Goal: Task Accomplishment & Management: Use online tool/utility

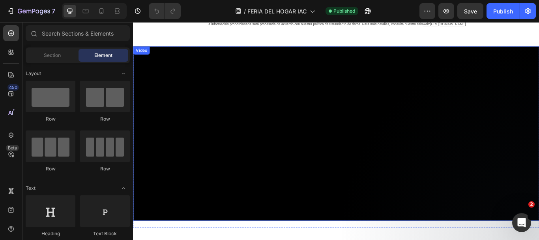
scroll to position [39, 0]
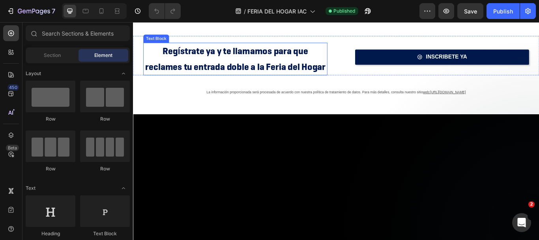
click at [223, 64] on p "Regístrate ya y te llamamos para que reclames tu entrada doble a la Feria del H…" at bounding box center [252, 65] width 213 height 36
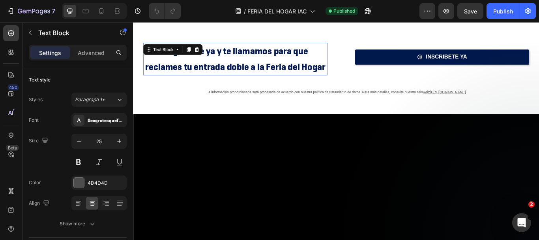
click at [223, 65] on p "Regístrate ya y te llamamos para que reclames tu entrada doble a la Feria del H…" at bounding box center [252, 65] width 213 height 36
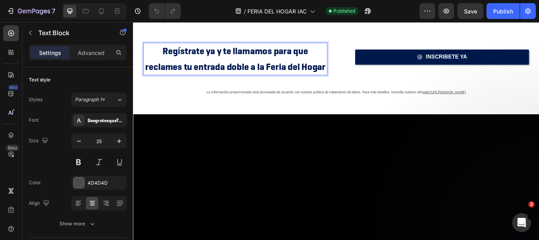
click at [238, 77] on strong "Regístrate ya y te llamamos para que reclames tu entrada doble a la Feria del H…" at bounding box center [252, 65] width 210 height 32
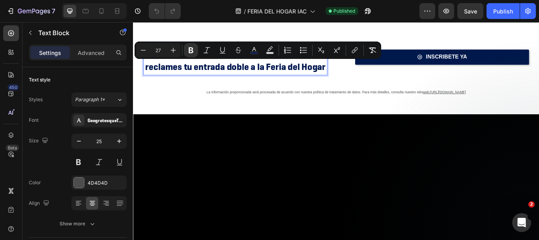
click at [200, 71] on strong "Regístrate ya y te llamamos para que reclames tu entrada doble a la Feria del H…" at bounding box center [252, 65] width 210 height 32
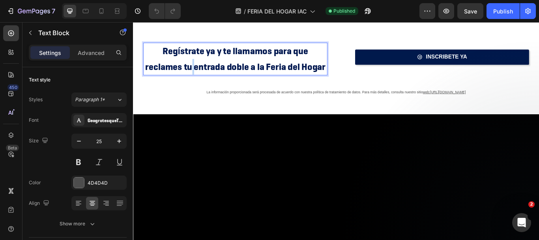
click at [200, 71] on strong "Regístrate ya y te llamamos para que reclames tu entrada doble a la Feria del H…" at bounding box center [252, 65] width 210 height 32
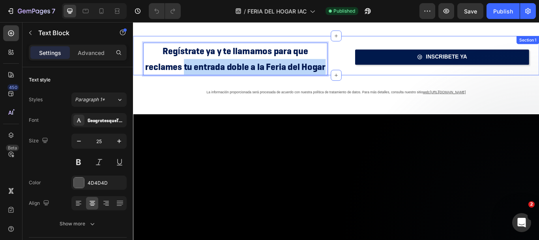
drag, startPoint x: 214, startPoint y: 78, endPoint x: 356, endPoint y: 75, distance: 142.1
click at [356, 75] on div "Regístrate ya y te llamamos para que reclames tu entrada doble a la Feria del H…" at bounding box center [248, 61] width 231 height 46
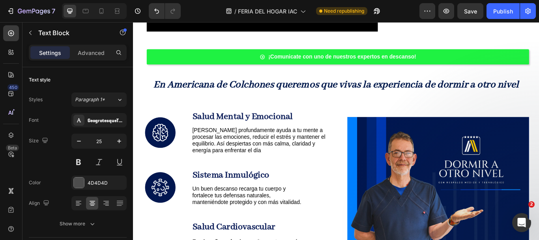
scroll to position [592, 0]
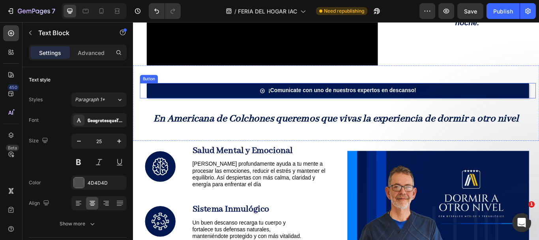
click at [242, 98] on link "¡Comunicate con uno de nuestros expertos en descanso!" at bounding box center [372, 102] width 446 height 18
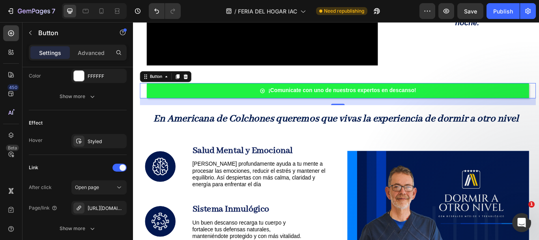
scroll to position [474, 0]
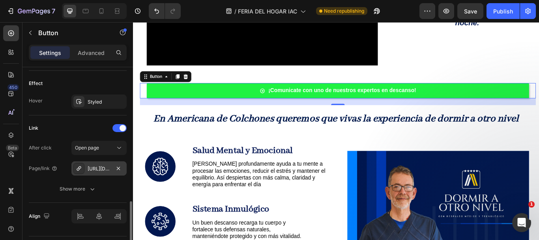
click at [105, 169] on div "[URL][DOMAIN_NAME]" at bounding box center [99, 168] width 23 height 7
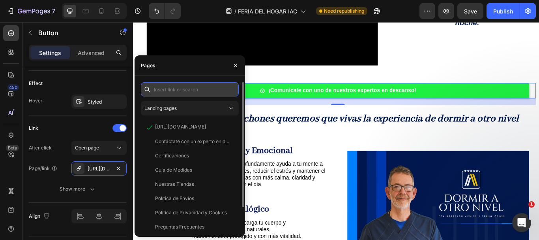
click at [184, 91] on input "text" at bounding box center [190, 89] width 98 height 14
paste input "https://api.whatsapp.com/send?phone=573103158298&text=%C2%A1Hola!%20Quisiera%20…"
type input "https://api.whatsapp.com/send?phone=573103158298&text=%C2%A1Hola!%20Quisiera%20…"
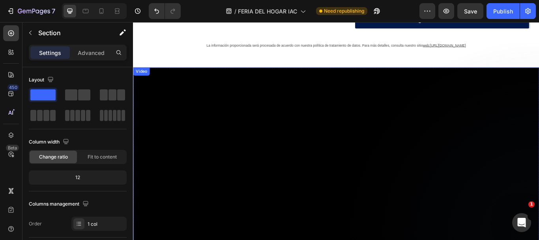
scroll to position [39, 0]
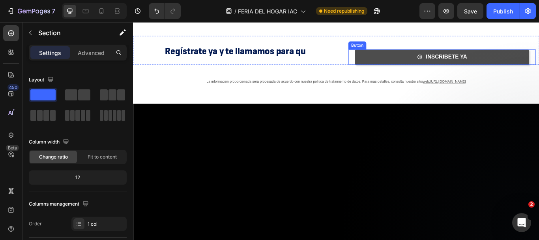
click at [442, 59] on link "INSCRIBETE YA" at bounding box center [493, 63] width 203 height 18
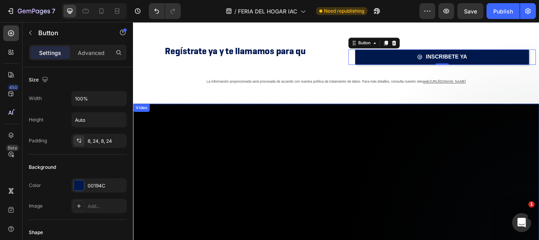
click at [279, 182] on video at bounding box center [370, 218] width 474 height 203
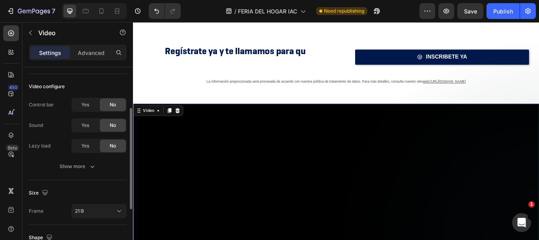
scroll to position [118, 0]
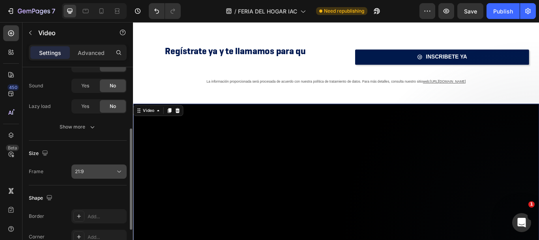
click at [83, 175] on button "21:9" at bounding box center [98, 171] width 55 height 14
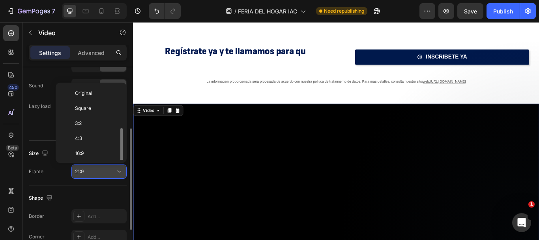
scroll to position [28, 0]
click at [83, 175] on button "21:9" at bounding box center [98, 171] width 55 height 14
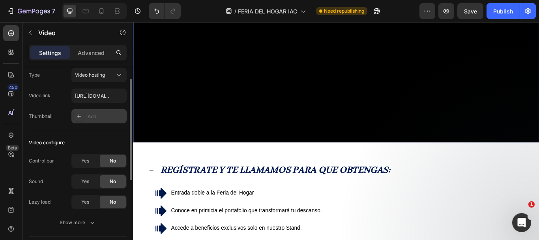
scroll to position [0, 0]
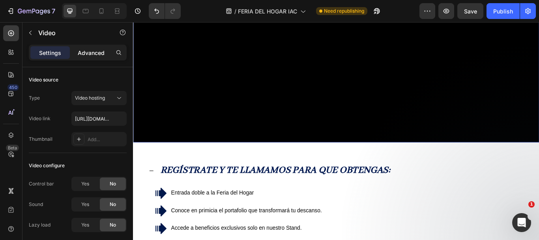
click at [84, 50] on p "Advanced" at bounding box center [91, 53] width 27 height 8
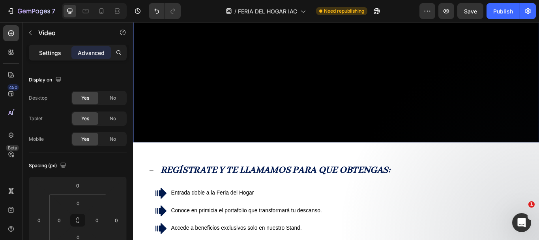
click at [54, 53] on p "Settings" at bounding box center [50, 53] width 22 height 8
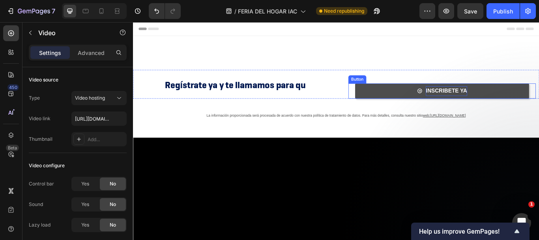
click at [485, 105] on strong "INSCRIBETE YA" at bounding box center [498, 102] width 48 height 7
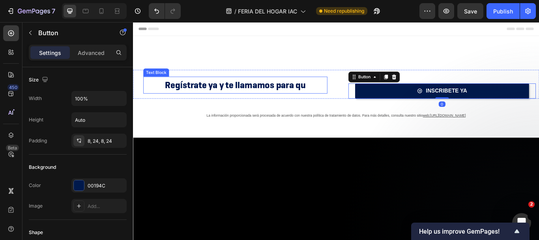
click at [298, 101] on p "Regístrate ya y te llamamos para qu" at bounding box center [252, 95] width 213 height 18
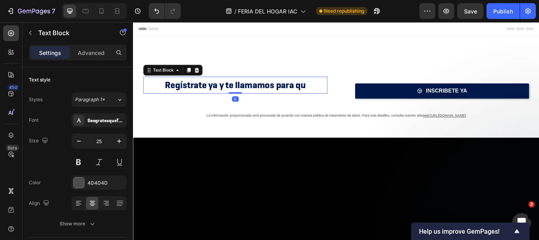
click at [298, 98] on strong "Regístrate ya y te llamamos para qu" at bounding box center [252, 95] width 165 height 14
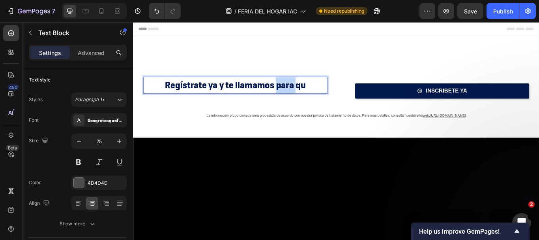
click at [298, 98] on strong "Regístrate ya y te llamamos para qu" at bounding box center [252, 95] width 165 height 14
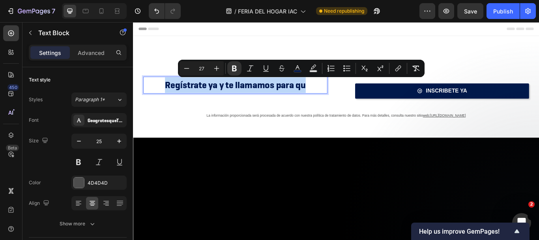
click at [298, 98] on strong "Regístrate ya y te llamamos para qu" at bounding box center [252, 95] width 165 height 14
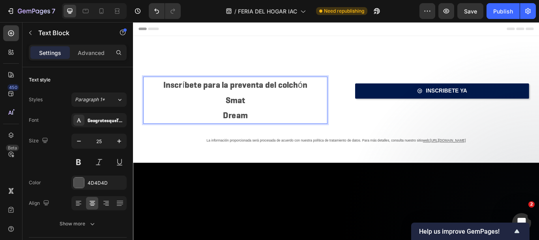
click at [240, 128] on p "Dream" at bounding box center [252, 131] width 213 height 18
click at [240, 110] on p "Smat" at bounding box center [252, 113] width 213 height 18
click at [236, 131] on p "Dream" at bounding box center [252, 131] width 213 height 18
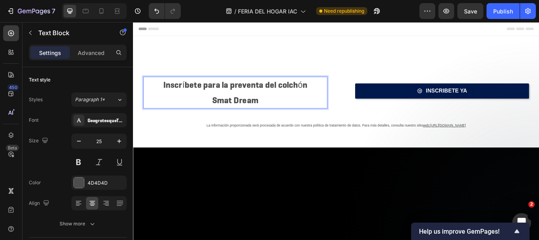
click at [330, 96] on p "Inscríbete para la preventa del colchón" at bounding box center [252, 95] width 213 height 18
click at [326, 96] on p "Inscríbete para la preventa del colchón" at bounding box center [252, 95] width 213 height 18
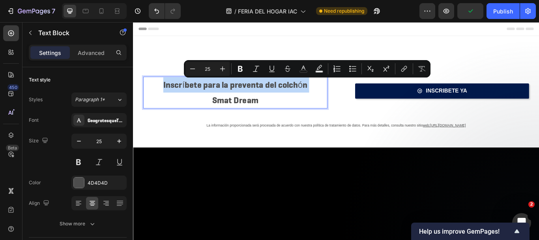
click at [326, 96] on p "Inscríbete para la preventa del colchón" at bounding box center [252, 95] width 213 height 18
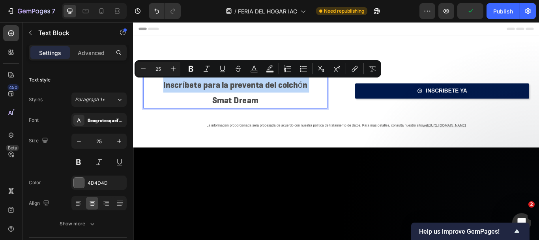
click at [324, 100] on p "Inscríbete para la preventa del colchón" at bounding box center [252, 95] width 213 height 18
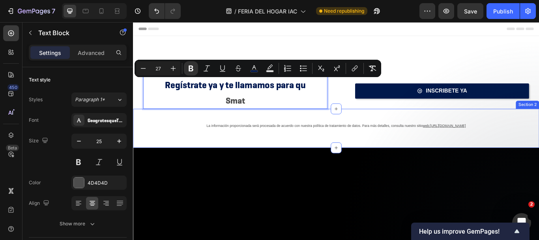
drag, startPoint x: 281, startPoint y: 128, endPoint x: 276, endPoint y: 123, distance: 7.0
click at [280, 128] on div "La información proporcionada será procesada de acuerdo con nuestra política de …" at bounding box center [370, 145] width 474 height 45
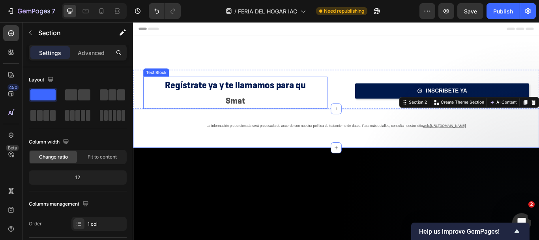
click at [268, 113] on p "Smat" at bounding box center [252, 114] width 213 height 18
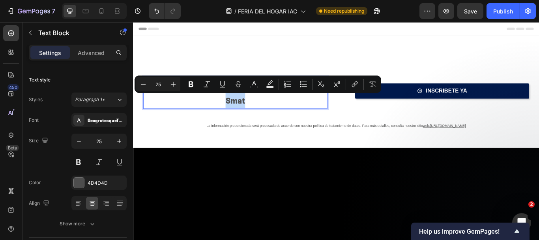
drag, startPoint x: 268, startPoint y: 113, endPoint x: 255, endPoint y: 113, distance: 13.0
click at [255, 113] on p "Smat" at bounding box center [252, 114] width 213 height 18
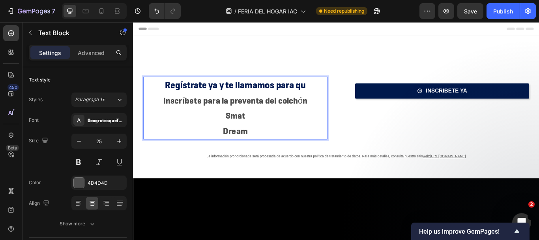
click at [238, 98] on strong "Regístrate ya y te llamamos para qu" at bounding box center [252, 95] width 165 height 14
drag, startPoint x: 239, startPoint y: 96, endPoint x: 269, endPoint y: 96, distance: 30.4
click at [269, 96] on strong "Regístrate ya y te llamamos para qu" at bounding box center [252, 95] width 165 height 14
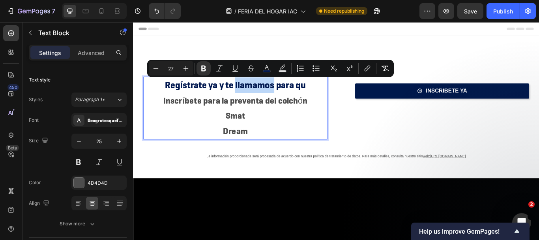
drag, startPoint x: 269, startPoint y: 96, endPoint x: 256, endPoint y: 95, distance: 13.4
click at [256, 95] on strong "Regístrate ya y te llamamos para qu" at bounding box center [252, 95] width 165 height 14
type input "25"
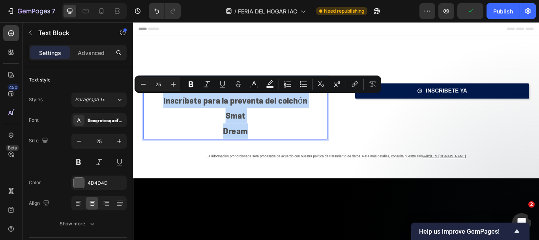
drag, startPoint x: 265, startPoint y: 148, endPoint x: 164, endPoint y: 114, distance: 107.1
click at [164, 114] on div "Regístrate ya y te llamamos para qu Inscríbete para la preventa del colchón Sma…" at bounding box center [252, 122] width 215 height 73
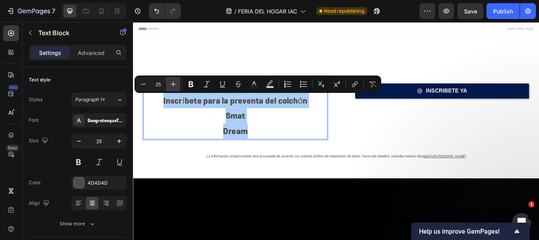
click at [169, 87] on icon "Editor contextual toolbar" at bounding box center [173, 84] width 8 height 8
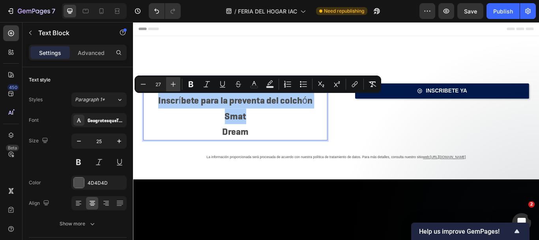
click at [169, 87] on icon "Editor contextual toolbar" at bounding box center [173, 84] width 8 height 8
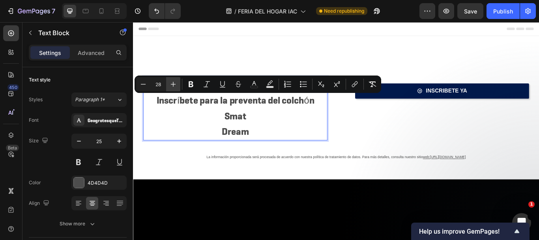
click at [169, 87] on icon "Editor contextual toolbar" at bounding box center [173, 84] width 8 height 8
click at [145, 83] on icon "Editor contextual toolbar" at bounding box center [143, 84] width 8 height 8
type input "27"
click at [257, 82] on icon "Editor contextual toolbar" at bounding box center [254, 84] width 8 height 8
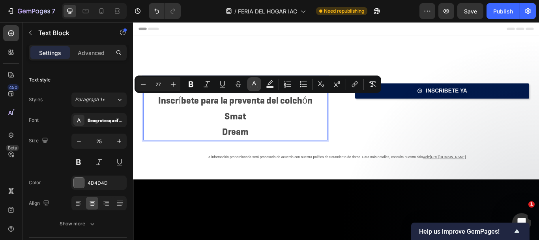
type input "4D4D4D"
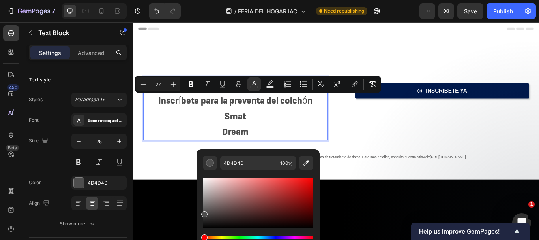
click at [306, 142] on p "Dream" at bounding box center [252, 150] width 213 height 18
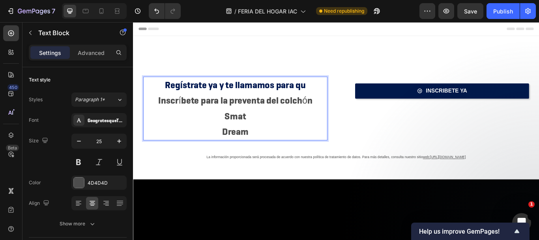
click at [283, 92] on strong "Regístrate ya y te llamamos para qu" at bounding box center [252, 95] width 165 height 14
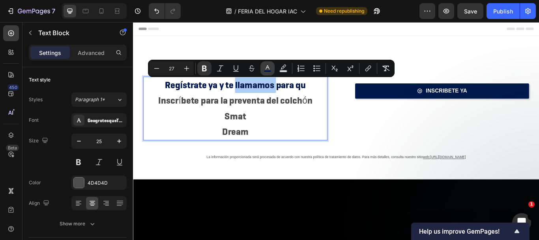
click at [263, 70] on button "color" at bounding box center [268, 68] width 14 height 14
type input "011850"
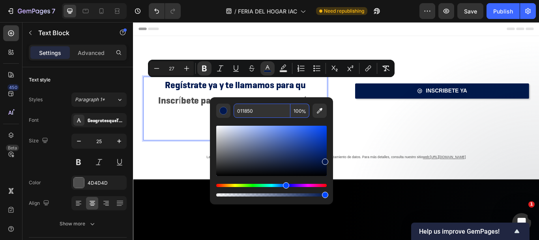
click at [191, 113] on span "Inscríbete para la preventa del colchón" at bounding box center [252, 114] width 180 height 14
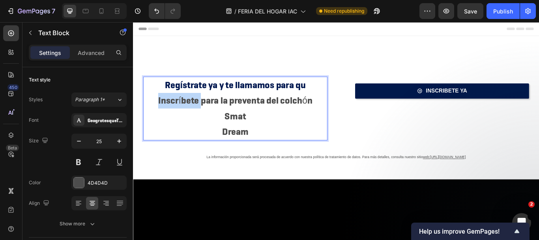
click at [191, 113] on span "Inscríbete para la preventa del colchón" at bounding box center [252, 114] width 180 height 14
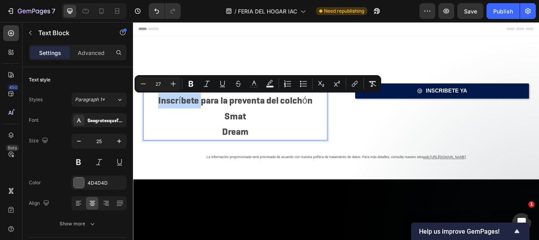
click at [191, 113] on span "Inscríbete para la preventa del colchón" at bounding box center [252, 114] width 180 height 14
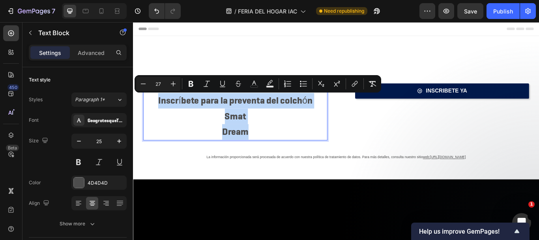
drag, startPoint x: 278, startPoint y: 150, endPoint x: 162, endPoint y: 113, distance: 122.0
click at [162, 113] on div "Regístrate ya y te llamamos para qu Inscríbete para la preventa del colchón Sma…" at bounding box center [252, 123] width 215 height 74
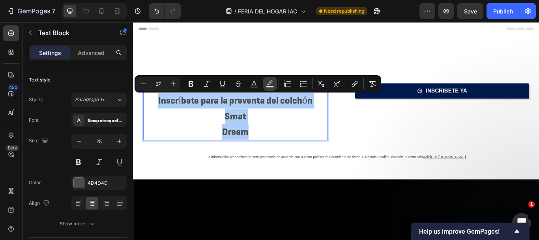
click at [268, 86] on rect "Editor contextual toolbar" at bounding box center [270, 87] width 8 height 2
type input "000000"
type input "77"
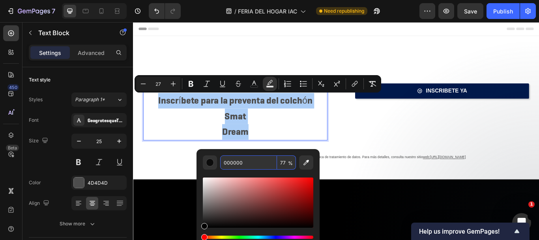
click at [258, 162] on input "000000" at bounding box center [248, 162] width 57 height 14
paste input "1185"
type input "011850"
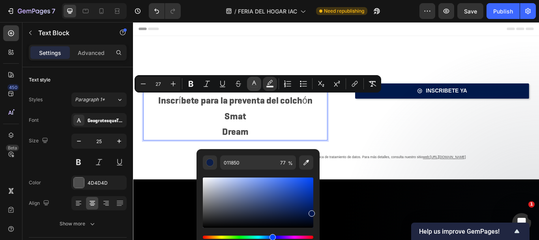
click at [255, 81] on icon "Editor contextual toolbar" at bounding box center [254, 84] width 8 height 8
type input "4D4D4D"
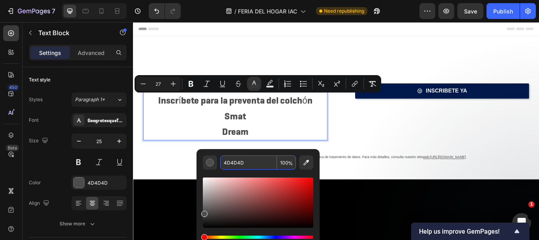
click at [232, 163] on input "4D4D4D" at bounding box center [248, 162] width 57 height 14
paste input "011850"
type input "011850"
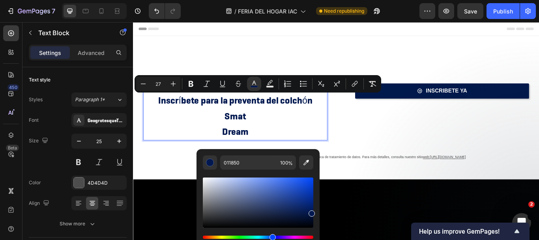
click at [271, 141] on p "Dream" at bounding box center [252, 150] width 213 height 18
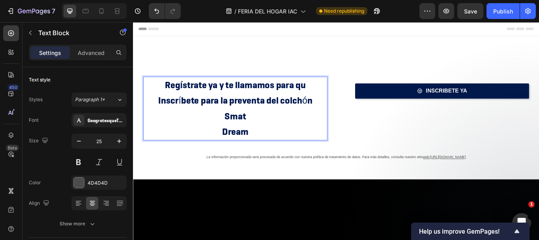
click at [197, 126] on p "Smat" at bounding box center [252, 132] width 213 height 18
click at [204, 90] on strong "Regístrate ya y te llamamos para qu" at bounding box center [252, 95] width 165 height 14
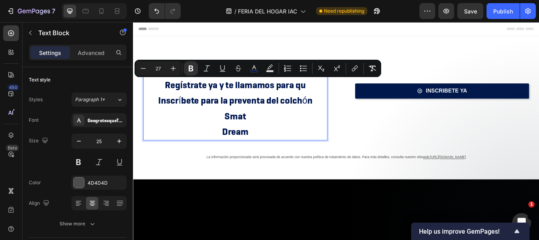
click at [306, 98] on strong "Regístrate ya y te llamamos para qu" at bounding box center [252, 95] width 165 height 14
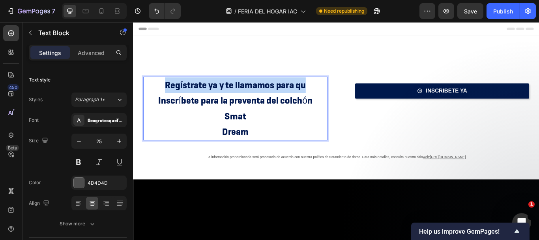
drag, startPoint x: 340, startPoint y: 92, endPoint x: 168, endPoint y: 85, distance: 172.2
click at [168, 86] on div "Regístrate ya y te llamamos para qu Inscríbete para la preventa del colchón Sma…" at bounding box center [252, 123] width 215 height 74
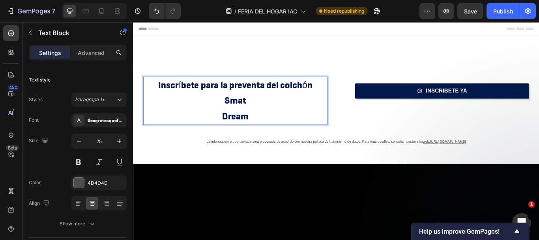
click at [185, 96] on span "Inscríbete para la preventa del colchón" at bounding box center [252, 95] width 180 height 14
drag, startPoint x: 225, startPoint y: 114, endPoint x: 246, endPoint y: 129, distance: 26.5
click at [226, 114] on p "Smat" at bounding box center [252, 114] width 213 height 18
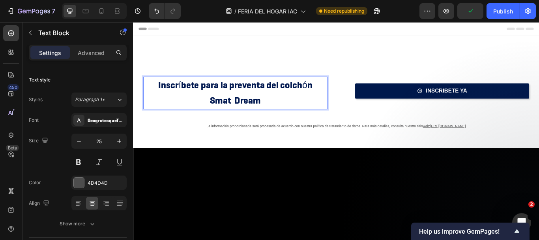
click at [184, 88] on span "Inscríbete para la preventa del colchón" at bounding box center [252, 95] width 180 height 14
click at [187, 96] on span "Inscríbete para la preventa del colchón" at bounding box center [252, 95] width 180 height 14
click at [331, 96] on span "Inscríbete para la preventa del colchón" at bounding box center [252, 95] width 180 height 14
click at [332, 96] on span "Inscríbete para la preventa del colchón" at bounding box center [252, 95] width 180 height 14
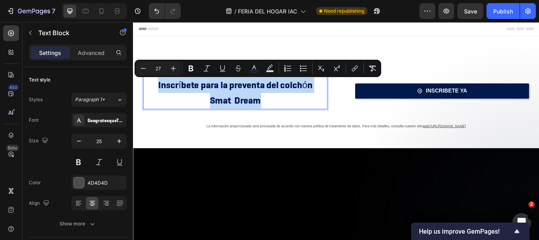
drag, startPoint x: 282, startPoint y: 111, endPoint x: 148, endPoint y: 87, distance: 135.6
click at [148, 87] on div "Inscríbete para la preventa del colchón Smat Dream" at bounding box center [252, 105] width 215 height 38
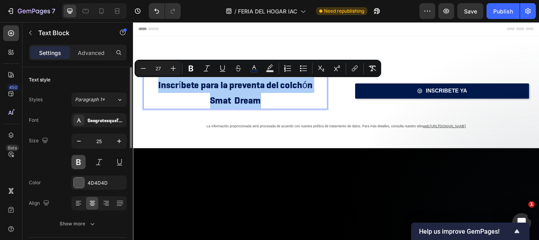
click at [81, 161] on button at bounding box center [78, 162] width 14 height 14
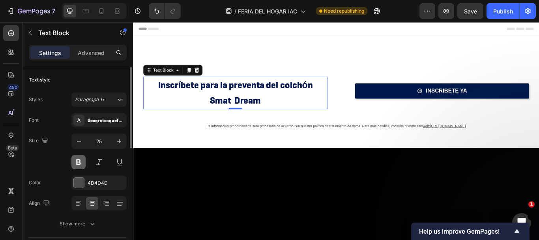
click at [81, 161] on button at bounding box center [78, 162] width 14 height 14
drag, startPoint x: 332, startPoint y: 110, endPoint x: 303, endPoint y: 111, distance: 28.5
click at [331, 110] on p "Smat Dream" at bounding box center [252, 114] width 213 height 18
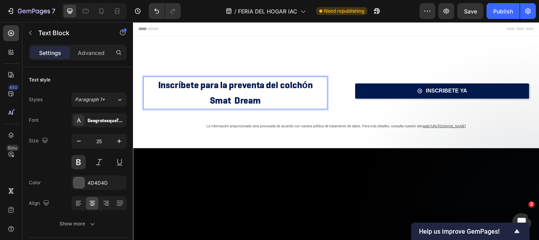
click at [216, 111] on p "Smat Dream" at bounding box center [252, 114] width 213 height 18
click at [312, 112] on p "Smat Dream" at bounding box center [252, 114] width 213 height 18
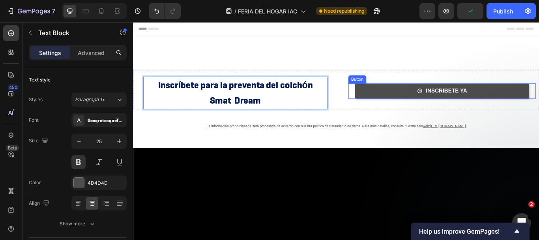
click at [434, 107] on link "INSCRIBETE YA" at bounding box center [493, 103] width 203 height 18
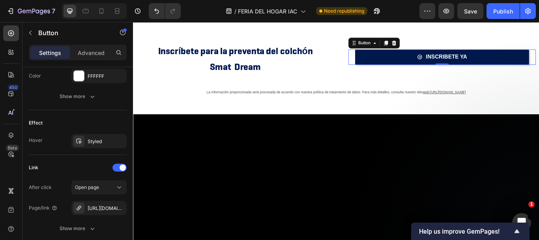
scroll to position [495, 0]
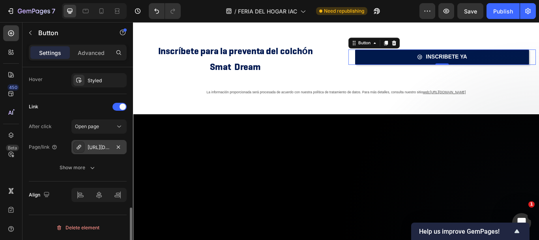
click at [109, 146] on div "https://forms.office.com/r/BKkEj5zYft?origin=lprLink" at bounding box center [99, 147] width 23 height 7
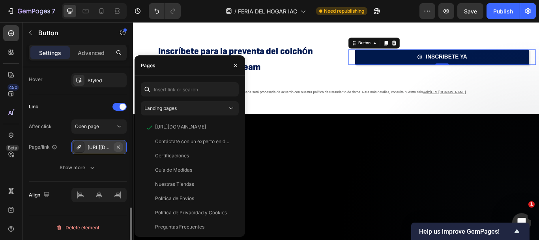
click at [116, 144] on icon "button" at bounding box center [118, 147] width 6 height 6
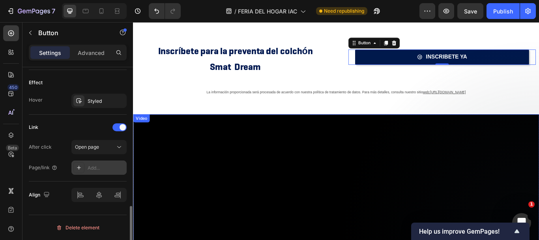
scroll to position [474, 0]
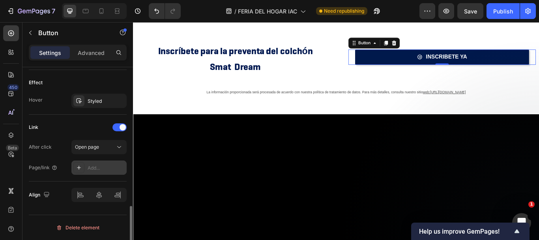
click at [108, 166] on div "Add..." at bounding box center [106, 167] width 37 height 7
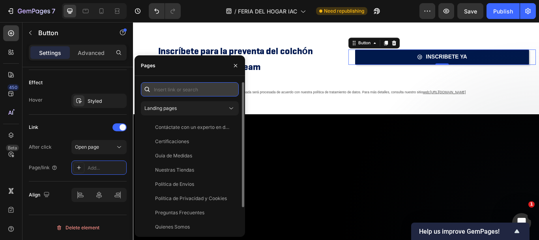
click at [194, 91] on input "text" at bounding box center [190, 89] width 98 height 14
paste input "[URL][DOMAIN_NAME]"
type input "[URL][DOMAIN_NAME]"
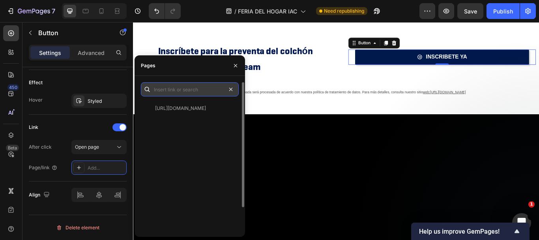
scroll to position [0, 0]
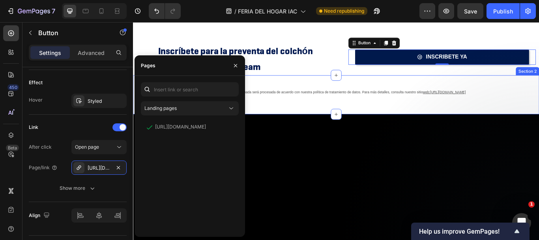
click at [355, 87] on div "La información proporcionada será procesada de acuerdo con nuestra política de …" at bounding box center [370, 106] width 474 height 45
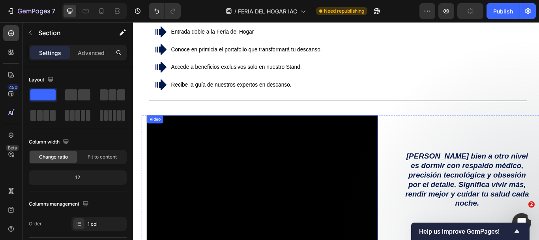
scroll to position [553, 0]
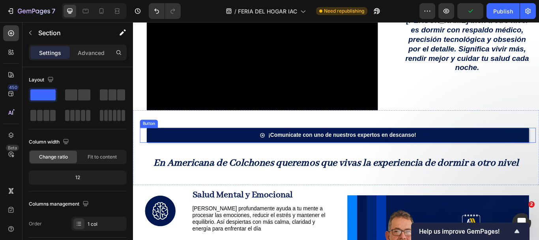
click at [246, 151] on link "¡Comunicate con uno de nuestros expertos en descanso!" at bounding box center [372, 154] width 446 height 18
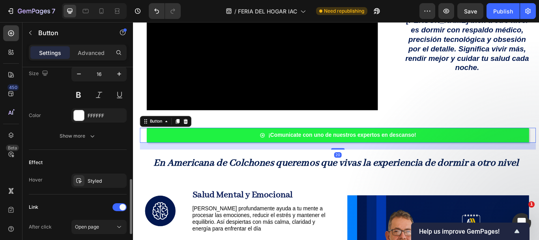
scroll to position [495, 0]
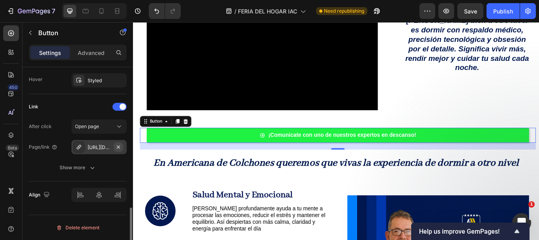
click at [121, 147] on icon "button" at bounding box center [118, 147] width 6 height 6
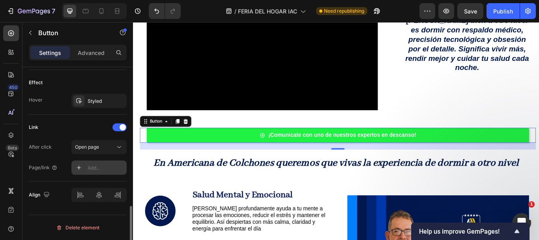
scroll to position [474, 0]
click at [94, 169] on div "Add..." at bounding box center [106, 167] width 37 height 7
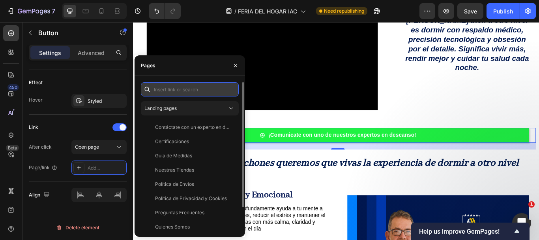
click at [171, 88] on input "text" at bounding box center [190, 89] width 98 height 14
paste input "[URL][DOMAIN_NAME]"
type input "[URL][DOMAIN_NAME]"
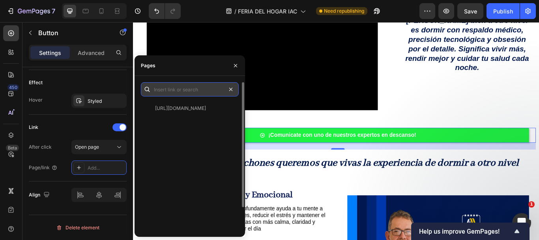
scroll to position [0, 0]
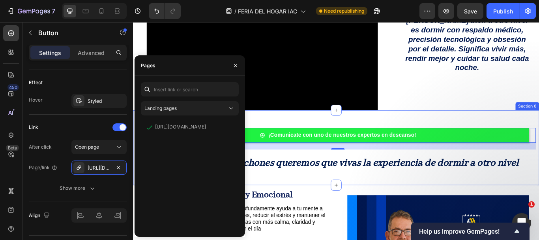
click at [458, 131] on div "¡Comunicate con uno de nuestros expertos en descanso! Button 20 En Americana de…" at bounding box center [370, 169] width 474 height 88
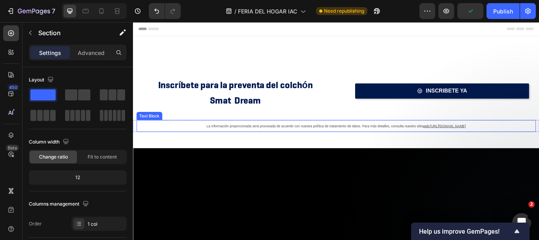
click at [261, 147] on p "La información proporcionada será procesada de acuerdo con nuestra política de …" at bounding box center [370, 143] width 456 height 12
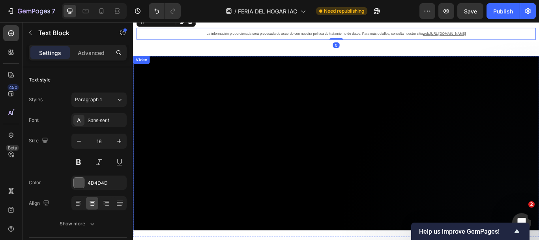
scroll to position [118, 0]
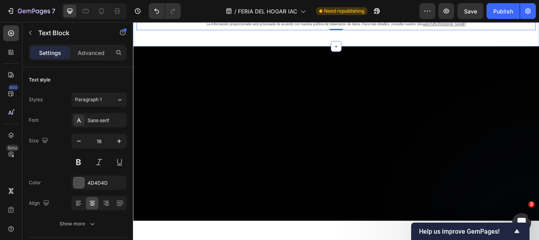
click at [539, 47] on div "La información proporcionada será procesada de acuerdo con nuestra política de …" at bounding box center [370, 27] width 474 height 45
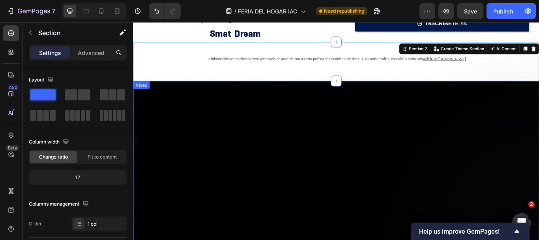
scroll to position [39, 0]
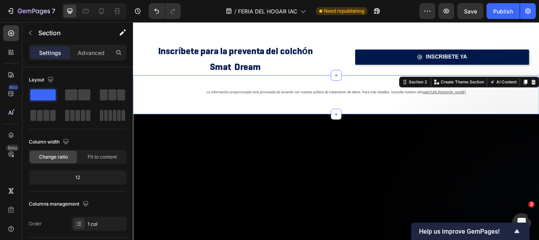
click at [362, 114] on div "La información proporcionada será procesada de acuerdo con nuestra política de …" at bounding box center [370, 107] width 474 height 20
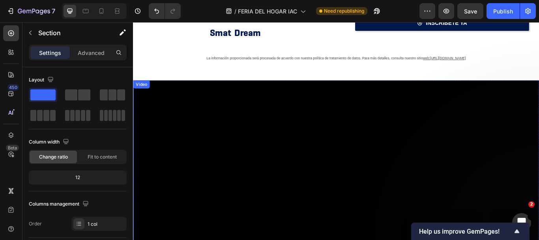
scroll to position [0, 0]
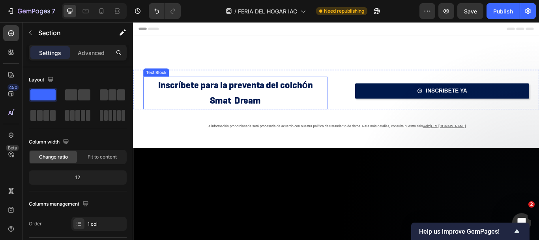
click at [208, 110] on p "Smat Dream" at bounding box center [252, 114] width 213 height 18
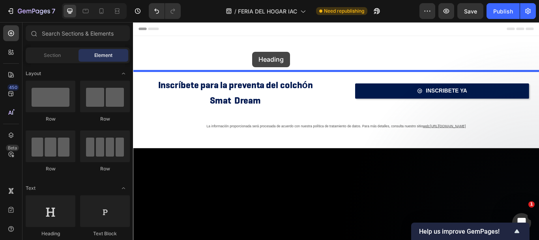
drag, startPoint x: 180, startPoint y: 228, endPoint x: 272, endPoint y: 56, distance: 194.6
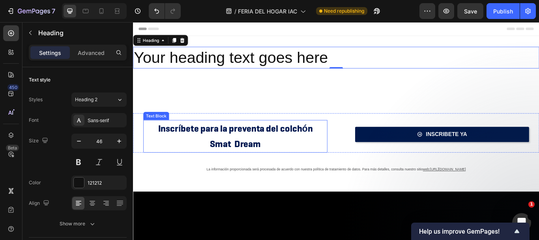
click at [226, 145] on span "Inscríbete para la preventa del colchón" at bounding box center [252, 146] width 180 height 14
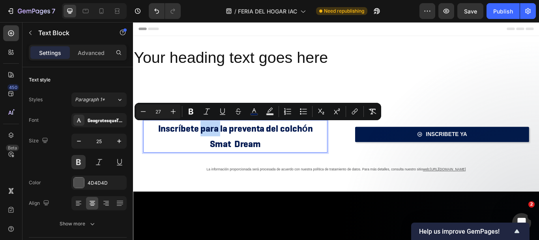
click at [226, 145] on span "Inscríbete para la preventa del colchón" at bounding box center [252, 146] width 180 height 14
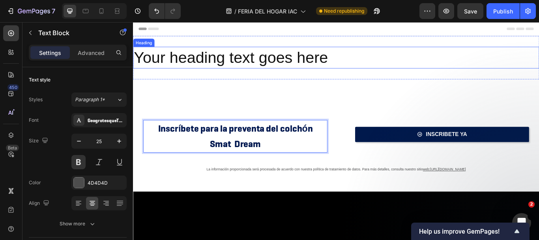
click at [231, 67] on h2 "Your heading text goes here" at bounding box center [370, 63] width 474 height 25
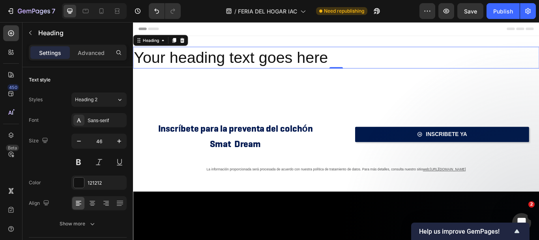
click at [231, 67] on h2 "Your heading text goes here" at bounding box center [370, 63] width 474 height 25
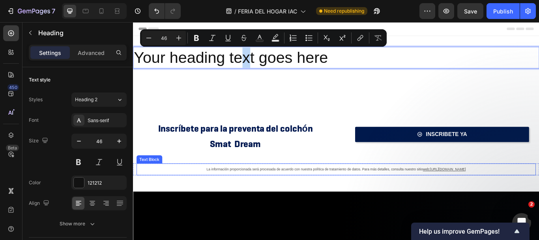
drag, startPoint x: 259, startPoint y: 63, endPoint x: 262, endPoint y: 154, distance: 90.5
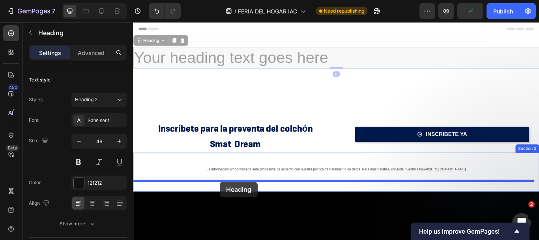
drag, startPoint x: 192, startPoint y: 70, endPoint x: 234, endPoint y: 208, distance: 144.5
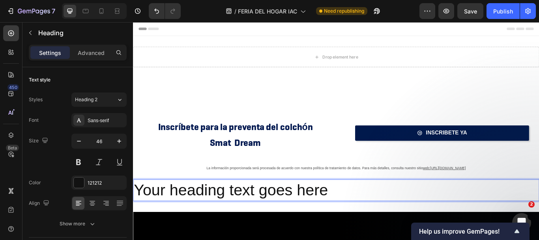
click at [234, 208] on h2 "Your heading text goes here" at bounding box center [370, 217] width 474 height 25
click at [236, 212] on p "Your heading text goes here" at bounding box center [370, 218] width 472 height 24
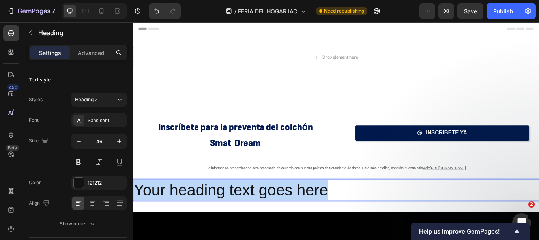
click at [236, 212] on p "Your heading text goes here" at bounding box center [370, 218] width 472 height 24
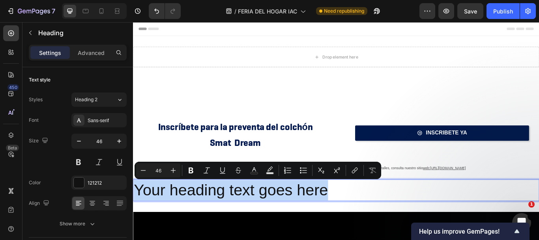
click at [254, 219] on p "Your heading text goes here" at bounding box center [370, 218] width 472 height 24
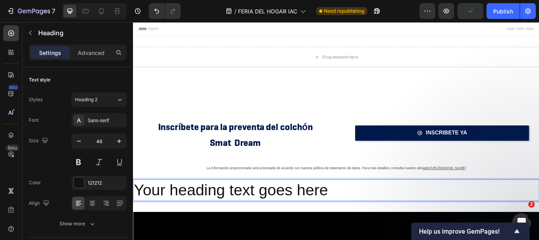
click at [254, 219] on p "Your heading text goes here" at bounding box center [370, 218] width 472 height 24
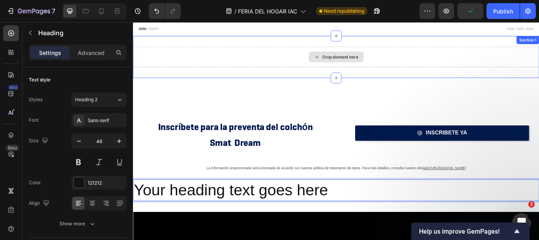
click at [304, 62] on div "Drop element here" at bounding box center [370, 63] width 474 height 24
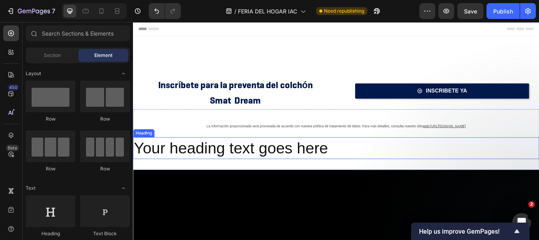
click at [288, 171] on p "Your heading text goes here" at bounding box center [370, 169] width 472 height 24
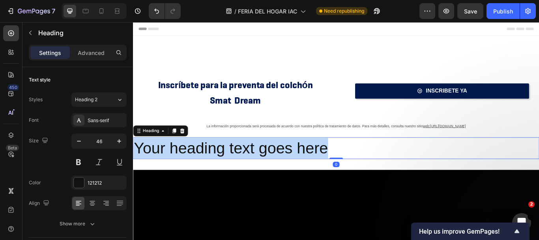
click at [288, 171] on p "Your heading text goes here" at bounding box center [370, 169] width 472 height 24
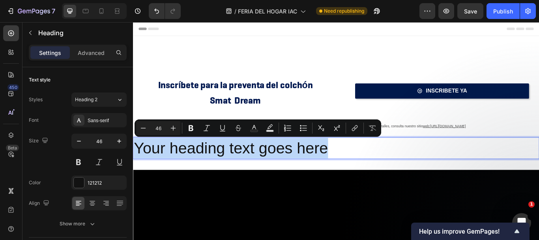
click at [210, 167] on p "Your heading text goes here" at bounding box center [370, 169] width 472 height 24
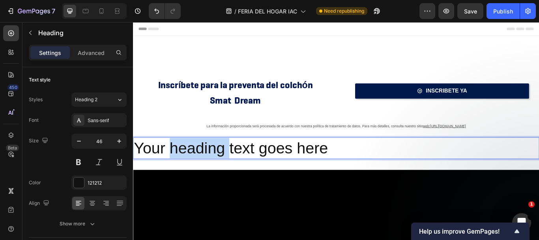
click at [210, 167] on p "Your heading text goes here" at bounding box center [370, 169] width 472 height 24
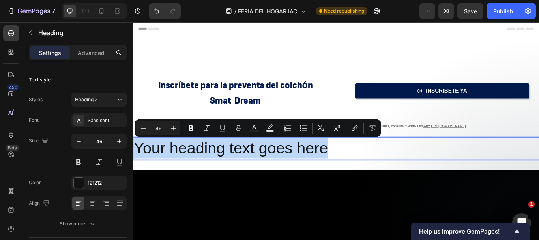
click at [210, 167] on p "Your heading text goes here" at bounding box center [370, 169] width 472 height 24
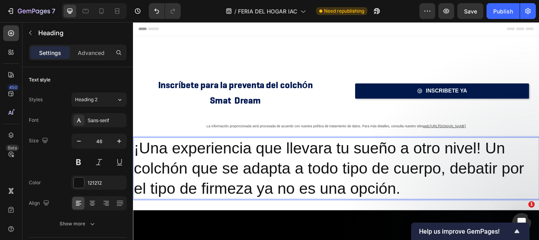
click at [212, 175] on p "¡Una experiencia que llevara tu sueño a otro nivel! Un colchón que se adapta a …" at bounding box center [370, 192] width 472 height 71
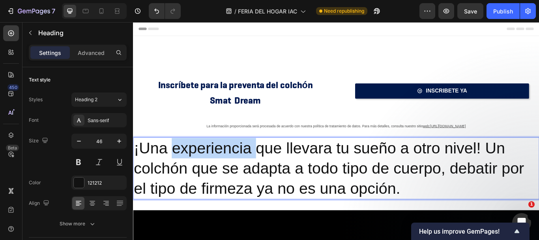
click at [212, 175] on p "¡Una experiencia que llevara tu sueño a otro nivel! Un colchón que se adapta a …" at bounding box center [370, 192] width 472 height 71
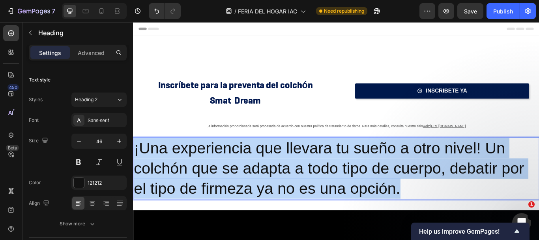
click at [212, 175] on p "¡Una experiencia que llevara tu sueño a otro nivel! Un colchón que se adapta a …" at bounding box center [370, 192] width 472 height 71
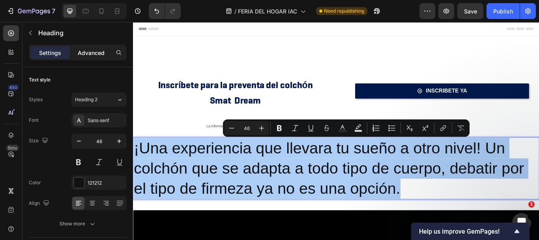
click at [100, 53] on p "Advanced" at bounding box center [91, 53] width 27 height 8
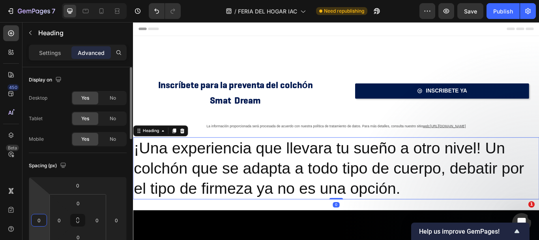
click at [36, 219] on input "0" at bounding box center [39, 220] width 12 height 12
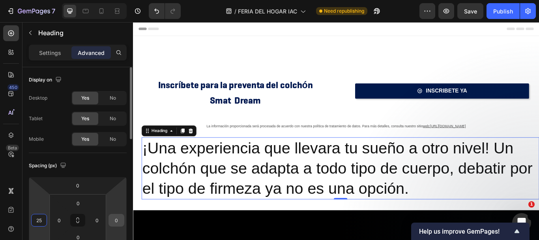
type input "25"
click at [117, 219] on input "0" at bounding box center [117, 220] width 12 height 12
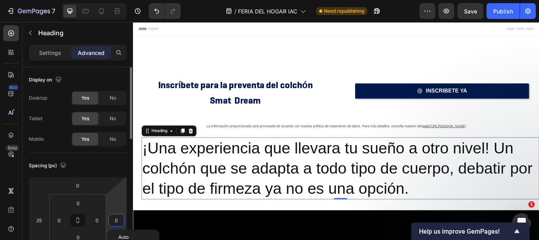
click at [117, 219] on input "0" at bounding box center [117, 220] width 12 height 12
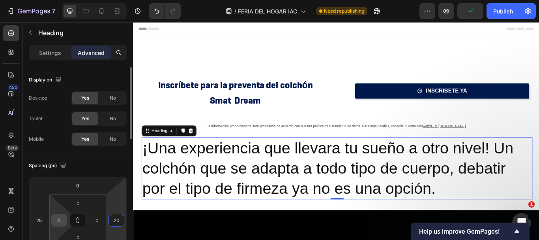
type input "20"
click at [63, 219] on input "0" at bounding box center [59, 220] width 12 height 12
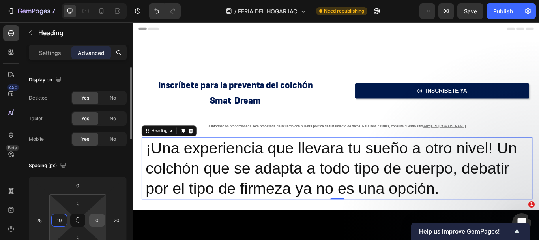
type input "10"
click at [92, 218] on input "0" at bounding box center [97, 220] width 12 height 12
type input "10"
click at [81, 203] on input "0" at bounding box center [78, 203] width 16 height 12
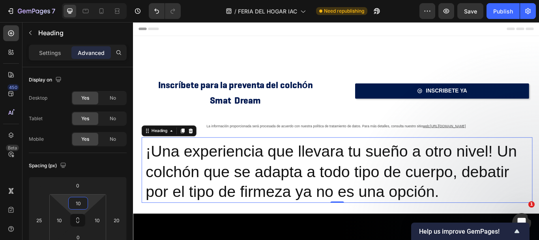
type input "10"
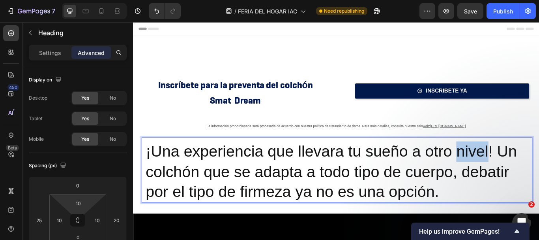
click at [526, 184] on p "¡Una experiencia que llevara tu sueño a otro nivel! Un colchón que se adapta a …" at bounding box center [371, 196] width 446 height 71
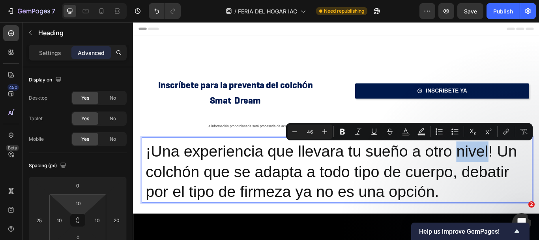
click at [539, 174] on p "¡Una experiencia que llevara tu sueño a otro nivel! Un colchón que se adapta a …" at bounding box center [371, 196] width 446 height 71
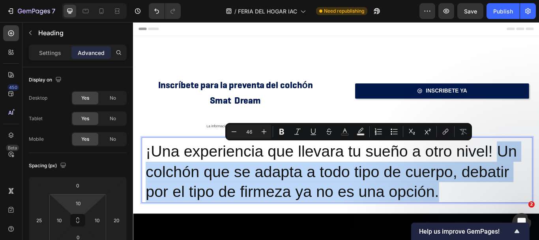
drag, startPoint x: 558, startPoint y: 173, endPoint x: 574, endPoint y: 216, distance: 46.8
click at [539, 216] on p "¡Una experiencia que llevara tu sueño a otro nivel! Un colchón que se adapta a …" at bounding box center [371, 196] width 446 height 71
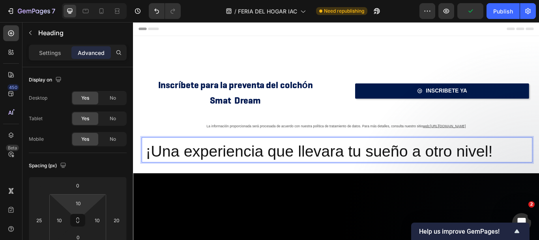
click at [212, 172] on p "¡Una experiencia que llevara tu sueño a otro nivel!" at bounding box center [371, 173] width 446 height 24
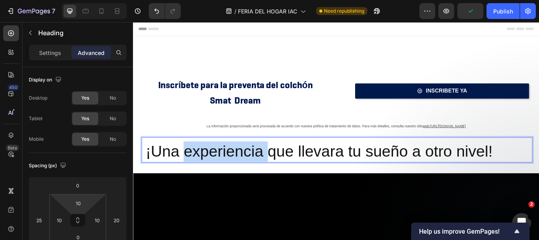
click at [212, 172] on p "¡Una experiencia que llevara tu sueño a otro nivel!" at bounding box center [371, 173] width 446 height 24
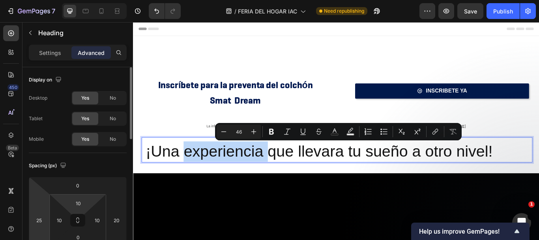
scroll to position [79, 0]
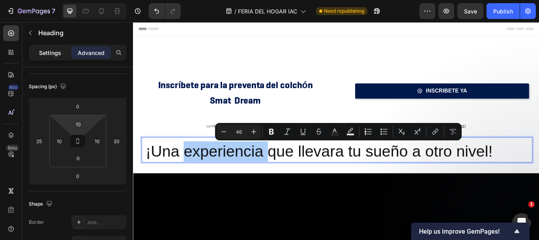
click at [53, 53] on p "Settings" at bounding box center [50, 53] width 22 height 8
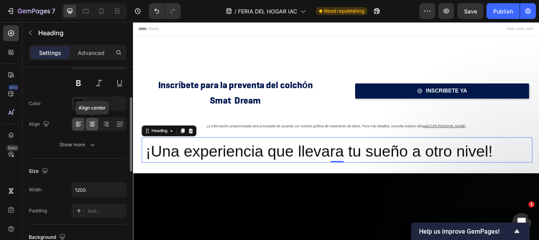
click at [93, 124] on icon at bounding box center [92, 123] width 4 height 1
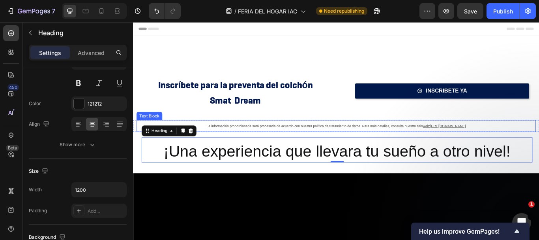
click at [255, 114] on span "Smat Dream" at bounding box center [253, 114] width 60 height 14
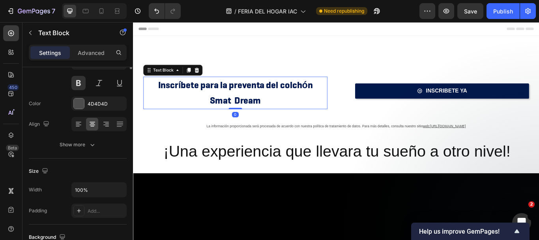
scroll to position [0, 0]
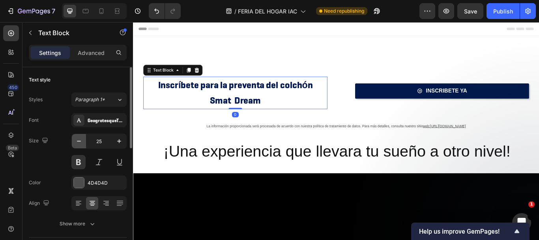
click at [83, 141] on icon "button" at bounding box center [79, 141] width 8 height 8
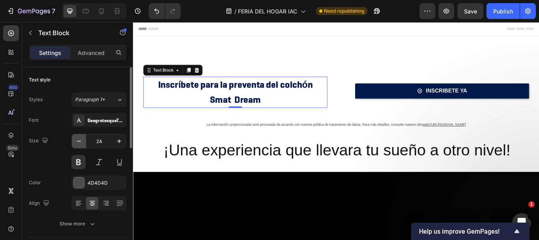
click at [83, 141] on icon "button" at bounding box center [79, 141] width 8 height 8
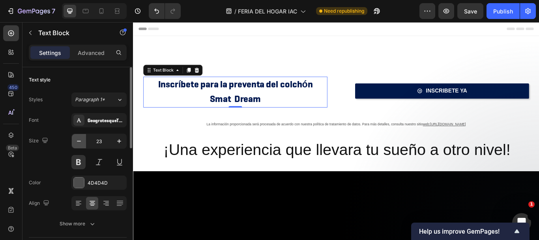
click at [83, 141] on icon "button" at bounding box center [79, 141] width 8 height 8
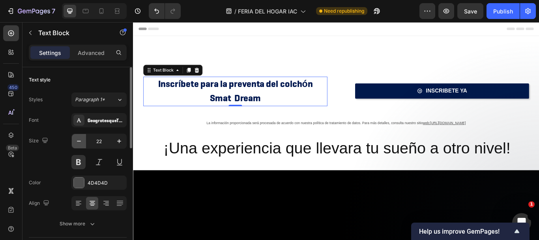
click at [83, 141] on icon "button" at bounding box center [79, 141] width 8 height 8
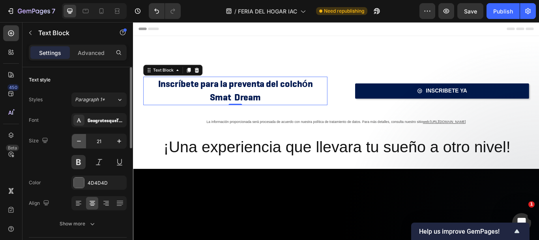
click at [83, 141] on icon "button" at bounding box center [79, 141] width 8 height 8
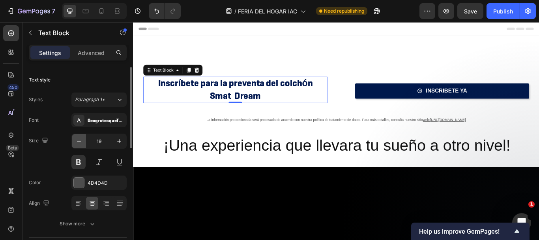
click at [83, 141] on icon "button" at bounding box center [79, 141] width 8 height 8
type input "18"
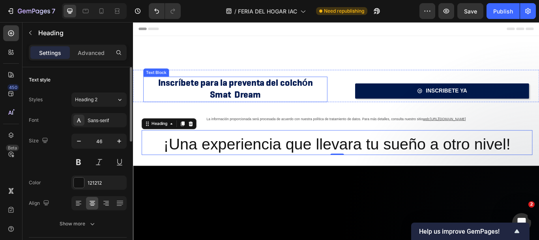
click at [231, 97] on span "Inscríbete para la preventa del colchón" at bounding box center [252, 93] width 180 height 14
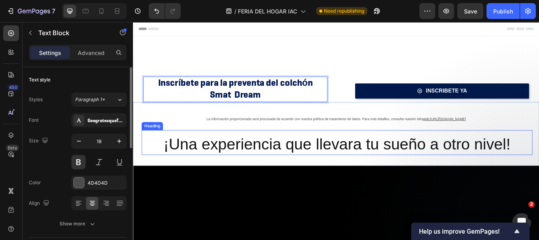
click at [214, 167] on p "¡Una experiencia que llevara tu sueño a otro nivel!" at bounding box center [371, 165] width 446 height 24
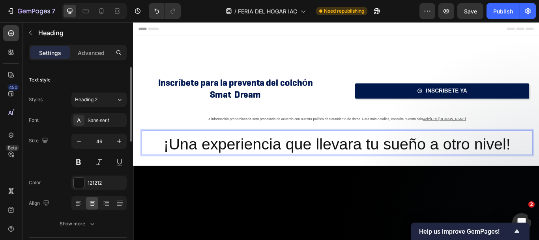
click at [214, 167] on p "¡Una experiencia que llevara tu sueño a otro nivel!" at bounding box center [371, 165] width 446 height 24
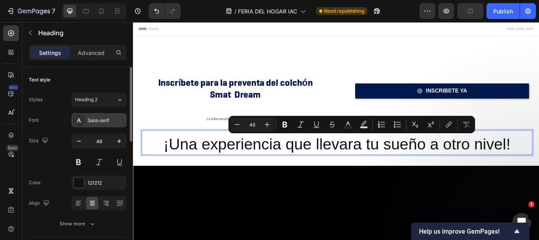
click at [102, 119] on div "Sans-serif" at bounding box center [106, 120] width 37 height 7
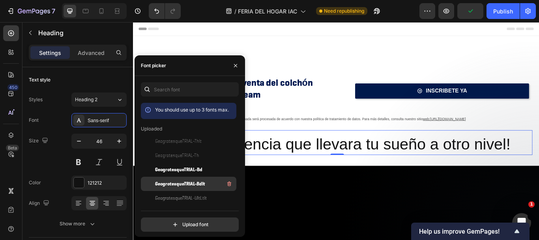
click at [181, 182] on span "GeogrotesqueTRIAL-BdIt" at bounding box center [180, 183] width 50 height 7
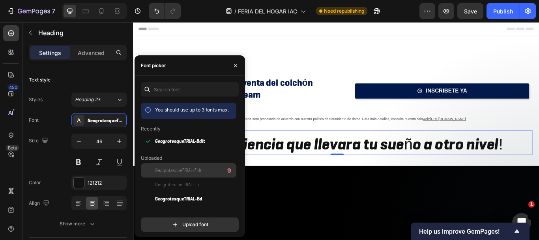
click at [178, 171] on span "GeogrotesqueTRIAL-ThIt" at bounding box center [178, 170] width 47 height 7
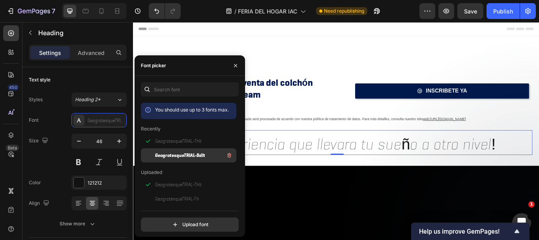
click at [179, 155] on span "GeogrotesqueTRIAL-BdIt" at bounding box center [180, 155] width 50 height 7
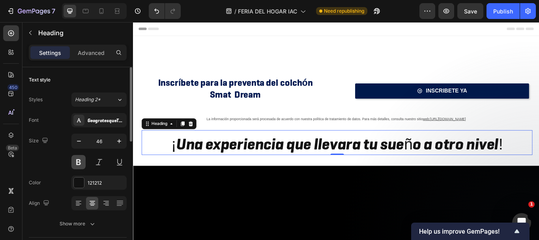
click at [76, 158] on button at bounding box center [78, 162] width 14 height 14
click at [77, 159] on button at bounding box center [78, 162] width 14 height 14
click at [78, 180] on div at bounding box center [79, 182] width 10 height 10
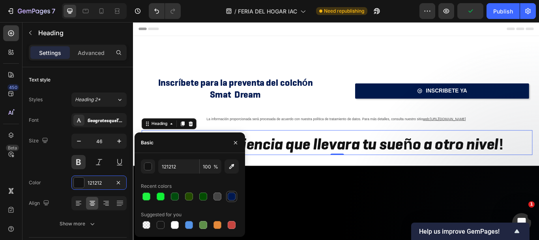
click at [232, 200] on div at bounding box center [232, 196] width 8 height 8
type input "00184F"
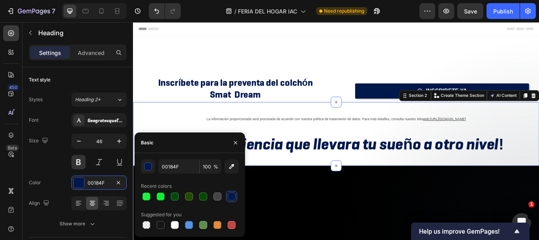
click at [539, 187] on div "La información proporcionada será procesada de acuerdo con nuestra política de …" at bounding box center [370, 152] width 474 height 75
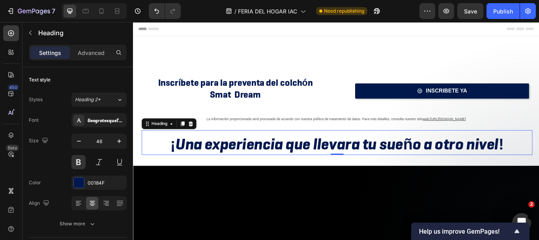
click at [454, 153] on p "¡Una experiencia que llevara tu sueño a otro nivel!" at bounding box center [371, 165] width 446 height 24
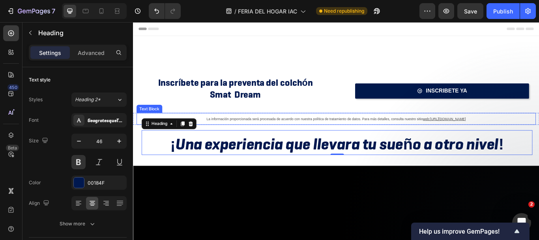
click at [388, 131] on p "La información proporcionada será procesada de acuerdo con nuestra política de …" at bounding box center [370, 135] width 456 height 12
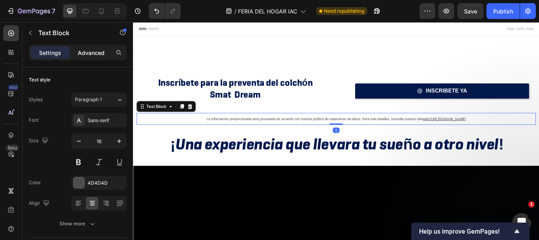
click at [87, 52] on p "Advanced" at bounding box center [91, 53] width 27 height 8
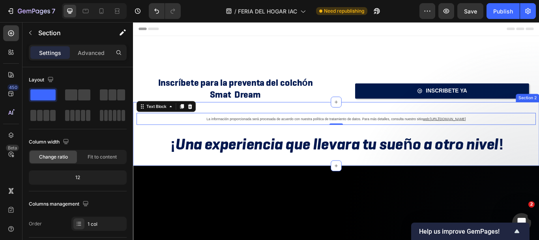
click at [409, 123] on div "La información proporcionada será procesada de acuerdo con nuestra política de …" at bounding box center [370, 152] width 474 height 75
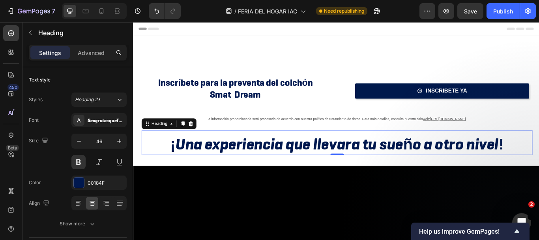
click at [364, 171] on p "¡Una experiencia que llevara tu sueño a otro nivel!" at bounding box center [371, 165] width 446 height 24
click at [96, 165] on button at bounding box center [99, 162] width 14 height 14
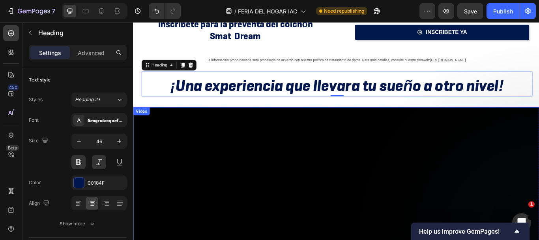
scroll to position [79, 0]
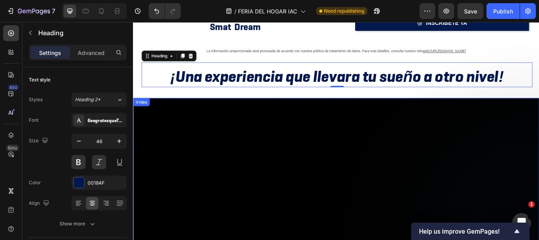
click at [289, 188] on video at bounding box center [370, 212] width 474 height 203
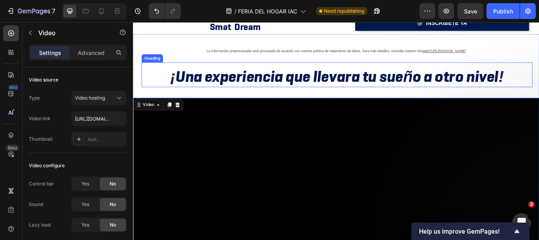
click at [251, 84] on p "¡Una experiencia que llevara tu sueño a otro nivel!" at bounding box center [371, 86] width 446 height 24
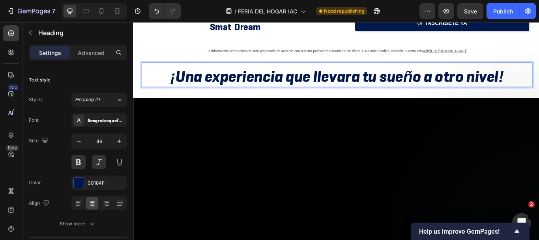
click at [251, 84] on p "¡Una experiencia que llevara tu sueño a otro nivel!" at bounding box center [371, 86] width 446 height 24
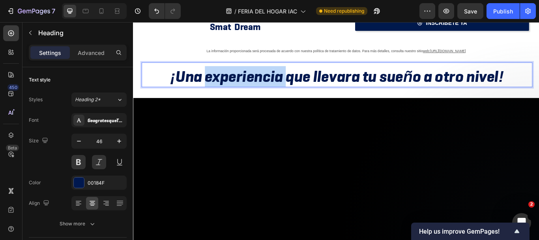
click at [251, 84] on p "¡Una experiencia que llevara tu sueño a otro nivel!" at bounding box center [371, 86] width 446 height 24
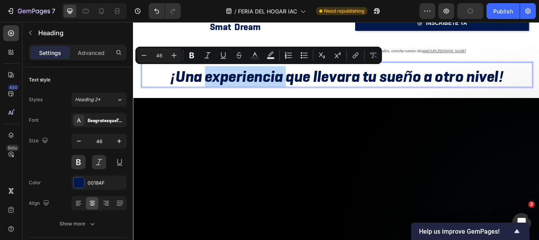
click at [251, 84] on p "¡Una experiencia que llevara tu sueño a otro nivel!" at bounding box center [371, 86] width 446 height 24
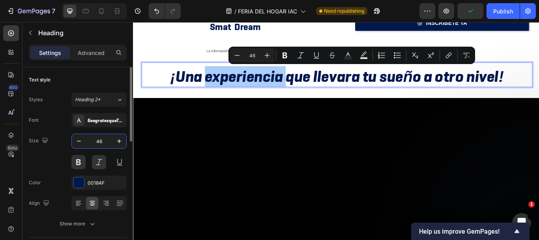
click at [99, 139] on input "46" at bounding box center [99, 141] width 26 height 14
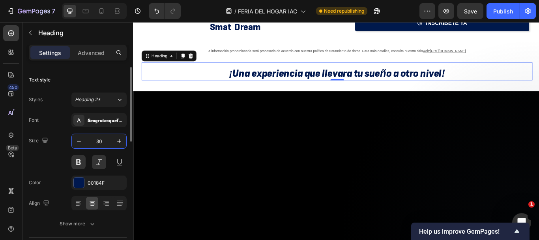
type input "3"
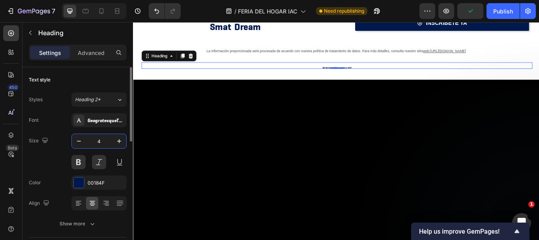
type input "45"
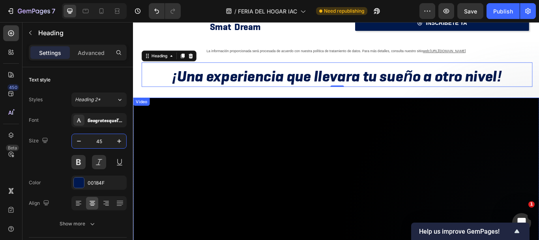
click at [141, 188] on video at bounding box center [370, 211] width 474 height 203
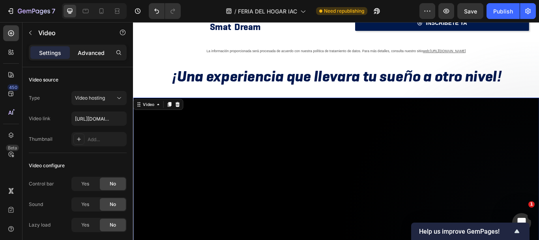
click at [80, 49] on p "Advanced" at bounding box center [91, 53] width 27 height 8
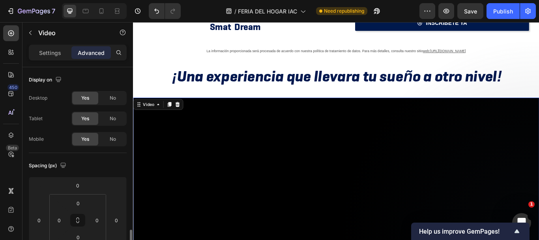
scroll to position [118, 0]
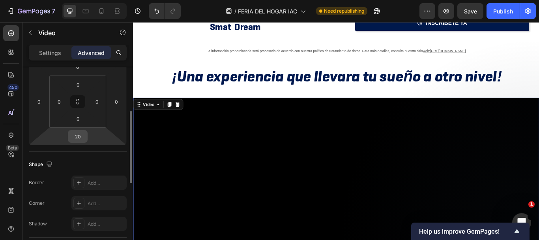
click at [80, 138] on input "20" at bounding box center [78, 136] width 16 height 12
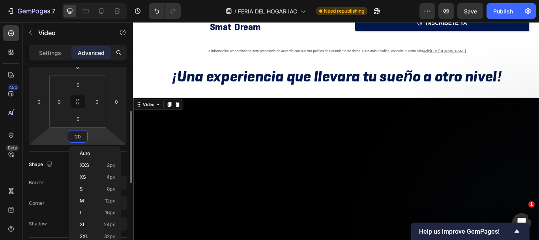
click at [80, 138] on input "20" at bounding box center [78, 136] width 16 height 12
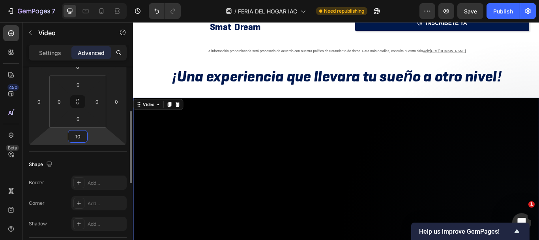
type input "1"
type input "5"
click at [251, 192] on video at bounding box center [370, 211] width 474 height 203
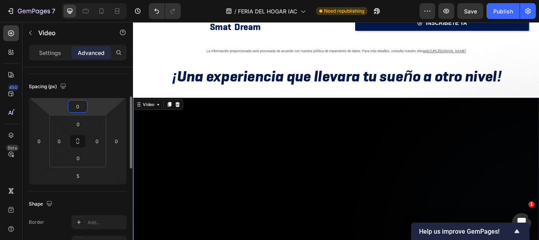
click at [79, 109] on input "0" at bounding box center [78, 106] width 16 height 12
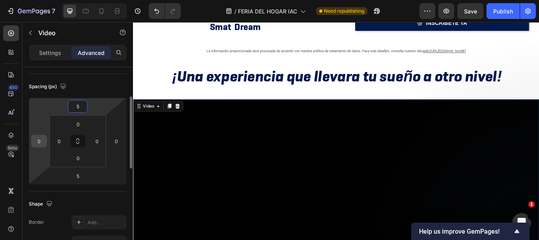
type input "5"
click at [42, 141] on input "0" at bounding box center [39, 141] width 12 height 12
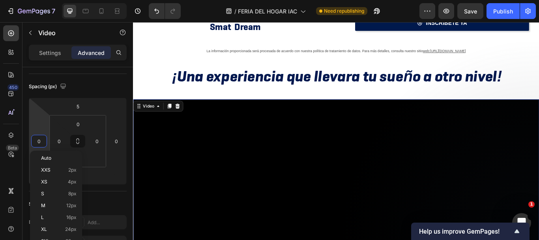
click at [206, 186] on video at bounding box center [370, 213] width 474 height 203
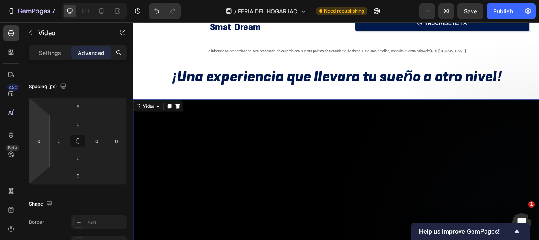
click at [270, 143] on video at bounding box center [370, 213] width 474 height 203
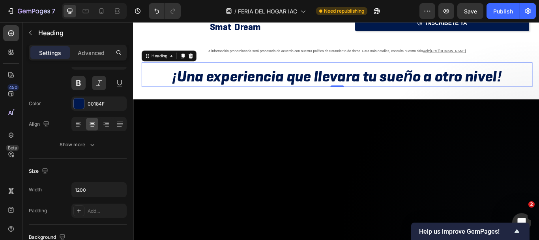
click at [243, 84] on p "¡Una experiencia que llevara tu sueño a otro nivel!" at bounding box center [371, 85] width 446 height 23
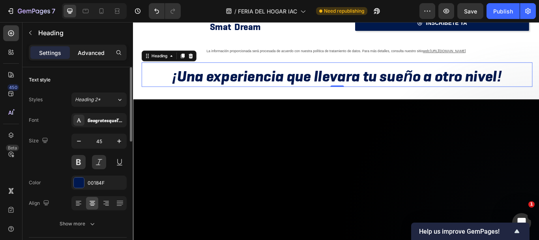
click at [99, 56] on p "Advanced" at bounding box center [91, 53] width 27 height 8
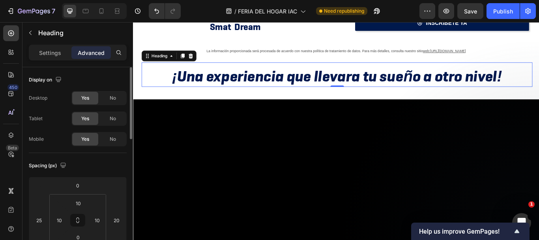
scroll to position [39, 0]
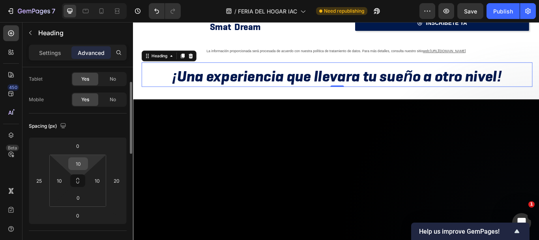
click at [79, 163] on input "10" at bounding box center [78, 164] width 16 height 12
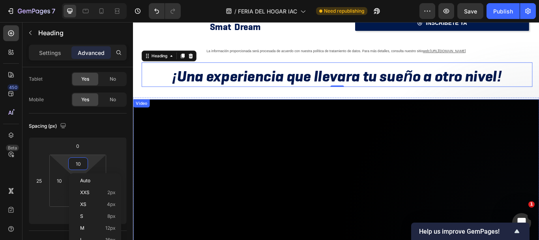
click at [275, 156] on video at bounding box center [370, 213] width 474 height 203
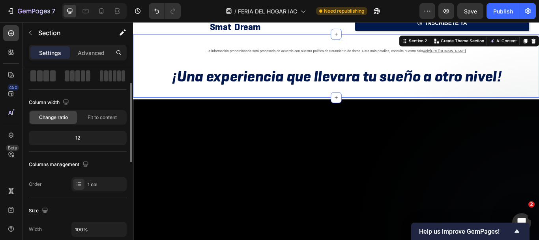
click at [245, 98] on div "La información proporcionada será procesada de acuerdo con nuestra política de …" at bounding box center [370, 73] width 474 height 74
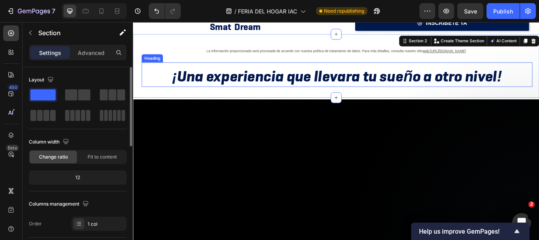
click at [244, 84] on p "¡Una experiencia que llevara tu sueño a otro nivel!" at bounding box center [371, 85] width 446 height 23
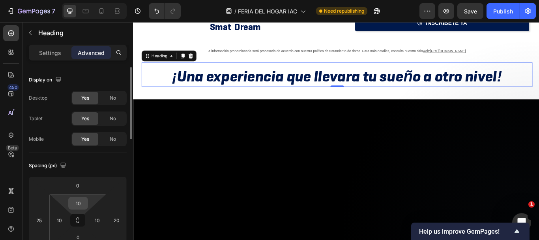
scroll to position [39, 0]
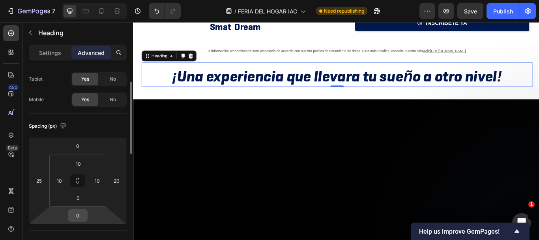
click at [80, 220] on input "0" at bounding box center [78, 215] width 16 height 12
drag, startPoint x: 373, startPoint y: 100, endPoint x: 373, endPoint y: 92, distance: 7.9
click at [373, 92] on div "¡Una experiencia que llevara tu sueño a otro nivel! Heading 0" at bounding box center [371, 83] width 456 height 29
type input "0"
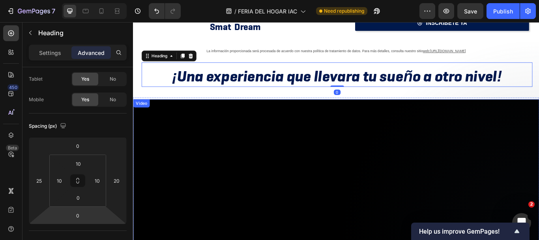
click at [320, 128] on video at bounding box center [370, 213] width 474 height 203
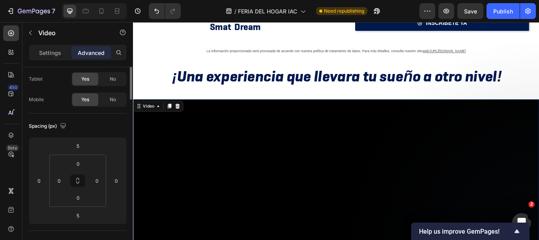
scroll to position [0, 0]
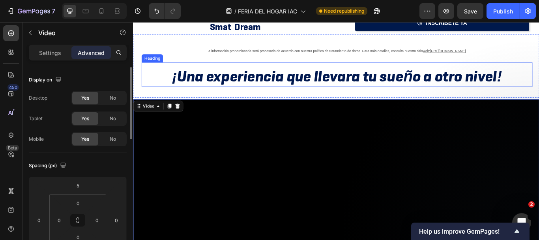
click at [286, 79] on p "¡Una experiencia que llevara tu sueño a otro nivel!" at bounding box center [371, 85] width 446 height 23
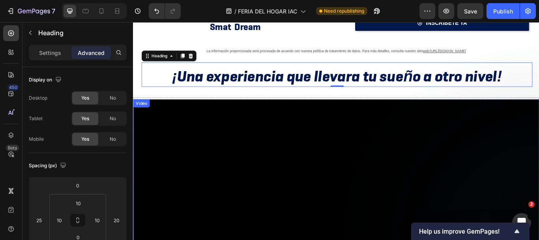
click at [302, 151] on video at bounding box center [370, 213] width 474 height 203
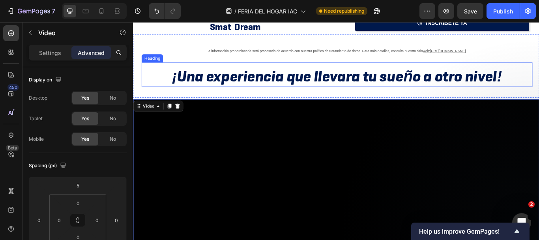
click at [446, 88] on p "¡Una experiencia que llevara tu sueño a otro nivel!" at bounding box center [371, 85] width 446 height 23
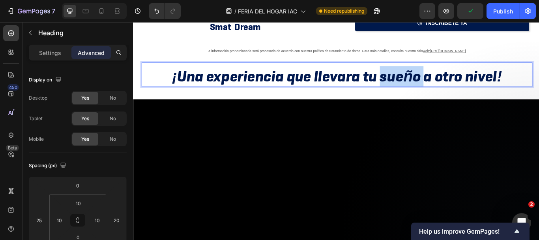
click at [452, 90] on p "¡Una experiencia que llevara tu sueño a otro nivel!" at bounding box center [371, 85] width 446 height 23
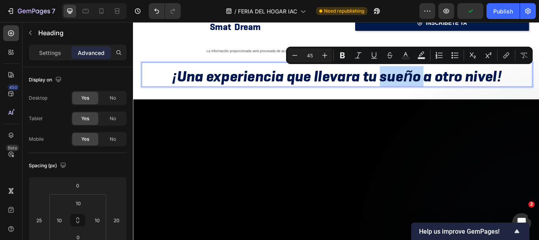
click at [452, 90] on p "¡Una experiencia que llevara tu sueño a otro nivel!" at bounding box center [371, 85] width 446 height 23
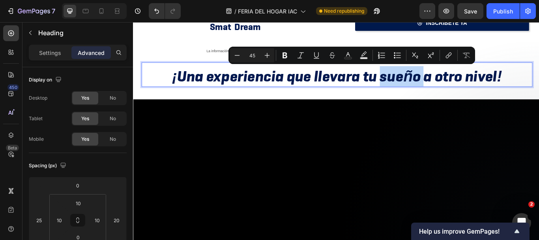
drag, startPoint x: 559, startPoint y: 90, endPoint x: 171, endPoint y: 83, distance: 387.7
click at [171, 83] on p "¡Una experiencia que llevara tu sueño a otro nivel!" at bounding box center [371, 85] width 446 height 23
click at [252, 150] on video at bounding box center [370, 213] width 474 height 203
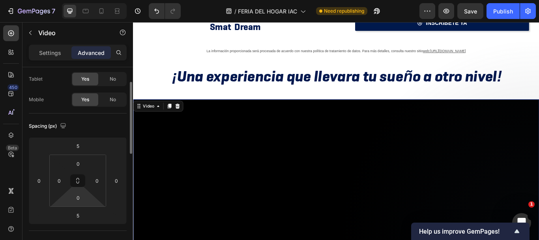
scroll to position [79, 0]
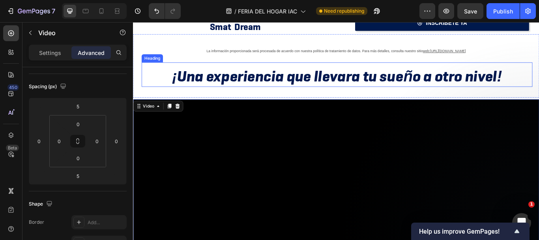
click at [461, 90] on p "¡Una experiencia que llevara tu sueño a otro nivel!" at bounding box center [371, 85] width 446 height 23
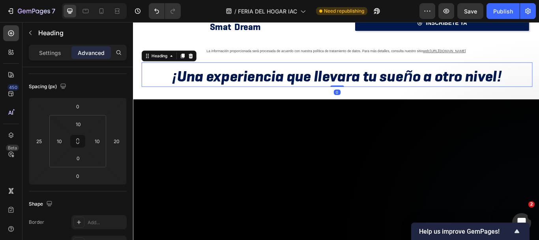
scroll to position [0, 0]
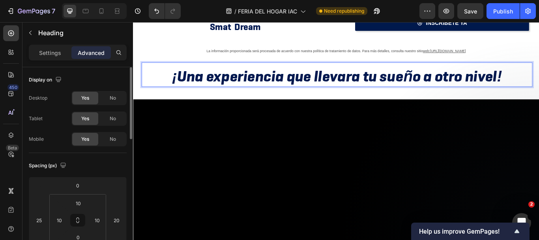
click at [455, 86] on p "¡Una experiencia que llevara tu sueño a otro nivel!" at bounding box center [371, 85] width 446 height 23
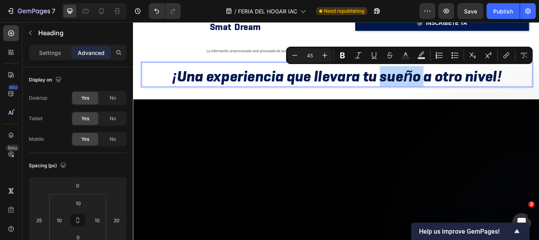
click at [454, 85] on p "¡Una experiencia que llevara tu sueño a otro nivel!" at bounding box center [371, 85] width 446 height 23
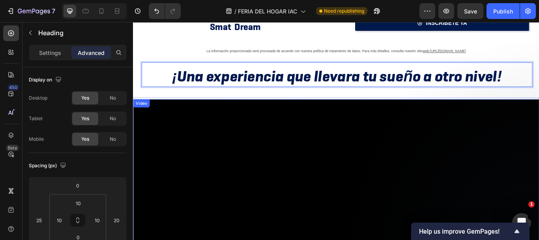
click at [210, 125] on video at bounding box center [370, 213] width 474 height 203
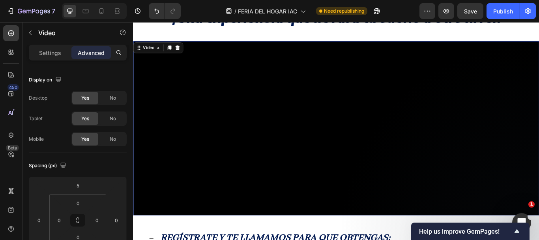
scroll to position [118, 0]
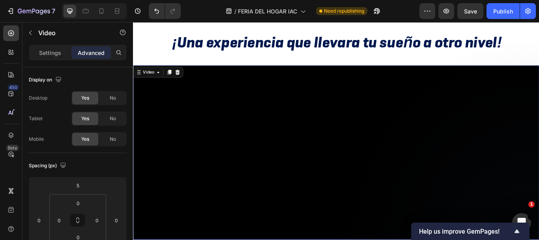
click at [213, 184] on video at bounding box center [370, 174] width 474 height 203
click at [229, 145] on video at bounding box center [370, 174] width 474 height 203
click at [190, 167] on video at bounding box center [370, 174] width 474 height 203
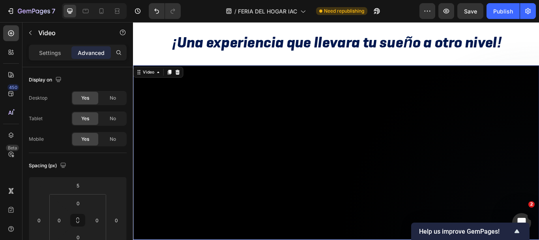
click at [194, 178] on video at bounding box center [370, 174] width 474 height 203
click at [51, 53] on p "Settings" at bounding box center [50, 53] width 22 height 8
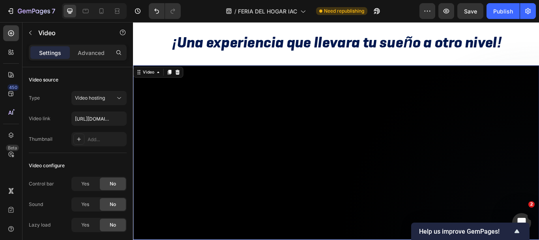
click at [359, 189] on video at bounding box center [370, 174] width 474 height 203
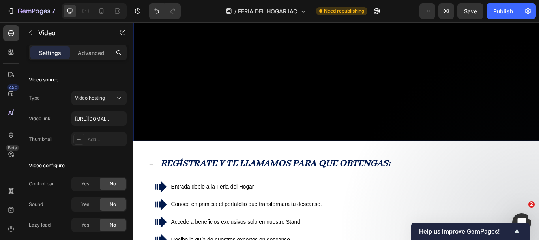
scroll to position [237, 0]
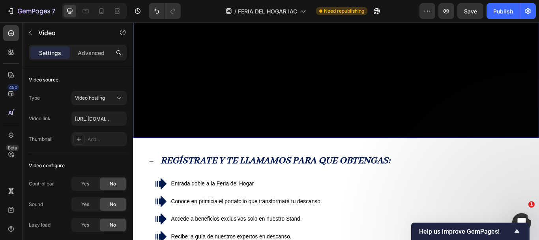
click at [217, 127] on video at bounding box center [370, 55] width 474 height 203
click at [102, 118] on input "https://cdn.shopify.com/videos/c/o/v/9a1f3d74b2df4694b8e923ee3efc7001.mp4" at bounding box center [98, 118] width 55 height 14
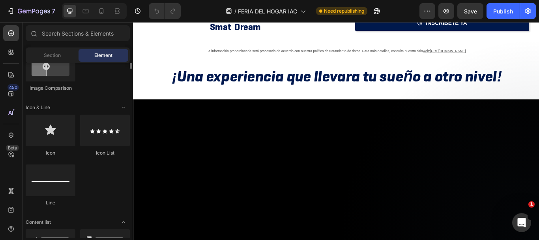
scroll to position [513, 0]
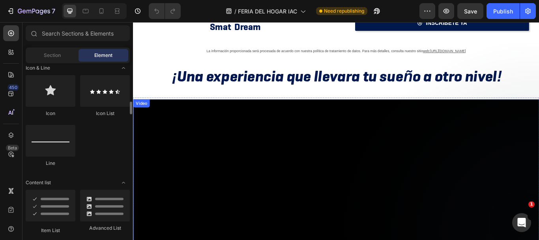
click at [146, 197] on video at bounding box center [370, 213] width 474 height 203
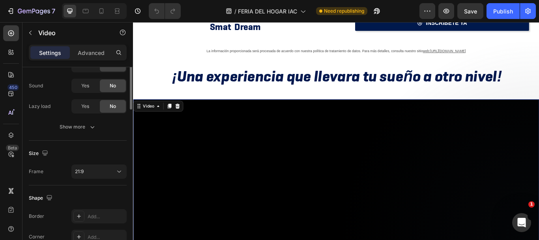
scroll to position [0, 0]
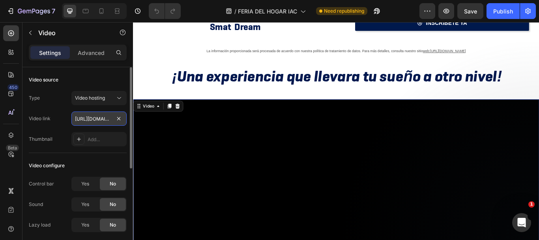
click at [92, 115] on input "https://cdn.shopify.com/videos/c/o/v/9a1f3d74b2df4694b8e923ee3efc7001.mp4" at bounding box center [98, 118] width 55 height 14
paste input "https://cdn.shopify.com/videos/c/o/v/1337327ba99b4532b77e009120471ed5.mp4"
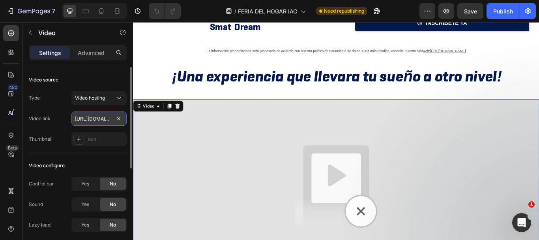
scroll to position [0, 149]
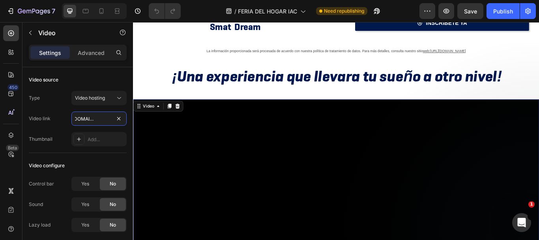
type input "https://cdn.shopify.com/videos/c/o/v/1337327ba99b4532b77e009120471ed5.mp4"
click at [319, 172] on video at bounding box center [370, 213] width 474 height 203
click at [182, 118] on icon at bounding box center [185, 120] width 6 height 6
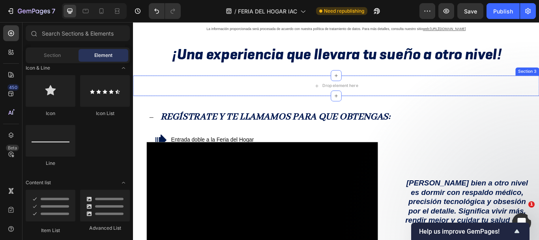
scroll to position [118, 0]
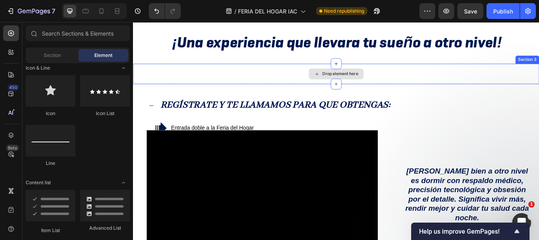
click at [253, 91] on div "Drop element here" at bounding box center [370, 83] width 474 height 24
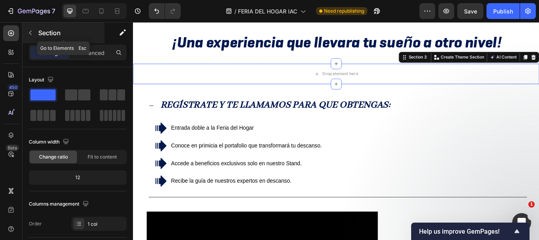
click at [26, 34] on button "button" at bounding box center [30, 32] width 13 height 13
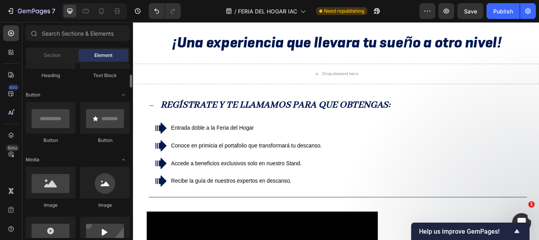
scroll to position [197, 0]
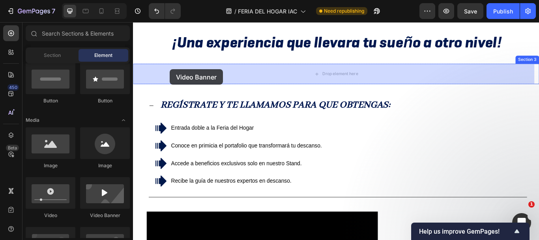
drag, startPoint x: 227, startPoint y: 220, endPoint x: 176, endPoint y: 77, distance: 151.6
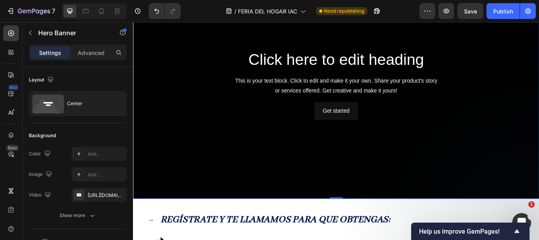
scroll to position [158, 0]
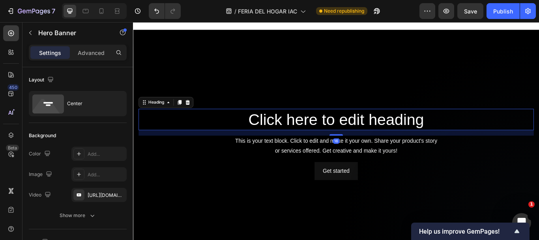
click at [320, 129] on h2 "Click here to edit heading" at bounding box center [369, 135] width 461 height 25
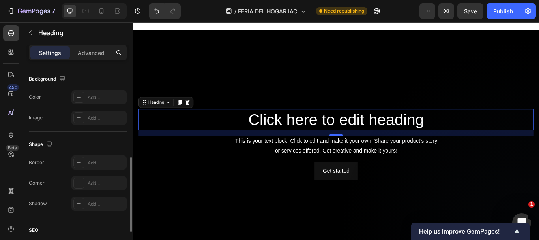
scroll to position [0, 0]
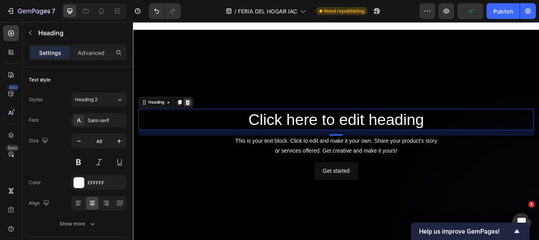
click at [195, 114] on icon at bounding box center [196, 116] width 6 height 6
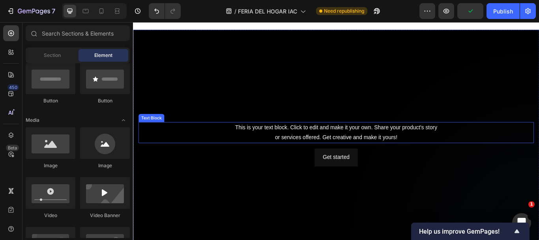
click at [275, 150] on div "This is your text block. Click to edit and make it your own. Share your product…" at bounding box center [369, 151] width 461 height 24
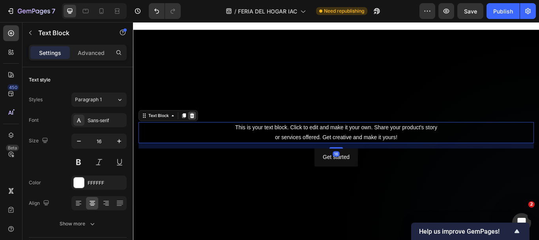
click at [205, 129] on div at bounding box center [201, 130] width 9 height 9
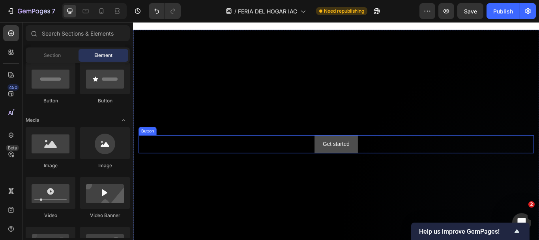
drag, startPoint x: 372, startPoint y: 154, endPoint x: 360, endPoint y: 152, distance: 12.4
click at [368, 154] on button "Get started" at bounding box center [370, 164] width 50 height 21
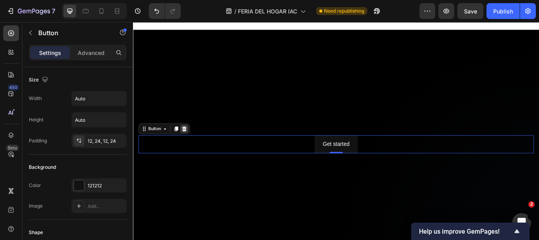
click at [195, 142] on div at bounding box center [192, 146] width 9 height 9
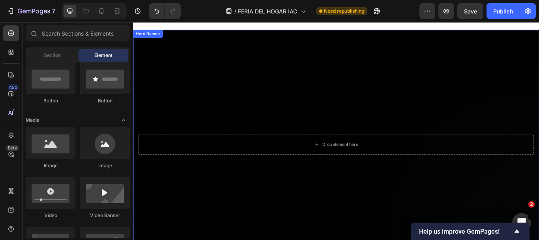
click at [182, 92] on div "Background Image" at bounding box center [370, 164] width 474 height 266
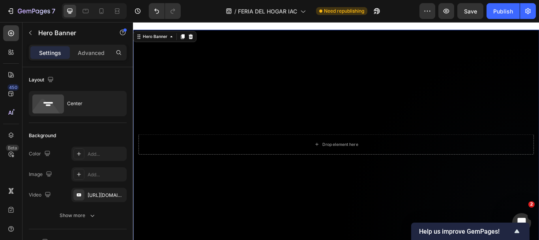
click at [193, 115] on div "Background Image" at bounding box center [370, 164] width 474 height 266
click at [99, 53] on p "Advanced" at bounding box center [91, 53] width 27 height 8
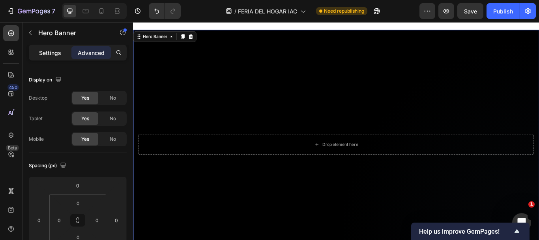
click at [61, 51] on div "Settings" at bounding box center [49, 52] width 39 height 13
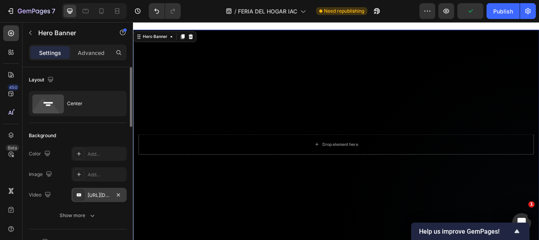
click at [101, 197] on div "https://www.youtube.com/watch?v=drIt4RH_kyQ" at bounding box center [99, 194] width 23 height 7
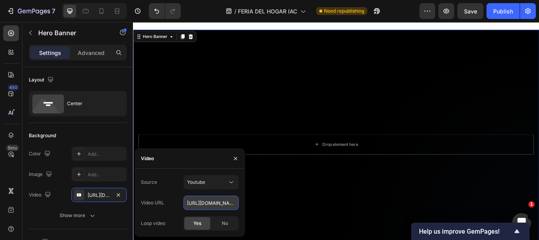
click at [217, 206] on input "https://www.youtube.com/watch?v=drIt4RH_kyQ" at bounding box center [211, 202] width 55 height 14
click at [233, 156] on icon "button" at bounding box center [236, 158] width 6 height 6
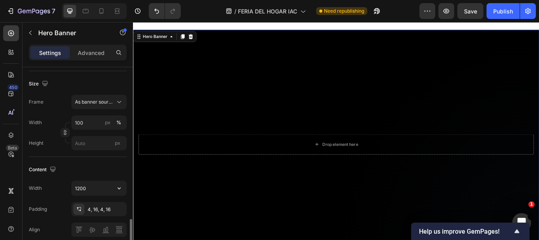
scroll to position [118, 0]
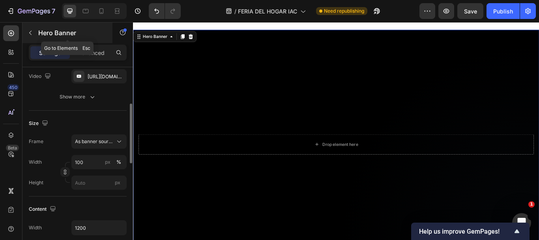
click at [31, 34] on icon "button" at bounding box center [30, 33] width 6 height 6
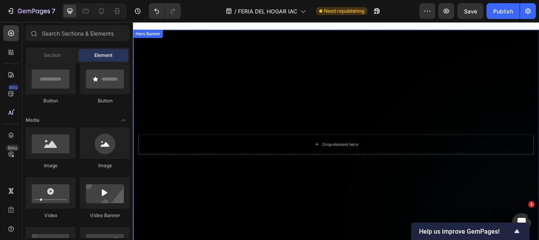
click at [251, 71] on div "Background Image" at bounding box center [370, 164] width 474 height 266
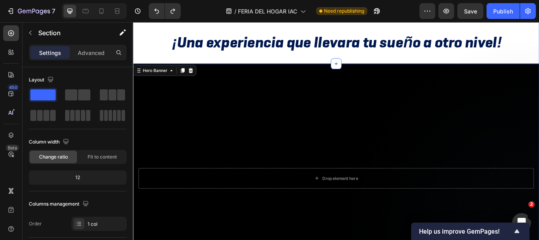
click at [251, 63] on div "La información proporcionada será procesada de acuerdo con nuestra política de …" at bounding box center [370, 34] width 474 height 74
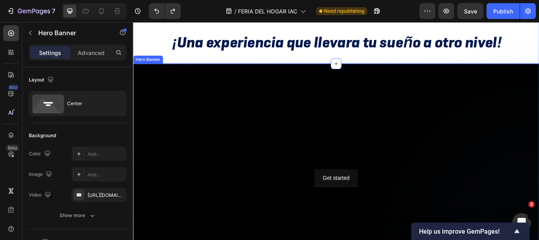
click at [250, 78] on div "Background Image" at bounding box center [370, 204] width 474 height 266
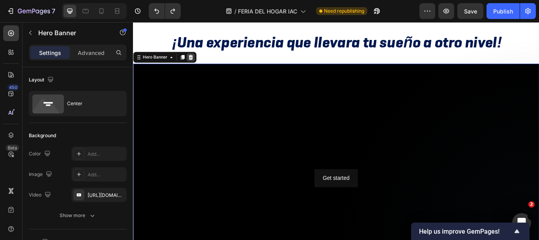
click at [203, 63] on icon at bounding box center [200, 63] width 6 height 6
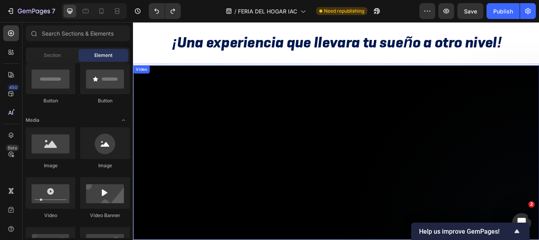
click at [226, 119] on video at bounding box center [370, 174] width 474 height 203
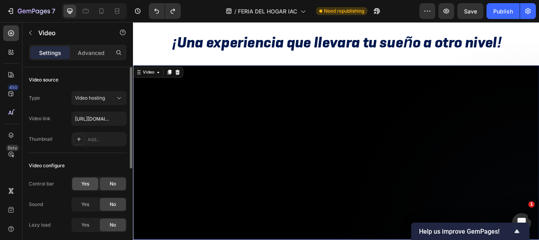
scroll to position [39, 0]
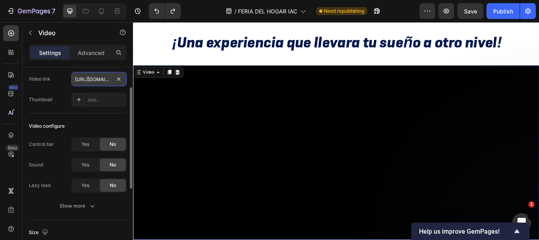
click at [93, 81] on input "https://cdn.shopify.com/videos/c/o/v/1337327ba99b4532b77e009120471ed5.mp4" at bounding box center [98, 79] width 55 height 14
paste input "d2759b174ddc48bebcda1ae87be0f418"
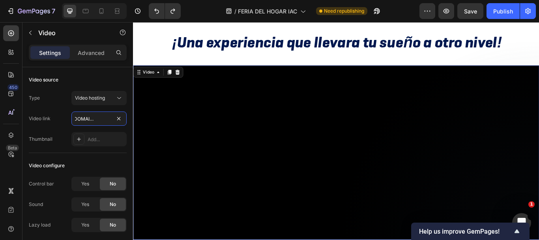
type input "[URL][DOMAIN_NAME]"
click at [321, 130] on video at bounding box center [370, 174] width 474 height 203
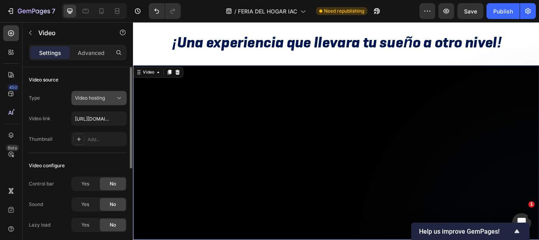
click at [105, 99] on span "Video hosting" at bounding box center [90, 98] width 30 height 6
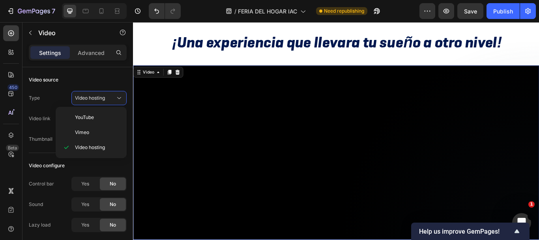
click at [153, 154] on video at bounding box center [370, 174] width 474 height 203
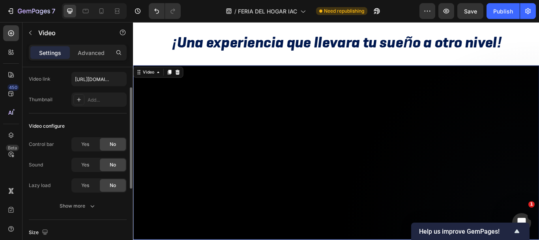
scroll to position [79, 0]
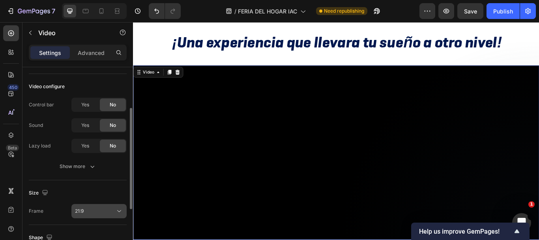
click at [92, 214] on div "21:9" at bounding box center [99, 211] width 48 height 8
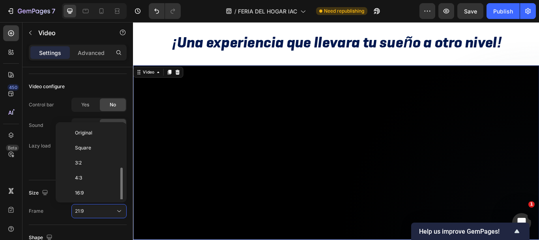
scroll to position [28, 0]
click at [88, 191] on p "2:3" at bounding box center [96, 194] width 42 height 7
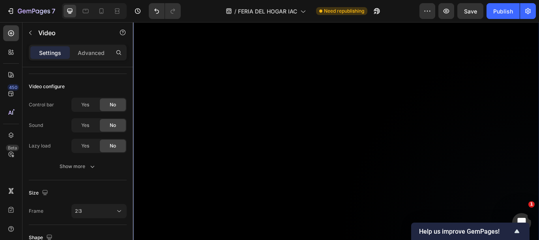
scroll to position [355, 0]
click at [111, 215] on button "2:3" at bounding box center [98, 211] width 55 height 14
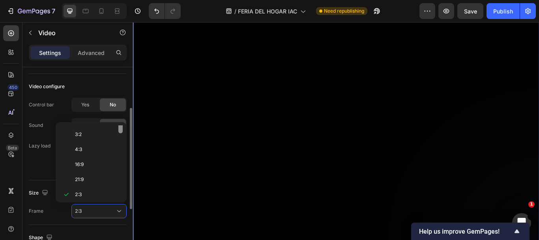
scroll to position [0, 0]
drag, startPoint x: 122, startPoint y: 148, endPoint x: 122, endPoint y: 118, distance: 29.6
click at [122, 118] on div "450 Beta Sections(18) Elements(83) Section Element Hero Section Product Detail …" at bounding box center [66, 131] width 133 height 218
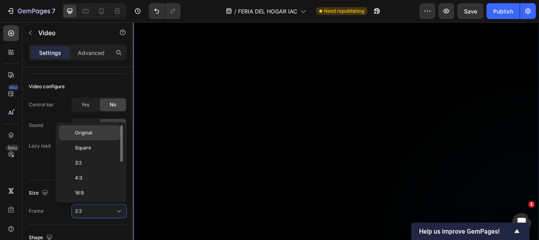
click at [94, 127] on div "Original" at bounding box center [90, 132] width 62 height 15
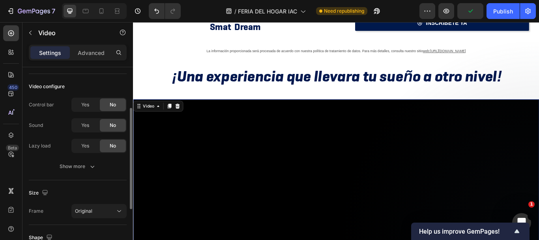
scroll to position [118, 0]
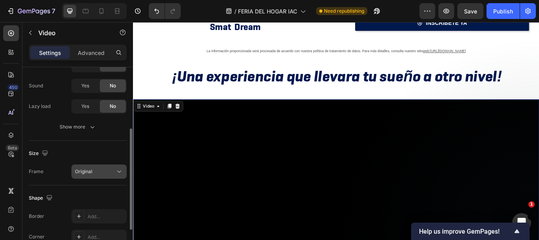
click at [104, 170] on div "Original" at bounding box center [95, 171] width 40 height 7
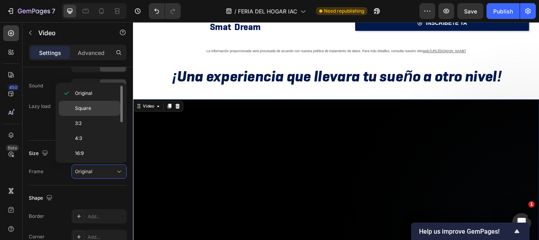
click at [82, 112] on div "Square" at bounding box center [90, 108] width 62 height 15
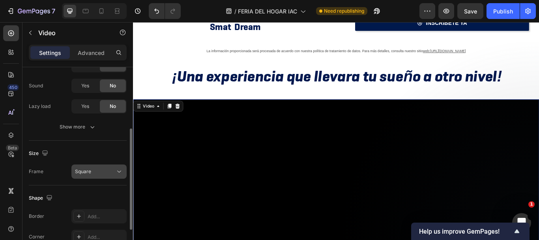
click at [118, 173] on icon at bounding box center [119, 171] width 8 height 8
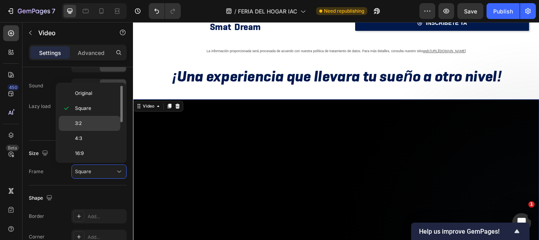
click at [94, 121] on p "3:2" at bounding box center [96, 123] width 42 height 7
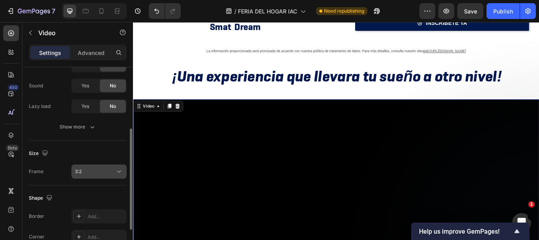
click at [106, 173] on div "3:2" at bounding box center [95, 171] width 40 height 7
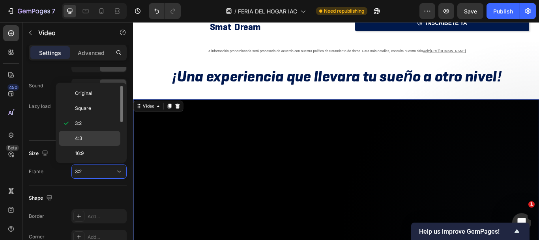
click at [81, 139] on span "4:3" at bounding box center [78, 138] width 7 height 7
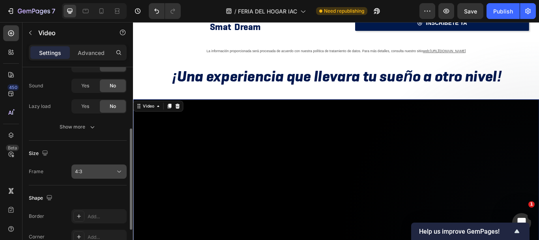
click at [99, 169] on div "4:3" at bounding box center [95, 171] width 40 height 7
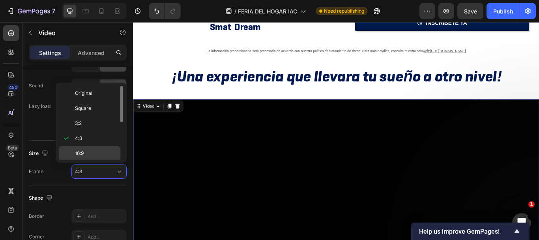
click at [80, 151] on span "16:9" at bounding box center [79, 153] width 9 height 7
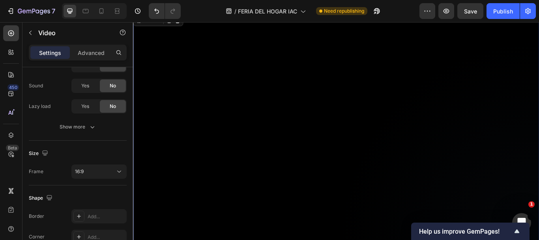
scroll to position [197, 0]
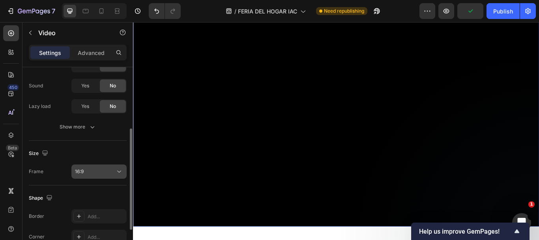
click at [73, 169] on button "16:9" at bounding box center [98, 171] width 55 height 14
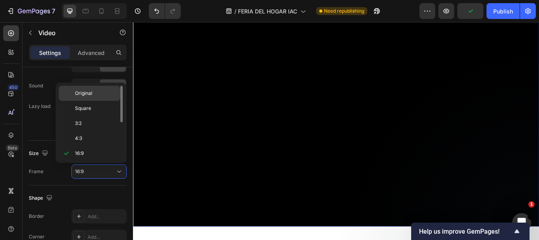
click at [75, 98] on div "Original" at bounding box center [90, 93] width 62 height 15
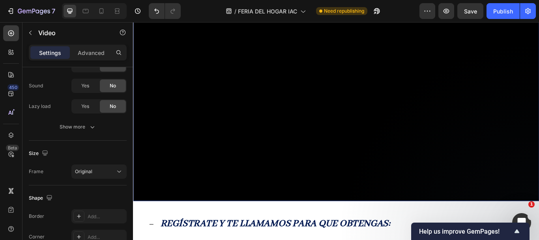
click at [142, 231] on video at bounding box center [370, 112] width 474 height 237
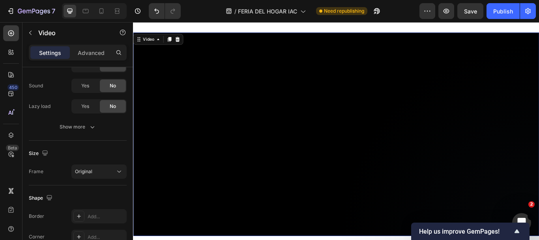
scroll to position [118, 0]
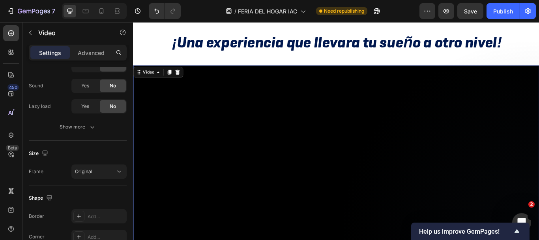
click at [160, 97] on video at bounding box center [370, 191] width 474 height 237
click at [243, 145] on video at bounding box center [370, 191] width 474 height 237
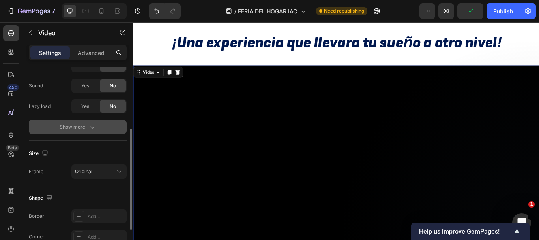
click at [86, 129] on div "Show more" at bounding box center [78, 127] width 37 height 8
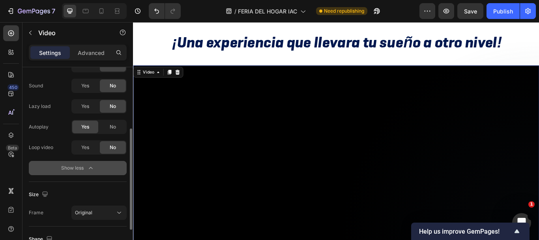
click at [86, 168] on div "Show less" at bounding box center [78, 168] width 34 height 8
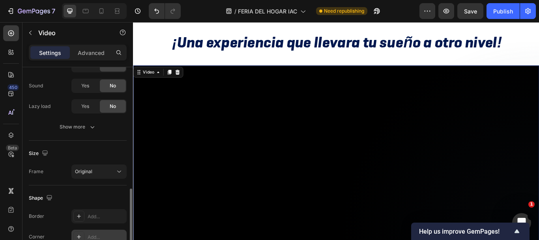
scroll to position [181, 0]
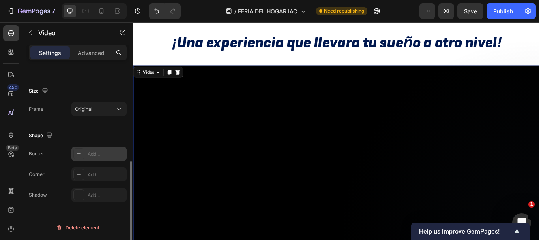
click at [84, 157] on div at bounding box center [78, 153] width 11 height 11
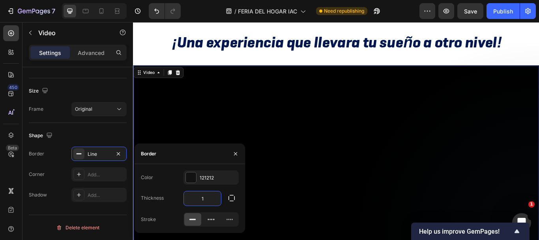
click at [211, 200] on input "1" at bounding box center [202, 198] width 37 height 14
type input "0"
click at [233, 178] on icon "button" at bounding box center [230, 177] width 6 height 6
click at [353, 137] on video at bounding box center [370, 191] width 474 height 237
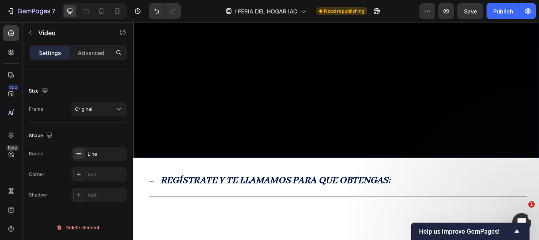
scroll to position [276, 0]
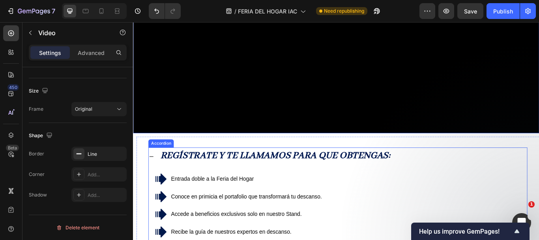
click at [225, 185] on strong "REGÍSTRATE Y TE LLAMAMOS PARA QUE OBTENGAS:" at bounding box center [299, 178] width 268 height 14
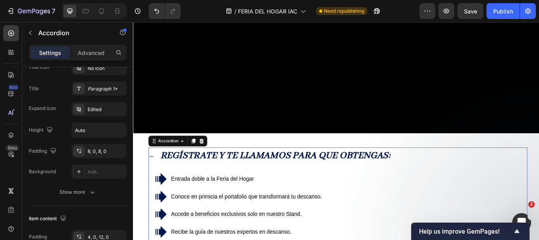
scroll to position [0, 0]
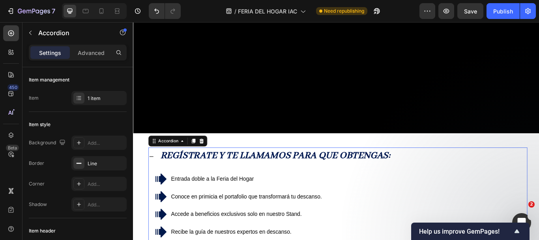
click at [152, 189] on div "REGÍSTRATE Y TE LLAMAMOS PARA QUE OBTENGAS:" at bounding box center [371, 178] width 441 height 21
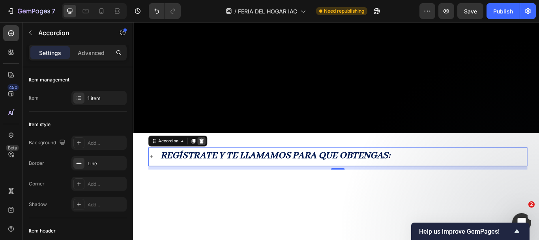
click at [216, 165] on div at bounding box center [212, 160] width 9 height 9
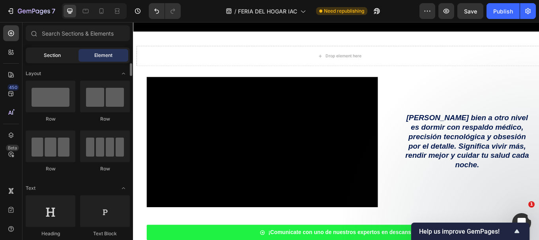
click at [45, 54] on span "Section" at bounding box center [52, 55] width 17 height 7
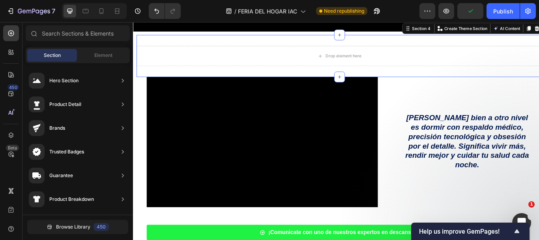
click at [159, 66] on div "Drop element here Section 4 You can create reusable sections Create Theme Secti…" at bounding box center [374, 61] width 474 height 49
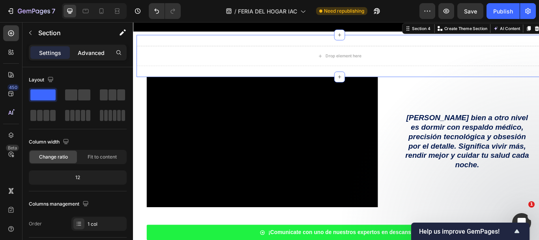
click at [86, 58] on div "Advanced" at bounding box center [90, 52] width 39 height 13
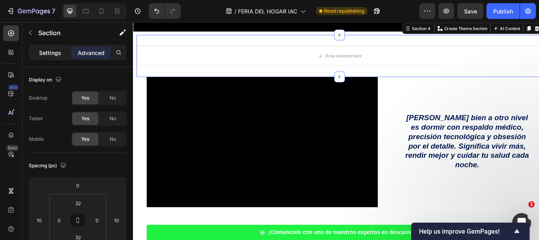
click at [58, 51] on p "Settings" at bounding box center [50, 53] width 22 height 8
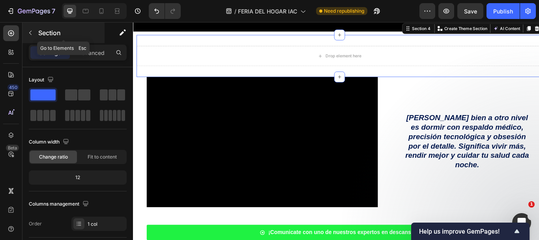
click at [31, 32] on icon "button" at bounding box center [30, 33] width 6 height 6
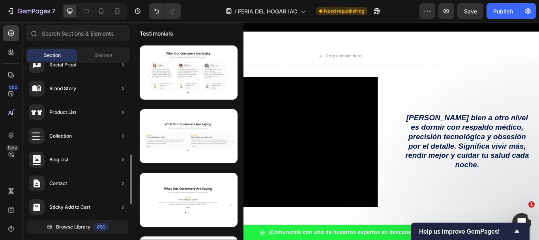
scroll to position [307, 0]
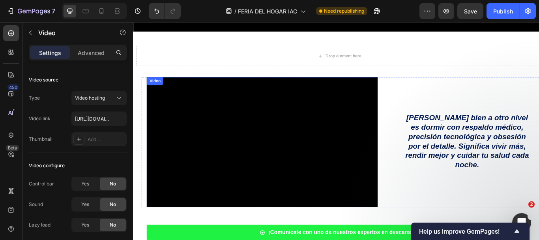
click at [263, 131] on video at bounding box center [284, 162] width 270 height 152
click at [242, 148] on video at bounding box center [284, 162] width 270 height 152
click at [200, 97] on icon at bounding box center [200, 94] width 6 height 6
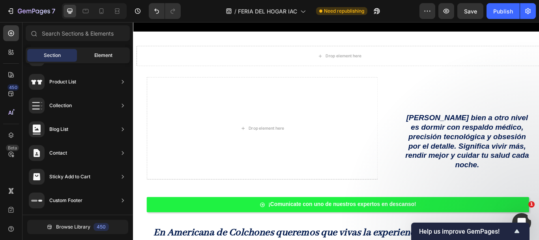
click at [92, 56] on div "Element" at bounding box center [104, 55] width 50 height 13
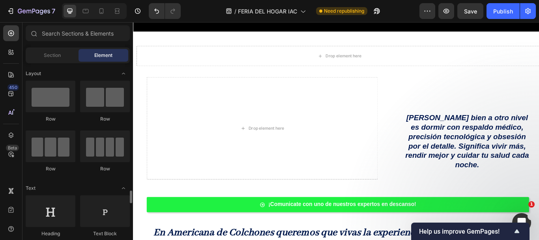
scroll to position [158, 0]
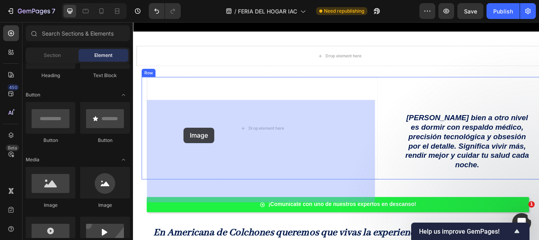
drag, startPoint x: 250, startPoint y: 176, endPoint x: 189, endPoint y: 146, distance: 68.1
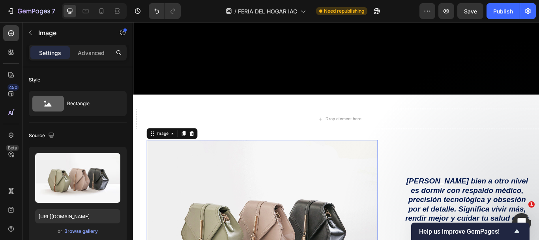
scroll to position [316, 0]
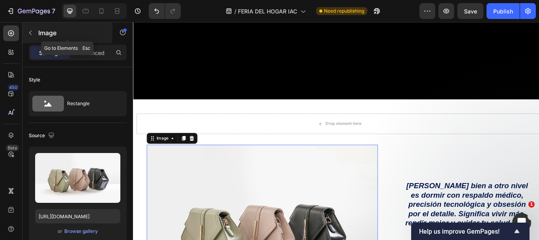
click at [32, 35] on icon "button" at bounding box center [30, 33] width 6 height 6
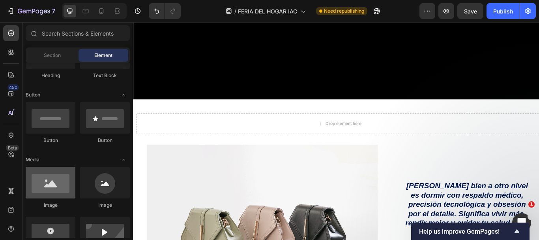
click at [66, 196] on div at bounding box center [51, 183] width 50 height 32
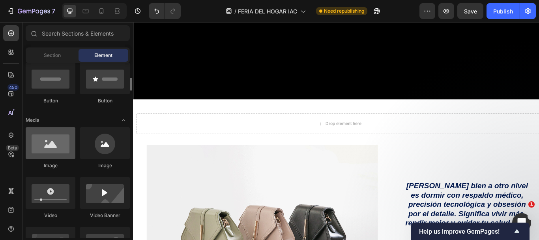
scroll to position [118, 0]
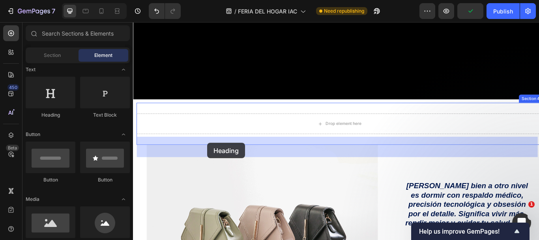
drag, startPoint x: 169, startPoint y: 113, endPoint x: 219, endPoint y: 163, distance: 70.3
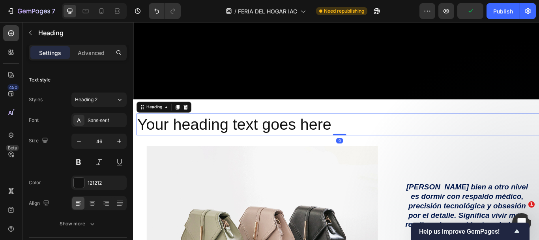
click at [218, 154] on h2 "Your heading text goes here" at bounding box center [374, 141] width 474 height 25
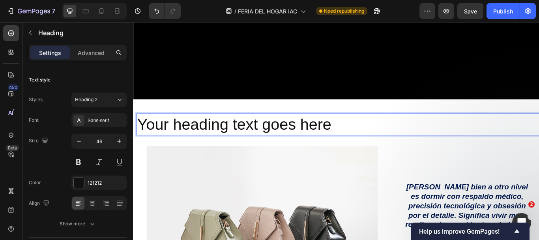
click at [218, 153] on p "Your heading text goes here" at bounding box center [374, 141] width 472 height 24
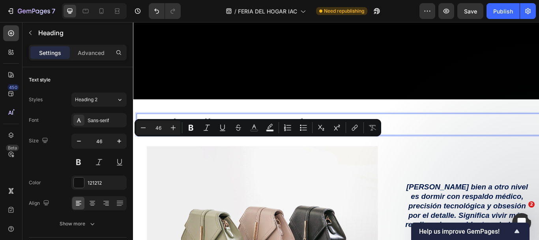
click at [218, 153] on p "Your heading text goes here" at bounding box center [374, 141] width 472 height 24
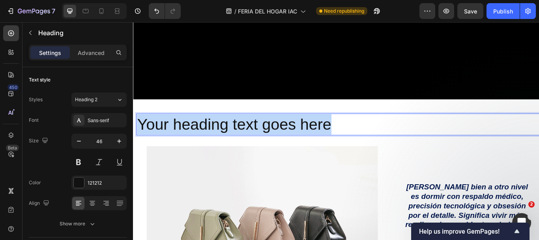
click at [218, 153] on p "Your heading text goes here" at bounding box center [374, 141] width 472 height 24
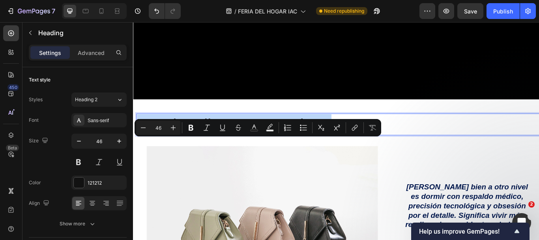
click at [305, 153] on p "Your heading text goes here" at bounding box center [374, 141] width 472 height 24
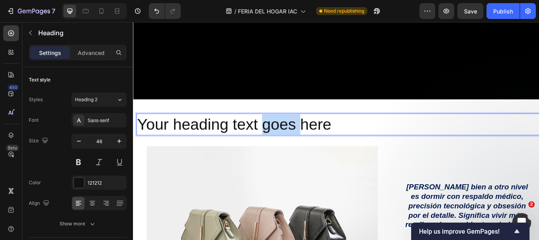
click at [305, 153] on p "Your heading text goes here" at bounding box center [374, 141] width 472 height 24
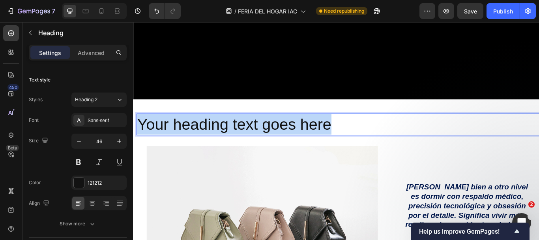
click at [305, 153] on p "Your heading text goes here" at bounding box center [374, 141] width 472 height 24
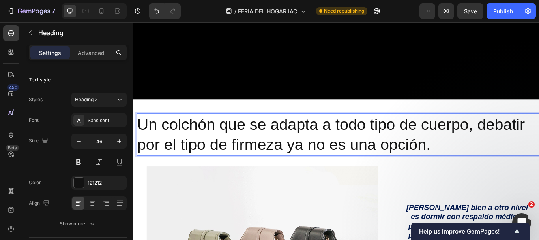
click at [289, 169] on p "Un colchón que se adapta a todo tipo de cuerpo, debatir por el tipo de firmeza …" at bounding box center [374, 152] width 472 height 47
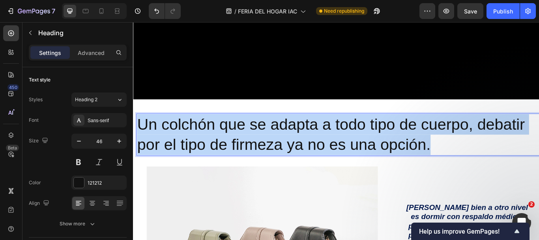
click at [289, 169] on p "Un colchón que se adapta a todo tipo de cuerpo, debatir por el tipo de firmeza …" at bounding box center [374, 152] width 472 height 47
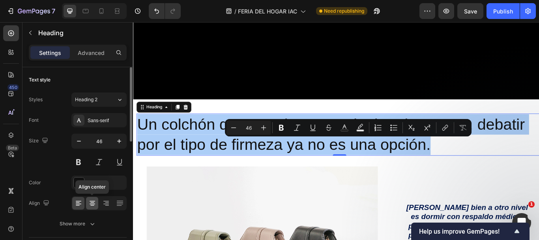
click at [93, 204] on icon at bounding box center [93, 203] width 6 height 1
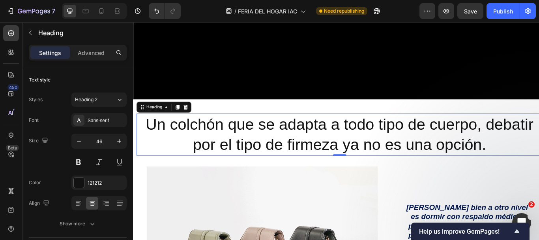
click at [214, 169] on p "Un colchón que se adapta a todo tipo de cuerpo, debatir por el tipo de firmeza …" at bounding box center [374, 152] width 472 height 47
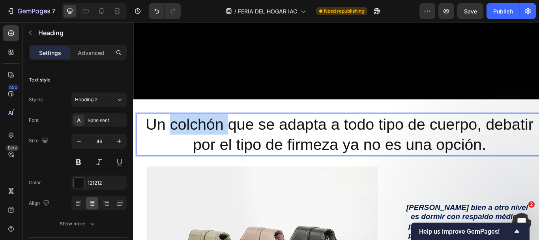
click at [214, 169] on p "Un colchón que se adapta a todo tipo de cuerpo, debatir por el tipo de firmeza …" at bounding box center [374, 152] width 472 height 47
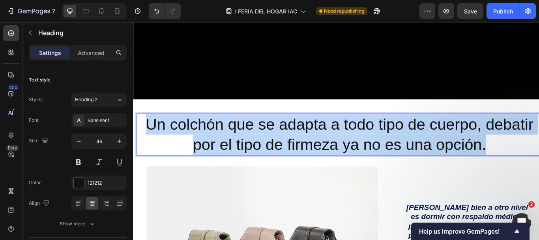
click at [214, 169] on p "Un colchón que se adapta a todo tipo de cuerpo, debatir por el tipo de firmeza …" at bounding box center [374, 152] width 472 height 47
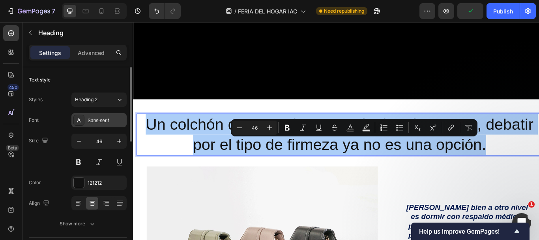
click at [105, 119] on div "Sans-serif" at bounding box center [106, 120] width 37 height 7
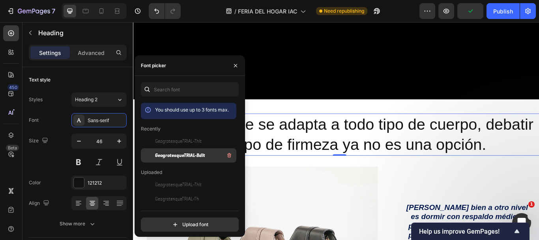
click at [173, 153] on span "GeogrotesqueTRIAL-BdIt" at bounding box center [180, 155] width 50 height 7
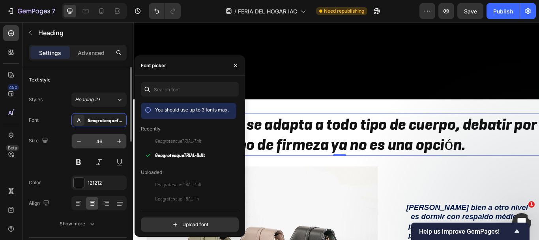
click at [101, 139] on input "46" at bounding box center [99, 141] width 26 height 14
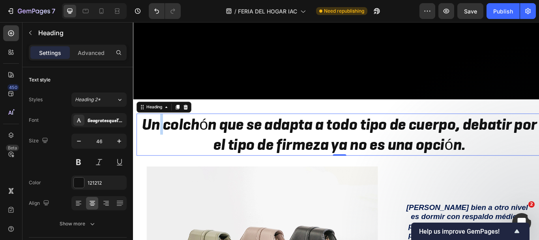
click at [156, 175] on p "Un colchón que se adapta a todo tipo de cuerpo, debatir por el tipo de firmeza …" at bounding box center [374, 152] width 472 height 47
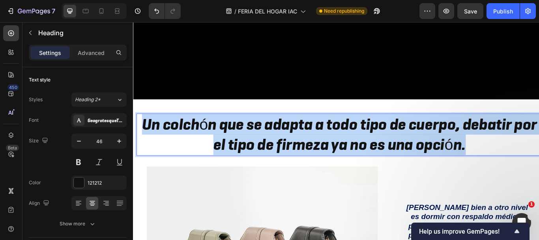
click at [156, 175] on p "Un colchón que se adapta a todo tipo de cuerpo, debatir por el tipo de firmeza …" at bounding box center [374, 152] width 472 height 47
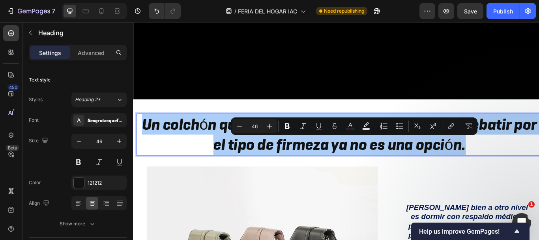
click at [260, 128] on input "46" at bounding box center [255, 125] width 16 height 9
type input "40"
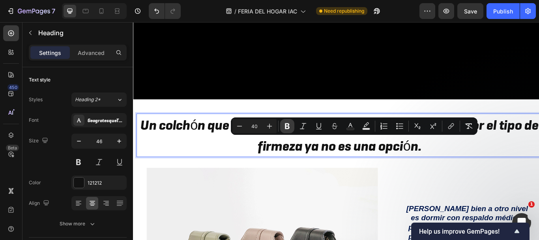
click at [288, 129] on icon "Editor contextual toolbar" at bounding box center [287, 126] width 8 height 8
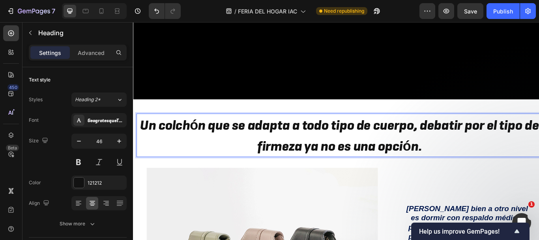
click at [267, 167] on strong "Un colchón que se adapta a todo tipo de cuerpo, debatir por el tipo de firmeza …" at bounding box center [373, 153] width 465 height 45
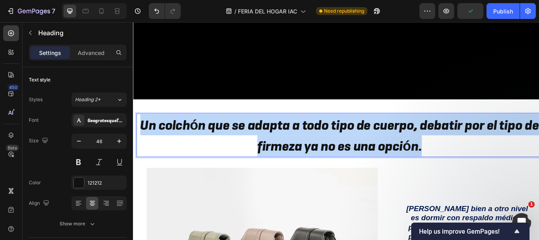
click at [267, 167] on strong "Un colchón que se adapta a todo tipo de cuerpo, debatir por el tipo de firmeza …" at bounding box center [373, 153] width 465 height 45
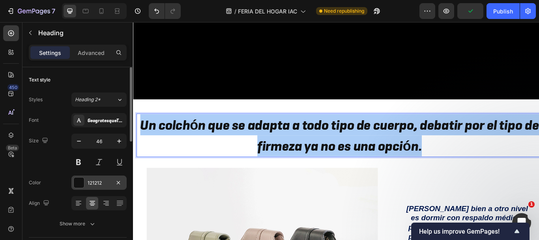
click at [83, 182] on div at bounding box center [79, 182] width 10 height 10
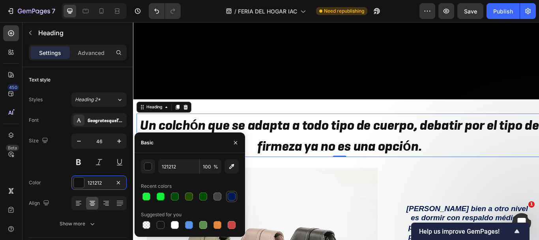
click at [232, 196] on div at bounding box center [232, 196] width 8 height 8
type input "00184F"
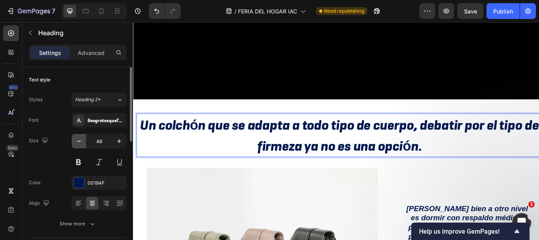
click at [79, 137] on button "button" at bounding box center [79, 141] width 14 height 14
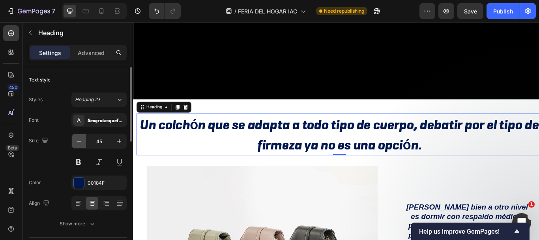
click at [79, 137] on button "button" at bounding box center [79, 141] width 14 height 14
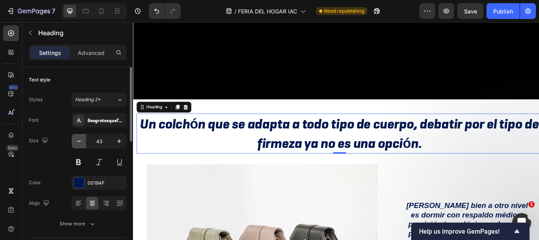
click at [79, 137] on button "button" at bounding box center [79, 141] width 14 height 14
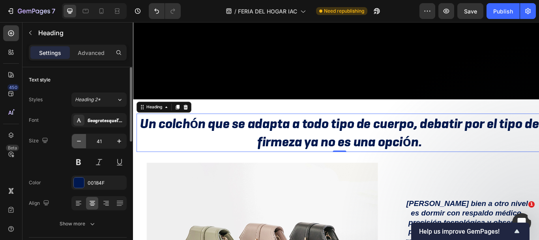
click at [79, 137] on button "button" at bounding box center [79, 141] width 14 height 14
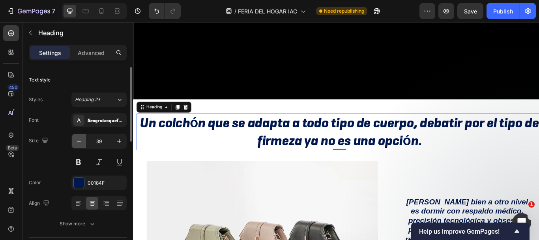
click at [79, 137] on button "button" at bounding box center [79, 141] width 14 height 14
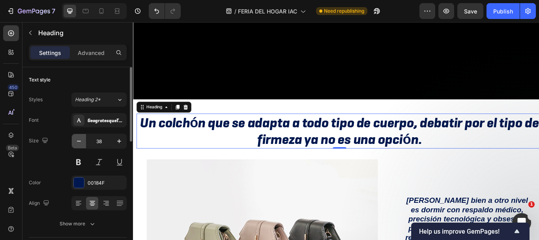
click at [79, 137] on button "button" at bounding box center [79, 141] width 14 height 14
type input "37"
click at [171, 167] on strong "Un colchón que se adapta a todo tipo de cuerpo, debatir por el tipo de firmeza …" at bounding box center [373, 149] width 465 height 40
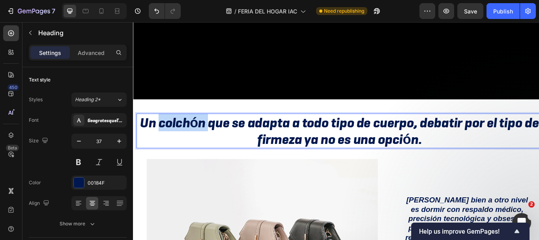
click at [171, 167] on strong "Un colchón que se adapta a todo tipo de cuerpo, debatir por el tipo de firmeza …" at bounding box center [373, 149] width 465 height 40
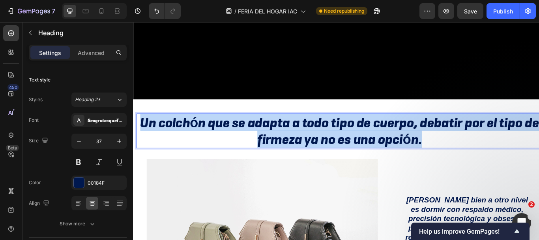
click at [171, 167] on strong "Un colchón que se adapta a todo tipo de cuerpo, debatir por el tipo de firmeza …" at bounding box center [373, 149] width 465 height 40
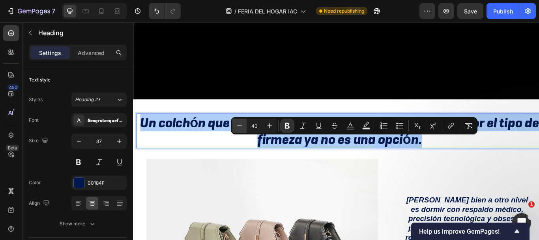
click at [234, 124] on button "Minus" at bounding box center [240, 125] width 14 height 14
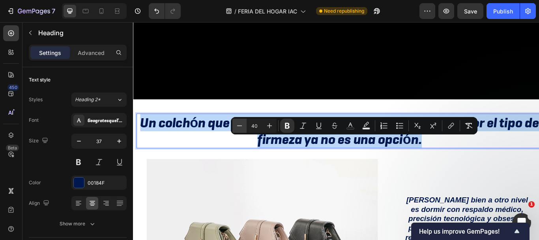
type input "39"
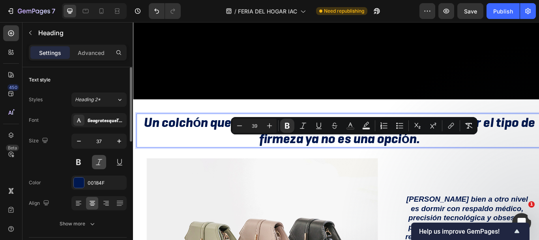
click at [101, 162] on button at bounding box center [99, 162] width 14 height 14
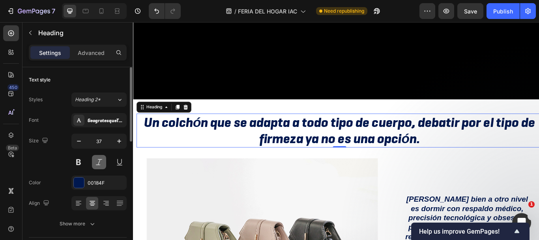
click at [101, 159] on button at bounding box center [99, 162] width 14 height 14
click at [222, 167] on strong "Un colchón que se adapta a todo tipo de cuerpo, debatir por el tipo de firmeza …" at bounding box center [374, 148] width 456 height 39
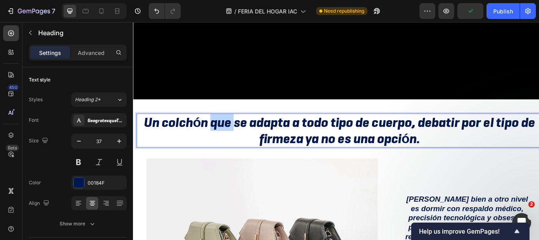
click at [222, 167] on strong "Un colchón que se adapta a todo tipo de cuerpo, debatir por el tipo de firmeza …" at bounding box center [374, 148] width 456 height 39
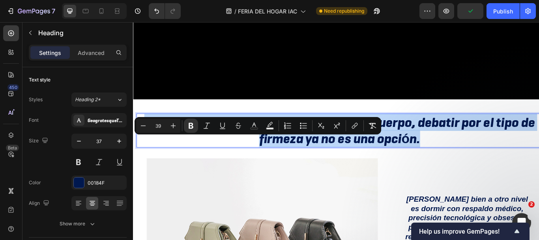
click at [222, 167] on strong "Un colchón que se adapta a todo tipo de cuerpo, debatir por el tipo de firmeza …" at bounding box center [374, 148] width 456 height 39
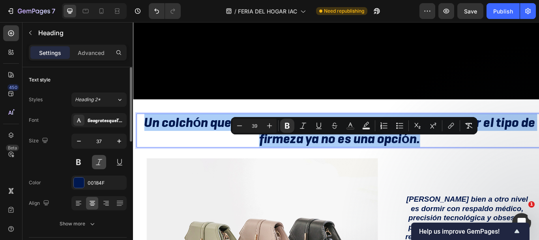
click at [102, 162] on button at bounding box center [99, 162] width 14 height 14
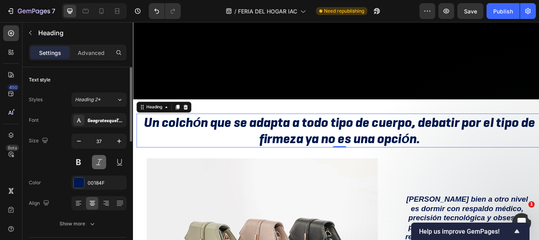
click at [102, 162] on button at bounding box center [99, 162] width 14 height 14
click at [411, 168] on strong "Un colchón que se adapta a todo tipo de cuerpo, debatir por el tipo de firmeza …" at bounding box center [374, 148] width 456 height 39
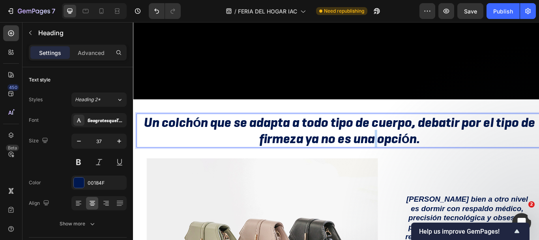
click at [411, 168] on strong "Un colchón que se adapta a todo tipo de cuerpo, debatir por el tipo de firmeza …" at bounding box center [374, 148] width 456 height 39
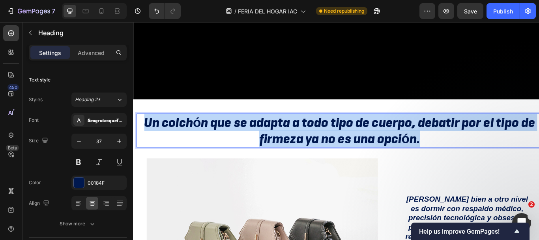
drag, startPoint x: 478, startPoint y: 189, endPoint x: 137, endPoint y: 161, distance: 341.8
click at [141, 161] on p "Un colchón que se adapta a todo tipo de cuerpo, debatir por el tipo de firmeza …" at bounding box center [374, 148] width 472 height 38
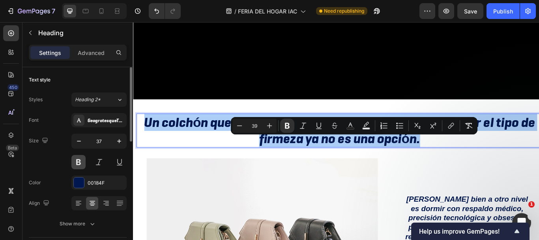
click at [79, 159] on button at bounding box center [78, 162] width 14 height 14
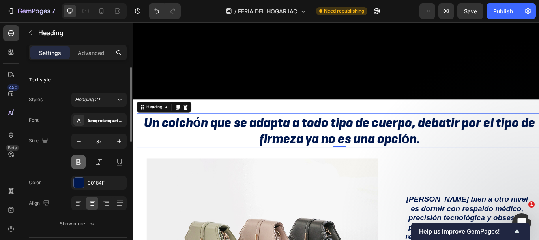
click at [79, 159] on button at bounding box center [78, 162] width 14 height 14
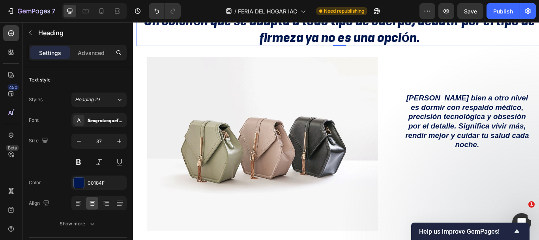
scroll to position [434, 0]
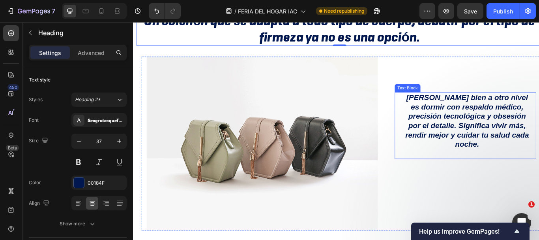
click at [481, 147] on strong "Dormir bien a otro nivel es dormir con respaldo médico, precisión tecnológica y…" at bounding box center [522, 137] width 144 height 64
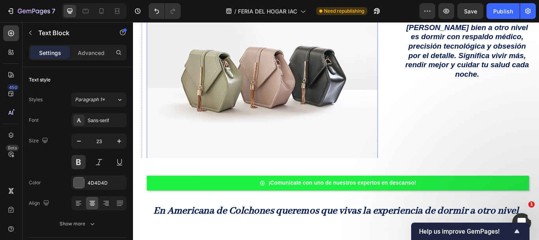
scroll to position [474, 0]
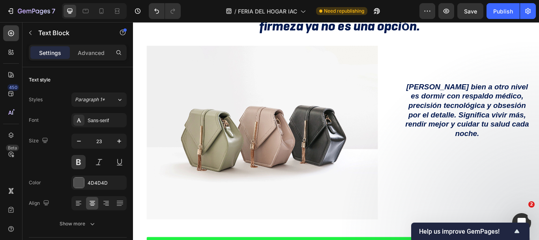
click at [496, 123] on strong "Dormir bien a otro nivel es dormir con respaldo médico, precisión tecnológica y…" at bounding box center [522, 124] width 144 height 64
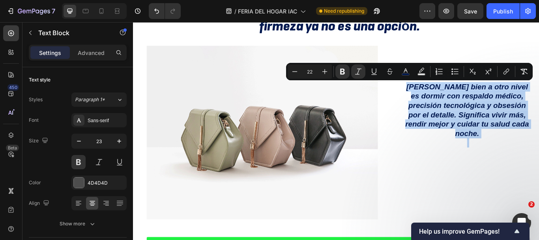
drag, startPoint x: 445, startPoint y: 92, endPoint x: 561, endPoint y: 160, distance: 134.0
click at [539, 160] on div "Dormir bien a otro nivel es dormir con respaldo médico, precisión tecnológica y…" at bounding box center [522, 130] width 153 height 78
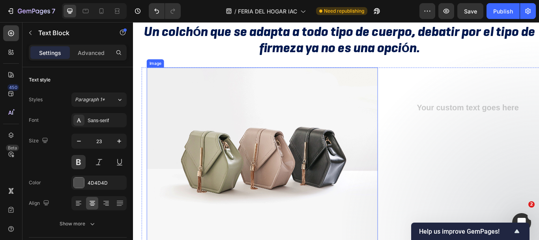
scroll to position [395, 0]
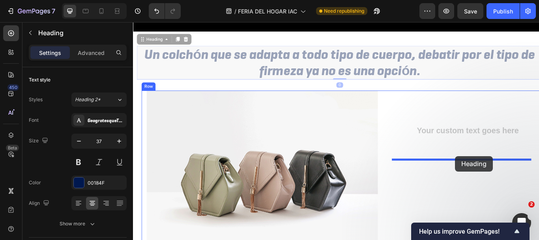
drag, startPoint x: 398, startPoint y: 90, endPoint x: 509, endPoint y: 178, distance: 141.6
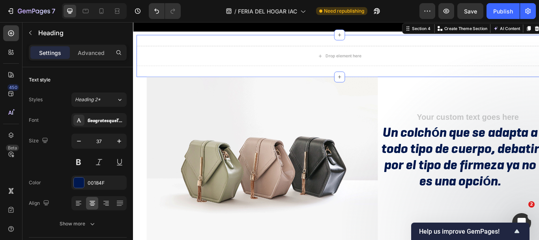
click at [299, 76] on div "Drop element here Section 4 You can create reusable sections Create Theme Secti…" at bounding box center [374, 61] width 474 height 49
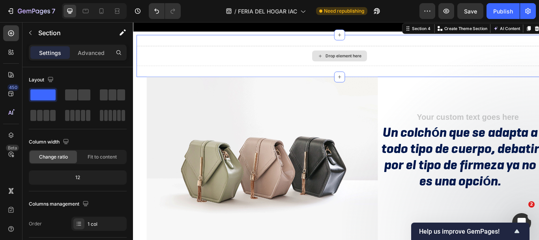
click at [297, 73] on div "Drop element here" at bounding box center [374, 62] width 474 height 24
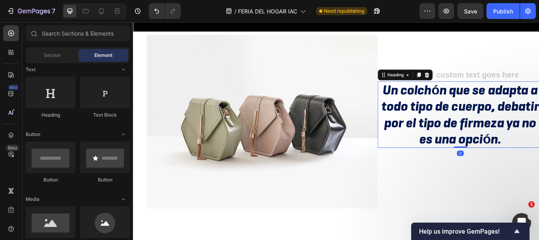
click at [485, 119] on strong "Un colchón que se adapta a todo tipo de cuerpo, debatir por el tipo de firmeza …" at bounding box center [515, 129] width 184 height 77
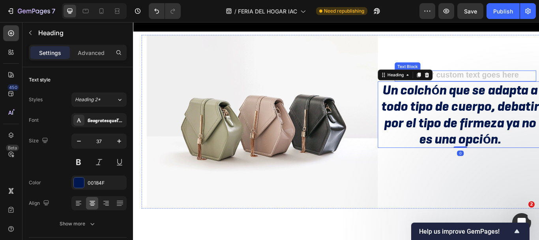
click at [487, 91] on div "Rich Text Editor. Editing area: main" at bounding box center [522, 85] width 153 height 13
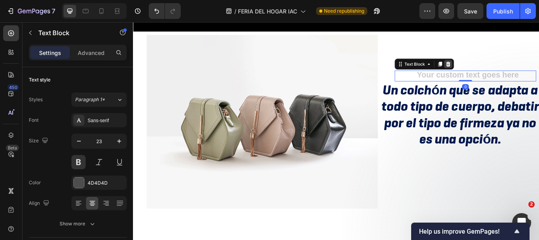
click at [498, 74] on icon at bounding box center [500, 71] width 6 height 6
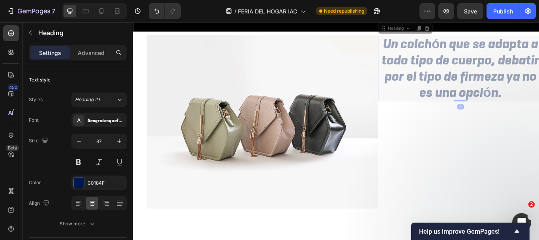
drag, startPoint x: 484, startPoint y: 113, endPoint x: 489, endPoint y: 148, distance: 35.5
click at [489, 148] on div "Un colchón que se adapta a todo tipo de cuerpo, debatir por el tipo de firmeza …" at bounding box center [514, 138] width 193 height 202
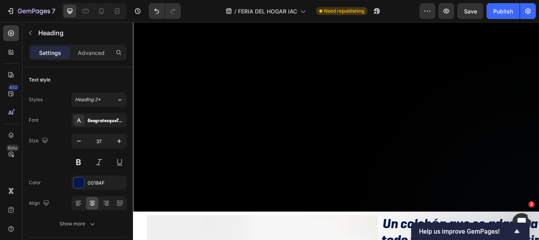
scroll to position [197, 0]
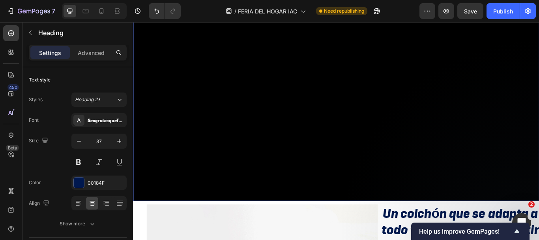
click at [373, 146] on video at bounding box center [370, 112] width 474 height 237
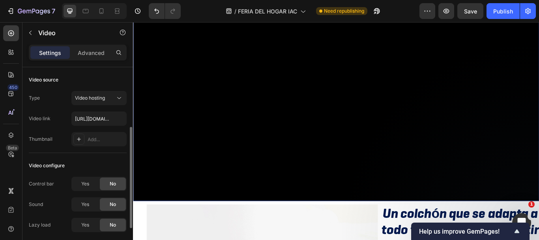
scroll to position [39, 0]
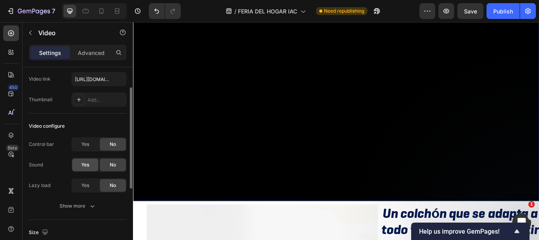
click at [87, 165] on span "Yes" at bounding box center [85, 164] width 8 height 7
click at [231, 151] on video at bounding box center [370, 112] width 474 height 237
click at [81, 185] on div "Yes" at bounding box center [85, 185] width 26 height 13
click at [81, 185] on span "Yes" at bounding box center [85, 185] width 8 height 7
click at [104, 186] on div "No" at bounding box center [113, 185] width 26 height 13
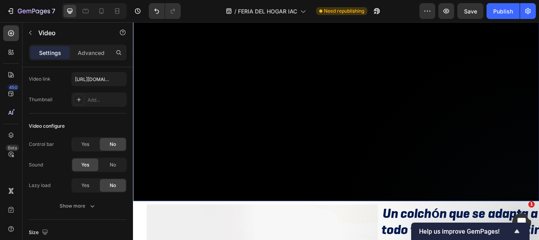
click at [188, 175] on video at bounding box center [370, 112] width 474 height 237
click at [115, 164] on span "No" at bounding box center [113, 164] width 6 height 7
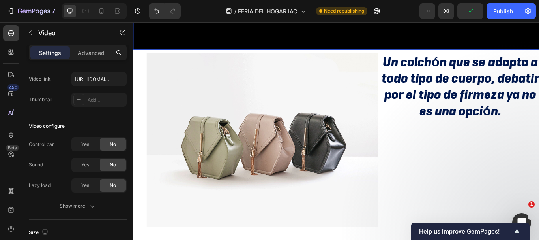
scroll to position [395, 0]
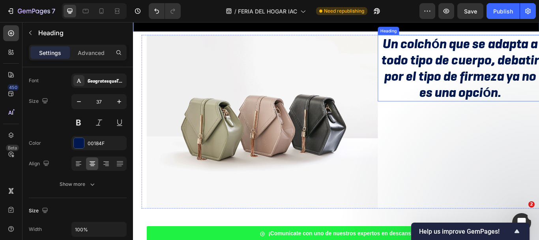
click at [511, 78] on strong "Un colchón que se adapta a todo tipo de cuerpo, debatir por el tipo de firmeza …" at bounding box center [515, 75] width 184 height 77
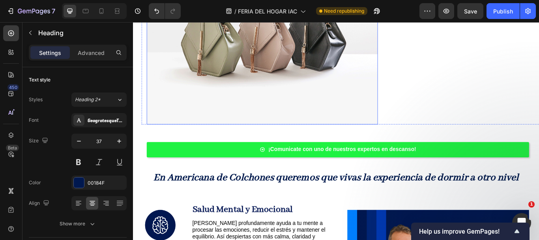
scroll to position [474, 0]
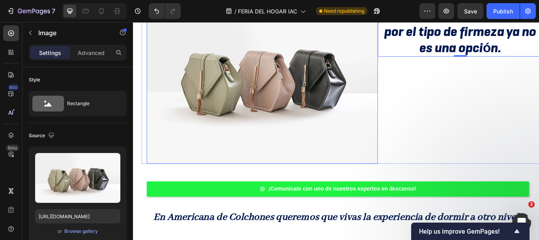
click at [350, 113] on img at bounding box center [284, 86] width 270 height 202
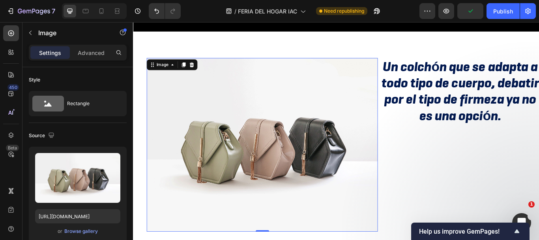
click at [278, 96] on img at bounding box center [284, 165] width 270 height 202
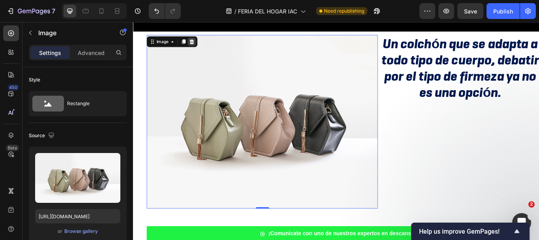
click at [199, 48] on icon at bounding box center [201, 45] width 6 height 6
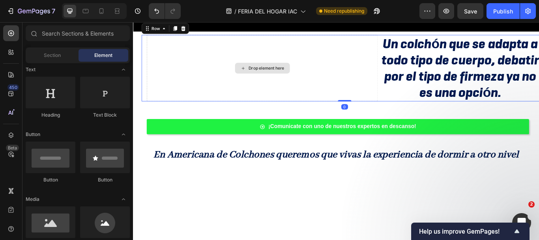
click at [251, 83] on div "Drop element here" at bounding box center [284, 75] width 270 height 77
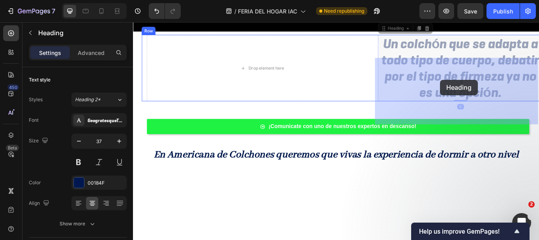
drag, startPoint x: 508, startPoint y: 107, endPoint x: 491, endPoint y: 88, distance: 25.4
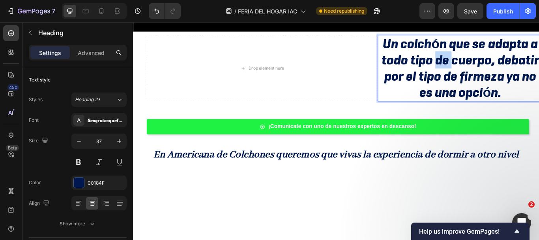
click at [492, 95] on strong "Un colchón que se adapta a todo tipo de cuerpo, debatir por el tipo de firmeza …" at bounding box center [515, 75] width 184 height 77
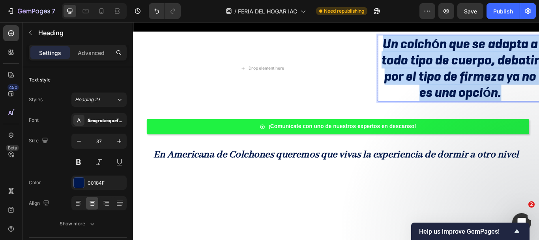
click at [492, 95] on strong "Un colchón que se adapta a todo tipo de cuerpo, debatir por el tipo de firmeza …" at bounding box center [515, 75] width 184 height 77
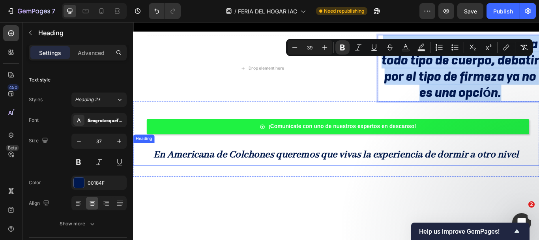
click at [384, 184] on span "En Americana de Colchones queremos que vivas la experiencia de dormir a otro ni…" at bounding box center [370, 176] width 426 height 15
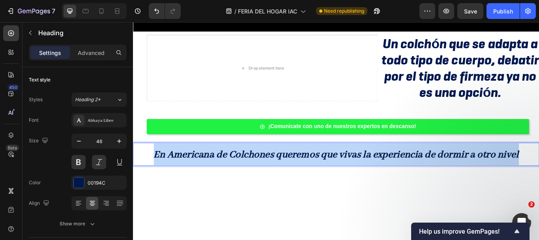
click at [384, 184] on span "En Americana de Colchones queremos que vivas la experiencia de dormir a otro ni…" at bounding box center [370, 176] width 426 height 15
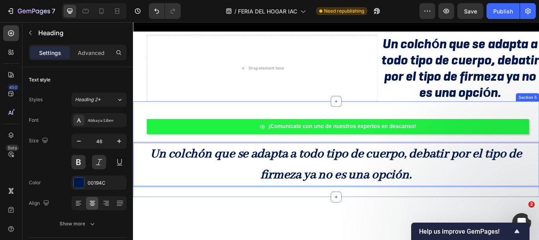
click at [441, 114] on strong "Un colchón que se adapta a todo tipo de cuerpo, debatir por el tipo de firmeza …" at bounding box center [515, 75] width 184 height 77
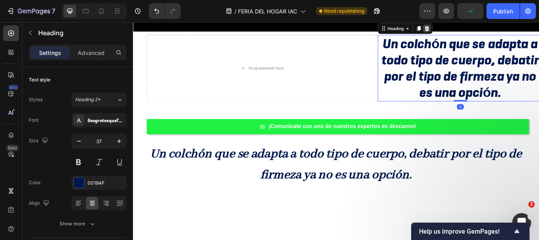
click at [474, 32] on icon at bounding box center [475, 30] width 5 height 6
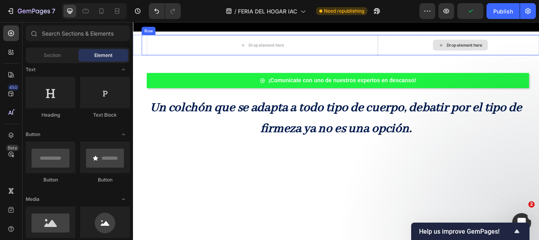
click at [425, 61] on div "Drop element here" at bounding box center [514, 49] width 193 height 24
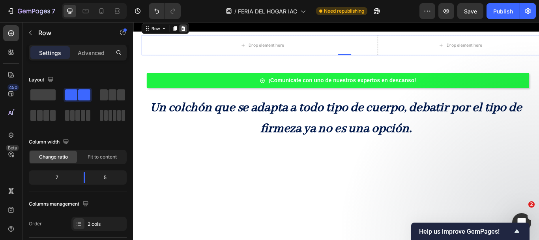
click at [192, 32] on icon at bounding box center [191, 30] width 5 height 6
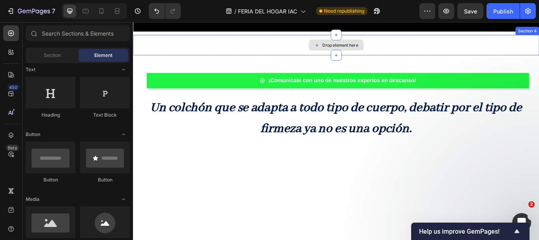
click at [196, 61] on div "Drop element here" at bounding box center [370, 49] width 474 height 24
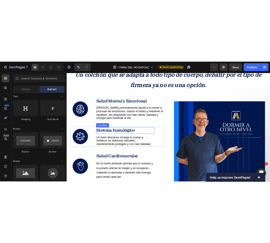
scroll to position [474, 0]
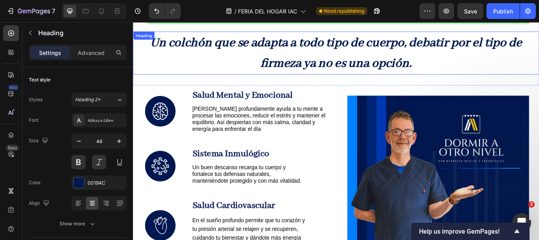
click at [321, 71] on strong "Un colchón que se adapta a todo tipo de cuerpo, debatir por el tipo de firmeza …" at bounding box center [369, 58] width 433 height 43
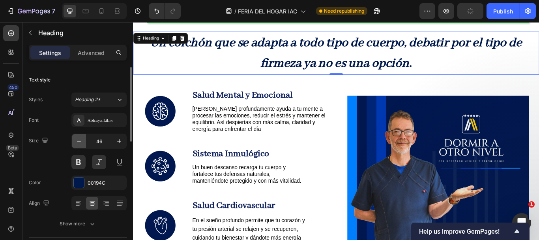
click at [78, 140] on icon "button" at bounding box center [79, 141] width 8 height 8
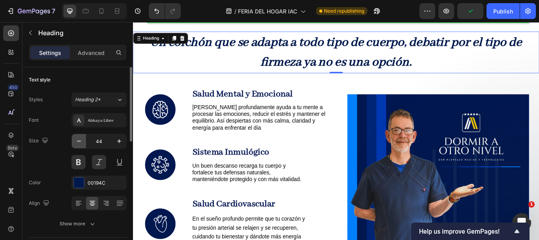
click at [78, 140] on icon "button" at bounding box center [79, 141] width 8 height 8
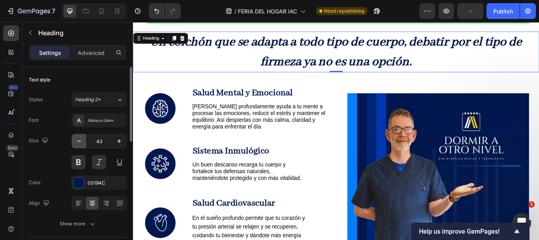
click at [78, 140] on icon "button" at bounding box center [79, 141] width 8 height 8
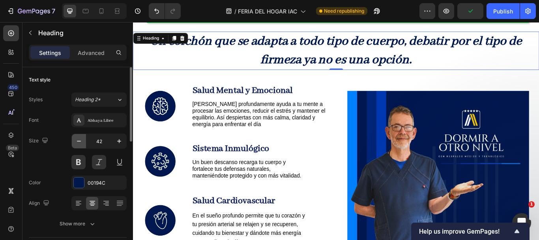
click at [78, 140] on icon "button" at bounding box center [79, 141] width 8 height 8
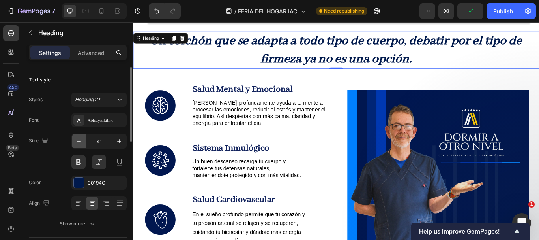
click at [78, 140] on icon "button" at bounding box center [79, 141] width 8 height 8
type input "40"
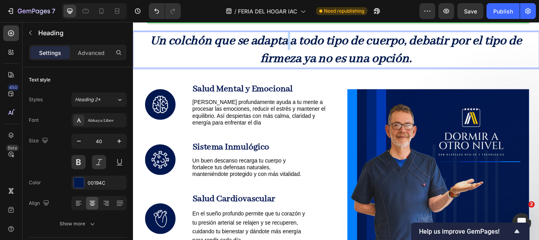
click at [311, 53] on strong "Un colchón que se adapta a todo tipo de cuerpo, debatir por el tipo de firmeza …" at bounding box center [369, 54] width 433 height 39
click at [312, 54] on p "Un colchón que se adapta a todo tipo de cuerpo, debatir por el tipo de firmeza …" at bounding box center [370, 54] width 472 height 41
click at [313, 55] on strong "Un colchón que se adapta a todo tipo de cuerpo, debatir por el tipo de firmeza …" at bounding box center [369, 54] width 433 height 39
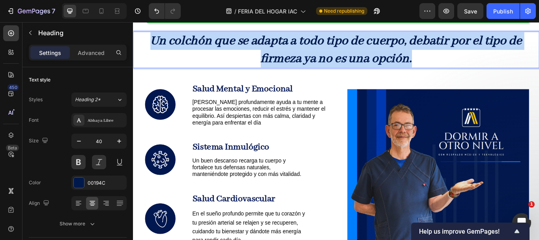
click at [313, 55] on strong "Un colchón que se adapta a todo tipo de cuerpo, debatir por el tipo de firmeza …" at bounding box center [369, 54] width 433 height 39
drag, startPoint x: 313, startPoint y: 56, endPoint x: 241, endPoint y: 136, distance: 107.7
click at [241, 136] on span "Dormir profundamente ayuda a tu mente a procesar las emociones, reducir el estr…" at bounding box center [279, 127] width 155 height 30
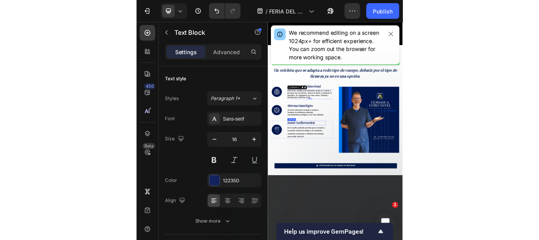
scroll to position [316, 0]
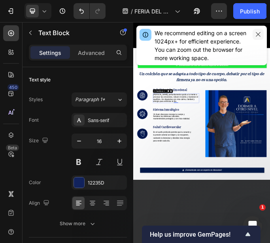
click at [259, 36] on icon "button" at bounding box center [258, 34] width 6 height 6
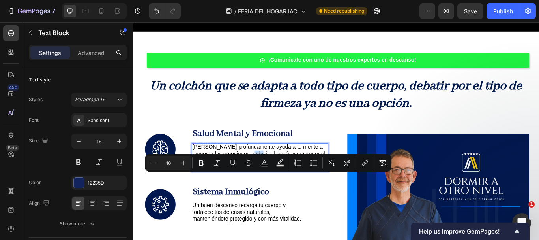
scroll to position [474, 0]
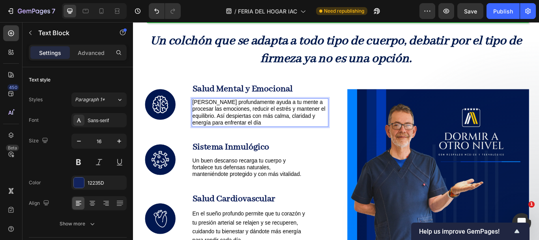
click at [284, 133] on span "Dormir profundamente ayuda a tu mente a procesar las emociones, reducir el estr…" at bounding box center [279, 127] width 155 height 30
click at [286, 141] on p "Dormir profundamente ayuda a tu mente a procesar las emociones, reducir el estr…" at bounding box center [281, 128] width 158 height 32
click at [286, 140] on p "Dormir profundamente ayuda a tu mente a procesar las emociones, reducir el estr…" at bounding box center [281, 128] width 158 height 32
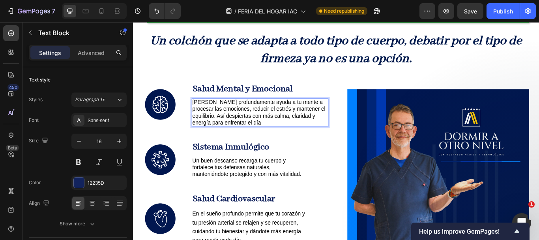
click at [286, 140] on p "Dormir profundamente ayuda a tu mente a procesar las emociones, reducir el estr…" at bounding box center [281, 128] width 158 height 32
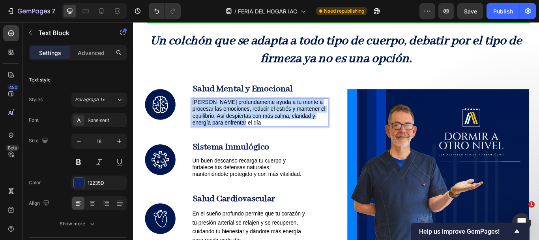
click at [286, 140] on p "Dormir profundamente ayuda a tu mente a procesar las emociones, reducir el estr…" at bounding box center [281, 128] width 158 height 32
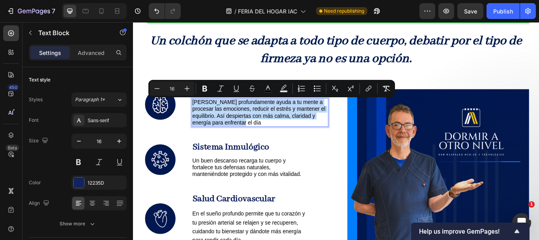
drag, startPoint x: 286, startPoint y: 140, endPoint x: 270, endPoint y: 137, distance: 16.2
click at [270, 137] on p "Dormir profundamente ayuda a tu mente a procesar las emociones, reducir el estr…" at bounding box center [281, 128] width 158 height 32
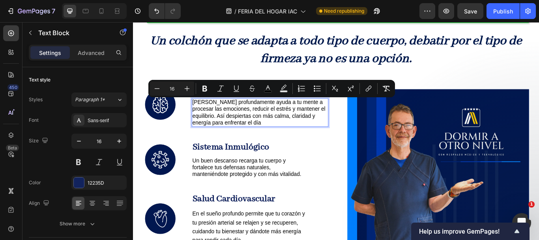
scroll to position [479, 0]
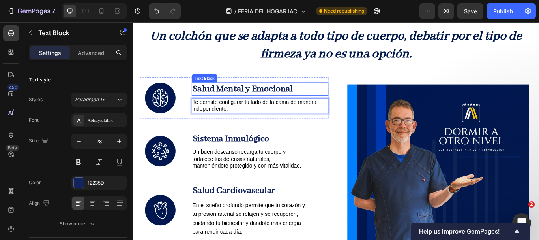
click at [264, 99] on strong "Salud Mental y Emocional" at bounding box center [260, 99] width 117 height 13
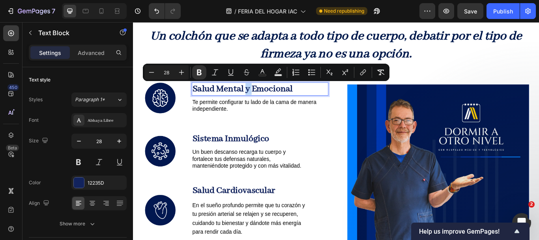
click at [264, 99] on strong "Salud Mental y Emocional" at bounding box center [260, 99] width 117 height 13
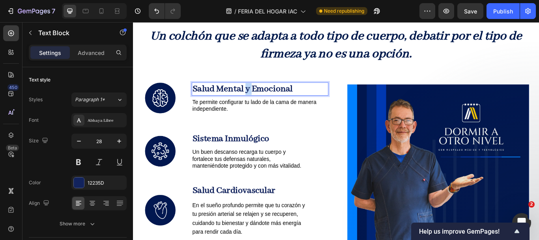
click at [264, 99] on strong "Salud Mental y Emocional" at bounding box center [260, 99] width 117 height 13
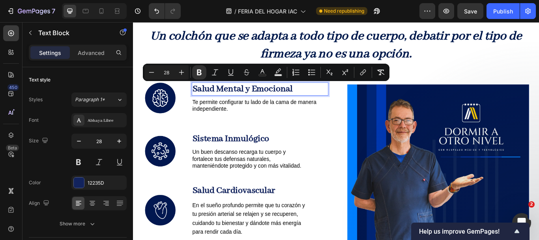
click at [278, 100] on strong "Salud Mental y Emocional" at bounding box center [260, 99] width 117 height 13
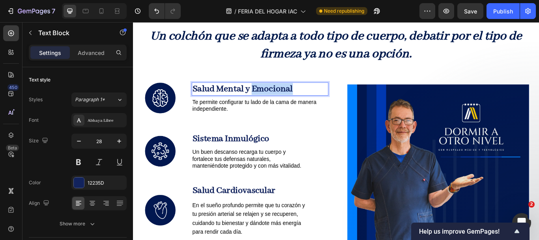
click at [278, 100] on strong "Salud Mental y Emocional" at bounding box center [260, 99] width 117 height 13
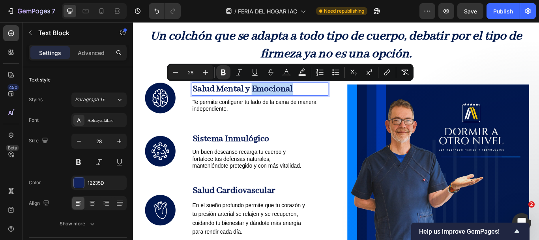
click at [278, 100] on strong "Salud Mental y Emocional" at bounding box center [260, 99] width 117 height 13
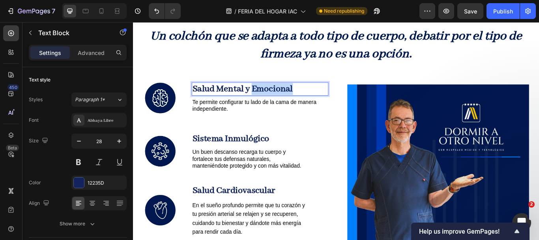
click at [278, 100] on strong "Salud Mental y Emocional" at bounding box center [260, 99] width 117 height 13
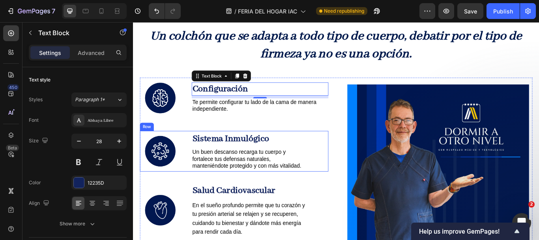
click at [350, 155] on div "Image Sistema Inmulógico Text Block Un buen descanso recarga tu cuerpo y fortal…" at bounding box center [251, 172] width 220 height 47
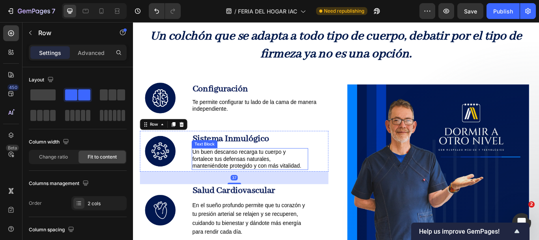
click at [273, 179] on span "Un buen descanso recarga tu cuerpo y fortalece tus defensas naturales, mantenié…" at bounding box center [265, 181] width 127 height 23
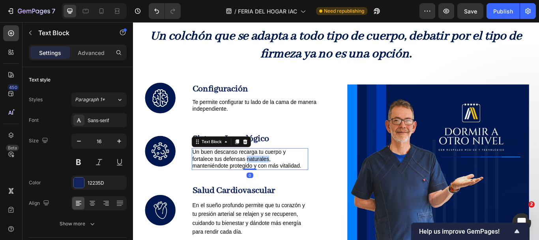
click at [273, 179] on span "Un buen descanso recarga tu cuerpo y fortalece tus defensas naturales, mantenié…" at bounding box center [265, 181] width 127 height 23
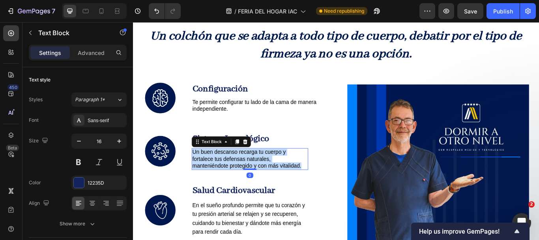
click at [273, 179] on span "Un buen descanso recarga tu cuerpo y fortalece tus defensas naturales, mantenié…" at bounding box center [265, 181] width 127 height 23
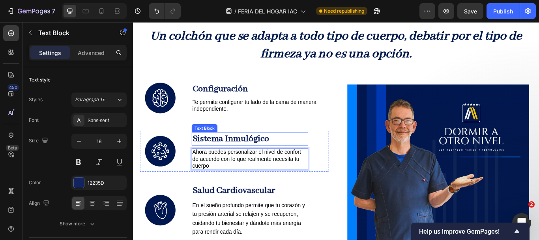
click at [261, 154] on strong "Sistema Inmulógico" at bounding box center [247, 157] width 90 height 13
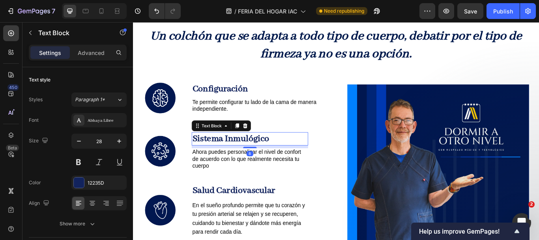
click at [261, 154] on strong "Sistema Inmulógico" at bounding box center [247, 157] width 90 height 13
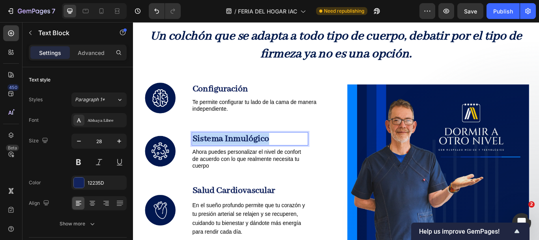
click at [261, 154] on strong "Sistema Inmulógico" at bounding box center [247, 157] width 90 height 13
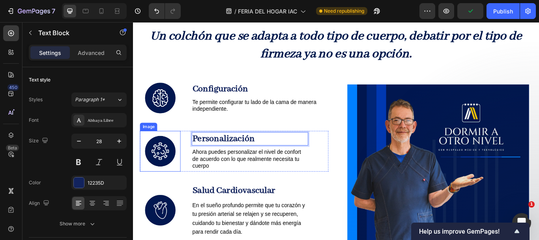
click at [164, 179] on img at bounding box center [164, 172] width 47 height 47
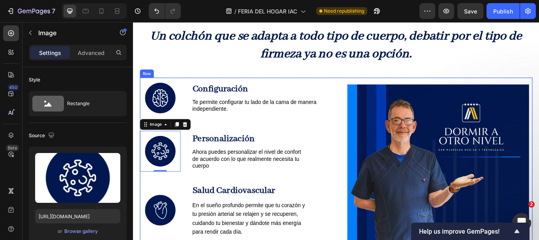
drag, startPoint x: 330, startPoint y: 161, endPoint x: 313, endPoint y: 177, distance: 23.7
click at [330, 161] on p "Personalización" at bounding box center [269, 158] width 134 height 14
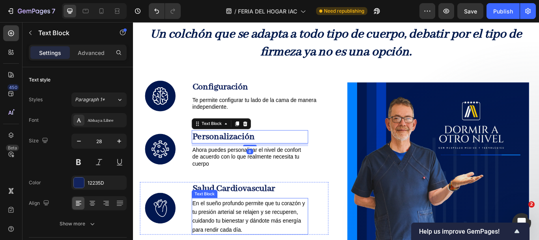
scroll to position [519, 0]
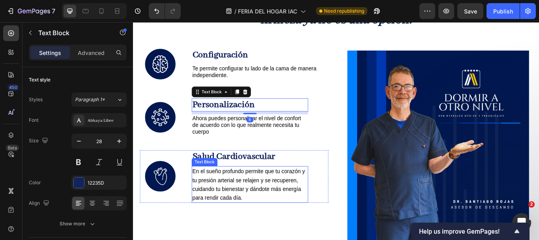
click at [244, 206] on span "En el sueño profundo permite que tu corazón y tu presión arterial se relajen y …" at bounding box center [267, 212] width 131 height 38
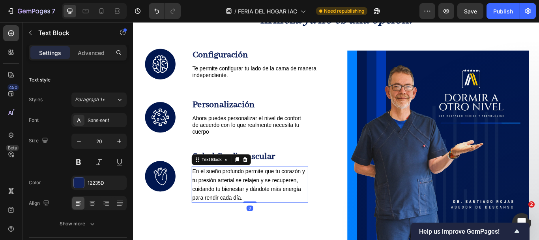
click at [244, 206] on span "En el sueño profundo permite que tu corazón y tu presión arterial se relajen y …" at bounding box center [267, 212] width 131 height 38
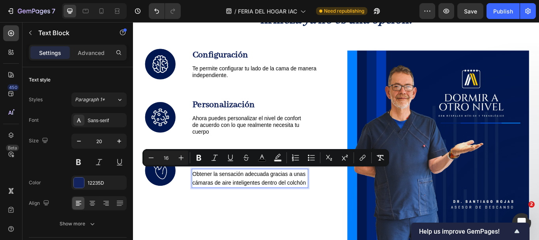
scroll to position [522, 0]
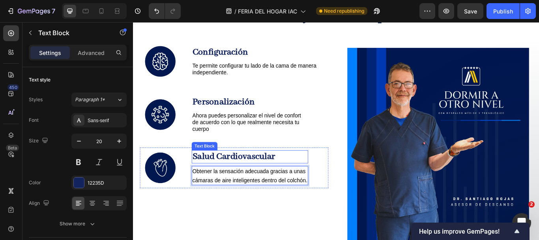
click at [295, 176] on strong "Salud Cardiovascular" at bounding box center [250, 178] width 97 height 13
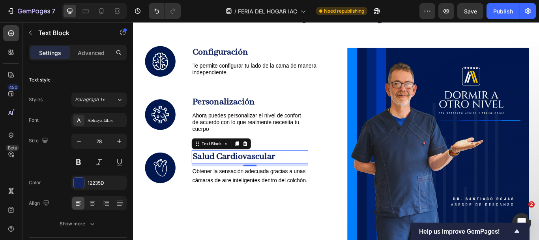
click at [295, 176] on strong "Salud Cardiovascular" at bounding box center [250, 178] width 97 height 13
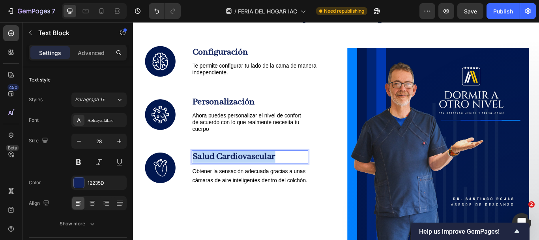
click at [295, 176] on strong "Salud Cardiovascular" at bounding box center [250, 178] width 97 height 13
click at [273, 175] on p "Tecnologí" at bounding box center [269, 179] width 134 height 14
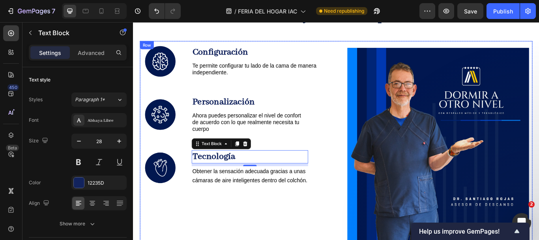
click at [347, 161] on div "Image Configuración Text Block Te permite configurar tu lado de la cama de mane…" at bounding box center [251, 164] width 220 height 240
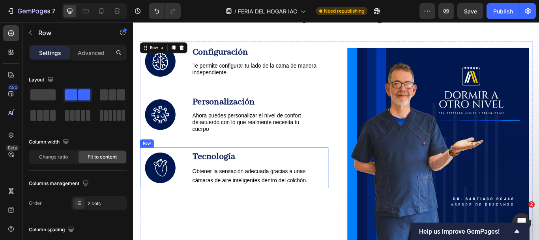
click at [190, 179] on div "Image Tecnología Text Block Obtener la sensación adecuada gracias a unas cámara…" at bounding box center [251, 191] width 220 height 47
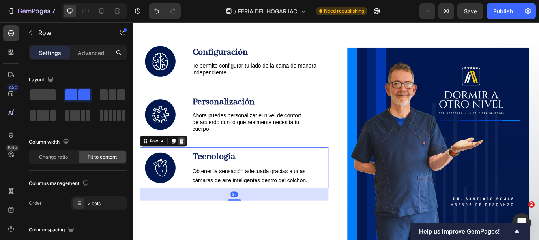
click at [188, 162] on icon at bounding box center [189, 161] width 5 height 6
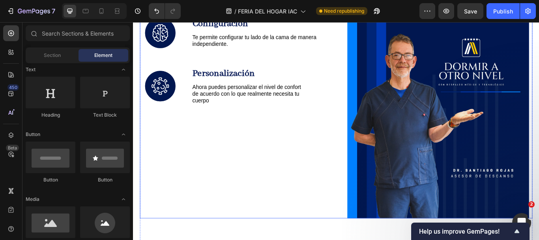
scroll to position [601, 0]
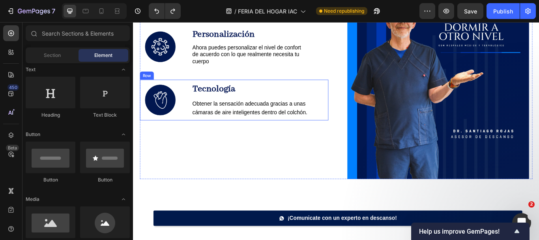
click at [198, 92] on div "Image Tecnología Text Block Obtener la sensación adecuada gracias a unas cámara…" at bounding box center [251, 112] width 220 height 47
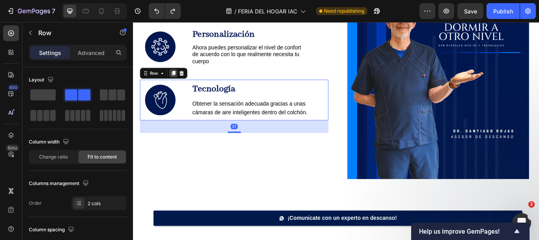
click at [179, 84] on div at bounding box center [179, 81] width 9 height 9
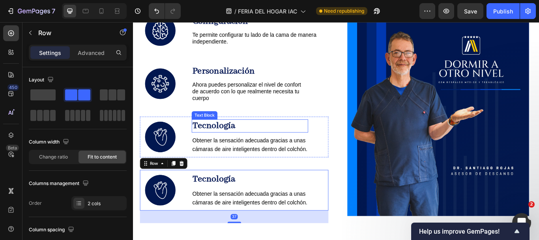
scroll to position [522, 0]
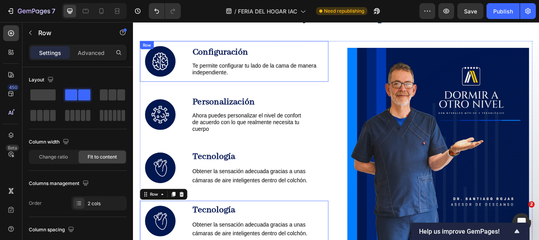
click at [216, 87] on div "Configuración Text Block Te permite configurar tu lado de la cama de manera ind…" at bounding box center [280, 67] width 159 height 47
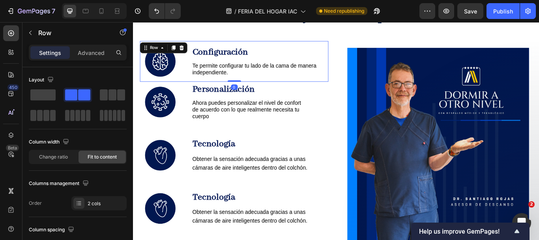
drag, startPoint x: 248, startPoint y: 105, endPoint x: 245, endPoint y: 88, distance: 16.8
click at [245, 88] on div "Image Configuración Text Block Te permite configurar tu lado de la cama de mane…" at bounding box center [251, 67] width 220 height 47
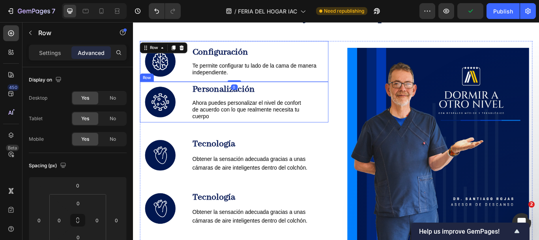
click at [190, 107] on div "Image Personalización Text Block Ahora puedes personalizar el nivel de confort …" at bounding box center [251, 115] width 220 height 47
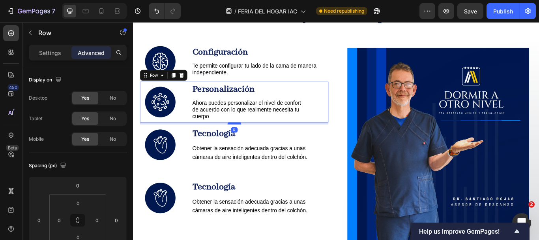
drag, startPoint x: 253, startPoint y: 153, endPoint x: 253, endPoint y: 141, distance: 12.2
click at [253, 141] on div at bounding box center [251, 140] width 16 height 2
type input "6"
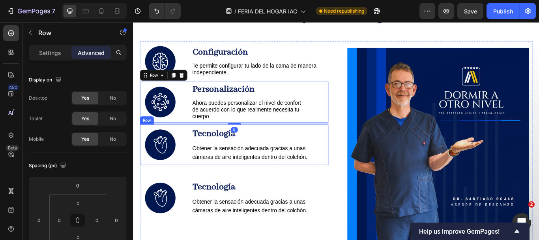
click at [280, 161] on div "Tecnología Text Block Obtener la sensación adecuada gracias a unas cámaras de a…" at bounding box center [269, 164] width 136 height 47
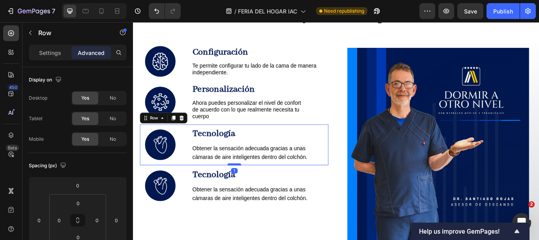
drag, startPoint x: 253, startPoint y: 202, endPoint x: 250, endPoint y: 188, distance: 14.5
click at [250, 188] on div at bounding box center [251, 188] width 16 height 2
type input "1"
click at [244, 212] on p "Obtener la sensación adecuada gracias a unas cámaras de aire inteligentes dentr…" at bounding box center [269, 222] width 134 height 21
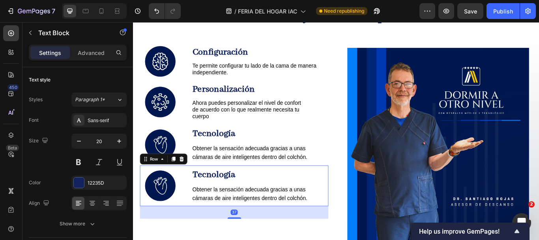
click at [195, 193] on div "Image Tecnología Text Block Obtener la sensación adecuada gracias a unas cámara…" at bounding box center [251, 212] width 220 height 47
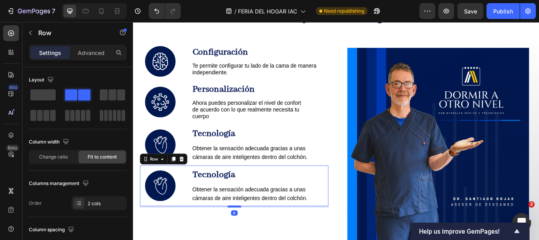
drag, startPoint x: 254, startPoint y: 246, endPoint x: 254, endPoint y: 237, distance: 9.1
click at [254, 237] on div at bounding box center [251, 237] width 16 height 2
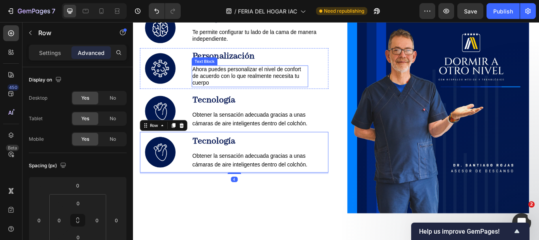
scroll to position [561, 0]
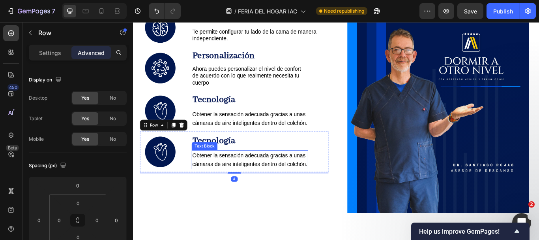
click at [259, 174] on span "Obtener la sensación adecuada gracias a unas cámaras de aire inteligentes dentr…" at bounding box center [269, 182] width 134 height 17
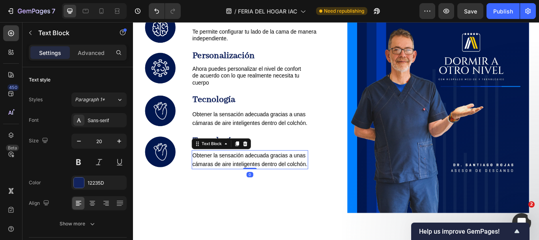
click at [259, 174] on span "Obtener la sensación adecuada gracias a unas cámaras de aire inteligentes dentr…" at bounding box center [269, 182] width 134 height 17
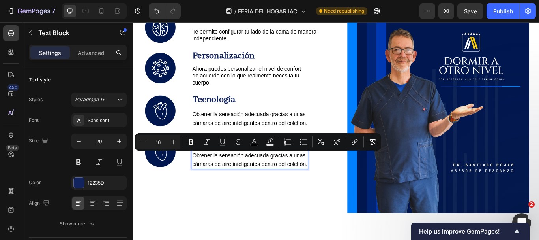
click at [261, 185] on span "Obtener la sensación adecuada gracias a unas cámaras de aire inteligentes dentr…" at bounding box center [269, 182] width 134 height 17
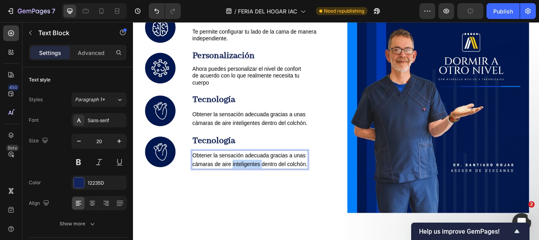
click at [261, 185] on span "Obtener la sensación adecuada gracias a unas cámaras de aire inteligentes dentr…" at bounding box center [269, 182] width 134 height 17
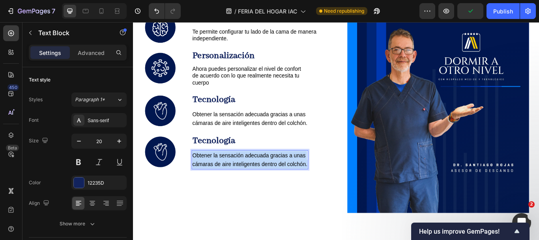
click at [261, 185] on span "Obtener la sensación adecuada gracias a unas cámaras de aire inteligentes dentr…" at bounding box center [269, 182] width 134 height 17
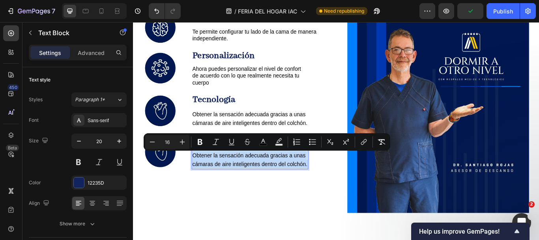
scroll to position [558, 0]
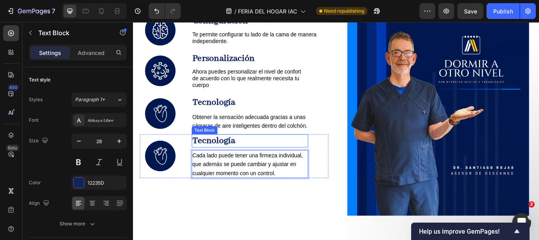
click at [241, 157] on strong "Tecnología" at bounding box center [227, 160] width 50 height 13
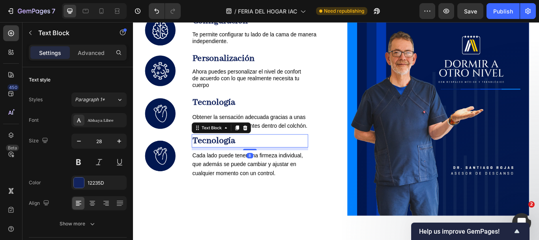
click at [241, 157] on strong "Tecnología" at bounding box center [227, 160] width 50 height 13
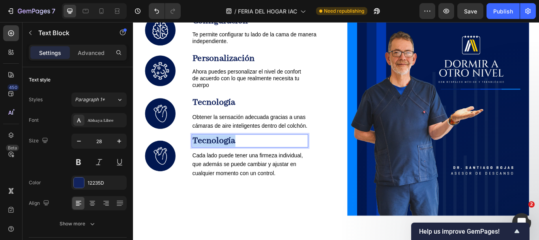
click at [241, 157] on strong "Tecnología" at bounding box center [227, 160] width 50 height 13
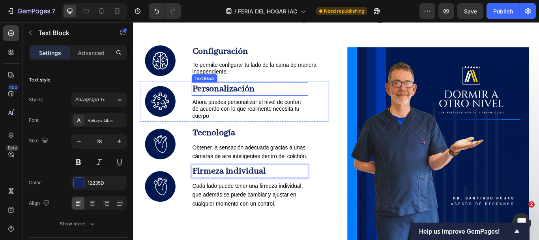
scroll to position [519, 0]
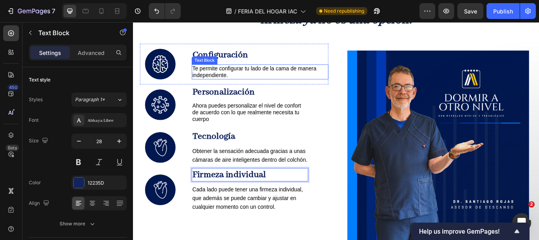
click at [251, 83] on p "Te permite configurar tu lado de la cama de manera independiente." at bounding box center [281, 80] width 158 height 16
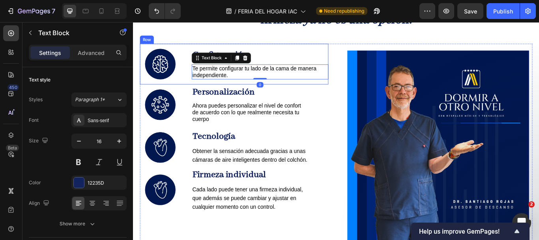
click at [236, 93] on div "Configuración Text Block Te permite configurar tu lado de la cama de manera ind…" at bounding box center [280, 70] width 159 height 47
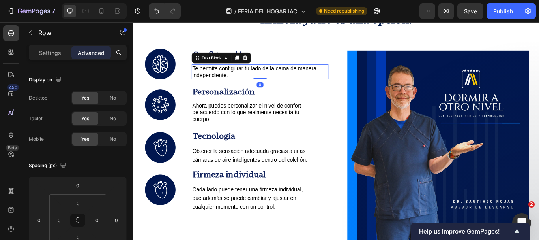
click at [247, 86] on p "Te permite configurar tu lado de la cama de manera independiente." at bounding box center [281, 80] width 158 height 16
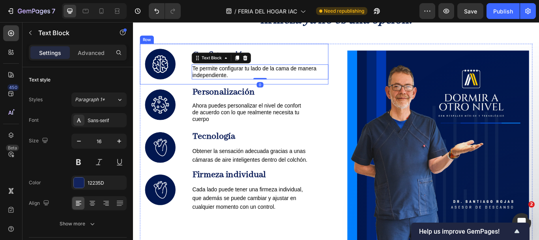
click at [206, 91] on div "Configuración Text Block Te permite configurar tu lado de la cama de manera ind…" at bounding box center [280, 70] width 159 height 47
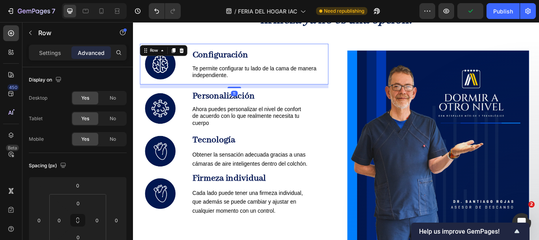
drag, startPoint x: 251, startPoint y: 94, endPoint x: 251, endPoint y: 99, distance: 4.4
click at [251, 99] on div "Image Configuración Text Block Te permite configurar tu lado de la cama de mane…" at bounding box center [251, 167] width 220 height 240
type input "11"
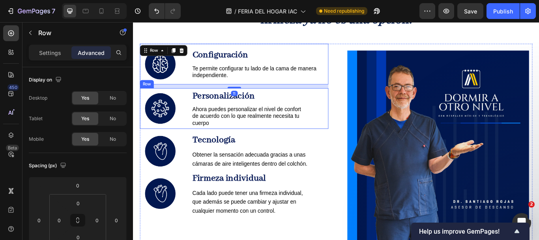
click at [189, 143] on div "Image Personalización Text Block Ahora puedes personalizar el nivel de confort …" at bounding box center [251, 122] width 220 height 47
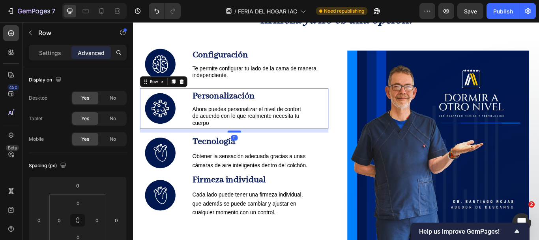
click at [248, 150] on div at bounding box center [251, 149] width 16 height 2
type input "11"
click at [193, 192] on div "Image Tecnología Text Block Obtener la sensación adecuada gracias a unas cámara…" at bounding box center [251, 174] width 220 height 47
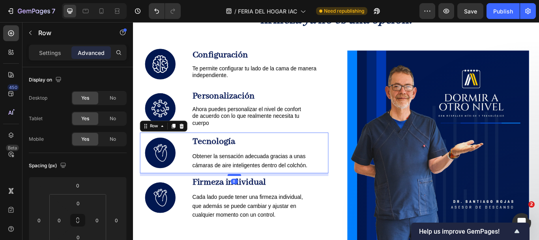
click at [250, 199] on div at bounding box center [251, 200] width 16 height 2
type input "8"
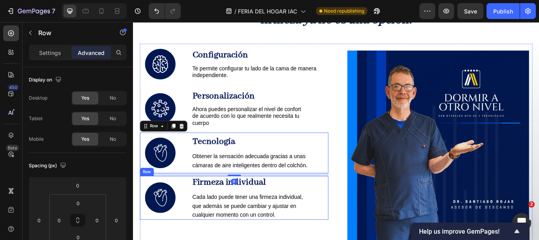
click at [198, 230] on div "Image Firmeza individual Text Block Cada lado puede tener una firmeza individua…" at bounding box center [251, 226] width 220 height 51
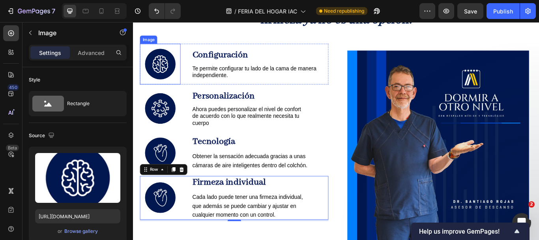
click at [171, 79] on img at bounding box center [164, 70] width 47 height 47
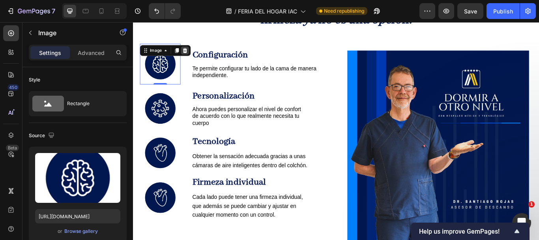
click at [195, 53] on icon at bounding box center [193, 55] width 5 height 6
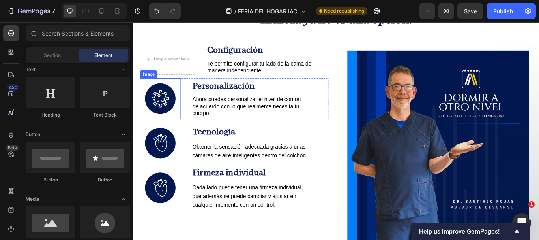
click at [164, 121] on img at bounding box center [164, 111] width 47 height 47
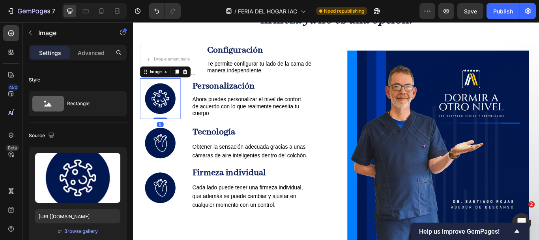
drag, startPoint x: 190, startPoint y: 81, endPoint x: 176, endPoint y: 140, distance: 61.0
click at [191, 82] on icon at bounding box center [193, 80] width 6 height 6
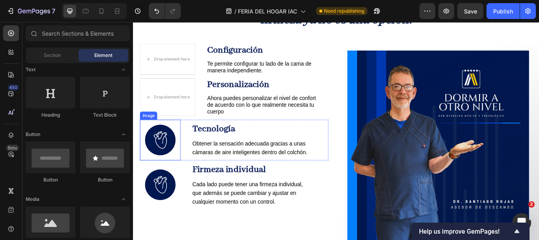
click at [174, 148] on img at bounding box center [164, 159] width 47 height 47
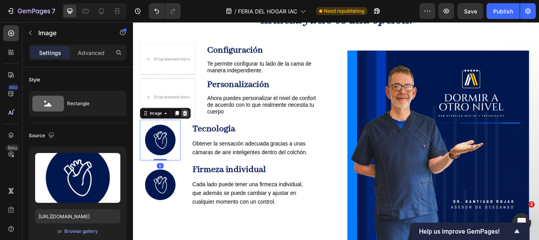
click at [195, 126] on icon at bounding box center [193, 128] width 5 height 6
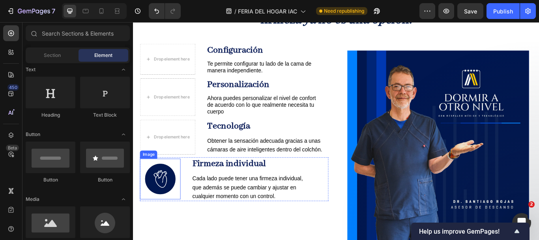
click at [178, 206] on img at bounding box center [164, 204] width 47 height 47
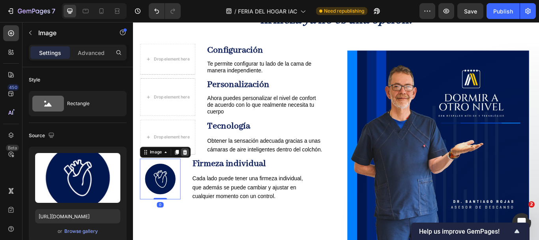
click at [193, 174] on icon at bounding box center [193, 174] width 5 height 6
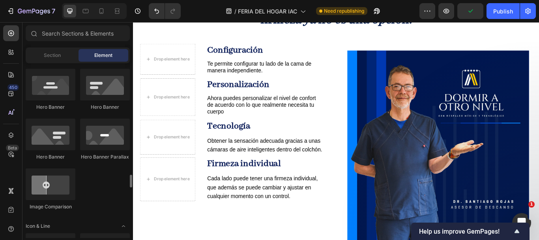
scroll to position [474, 0]
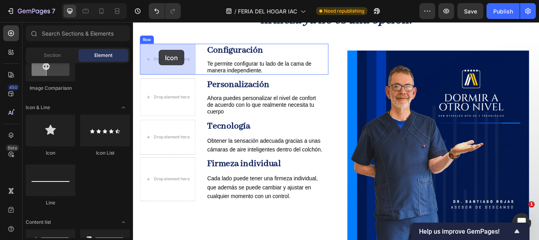
drag, startPoint x: 194, startPoint y: 158, endPoint x: 163, endPoint y: 54, distance: 108.4
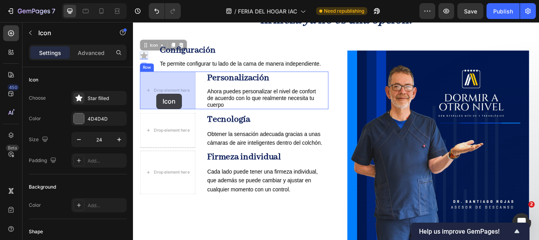
drag, startPoint x: 146, startPoint y: 61, endPoint x: 161, endPoint y: 105, distance: 46.1
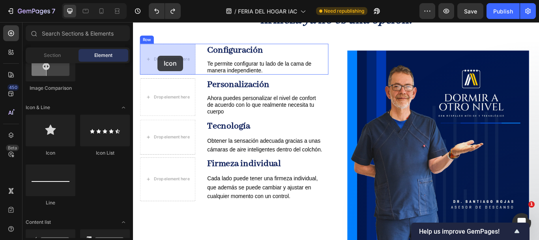
drag, startPoint x: 175, startPoint y: 150, endPoint x: 161, endPoint y: 61, distance: 89.8
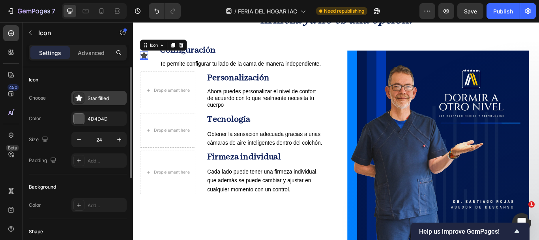
click at [89, 97] on div "Star filled" at bounding box center [106, 98] width 37 height 7
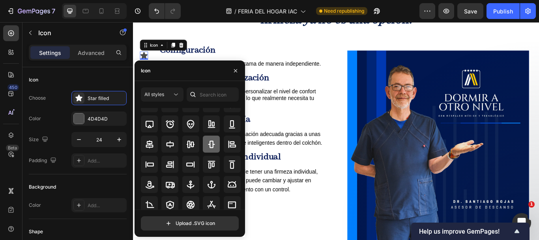
scroll to position [39, 0]
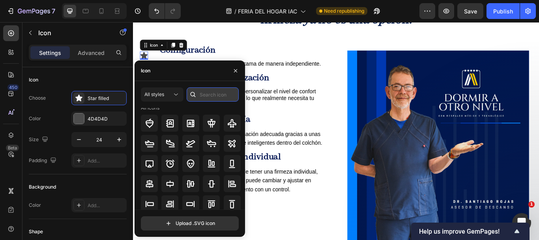
click at [203, 96] on input "text" at bounding box center [213, 94] width 52 height 14
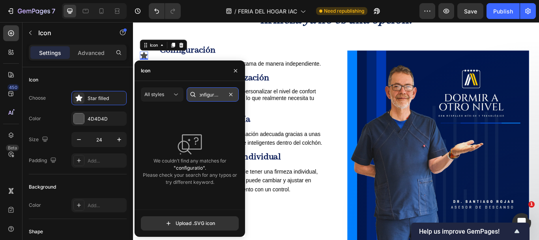
scroll to position [0, 7]
type input "configuration"
drag, startPoint x: 225, startPoint y: 96, endPoint x: 166, endPoint y: 92, distance: 59.0
click at [166, 92] on div "All styles configuration" at bounding box center [190, 94] width 98 height 14
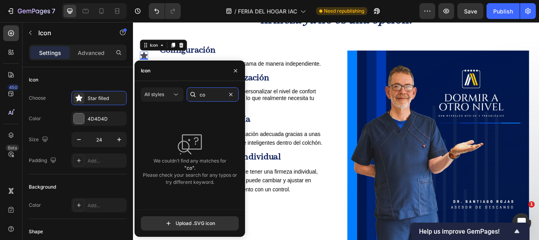
type input "c"
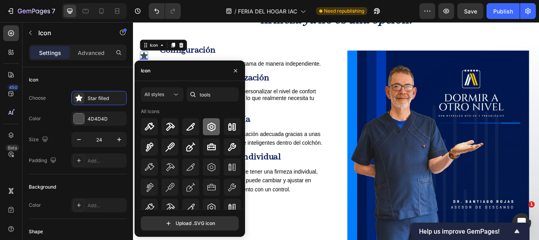
click at [208, 128] on icon at bounding box center [212, 126] width 8 height 9
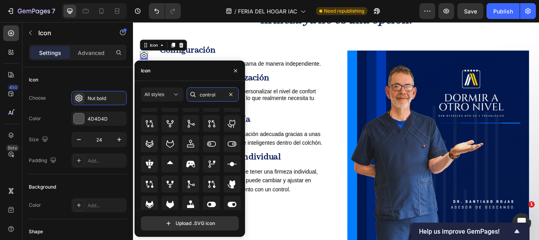
scroll to position [135, 0]
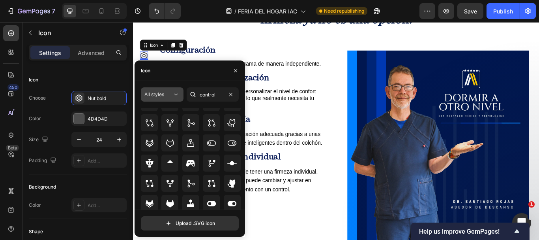
click at [168, 98] on div "All styles" at bounding box center [158, 94] width 28 height 7
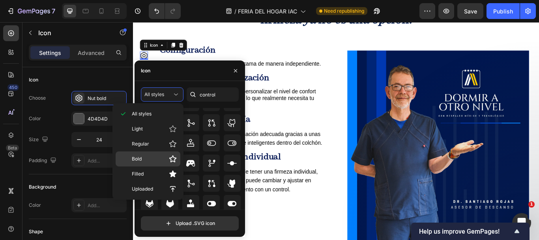
click at [168, 157] on p "Bold" at bounding box center [154, 159] width 45 height 8
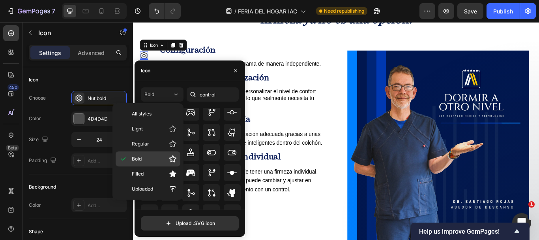
scroll to position [0, 0]
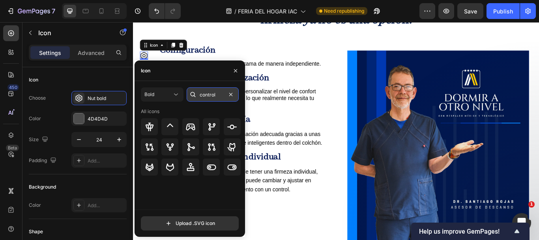
click at [221, 95] on input "control" at bounding box center [213, 94] width 52 height 14
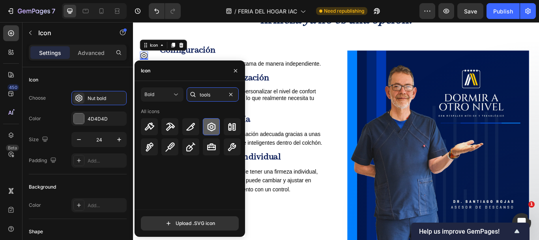
type input "tools"
click at [208, 126] on icon at bounding box center [211, 126] width 9 height 9
click at [296, 92] on p "Personalización" at bounding box center [286, 88] width 134 height 14
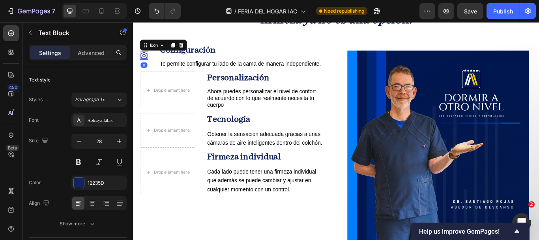
click at [142, 60] on icon at bounding box center [146, 61] width 8 height 9
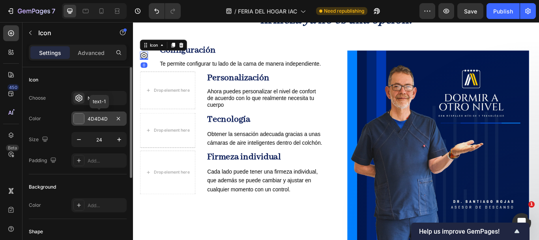
click at [100, 122] on div "4D4D4D" at bounding box center [98, 118] width 55 height 14
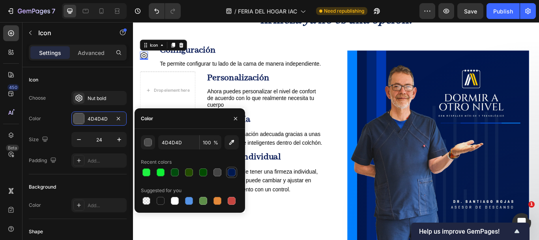
click at [231, 172] on div at bounding box center [232, 172] width 8 height 8
type input "00184F"
click at [120, 138] on icon "button" at bounding box center [119, 139] width 8 height 8
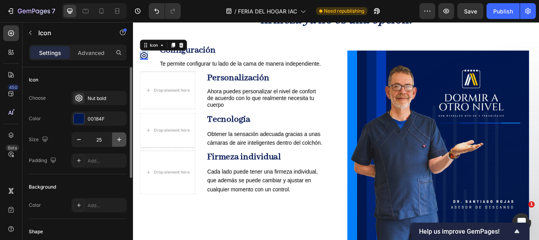
click at [120, 138] on icon "button" at bounding box center [119, 139] width 8 height 8
click at [118, 137] on icon "button" at bounding box center [119, 139] width 8 height 8
click at [101, 137] on input "27" at bounding box center [99, 139] width 26 height 14
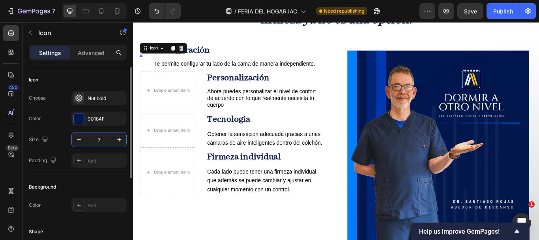
type input "70"
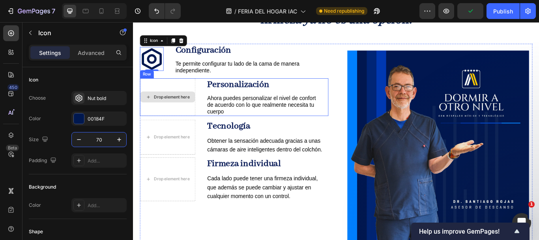
click at [174, 112] on div "Drop element here" at bounding box center [178, 109] width 42 height 6
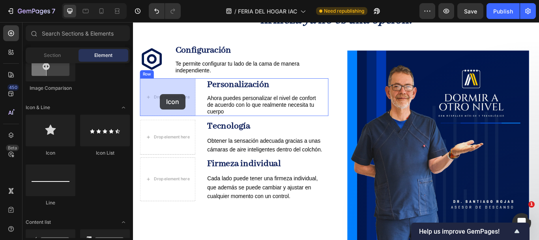
drag, startPoint x: 191, startPoint y: 150, endPoint x: 160, endPoint y: 106, distance: 54.4
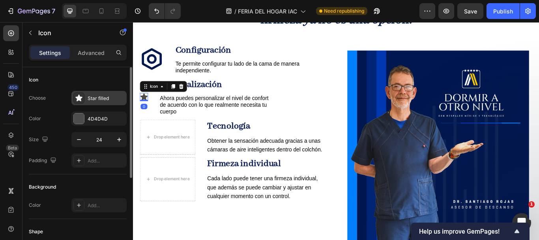
click at [92, 98] on div "Star filled" at bounding box center [106, 98] width 37 height 7
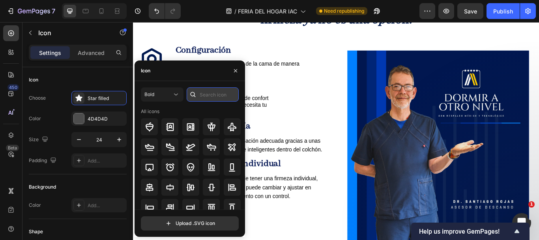
click at [210, 95] on input "text" at bounding box center [213, 94] width 52 height 14
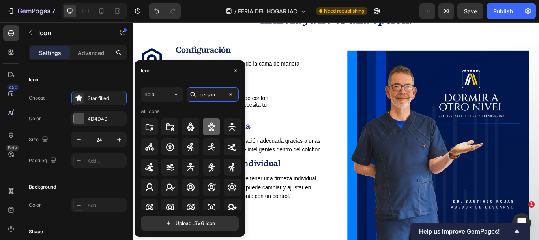
type input "person"
click at [211, 126] on icon at bounding box center [211, 126] width 9 height 9
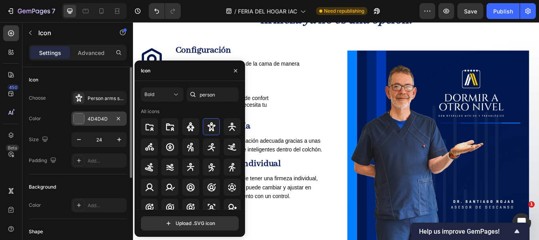
click at [107, 114] on div "4D4D4D" at bounding box center [98, 118] width 55 height 14
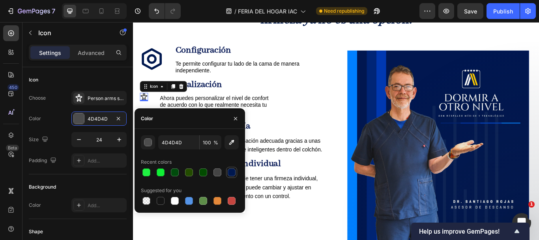
drag, startPoint x: 230, startPoint y: 171, endPoint x: 168, endPoint y: 144, distance: 67.9
click at [230, 171] on div at bounding box center [232, 172] width 8 height 8
type input "00184F"
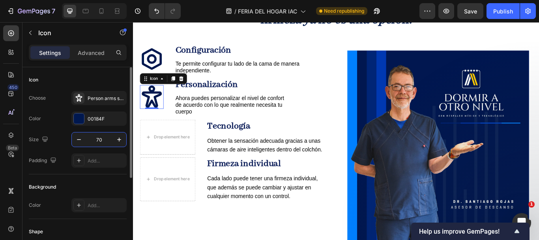
type input "70"
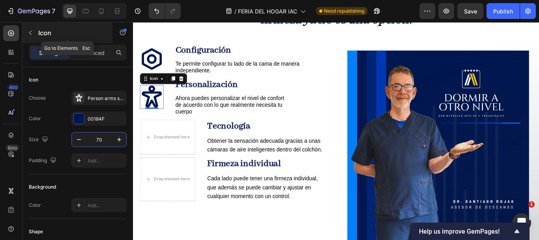
click at [28, 28] on button "button" at bounding box center [30, 32] width 13 height 13
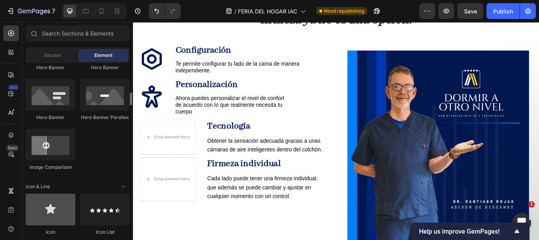
scroll to position [474, 0]
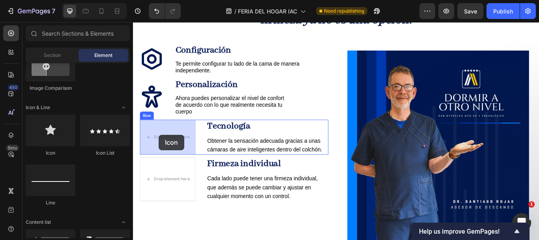
drag, startPoint x: 199, startPoint y: 157, endPoint x: 155, endPoint y: 153, distance: 44.4
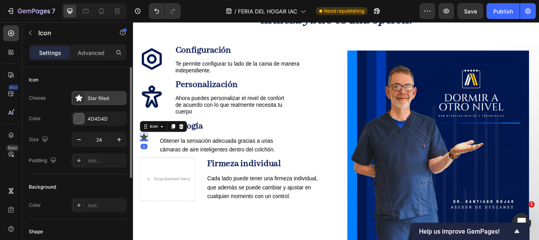
click at [98, 95] on div "Star filled" at bounding box center [106, 98] width 37 height 7
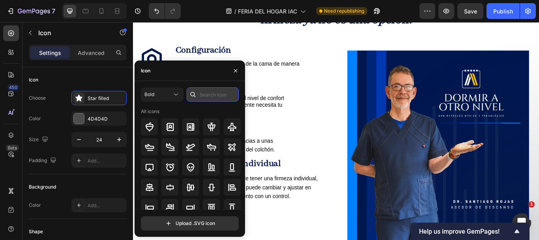
click at [204, 95] on input "text" at bounding box center [213, 94] width 52 height 14
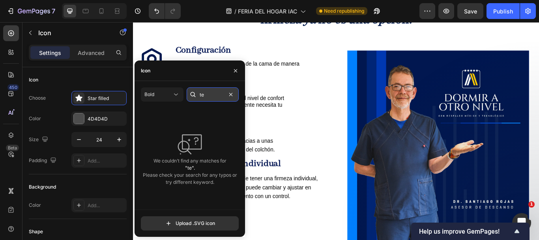
type input "t"
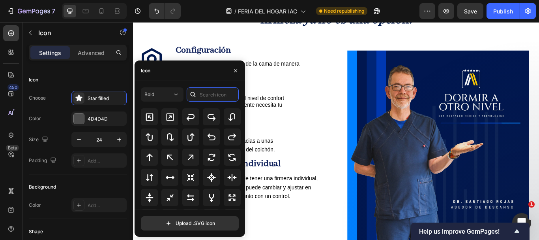
scroll to position [390, 0]
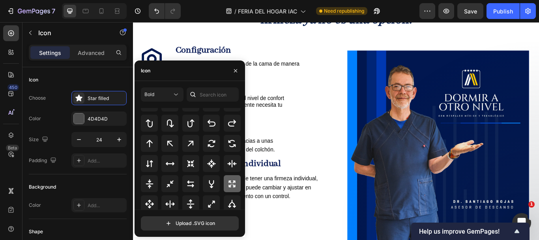
click at [227, 187] on icon at bounding box center [231, 183] width 9 height 9
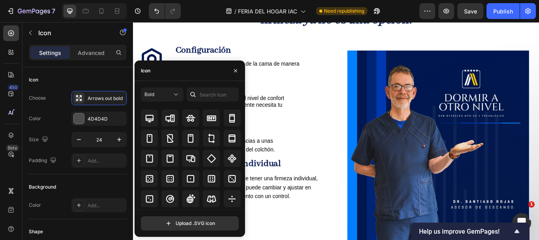
scroll to position [1589, 0]
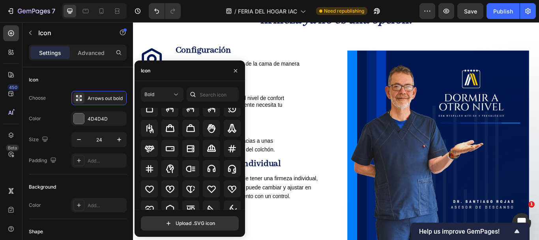
scroll to position [2556, 0]
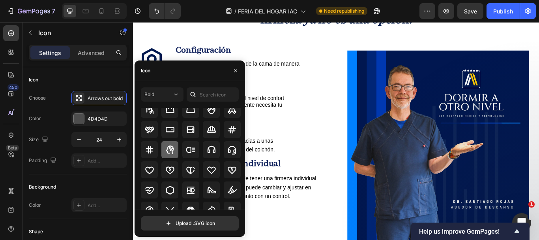
click at [169, 152] on icon at bounding box center [169, 149] width 9 height 9
click at [317, 160] on div "Icon 0 Tecnología Text Block Obtener la sensación adecuada gracias a unas cámar…" at bounding box center [251, 156] width 220 height 41
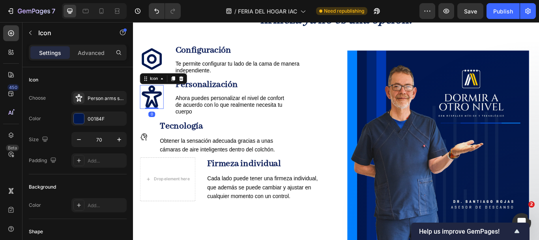
click at [159, 107] on icon at bounding box center [154, 109] width 23 height 26
click at [148, 154] on icon at bounding box center [146, 156] width 8 height 9
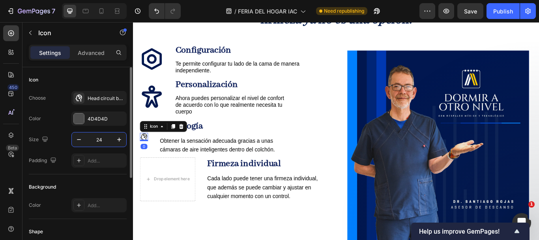
click at [103, 137] on input "24" at bounding box center [99, 139] width 26 height 14
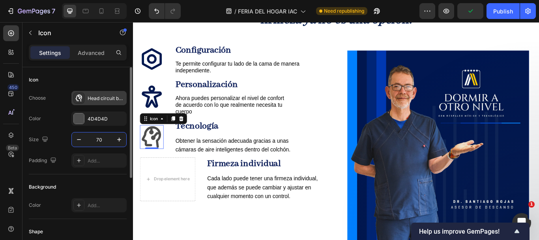
type input "70"
click at [102, 101] on div "Head circuit bold" at bounding box center [106, 98] width 37 height 7
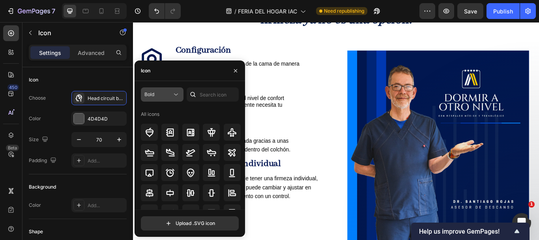
click at [155, 91] on div "Bold" at bounding box center [158, 94] width 28 height 7
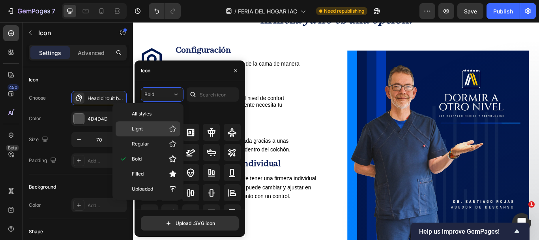
click at [155, 130] on p "Light" at bounding box center [154, 129] width 45 height 8
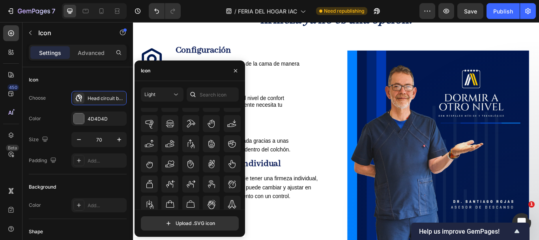
scroll to position [2477, 0]
click at [233, 71] on icon "button" at bounding box center [236, 71] width 6 height 6
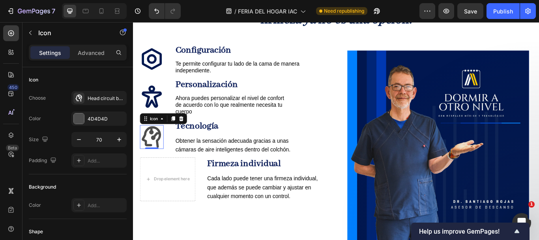
click at [156, 157] on icon at bounding box center [154, 155] width 23 height 25
click at [108, 99] on div "Head circuit bold" at bounding box center [106, 98] width 37 height 7
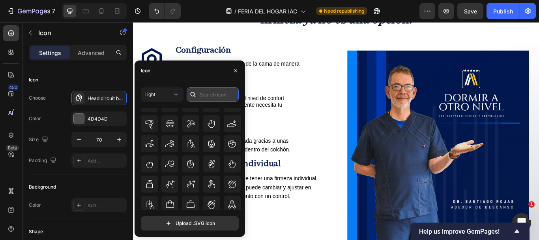
click at [202, 93] on input "text" at bounding box center [213, 94] width 52 height 14
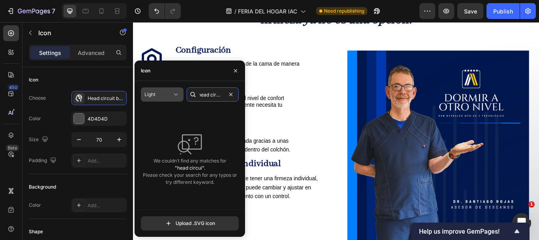
scroll to position [0, 3]
type input "head circuit"
click at [219, 96] on input "head circuit" at bounding box center [213, 94] width 52 height 14
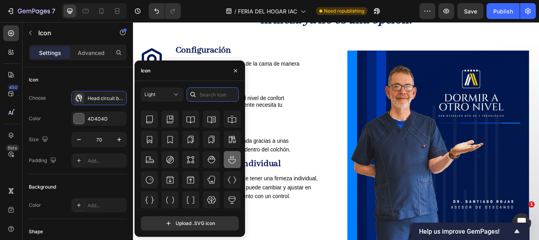
scroll to position [750, 0]
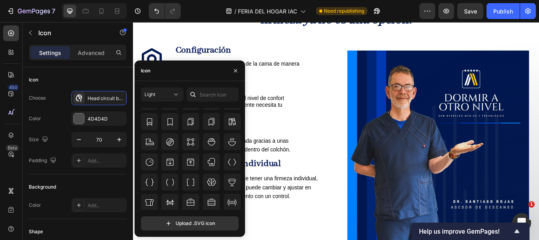
drag, startPoint x: 241, startPoint y: 139, endPoint x: 243, endPoint y: 144, distance: 5.4
click at [240, 154] on div "All icons" at bounding box center [192, 158] width 103 height 101
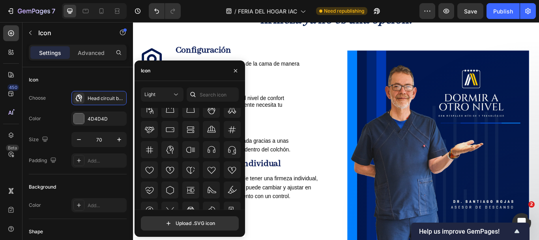
scroll to position [2548, 0]
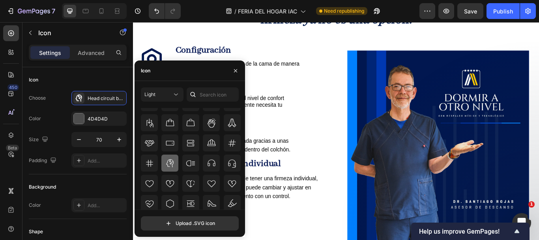
click at [171, 162] on icon at bounding box center [169, 163] width 7 height 8
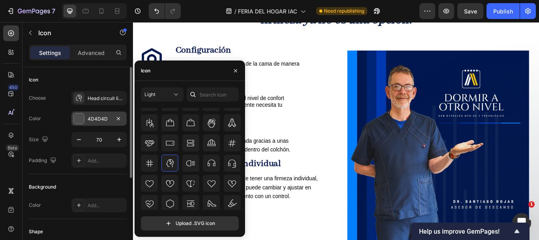
click at [86, 121] on div "4D4D4D" at bounding box center [98, 118] width 55 height 14
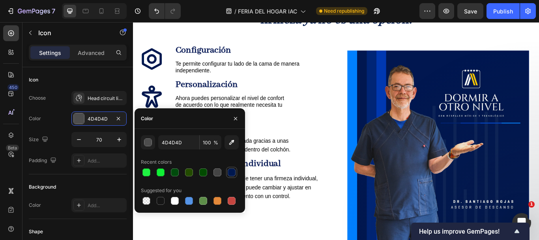
click at [231, 167] on div at bounding box center [231, 171] width 9 height 9
type input "00184F"
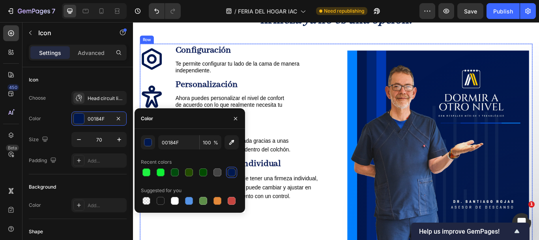
click at [362, 175] on div "Icon Configuración Text Block Te permite configurar tu lado de la cama de maner…" at bounding box center [370, 167] width 458 height 240
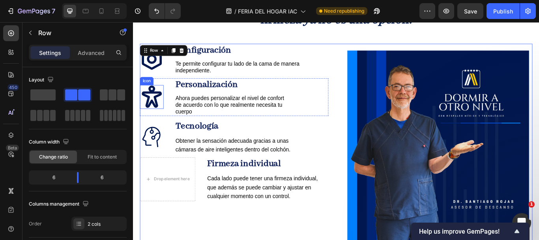
click at [158, 107] on icon at bounding box center [155, 110] width 28 height 28
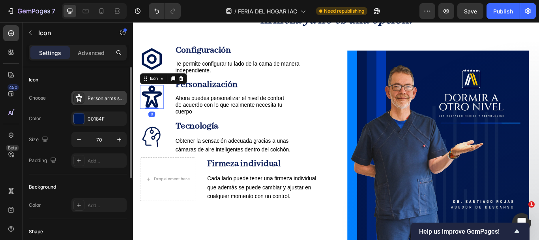
click at [100, 99] on div "Person arms spread bold" at bounding box center [106, 98] width 37 height 7
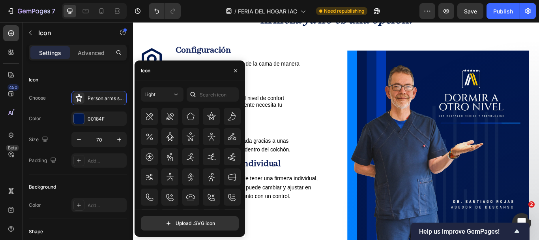
scroll to position [3553, 0]
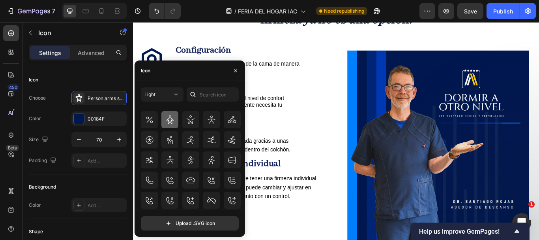
click at [171, 121] on icon at bounding box center [169, 119] width 9 height 9
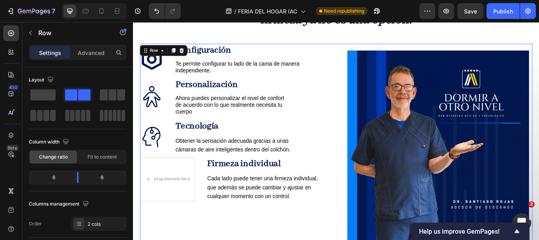
click at [324, 239] on div "Icon Configuración Text Block Te permite configurar tu lado de la cama de maner…" at bounding box center [251, 167] width 220 height 240
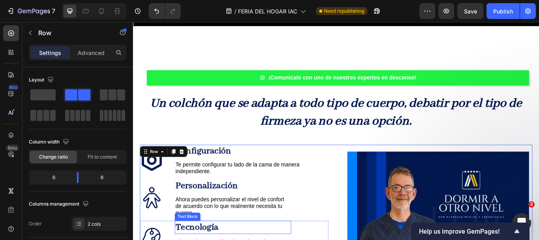
scroll to position [400, 0]
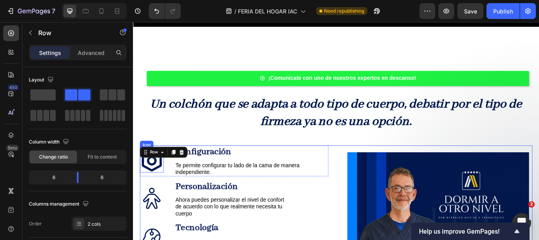
click at [161, 186] on icon at bounding box center [155, 184] width 28 height 28
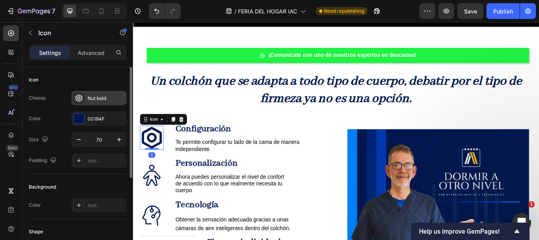
click at [99, 95] on div "Nut bold" at bounding box center [106, 98] width 37 height 7
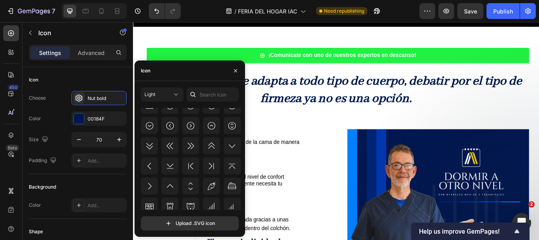
scroll to position [973, 0]
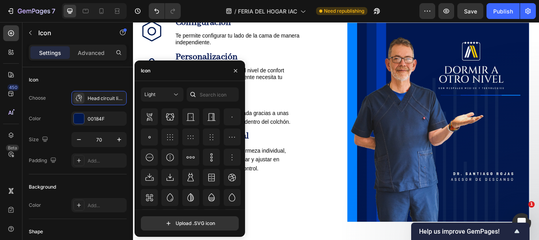
scroll to position [1737, 0]
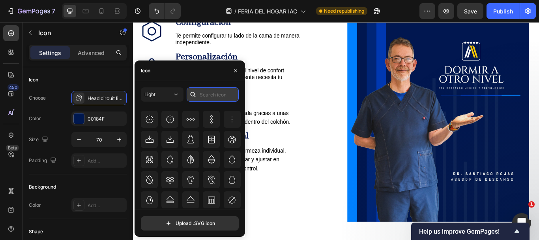
click at [205, 92] on input "text" at bounding box center [213, 94] width 52 height 14
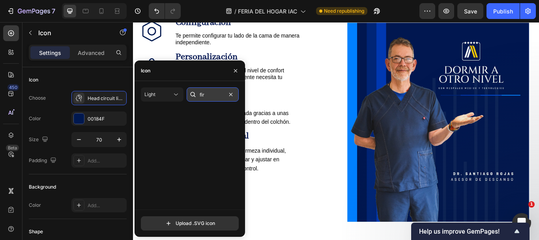
scroll to position [0, 0]
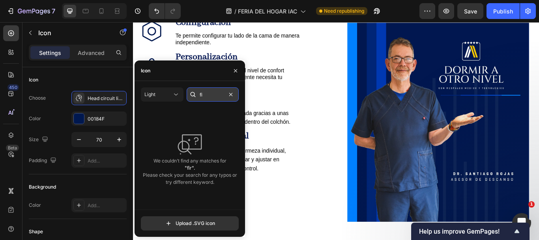
type input "f"
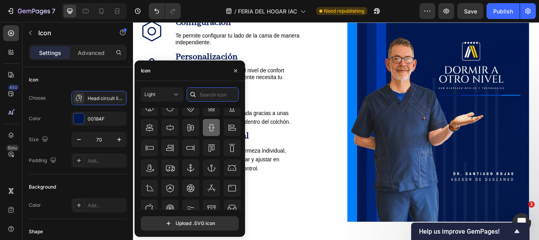
scroll to position [79, 0]
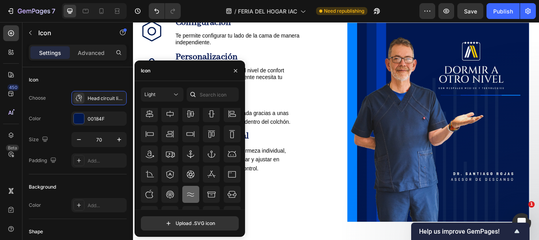
click at [193, 192] on icon at bounding box center [190, 193] width 9 height 9
click at [200, 221] on input "file" at bounding box center [189, 222] width 97 height 13
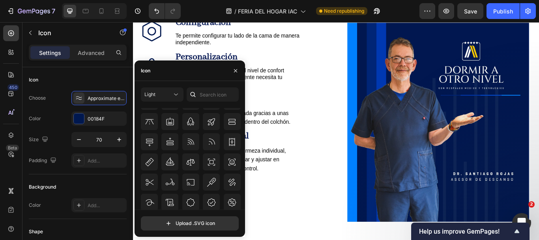
scroll to position [3948, 0]
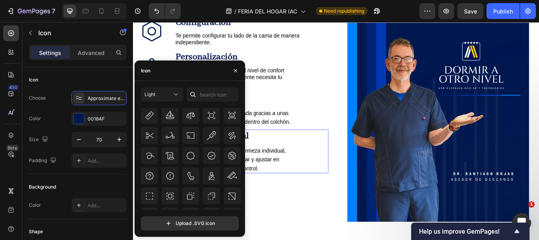
click at [327, 188] on div "Icon 0 Firmeza individual Text Block Cada lado puede tener una firmeza individu…" at bounding box center [251, 172] width 220 height 51
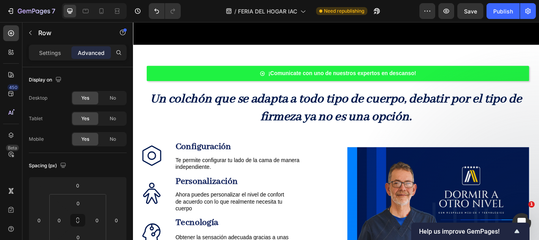
scroll to position [354, 0]
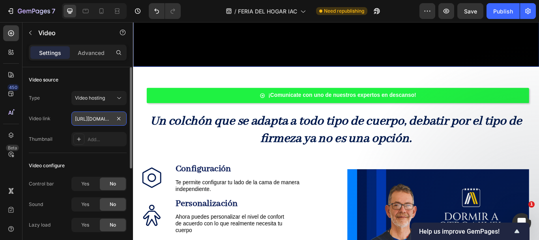
click at [80, 118] on input "[URL][DOMAIN_NAME]" at bounding box center [98, 118] width 55 height 14
paste input "6eb49b0c02044590aad1313e7db73a1b.mov"
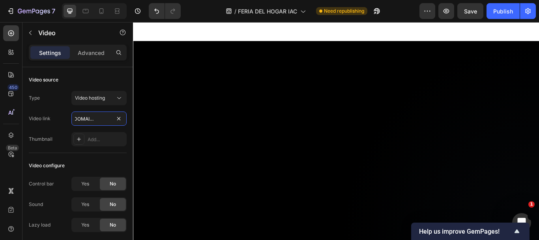
scroll to position [196, 0]
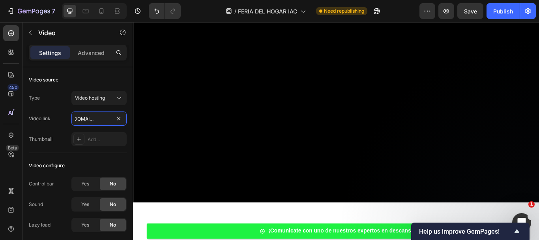
type input "[URL][DOMAIN_NAME]"
click at [220, 118] on video at bounding box center [370, 113] width 474 height 237
click at [83, 202] on span "Yes" at bounding box center [85, 204] width 8 height 7
click at [115, 204] on span "No" at bounding box center [113, 204] width 6 height 7
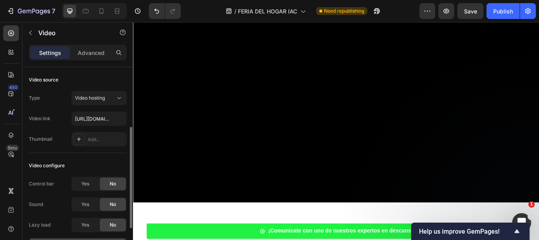
scroll to position [79, 0]
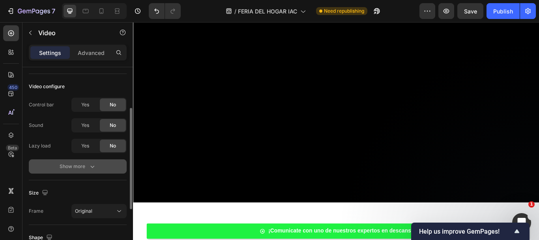
click at [77, 170] on button "Show more" at bounding box center [78, 166] width 98 height 14
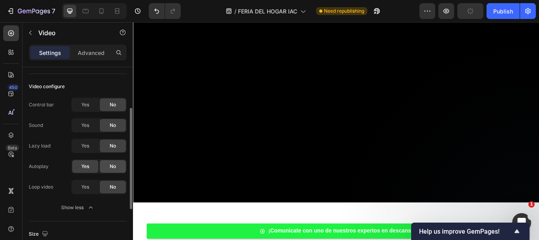
click at [106, 172] on div "No" at bounding box center [113, 166] width 26 height 13
click at [84, 166] on span "Yes" at bounding box center [85, 166] width 8 height 7
click at [88, 189] on span "Yes" at bounding box center [85, 186] width 8 height 7
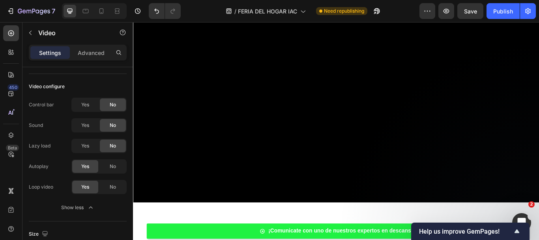
click at [237, 152] on video at bounding box center [370, 113] width 474 height 237
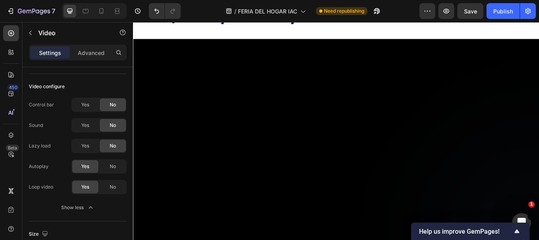
scroll to position [156, 0]
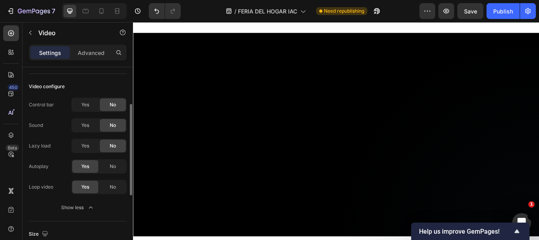
click at [106, 186] on div "No" at bounding box center [113, 186] width 26 height 13
click at [87, 104] on span "Yes" at bounding box center [85, 104] width 8 height 7
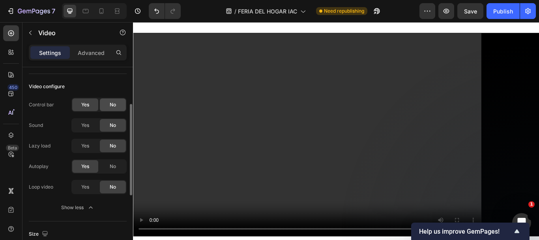
click at [106, 109] on div "No" at bounding box center [113, 104] width 26 height 13
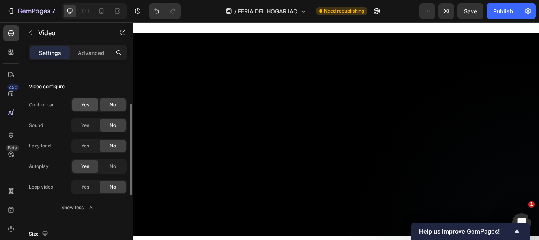
click at [91, 107] on div "Yes" at bounding box center [85, 104] width 26 height 13
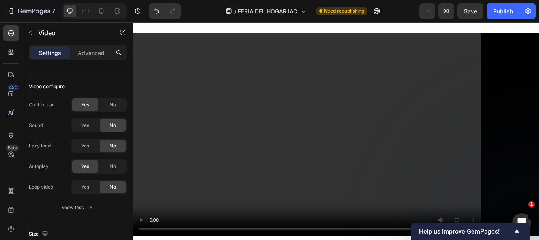
click at [289, 147] on video at bounding box center [370, 153] width 474 height 237
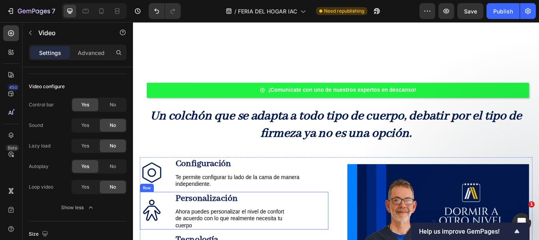
scroll to position [314, 0]
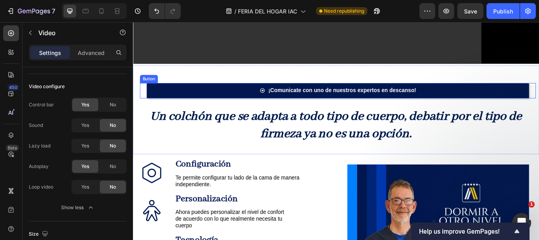
click at [229, 103] on link "¡Comunicate con uno de nuestros expertos en descanso!" at bounding box center [372, 102] width 446 height 18
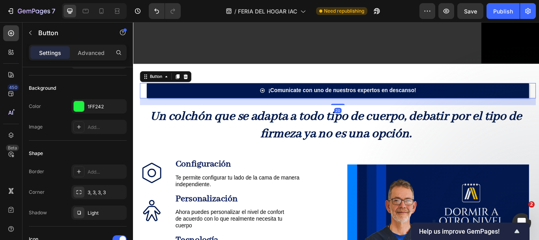
scroll to position [0, 0]
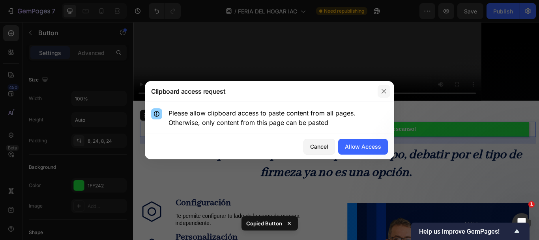
click at [383, 91] on icon "button" at bounding box center [384, 91] width 6 height 6
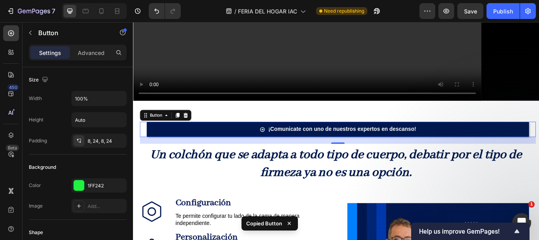
click at [200, 138] on link "¡Comunicate con uno de nuestros expertos en descanso!" at bounding box center [372, 147] width 446 height 18
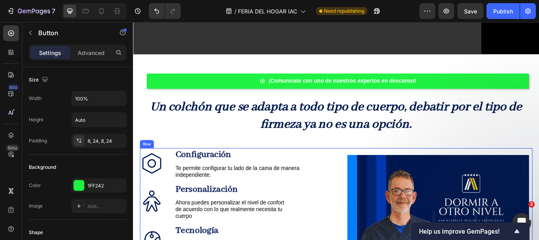
scroll to position [314, 0]
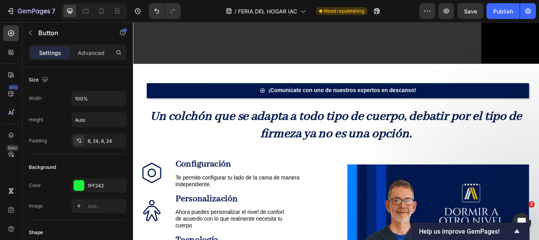
click at [194, 101] on link "¡Comunicate con uno de nuestros expertos en descanso!" at bounding box center [372, 102] width 446 height 18
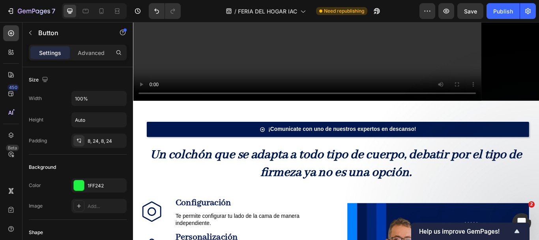
click at [174, 138] on link "¡Comunicate con uno de nuestros expertos en descanso!" at bounding box center [372, 147] width 446 height 18
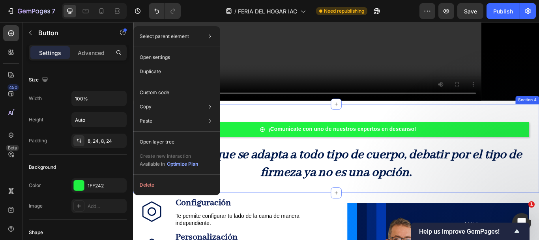
click at [285, 118] on div "¡Comunicate con uno de nuestros expertos en descanso! Button Un colchón que se …" at bounding box center [370, 169] width 474 height 103
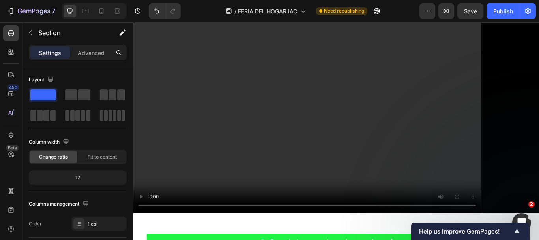
scroll to position [237, 0]
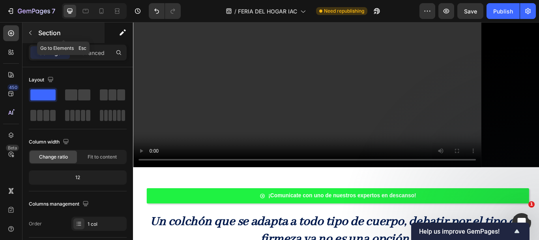
click at [27, 33] on button "button" at bounding box center [30, 32] width 13 height 13
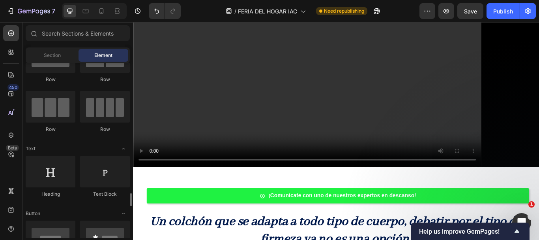
scroll to position [0, 0]
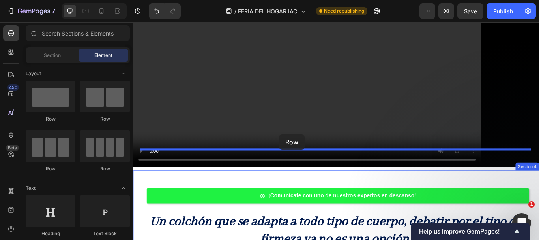
drag, startPoint x: 233, startPoint y: 132, endPoint x: 304, endPoint y: 153, distance: 73.3
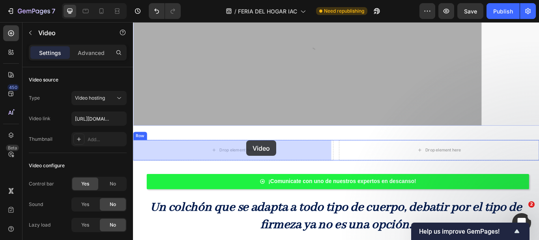
scroll to position [262, 0]
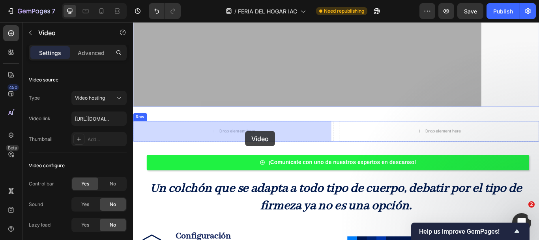
drag, startPoint x: 383, startPoint y: 111, endPoint x: 264, endPoint y: 149, distance: 124.7
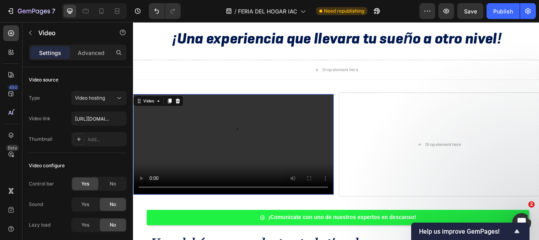
scroll to position [104, 0]
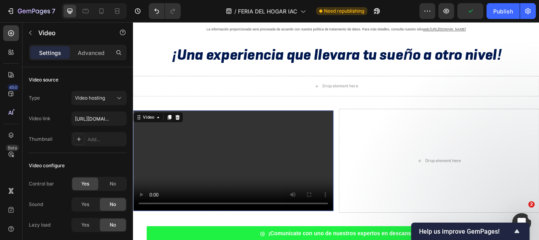
click at [283, 171] on video at bounding box center [250, 183] width 234 height 117
click at [88, 56] on p "Advanced" at bounding box center [91, 53] width 27 height 8
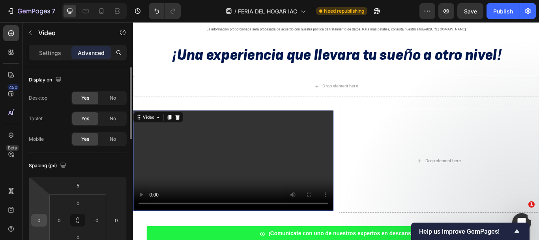
click at [39, 214] on div "0" at bounding box center [39, 220] width 16 height 13
click at [41, 219] on input "0" at bounding box center [39, 220] width 12 height 12
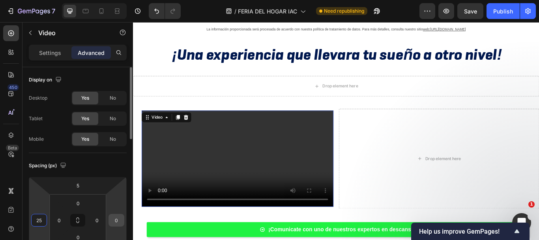
type input "25"
click at [112, 219] on input "0" at bounding box center [117, 220] width 12 height 12
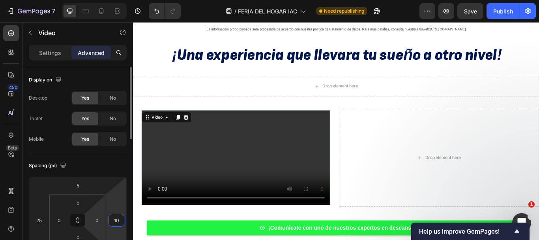
type input "10"
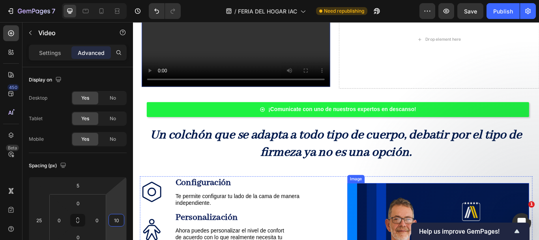
scroll to position [341, 0]
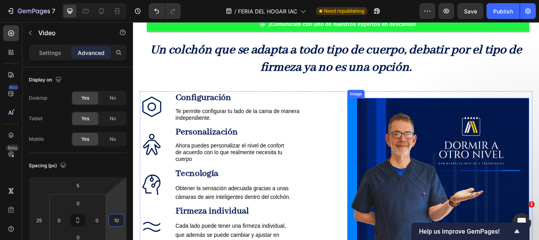
click at [481, 178] on img at bounding box center [489, 227] width 212 height 232
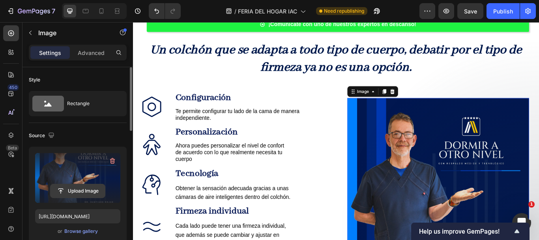
click at [79, 186] on input "file" at bounding box center [78, 190] width 54 height 13
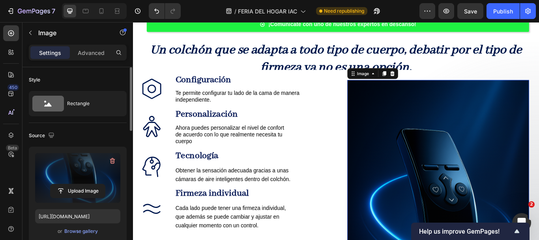
scroll to position [371, 0]
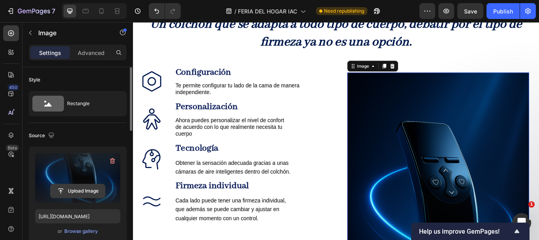
click at [84, 186] on input "file" at bounding box center [78, 190] width 54 height 13
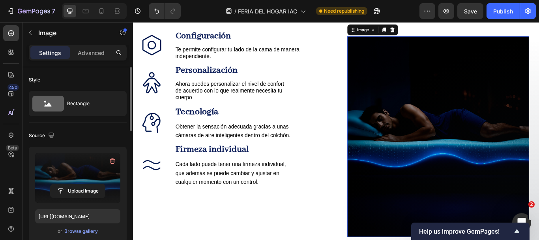
scroll to position [410, 0]
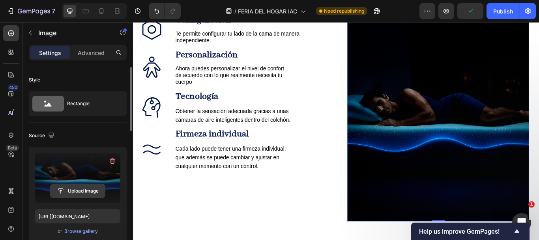
click at [78, 189] on input "file" at bounding box center [78, 190] width 54 height 13
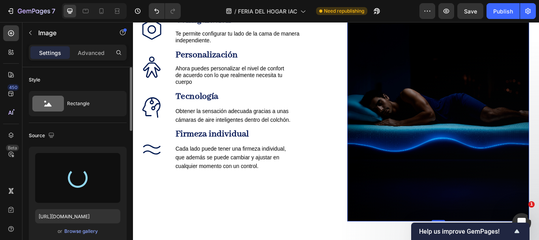
type input "[URL][DOMAIN_NAME]"
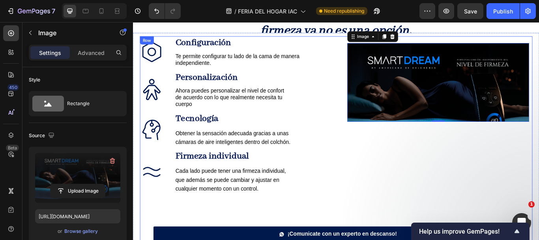
scroll to position [361, 0]
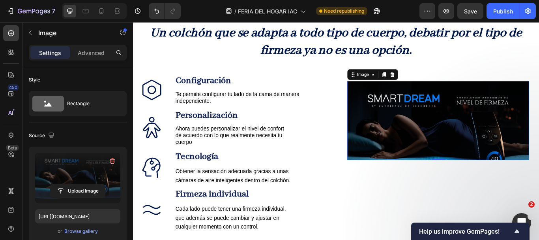
click at [439, 159] on img at bounding box center [489, 137] width 212 height 92
click at [94, 53] on p "Advanced" at bounding box center [91, 53] width 27 height 8
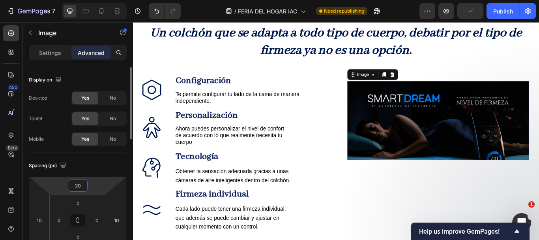
click at [83, 184] on input "20" at bounding box center [78, 185] width 16 height 12
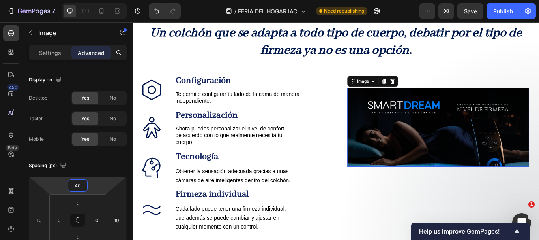
type input "40"
click at [445, 128] on img at bounding box center [489, 145] width 212 height 92
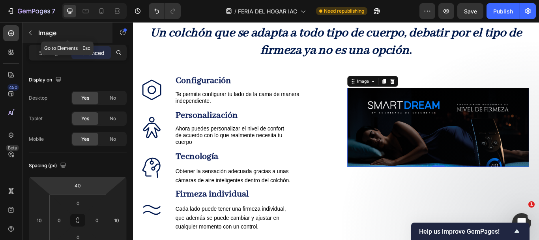
click at [27, 32] on icon "button" at bounding box center [30, 33] width 6 height 6
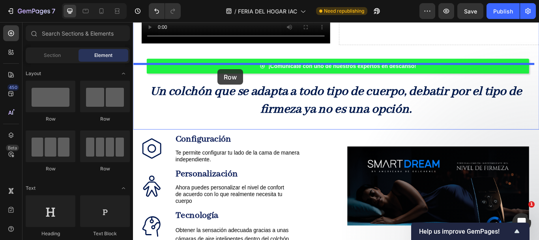
scroll to position [288, 0]
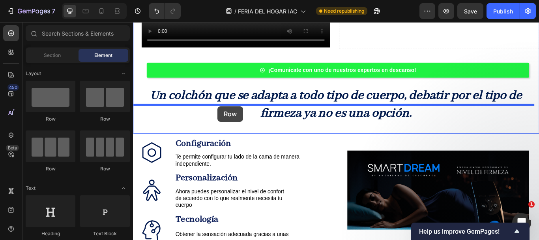
drag, startPoint x: 186, startPoint y: 127, endPoint x: 232, endPoint y: 120, distance: 45.9
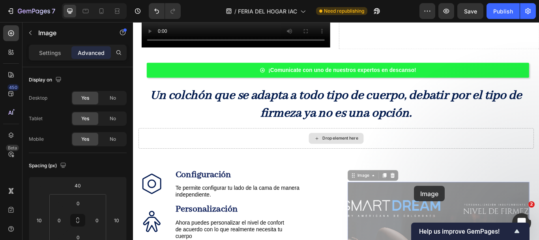
drag, startPoint x: 461, startPoint y: 213, endPoint x: 365, endPoint y: 145, distance: 117.2
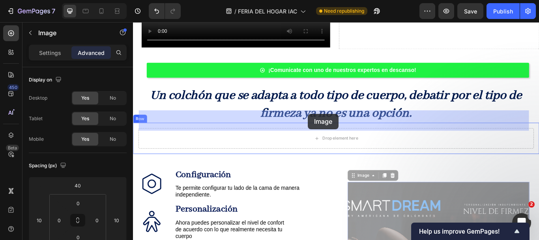
drag, startPoint x: 425, startPoint y: 225, endPoint x: 337, endPoint y: 129, distance: 130.5
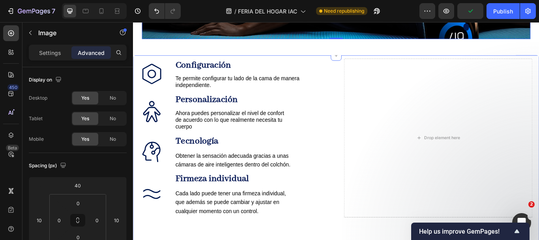
scroll to position [683, 0]
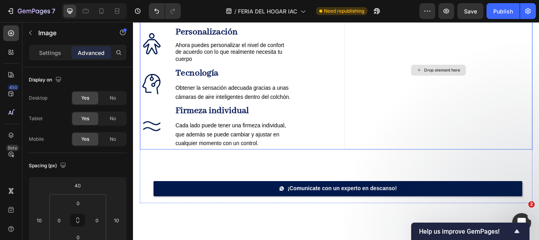
click at [430, 114] on div "Drop element here" at bounding box center [489, 78] width 220 height 185
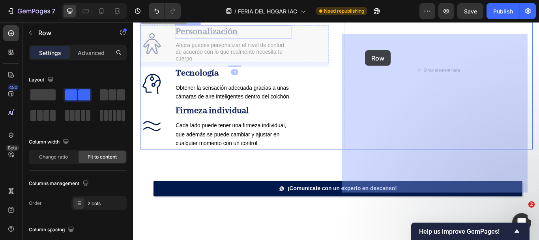
drag, startPoint x: 167, startPoint y: 79, endPoint x: 404, endPoint y: 55, distance: 238.1
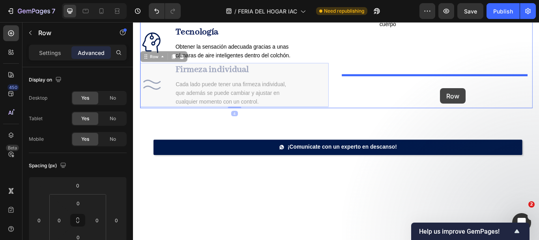
drag, startPoint x: 347, startPoint y: 127, endPoint x: 491, endPoint y: 99, distance: 146.3
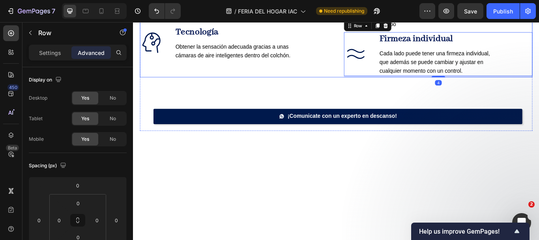
click at [323, 86] on div "Icon Configuración Text Block Te permite configurar tu lado de la cama de maner…" at bounding box center [251, 36] width 220 height 101
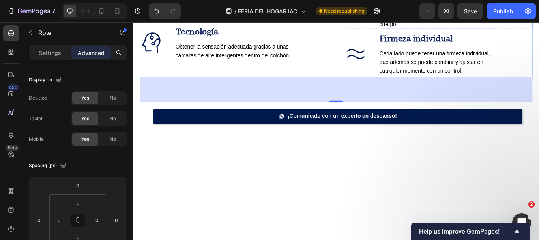
click at [430, 28] on span "Ahora puedes personalizar el nivel de confort de acuerdo con lo que realmente n…" at bounding box center [483, 17] width 127 height 23
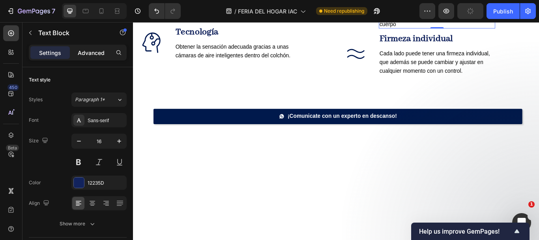
click at [103, 51] on p "Advanced" at bounding box center [91, 53] width 27 height 8
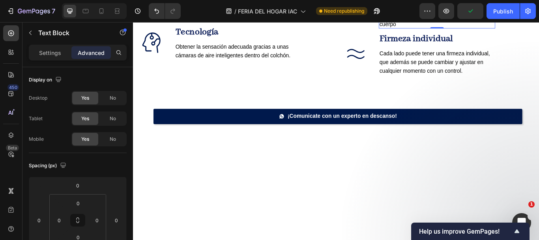
click at [232, 20] on span "Te permite configurar tu lado de la cama de manera independiente." at bounding box center [254, 13] width 144 height 15
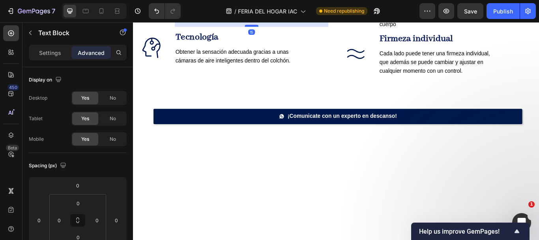
drag, startPoint x: 269, startPoint y: 71, endPoint x: 268, endPoint y: 77, distance: 6.0
click at [268, 28] on div at bounding box center [271, 26] width 16 height 2
type input "15"
click at [454, 28] on span "Ahora puedes personalizar el nivel de confort de acuerdo con lo que realmente n…" at bounding box center [483, 17] width 127 height 23
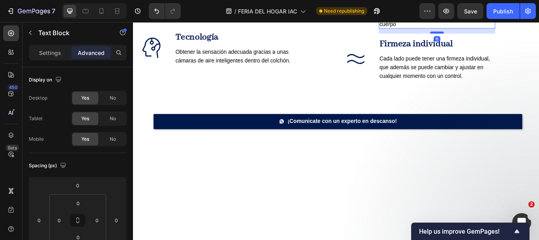
drag, startPoint x: 480, startPoint y: 78, endPoint x: 480, endPoint y: 84, distance: 5.9
click at [480, 36] on div at bounding box center [488, 34] width 16 height 2
type input "15"
click at [285, 70] on span "Obtener la sensación adecuada gracias a unas cámaras de aire inteligentes dentr…" at bounding box center [249, 61] width 134 height 17
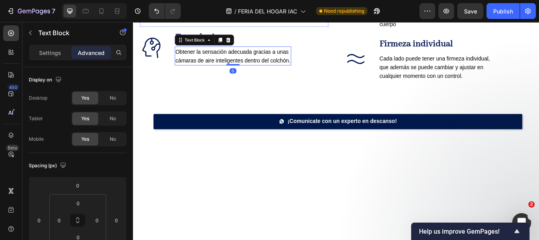
click at [260, 21] on p "Te permite configurar tu lado de la cama de manera independiente." at bounding box center [271, 13] width 178 height 16
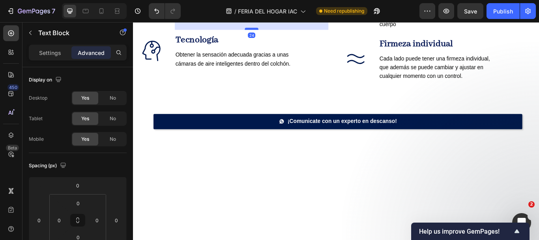
click at [272, 31] on div at bounding box center [271, 30] width 16 height 2
type input "24"
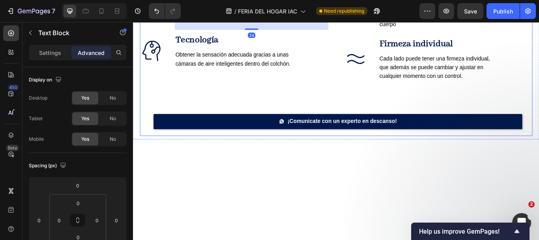
click at [353, 144] on div "Icon Configuración Text Block Te permite configurar tu lado de la cama de maner…" at bounding box center [370, 70] width 458 height 169
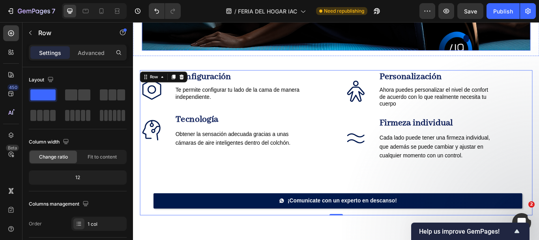
scroll to position [604, 0]
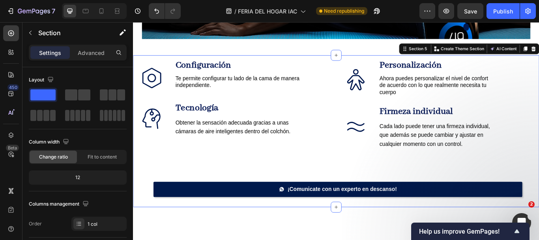
click at [137, 121] on div "Icon Configuración Text Block Te permite configurar tu lado de la cama de maner…" at bounding box center [370, 149] width 474 height 177
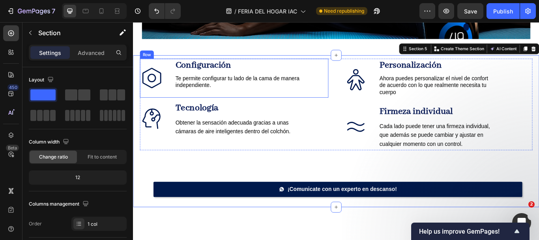
click at [170, 110] on div "Icon Configuración Text Block Te permite configurar tu lado de la cama de maner…" at bounding box center [251, 87] width 220 height 45
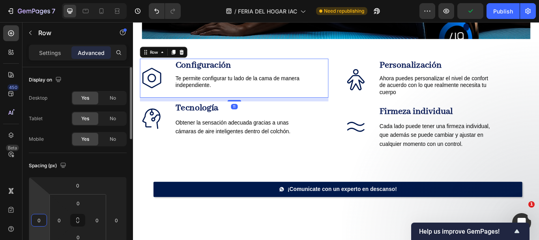
click at [43, 223] on input "0" at bounding box center [39, 220] width 12 height 12
type input "20"
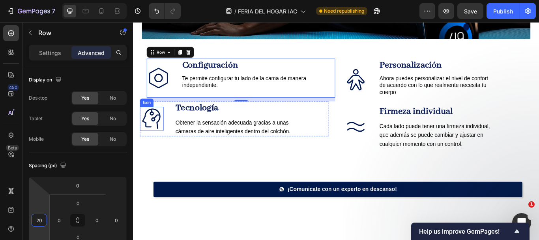
click at [165, 148] on icon at bounding box center [155, 135] width 28 height 28
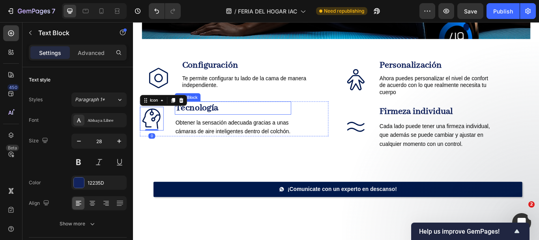
click at [236, 129] on p "Tecnología" at bounding box center [249, 122] width 134 height 14
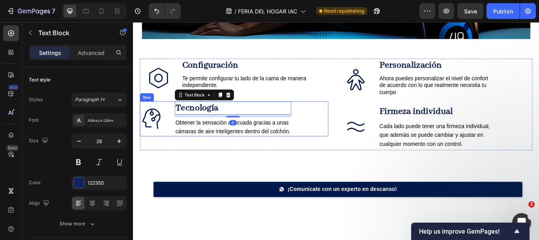
click at [340, 155] on div "Icon Tecnología Text Block 8 Obtener la sensación adecuada gracias a unas cámar…" at bounding box center [251, 134] width 220 height 41
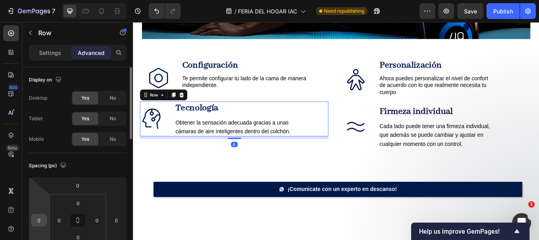
click at [45, 219] on input "0" at bounding box center [39, 220] width 12 height 12
type input "20"
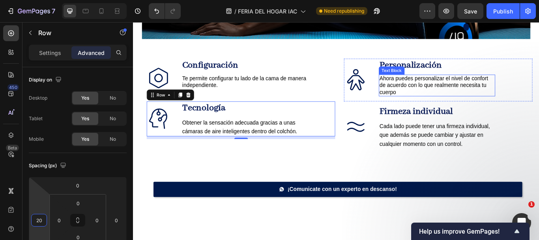
click at [453, 107] on span "Ahora puedes personalizar el nivel de confort de acuerdo con lo que realmente n…" at bounding box center [483, 95] width 127 height 23
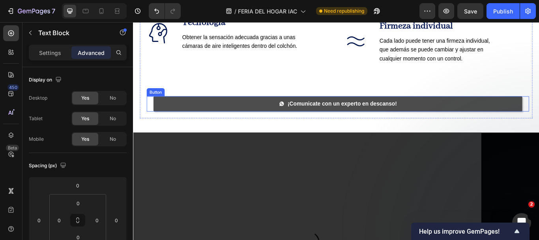
scroll to position [801, 0]
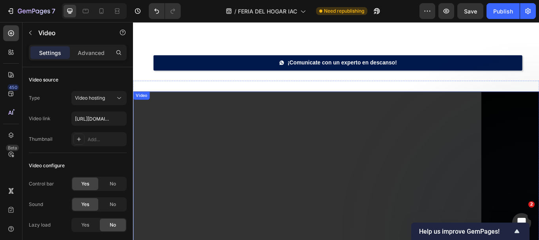
click at [293, 184] on video at bounding box center [370, 236] width 474 height 266
click at [186, 109] on icon at bounding box center [184, 111] width 5 height 6
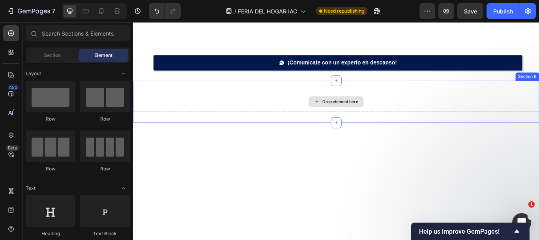
click at [240, 111] on div "Drop element here" at bounding box center [370, 115] width 474 height 24
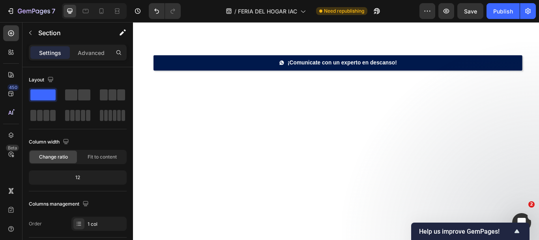
click at [218, 193] on div at bounding box center [370, 209] width 474 height 118
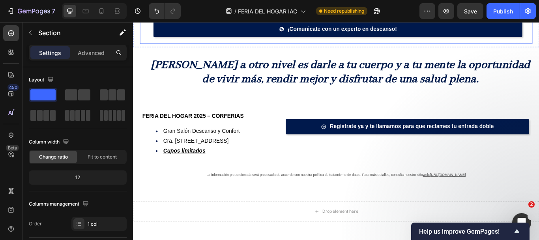
scroll to position [840, 0]
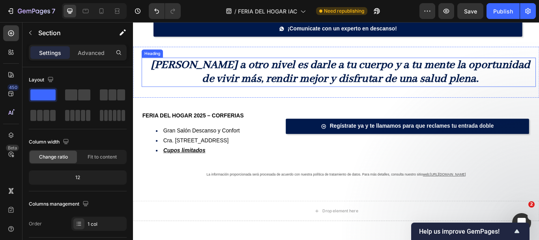
click at [273, 72] on strong "Dormir a otro nivel es darle a tu cuerpo y a tu mente la oportunidad de vivir m…" at bounding box center [375, 80] width 443 height 32
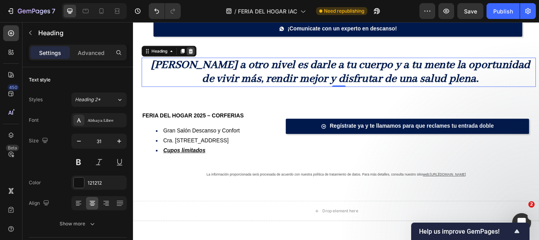
click at [197, 56] on icon at bounding box center [200, 56] width 6 height 6
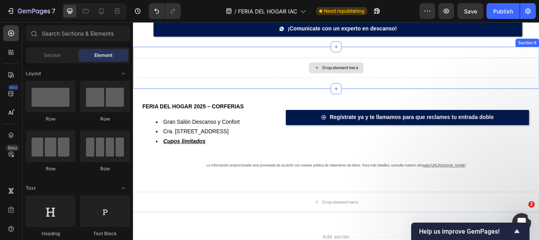
click at [214, 79] on div "Drop element here" at bounding box center [370, 76] width 474 height 24
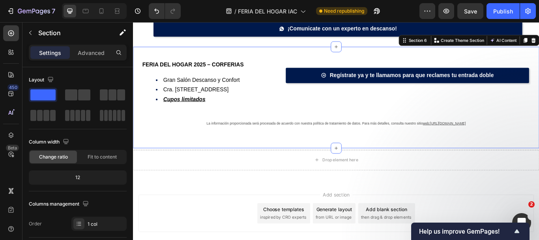
click at [300, 54] on div "FERIA DEL HOGAR 2025 – CORFERIAS Gran Salón Descanso y Confort Cra. 37 #24-67, …" at bounding box center [370, 110] width 474 height 118
click at [539, 42] on div "Section 6 You can create reusable sections Create Theme Section AI Content Writ…" at bounding box center [525, 43] width 164 height 13
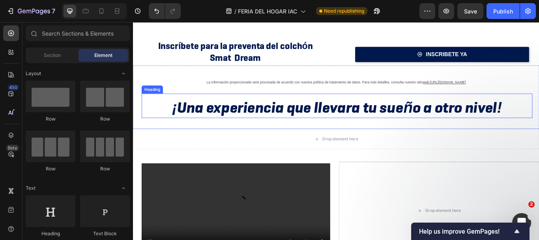
scroll to position [57, 0]
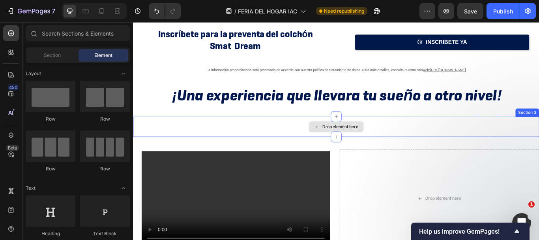
click at [240, 138] on div "Drop element here" at bounding box center [370, 144] width 474 height 24
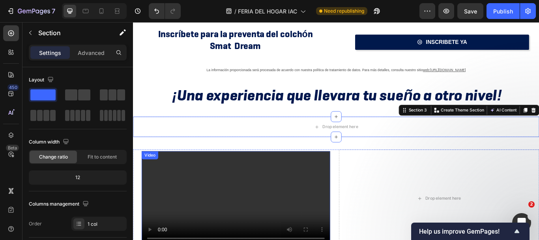
click at [212, 201] on video at bounding box center [253, 228] width 220 height 110
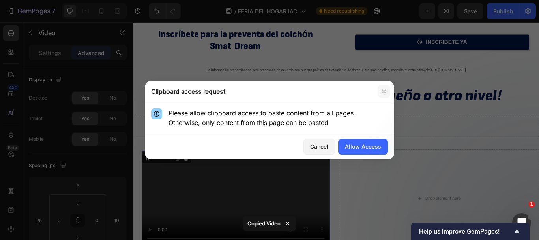
click at [384, 89] on icon "button" at bounding box center [384, 91] width 6 height 6
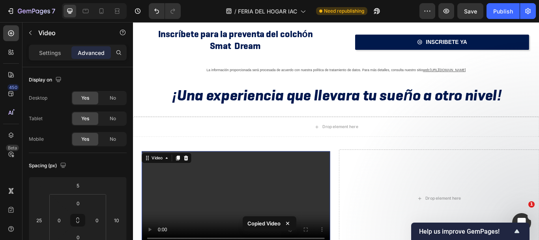
click at [283, 203] on video at bounding box center [253, 228] width 220 height 110
click at [187, 180] on icon at bounding box center [185, 181] width 4 height 6
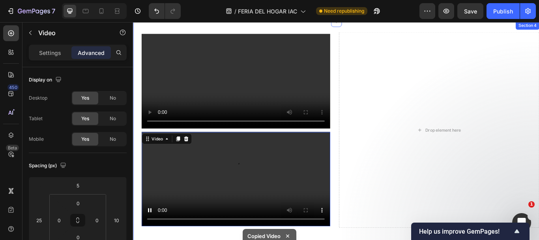
scroll to position [114, 0]
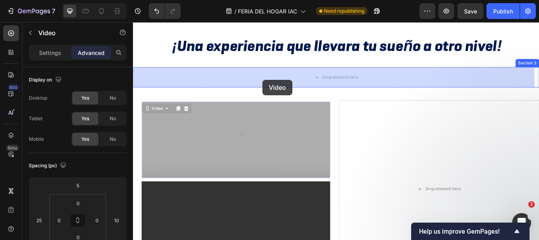
drag, startPoint x: 275, startPoint y: 135, endPoint x: 283, endPoint y: 96, distance: 40.3
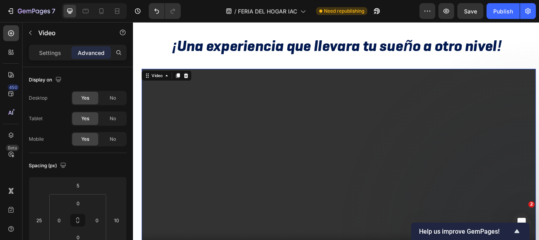
click at [217, 163] on video at bounding box center [373, 192] width 460 height 230
click at [45, 221] on div "25" at bounding box center [39, 220] width 16 height 13
click at [42, 221] on input "25" at bounding box center [39, 220] width 12 height 12
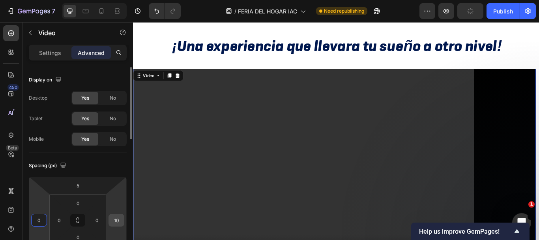
type input "0"
click at [114, 219] on input "10" at bounding box center [117, 220] width 12 height 12
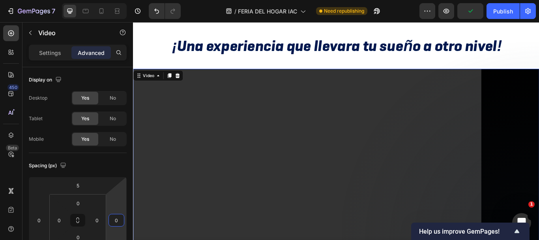
type input "0"
click at [219, 188] on video at bounding box center [370, 195] width 474 height 237
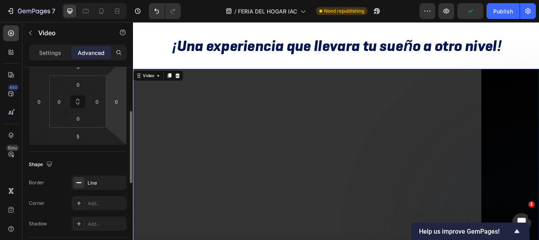
scroll to position [118, 0]
click at [54, 53] on p "Settings" at bounding box center [50, 53] width 22 height 8
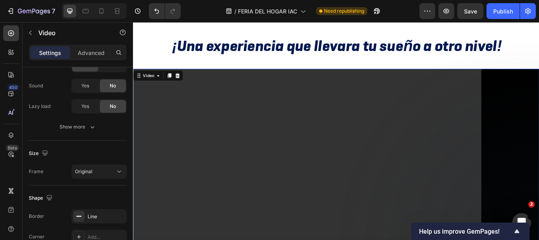
drag, startPoint x: 201, startPoint y: 154, endPoint x: 245, endPoint y: 197, distance: 61.1
click at [201, 154] on video at bounding box center [370, 195] width 474 height 237
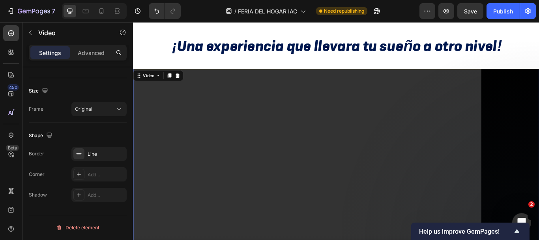
click at [182, 154] on video at bounding box center [370, 195] width 474 height 237
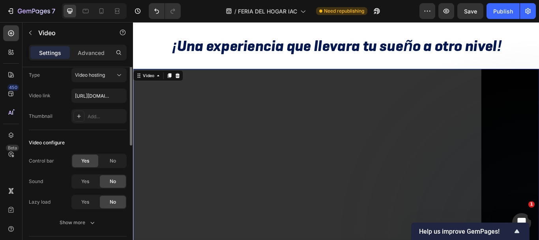
scroll to position [0, 0]
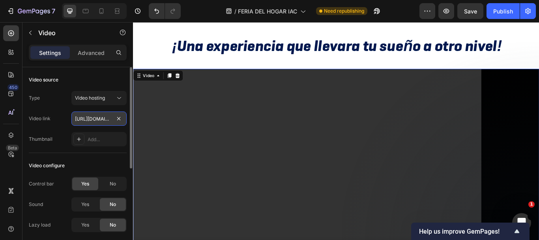
click at [103, 118] on input "https://cdn.shopify.com/videos/c/o/v/6eb49b0c02044590aad1313e7db73a1b.mov" at bounding box center [98, 118] width 55 height 14
type input "Copy element from Gempages"
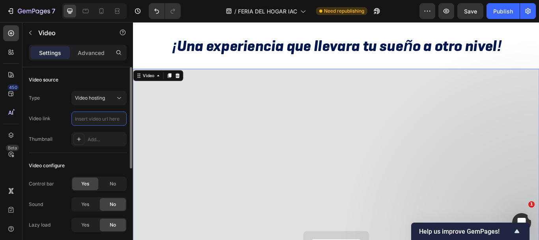
paste input "https://cdn.shopify.com/videos/c/o/v/652a868a69264aa0b7af7049acb8251c.mp4"
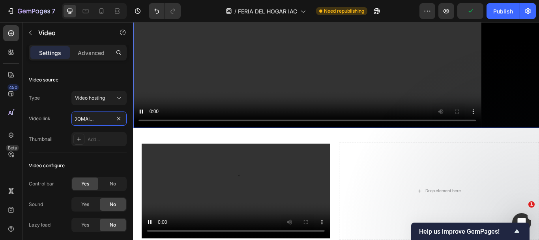
scroll to position [312, 0]
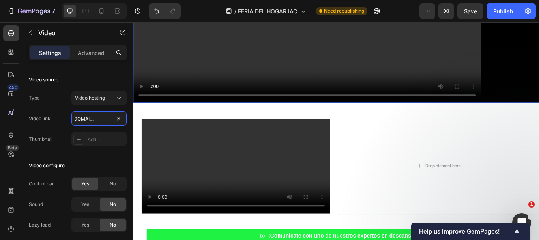
type input "https://cdn.shopify.com/videos/c/o/v/652a868a69264aa0b7af7049acb8251c.mp4"
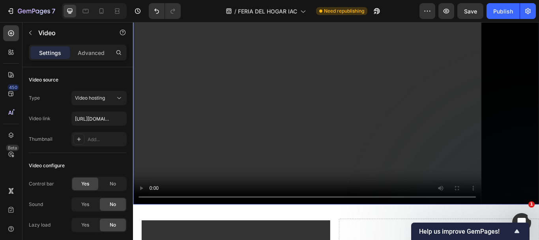
scroll to position [154, 0]
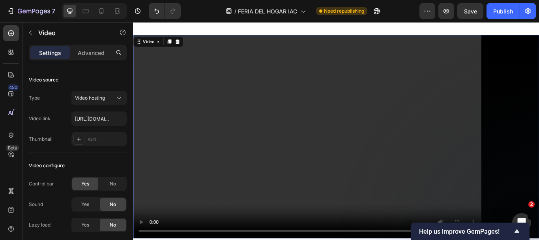
click at [247, 118] on video at bounding box center [370, 155] width 474 height 237
click at [159, 121] on video at bounding box center [370, 155] width 474 height 237
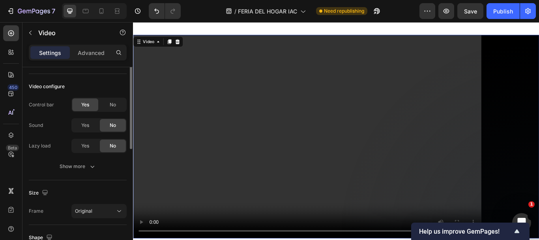
scroll to position [118, 0]
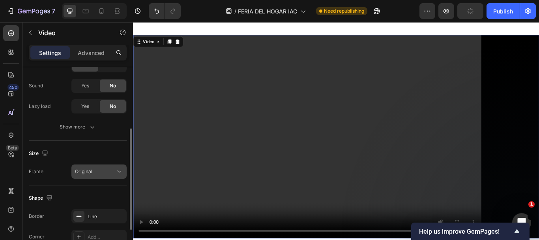
click at [93, 169] on div "Original" at bounding box center [95, 171] width 40 height 7
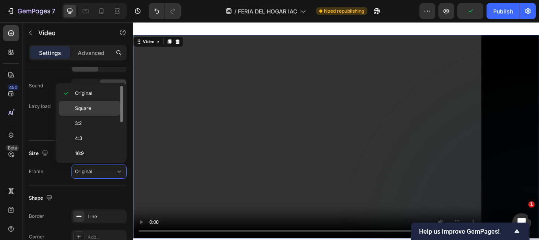
click at [97, 107] on p "Square" at bounding box center [96, 108] width 42 height 7
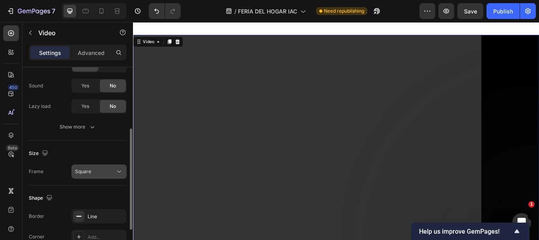
click at [93, 168] on div "Square" at bounding box center [95, 171] width 40 height 7
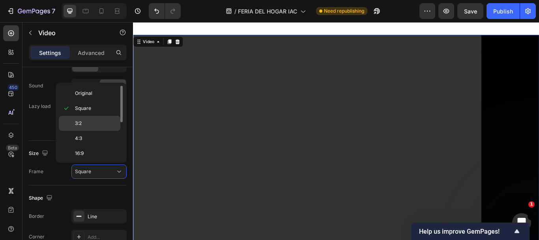
click at [88, 123] on p "3:2" at bounding box center [96, 123] width 42 height 7
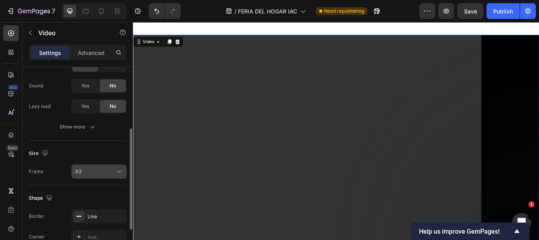
click at [96, 171] on div "3:2" at bounding box center [95, 171] width 40 height 7
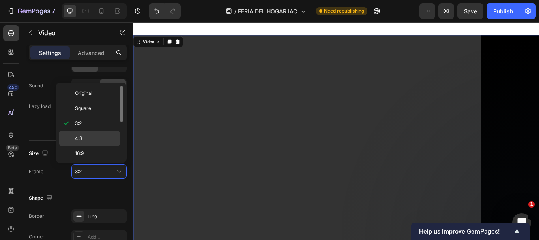
click at [87, 140] on p "4:3" at bounding box center [96, 138] width 42 height 7
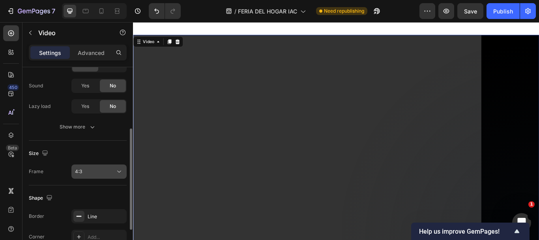
click at [96, 173] on div "4:3" at bounding box center [95, 171] width 40 height 7
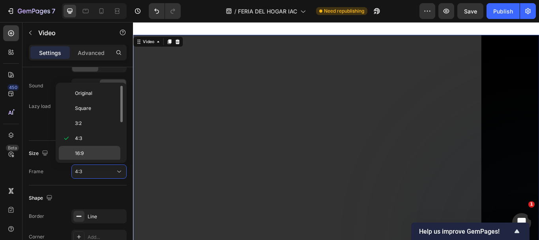
click at [84, 154] on span "16:9" at bounding box center [79, 153] width 9 height 7
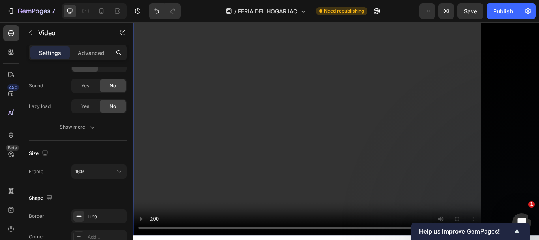
scroll to position [272, 0]
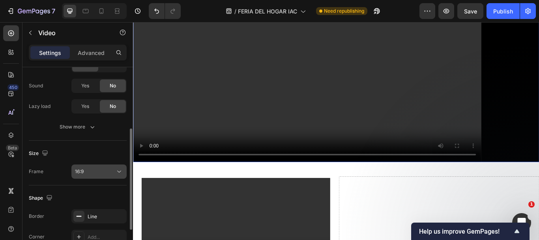
click at [109, 169] on div "16:9" at bounding box center [95, 171] width 40 height 7
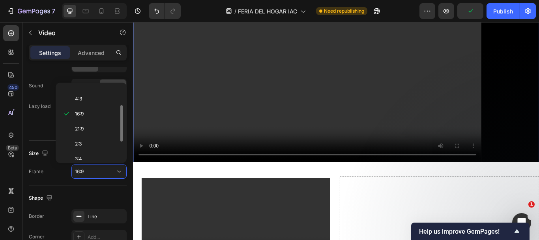
scroll to position [76, 0]
click at [83, 133] on div "9:16" at bounding box center [90, 136] width 62 height 15
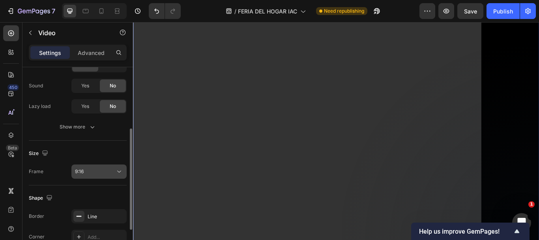
click at [98, 167] on button "9:16" at bounding box center [98, 171] width 55 height 14
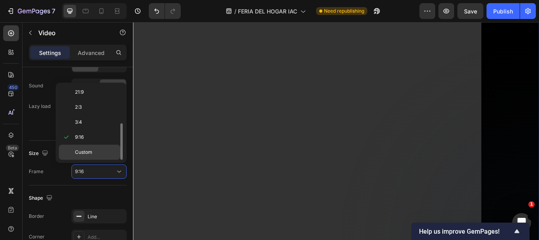
click at [100, 151] on p "Custom" at bounding box center [96, 151] width 42 height 7
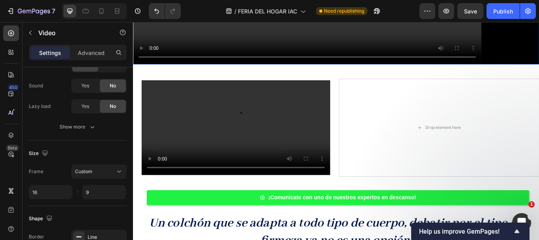
scroll to position [391, 0]
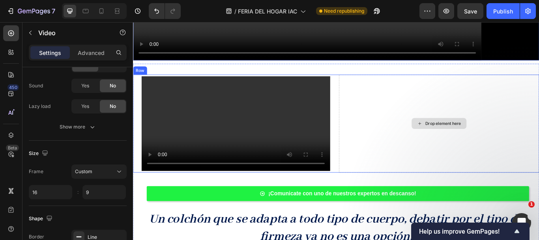
click at [418, 147] on div "Drop element here" at bounding box center [490, 140] width 234 height 114
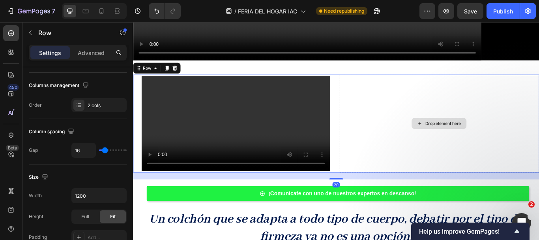
scroll to position [0, 0]
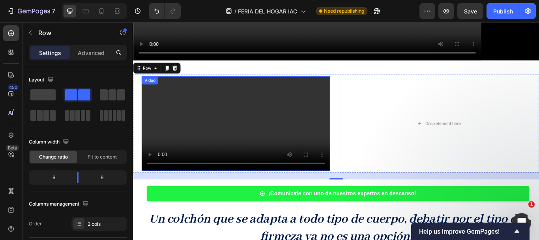
click at [279, 129] on video at bounding box center [253, 140] width 220 height 110
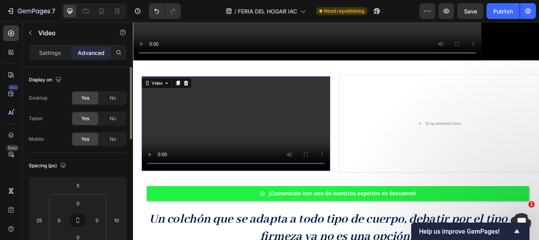
scroll to position [118, 0]
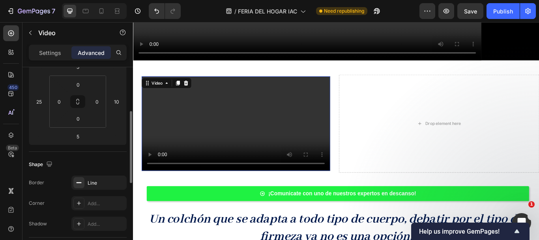
click at [184, 126] on video at bounding box center [253, 140] width 220 height 110
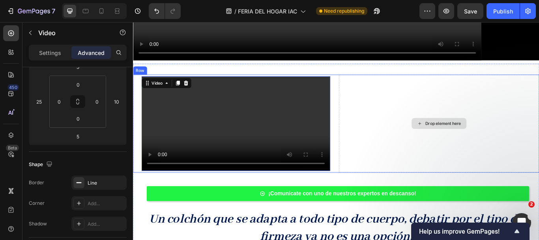
click at [539, 99] on div "Drop element here" at bounding box center [490, 140] width 234 height 114
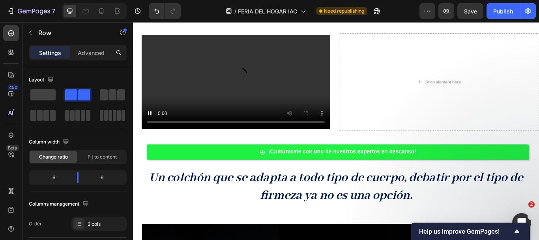
scroll to position [434, 0]
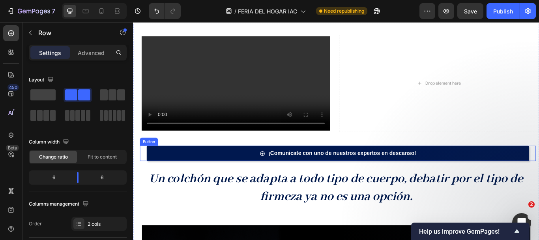
click at [470, 166] on link "¡Comunicate con uno de nuestros expertos en descanso!" at bounding box center [372, 175] width 446 height 18
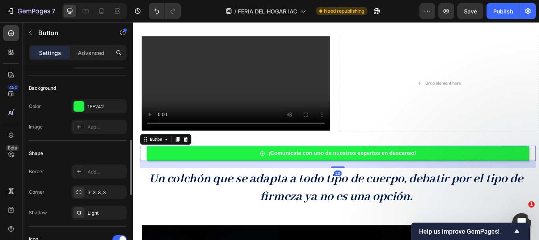
scroll to position [237, 0]
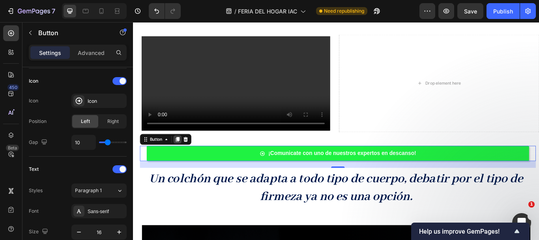
click at [184, 156] on icon at bounding box center [185, 159] width 6 height 6
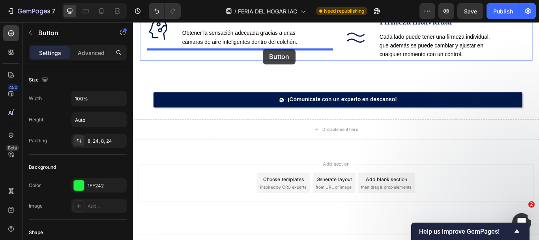
scroll to position [1028, 0]
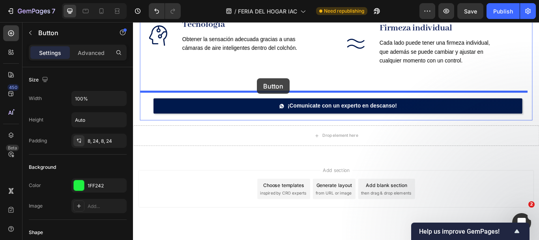
drag, startPoint x: 234, startPoint y: 259, endPoint x: 278, endPoint y: 88, distance: 176.7
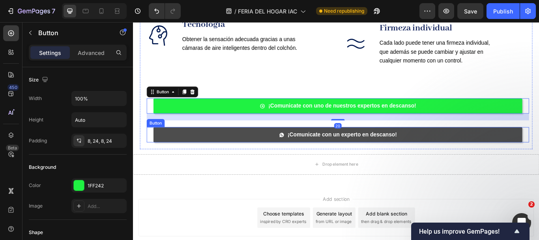
click at [294, 149] on link "¡Comunicate con un experto en descanso!" at bounding box center [372, 153] width 430 height 18
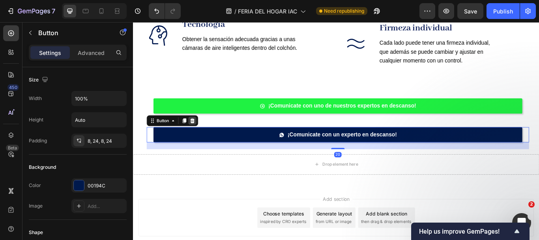
click at [203, 137] on icon at bounding box center [202, 137] width 5 height 6
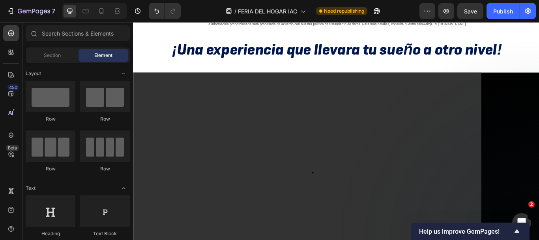
scroll to position [0, 0]
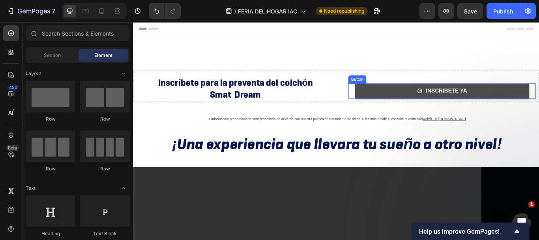
click at [406, 94] on link "INSCRIBETE YA" at bounding box center [493, 103] width 203 height 18
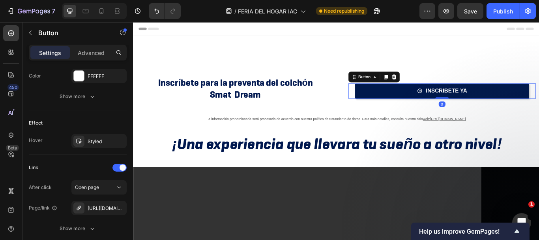
scroll to position [474, 0]
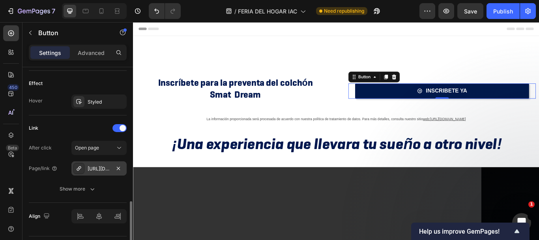
click at [103, 169] on div "[URL][DOMAIN_NAME]" at bounding box center [99, 168] width 23 height 7
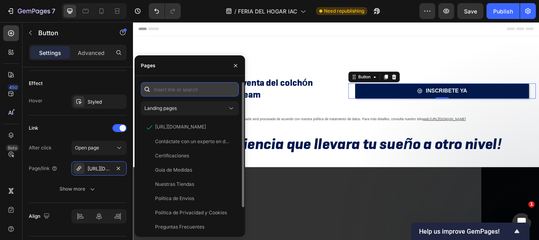
click at [178, 90] on input "text" at bounding box center [190, 89] width 98 height 14
paste input "[URL][DOMAIN_NAME]"
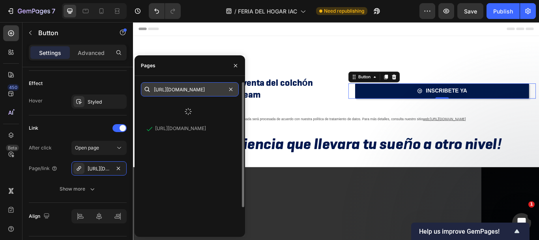
type input "[URL][DOMAIN_NAME]"
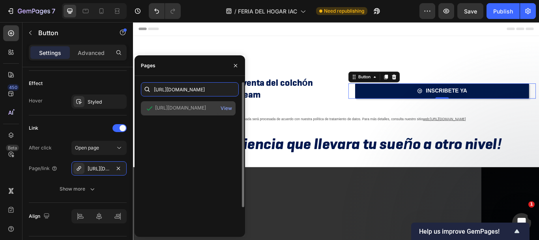
scroll to position [0, 0]
drag, startPoint x: 224, startPoint y: 91, endPoint x: 143, endPoint y: 105, distance: 82.9
click at [143, 105] on div "https://forms.office.com/r/q7L38KBuw8?origin=lprLink https://forms.office.com/r…" at bounding box center [190, 169] width 98 height 175
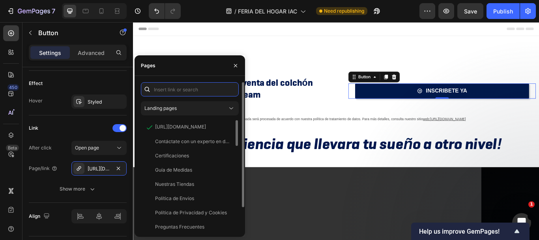
paste input "[URL][DOMAIN_NAME]"
type input "[URL][DOMAIN_NAME]"
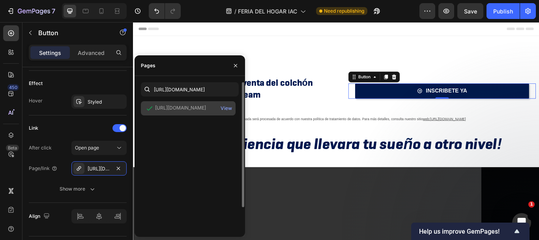
click at [198, 113] on div "https://forms.office.com/r/q7L38KBuw8?origin=lprLink View" at bounding box center [188, 108] width 95 height 14
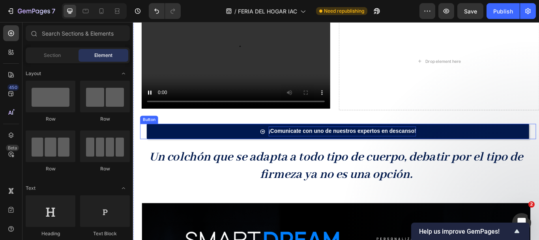
scroll to position [474, 0]
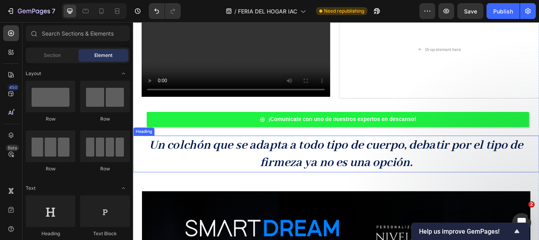
click at [273, 156] on strong "Un colchón que se adapta a todo tipo de cuerpo, debatir por el tipo de firmeza …" at bounding box center [370, 175] width 436 height 39
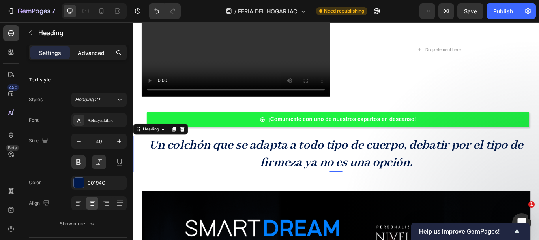
click at [80, 55] on p "Advanced" at bounding box center [91, 53] width 27 height 8
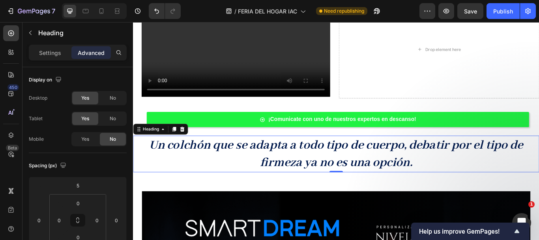
scroll to position [158, 0]
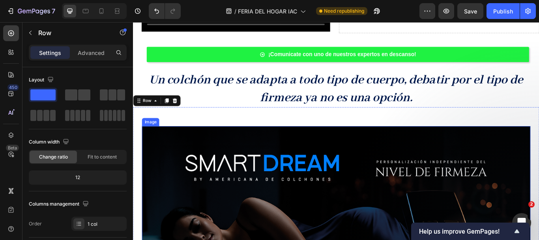
scroll to position [553, 0]
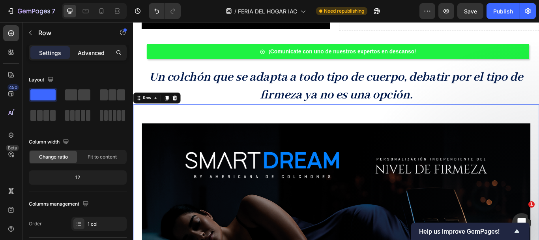
click at [88, 53] on p "Advanced" at bounding box center [91, 53] width 27 height 8
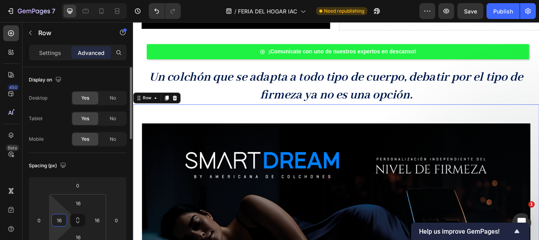
click at [62, 215] on input "16" at bounding box center [59, 220] width 12 height 12
type input "0"
click at [103, 223] on div "16" at bounding box center [97, 220] width 16 height 13
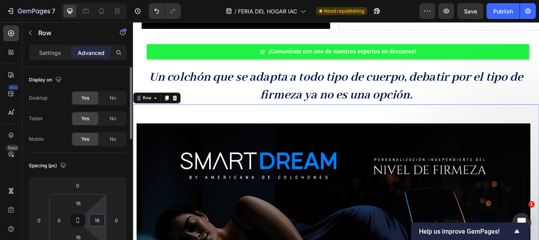
click at [101, 220] on input "16" at bounding box center [97, 220] width 12 height 12
type input "'"
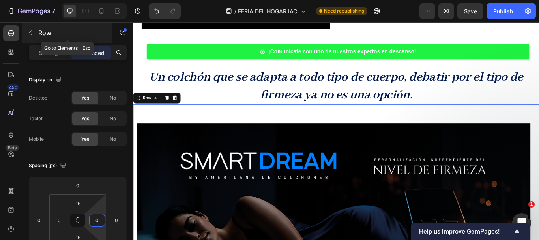
type input "0"
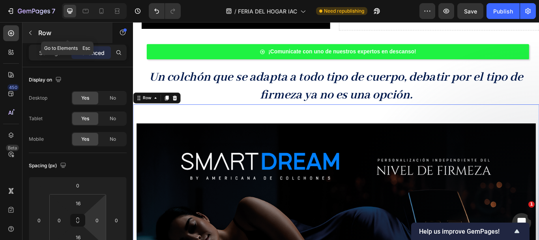
click at [33, 36] on button "button" at bounding box center [30, 32] width 13 height 13
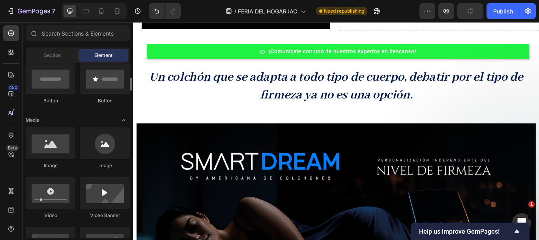
scroll to position [237, 0]
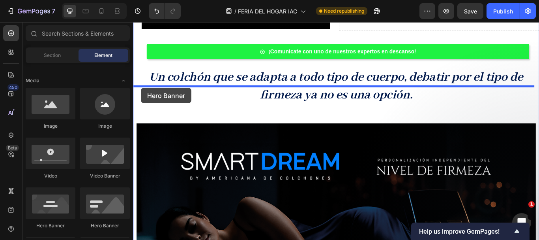
drag, startPoint x: 182, startPoint y: 231, endPoint x: 142, endPoint y: 99, distance: 137.9
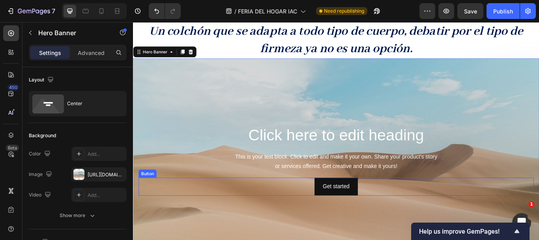
scroll to position [592, 0]
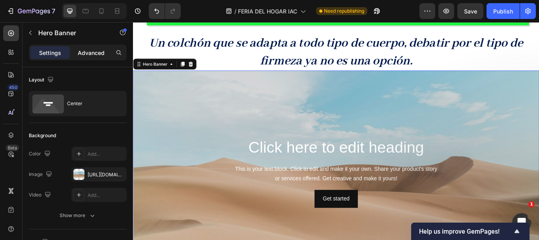
click at [90, 57] on div "Advanced" at bounding box center [90, 52] width 39 height 13
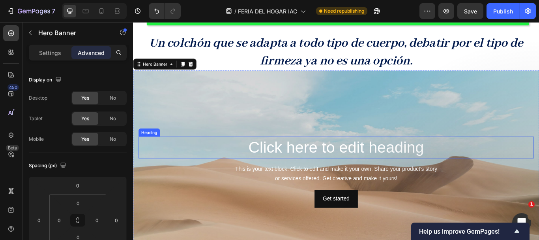
click at [246, 156] on h2 "Click here to edit heading" at bounding box center [369, 168] width 461 height 25
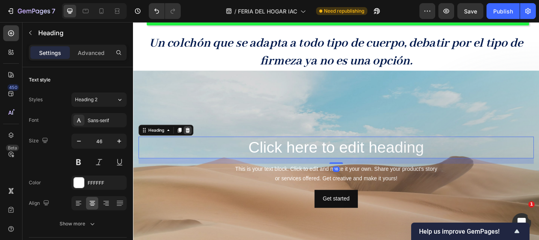
click at [196, 145] on icon at bounding box center [196, 148] width 5 height 6
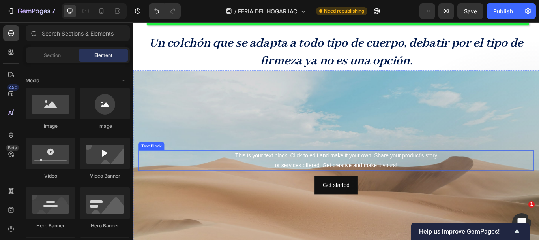
click at [293, 171] on div "This is your text block. Click to edit and make it your own. Share your product…" at bounding box center [369, 183] width 461 height 24
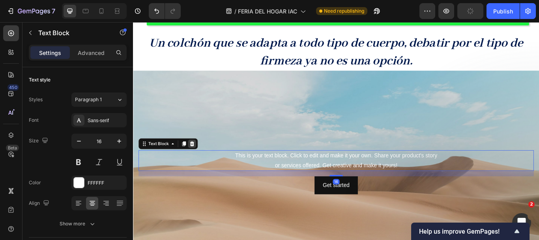
click at [200, 161] on icon at bounding box center [201, 164] width 5 height 6
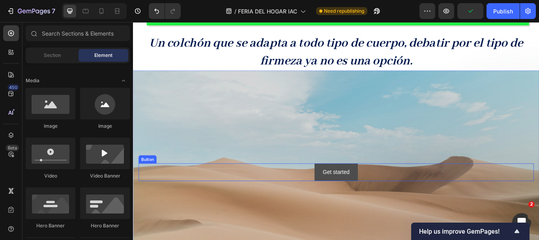
click at [384, 187] on button "Get started" at bounding box center [370, 197] width 50 height 21
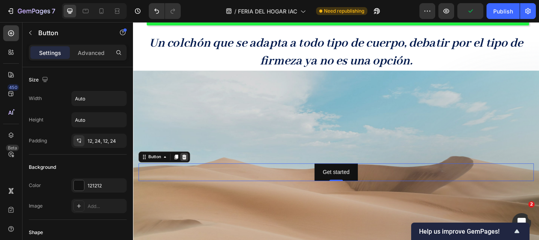
click at [193, 176] on icon at bounding box center [192, 179] width 6 height 6
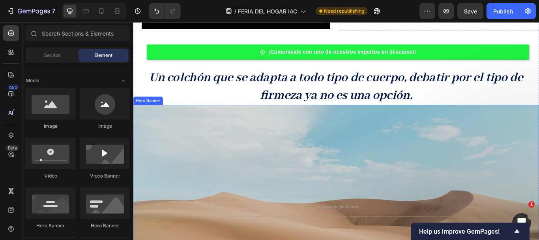
scroll to position [553, 0]
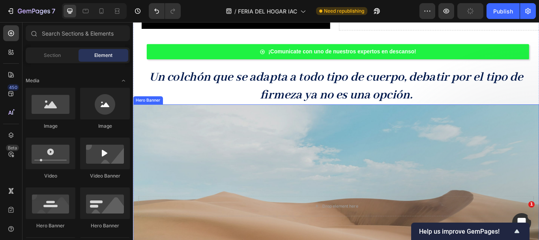
click at [255, 169] on div "Background Image" at bounding box center [370, 236] width 474 height 237
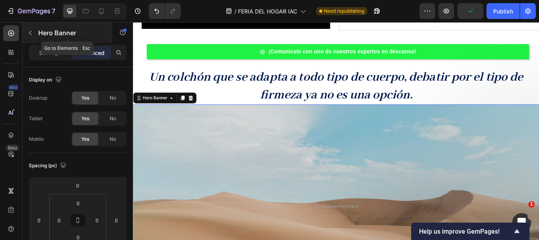
click at [30, 34] on icon "button" at bounding box center [30, 33] width 6 height 6
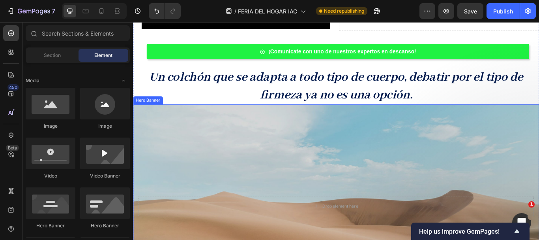
click at [176, 177] on div "Background Image" at bounding box center [370, 236] width 474 height 237
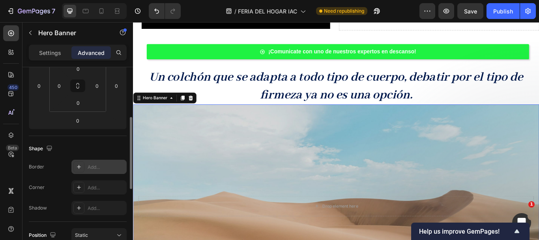
scroll to position [16, 0]
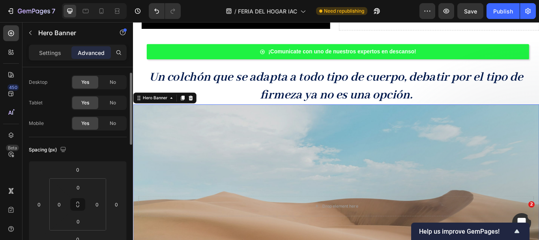
click at [176, 156] on div "Background Image" at bounding box center [370, 236] width 474 height 237
click at [47, 54] on p "Settings" at bounding box center [50, 53] width 22 height 8
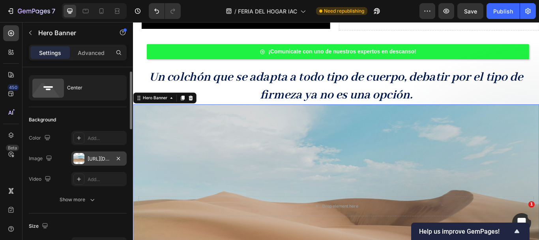
click at [100, 160] on div "https://cdn.shopify.com/s/files/1/2005/9307/files/background_settings.jpg" at bounding box center [99, 158] width 23 height 7
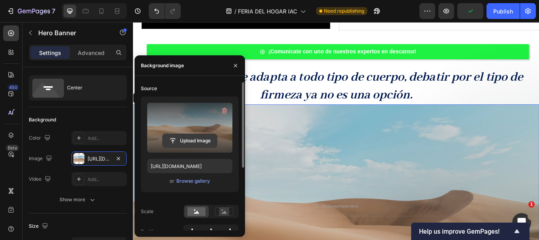
click at [187, 136] on input "file" at bounding box center [190, 140] width 54 height 13
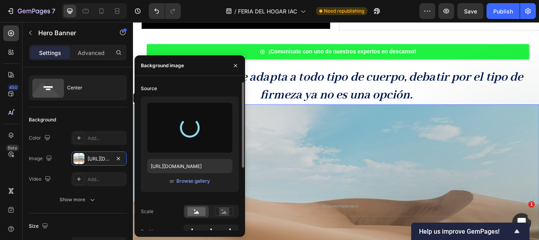
type input "[URL][DOMAIN_NAME]"
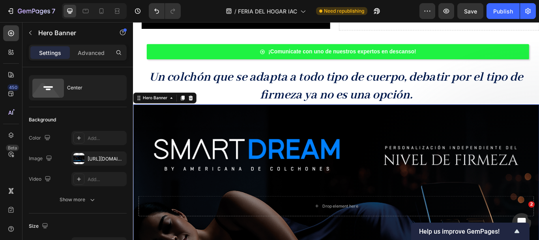
click at [422, 156] on div "Background Image" at bounding box center [370, 236] width 474 height 237
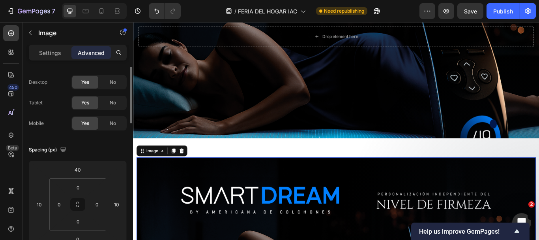
scroll to position [0, 0]
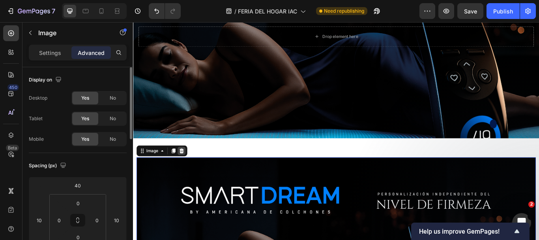
click at [189, 169] on icon at bounding box center [189, 172] width 5 height 6
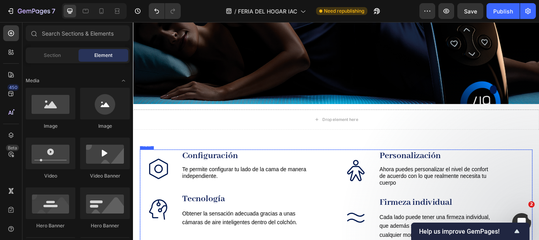
scroll to position [790, 0]
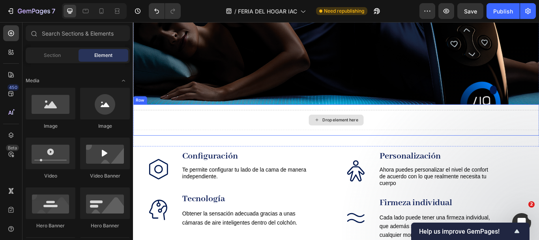
click at [228, 124] on div "Drop element here" at bounding box center [370, 136] width 474 height 24
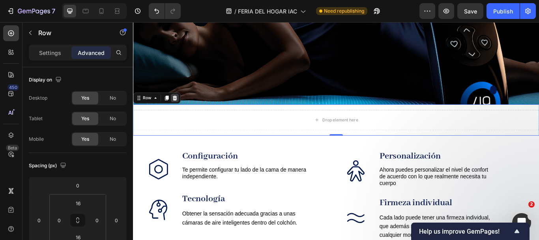
click at [180, 108] on icon at bounding box center [181, 111] width 5 height 6
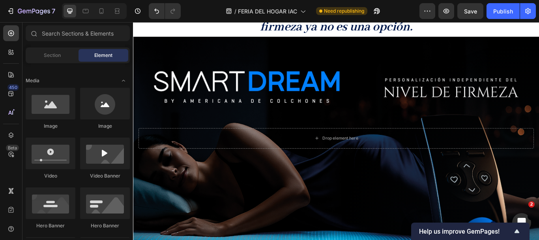
scroll to position [513, 0]
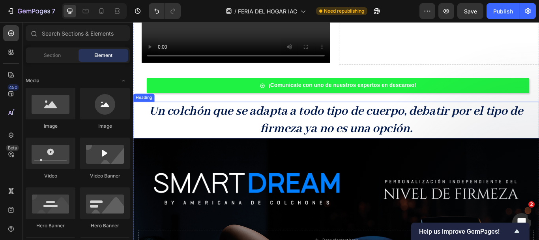
click at [298, 126] on strong "Un colchón que se adapta a todo tipo de cuerpo, debatir por el tipo de firmeza …" at bounding box center [370, 136] width 436 height 39
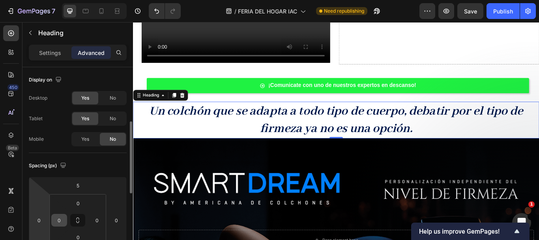
scroll to position [39, 0]
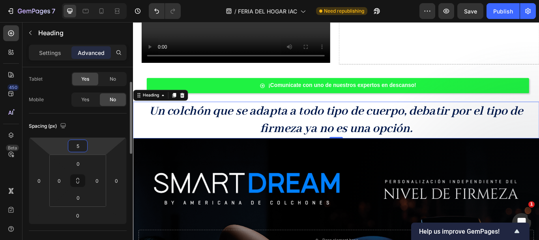
click at [81, 143] on input "5" at bounding box center [78, 146] width 16 height 12
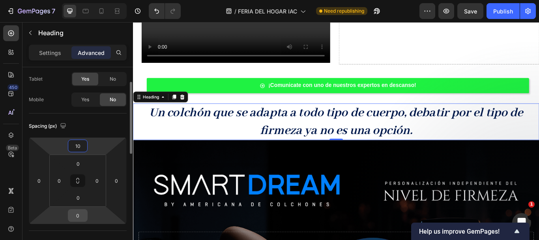
type input "10"
click at [78, 217] on input "0" at bounding box center [78, 215] width 16 height 12
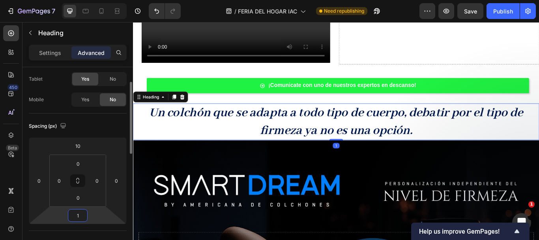
type input "10"
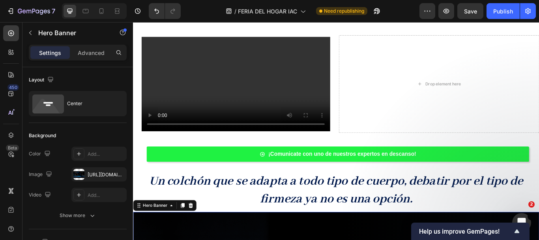
scroll to position [434, 0]
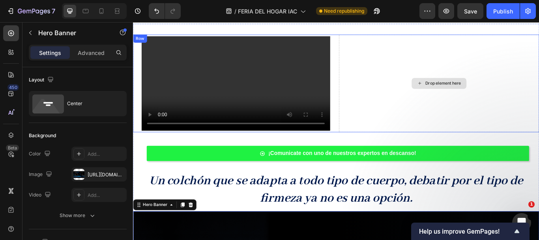
click at [407, 98] on div "Drop element here" at bounding box center [490, 94] width 234 height 114
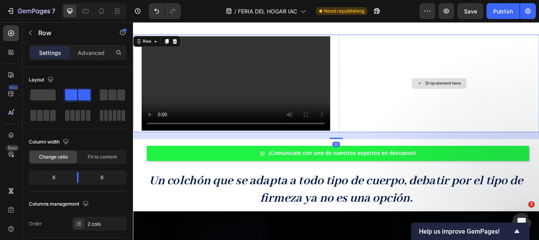
click at [418, 85] on div "Drop element here" at bounding box center [490, 94] width 234 height 114
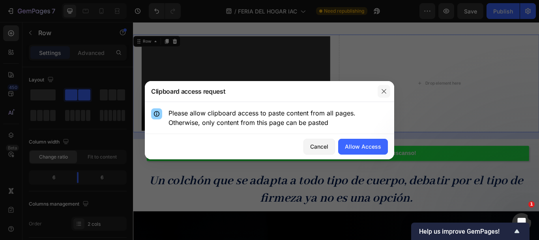
click at [386, 89] on icon "button" at bounding box center [384, 91] width 6 height 6
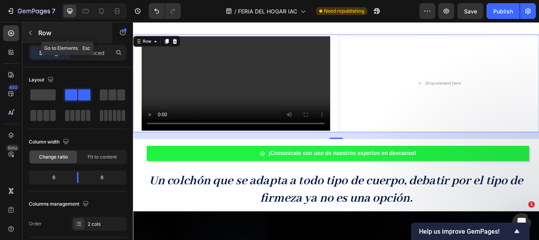
click at [30, 39] on button "button" at bounding box center [30, 32] width 13 height 13
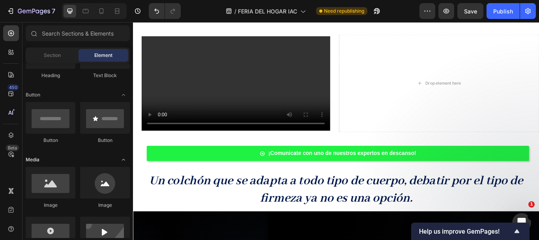
scroll to position [118, 0]
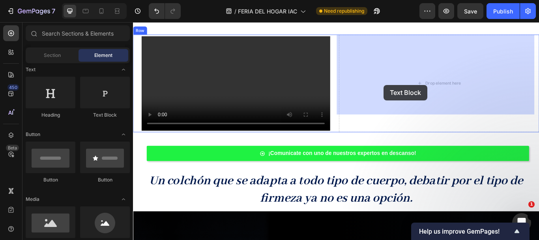
drag, startPoint x: 222, startPoint y: 118, endPoint x: 425, endPoint y: 95, distance: 204.1
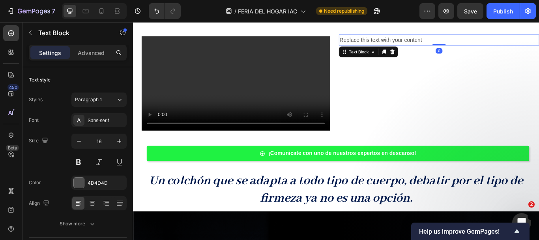
click at [414, 43] on div "Replace this text with your content" at bounding box center [490, 43] width 234 height 13
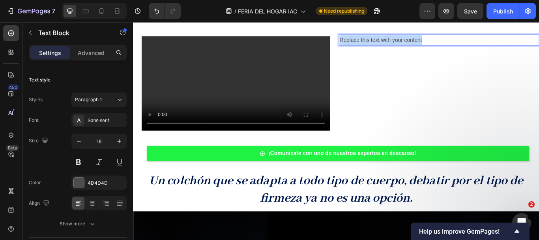
click at [414, 43] on p "Replace this text with your content" at bounding box center [490, 43] width 232 height 11
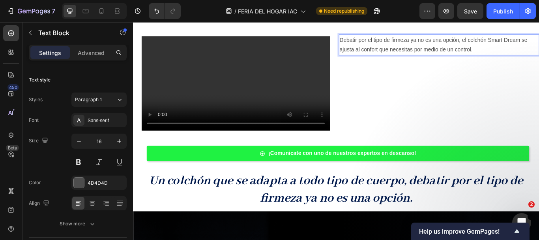
click at [488, 42] on p "Debatir por el tipo de firmeza ya no es una opción, el colchón Smart Dream se a…" at bounding box center [490, 49] width 232 height 23
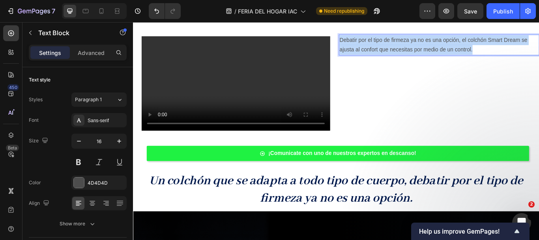
click at [488, 42] on p "Debatir por el tipo de firmeza ya no es una opción, el colchón Smart Dream se a…" at bounding box center [490, 49] width 232 height 23
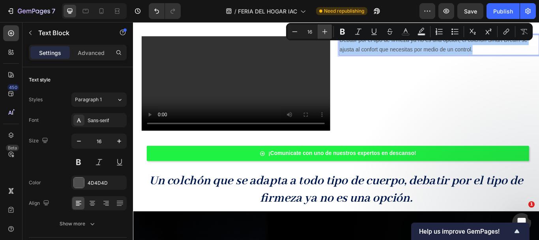
click at [328, 30] on icon "Editor contextual toolbar" at bounding box center [325, 32] width 8 height 8
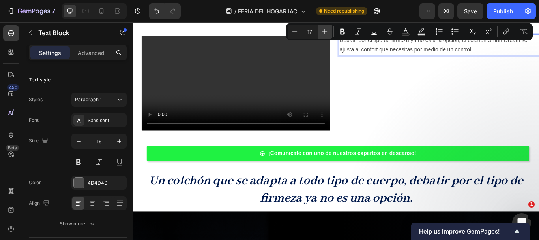
click at [328, 30] on icon "Editor contextual toolbar" at bounding box center [325, 32] width 8 height 8
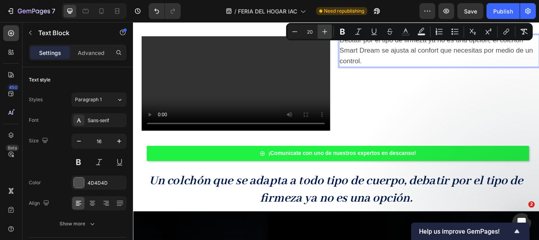
click at [328, 30] on icon "Editor contextual toolbar" at bounding box center [325, 32] width 8 height 8
type input "22"
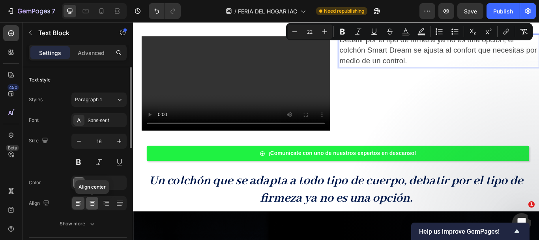
click at [91, 199] on icon at bounding box center [92, 203] width 8 height 8
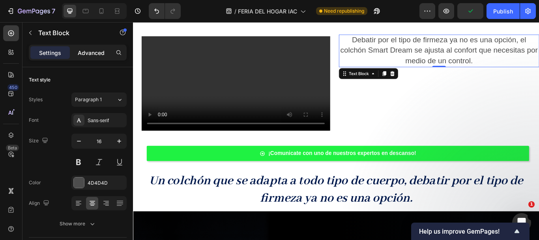
click at [93, 53] on p "Advanced" at bounding box center [91, 53] width 27 height 8
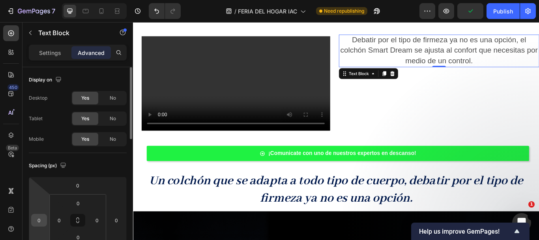
click at [38, 223] on input "0" at bounding box center [39, 220] width 12 height 12
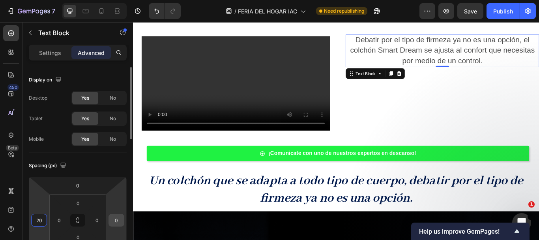
type input "20"
click at [118, 220] on input "0" at bounding box center [117, 220] width 12 height 12
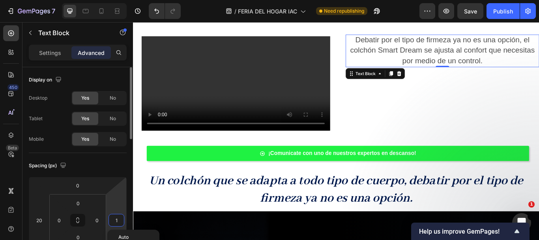
type input "10"
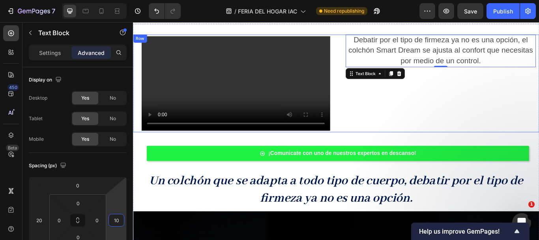
click at [445, 110] on div "Debatir por el tipo de firmeza ya no es una opción, el colchón Smart Dream se a…" at bounding box center [490, 94] width 234 height 114
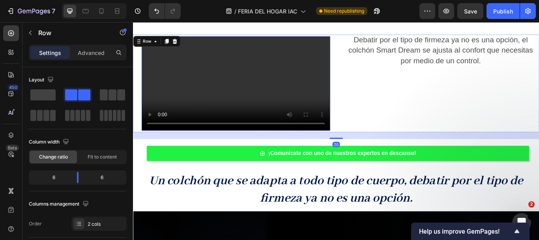
click at [329, 89] on video at bounding box center [253, 94] width 220 height 110
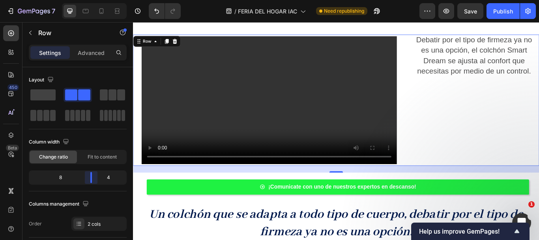
drag, startPoint x: 77, startPoint y: 178, endPoint x: 91, endPoint y: 179, distance: 14.2
click at [91, 0] on body "7 Version history / FERIA DEL HOGAR IAC Need republishing Preview Save Publish …" at bounding box center [269, 0] width 539 height 0
click at [507, 63] on span "Debatir por el tipo de firmeza ya no es una opción, el colchón Smart Dream se a…" at bounding box center [530, 61] width 135 height 46
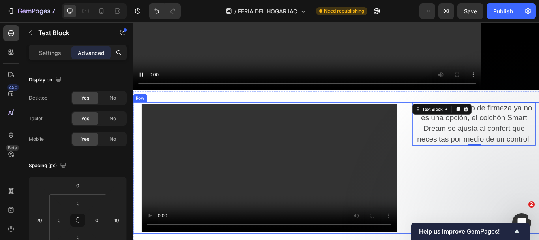
scroll to position [395, 0]
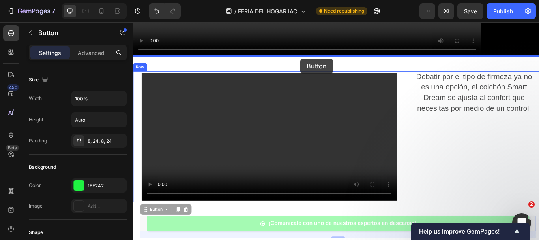
drag, startPoint x: 502, startPoint y: 218, endPoint x: 328, endPoint y: 64, distance: 231.8
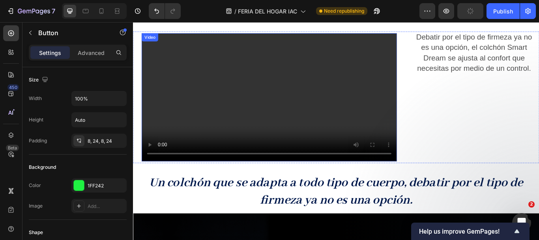
scroll to position [513, 0]
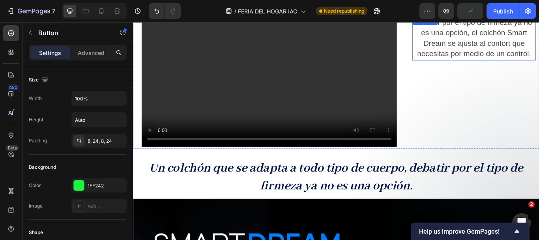
click at [509, 41] on p "Debatir por el tipo de firmeza ya no es una opción, el colchón Smart Dream se a…" at bounding box center [530, 41] width 143 height 49
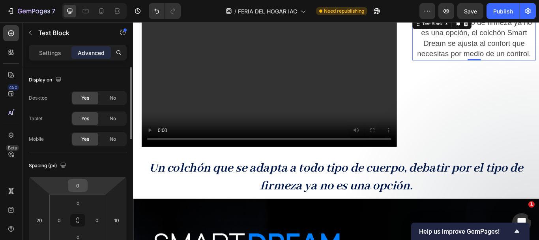
click at [81, 185] on input "0" at bounding box center [78, 185] width 16 height 12
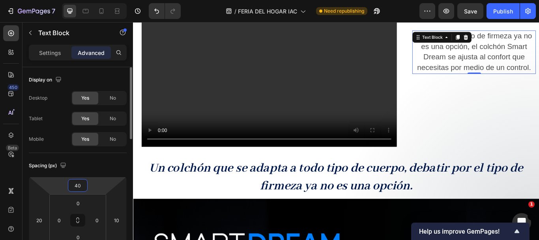
drag, startPoint x: 80, startPoint y: 185, endPoint x: 68, endPoint y: 185, distance: 11.8
click at [68, 185] on div "40" at bounding box center [78, 185] width 20 height 13
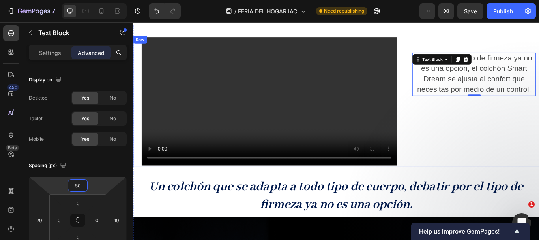
scroll to position [474, 0]
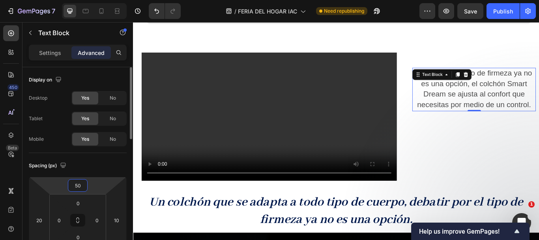
drag, startPoint x: 85, startPoint y: 185, endPoint x: 70, endPoint y: 183, distance: 15.1
click at [70, 183] on input "50" at bounding box center [78, 185] width 16 height 12
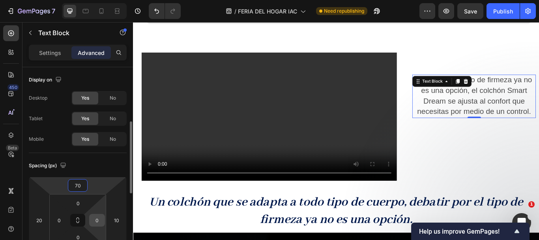
scroll to position [39, 0]
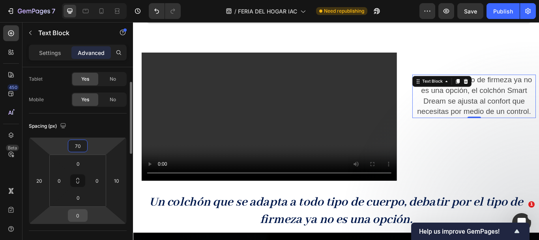
type input "70"
click at [83, 218] on input "0" at bounding box center [78, 215] width 16 height 12
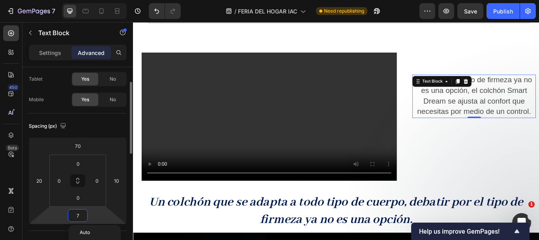
type input "70"
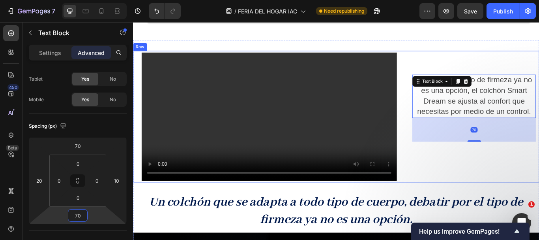
click at [518, 73] on div "Debatir por el tipo de firmeza ya no es una opción, el colchón Smart Dream se a…" at bounding box center [529, 132] width 156 height 153
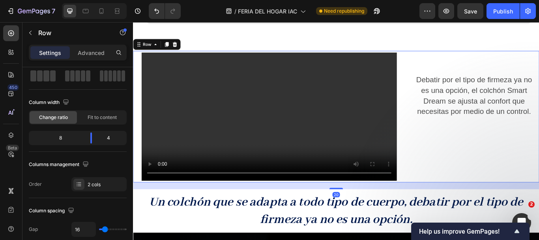
scroll to position [0, 0]
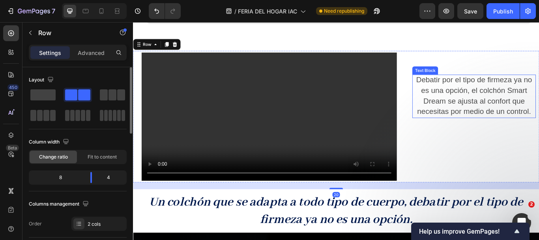
click at [533, 90] on span "Debatir por el tipo de firmeza ya no es una opción, el colchón Smart Dream se a…" at bounding box center [530, 107] width 135 height 46
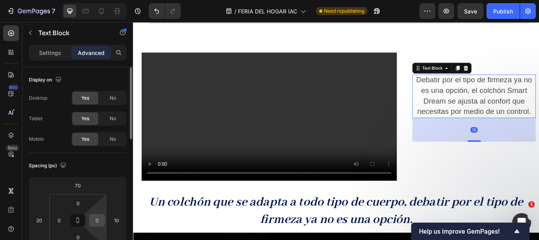
click at [96, 221] on input "0" at bounding box center [97, 220] width 12 height 12
click at [99, 221] on input "10" at bounding box center [97, 220] width 12 height 12
type input "1"
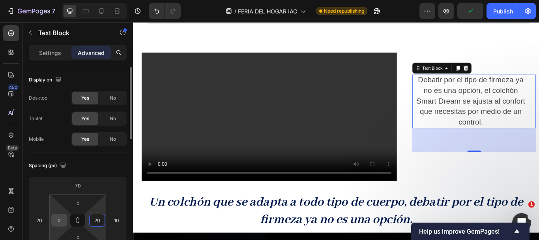
type input "20"
click at [61, 223] on input "0" at bounding box center [59, 220] width 12 height 12
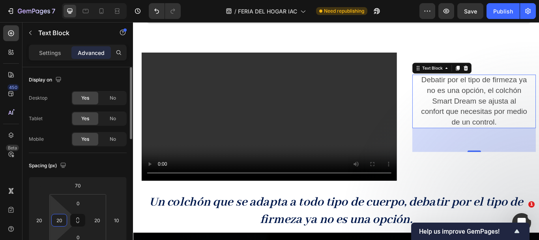
type input "20"
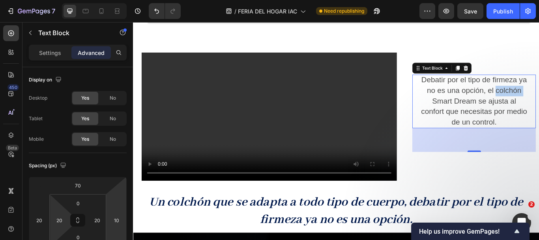
click at [539, 103] on span "Debatir por el tipo de firmeza ya no es una opción, el colchón Smart Dream se a…" at bounding box center [531, 113] width 124 height 58
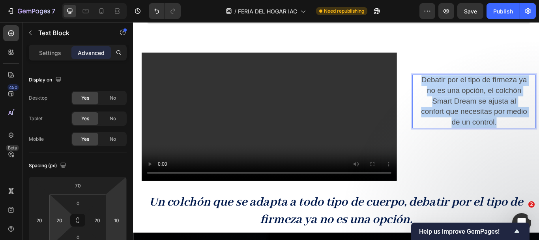
click at [539, 103] on span "Debatir por el tipo de firmeza ya no es una opción, el colchón Smart Dream se a…" at bounding box center [531, 113] width 124 height 58
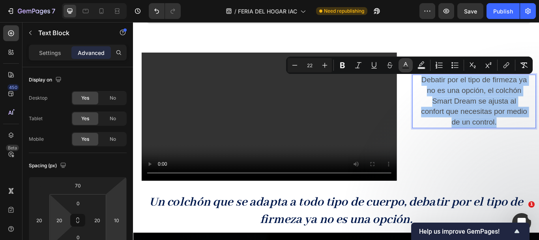
click at [404, 67] on rect "Editor contextual toolbar" at bounding box center [406, 68] width 8 height 2
type input "4D4D4D"
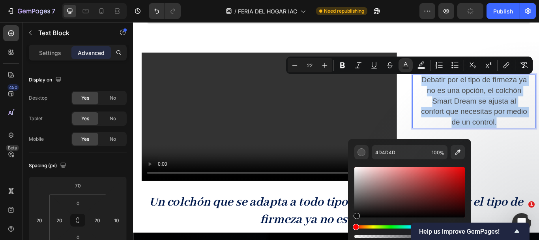
type input "0C0C0C"
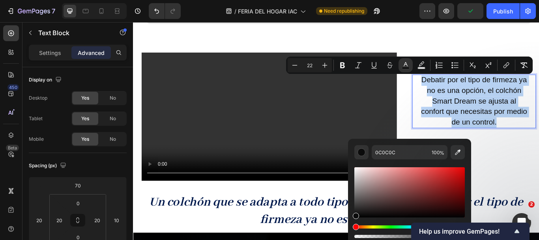
drag, startPoint x: 355, startPoint y: 205, endPoint x: 356, endPoint y: 214, distance: 9.5
click at [356, 214] on div "Editor contextual toolbar" at bounding box center [356, 215] width 6 height 6
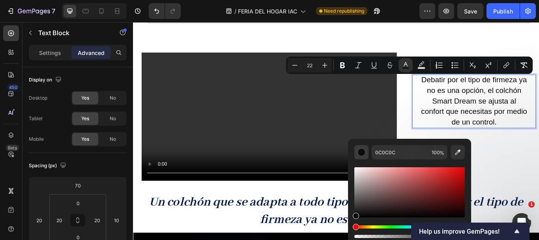
click at [361, 151] on div "Editor contextual toolbar" at bounding box center [362, 152] width 8 height 8
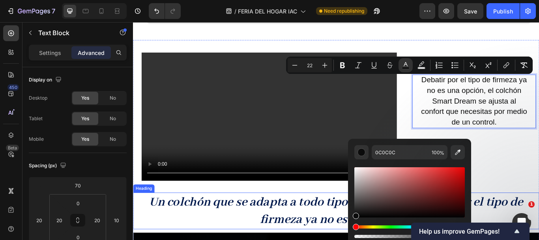
click at [323, 223] on strong "Un colchón que se adapta a todo tipo de cuerpo, debatir por el tipo de firmeza …" at bounding box center [370, 242] width 436 height 39
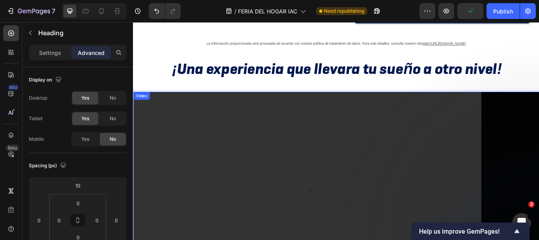
scroll to position [79, 0]
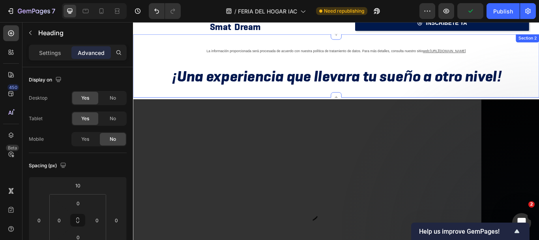
click at [318, 85] on h2 "¡Una experiencia que llevara tu sueño a otro nivel!" at bounding box center [371, 85] width 448 height 25
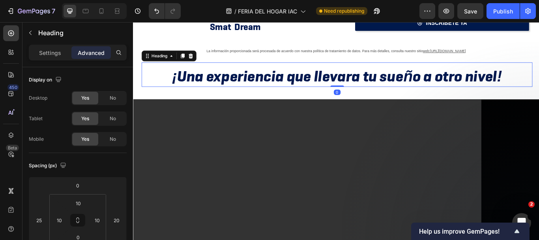
click at [318, 85] on h2 "¡Una experiencia que llevara tu sueño a otro nivel!" at bounding box center [371, 85] width 448 height 25
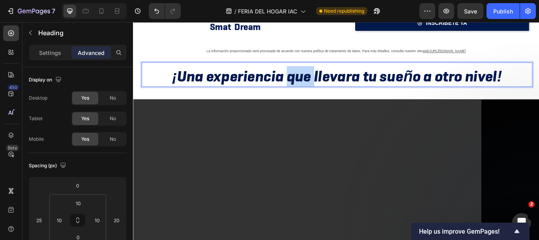
click at [318, 85] on p "¡Una experiencia que llevara tu sueño a otro nivel!" at bounding box center [371, 85] width 446 height 23
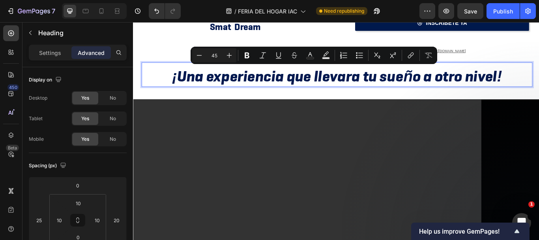
click at [406, 95] on p "¡Una experiencia que llevara tu sueño a otro nivel!" at bounding box center [371, 85] width 446 height 23
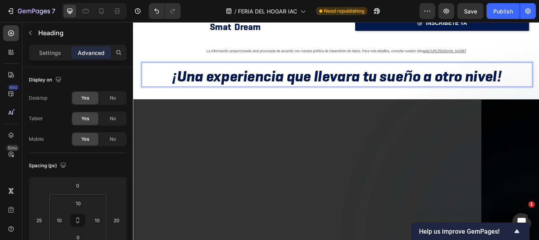
click at [404, 88] on p "¡Una experiencia que llevara tu sueño a otro nivel!" at bounding box center [371, 85] width 446 height 23
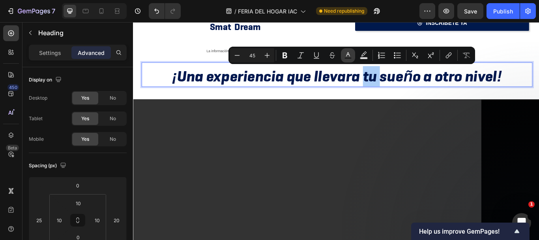
click at [343, 55] on button "Text Color" at bounding box center [348, 55] width 14 height 14
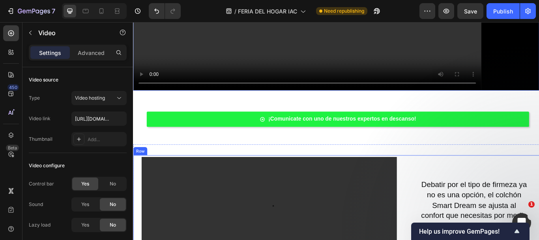
scroll to position [355, 0]
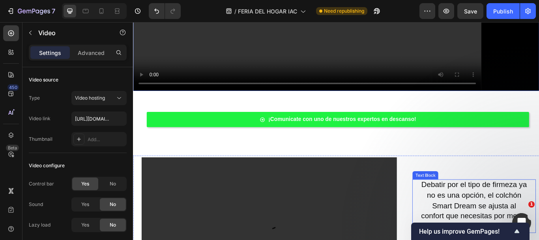
click at [488, 214] on p "Debatir por el tipo de firmeza ya no es una opción, el colchón Smart Dream se a…" at bounding box center [530, 236] width 127 height 61
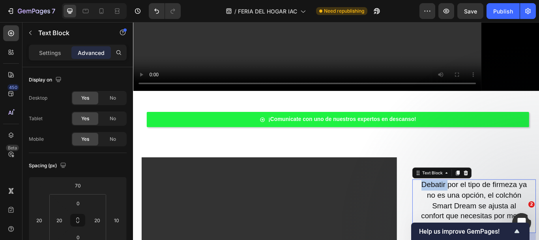
click at [488, 214] on p "Debatir por el tipo de firmeza ya no es una opción, el colchón Smart Dream se a…" at bounding box center [530, 236] width 127 height 61
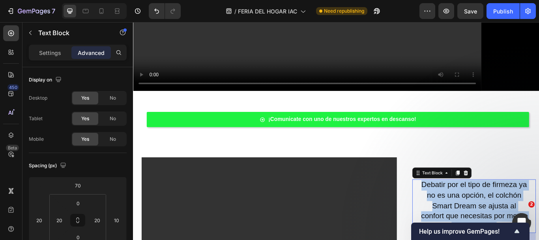
click at [488, 214] on p "Debatir por el tipo de firmeza ya no es una opción, el colchón Smart Dream se a…" at bounding box center [530, 236] width 127 height 61
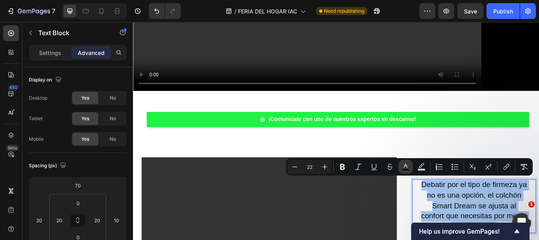
click at [406, 169] on rect "Editor contextual toolbar" at bounding box center [406, 170] width 8 height 2
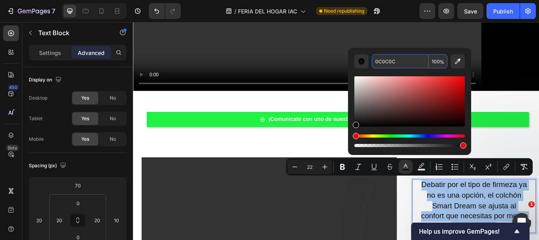
click at [388, 63] on input "0C0C0C" at bounding box center [400, 61] width 57 height 14
paste input "0184F"
type input "00184F"
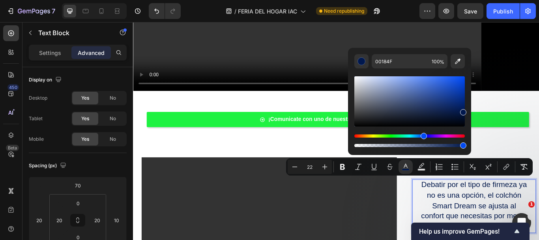
click at [495, 225] on span "Debatir por el tipo de firmeza ya no es una opción, el colchón Smart Dream se a…" at bounding box center [531, 235] width 124 height 58
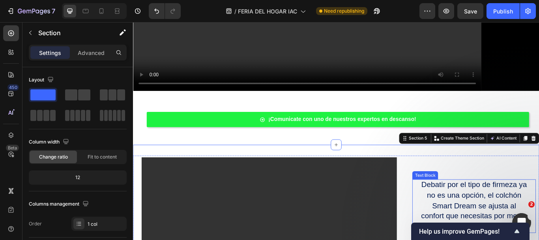
click at [480, 212] on span "Debatir por el tipo de firmeza ya no es una opción, el colchón Smart Dream se a…" at bounding box center [531, 235] width 124 height 58
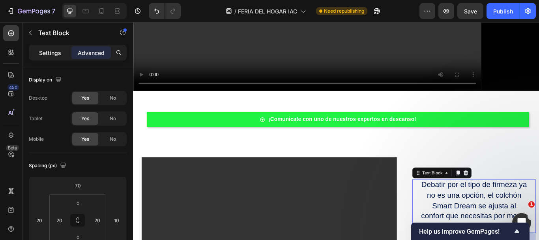
click at [51, 54] on p "Settings" at bounding box center [50, 53] width 22 height 8
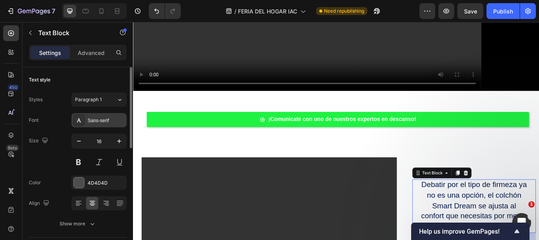
click at [101, 122] on div "Sans-serif" at bounding box center [106, 120] width 37 height 7
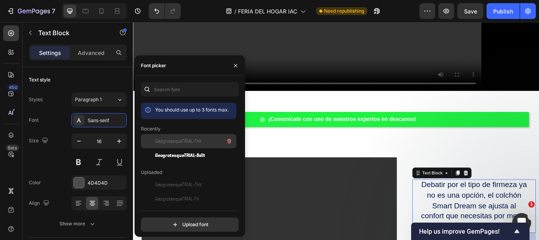
click at [202, 144] on div "GeogrotesqueTRIAL-ThIt" at bounding box center [195, 140] width 80 height 9
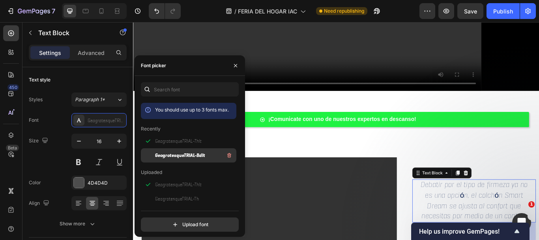
click at [185, 153] on span "GeogrotesqueTRIAL-BdIt" at bounding box center [180, 155] width 50 height 7
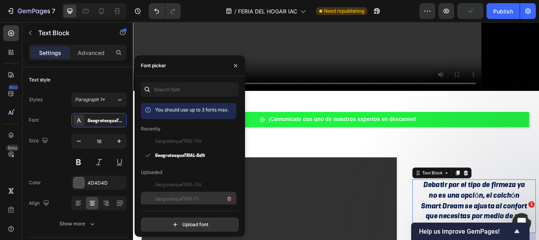
click at [176, 200] on span "GeogrotesqueTRIAL-Th" at bounding box center [177, 198] width 44 height 7
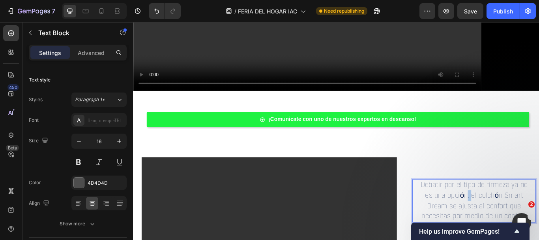
click at [518, 221] on span "Debatir por el tipo de firmeza ya no es una opción, el colchón Smart Dream se a…" at bounding box center [530, 230] width 125 height 48
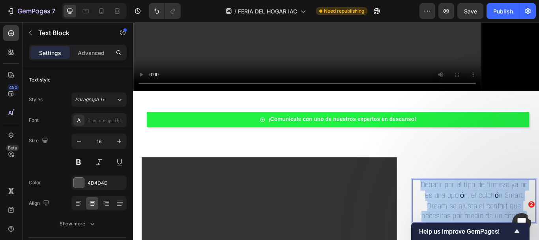
click at [518, 221] on span "Debatir por el tipo de firmeza ya no es una opción, el colchón Smart Dream se a…" at bounding box center [530, 230] width 125 height 48
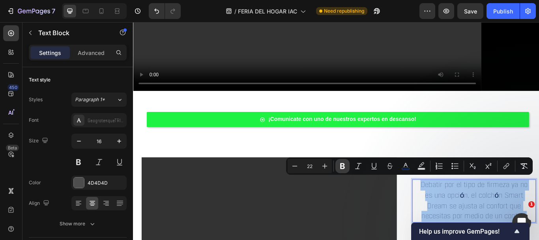
click at [346, 166] on icon "Editor contextual toolbar" at bounding box center [343, 166] width 8 height 8
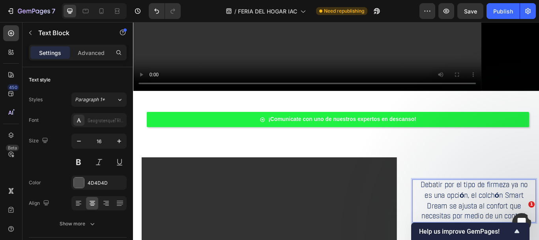
click at [517, 224] on strong "Debatir por el tipo de firmeza ya no es una opción, el colchón Smart Dream se a…" at bounding box center [530, 230] width 125 height 48
click at [519, 224] on strong "Debatir por el tipo de firmeza ya no es una opción, el colchón Smart Dream se a…" at bounding box center [530, 230] width 125 height 48
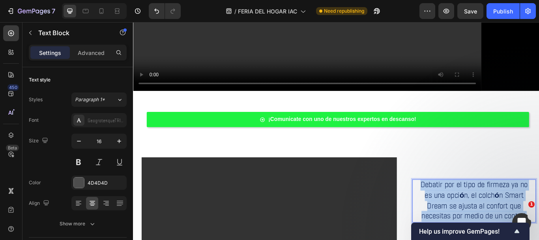
click at [519, 224] on strong "Debatir por el tipo de firmeza ya no es una opción, el colchón Smart Dream se a…" at bounding box center [530, 230] width 125 height 48
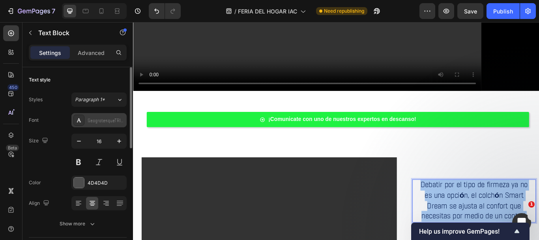
click at [103, 118] on div "GeogrotesqueTRIAL-Th" at bounding box center [106, 120] width 37 height 7
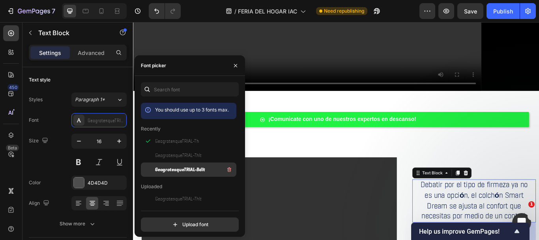
click at [166, 171] on span "GeogrotesqueTRIAL-BdIt" at bounding box center [180, 169] width 50 height 7
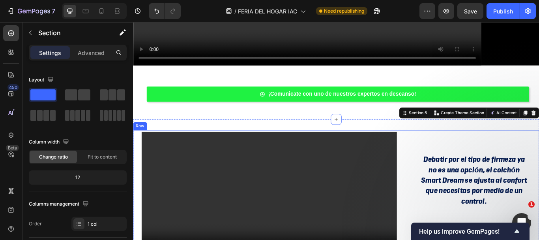
scroll to position [434, 0]
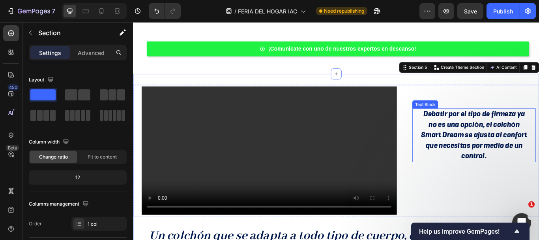
click at [497, 145] on strong "Debatir por el tipo de firmeza ya no es una opción, el colchón Smart Dream se a…" at bounding box center [531, 153] width 124 height 60
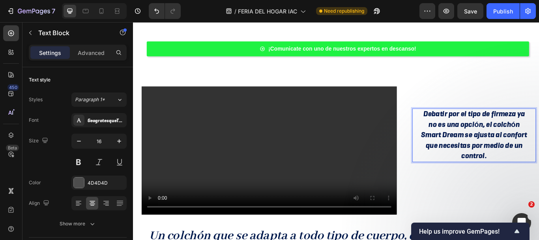
click at [497, 146] on strong "Debatir por el tipo de firmeza ya no es una opción, el colchón Smart Dream se a…" at bounding box center [531, 153] width 124 height 60
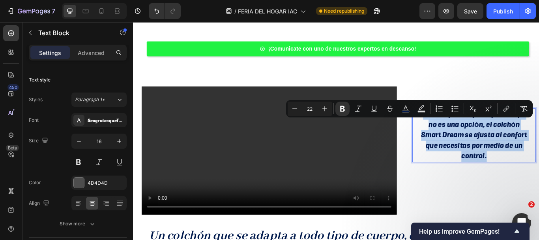
click at [497, 146] on strong "Debatir por el tipo de firmeza ya no es una opción, el colchón Smart Dream se a…" at bounding box center [531, 153] width 124 height 60
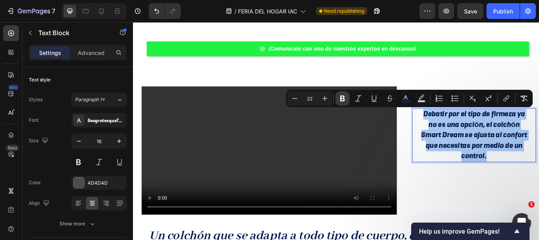
click at [347, 97] on button "Bold" at bounding box center [343, 98] width 14 height 14
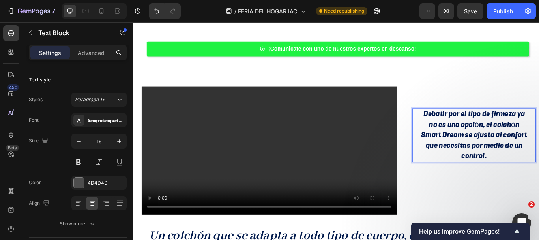
click at [383, 109] on video at bounding box center [292, 171] width 298 height 149
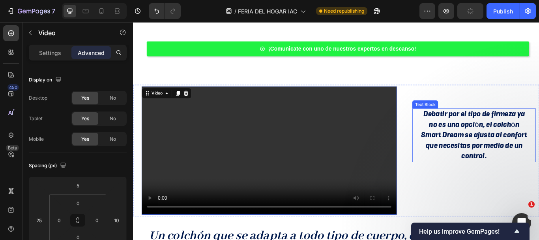
click at [524, 165] on span "Debatir por el tipo de firmeza ya no es una opción, el colchón Smart Dream se a…" at bounding box center [531, 153] width 124 height 60
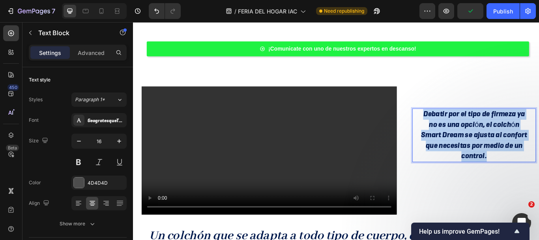
click at [524, 165] on span "Debatir por el tipo de firmeza ya no es una opción, el colchón Smart Dream se a…" at bounding box center [531, 153] width 124 height 60
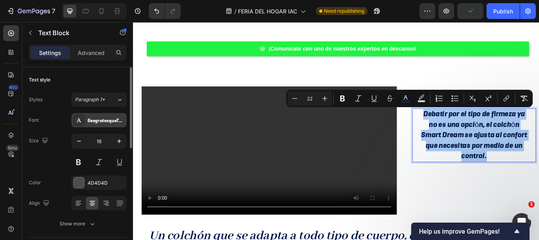
click at [95, 118] on div "GeogrotesqueTRIAL-BdIt" at bounding box center [106, 120] width 37 height 7
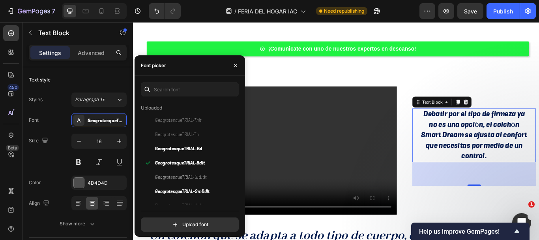
scroll to position [79, 0]
click at [170, 122] on span "GeogrotesqueTRIAL-ThIt" at bounding box center [178, 119] width 47 height 7
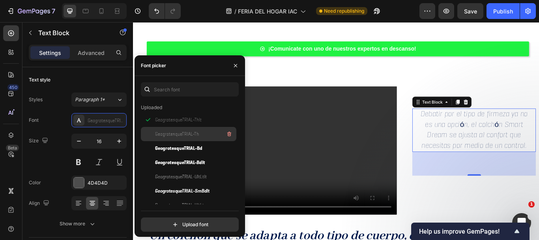
click at [173, 132] on span "GeogrotesqueTRIAL-Th" at bounding box center [177, 133] width 44 height 7
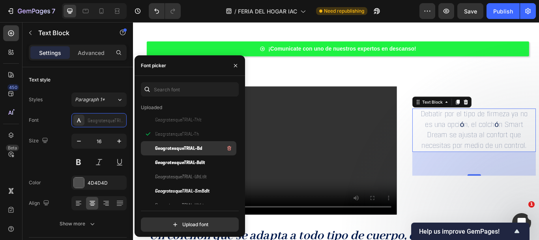
click at [173, 147] on span "GeogrotesqueTRIAL-Bd" at bounding box center [178, 147] width 47 height 7
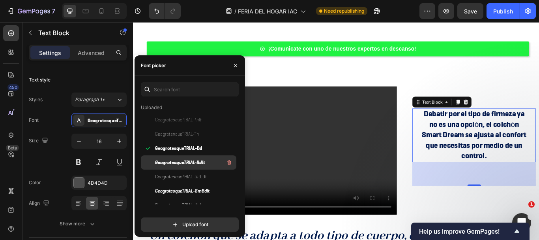
click at [173, 161] on span "GeogrotesqueTRIAL-BdIt" at bounding box center [180, 162] width 50 height 7
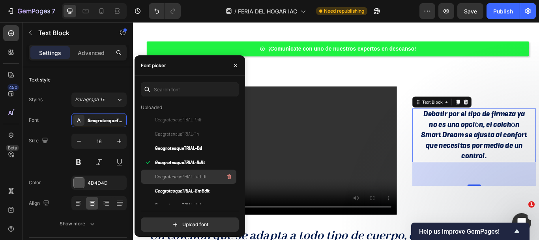
click at [173, 178] on span "GeogrotesqueTRIAL-UltLtIt" at bounding box center [181, 176] width 52 height 7
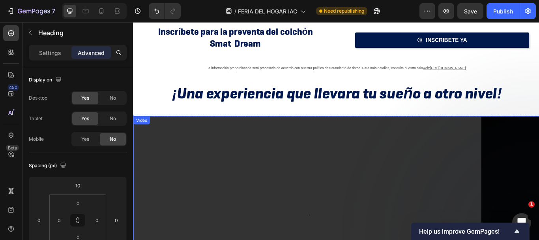
scroll to position [39, 0]
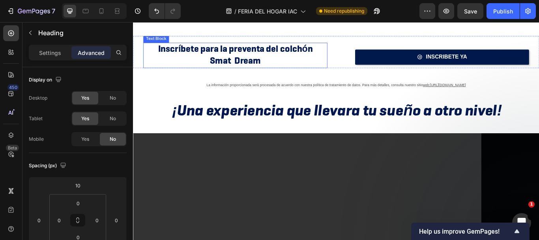
click at [249, 62] on span "Smat Dream" at bounding box center [253, 67] width 60 height 14
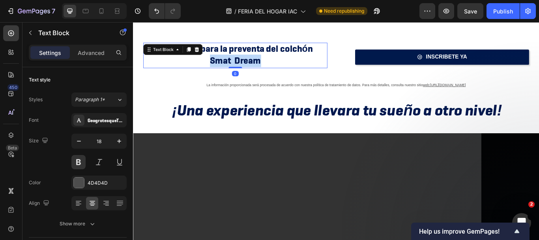
click at [249, 62] on span "Smat Dream" at bounding box center [253, 67] width 60 height 14
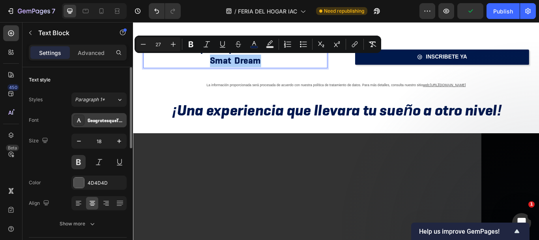
click at [102, 118] on div "GeogrotesqueTRIAL-Bd" at bounding box center [106, 120] width 37 height 7
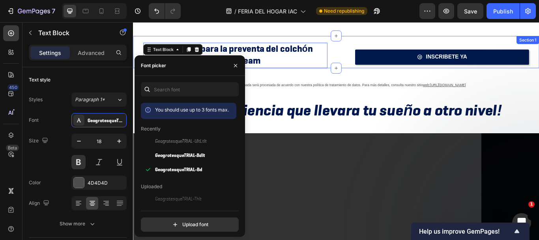
click at [376, 62] on div "INSCRIBETE YA Button" at bounding box center [491, 55] width 231 height 34
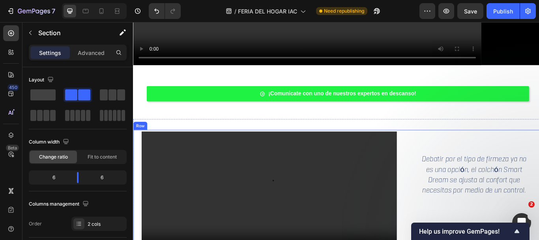
scroll to position [395, 0]
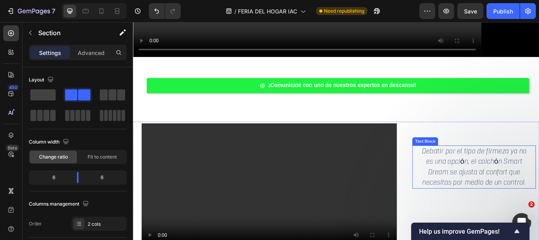
click at [493, 169] on span "Debatir por el tipo de firmeza ya no es una opción, el colchón Smart Dream se a…" at bounding box center [531, 190] width 122 height 48
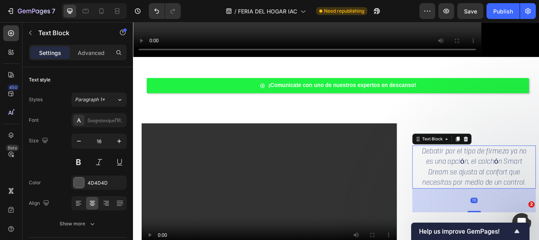
click at [493, 169] on span "Debatir por el tipo de firmeza ya no es una opción, el colchón Smart Dream se a…" at bounding box center [531, 190] width 122 height 48
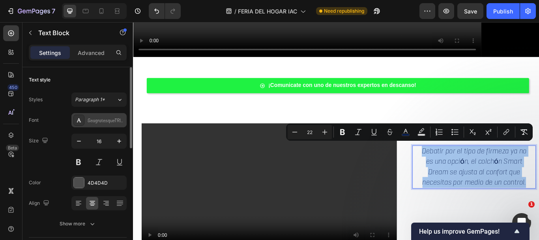
click at [100, 119] on div "GeogrotesqueTRIAL-UltLtIt" at bounding box center [106, 120] width 37 height 7
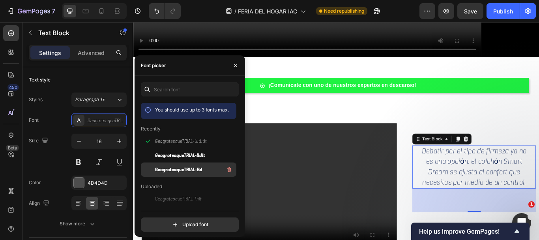
click at [203, 169] on div "GeogrotesqueTRIAL-Bd" at bounding box center [195, 169] width 80 height 9
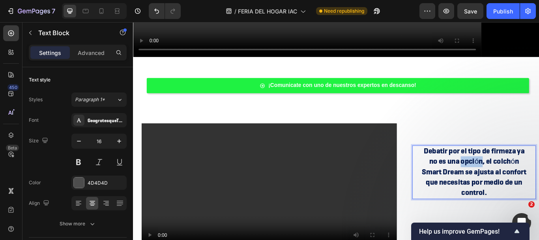
click at [531, 179] on span "Debatir por el tipo de firmeza ya no es una opción, el colchón Smart Dream se a…" at bounding box center [531, 196] width 122 height 60
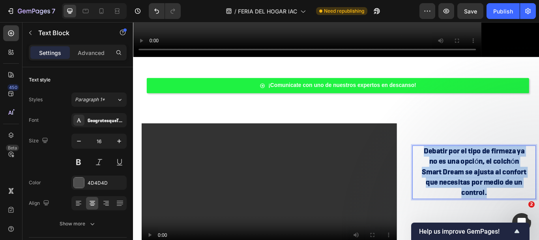
click at [531, 179] on span "Debatir por el tipo de firmeza ya no es una opción, el colchón Smart Dream se a…" at bounding box center [531, 196] width 122 height 60
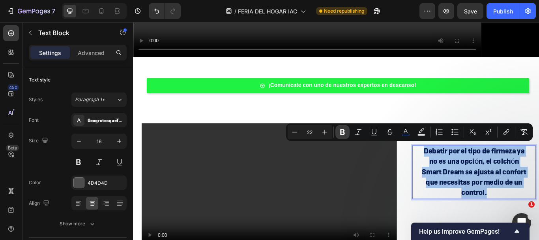
click at [343, 133] on icon "Editor contextual toolbar" at bounding box center [343, 132] width 8 height 8
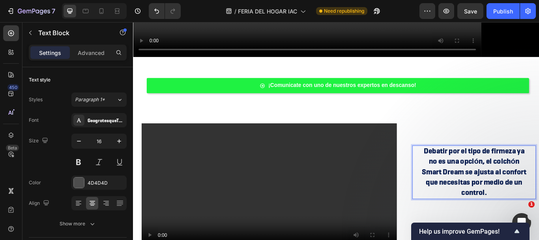
click at [377, 151] on video at bounding box center [292, 214] width 298 height 149
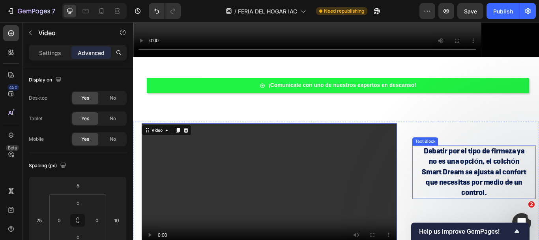
click at [503, 197] on strong "Debatir por el tipo de firmeza ya no es una opción, el colchón Smart Dream se a…" at bounding box center [531, 196] width 122 height 60
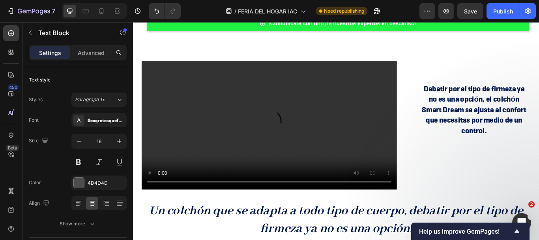
scroll to position [474, 0]
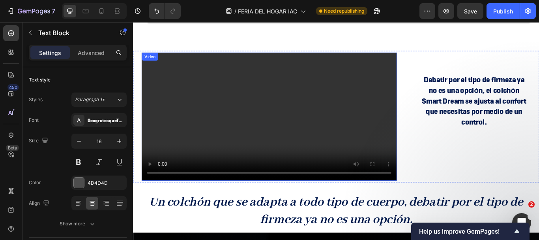
click at [378, 148] on video at bounding box center [292, 132] width 298 height 149
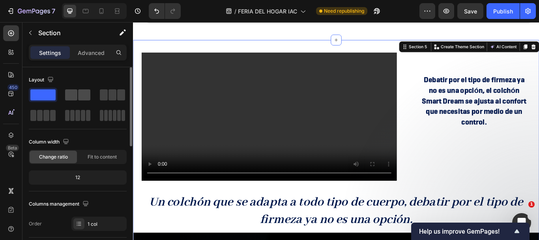
click at [83, 100] on div at bounding box center [78, 95] width 28 height 14
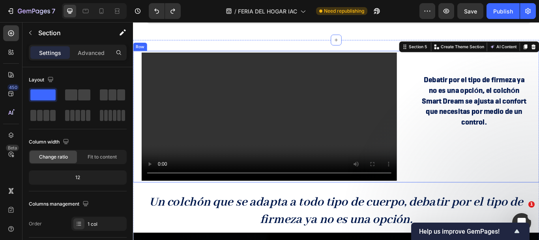
click at [446, 93] on div "Video Debatir por el tipo de firmeza ya no es una opción, el colchón Smart Drea…" at bounding box center [370, 132] width 474 height 153
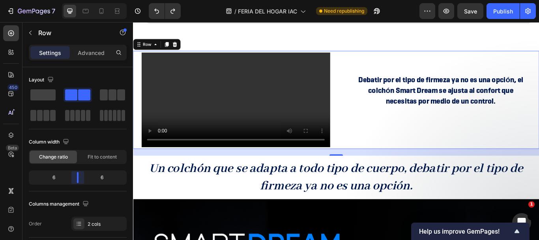
drag, startPoint x: 92, startPoint y: 179, endPoint x: 261, endPoint y: 51, distance: 211.9
click at [82, 0] on body "7 Version history / FERIA DEL HOGAR IAC Need republishing Preview Save Publish …" at bounding box center [269, 0] width 539 height 0
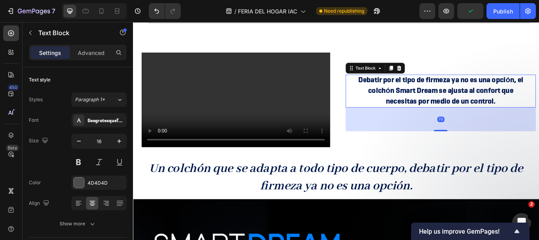
click at [420, 88] on strong "Debatir por el tipo de firmeza ya no es una opción, el colchón Smart Dream se a…" at bounding box center [492, 102] width 193 height 36
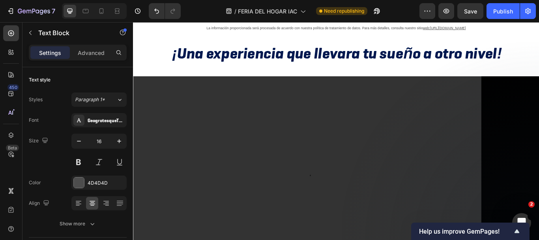
scroll to position [79, 0]
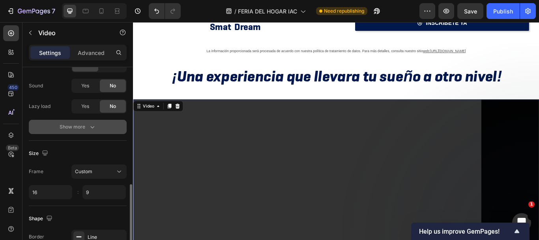
scroll to position [158, 0]
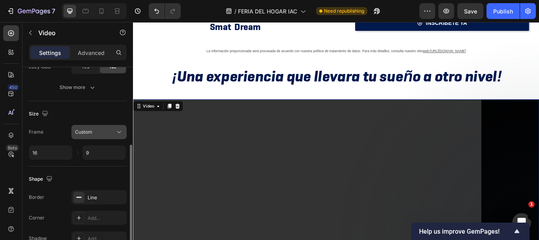
click at [103, 128] on div "Custom" at bounding box center [99, 132] width 48 height 8
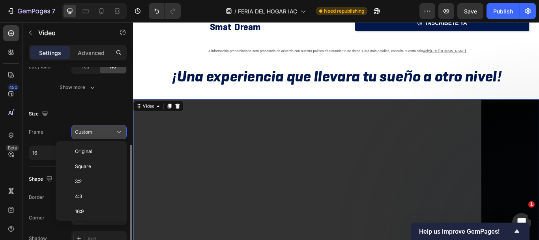
scroll to position [76, 0]
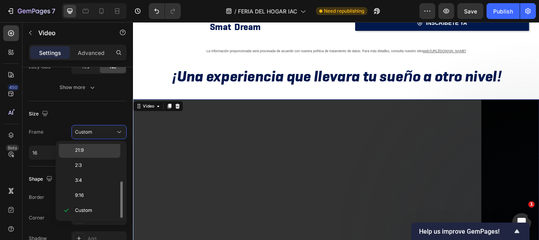
click at [92, 146] on p "21:9" at bounding box center [96, 149] width 42 height 7
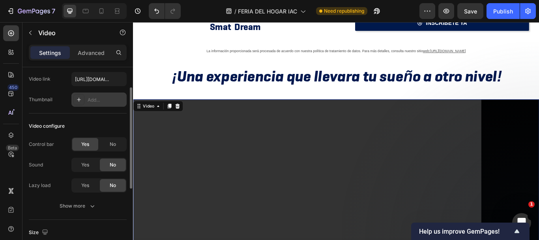
scroll to position [0, 0]
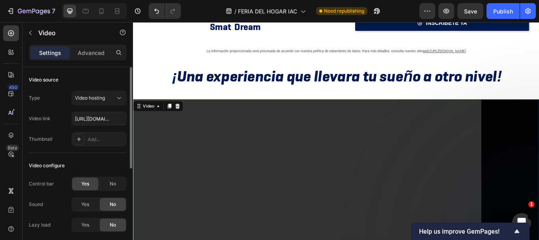
click at [231, 177] on video at bounding box center [370, 213] width 474 height 203
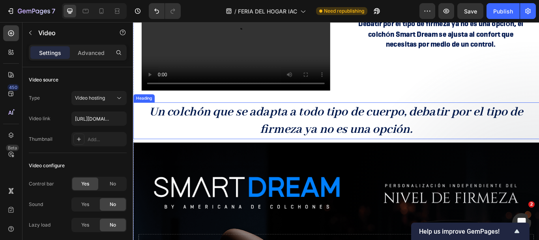
scroll to position [474, 0]
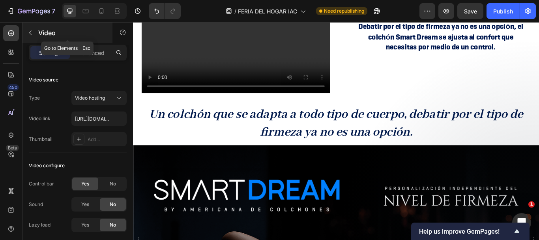
click at [35, 34] on button "button" at bounding box center [30, 32] width 13 height 13
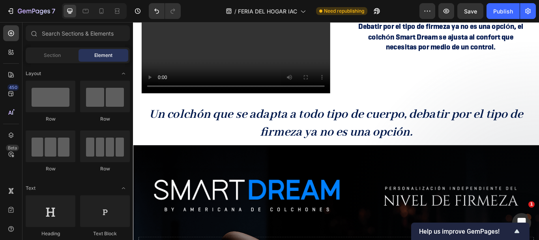
scroll to position [0, 0]
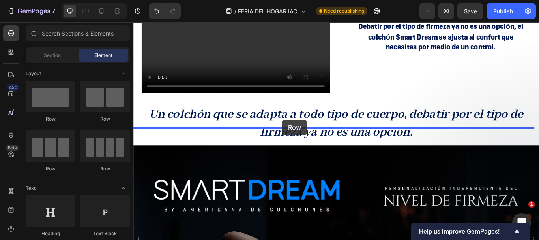
drag, startPoint x: 231, startPoint y: 126, endPoint x: 307, endPoint y: 136, distance: 76.8
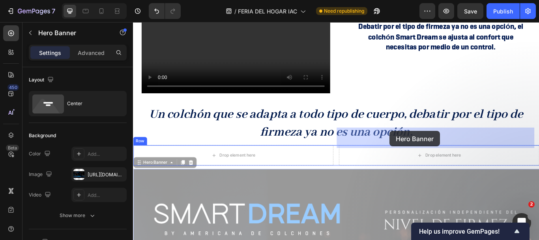
drag, startPoint x: 339, startPoint y: 211, endPoint x: 432, endPoint y: 149, distance: 111.8
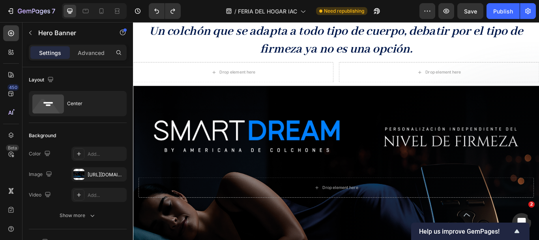
scroll to position [553, 0]
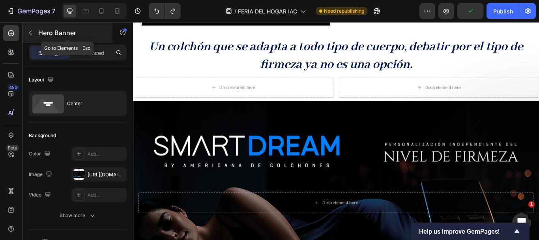
click at [28, 29] on button "button" at bounding box center [30, 32] width 13 height 13
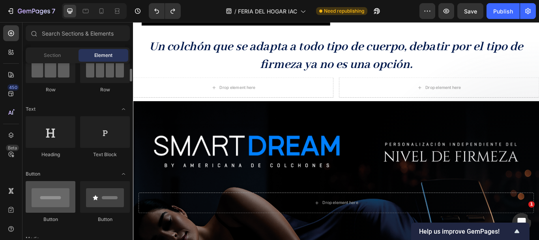
scroll to position [158, 0]
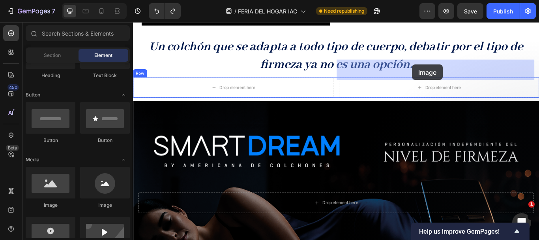
drag, startPoint x: 189, startPoint y: 201, endPoint x: 459, endPoint y: 71, distance: 298.7
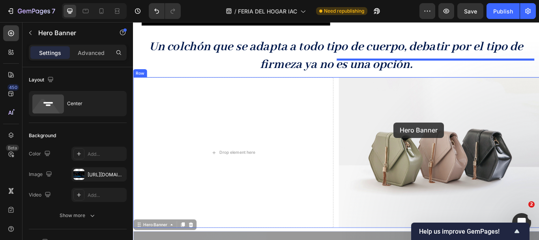
drag, startPoint x: 252, startPoint y: 255, endPoint x: 437, endPoint y: 139, distance: 218.4
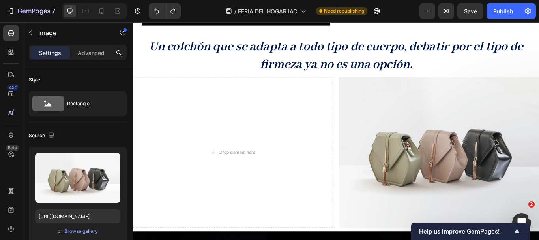
click at [437, 139] on img at bounding box center [490, 173] width 234 height 175
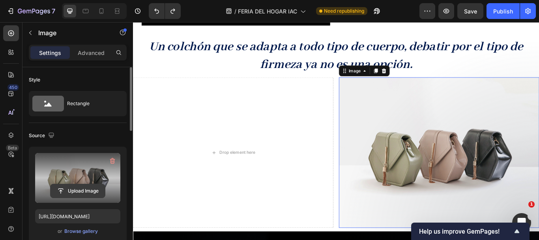
click at [70, 190] on input "file" at bounding box center [78, 190] width 54 height 13
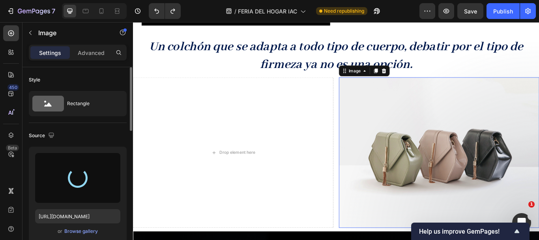
type input "[URL][DOMAIN_NAME]"
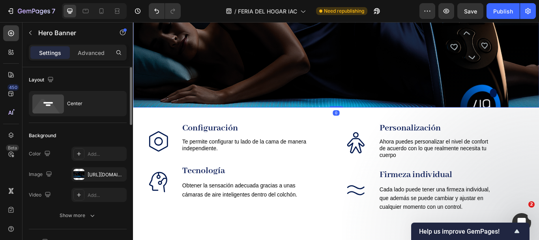
scroll to position [868, 0]
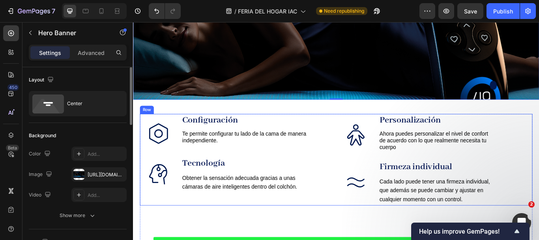
click at [145, 146] on div "Icon Configuración Text Block Te permite configurar tu lado de la cama de maner…" at bounding box center [251, 182] width 220 height 107
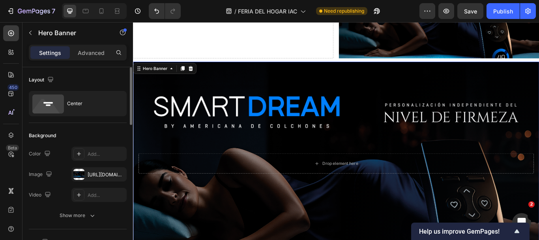
scroll to position [671, 0]
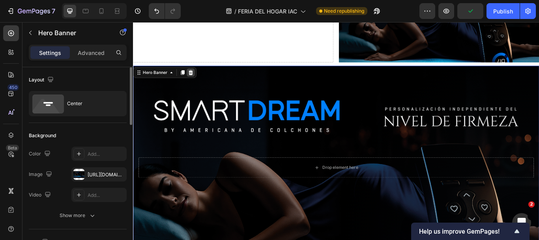
click at [201, 84] on icon at bounding box center [200, 81] width 6 height 6
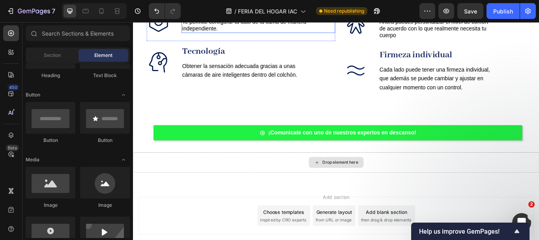
scroll to position [628, 0]
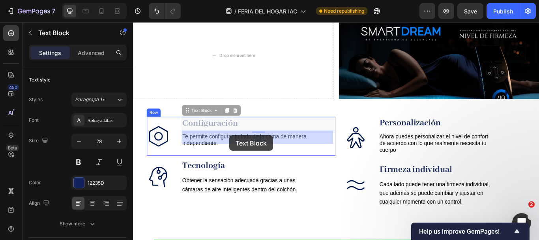
drag, startPoint x: 273, startPoint y: 151, endPoint x: 247, endPoint y: 150, distance: 26.5
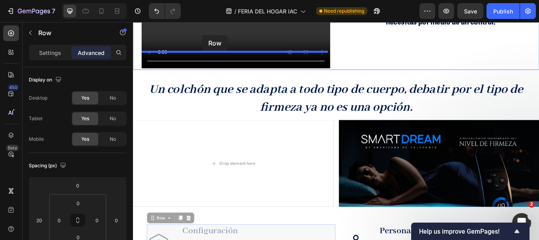
scroll to position [482, 0]
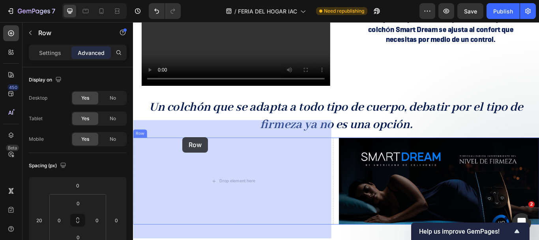
drag, startPoint x: 176, startPoint y: 153, endPoint x: 191, endPoint y: 156, distance: 14.5
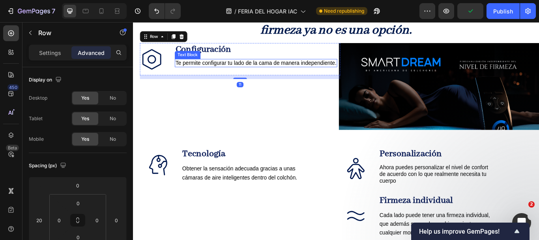
scroll to position [601, 0]
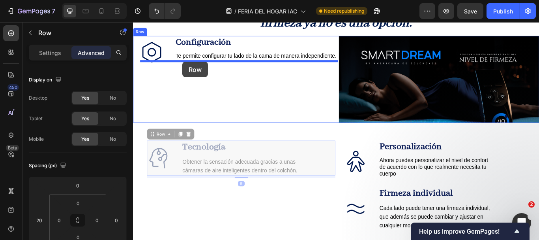
drag, startPoint x: 186, startPoint y: 182, endPoint x: 191, endPoint y: 68, distance: 113.8
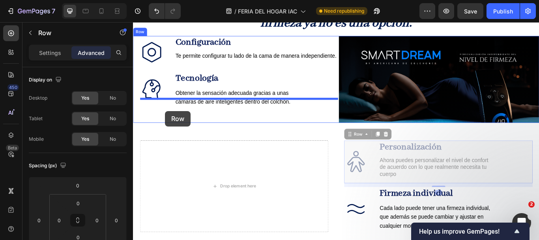
drag, startPoint x: 413, startPoint y: 183, endPoint x: 170, endPoint y: 126, distance: 249.5
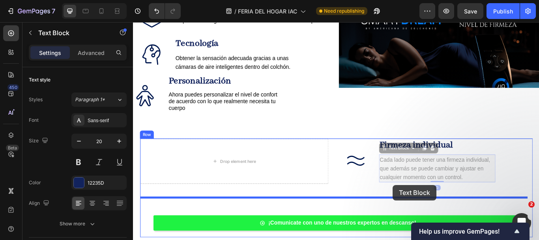
scroll to position [649, 0]
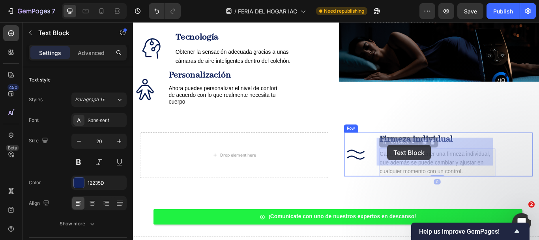
drag, startPoint x: 458, startPoint y: 223, endPoint x: 429, endPoint y: 165, distance: 64.8
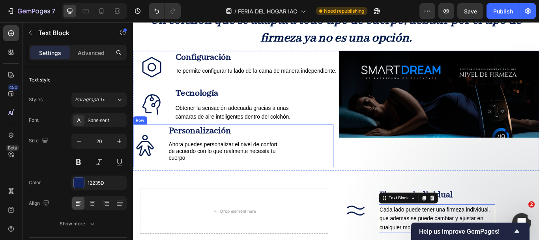
scroll to position [570, 0]
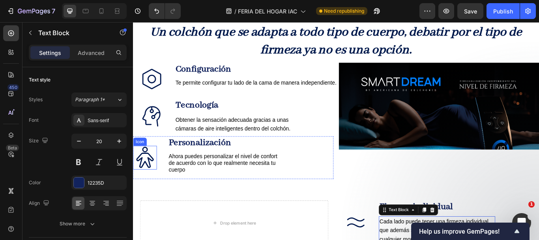
click at [135, 166] on div "Icon" at bounding box center [147, 180] width 28 height 28
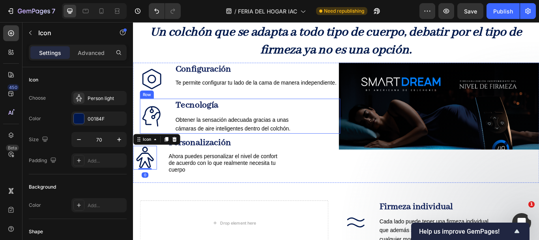
click at [169, 120] on div "Icon Tecnología Text Block Obtener la sensación adecuada gracias a unas cámaras…" at bounding box center [258, 131] width 234 height 41
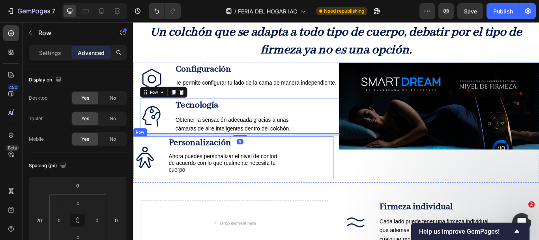
click at [154, 155] on div "Icon" at bounding box center [147, 180] width 28 height 50
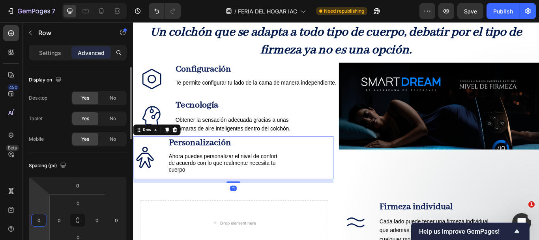
click at [42, 217] on input "0" at bounding box center [39, 220] width 12 height 12
type input "25"
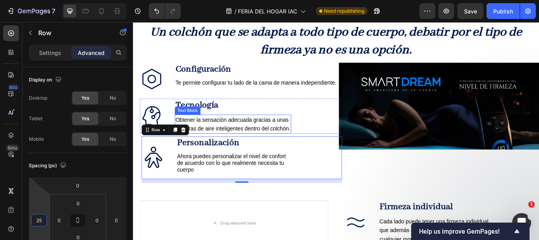
click at [257, 112] on p "Tecnología" at bounding box center [249, 119] width 134 height 14
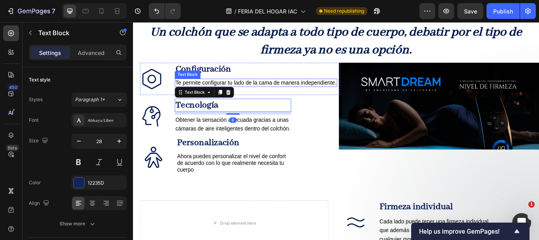
click at [239, 89] on p "Te permite configurar tu lado de la cama de manera independiente." at bounding box center [276, 93] width 188 height 8
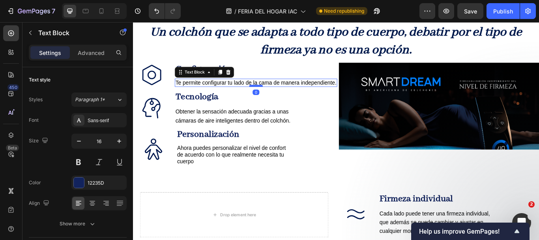
drag, startPoint x: 281, startPoint y: 93, endPoint x: 281, endPoint y: 83, distance: 10.3
click at [281, 95] on div at bounding box center [276, 96] width 16 height 2
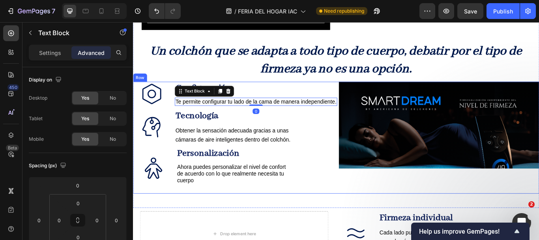
scroll to position [530, 0]
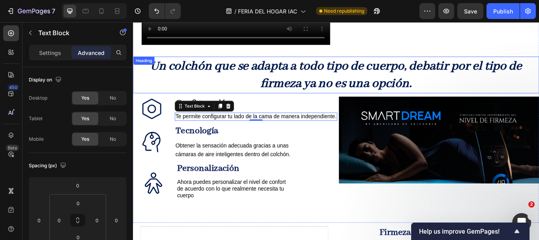
click at [356, 75] on strong "Un colchón que se adapta a todo tipo de cuerpo, debatir por el tipo de firmeza …" at bounding box center [369, 83] width 433 height 39
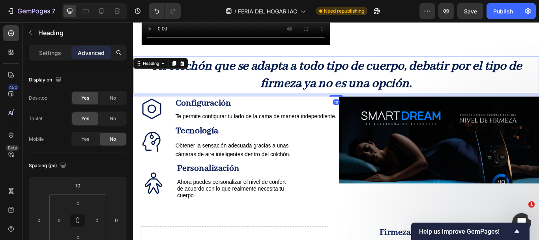
click at [363, 105] on div "10" at bounding box center [370, 107] width 474 height 4
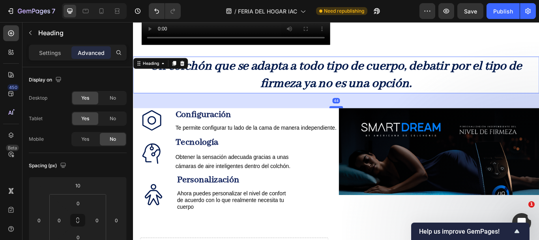
drag, startPoint x: 365, startPoint y: 86, endPoint x: 365, endPoint y: 100, distance: 13.4
click at [365, 120] on div at bounding box center [370, 121] width 16 height 2
type input "44"
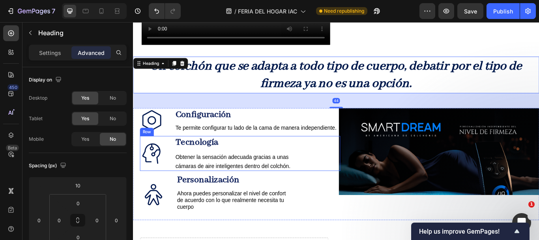
click at [352, 169] on div "Icon Tecnología Text Block Obtener la sensación adecuada gracias a unas cámaras…" at bounding box center [258, 175] width 234 height 41
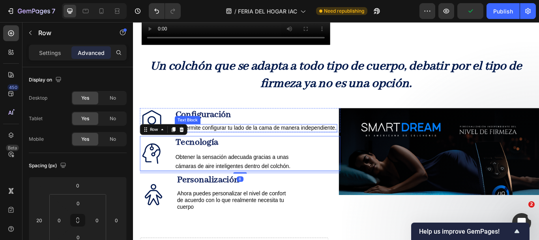
click at [290, 142] on span "Te permite configurar tu lado de la cama de manera independiente." at bounding box center [276, 145] width 188 height 7
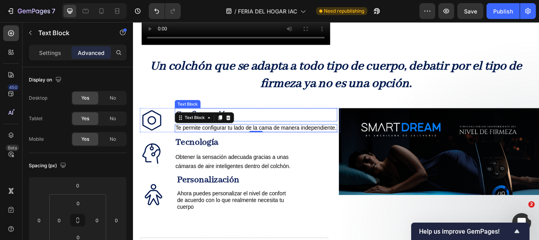
click at [261, 123] on p "Configuración" at bounding box center [276, 130] width 188 height 14
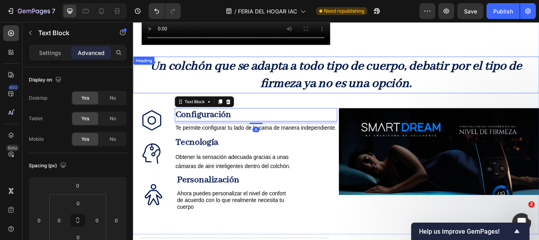
click at [296, 81] on strong "Un colchón que se adapta a todo tipo de cuerpo, debatir por el tipo de firmeza …" at bounding box center [369, 83] width 433 height 39
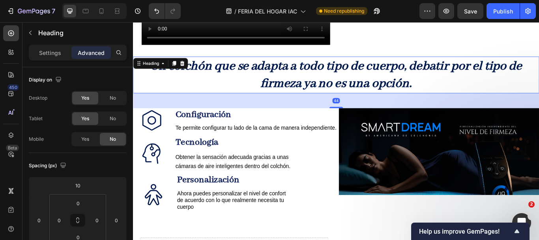
click at [281, 105] on div "44" at bounding box center [370, 113] width 474 height 17
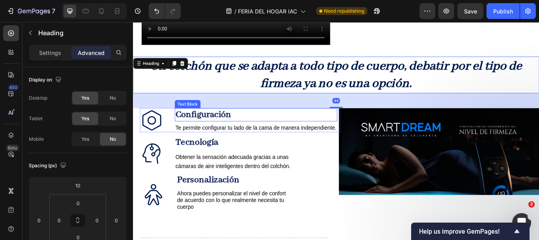
click at [266, 123] on p "Configuración" at bounding box center [276, 130] width 188 height 14
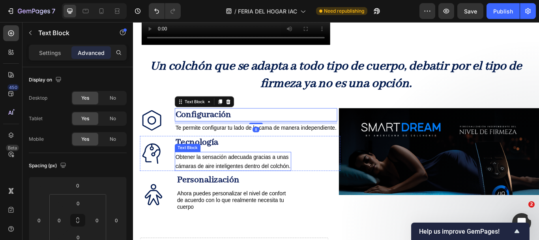
click at [236, 173] on div "Obtener la sensación adecuada gracias a unas cámaras de aire inteligentes dentr…" at bounding box center [250, 184] width 136 height 22
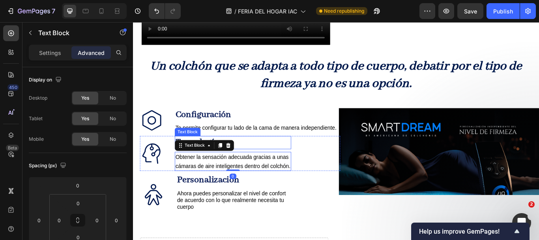
click at [266, 156] on p "Tecnología" at bounding box center [249, 163] width 134 height 14
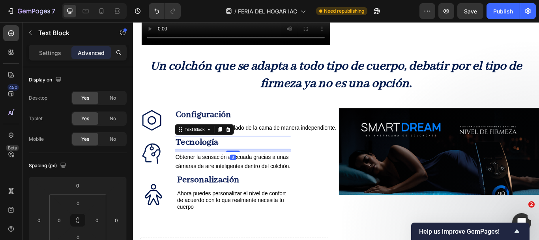
click at [235, 156] on p "Tecnología" at bounding box center [249, 163] width 134 height 14
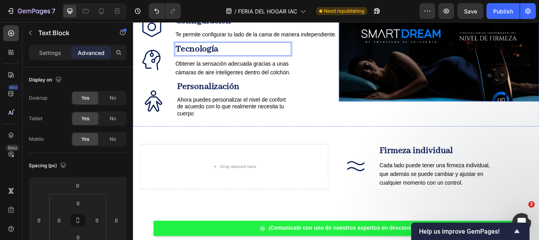
scroll to position [649, 0]
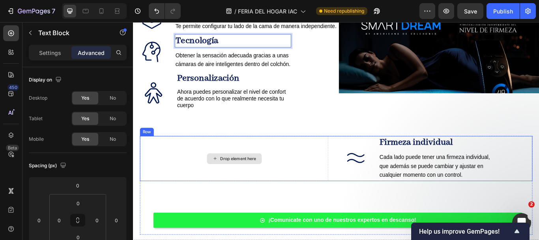
click at [317, 156] on div "Drop element here" at bounding box center [251, 181] width 220 height 53
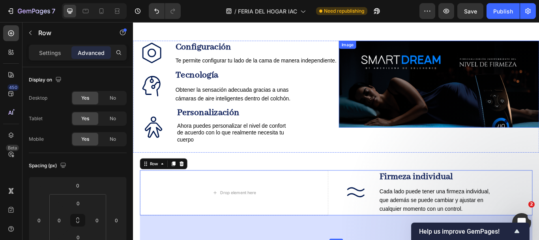
scroll to position [570, 0]
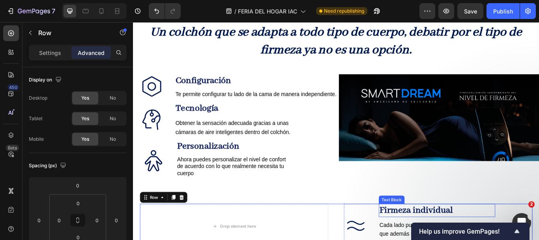
click at [431, 234] on strong "Firmeza individual" at bounding box center [463, 240] width 86 height 13
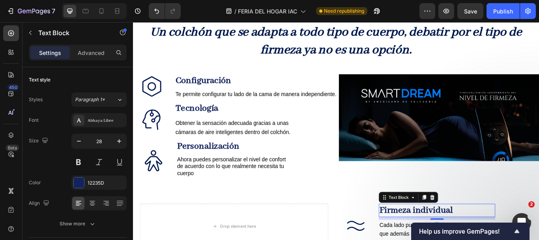
click at [431, 234] on strong "Firmeza individual" at bounding box center [463, 240] width 86 height 13
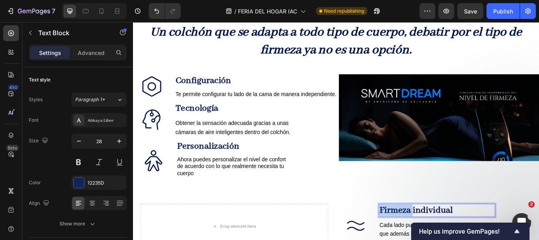
click at [431, 234] on strong "Firmeza individual" at bounding box center [463, 240] width 86 height 13
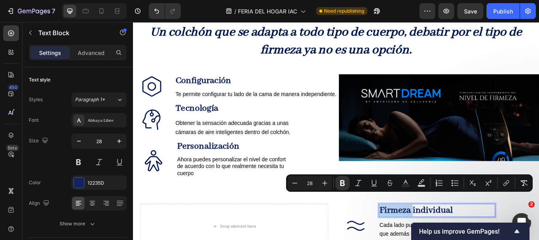
click at [431, 234] on strong "Firmeza individual" at bounding box center [463, 240] width 86 height 13
drag, startPoint x: 509, startPoint y: 224, endPoint x: 418, endPoint y: 223, distance: 90.4
click at [420, 234] on p "Firmeza individual" at bounding box center [487, 241] width 134 height 14
copy strong "Firmeza individual"
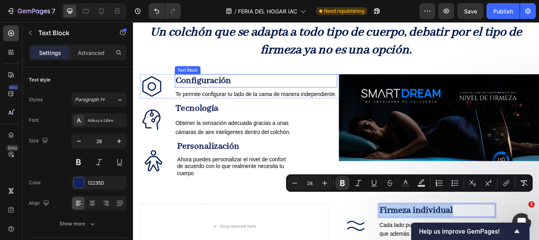
click at [253, 84] on p "Configuración" at bounding box center [276, 91] width 188 height 14
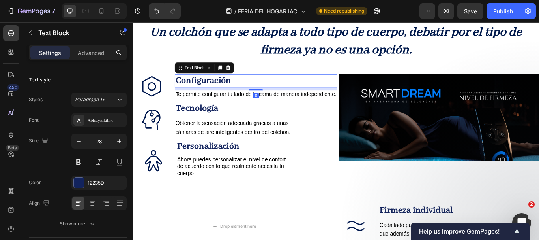
click at [253, 84] on p "Configuración" at bounding box center [276, 91] width 188 height 14
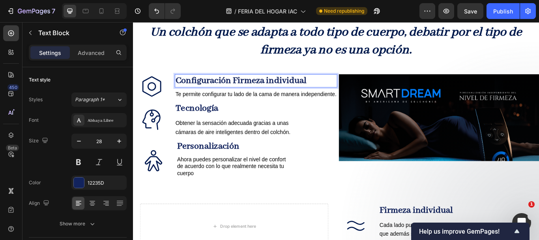
click at [251, 84] on strong "Configuración Firmeza individual" at bounding box center [258, 90] width 153 height 13
click at [253, 84] on strong "Configuración Firmeza individual" at bounding box center [258, 90] width 153 height 13
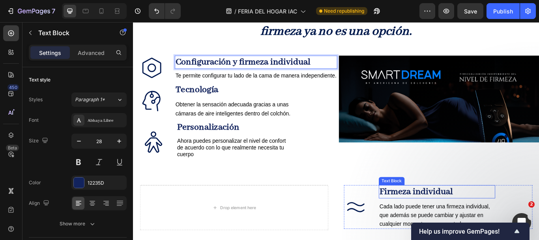
scroll to position [609, 0]
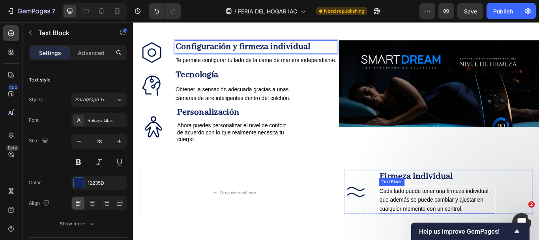
click at [423, 218] on span "Cada lado puede tener una firmeza individual, que además se puede cambiar y aju…" at bounding box center [484, 229] width 129 height 27
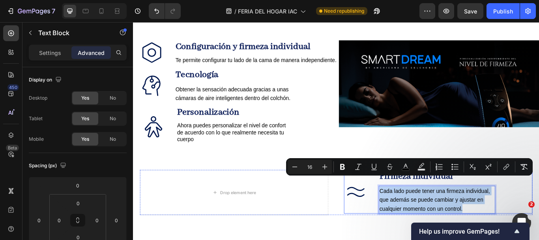
drag, startPoint x: 514, startPoint y: 228, endPoint x: 414, endPoint y: 201, distance: 103.8
click at [414, 201] on div "Icon Firmeza individual Text Block Cada lado puede tener una firmeza individual…" at bounding box center [489, 219] width 220 height 51
copy span "Cada lado puede tener una firmeza individual, que además se puede cambiar y aju…"
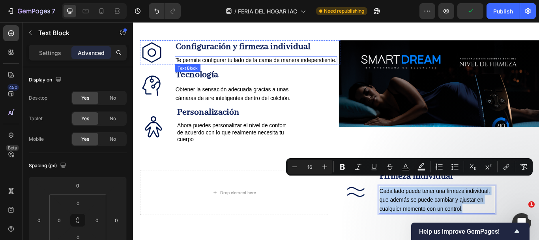
click at [229, 63] on p "Te permite configurar tu lado de la cama de manera independiente." at bounding box center [276, 67] width 188 height 8
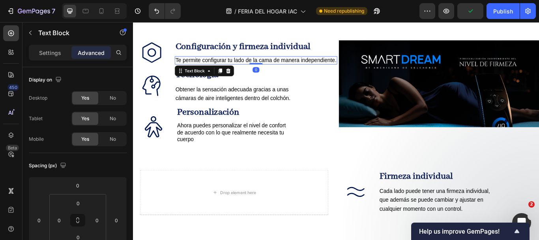
click at [229, 63] on p "Te permite configurar tu lado de la cama de manera independiente." at bounding box center [276, 67] width 188 height 8
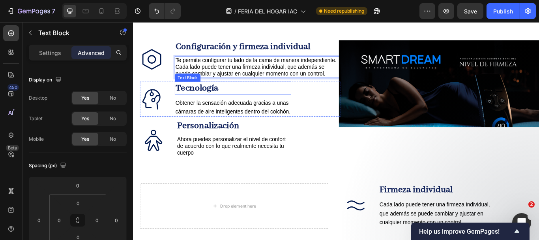
click at [324, 92] on div "Icon Tecnología Text Block Obtener la sensación adecuada gracias a unas cámaras…" at bounding box center [258, 112] width 234 height 41
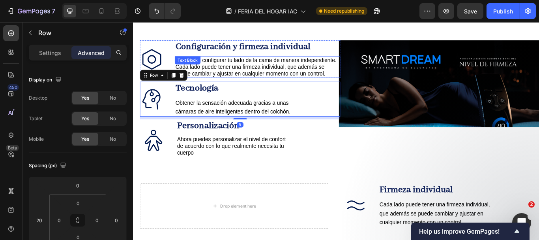
click at [333, 71] on span "Cada lado puede tener una firmeza individual, que además se puede cambiar y aju…" at bounding box center [269, 78] width 175 height 15
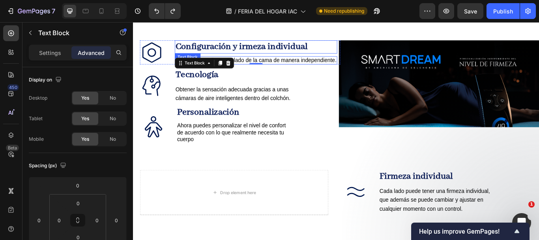
click at [259, 44] on strong "Configuración y irmeza individual" at bounding box center [259, 50] width 154 height 13
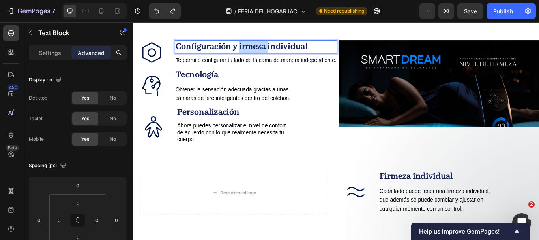
click at [258, 44] on strong "Configuración y irmeza individual" at bounding box center [259, 50] width 154 height 13
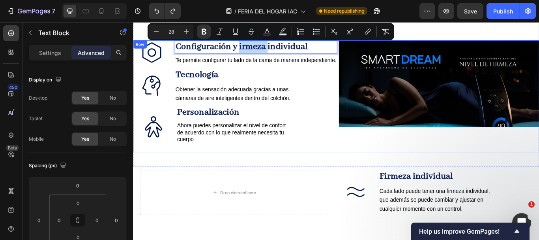
click at [289, 62] on div "Icon Configuración y irmeza individual Text Block 8 Te permite configurar tu la…" at bounding box center [250, 108] width 234 height 130
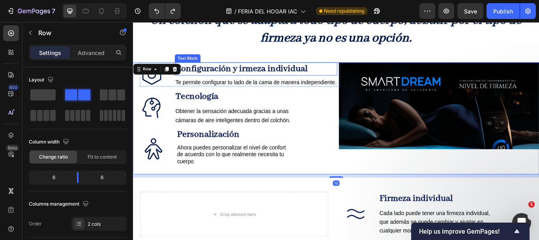
scroll to position [570, 0]
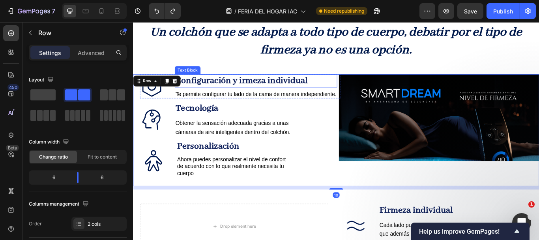
click at [258, 84] on strong "Configuración y irmeza individual" at bounding box center [259, 90] width 154 height 13
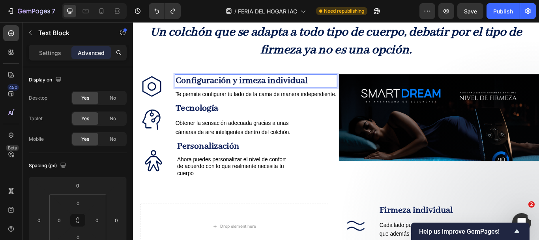
click at [257, 84] on strong "Configuración y irmeza individual" at bounding box center [259, 90] width 154 height 13
click at [263, 102] on p "Te permite configurar tu lado de la cama de manera independiente." at bounding box center [276, 106] width 188 height 8
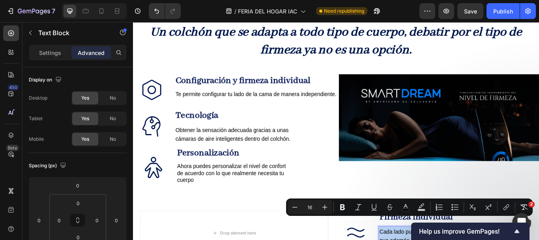
copy span "Cada lado puede tener una firmeza individual, que además se puede cambiar y aju…"
click at [203, 103] on span "Te permite configurar tu lado de la cama de manera independiente." at bounding box center [276, 106] width 188 height 7
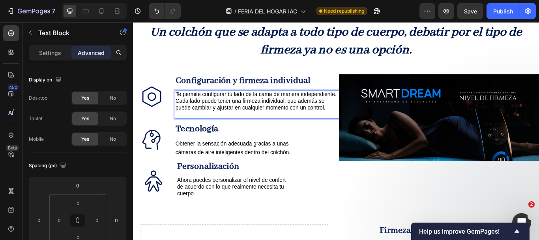
click at [334, 111] on span "Cada lado puede tener una firmeza individual, que además se puede cambiar y aju…" at bounding box center [269, 118] width 175 height 15
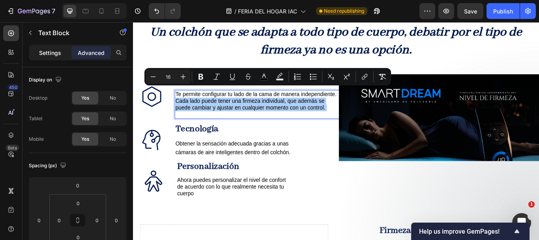
click at [48, 49] on p "Settings" at bounding box center [50, 53] width 22 height 8
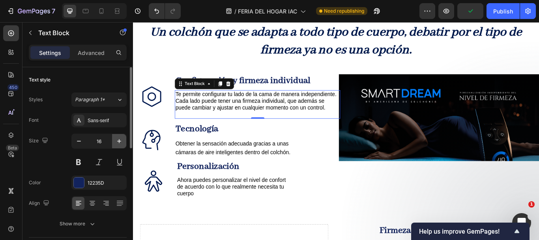
click at [121, 143] on icon "button" at bounding box center [119, 141] width 8 height 8
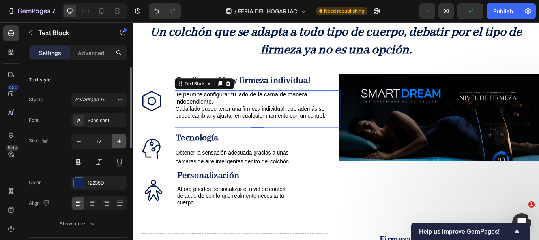
click at [121, 142] on icon "button" at bounding box center [119, 141] width 8 height 8
type input "18"
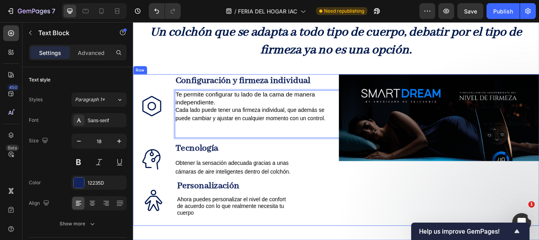
click at [231, 137] on div "Icon Configuración y firmeza individual Text Block Te permite configurar tu lad…" at bounding box center [250, 171] width 234 height 176
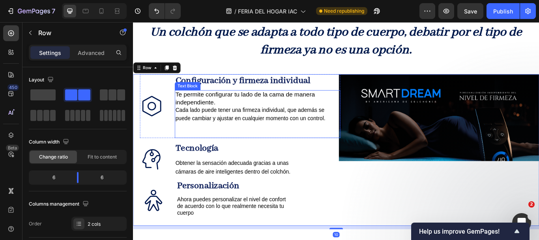
click at [205, 128] on p "Cada lado puede tener una firmeza individual, que además se puede cambiar y aju…" at bounding box center [277, 138] width 191 height 36
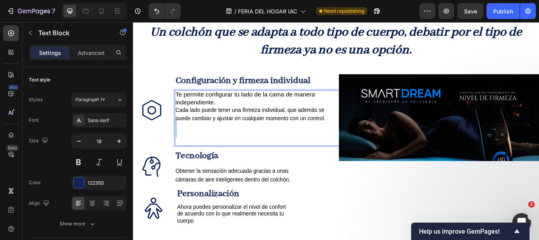
click at [205, 128] on p "Cada lado puede tener una firmeza individual, que además se puede cambiar y aju…" at bounding box center [277, 142] width 191 height 45
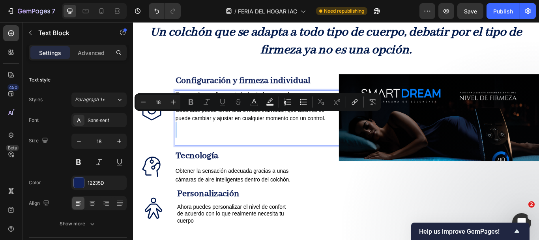
click at [195, 134] on p "Cada lado puede tener una firmeza individual, que además se puede cambiar y aju…" at bounding box center [277, 142] width 191 height 45
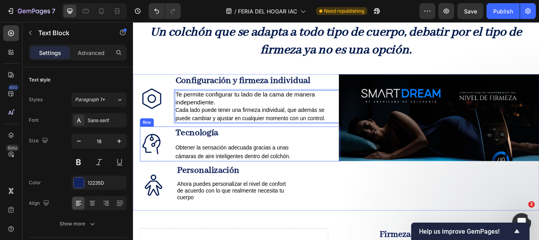
click at [345, 161] on div "Icon Tecnología Text Block Obtener la sensación adecuada gracias a unas cámaras…" at bounding box center [258, 164] width 234 height 41
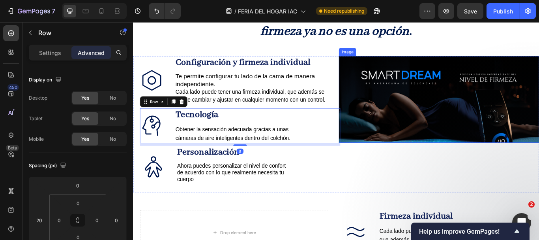
scroll to position [609, 0]
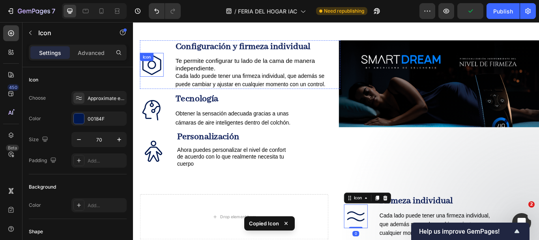
click at [158, 58] on div "Icon" at bounding box center [155, 72] width 28 height 28
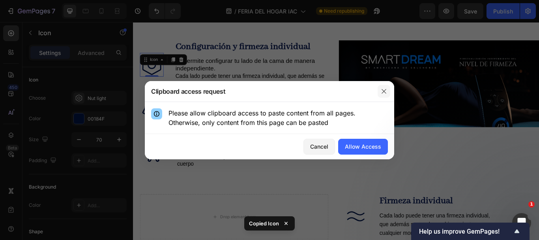
click at [382, 94] on icon "button" at bounding box center [384, 91] width 6 height 6
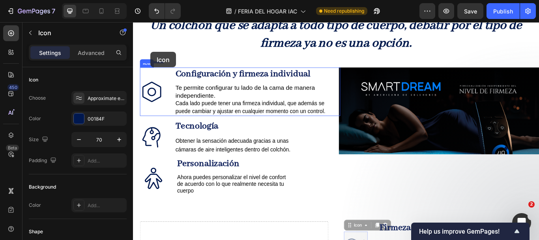
scroll to position [576, 0]
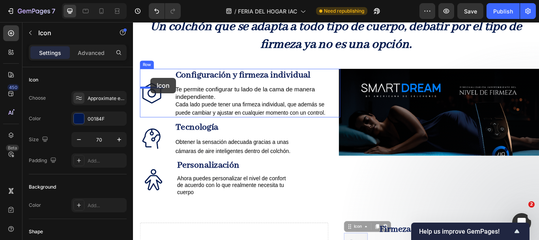
drag, startPoint x: 383, startPoint y: 231, endPoint x: 153, endPoint y: 87, distance: 271.3
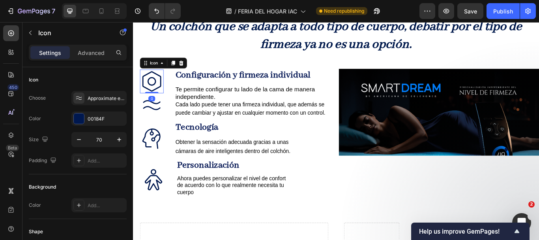
click at [155, 77] on icon at bounding box center [155, 91] width 28 height 28
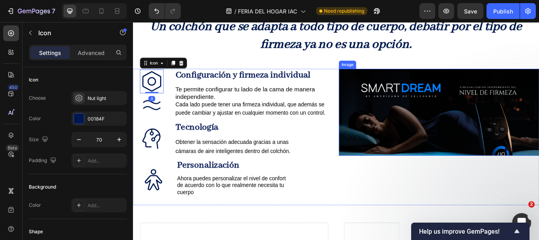
click at [373, 173] on img at bounding box center [490, 127] width 234 height 101
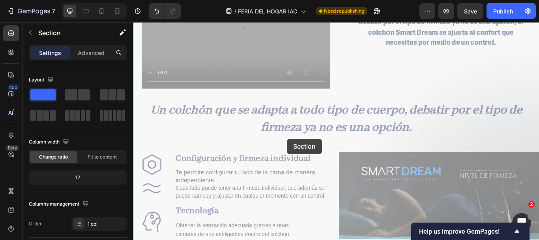
scroll to position [536, 0]
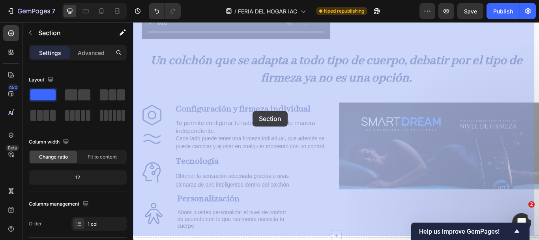
drag, startPoint x: 320, startPoint y: 157, endPoint x: 333, endPoint y: 103, distance: 55.6
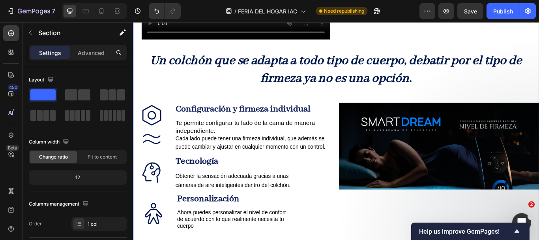
click at [334, 84] on div "Video Debatir por el tipo de firmeza ya no es una opción, el colchón Smart Drea…" at bounding box center [370, 105] width 474 height 349
click at [253, 153] on p "Cada lado puede tener una firmeza individual, que además se puede cambiar y aju…" at bounding box center [277, 162] width 191 height 19
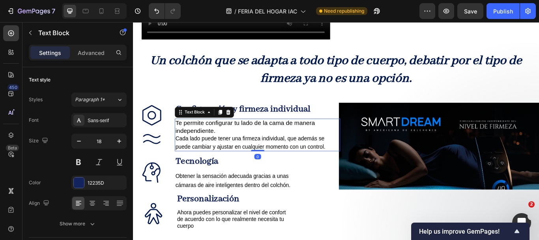
click at [186, 154] on span "Cada lado puede tener una firmeza individual, que además se puede cambiar y aju…" at bounding box center [269, 162] width 175 height 16
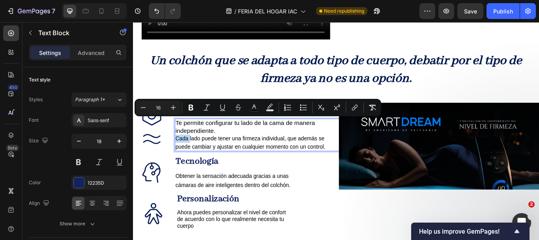
click at [183, 154] on span "Cada lado puede tener una firmeza individual, que además se puede cambiar y aju…" at bounding box center [269, 162] width 175 height 16
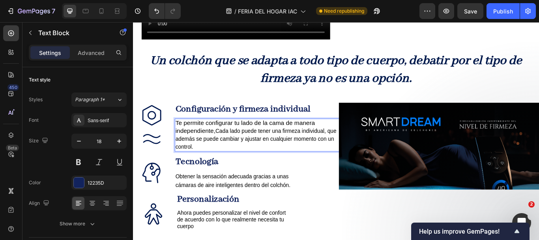
click at [358, 146] on span "Cada lado puede tener una firmeza individual, que además se puede cambiar y aju…" at bounding box center [276, 158] width 188 height 25
click at [359, 146] on span "Cada lado puede tener una firmeza individual, que además se puede cambiar y aju…" at bounding box center [276, 158] width 188 height 25
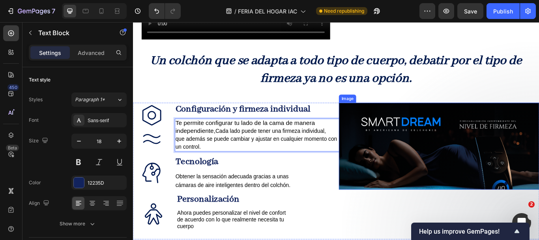
click at [379, 128] on img at bounding box center [490, 166] width 234 height 101
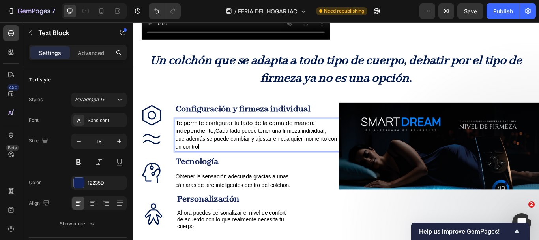
click at [233, 135] on p "Te permite configurar tu lado de la cama de manera independiente, Cada lado pue…" at bounding box center [277, 144] width 191 height 18
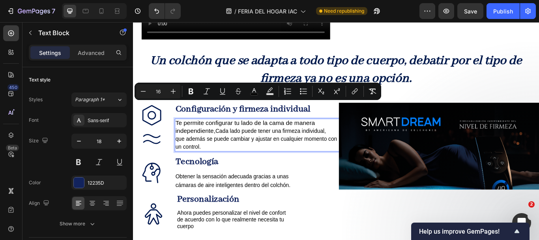
click at [233, 146] on span "Cada lado puede tener una firmeza individual," at bounding box center [293, 149] width 129 height 7
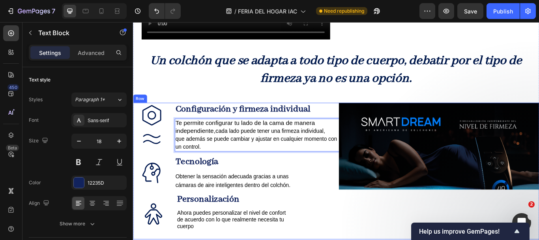
click at [247, 154] on div "Icon Icon Configuración y firmeza individual Text Block Te permite configurar t…" at bounding box center [250, 195] width 234 height 159
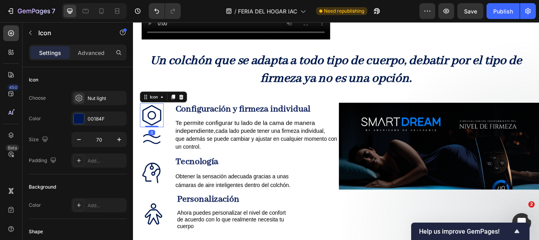
click at [167, 117] on icon at bounding box center [155, 131] width 28 height 28
click at [189, 106] on icon at bounding box center [189, 109] width 6 height 6
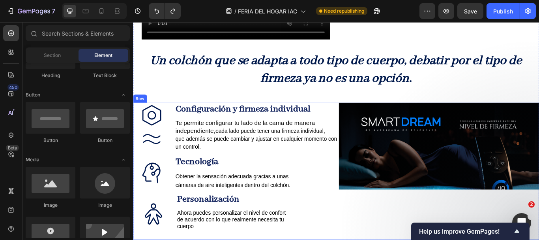
click at [359, 239] on div "Icon Icon Configuración y firmeza individual Text Block Te permite configurar t…" at bounding box center [250, 195] width 234 height 159
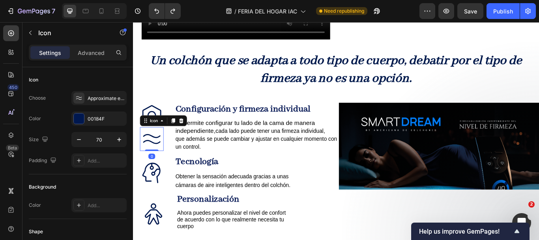
click at [158, 144] on icon at bounding box center [155, 158] width 28 height 28
click at [189, 132] on div at bounding box center [188, 136] width 9 height 9
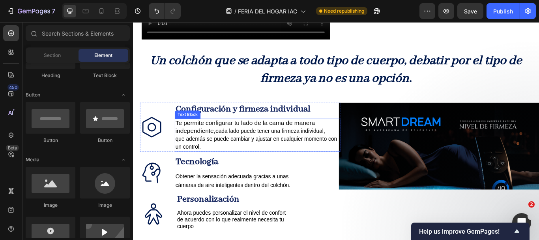
click at [217, 155] on span "que además se puede cambiar y ajustar en cualquier momento con un control." at bounding box center [276, 163] width 189 height 16
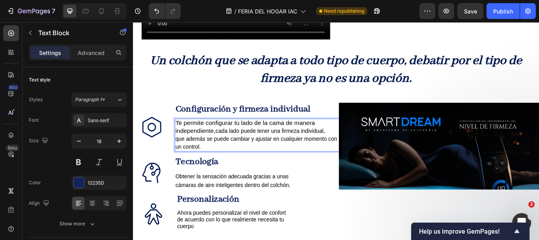
drag, startPoint x: 218, startPoint y: 136, endPoint x: 195, endPoint y: 136, distance: 22.5
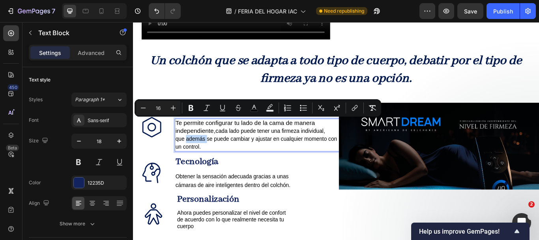
drag, startPoint x: 195, startPoint y: 136, endPoint x: 219, endPoint y: 137, distance: 24.1
click at [219, 155] on span "que además se puede cambiar y ajustar en cualquier momento con un control." at bounding box center [276, 163] width 189 height 16
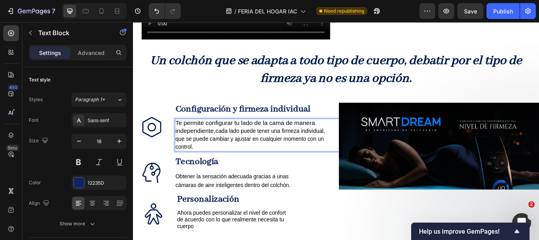
click at [357, 146] on span "ada lado puede tener una firmeza individual," at bounding box center [295, 149] width 124 height 7
click at [334, 189] on div "Icon Tecnología Text Block Obtener la sensación adecuada gracias a unas cámaras…" at bounding box center [258, 197] width 234 height 41
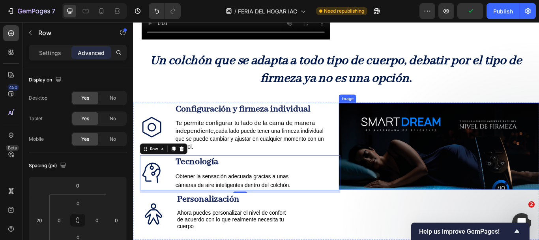
click at [450, 163] on img at bounding box center [490, 166] width 234 height 101
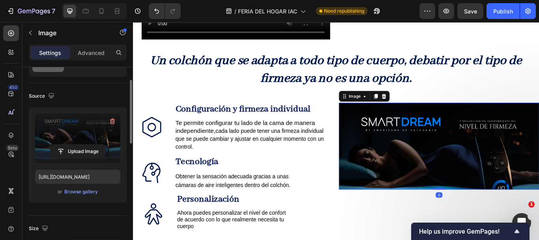
scroll to position [0, 0]
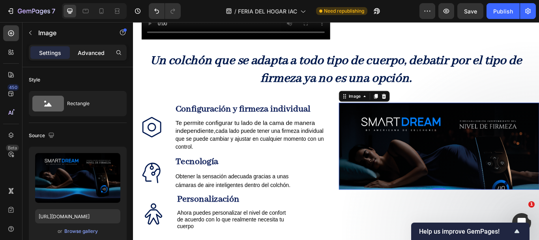
click at [92, 53] on p "Advanced" at bounding box center [91, 53] width 27 height 8
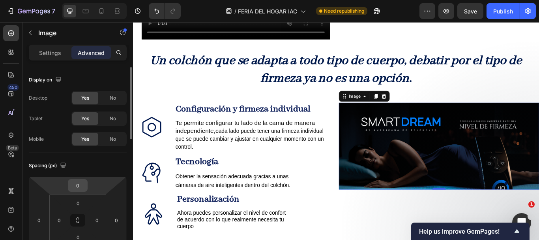
click at [81, 184] on input "0" at bounding box center [78, 185] width 16 height 12
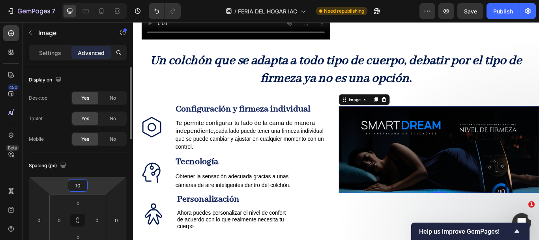
type input "1"
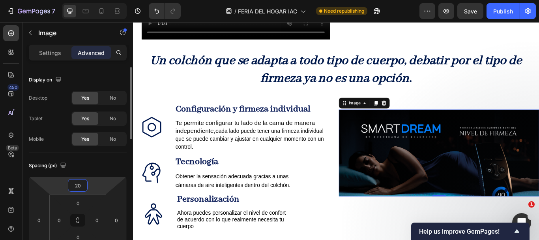
drag, startPoint x: 80, startPoint y: 184, endPoint x: 65, endPoint y: 183, distance: 15.0
click at [65, 183] on div "20 0 0 0" at bounding box center [78, 219] width 98 height 87
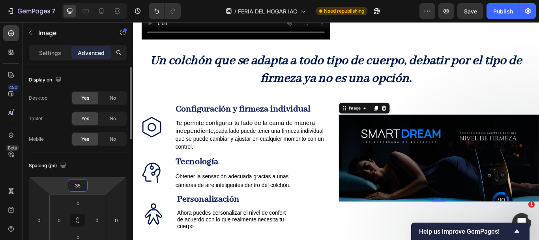
type input "3"
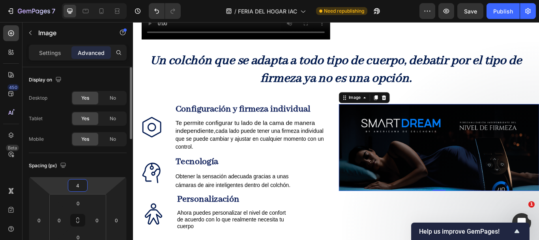
type input "40"
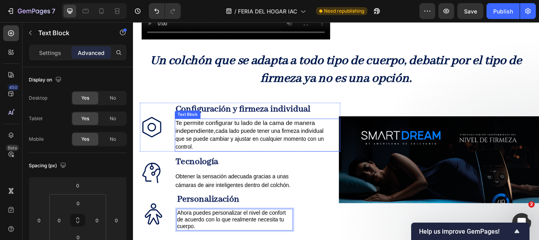
click at [341, 146] on span "ada lado puede tener una firmeza individual" at bounding box center [294, 149] width 122 height 7
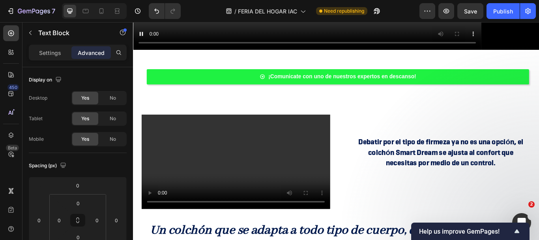
scroll to position [300, 0]
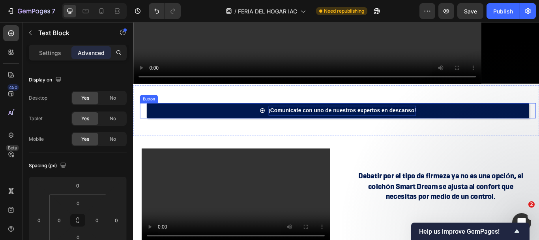
click at [331, 130] on p "¡Comunicate con uno de nuestros expertos en descanso!" at bounding box center [377, 125] width 173 height 11
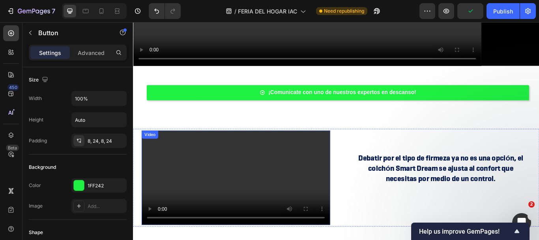
scroll to position [210, 0]
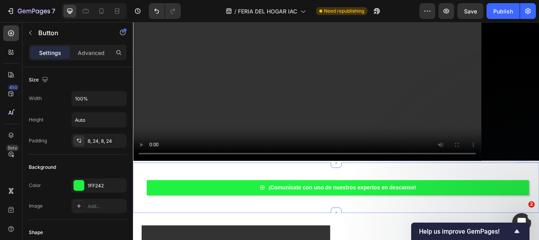
click at [267, 196] on div "¡Comunicate con uno de nuestros expertos en descanso! Button Section 4" at bounding box center [370, 215] width 474 height 59
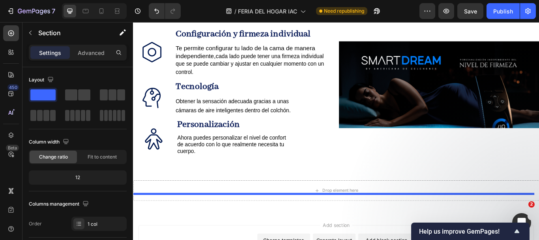
scroll to position [743, 0]
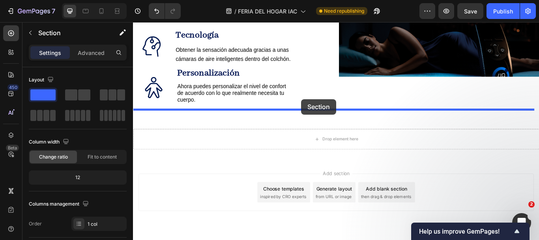
drag, startPoint x: 315, startPoint y: 58, endPoint x: 329, endPoint y: 112, distance: 55.1
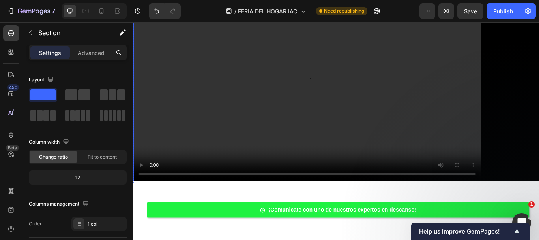
scroll to position [53, 0]
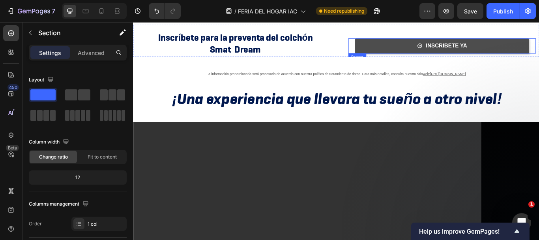
click at [416, 51] on link "INSCRIBETE YA" at bounding box center [493, 50] width 203 height 18
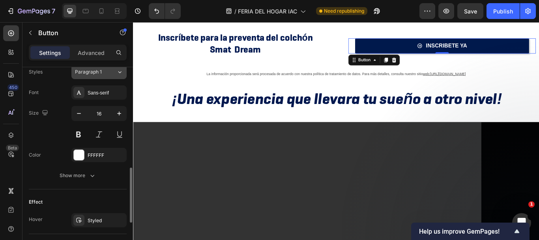
scroll to position [434, 0]
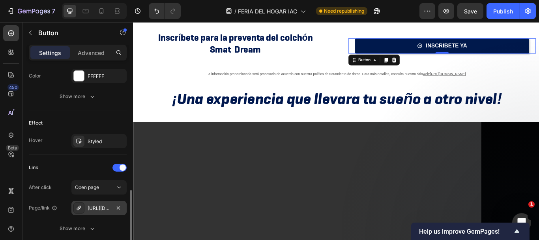
click at [107, 208] on div "[URL][DOMAIN_NAME]" at bounding box center [99, 207] width 23 height 7
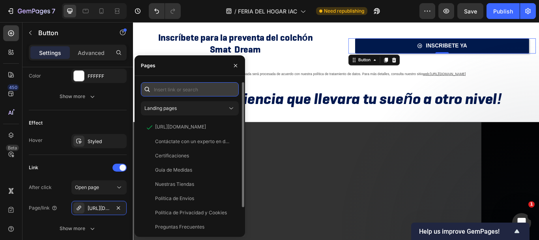
click at [185, 88] on input "text" at bounding box center [190, 89] width 98 height 14
paste input "[URL][DOMAIN_NAME]"
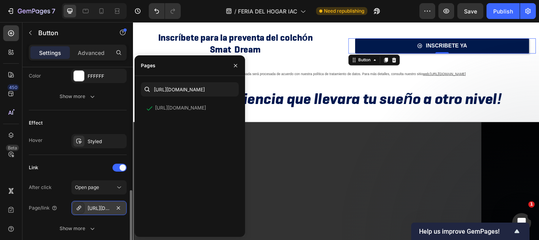
scroll to position [0, 0]
click at [100, 209] on div "[URL][DOMAIN_NAME]" at bounding box center [99, 207] width 23 height 7
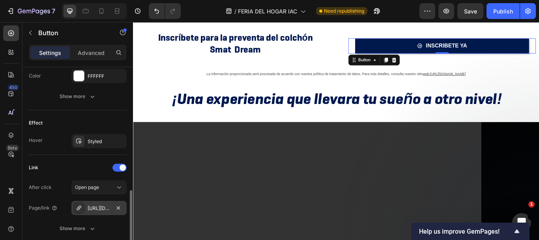
click at [100, 209] on div "[URL][DOMAIN_NAME]" at bounding box center [99, 207] width 23 height 7
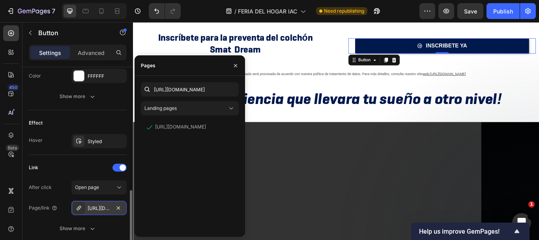
click at [100, 209] on div "[URL][DOMAIN_NAME]" at bounding box center [99, 207] width 23 height 7
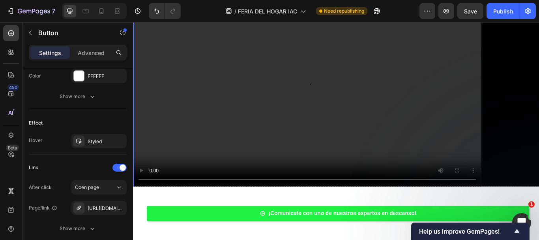
scroll to position [171, 0]
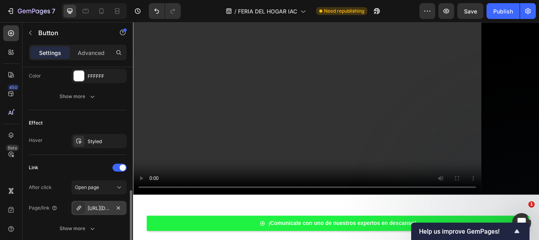
click at [101, 211] on div "[URL][DOMAIN_NAME]" at bounding box center [99, 207] width 23 height 7
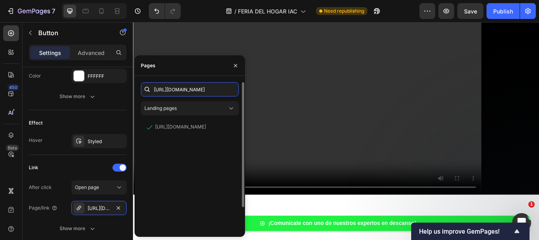
paste input "cdn.shopify.com/videos/c/o/v/0c45a9721f134217825ec332500aac5b.mp4"
type input "[URL][DOMAIN_NAME]"
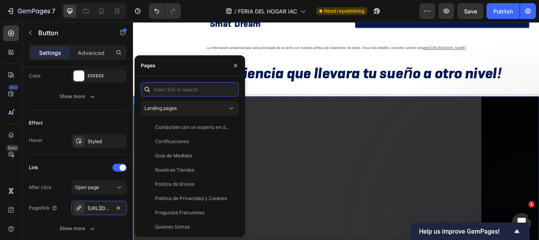
scroll to position [131, 0]
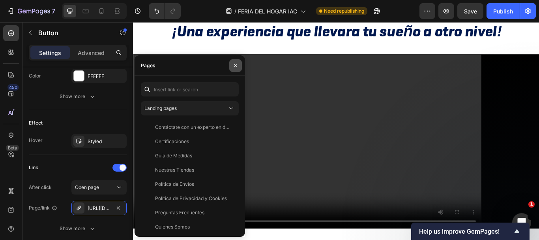
click at [237, 70] on button "button" at bounding box center [235, 65] width 13 height 13
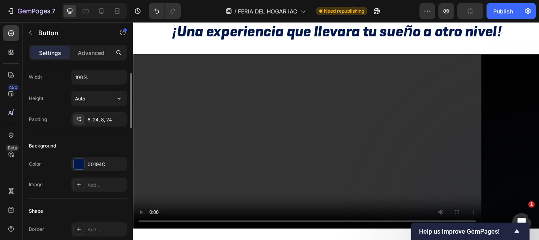
scroll to position [0, 0]
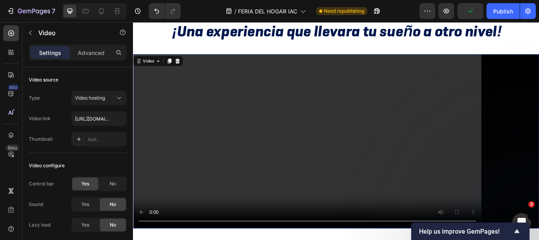
click at [153, 125] on video at bounding box center [370, 161] width 474 height 203
click at [153, 142] on video at bounding box center [370, 161] width 474 height 203
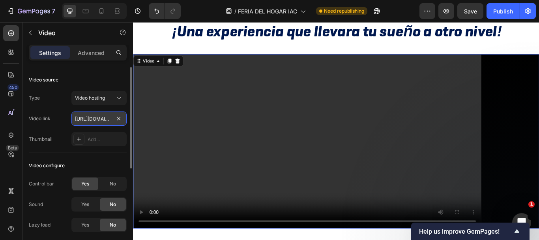
click at [98, 116] on input "https://cdn.shopify.com/videos/c/o/v/652a868a69264aa0b7af7049acb8251c.mp4" at bounding box center [98, 118] width 55 height 14
paste input "0c45a9721f134217825ec332500aac5b"
type input "[URL][DOMAIN_NAME]"
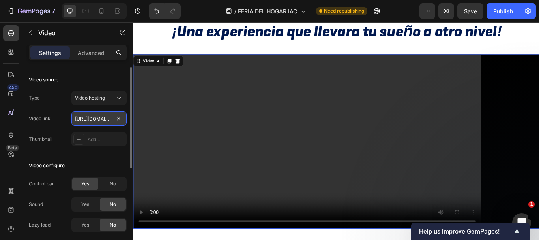
click at [101, 117] on input "[URL][DOMAIN_NAME]" at bounding box center [98, 118] width 55 height 14
click at [102, 120] on input "text" at bounding box center [98, 118] width 55 height 14
paste input "[URL][DOMAIN_NAME]"
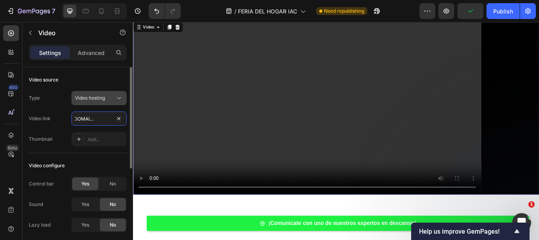
type input "[URL][DOMAIN_NAME]"
click at [95, 95] on span "Video hosting" at bounding box center [90, 98] width 30 height 6
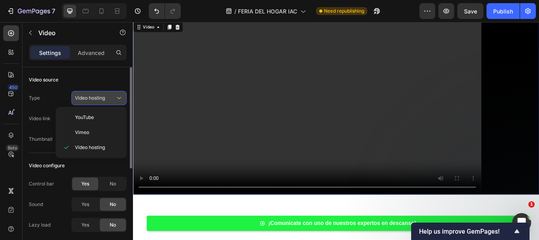
click at [95, 95] on span "Video hosting" at bounding box center [90, 98] width 30 height 6
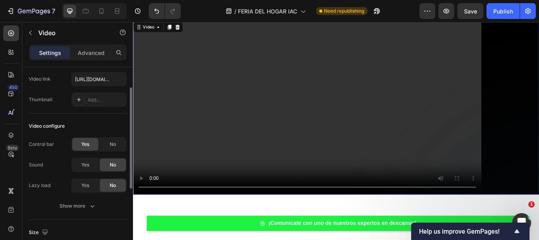
scroll to position [118, 0]
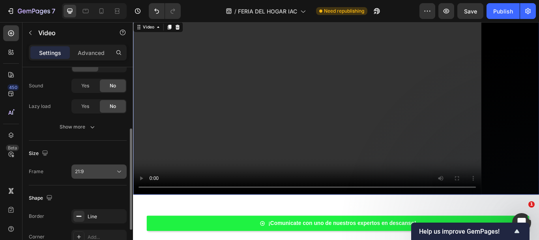
click at [91, 170] on div "21:9" at bounding box center [95, 171] width 40 height 7
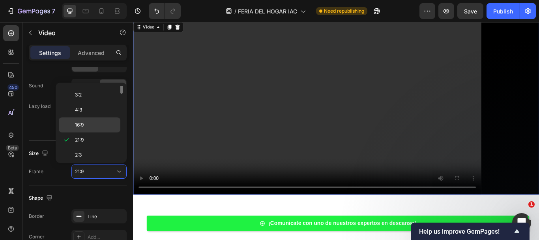
scroll to position [0, 0]
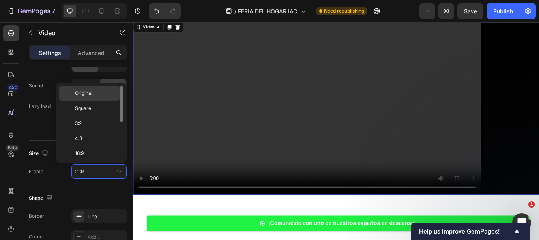
click at [94, 91] on p "Original" at bounding box center [96, 93] width 42 height 7
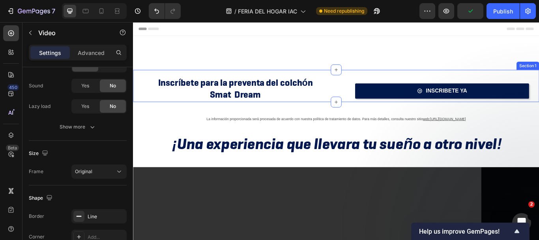
click at [248, 80] on div "Inscríbete para la preventa del colchón Smat Dream Text Block" at bounding box center [248, 97] width 231 height 38
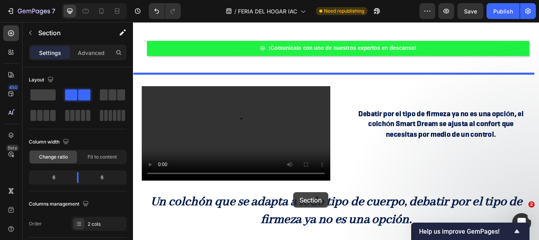
scroll to position [494, 0]
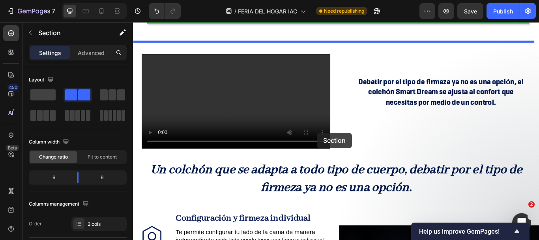
drag, startPoint x: 350, startPoint y: 158, endPoint x: 347, endPoint y: 151, distance: 8.0
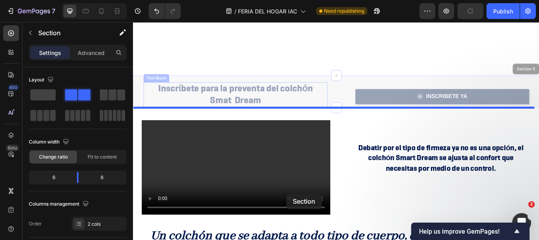
scroll to position [497, 0]
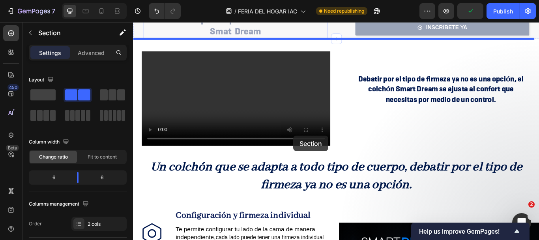
drag, startPoint x: 342, startPoint y: 84, endPoint x: 320, endPoint y: 154, distance: 73.8
click at [320, 154] on div "Header Inscríbete para la preventa del colchón Smat Dream Text Block INSCRIBETE…" at bounding box center [370, 76] width 474 height 1102
drag, startPoint x: 378, startPoint y: 39, endPoint x: 344, endPoint y: 154, distance: 119.8
click at [344, 154] on div "Header Inscríbete para la preventa del colchón Smat Dream Text Block INSCRIBETE…" at bounding box center [370, 76] width 474 height 1102
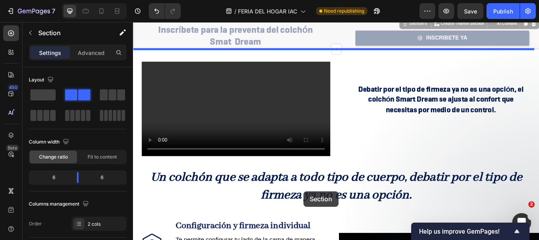
scroll to position [498, 0]
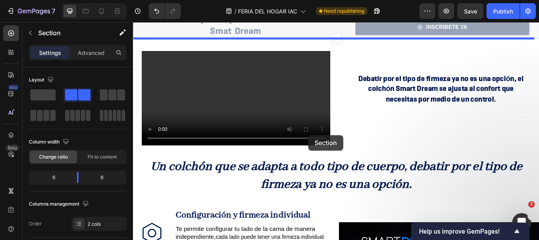
drag, startPoint x: 381, startPoint y: 86, endPoint x: 338, endPoint y: 154, distance: 79.9
click at [338, 154] on div "Header Inscríbete para la preventa del colchón Smat Dream Text Block INSCRIBETE…" at bounding box center [370, 75] width 474 height 1102
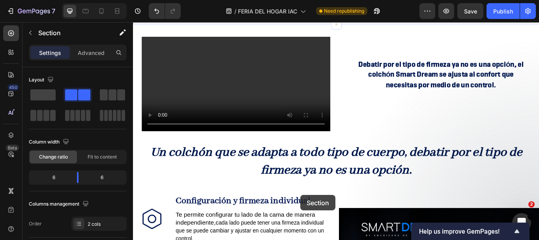
scroll to position [536, 0]
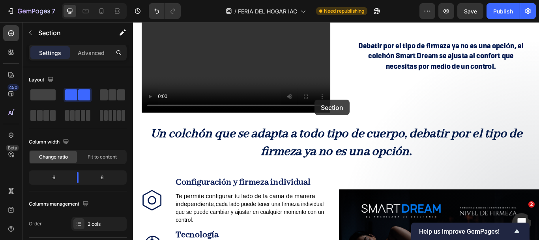
drag, startPoint x: 387, startPoint y: 89, endPoint x: 345, endPoint y: 112, distance: 48.4
click at [345, 112] on div "Header Inscríbete para la preventa del colchón Smat Dream Text Block INSCRIBETE…" at bounding box center [370, 37] width 474 height 1102
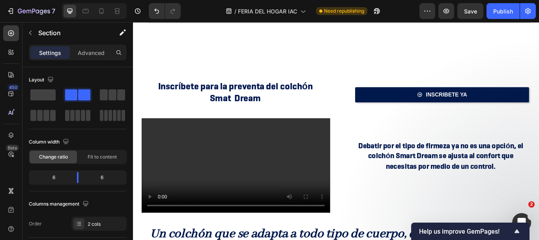
scroll to position [418, 0]
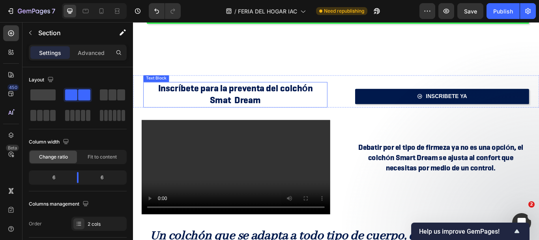
click at [326, 107] on p "Smat Dream" at bounding box center [252, 114] width 213 height 14
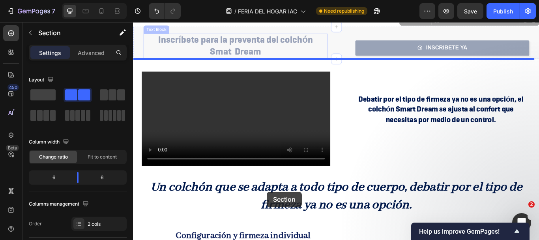
scroll to position [482, 0]
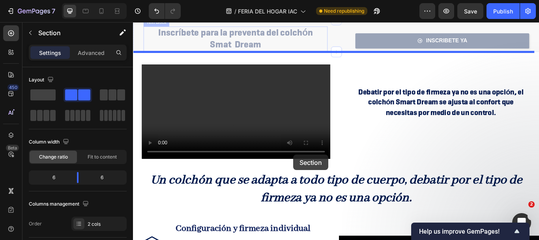
drag, startPoint x: 330, startPoint y: 87, endPoint x: 320, endPoint y: 176, distance: 90.2
click at [320, 176] on div "Header Inscríbete para la preventa del colchón Smat Dream Text Block INSCRIBETE…" at bounding box center [370, 91] width 474 height 1102
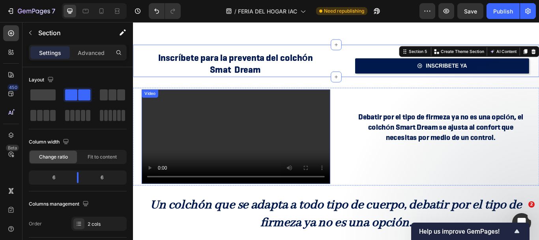
scroll to position [403, 0]
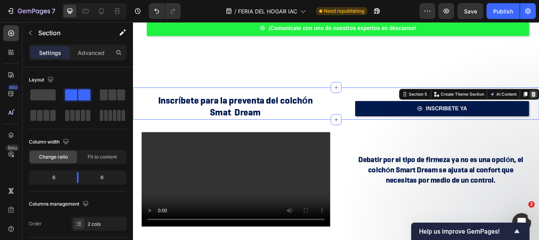
click at [539, 105] on div "Section 5 You can create reusable sections Create Theme Section AI Content Writ…" at bounding box center [524, 106] width 163 height 13
click at [212, 114] on span "Inscríbete para la preventa del colchón" at bounding box center [252, 113] width 180 height 14
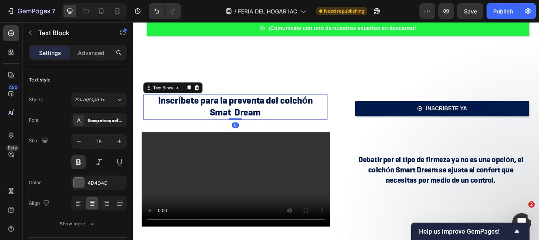
click at [214, 104] on div "Inscríbete para la preventa del colchón Smat Dream Text Block 0" at bounding box center [248, 117] width 231 height 38
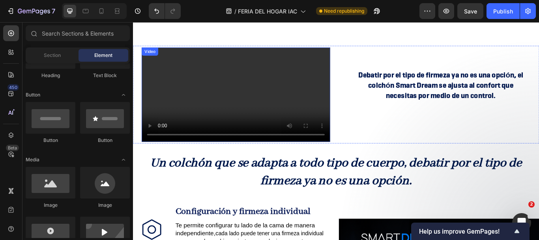
scroll to position [443, 0]
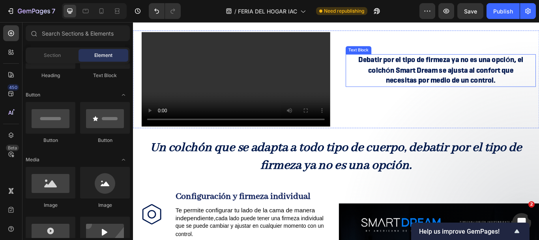
click at [464, 67] on strong "Debatir por el tipo de firmeza ya no es una opción, el colchón Smart Dream se a…" at bounding box center [492, 78] width 193 height 36
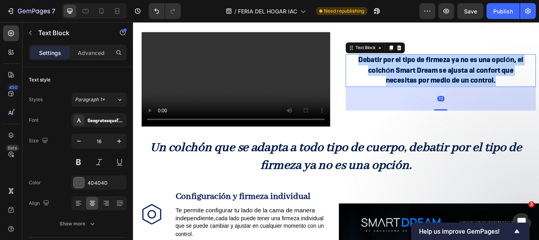
click at [464, 67] on strong "Debatir por el tipo de firmeza ya no es una opción, el colchón Smart Dream se a…" at bounding box center [492, 78] width 193 height 36
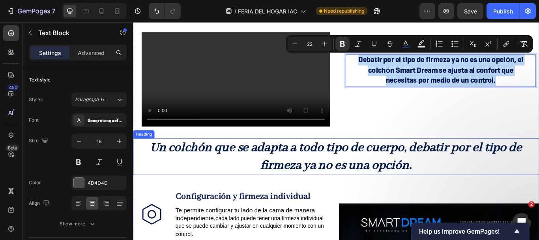
click at [298, 159] on strong "Un colchón que se adapta a todo tipo de cuerpo, debatir por el tipo de firmeza …" at bounding box center [369, 178] width 433 height 39
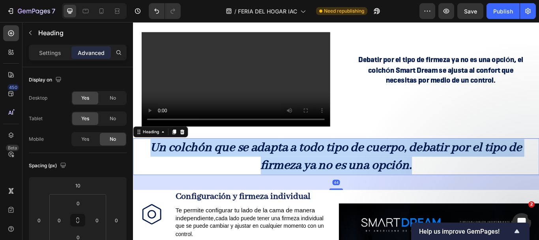
click at [298, 159] on strong "Un colchón que se adapta a todo tipo de cuerpo, debatir por el tipo de firmeza …" at bounding box center [369, 178] width 433 height 39
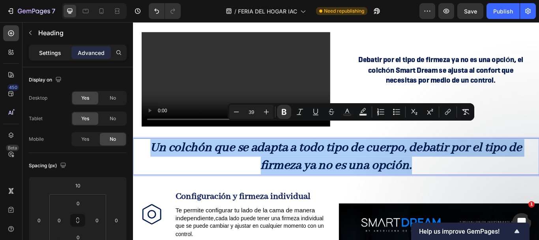
click at [58, 52] on p "Settings" at bounding box center [50, 53] width 22 height 8
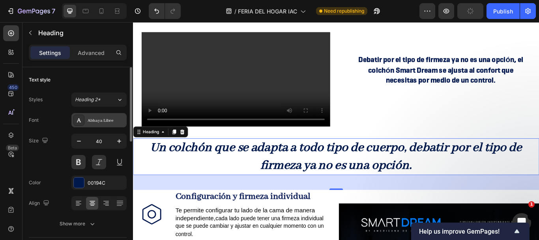
click at [91, 120] on div "Abhaya Libre" at bounding box center [106, 120] width 37 height 7
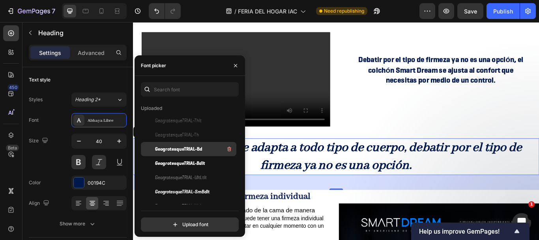
scroll to position [79, 0]
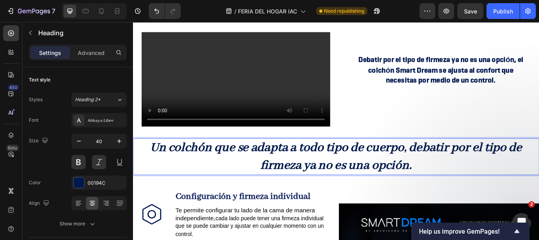
click at [309, 159] on strong "Un colchón que se adapta a todo tipo de cuerpo, debatir por el tipo de firmeza …" at bounding box center [369, 178] width 433 height 39
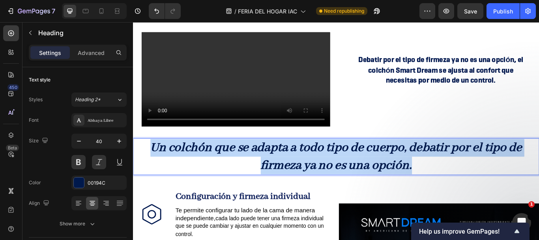
click at [309, 159] on strong "Un colchón que se adapta a todo tipo de cuerpo, debatir por el tipo de firmeza …" at bounding box center [369, 178] width 433 height 39
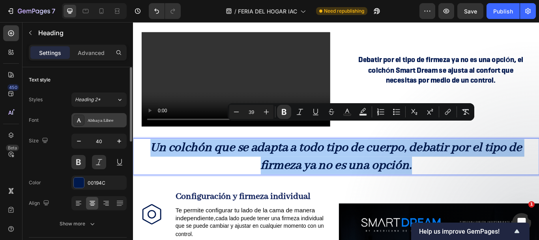
click at [95, 124] on div "Abhaya Libre" at bounding box center [106, 120] width 37 height 7
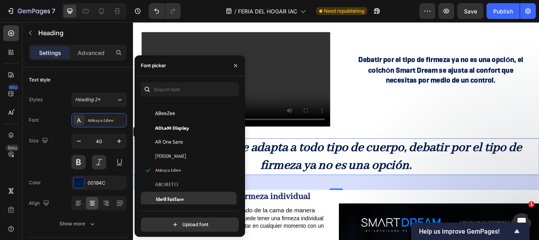
scroll to position [316, 0]
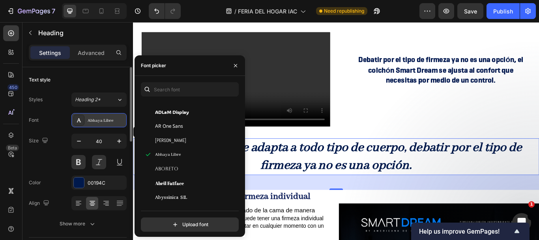
click at [117, 121] on div "Abhaya Libre" at bounding box center [106, 120] width 37 height 7
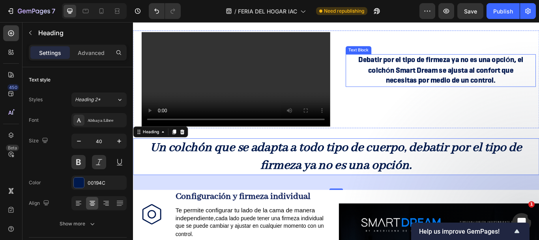
click at [468, 75] on strong "Debatir por el tipo de firmeza ya no es una opción, el colchón Smart Dream se a…" at bounding box center [492, 78] width 193 height 36
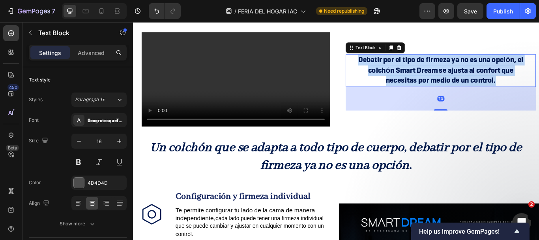
click at [468, 75] on strong "Debatir por el tipo de firmeza ya no es una opción, el colchón Smart Dream se a…" at bounding box center [492, 78] width 193 height 36
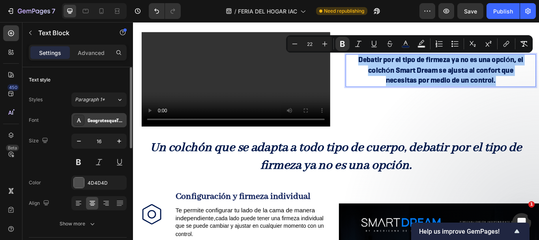
click at [103, 117] on div "GeogrotesqueTRIAL-Bd" at bounding box center [106, 120] width 37 height 7
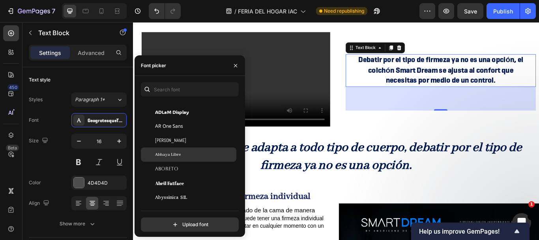
click at [175, 154] on span "Abhaya Libre" at bounding box center [168, 154] width 26 height 7
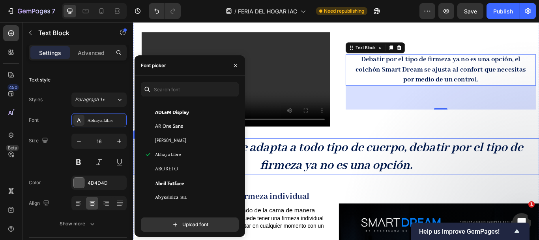
click at [412, 159] on strong "Un colchón que se adapta a todo tipo de cuerpo, debatir por el tipo de firmeza …" at bounding box center [370, 178] width 436 height 39
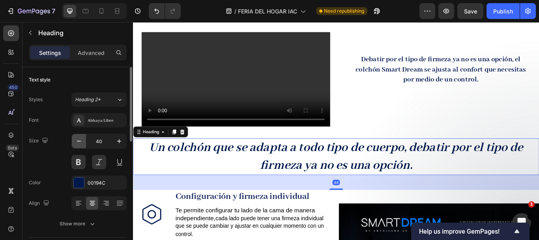
click at [77, 140] on icon "button" at bounding box center [79, 141] width 8 height 8
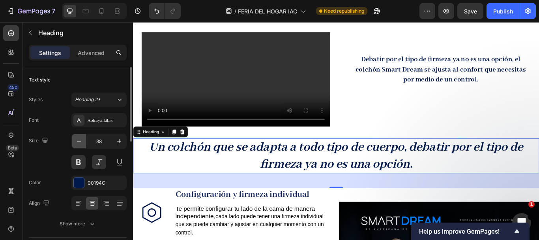
click at [77, 140] on icon "button" at bounding box center [79, 141] width 8 height 8
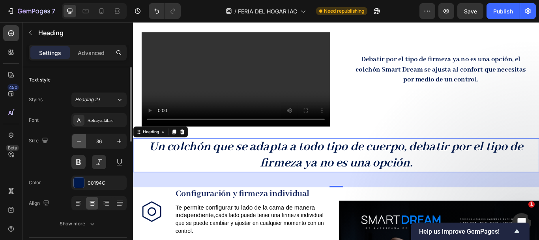
click at [77, 140] on icon "button" at bounding box center [79, 141] width 8 height 8
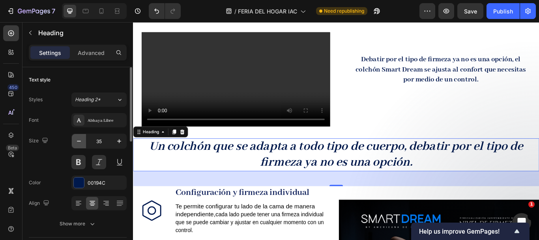
click at [77, 140] on icon "button" at bounding box center [79, 141] width 8 height 8
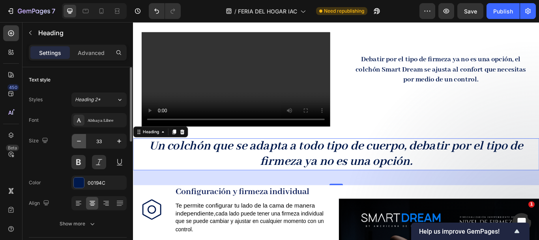
click at [77, 140] on icon "button" at bounding box center [79, 141] width 8 height 8
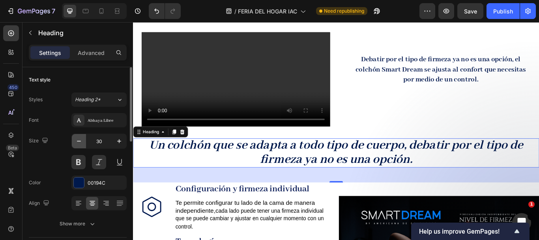
click at [77, 140] on icon "button" at bounding box center [79, 141] width 8 height 8
type input "29"
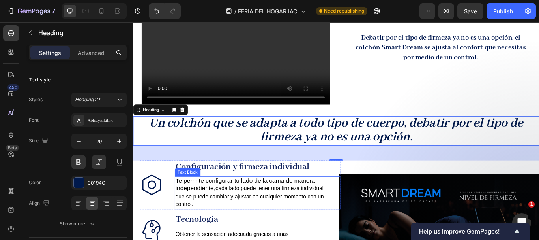
scroll to position [482, 0]
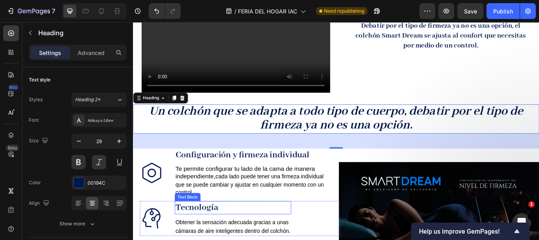
click at [308, 231] on p "Tecnología" at bounding box center [249, 238] width 134 height 14
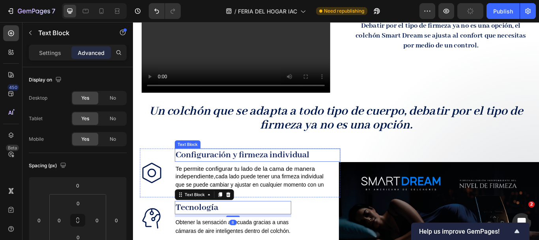
click at [311, 170] on strong "Configuración y firmeza individual" at bounding box center [260, 176] width 156 height 13
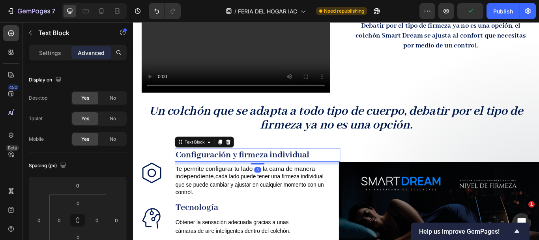
click at [219, 170] on strong "Configuración y firmeza individual" at bounding box center [260, 176] width 156 height 13
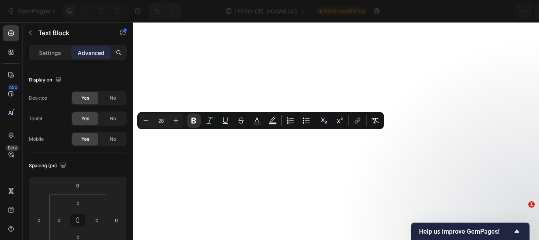
click at [258, 126] on button "Text Color" at bounding box center [257, 120] width 14 height 14
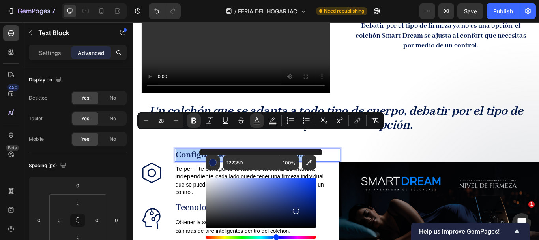
click at [258, 126] on button "Text Color" at bounding box center [257, 120] width 14 height 14
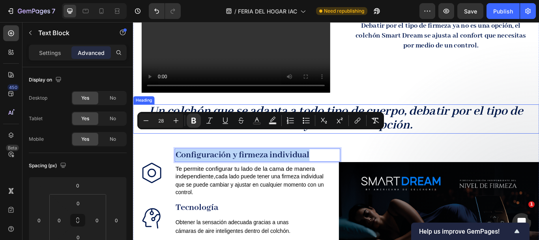
click at [287, 117] on strong "Un colchón que se adapta a todo tipo de cuerpo, debatir por el tipo de firmeza …" at bounding box center [370, 134] width 436 height 34
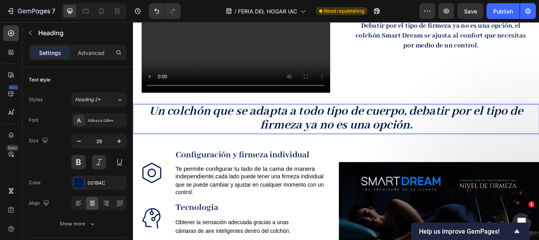
click at [287, 117] on strong "Un colchón que se adapta a todo tipo de cuerpo, debatir por el tipo de firmeza …" at bounding box center [370, 134] width 436 height 34
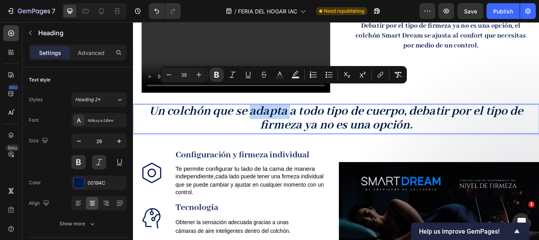
click at [287, 117] on strong "Un colchón que se adapta a todo tipo de cuerpo, debatir por el tipo de firmeza …" at bounding box center [370, 134] width 436 height 34
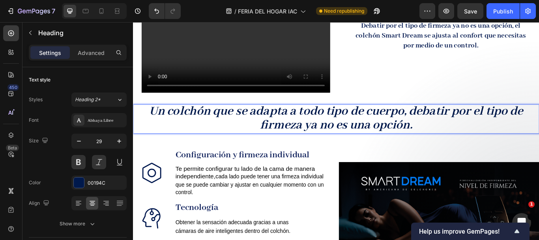
click at [292, 117] on strong "Un colchón que se adapta a todo tipo de cuerpo, debatir por el tipo de firmeza …" at bounding box center [370, 134] width 436 height 34
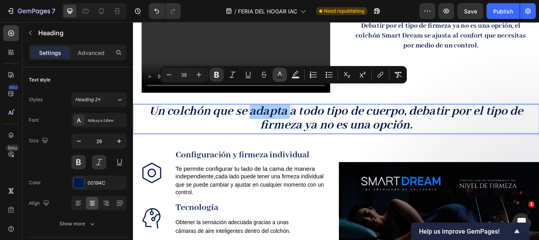
click at [278, 77] on rect "Editor contextual toolbar" at bounding box center [280, 78] width 8 height 2
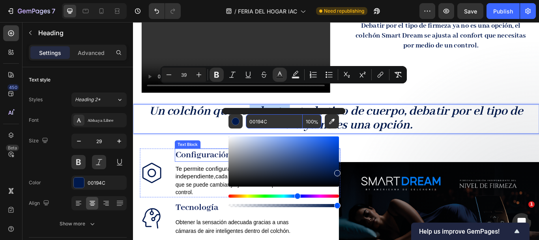
click at [220, 170] on strong "Configuración y firmeza individual" at bounding box center [260, 176] width 156 height 13
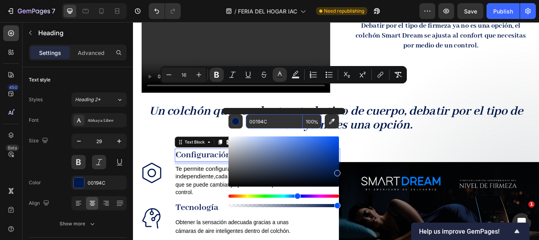
click at [220, 170] on strong "Configuración y firmeza individual" at bounding box center [260, 176] width 156 height 13
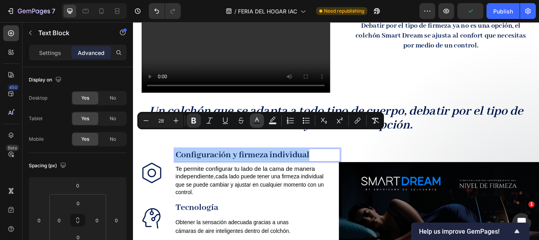
click at [261, 117] on icon "Editor contextual toolbar" at bounding box center [257, 120] width 8 height 8
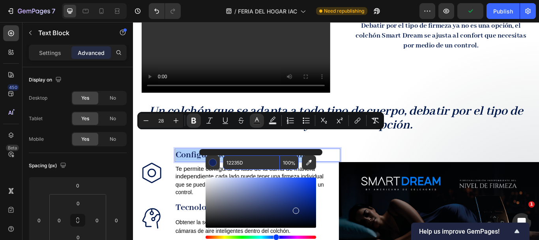
click at [242, 160] on input "12235D" at bounding box center [251, 162] width 57 height 14
paste input "00194C"
type input "00194C"
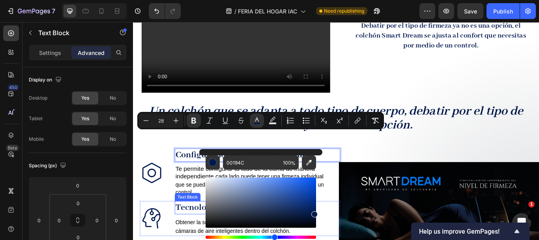
click at [195, 231] on strong "Tecnología" at bounding box center [207, 237] width 50 height 13
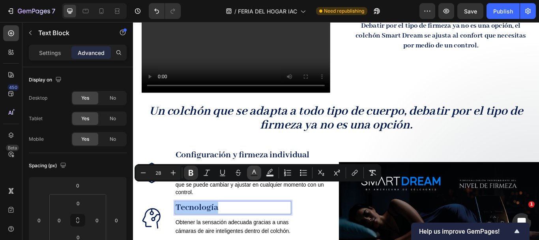
click at [255, 176] on button "Text Color" at bounding box center [254, 172] width 14 height 14
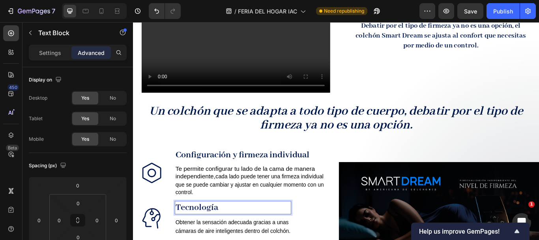
click at [226, 231] on strong "Tecnología" at bounding box center [207, 237] width 50 height 13
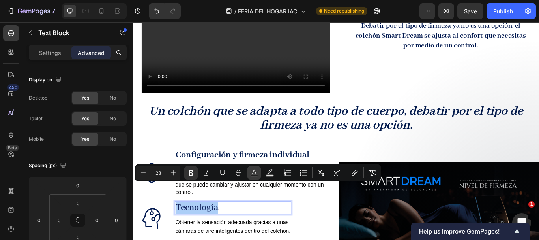
click at [255, 173] on icon "Editor contextual toolbar" at bounding box center [254, 173] width 8 height 8
click at [250, 172] on button "Text Color" at bounding box center [254, 172] width 14 height 14
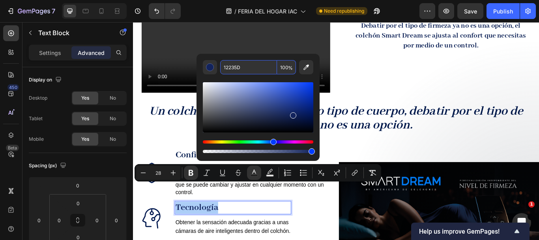
click at [255, 65] on input "12235D" at bounding box center [248, 67] width 57 height 14
paste input "00194C"
type input "00194C"
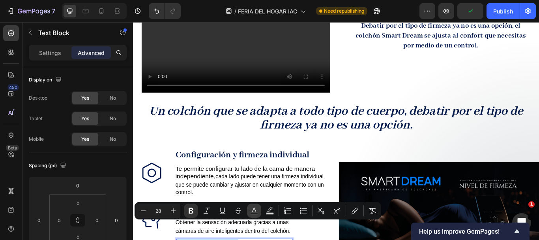
click at [254, 214] on rect "Editor contextual toolbar" at bounding box center [255, 213] width 8 height 2
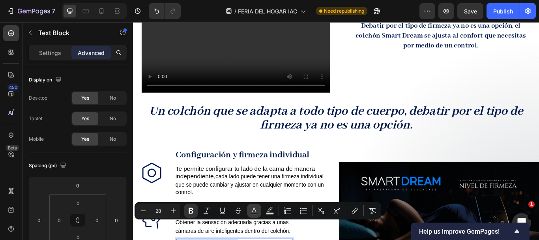
click at [248, 210] on button "Text Color" at bounding box center [254, 210] width 14 height 14
click at [258, 212] on button "Text Color" at bounding box center [254, 210] width 14 height 14
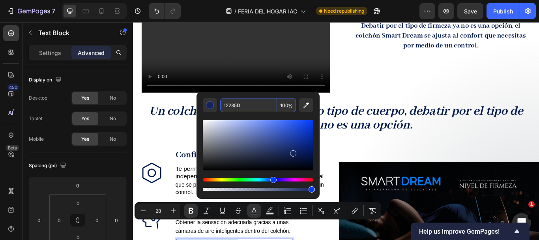
click at [265, 106] on input "12235D" at bounding box center [248, 105] width 57 height 14
paste input "00194C"
type input "00194C"
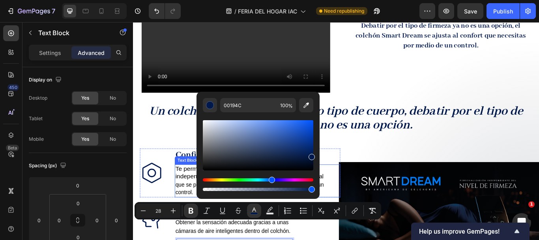
click at [361, 207] on p "que se puede cambiar y ajustar en cualquier momento con un control." at bounding box center [277, 216] width 191 height 19
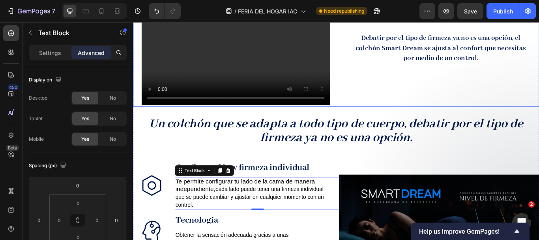
scroll to position [443, 0]
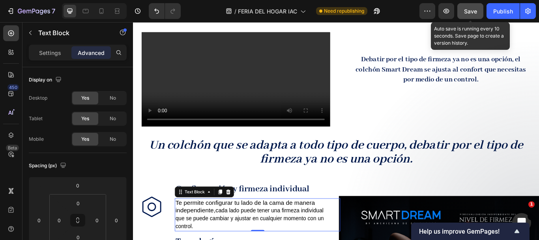
click at [472, 14] on span "Save" at bounding box center [470, 11] width 13 height 7
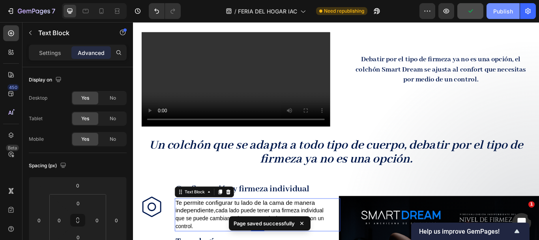
click at [493, 14] on button "Publish" at bounding box center [503, 11] width 33 height 16
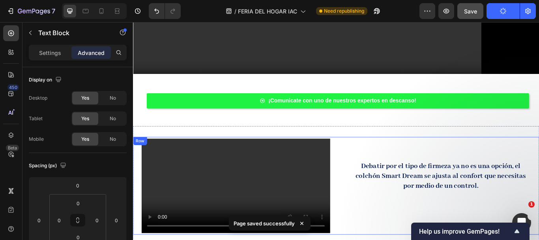
scroll to position [324, 0]
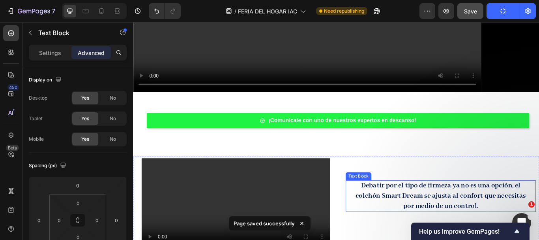
click at [459, 208] on strong "Debatir por el tipo de firmeza ya no es una opción, el colchón Smart Dream se a…" at bounding box center [491, 225] width 199 height 34
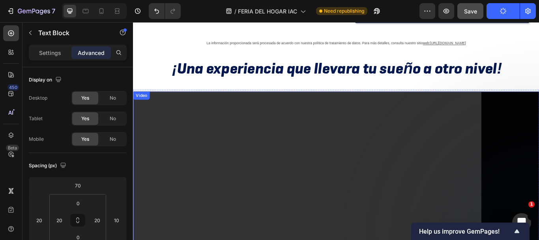
scroll to position [118, 0]
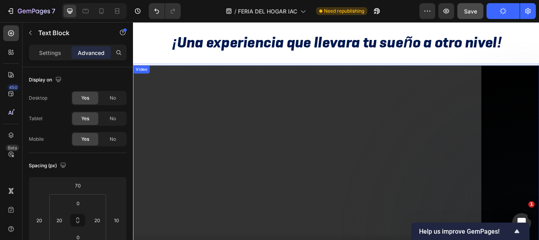
click at [209, 166] on video at bounding box center [370, 191] width 474 height 237
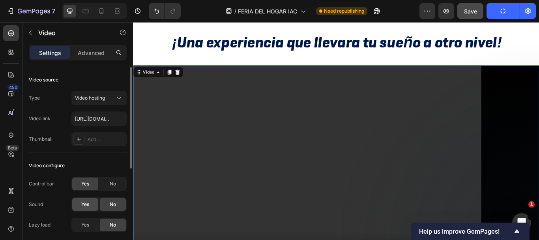
click at [79, 203] on div "Yes" at bounding box center [85, 204] width 26 height 13
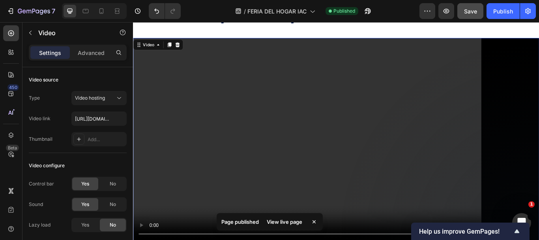
scroll to position [158, 0]
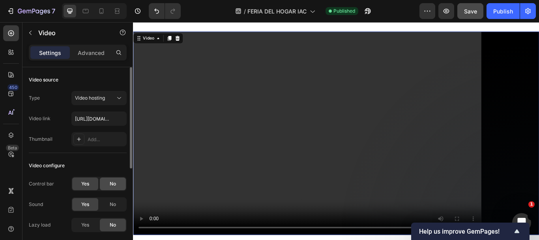
click at [112, 183] on span "No" at bounding box center [113, 183] width 6 height 7
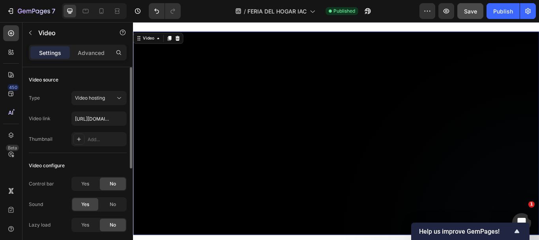
scroll to position [39, 0]
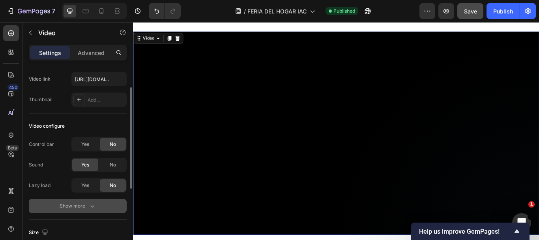
click at [99, 205] on button "Show more" at bounding box center [78, 206] width 98 height 14
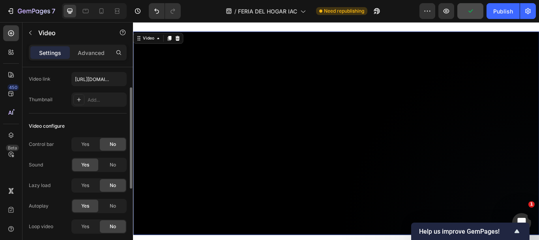
scroll to position [118, 0]
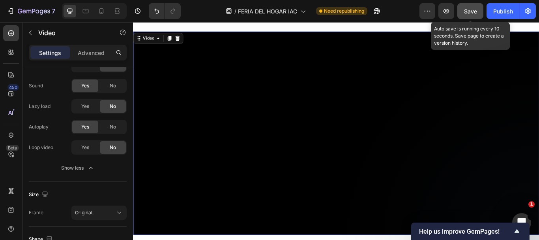
click at [468, 11] on span "Save" at bounding box center [470, 11] width 13 height 7
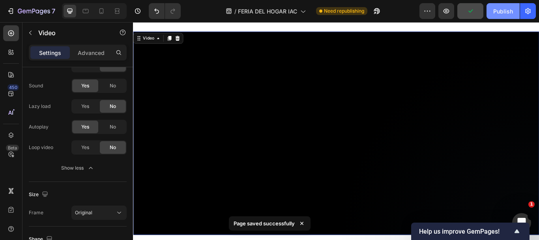
click at [490, 13] on button "Publish" at bounding box center [503, 11] width 33 height 16
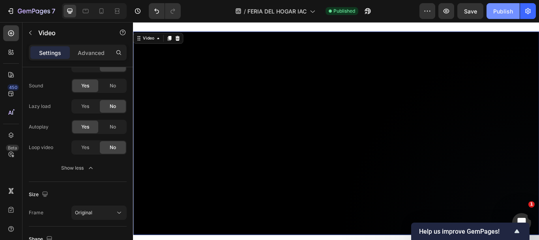
click at [491, 8] on button "Publish" at bounding box center [503, 11] width 33 height 16
click at [497, 10] on div "Publish" at bounding box center [503, 11] width 20 height 8
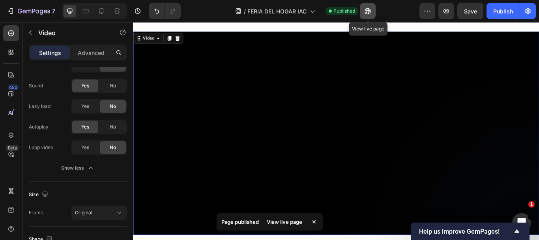
click at [368, 11] on icon "button" at bounding box center [368, 11] width 8 height 8
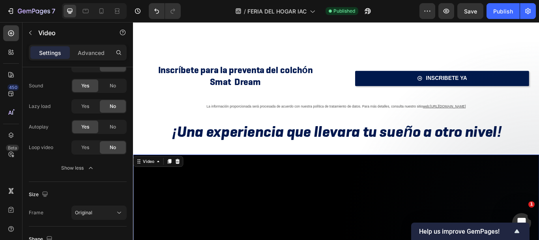
scroll to position [0, 0]
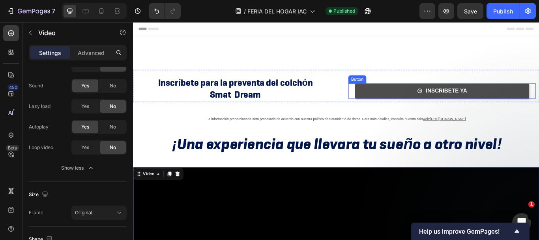
click at [411, 108] on link "INSCRIBETE YA" at bounding box center [493, 103] width 203 height 18
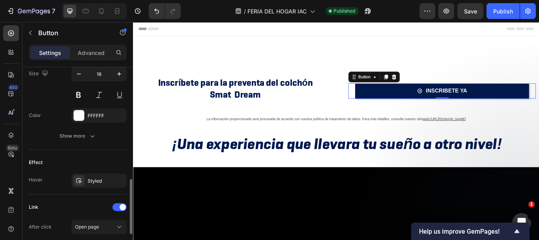
scroll to position [495, 0]
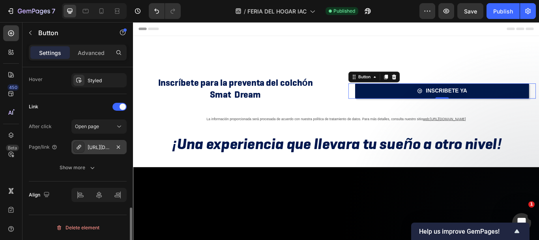
click at [105, 146] on div "[URL][DOMAIN_NAME]" at bounding box center [99, 147] width 23 height 7
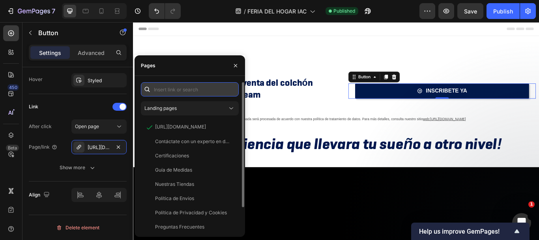
click at [199, 89] on input "text" at bounding box center [190, 89] width 98 height 14
paste input "[URL][DOMAIN_NAME]"
type input "[URL][DOMAIN_NAME]"
click at [199, 90] on input "text" at bounding box center [190, 89] width 98 height 14
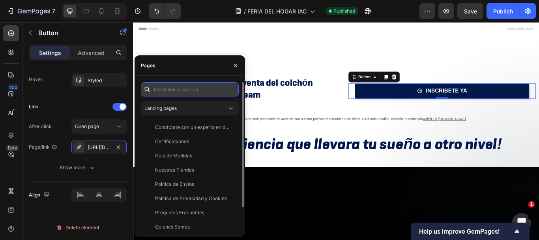
paste input "[URL][DOMAIN_NAME]"
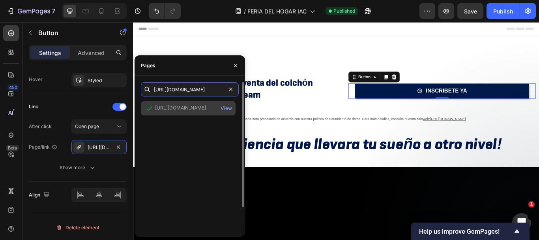
type input "[URL][DOMAIN_NAME]"
click at [198, 107] on div "[URL][DOMAIN_NAME]" at bounding box center [180, 107] width 51 height 7
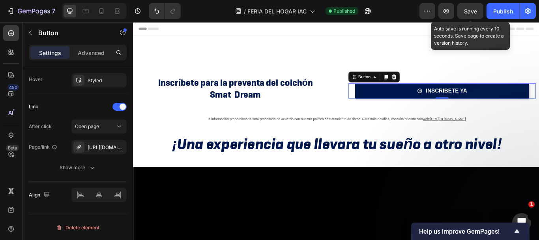
click at [467, 11] on span "Save" at bounding box center [470, 11] width 13 height 7
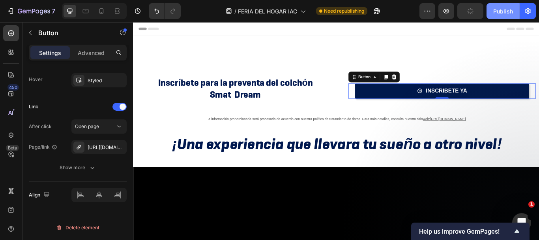
click at [501, 15] on div "Publish" at bounding box center [503, 11] width 20 height 8
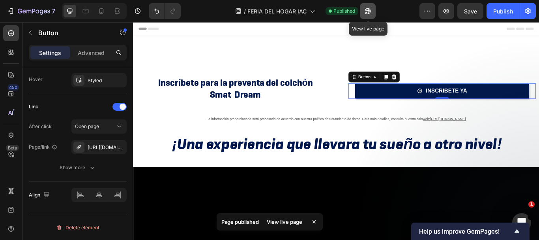
click at [372, 10] on icon "button" at bounding box center [368, 11] width 8 height 8
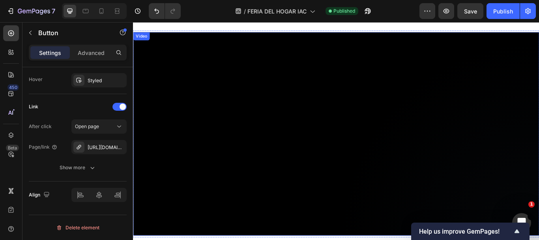
scroll to position [158, 0]
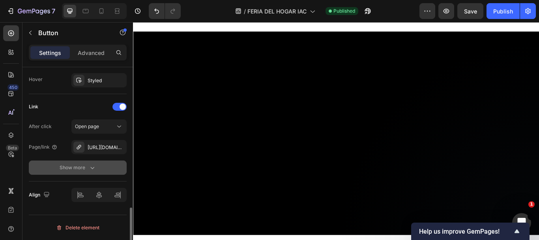
click at [84, 164] on div "Show more" at bounding box center [78, 167] width 37 height 8
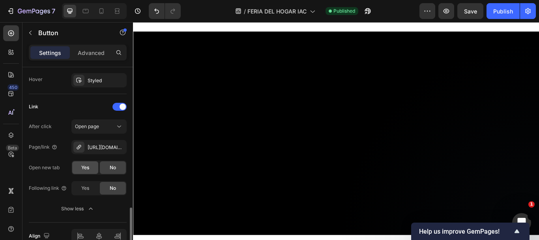
click at [80, 165] on div "Yes" at bounding box center [85, 167] width 26 height 13
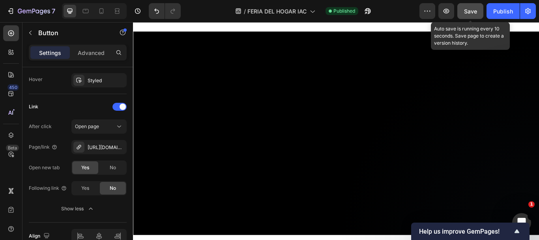
click at [464, 10] on button "Save" at bounding box center [471, 11] width 26 height 16
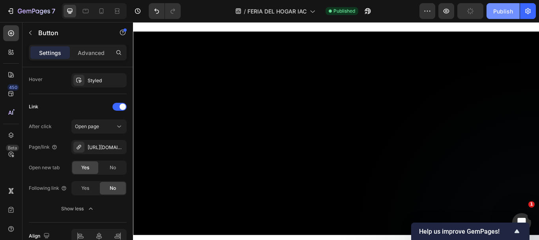
click at [505, 14] on div "Publish" at bounding box center [503, 11] width 20 height 8
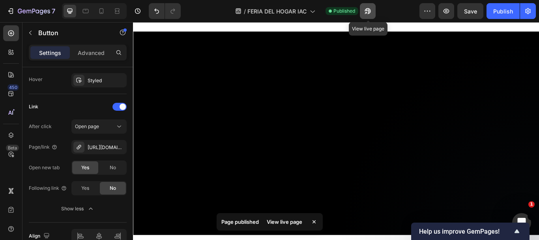
click at [364, 14] on icon "button" at bounding box center [368, 11] width 8 height 8
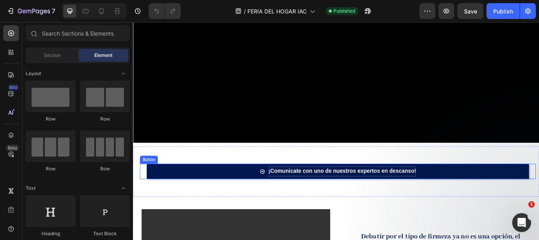
scroll to position [158, 0]
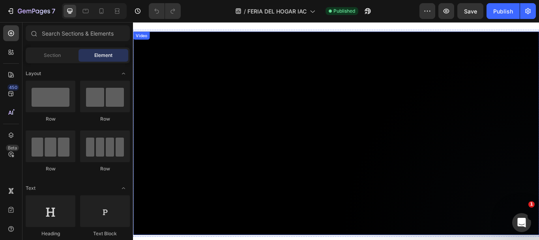
click at [293, 152] on video at bounding box center [370, 151] width 474 height 237
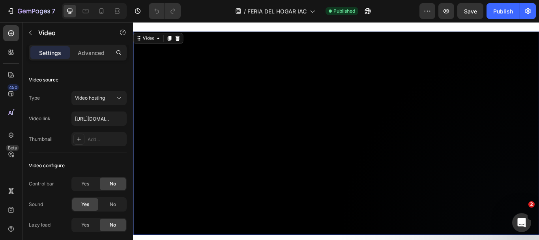
click at [293, 152] on video at bounding box center [370, 151] width 474 height 237
click at [97, 119] on input "[URL][DOMAIN_NAME]" at bounding box center [98, 118] width 55 height 14
click at [105, 119] on input "[URL][DOMAIN_NAME]" at bounding box center [98, 118] width 55 height 14
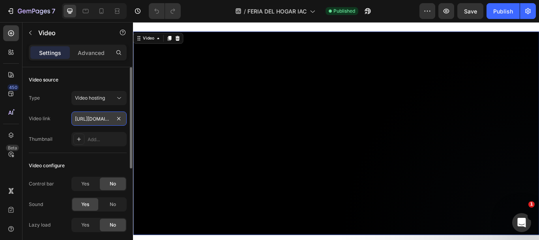
click at [105, 119] on input "[URL][DOMAIN_NAME]" at bounding box center [98, 118] width 55 height 14
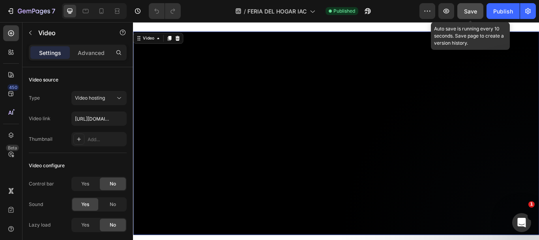
click at [474, 7] on div "Save" at bounding box center [470, 11] width 13 height 8
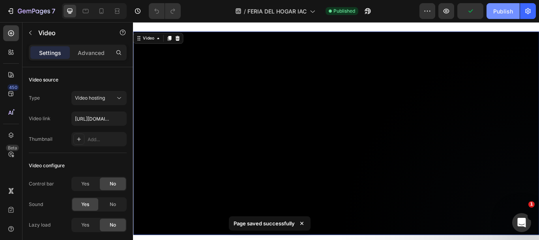
click at [495, 9] on div "Publish" at bounding box center [503, 11] width 20 height 8
click at [248, 134] on video at bounding box center [370, 151] width 474 height 237
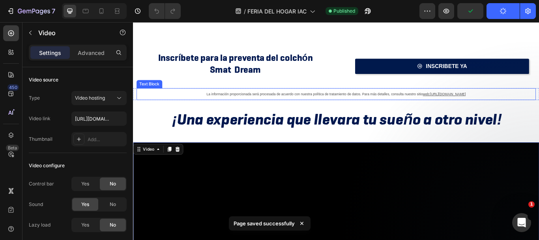
scroll to position [0, 0]
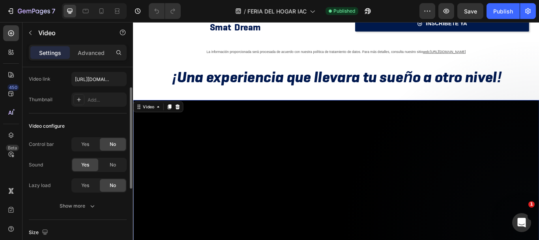
scroll to position [79, 0]
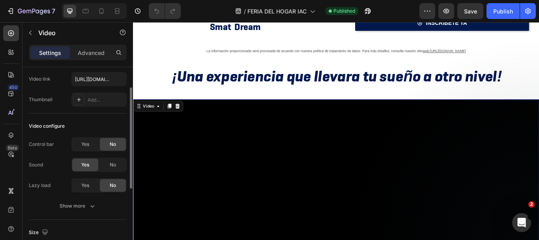
click at [206, 187] on video at bounding box center [370, 230] width 474 height 237
click at [90, 75] on input "[URL][DOMAIN_NAME]" at bounding box center [98, 79] width 55 height 14
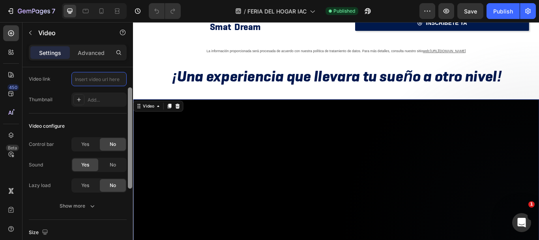
paste input "[URL][DOMAIN_NAME]"
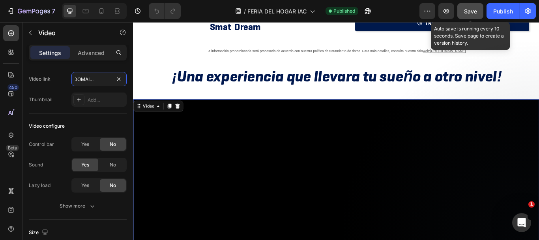
type input "[URL][DOMAIN_NAME]"
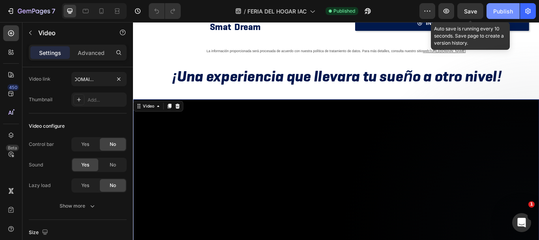
drag, startPoint x: 462, startPoint y: 12, endPoint x: 499, endPoint y: 12, distance: 37.1
click at [462, 12] on button "Save" at bounding box center [471, 11] width 26 height 16
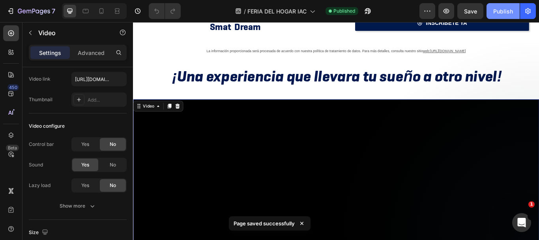
click at [501, 12] on div "Publish" at bounding box center [503, 11] width 20 height 8
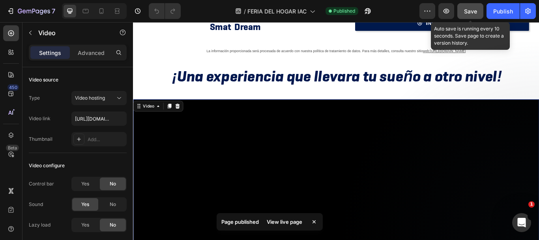
click at [480, 16] on button "Save" at bounding box center [471, 11] width 26 height 16
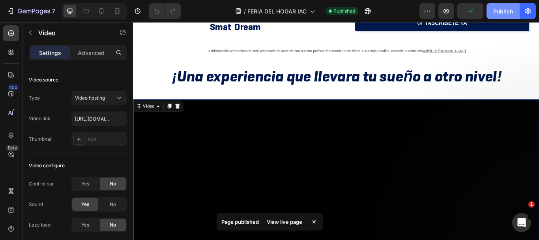
click at [506, 7] on div "Publish" at bounding box center [503, 11] width 20 height 8
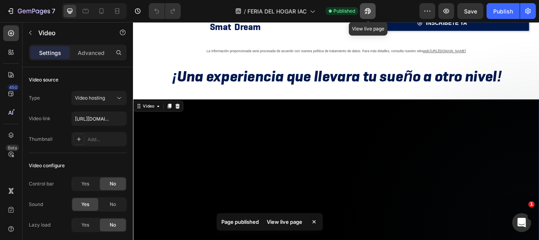
click at [369, 11] on icon "button" at bounding box center [368, 11] width 8 height 8
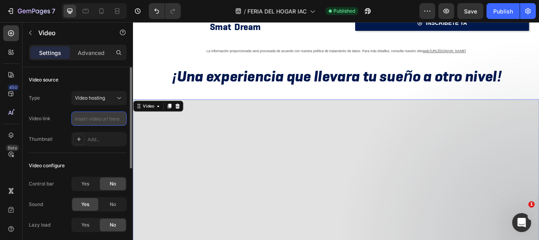
click at [94, 124] on input "text" at bounding box center [98, 118] width 55 height 14
paste input "[URL][DOMAIN_NAME]"
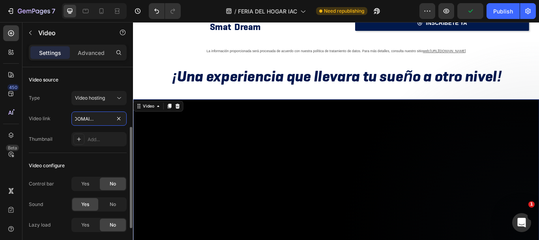
scroll to position [79, 0]
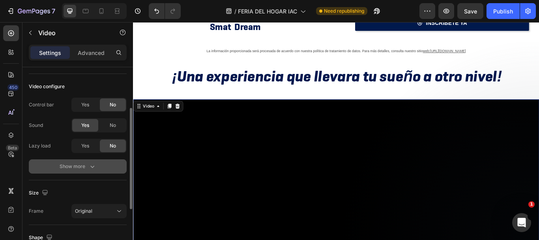
type input "[URL][DOMAIN_NAME]"
click at [90, 167] on icon "button" at bounding box center [92, 166] width 8 height 8
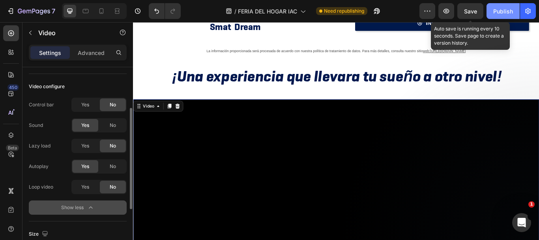
drag, startPoint x: 469, startPoint y: 9, endPoint x: 488, endPoint y: 13, distance: 19.7
click at [470, 9] on span "Save" at bounding box center [470, 11] width 13 height 7
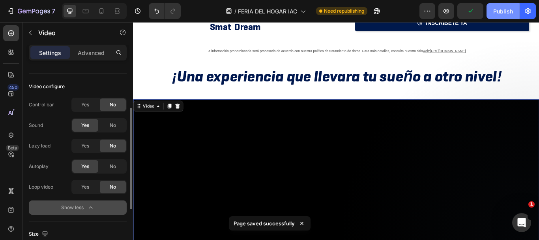
click at [500, 15] on div "Publish" at bounding box center [503, 11] width 20 height 8
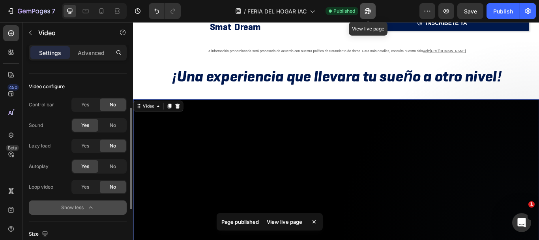
click at [368, 12] on icon "button" at bounding box center [368, 11] width 8 height 8
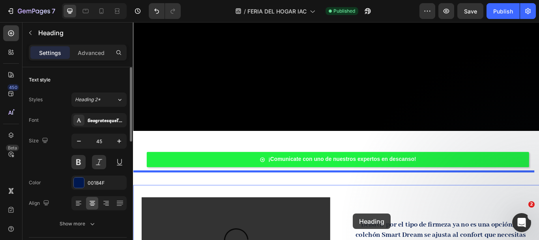
scroll to position [315, 0]
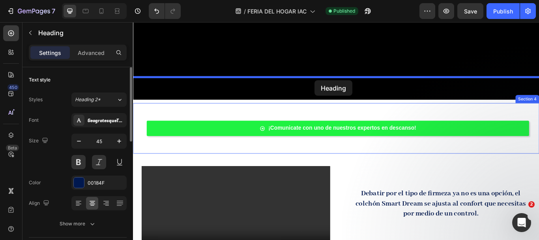
drag, startPoint x: 381, startPoint y: 124, endPoint x: 345, endPoint y: 90, distance: 49.4
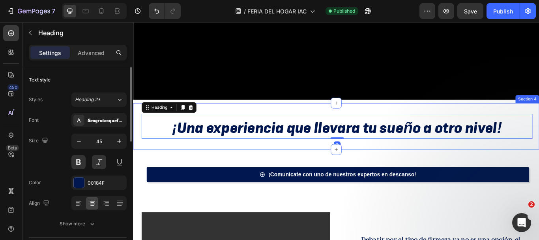
click at [350, 191] on link "¡Comunicate con uno de nuestros expertos en descanso!" at bounding box center [372, 200] width 446 height 18
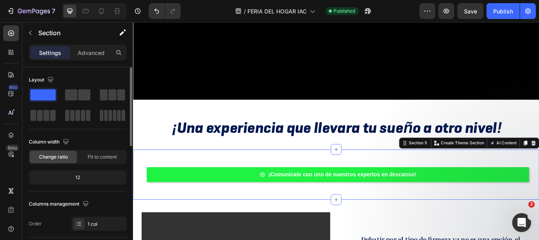
click at [325, 183] on div "¡Comunicate con uno de nuestros expertos en descanso! Button" at bounding box center [370, 200] width 474 height 34
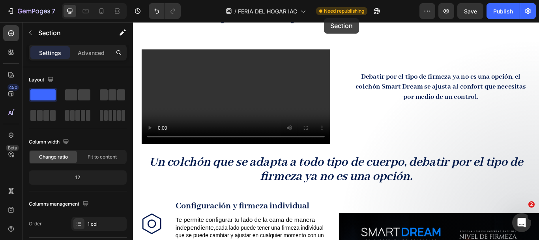
scroll to position [383, 0]
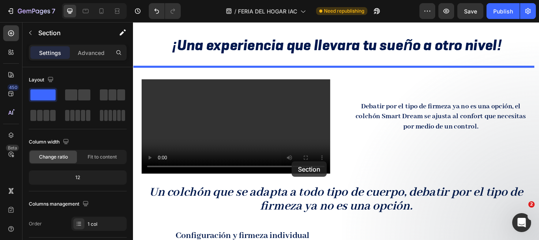
drag, startPoint x: 328, startPoint y: 258, endPoint x: 318, endPoint y: 184, distance: 74.5
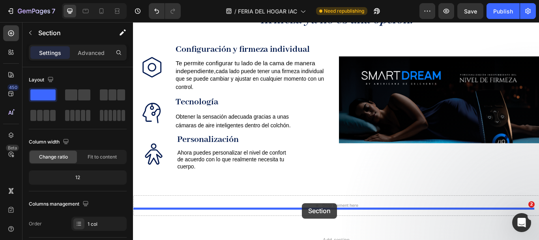
scroll to position [736, 0]
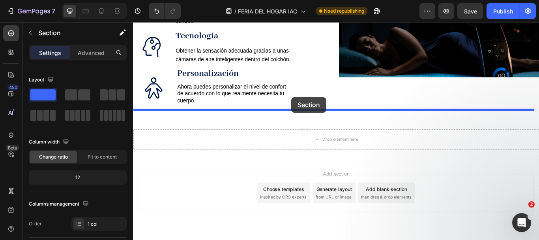
drag, startPoint x: 318, startPoint y: 77, endPoint x: 318, endPoint y: 109, distance: 32.4
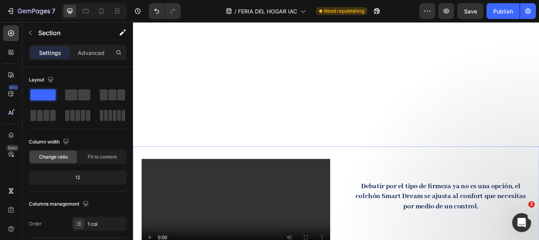
scroll to position [283, 0]
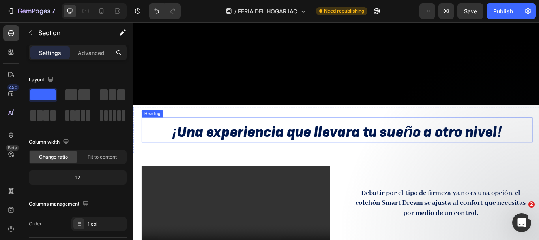
click at [317, 161] on h2 "¡Una experiencia que llevara tu sueño a otro nivel!" at bounding box center [371, 149] width 448 height 25
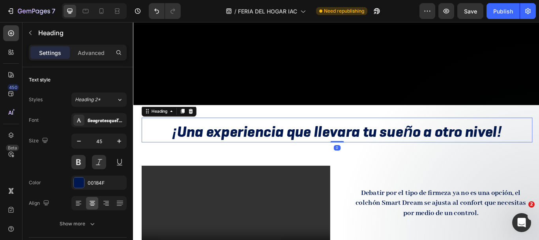
click at [315, 154] on h2 "¡Una experiencia que llevara tu sueño a otro nivel!" at bounding box center [371, 149] width 448 height 25
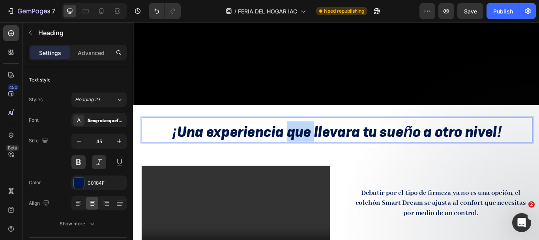
click at [315, 154] on p "¡Una experiencia que llevara tu sueño a otro nivel!" at bounding box center [371, 149] width 446 height 23
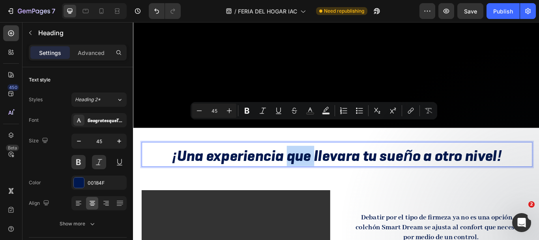
scroll to position [441, 0]
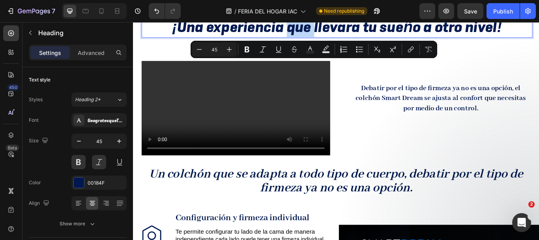
type input "16"
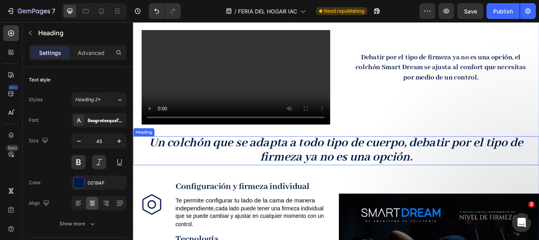
click at [313, 154] on strong "Un colchón que se adapta a todo tipo de cuerpo, debatir por el tipo de firmeza …" at bounding box center [370, 171] width 436 height 34
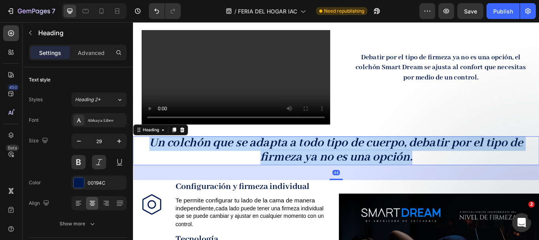
click at [313, 154] on strong "Un colchón que se adapta a todo tipo de cuerpo, debatir por el tipo de firmeza …" at bounding box center [370, 171] width 436 height 34
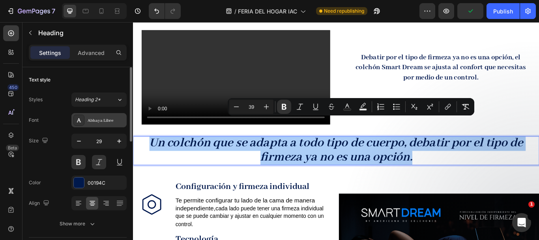
click at [110, 117] on div "Abhaya Libre" at bounding box center [106, 120] width 37 height 7
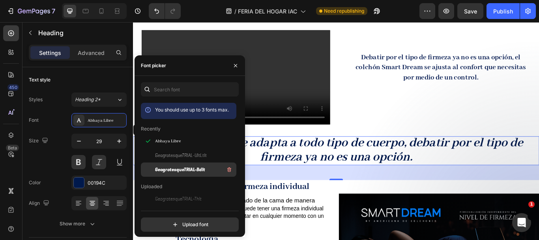
click at [196, 171] on span "GeogrotesqueTRIAL-BdIt" at bounding box center [180, 169] width 50 height 7
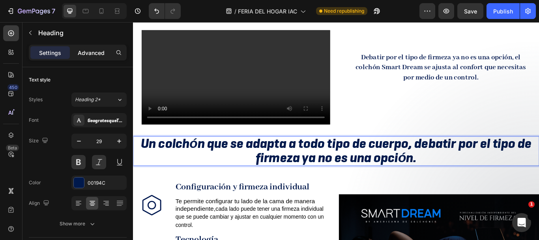
click at [90, 49] on p "Advanced" at bounding box center [91, 53] width 27 height 8
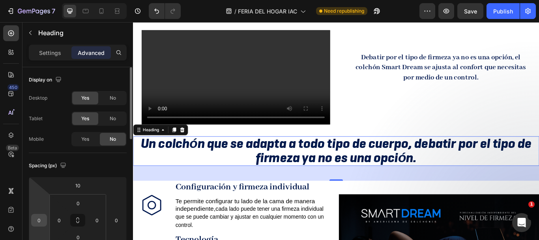
click at [45, 222] on div "0" at bounding box center [39, 220] width 16 height 13
click at [42, 219] on input "0" at bounding box center [39, 220] width 12 height 12
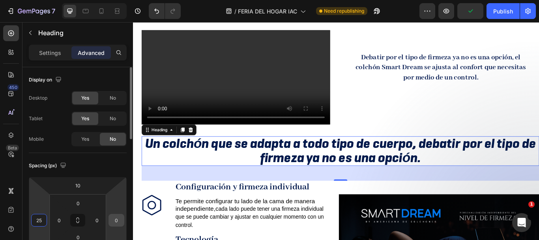
type input "25"
click at [120, 218] on input "0" at bounding box center [117, 220] width 12 height 12
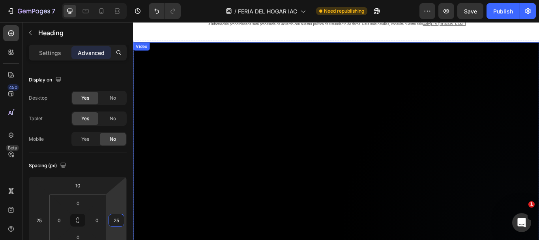
scroll to position [125, 0]
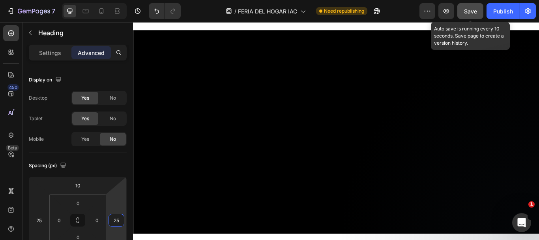
type input "25"
click at [473, 13] on span "Save" at bounding box center [470, 11] width 13 height 7
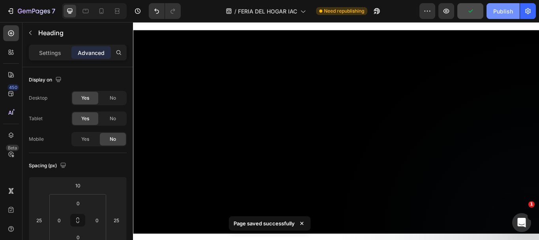
click at [495, 12] on div "Publish" at bounding box center [503, 11] width 20 height 8
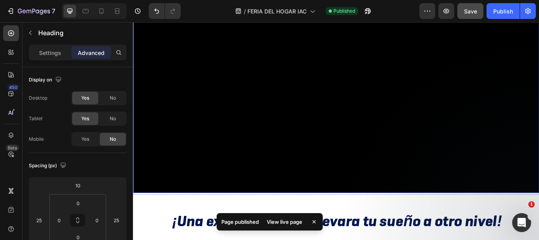
scroll to position [85, 0]
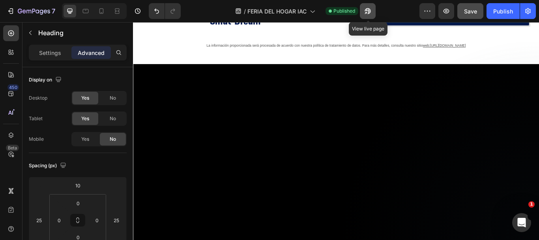
click at [366, 14] on icon "button" at bounding box center [366, 13] width 2 height 2
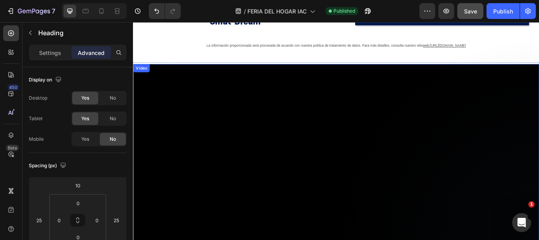
click at [289, 186] on video at bounding box center [370, 189] width 474 height 237
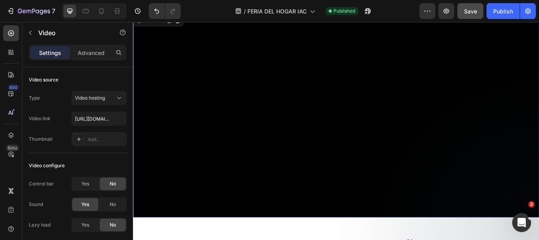
scroll to position [125, 0]
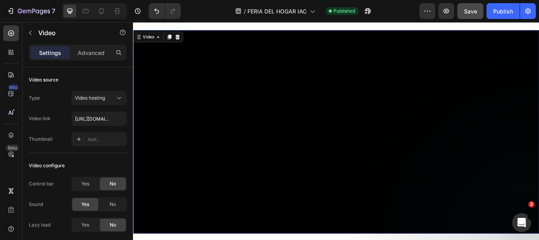
click at [196, 157] on video at bounding box center [370, 150] width 474 height 237
click at [162, 224] on video at bounding box center [370, 150] width 474 height 237
click at [185, 64] on video at bounding box center [370, 150] width 474 height 237
click at [180, 68] on video at bounding box center [370, 150] width 474 height 237
click at [231, 129] on video at bounding box center [370, 150] width 474 height 237
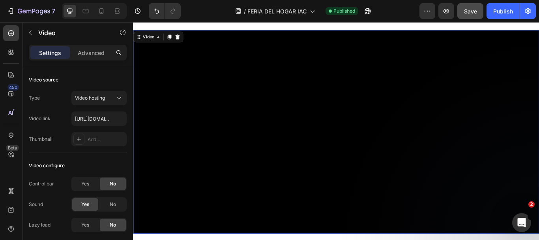
click at [231, 129] on video at bounding box center [370, 150] width 474 height 237
click at [104, 204] on div "No" at bounding box center [113, 204] width 26 height 13
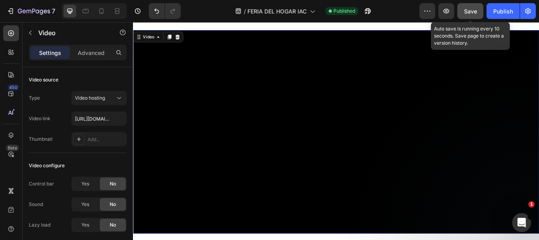
click at [466, 12] on span "Save" at bounding box center [470, 11] width 13 height 7
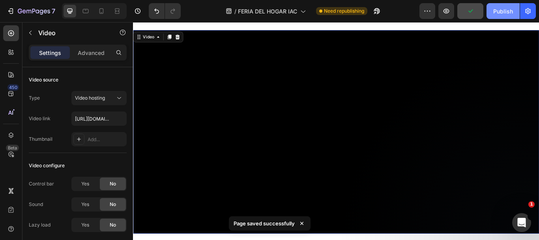
click at [491, 15] on button "Publish" at bounding box center [503, 11] width 33 height 16
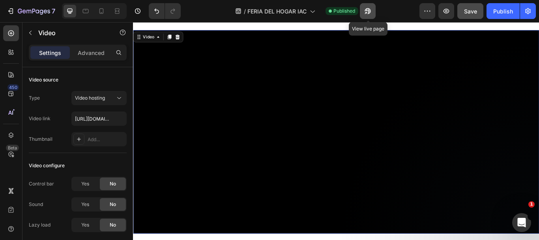
click at [367, 11] on icon "button" at bounding box center [368, 11] width 8 height 8
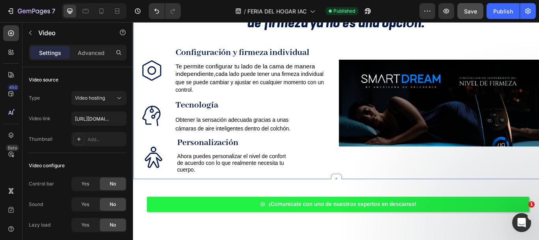
scroll to position [519, 0]
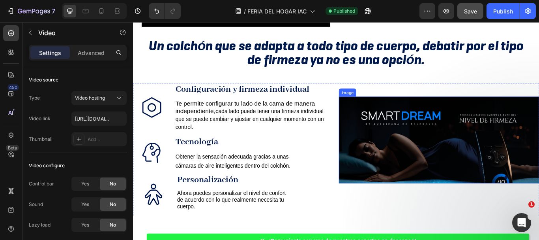
click at [420, 178] on img at bounding box center [490, 159] width 234 height 101
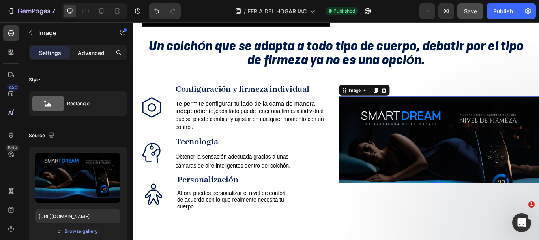
click at [86, 56] on p "Advanced" at bounding box center [91, 53] width 27 height 8
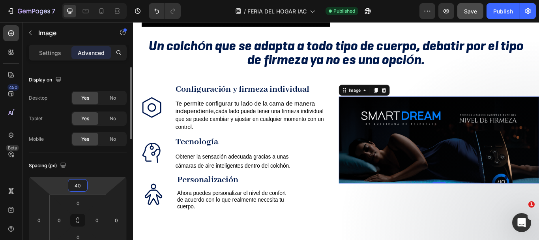
click at [81, 185] on input "40" at bounding box center [78, 185] width 16 height 12
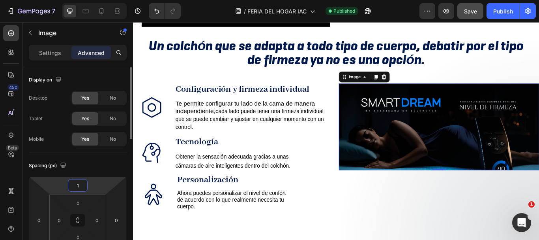
type input "10"
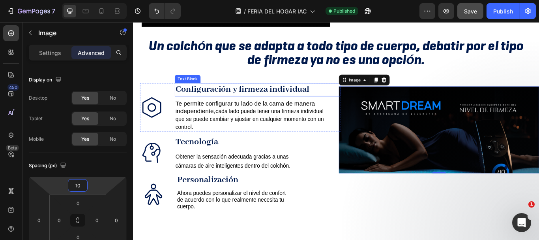
click at [283, 94] on strong "Configuración y firmeza individual" at bounding box center [260, 100] width 156 height 13
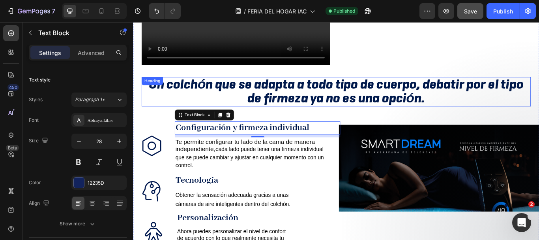
scroll to position [441, 0]
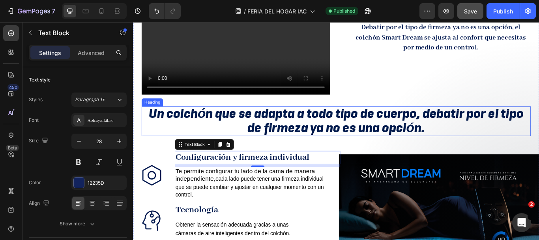
click at [331, 118] on strong "Un colchón que se adapta a todo tipo de cuerpo, debatir por el tipo de firmeza …" at bounding box center [370, 136] width 437 height 37
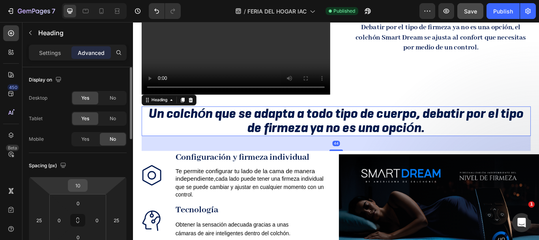
click at [80, 182] on input "10" at bounding box center [78, 185] width 16 height 12
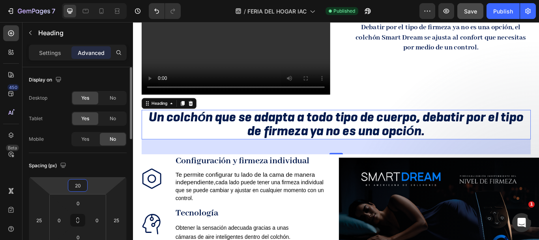
scroll to position [79, 0]
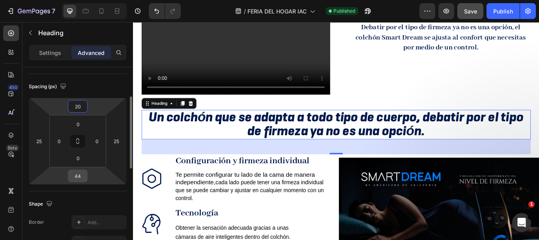
type input "20"
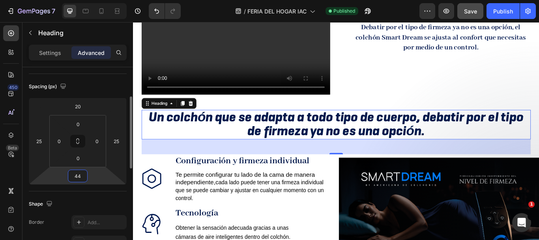
click at [78, 173] on input "44" at bounding box center [78, 176] width 16 height 12
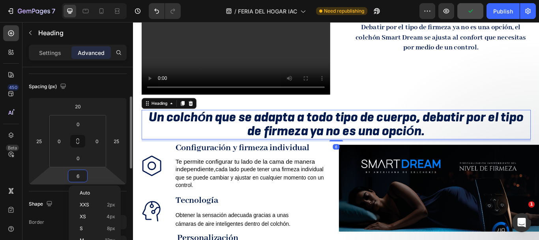
type input "60"
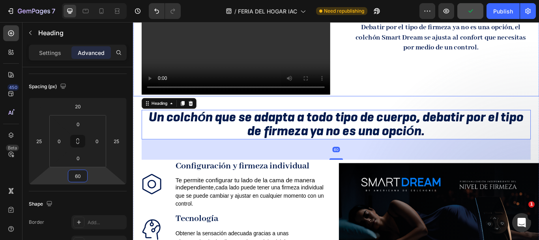
click at [450, 79] on div "Debatir por el tipo de firmeza ya no es una opción, el colchón Smart Dream se a…" at bounding box center [490, 51] width 234 height 114
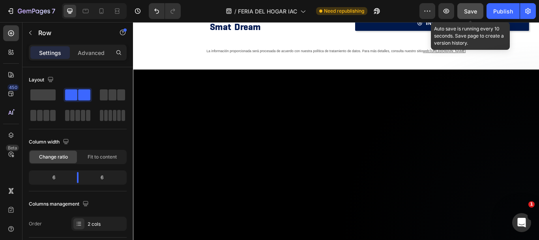
click at [462, 9] on button "Save" at bounding box center [471, 11] width 26 height 16
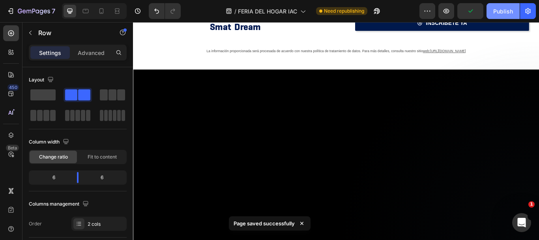
click at [506, 15] on div "Publish" at bounding box center [503, 11] width 20 height 8
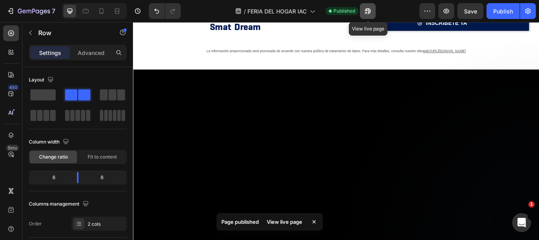
click at [370, 14] on icon "button" at bounding box center [368, 11] width 8 height 8
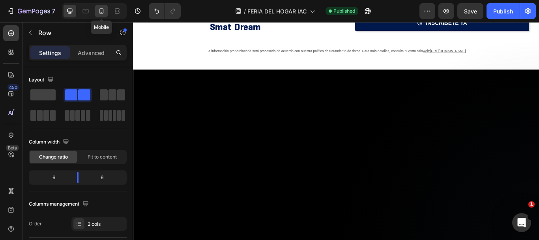
click at [96, 13] on div at bounding box center [101, 11] width 13 height 13
type input "100%"
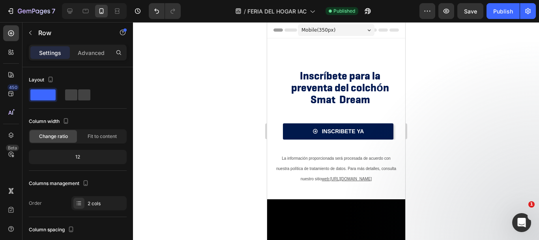
click at [337, 99] on span "Smat Dream" at bounding box center [340, 99] width 60 height 14
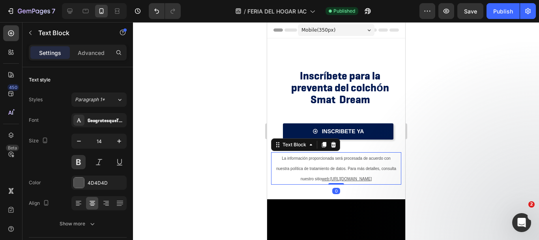
click at [324, 159] on span "La información proporcionada será procesada de acuerdo con nuestra política de …" at bounding box center [336, 168] width 120 height 25
click at [80, 143] on icon "button" at bounding box center [79, 141] width 8 height 8
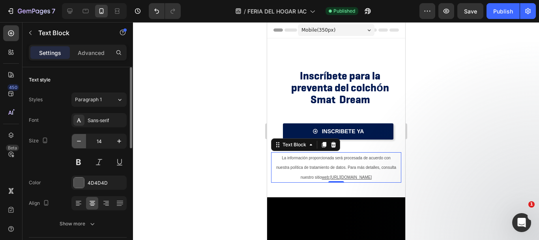
click at [80, 143] on icon "button" at bounding box center [79, 141] width 8 height 8
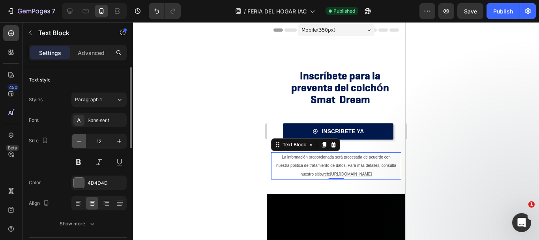
click at [80, 143] on icon "button" at bounding box center [79, 141] width 8 height 8
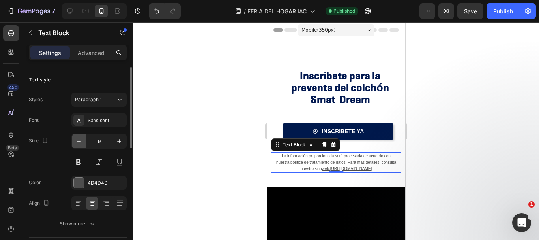
click at [80, 143] on icon "button" at bounding box center [79, 141] width 8 height 8
type input "8"
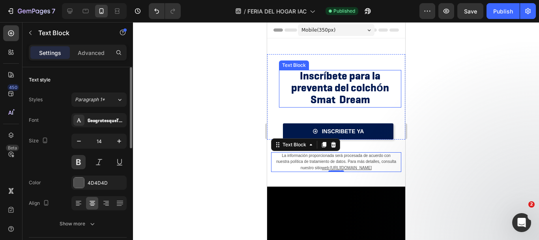
click at [347, 77] on span "Inscríbete para la preventa del colchón" at bounding box center [340, 82] width 98 height 26
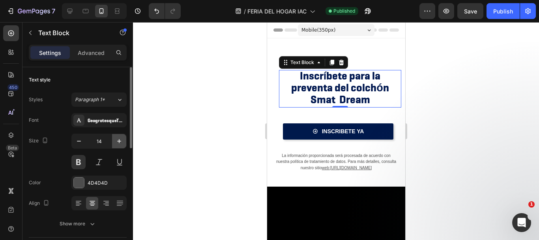
click at [116, 142] on icon "button" at bounding box center [119, 141] width 8 height 8
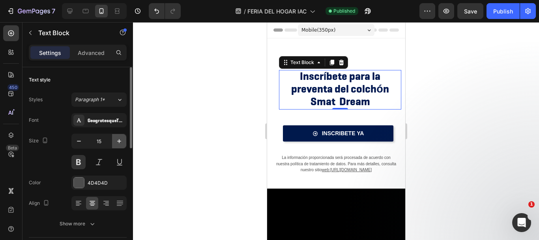
click at [116, 142] on icon "button" at bounding box center [119, 141] width 8 height 8
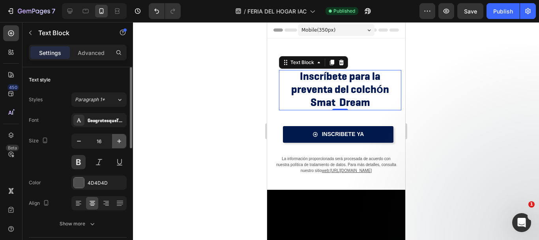
click at [116, 142] on icon "button" at bounding box center [119, 141] width 8 height 8
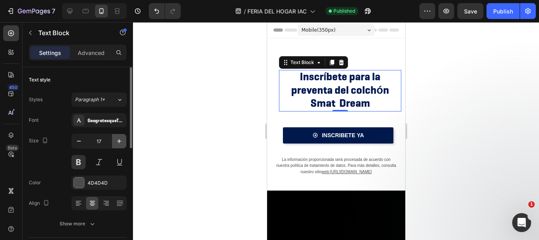
click at [116, 142] on icon "button" at bounding box center [119, 141] width 8 height 8
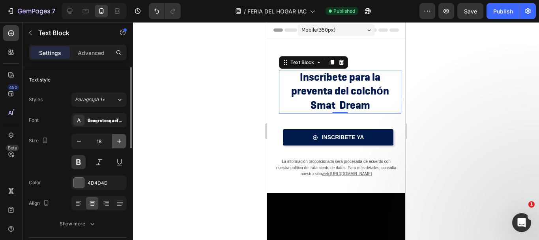
click at [116, 142] on icon "button" at bounding box center [119, 141] width 8 height 8
type input "19"
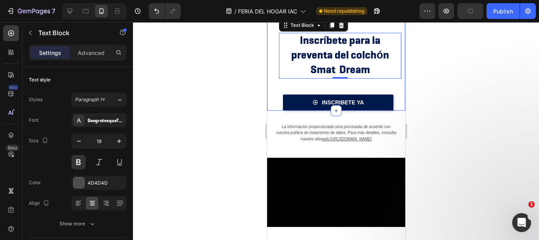
scroll to position [79, 0]
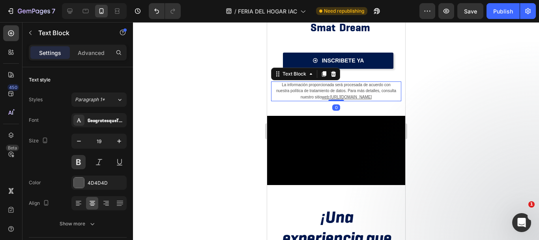
click at [333, 100] on p "La información proporcionada será procesada de acuerdo con nuestra política de …" at bounding box center [336, 91] width 121 height 18
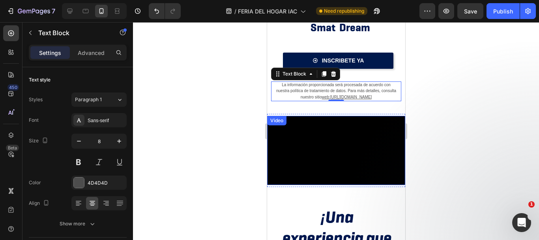
click at [344, 132] on video at bounding box center [336, 150] width 138 height 69
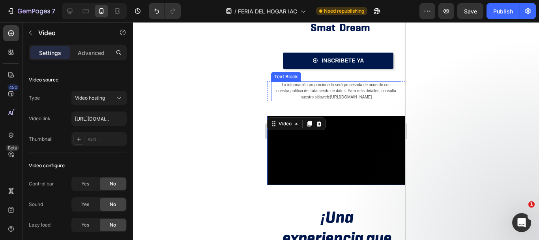
click at [342, 93] on span "La información proporcionada será procesada de acuerdo con nuestra política de …" at bounding box center [336, 91] width 120 height 17
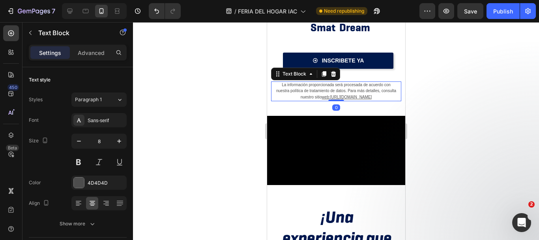
click at [341, 92] on span "La información proporcionada será procesada de acuerdo con nuestra política de …" at bounding box center [336, 91] width 120 height 17
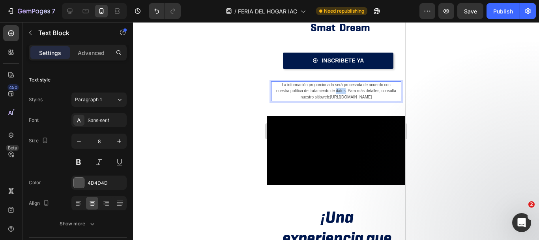
click at [341, 92] on span "La información proporcionada será procesada de acuerdo con nuestra política de …" at bounding box center [336, 91] width 120 height 17
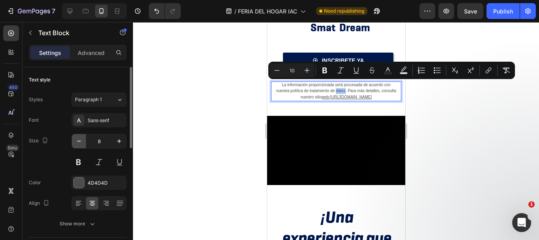
click at [76, 141] on icon "button" at bounding box center [79, 141] width 8 height 8
type input "7"
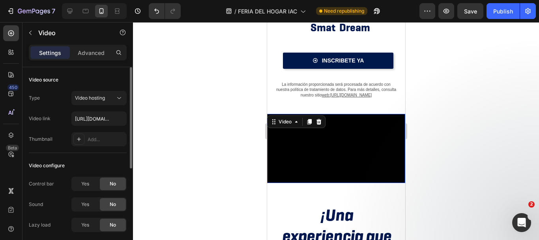
click at [374, 124] on video at bounding box center [336, 148] width 138 height 69
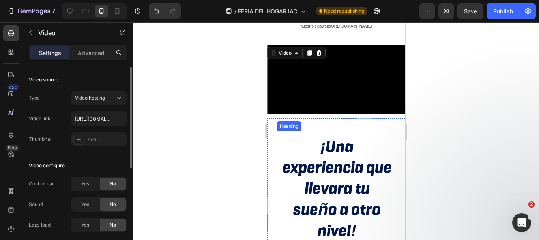
scroll to position [158, 0]
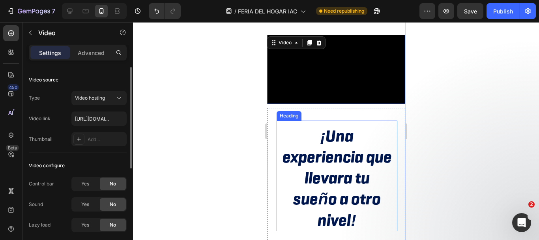
click at [328, 159] on h2 "¡Una experiencia que llevara tu sueño a otro nivel!" at bounding box center [336, 177] width 113 height 107
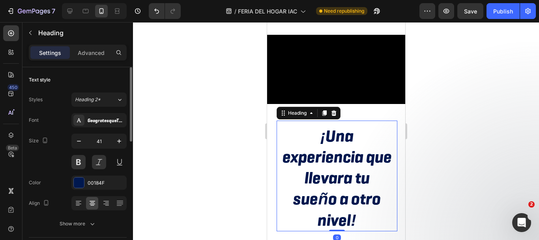
click at [328, 159] on h2 "¡Una experiencia que llevara tu sueño a otro nivel!" at bounding box center [336, 177] width 113 height 107
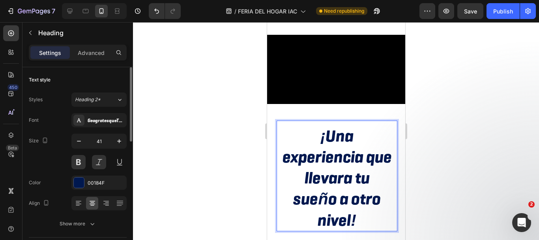
click at [328, 159] on p "¡Una experiencia que llevara tu sueño a otro nivel!" at bounding box center [336, 177] width 111 height 105
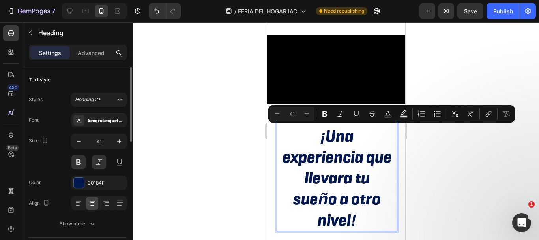
drag, startPoint x: 297, startPoint y: 116, endPoint x: 291, endPoint y: 115, distance: 6.8
click at [291, 115] on input "41" at bounding box center [292, 113] width 16 height 9
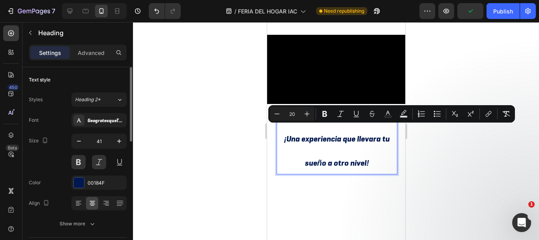
drag, startPoint x: 298, startPoint y: 113, endPoint x: 289, endPoint y: 113, distance: 8.7
click at [289, 113] on input "20" at bounding box center [292, 113] width 16 height 9
type input "30"
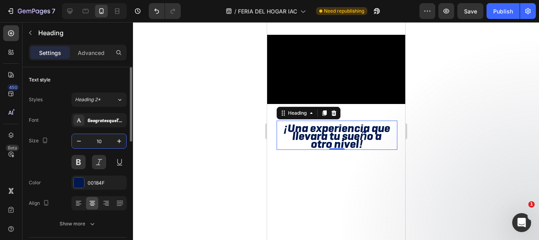
drag, startPoint x: 103, startPoint y: 141, endPoint x: 96, endPoint y: 141, distance: 6.7
click at [96, 141] on input "10" at bounding box center [99, 141] width 26 height 14
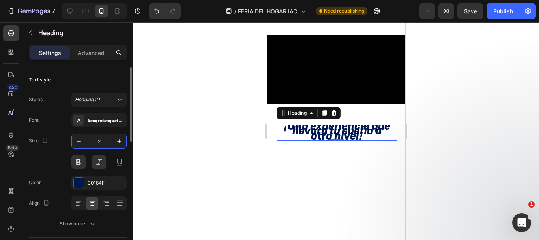
type input "20"
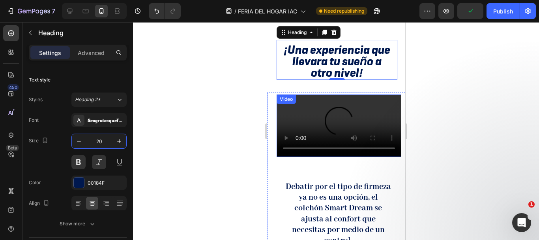
scroll to position [276, 0]
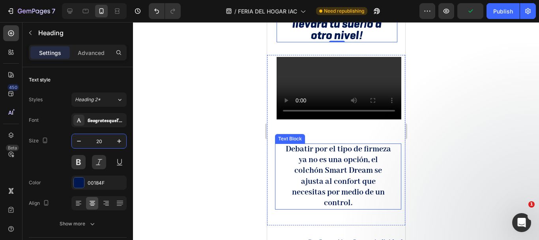
click at [327, 144] on strong "Debatir por el tipo de firmeza ya no es una opción, el colchón Smart Dream se a…" at bounding box center [337, 176] width 105 height 64
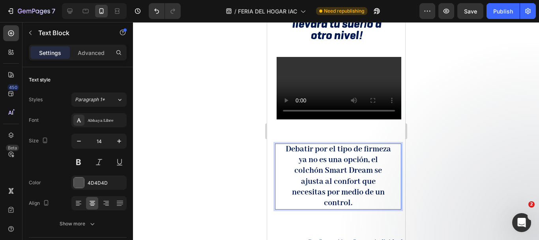
click at [353, 164] on strong "Debatir por el tipo de firmeza ya no es una opción, el colchón Smart Dream se a…" at bounding box center [337, 176] width 105 height 64
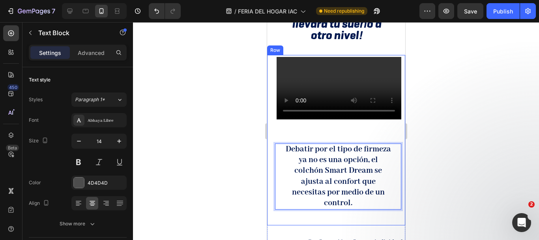
click at [324, 199] on div "Debatir por el tipo de firmeza ya no es una opción, el colchón Smart Dream se a…" at bounding box center [336, 177] width 138 height 98
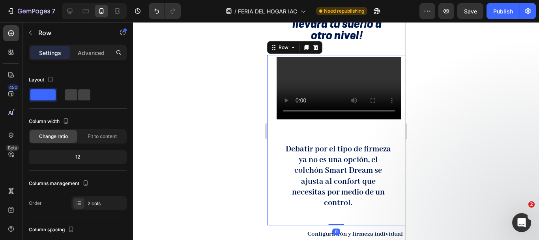
drag, startPoint x: 333, startPoint y: 218, endPoint x: 330, endPoint y: 186, distance: 32.1
click at [332, 197] on div "Video Debatir por el tipo de firmeza ya no es una opción, el colchón Smart Drea…" at bounding box center [336, 140] width 138 height 170
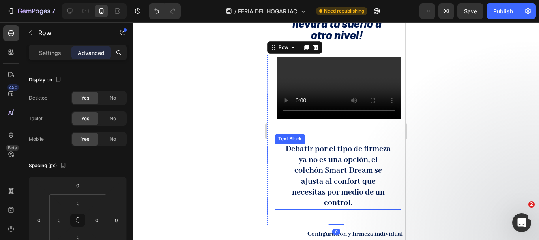
click at [330, 186] on strong "Debatir por el tipo de firmeza ya no es una opción, el colchón Smart Dream se a…" at bounding box center [337, 176] width 105 height 64
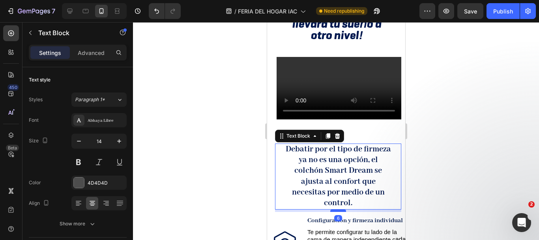
drag, startPoint x: 339, startPoint y: 210, endPoint x: 337, endPoint y: 197, distance: 13.6
click at [337, 209] on div at bounding box center [338, 210] width 16 height 2
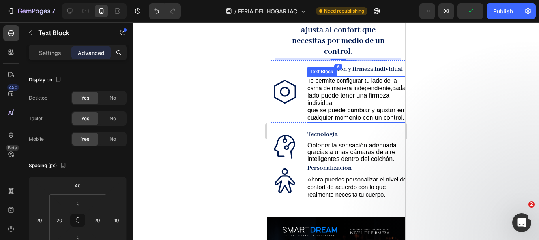
scroll to position [434, 0]
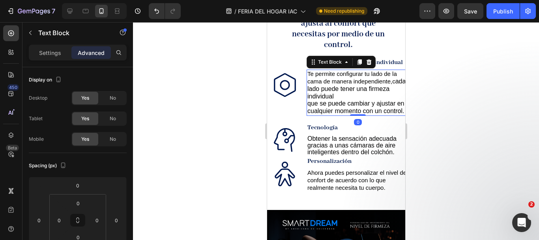
click at [317, 114] on span "que se puede cambiar y ajustar en cualquier momento con un control." at bounding box center [355, 107] width 97 height 14
click at [324, 154] on span "Obtener la sensación adecuada gracias a unas cámaras de aire inteligentes dentr…" at bounding box center [351, 145] width 89 height 20
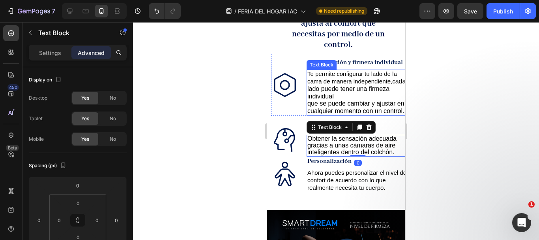
click at [331, 100] on span "que se puede cambiar y ajustar en cualquier momento con un control." at bounding box center [355, 107] width 97 height 14
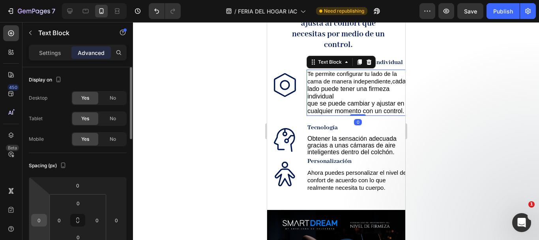
click at [43, 219] on input "0" at bounding box center [39, 220] width 12 height 12
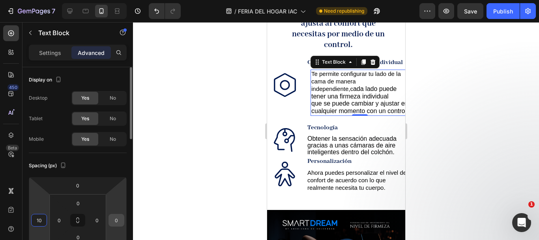
type input "10"
click at [116, 221] on input "0" at bounding box center [117, 220] width 12 height 12
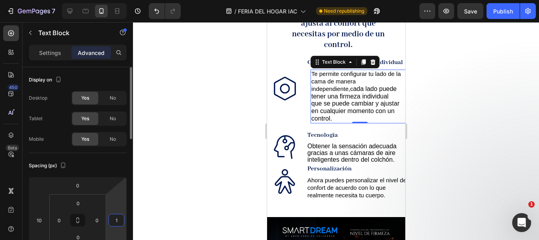
type input "10"
click at [329, 156] on div "Text Block" at bounding box center [321, 159] width 27 height 7
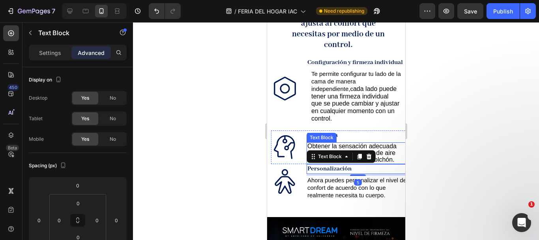
click at [351, 143] on span "Obtener la sensación adecuada gracias a unas cámaras de aire inteligentes dentr…" at bounding box center [351, 153] width 89 height 20
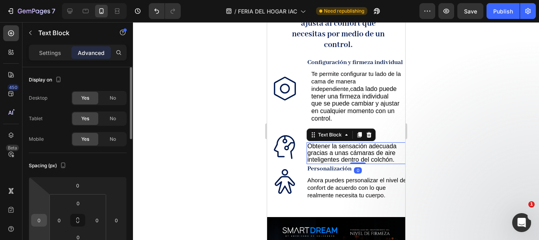
click at [40, 221] on input "0" at bounding box center [39, 220] width 12 height 12
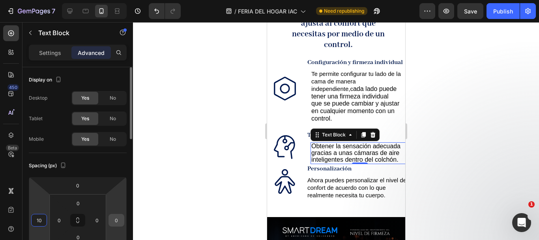
type input "10"
click at [113, 221] on input "0" at bounding box center [117, 220] width 12 height 12
type input "10"
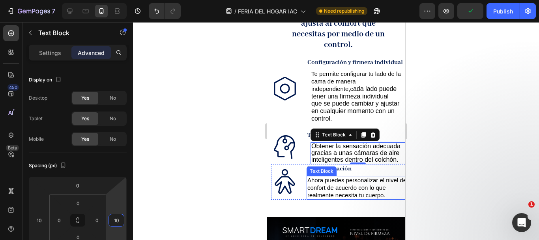
click at [313, 193] on span "Ahora puedes personalizar el nivel de confort de acuerdo con lo que realmente n…" at bounding box center [356, 187] width 99 height 22
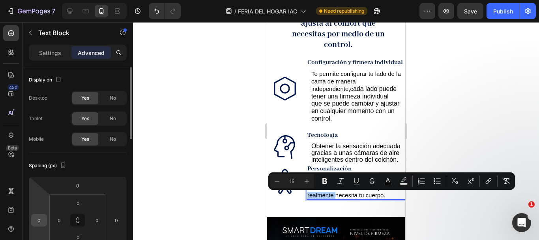
click at [46, 218] on div "0" at bounding box center [39, 220] width 16 height 13
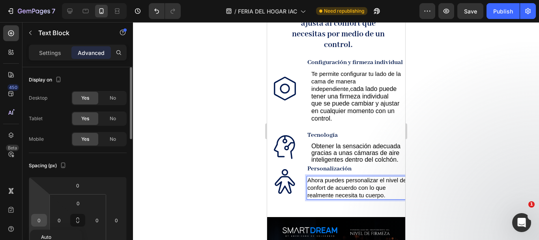
click at [40, 219] on input "0" at bounding box center [39, 220] width 12 height 12
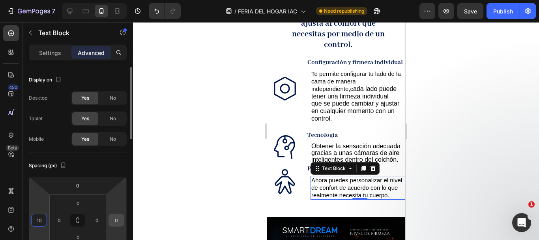
type input "10"
click at [120, 219] on input "0" at bounding box center [117, 220] width 12 height 12
type input "10"
drag, startPoint x: 437, startPoint y: 150, endPoint x: 416, endPoint y: 144, distance: 21.4
click at [437, 150] on div at bounding box center [336, 131] width 406 height 218
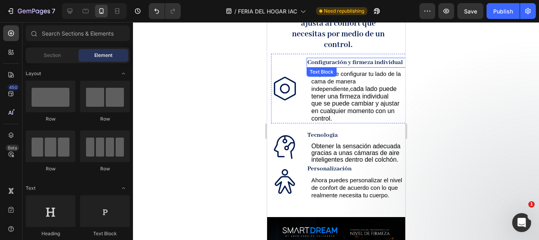
click at [330, 58] on strong "Configuración y firmeza individual" at bounding box center [355, 62] width 96 height 8
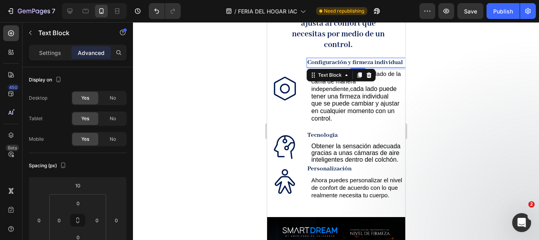
click at [330, 58] on strong "Configuración y firmeza individual" at bounding box center [355, 62] width 96 height 8
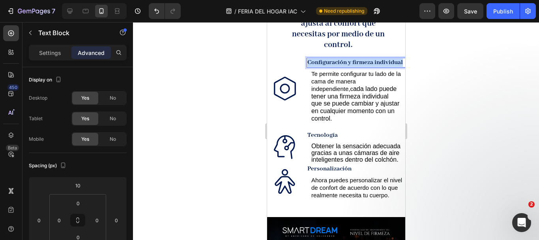
click at [330, 58] on strong "Configuración y firmeza individual" at bounding box center [355, 62] width 96 height 8
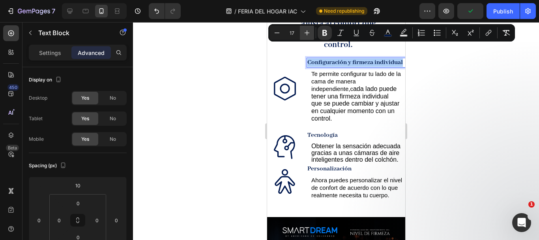
click at [311, 34] on button "Plus" at bounding box center [307, 33] width 14 height 14
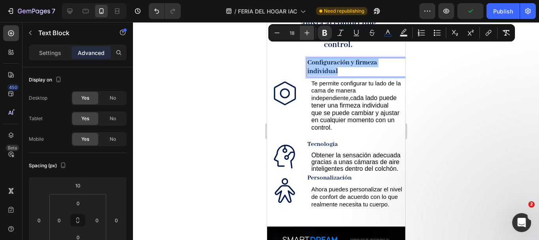
click at [311, 34] on button "Plus" at bounding box center [307, 33] width 14 height 14
type input "20"
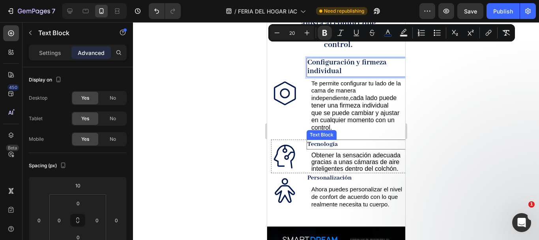
click at [313, 140] on strong "Tecnología" at bounding box center [322, 144] width 30 height 8
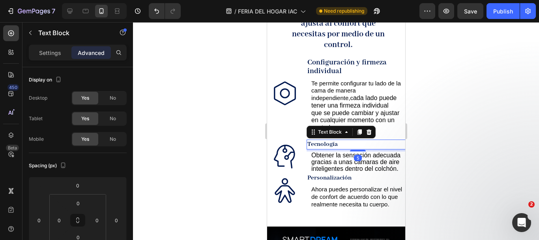
click at [313, 140] on strong "Tecnología" at bounding box center [322, 144] width 30 height 8
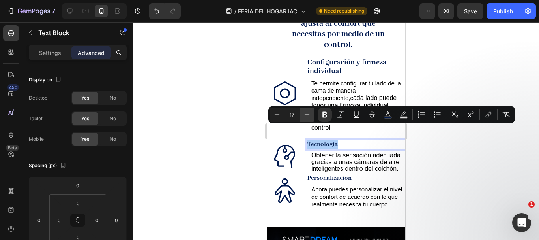
click at [310, 113] on icon "Editor contextual toolbar" at bounding box center [307, 115] width 8 height 8
type input "18"
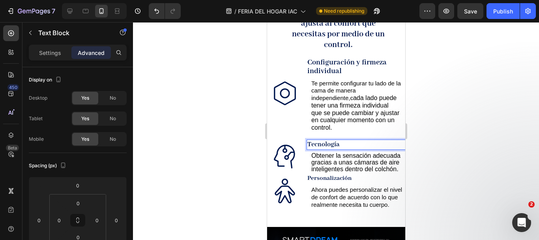
click at [309, 113] on div "Configuración y firmeza individual Text Block Te permite configurar tu lado de …" at bounding box center [357, 93] width 103 height 79
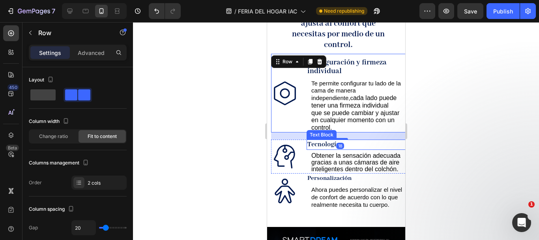
click at [319, 140] on strong "Tecnología" at bounding box center [323, 144] width 32 height 8
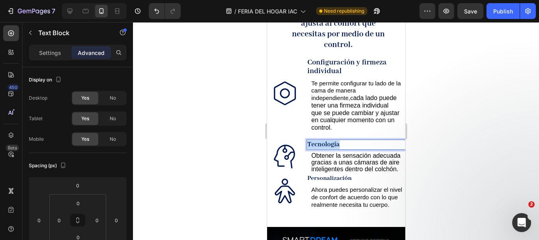
click at [319, 140] on strong "Tecnología" at bounding box center [323, 144] width 32 height 8
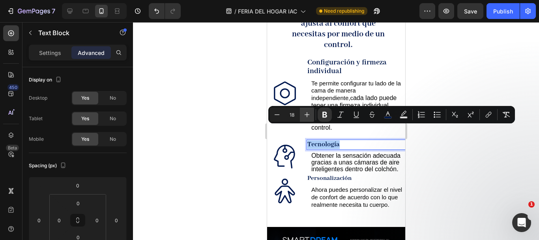
click at [306, 114] on icon "Editor contextual toolbar" at bounding box center [307, 114] width 5 height 5
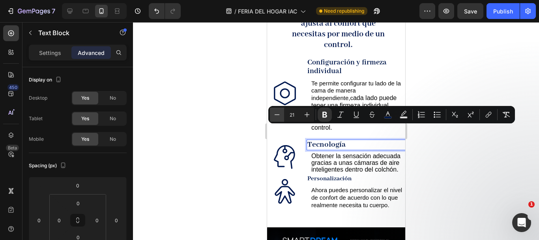
click at [281, 112] on button "Minus" at bounding box center [277, 114] width 14 height 14
type input "20"
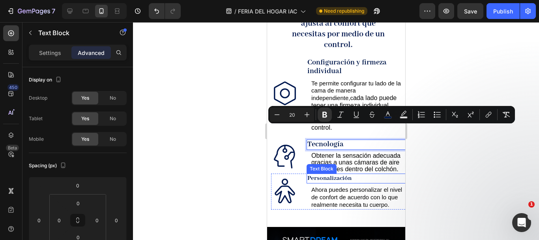
click at [334, 174] on strong "Personalización" at bounding box center [329, 178] width 44 height 8
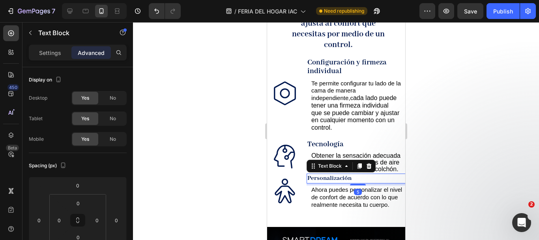
click at [334, 174] on strong "Personalización" at bounding box center [329, 178] width 44 height 8
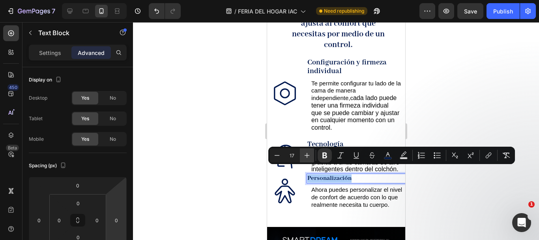
click at [308, 153] on icon "Editor contextual toolbar" at bounding box center [307, 155] width 8 height 8
type input "18"
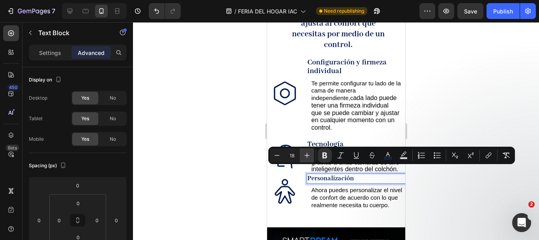
click at [307, 153] on div "Tecnología Text Block Obtener la sensación adecuada gracias a unas cámaras de a…" at bounding box center [357, 156] width 103 height 34
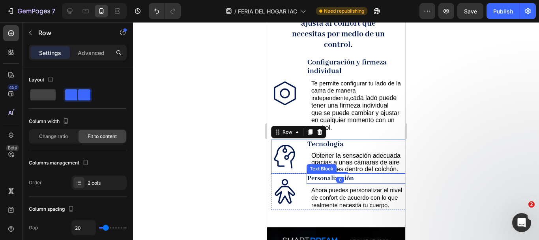
click at [319, 174] on strong "Personalización" at bounding box center [330, 178] width 47 height 8
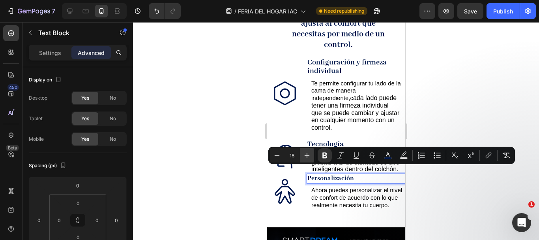
click at [309, 156] on icon "Editor contextual toolbar" at bounding box center [307, 155] width 8 height 8
type input "20"
click at [320, 125] on div "Icon Configuración y firmeza individual Text Block Te permite configurar tu lad…" at bounding box center [336, 135] width 138 height 163
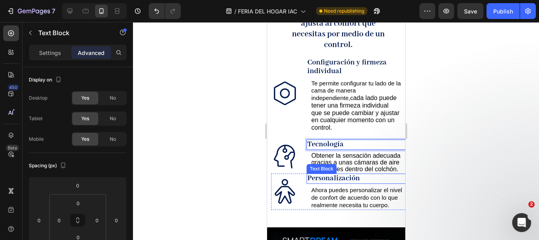
click at [318, 173] on strong "Personalización" at bounding box center [333, 177] width 53 height 9
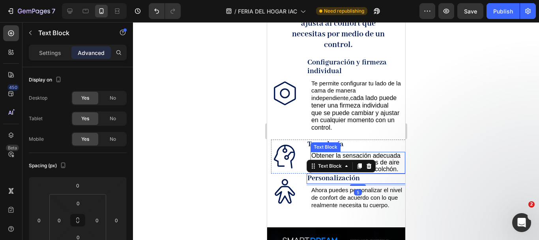
click at [358, 152] on span "Obtener la sensación adecuada gracias a unas cámaras de aire inteligentes dentr…" at bounding box center [355, 162] width 89 height 20
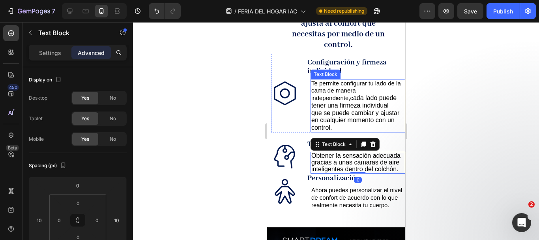
click at [345, 109] on span "que se puede cambiar y ajustar en cualquier momento con un control." at bounding box center [355, 120] width 88 height 22
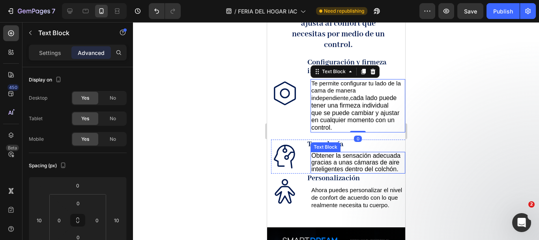
click at [338, 166] on div "Obtener la sensación adecuada gracias a unas cámaras de aire inteligentes dentr…" at bounding box center [357, 163] width 95 height 22
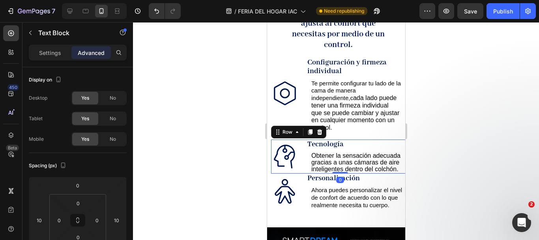
click at [287, 164] on div "Icon" at bounding box center [285, 156] width 28 height 34
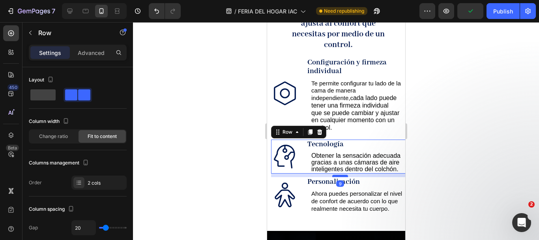
click at [340, 174] on div at bounding box center [340, 175] width 16 height 2
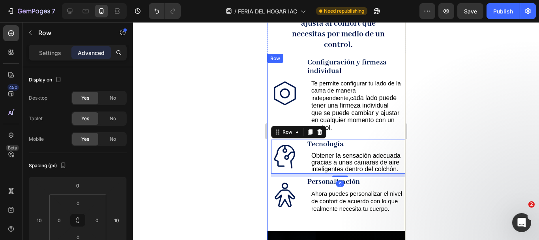
click at [334, 119] on div "Icon Configuración y firmeza individual Text Block Te permite configurar tu lad…" at bounding box center [336, 137] width 138 height 167
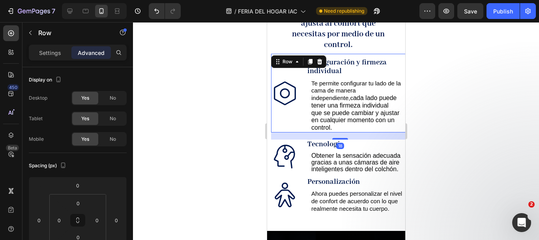
click at [291, 116] on div "Icon" at bounding box center [285, 93] width 28 height 79
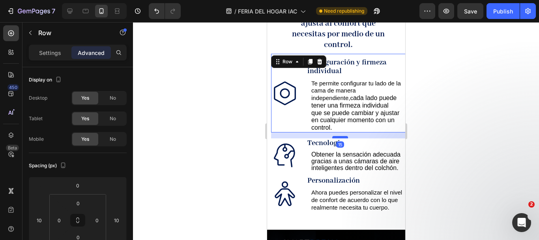
click at [342, 136] on div at bounding box center [340, 137] width 16 height 2
type input "15"
click at [285, 164] on div "Icon" at bounding box center [285, 155] width 28 height 34
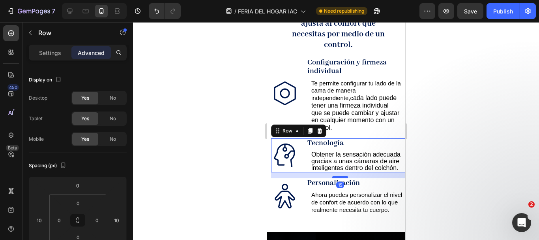
click at [339, 176] on div at bounding box center [340, 177] width 16 height 2
type input "15"
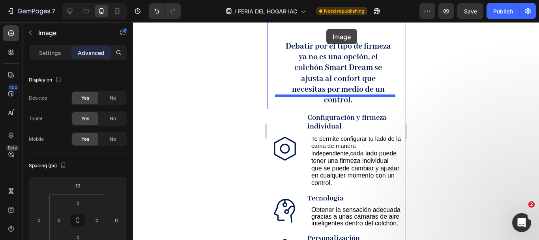
scroll to position [360, 0]
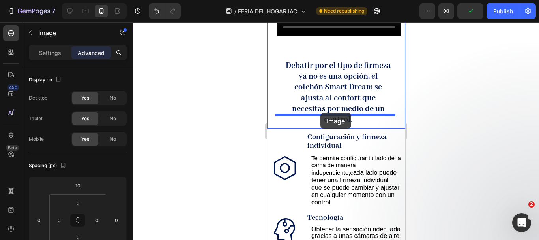
drag, startPoint x: 336, startPoint y: 162, endPoint x: 320, endPoint y: 113, distance: 51.8
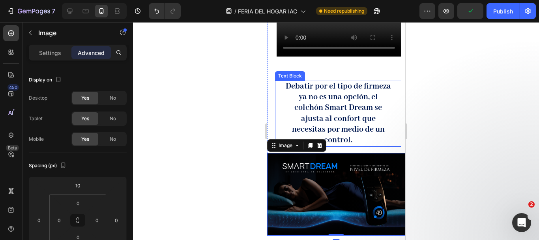
scroll to position [320, 0]
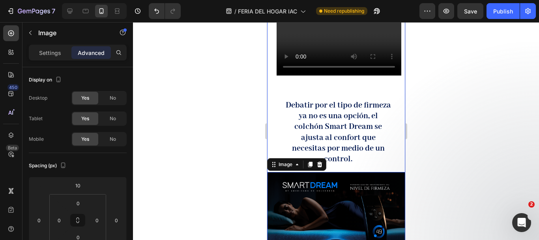
click at [337, 84] on div "Debatir por el tipo de firmeza ya no es una opción, el colchón Smart Dream se a…" at bounding box center [336, 169] width 138 height 171
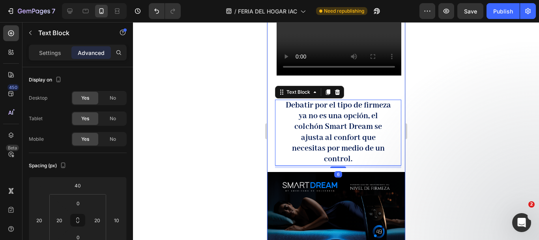
click at [357, 84] on div "Debatir por el tipo de firmeza ya no es una opción, el colchón Smart Dream se a…" at bounding box center [336, 169] width 138 height 171
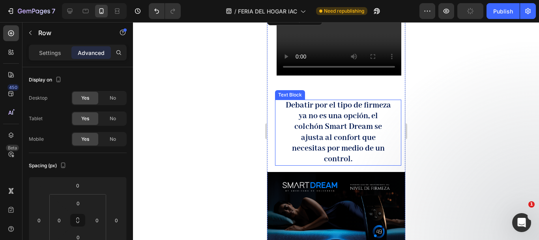
click at [304, 111] on strong "Debatir por el tipo de firmeza ya no es una opción, el colchón Smart Dream se a…" at bounding box center [337, 132] width 105 height 64
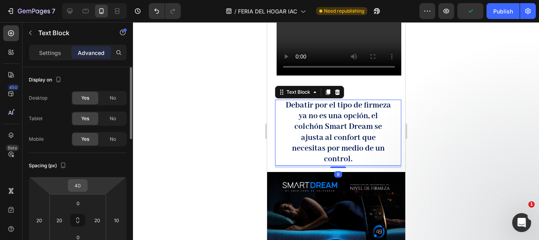
click at [82, 191] on input "40" at bounding box center [78, 185] width 16 height 12
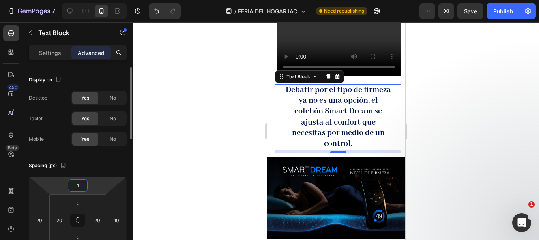
type input "10"
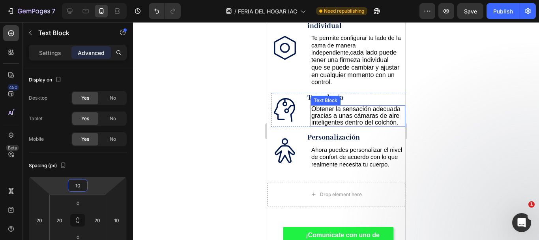
scroll to position [557, 0]
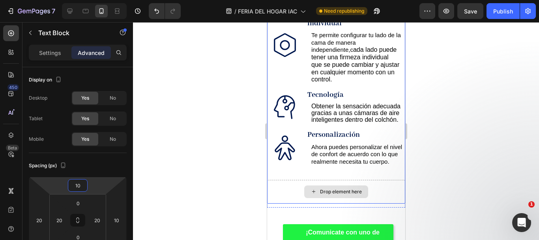
click at [386, 184] on div "Drop element here" at bounding box center [336, 192] width 138 height 24
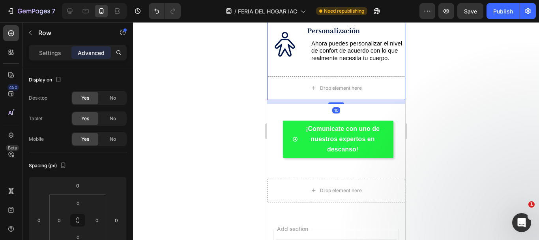
scroll to position [675, 0]
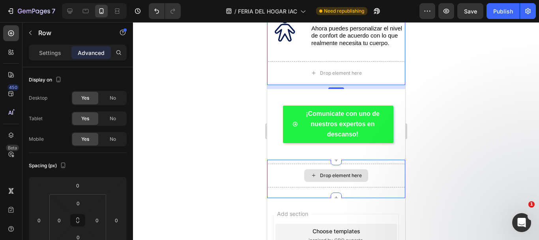
click at [370, 173] on div "Drop element here" at bounding box center [336, 175] width 138 height 24
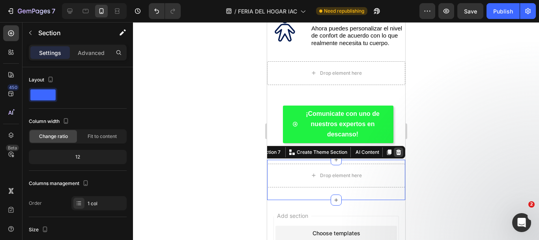
click at [396, 150] on div at bounding box center [398, 151] width 9 height 9
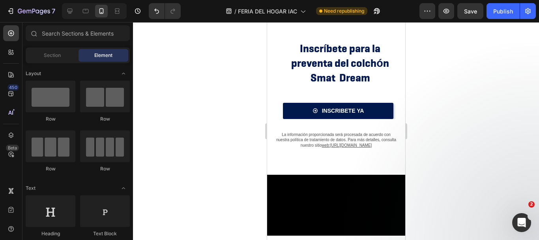
scroll to position [0, 0]
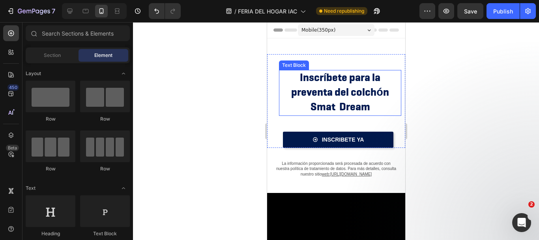
click at [366, 102] on span "Smat Dream" at bounding box center [340, 106] width 60 height 14
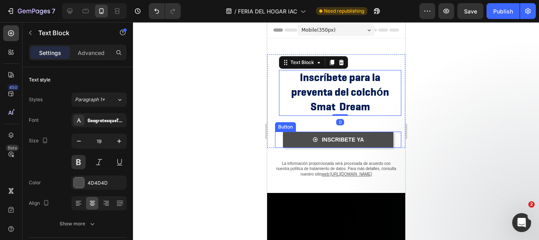
click at [309, 131] on link "INSCRIBETE YA" at bounding box center [338, 139] width 111 height 16
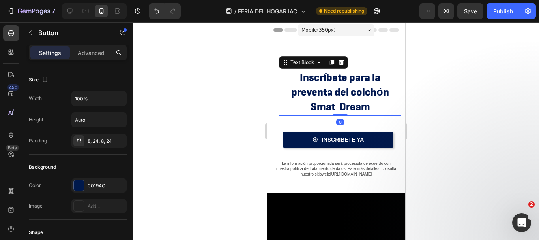
click at [307, 107] on p "Smat Dream" at bounding box center [339, 107] width 121 height 15
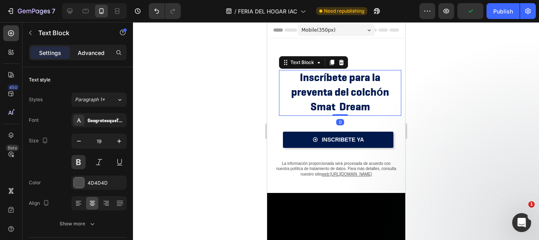
click at [92, 57] on div "Advanced" at bounding box center [90, 52] width 39 height 13
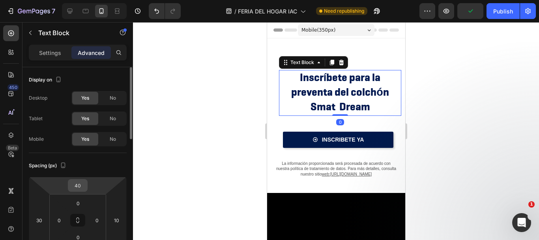
click at [77, 189] on input "40" at bounding box center [78, 185] width 16 height 12
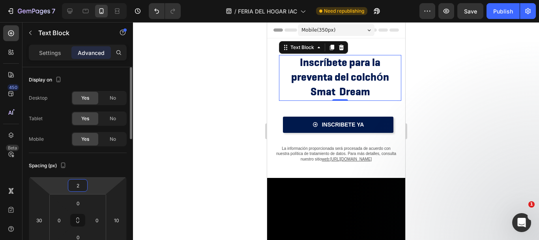
type input "20"
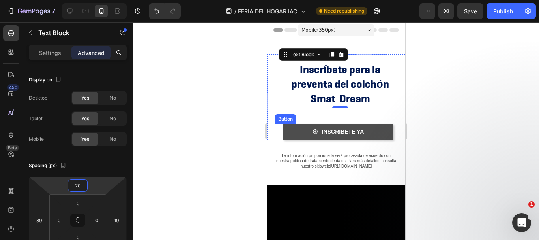
click at [294, 126] on link "INSCRIBETE YA" at bounding box center [338, 132] width 111 height 16
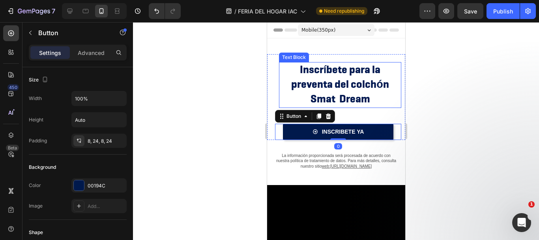
click at [310, 98] on span "Smat Dream" at bounding box center [340, 99] width 60 height 14
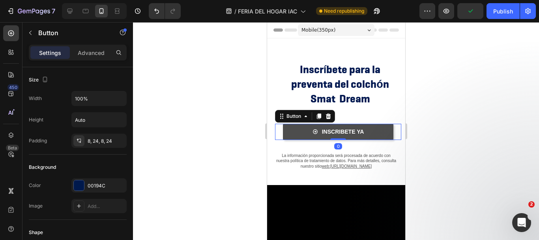
click at [292, 126] on link "INSCRIBETE YA" at bounding box center [338, 132] width 111 height 16
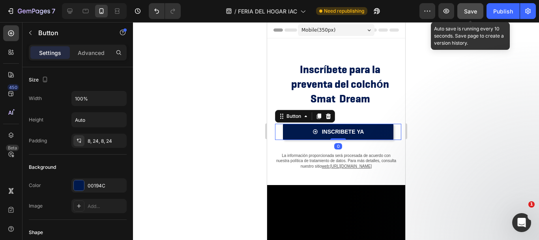
click at [463, 13] on button "Save" at bounding box center [471, 11] width 26 height 16
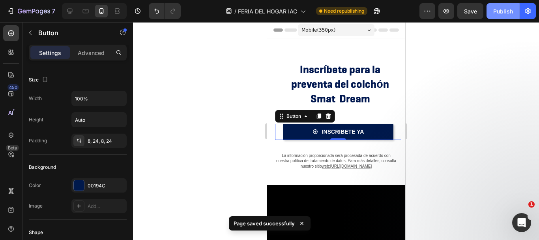
click at [499, 15] on button "Publish" at bounding box center [503, 11] width 33 height 16
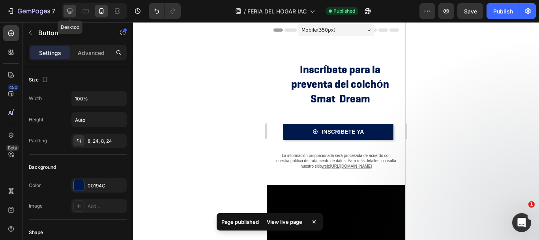
click at [71, 13] on icon at bounding box center [70, 11] width 5 height 5
type input "16"
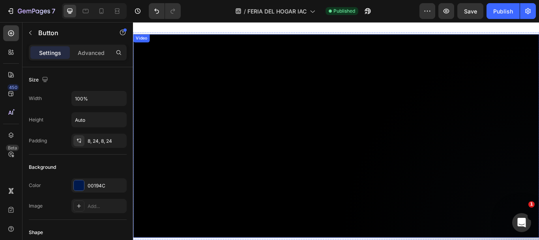
scroll to position [197, 0]
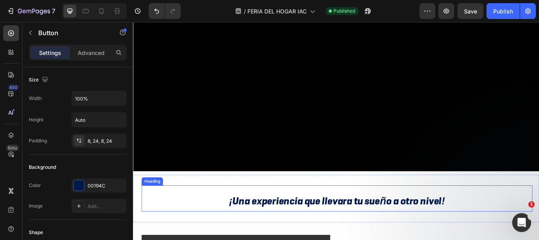
click at [302, 223] on span "¡Una experiencia que llevara tu sueño a otro nivel!" at bounding box center [371, 230] width 252 height 15
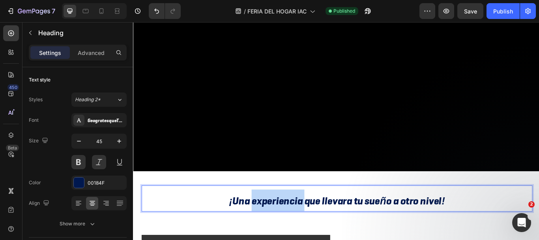
click at [299, 223] on span "¡Una experiencia que llevara tu sueño a otro nivel!" at bounding box center [371, 230] width 252 height 15
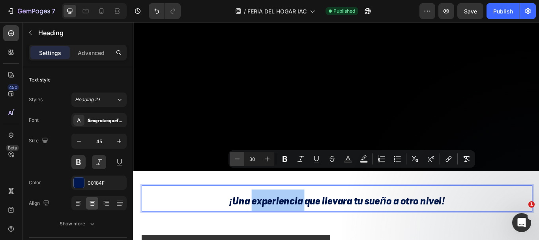
drag, startPoint x: 259, startPoint y: 157, endPoint x: 243, endPoint y: 157, distance: 15.4
click at [243, 157] on div "Minus 30 Plus" at bounding box center [252, 159] width 44 height 14
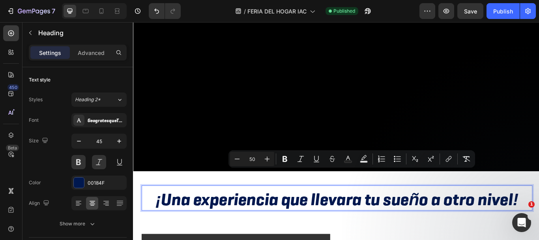
drag, startPoint x: 257, startPoint y: 159, endPoint x: 250, endPoint y: 158, distance: 6.9
click at [250, 158] on input "50" at bounding box center [252, 158] width 16 height 9
type input "45"
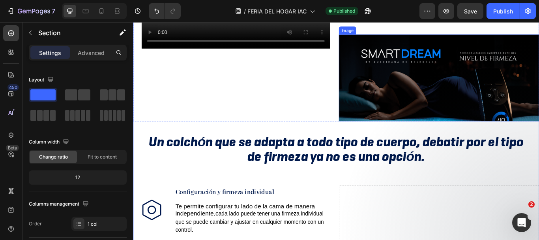
scroll to position [553, 0]
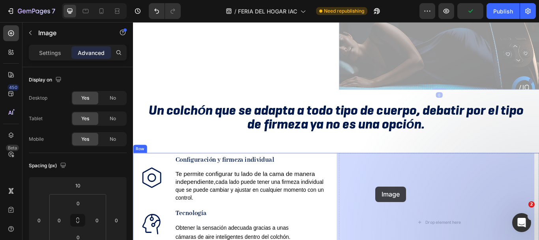
drag, startPoint x: 464, startPoint y: 51, endPoint x: 416, endPoint y: 214, distance: 169.4
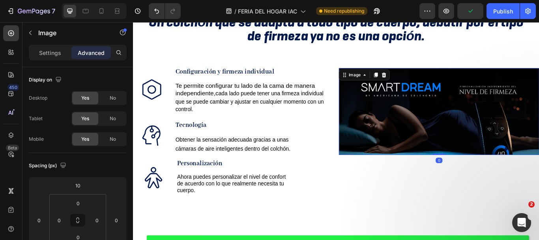
scroll to position [458, 0]
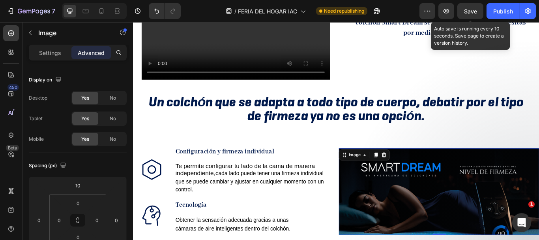
click at [467, 11] on span "Save" at bounding box center [470, 11] width 13 height 7
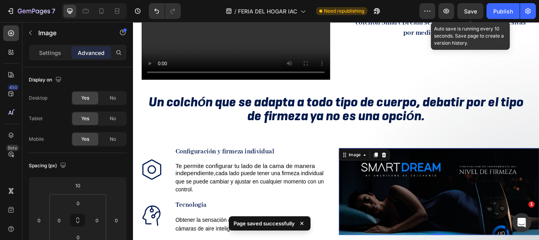
click at [474, 11] on span "Save" at bounding box center [470, 11] width 13 height 7
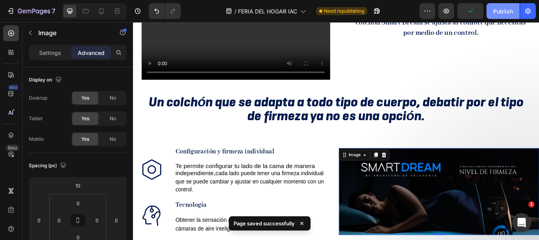
click at [503, 15] on div "Publish" at bounding box center [503, 11] width 20 height 8
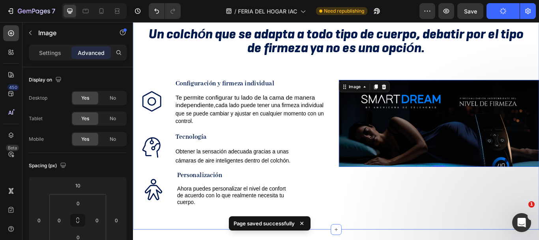
scroll to position [537, 0]
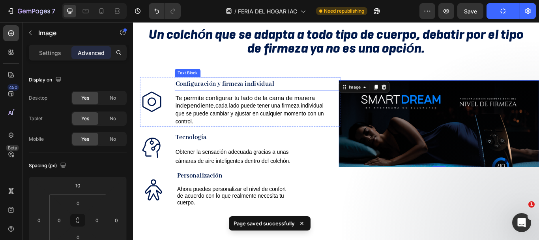
click at [253, 90] on strong "Configuración y firmeza individual" at bounding box center [239, 94] width 115 height 9
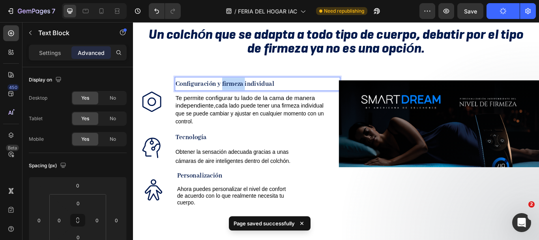
click at [253, 90] on strong "Configuración y firmeza individual" at bounding box center [239, 94] width 115 height 9
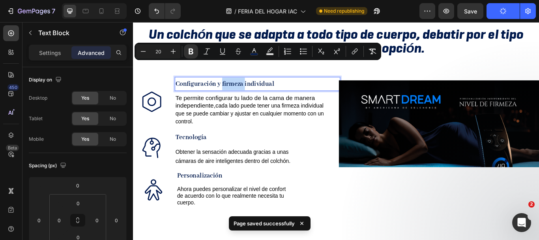
click at [253, 90] on strong "Configuración y firmeza individual" at bounding box center [239, 94] width 115 height 9
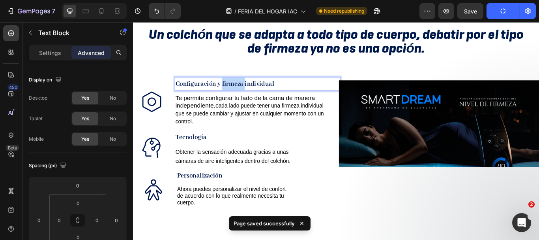
click at [253, 90] on strong "Configuración y firmeza individual" at bounding box center [239, 94] width 115 height 9
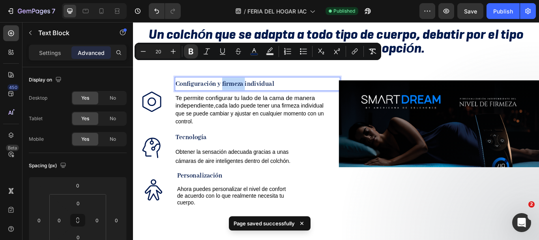
click at [253, 90] on strong "Configuración y firmeza individual" at bounding box center [239, 94] width 115 height 9
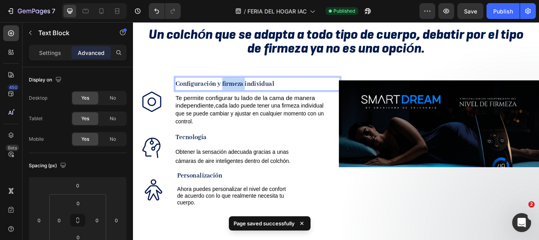
click at [253, 90] on strong "Configuración y firmeza individual" at bounding box center [239, 94] width 115 height 9
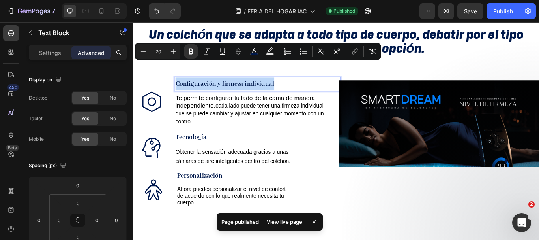
click at [253, 90] on strong "Configuración y firmeza individual" at bounding box center [239, 94] width 115 height 9
click at [174, 51] on icon "Editor contextual toolbar" at bounding box center [173, 51] width 5 height 5
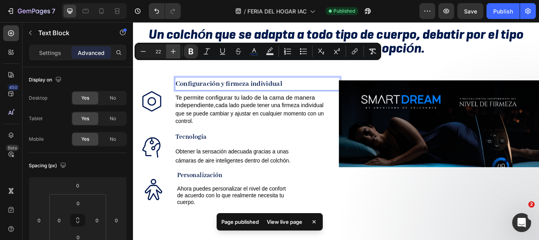
click at [174, 51] on icon "Editor contextual toolbar" at bounding box center [173, 51] width 5 height 5
type input "26"
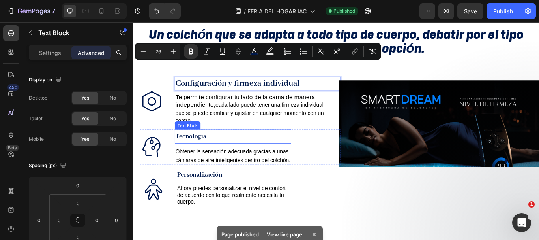
click at [203, 151] on strong "Tecnología" at bounding box center [200, 155] width 36 height 9
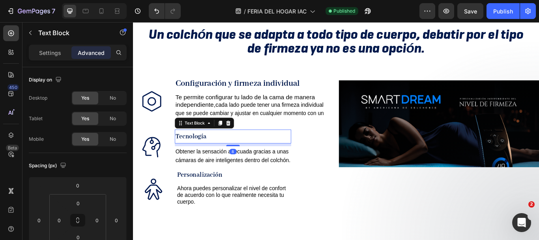
click at [203, 151] on strong "Tecnología" at bounding box center [200, 155] width 36 height 9
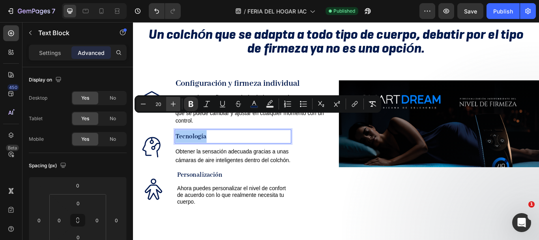
click at [177, 101] on icon "Editor contextual toolbar" at bounding box center [173, 104] width 8 height 8
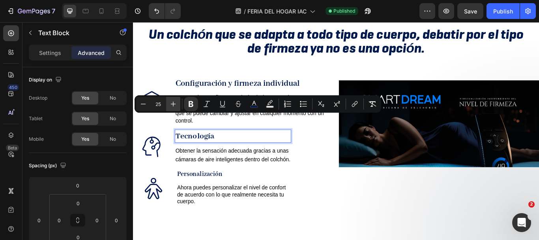
click at [177, 101] on icon "Editor contextual toolbar" at bounding box center [173, 104] width 8 height 8
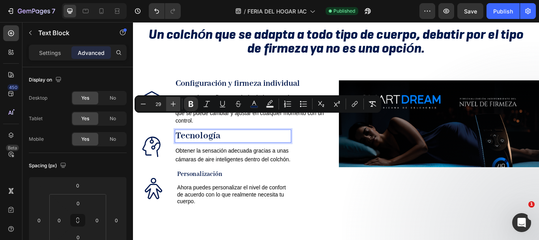
type input "30"
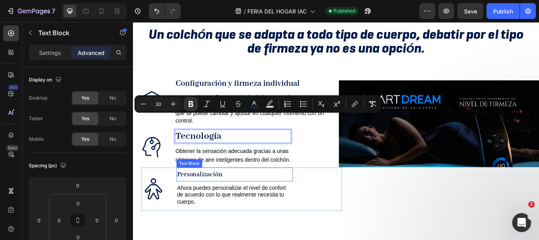
click at [200, 195] on strong "Personalización" at bounding box center [210, 199] width 53 height 9
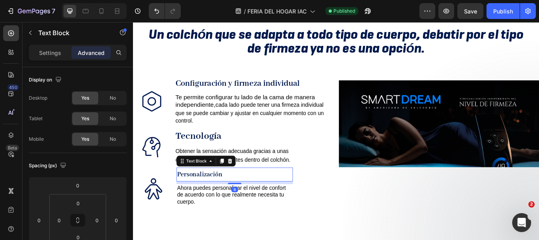
click at [200, 195] on strong "Personalización" at bounding box center [210, 199] width 53 height 9
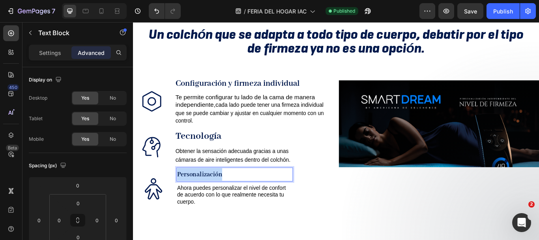
click at [200, 195] on strong "Personalización" at bounding box center [210, 199] width 53 height 9
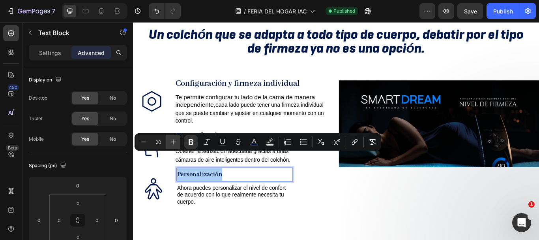
click at [173, 144] on icon "Editor contextual toolbar" at bounding box center [173, 141] width 5 height 5
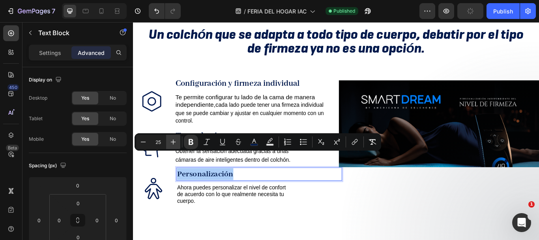
click at [173, 144] on icon "Editor contextual toolbar" at bounding box center [173, 141] width 5 height 5
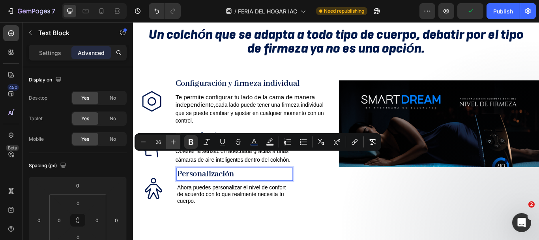
click at [173, 144] on icon "Editor contextual toolbar" at bounding box center [173, 141] width 5 height 5
type input "30"
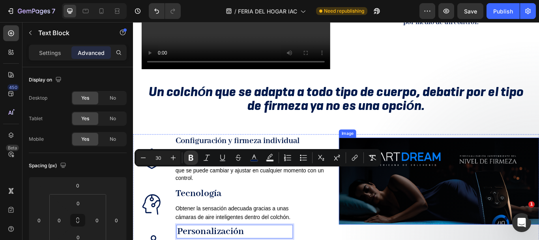
scroll to position [458, 0]
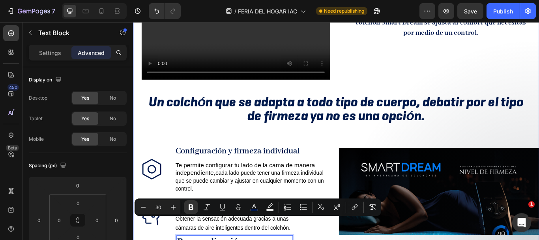
click at [330, 107] on strong "Un colchón que se adapta a todo tipo de cuerpo, debatir por el tipo de firmeza …" at bounding box center [370, 123] width 437 height 37
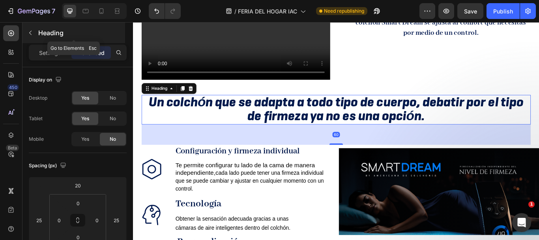
click at [30, 37] on button "button" at bounding box center [30, 32] width 13 height 13
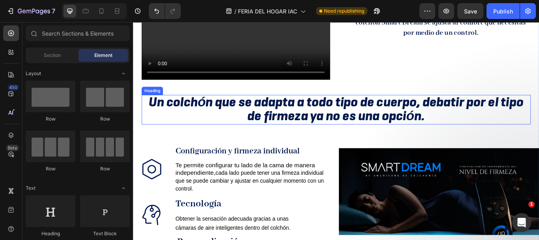
click at [279, 105] on strong "Un colchón que se adapta a todo tipo de cuerpo, debatir por el tipo de firmeza …" at bounding box center [370, 123] width 437 height 37
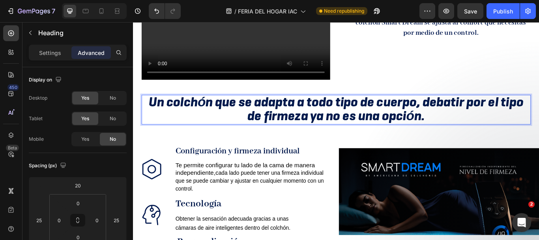
click at [279, 105] on strong "Un colchón que se adapta a todo tipo de cuerpo, debatir por el tipo de firmeza …" at bounding box center [370, 123] width 437 height 37
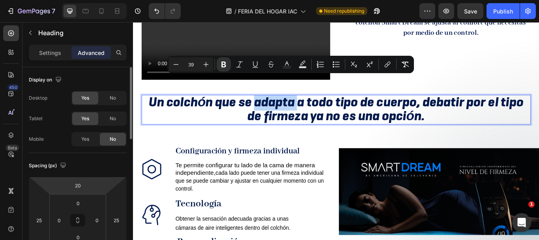
scroll to position [39, 0]
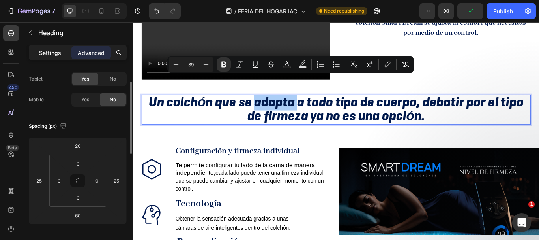
click at [51, 56] on p "Settings" at bounding box center [50, 53] width 22 height 8
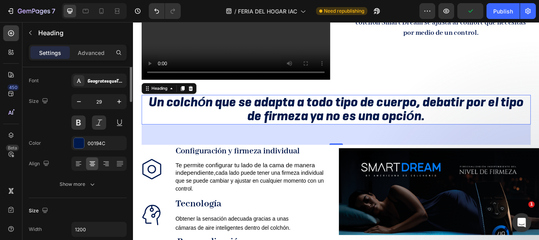
scroll to position [0, 0]
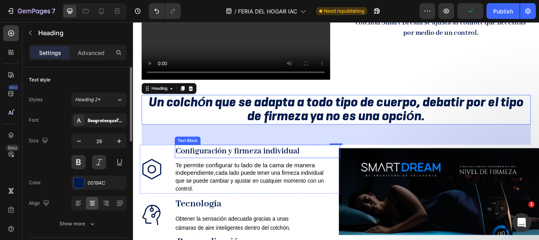
click at [264, 167] on strong "Configuración y firmeza individual" at bounding box center [254, 173] width 145 height 12
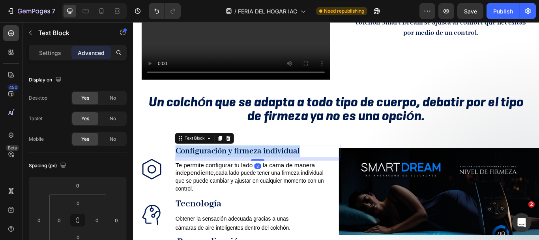
click at [264, 167] on strong "Configuración y firmeza individual" at bounding box center [254, 173] width 145 height 12
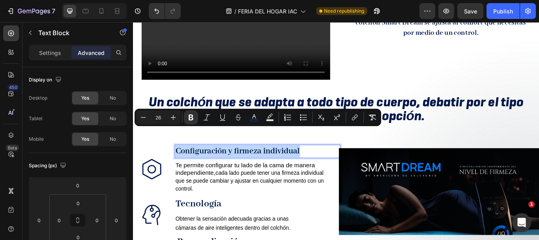
click at [212, 167] on strong "Configuración y firmeza individual" at bounding box center [254, 173] width 145 height 12
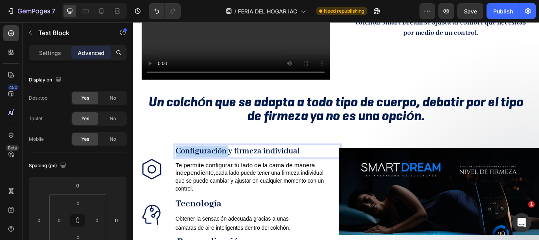
click at [212, 167] on strong "Configuración y firmeza individual" at bounding box center [254, 173] width 145 height 12
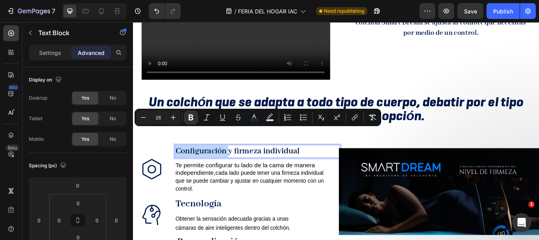
click at [212, 167] on strong "Configuración y firmeza individual" at bounding box center [254, 173] width 145 height 12
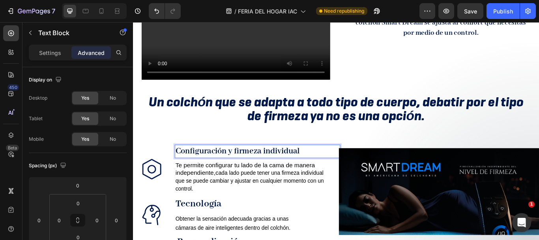
click at [221, 167] on strong "Configuración y firmeza individual" at bounding box center [254, 173] width 145 height 12
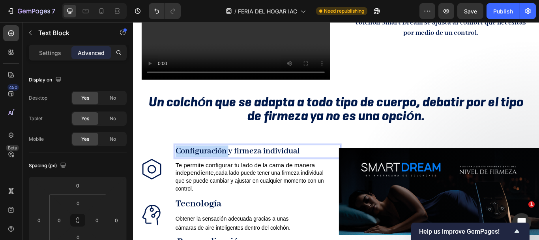
click at [221, 167] on strong "Configuración y firmeza individual" at bounding box center [254, 173] width 145 height 12
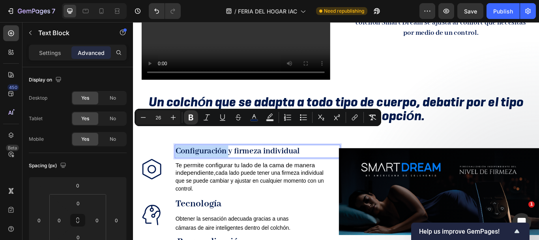
click at [221, 167] on strong "Configuración y firmeza individual" at bounding box center [254, 173] width 145 height 12
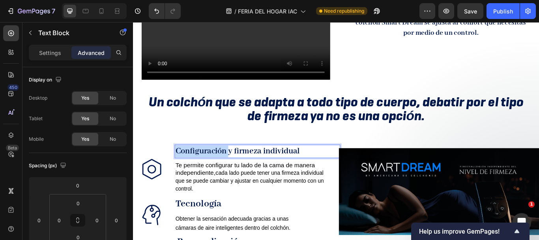
click at [221, 167] on strong "Configuración y firmeza individual" at bounding box center [254, 173] width 145 height 12
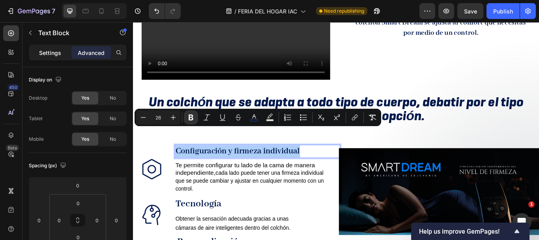
click at [46, 50] on p "Settings" at bounding box center [50, 53] width 22 height 8
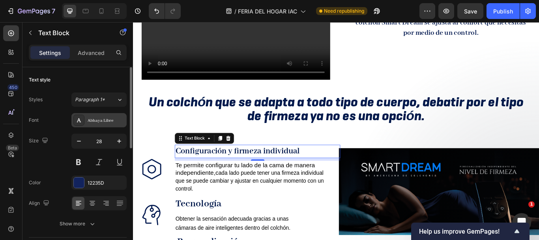
click at [96, 123] on div "Abhaya Libre" at bounding box center [106, 120] width 37 height 7
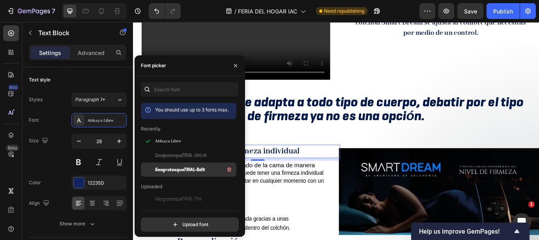
click at [168, 167] on span "GeogrotesqueTRIAL-BdIt" at bounding box center [180, 169] width 50 height 7
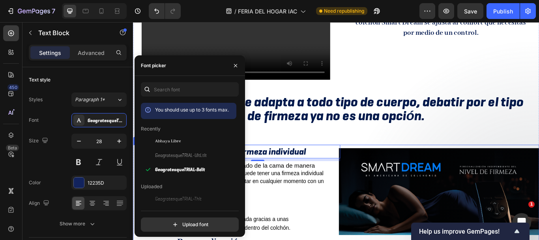
click at [303, 227] on div "Tecnología" at bounding box center [250, 235] width 136 height 16
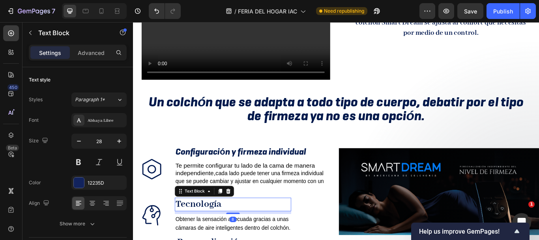
click at [259, 227] on div "Tecnología" at bounding box center [250, 235] width 136 height 16
click at [83, 119] on div at bounding box center [78, 119] width 11 height 11
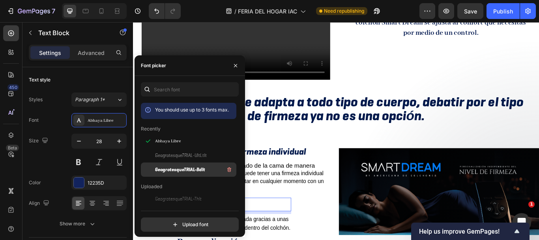
click at [180, 167] on span "GeogrotesqueTRIAL-BdIt" at bounding box center [180, 169] width 50 height 7
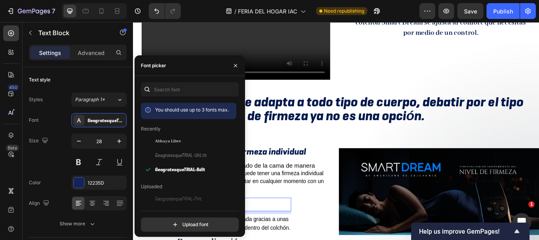
scroll to position [537, 0]
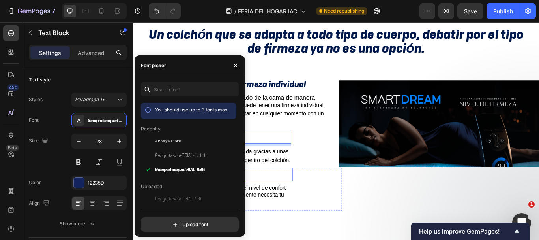
click at [304, 192] on div "Personalización" at bounding box center [252, 200] width 136 height 16
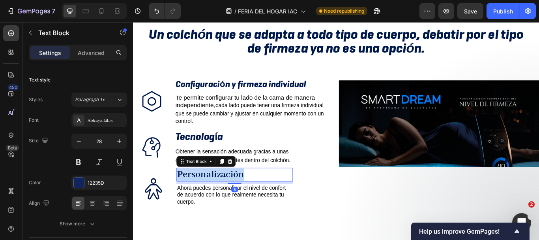
click at [235, 193] on strong "Personalización" at bounding box center [223, 200] width 78 height 14
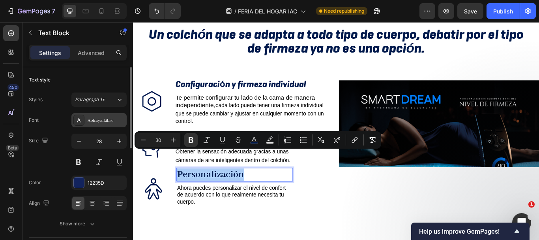
click at [90, 124] on div "Abhaya Libre" at bounding box center [106, 120] width 37 height 7
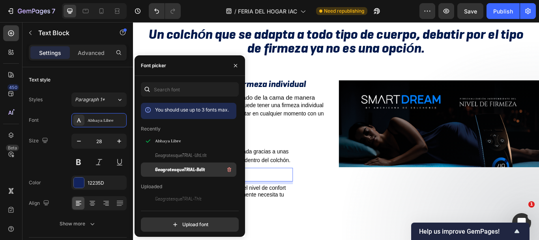
click at [161, 169] on span "GeogrotesqueTRIAL-BdIt" at bounding box center [180, 169] width 50 height 7
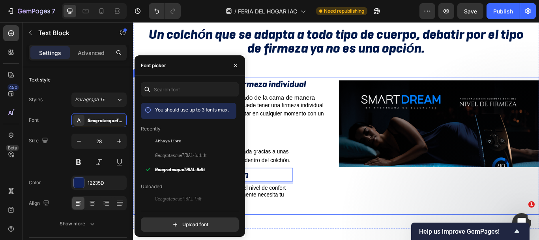
click at [383, 223] on div "Image" at bounding box center [490, 166] width 234 height 160
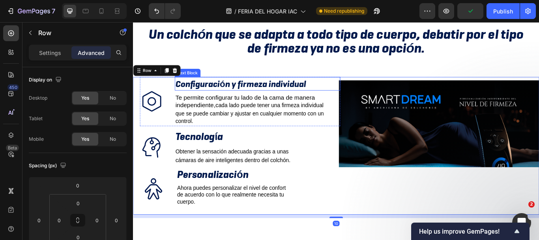
click at [289, 87] on strong "Configuración y firmeza individual" at bounding box center [258, 93] width 153 height 13
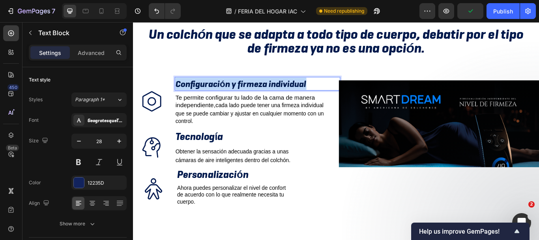
click at [289, 87] on strong "Configuración y firmeza individual" at bounding box center [258, 93] width 153 height 13
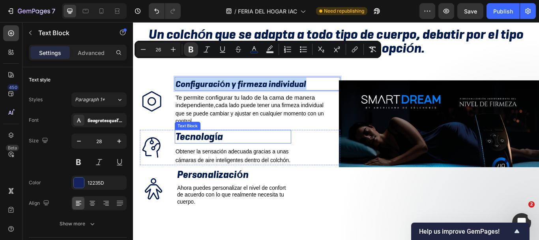
click at [218, 148] on strong "Tecnología" at bounding box center [209, 155] width 55 height 15
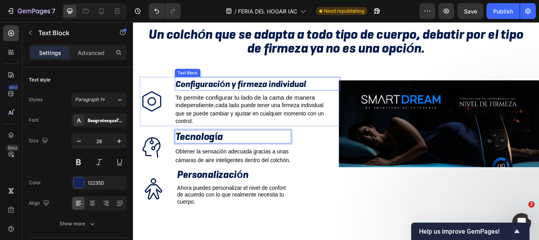
click at [245, 87] on strong "Configuración y firmeza individual" at bounding box center [258, 93] width 153 height 13
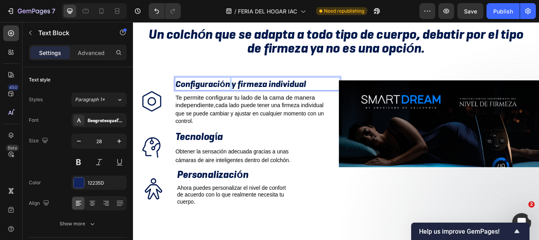
click at [245, 87] on strong "Configuración y firmeza individual" at bounding box center [258, 93] width 153 height 13
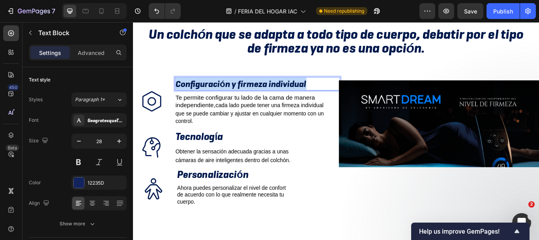
click at [245, 87] on strong "Configuración y firmeza individual" at bounding box center [258, 93] width 153 height 13
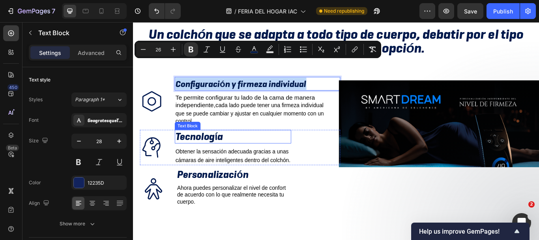
click at [213, 148] on strong "Tecnología" at bounding box center [209, 155] width 55 height 15
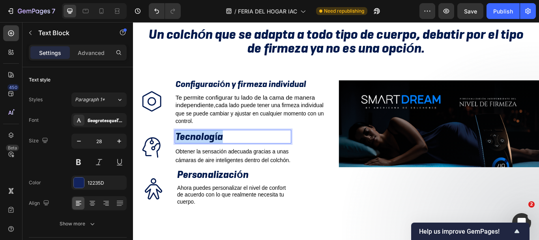
click at [212, 148] on strong "Tecnología" at bounding box center [209, 155] width 55 height 15
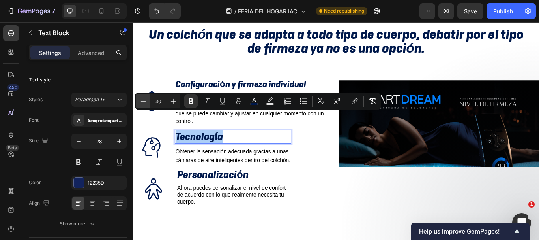
click at [146, 101] on icon "Editor contextual toolbar" at bounding box center [143, 101] width 8 height 8
type input "26"
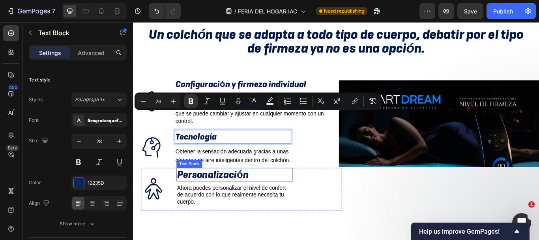
click at [211, 192] on strong "Personalización" at bounding box center [225, 199] width 83 height 15
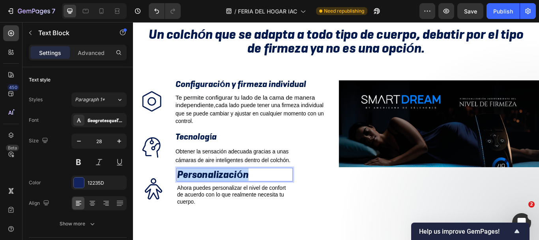
click at [211, 192] on strong "Personalización" at bounding box center [225, 199] width 83 height 15
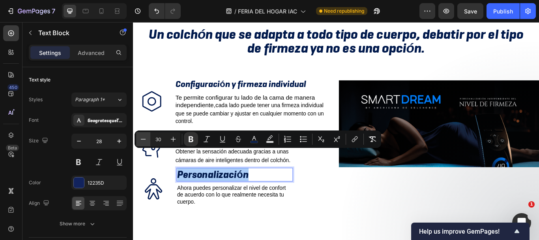
click at [144, 139] on icon "Editor contextual toolbar" at bounding box center [143, 139] width 8 height 8
type input "26"
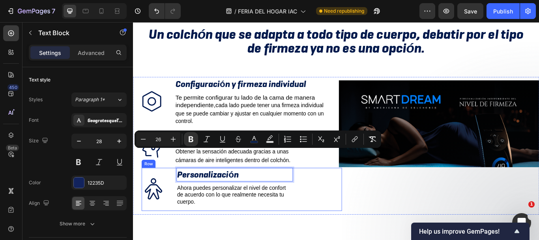
click at [258, 220] on div "Personalización Text Block 8 Ahora puedes personalizar el nivel de confort de a…" at bounding box center [252, 217] width 136 height 50
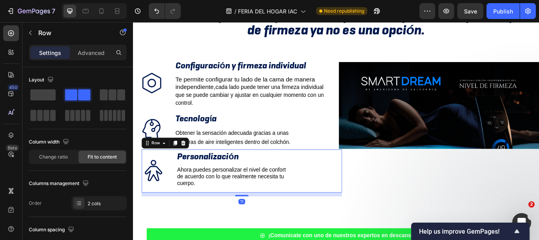
scroll to position [576, 0]
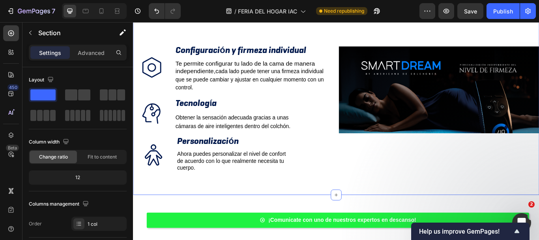
click at [303, 200] on div "Video Debatir por el tipo de firmeza ya no es una opción, el colchón Smart Drea…" at bounding box center [370, 34] width 474 height 377
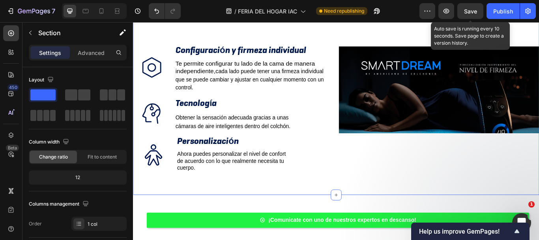
click at [476, 13] on span "Save" at bounding box center [470, 11] width 13 height 7
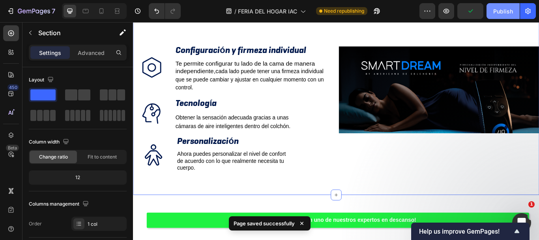
click at [501, 15] on div "Publish" at bounding box center [503, 11] width 20 height 8
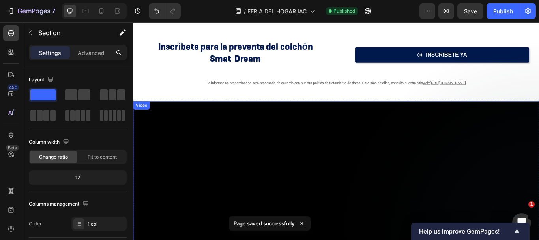
scroll to position [0, 0]
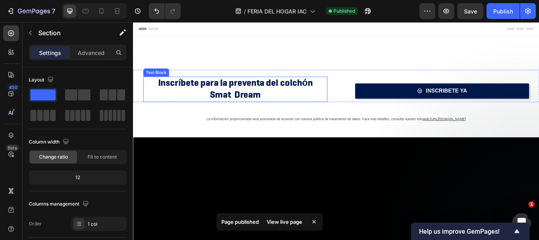
click at [261, 97] on span "Inscríbete para la preventa del colchón" at bounding box center [252, 93] width 180 height 14
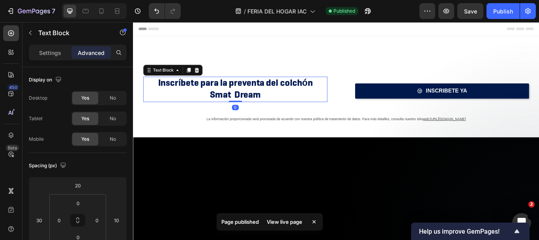
click at [194, 99] on span "Inscríbete para la preventa del colchón" at bounding box center [252, 93] width 180 height 14
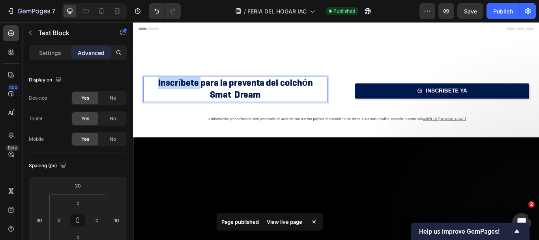
click at [194, 99] on span "Inscríbete para la preventa del colchón" at bounding box center [252, 93] width 180 height 14
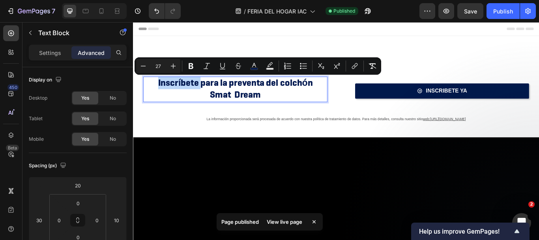
click at [195, 98] on span "Inscríbete para la preventa del colchón" at bounding box center [252, 93] width 180 height 14
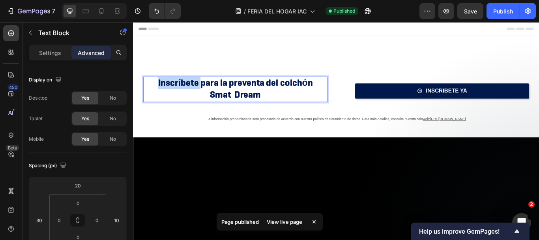
click at [195, 98] on span "Inscríbete para la preventa del colchón" at bounding box center [252, 93] width 180 height 14
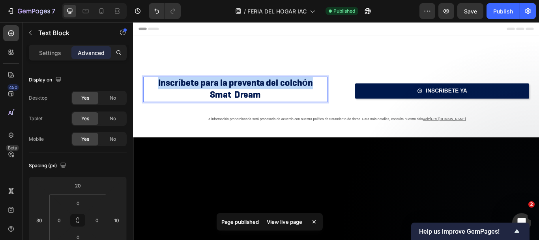
click at [195, 98] on span "Inscríbete para la preventa del colchón" at bounding box center [252, 93] width 180 height 14
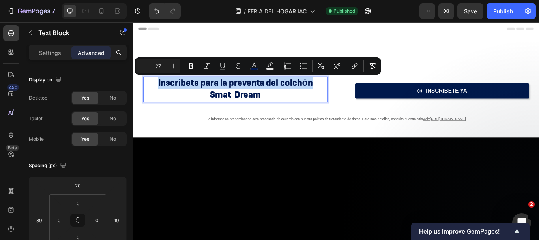
click at [280, 98] on span "Inscríbete para la preventa del colchón" at bounding box center [252, 93] width 180 height 14
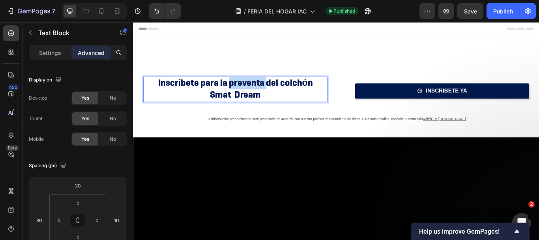
click at [280, 98] on span "Inscríbete para la preventa del colchón" at bounding box center [252, 93] width 180 height 14
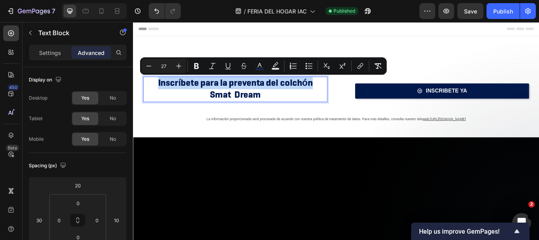
click at [280, 98] on span "Inscríbete para la preventa del colchón" at bounding box center [252, 93] width 180 height 14
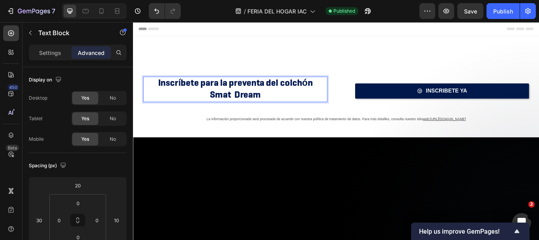
click at [278, 102] on span "Smat Dream" at bounding box center [253, 106] width 60 height 14
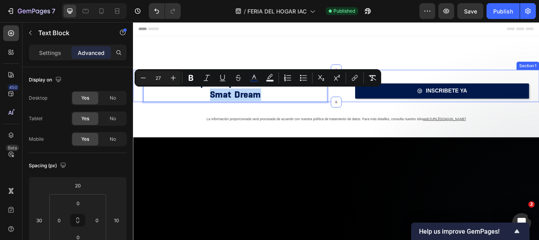
click at [366, 106] on div "Inscríbete para la preventa del colchón Smat Dream Text Block 0 INSCRIBETE YA B…" at bounding box center [370, 97] width 474 height 38
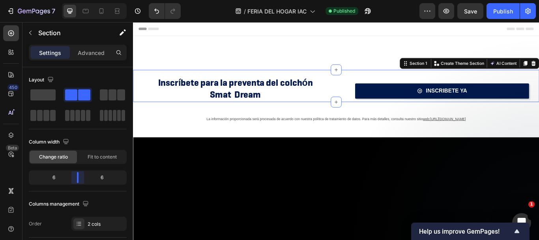
click at [79, 0] on body "7 Version history / FERIA DEL HOGAR IAC Published Preview Save Publish 450 Beta…" at bounding box center [269, 0] width 539 height 0
click at [308, 103] on p "Smat Dream" at bounding box center [252, 107] width 213 height 14
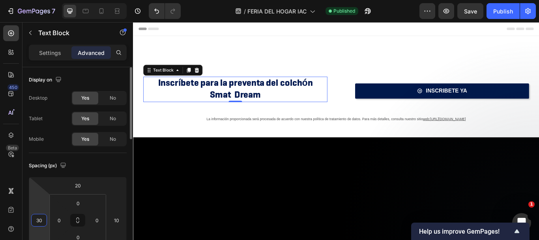
click at [38, 219] on input "30" at bounding box center [39, 220] width 12 height 12
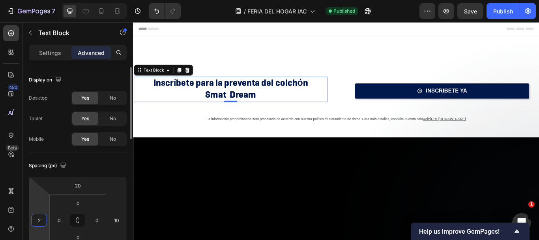
type input "25"
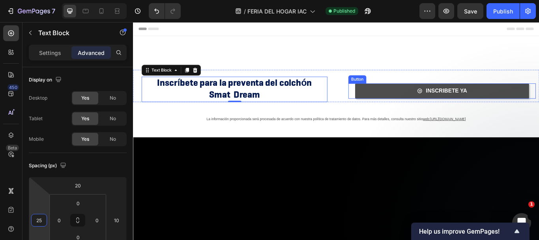
click at [453, 103] on link "INSCRIBETE YA" at bounding box center [493, 103] width 203 height 18
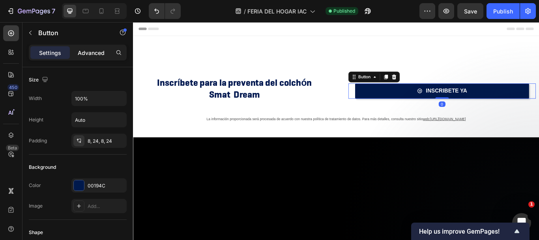
click at [88, 52] on p "Advanced" at bounding box center [91, 53] width 27 height 8
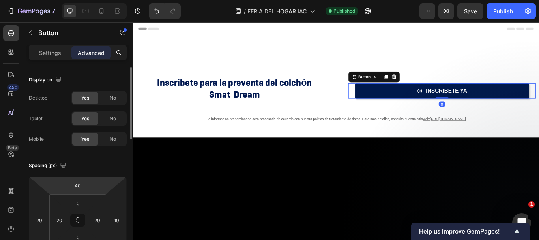
scroll to position [79, 0]
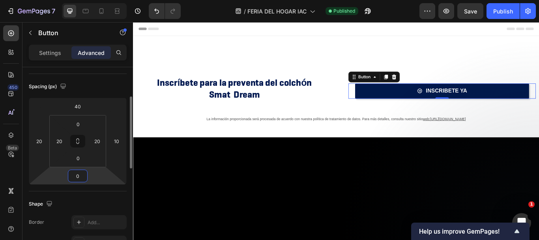
click at [77, 171] on input "0" at bounding box center [78, 176] width 16 height 12
type input "20"
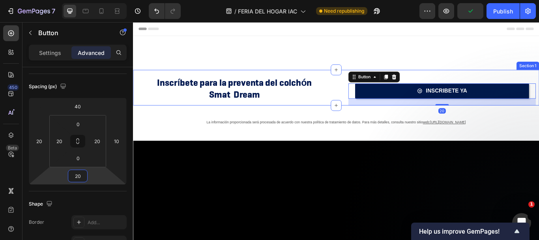
click at [376, 94] on div "INSCRIBETE YA Button 20" at bounding box center [491, 98] width 231 height 41
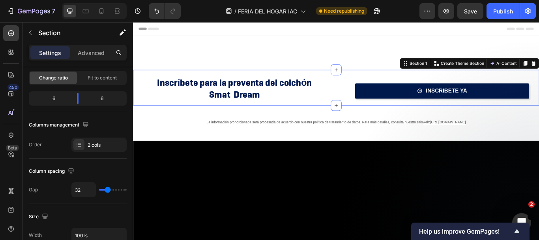
scroll to position [0, 0]
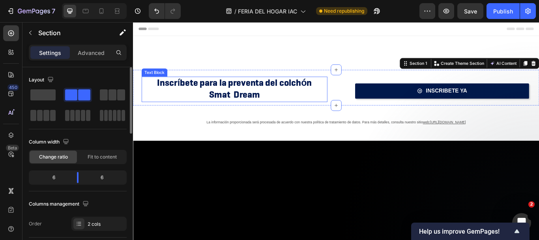
click at [307, 100] on p "Inscríbete para la preventa del colchón" at bounding box center [251, 93] width 215 height 14
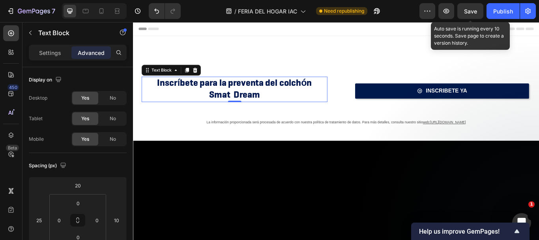
click at [469, 9] on span "Save" at bounding box center [470, 11] width 13 height 7
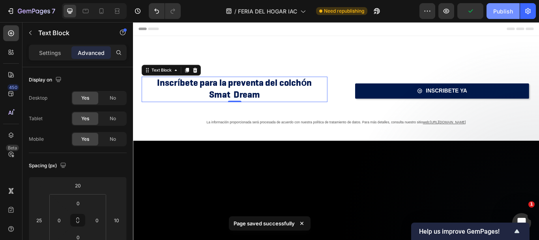
drag, startPoint x: 503, startPoint y: 10, endPoint x: 472, endPoint y: 4, distance: 31.4
click at [500, 10] on div "Publish" at bounding box center [503, 11] width 20 height 8
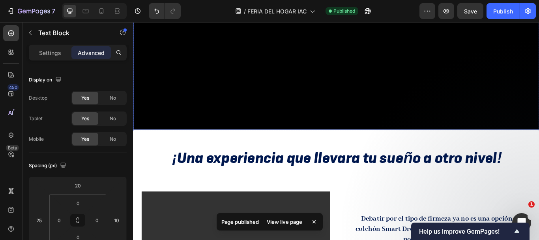
scroll to position [276, 0]
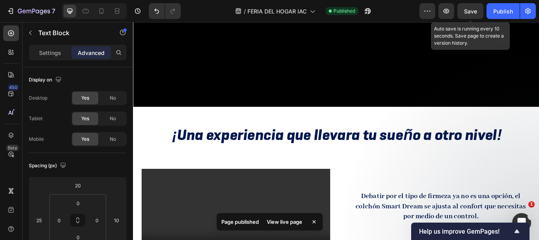
click at [474, 12] on span "Save" at bounding box center [470, 11] width 13 height 7
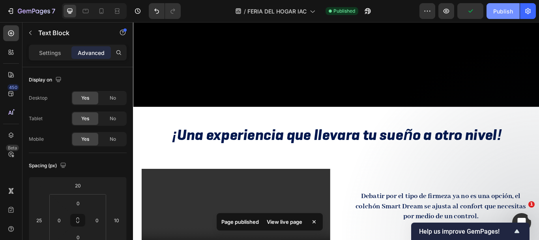
click at [494, 13] on div "Publish" at bounding box center [503, 11] width 20 height 8
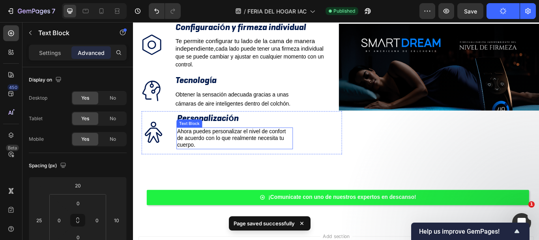
scroll to position [671, 0]
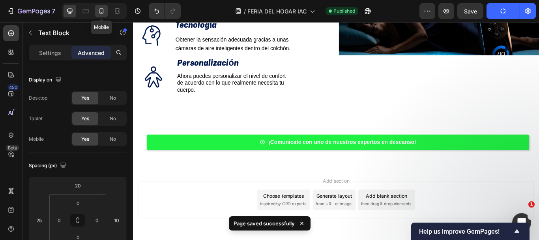
click at [100, 13] on icon at bounding box center [102, 11] width 8 height 8
type input "30"
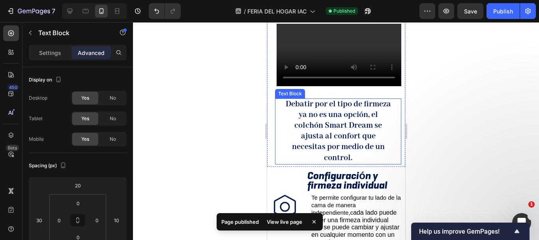
scroll to position [447, 0]
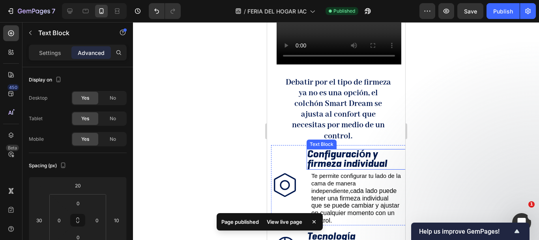
click at [328, 147] on strong "Configuración y firmeza individual" at bounding box center [347, 158] width 80 height 23
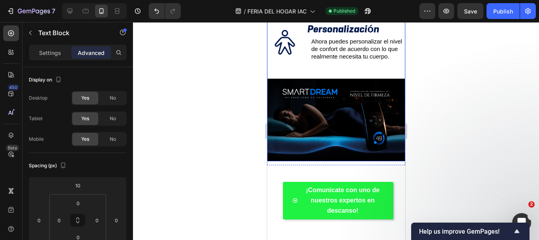
scroll to position [671, 0]
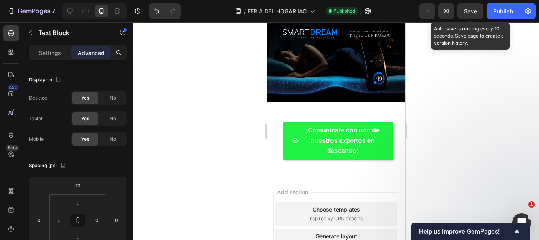
drag, startPoint x: 464, startPoint y: 11, endPoint x: 480, endPoint y: 13, distance: 16.0
click at [468, 11] on span "Save" at bounding box center [470, 11] width 13 height 7
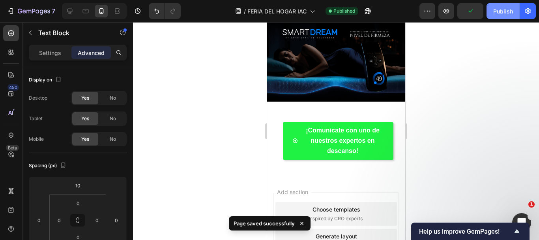
click at [501, 14] on div "Publish" at bounding box center [503, 11] width 20 height 8
click at [370, 11] on icon "button" at bounding box center [368, 11] width 8 height 8
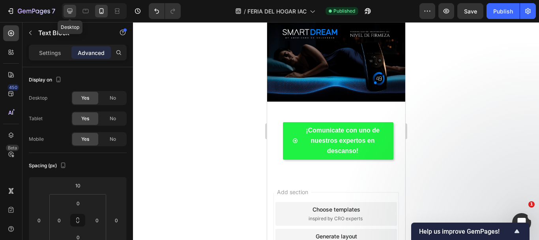
click at [66, 13] on icon at bounding box center [70, 11] width 8 height 8
type input "0"
type input "8"
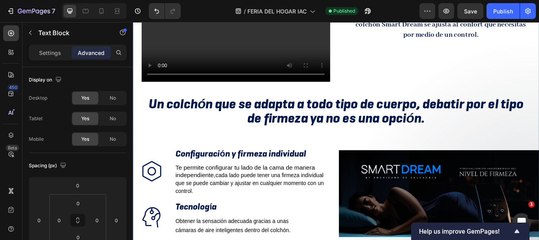
scroll to position [422, 0]
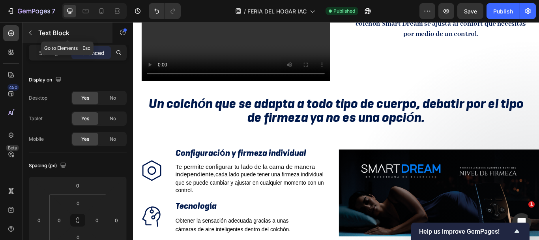
click at [30, 30] on icon "button" at bounding box center [30, 33] width 6 height 6
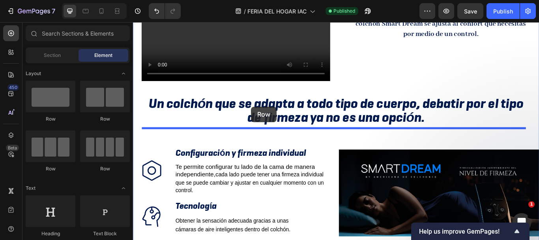
drag, startPoint x: 237, startPoint y: 121, endPoint x: 271, endPoint y: 120, distance: 34.0
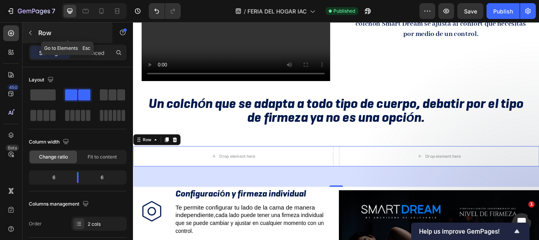
click at [36, 33] on button "button" at bounding box center [30, 32] width 13 height 13
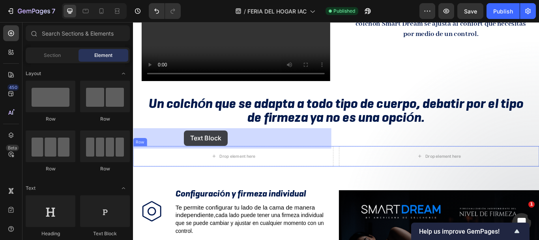
drag, startPoint x: 242, startPoint y: 240, endPoint x: 193, endPoint y: 148, distance: 104.4
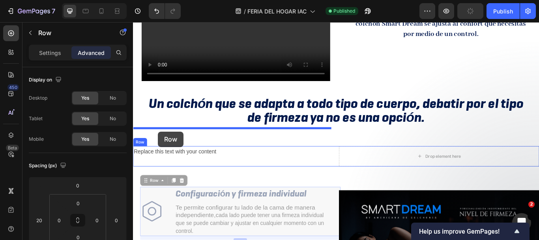
drag, startPoint x: 162, startPoint y: 197, endPoint x: 162, endPoint y: 150, distance: 47.8
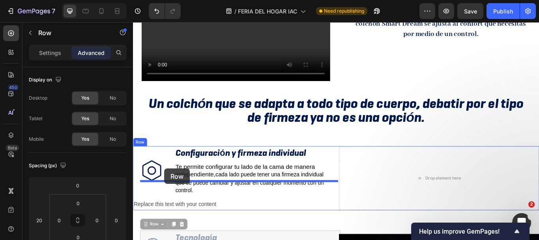
drag, startPoint x: 169, startPoint y: 251, endPoint x: 169, endPoint y: 193, distance: 58.8
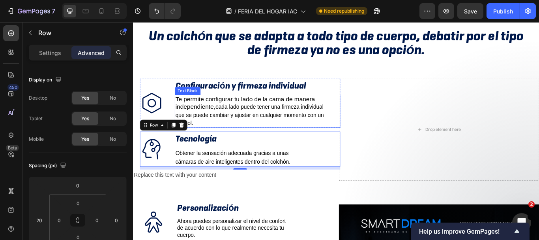
scroll to position [501, 0]
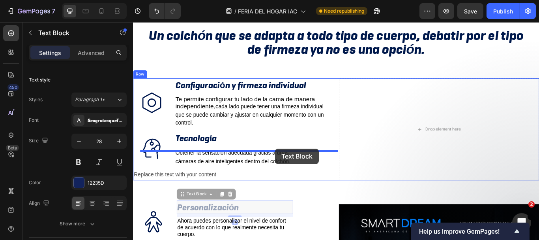
drag, startPoint x: 317, startPoint y: 209, endPoint x: 299, endPoint y: 169, distance: 43.5
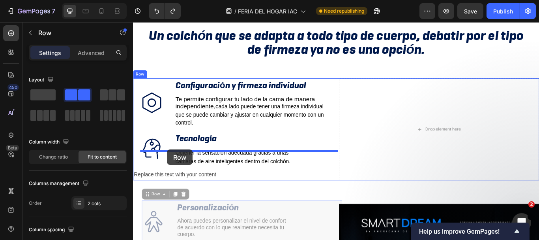
drag, startPoint x: 162, startPoint y: 210, endPoint x: 173, endPoint y: 171, distance: 40.8
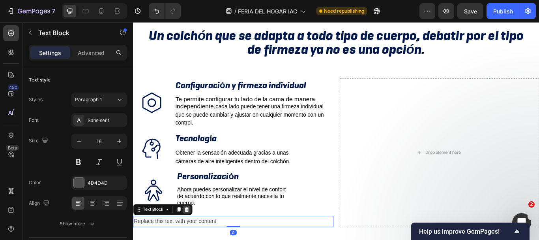
click at [193, 236] on div at bounding box center [195, 240] width 9 height 9
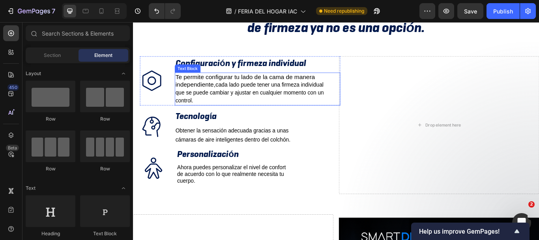
scroll to position [540, 0]
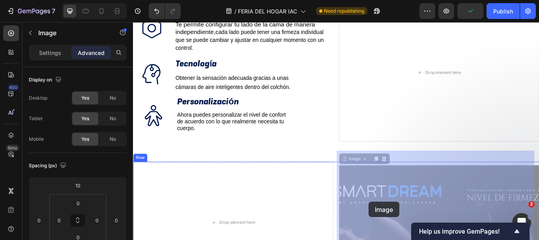
drag, startPoint x: 405, startPoint y: 225, endPoint x: 408, endPoint y: 231, distance: 7.3
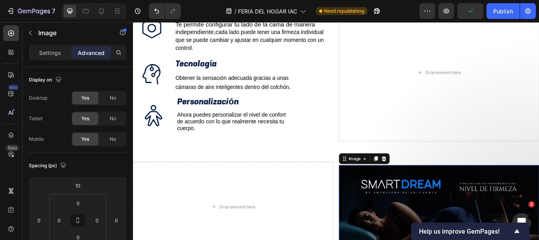
scroll to position [605, 0]
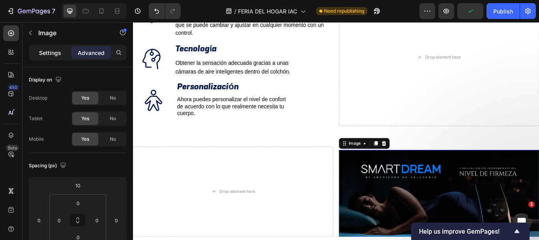
click at [39, 51] on div "Settings" at bounding box center [49, 52] width 39 height 13
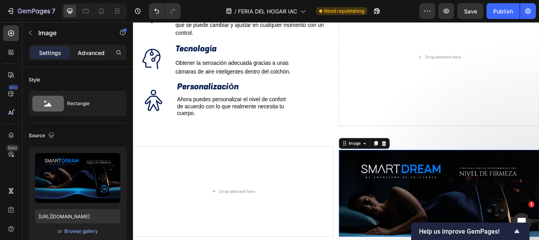
click at [97, 55] on p "Advanced" at bounding box center [91, 53] width 27 height 8
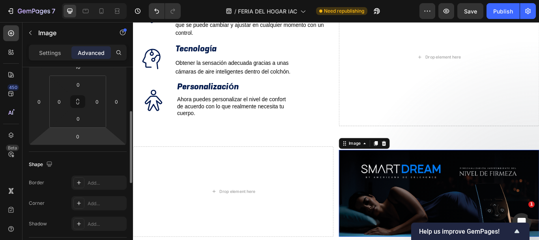
scroll to position [0, 0]
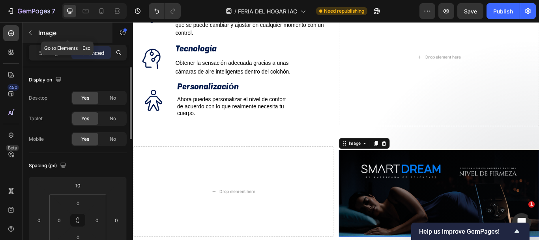
click at [29, 34] on icon "button" at bounding box center [30, 33] width 6 height 6
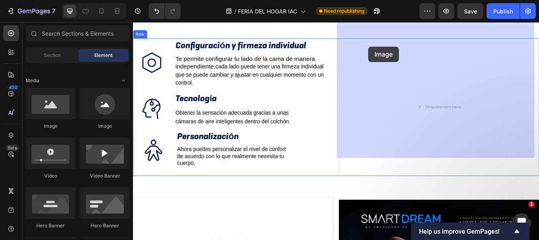
scroll to position [543, 0]
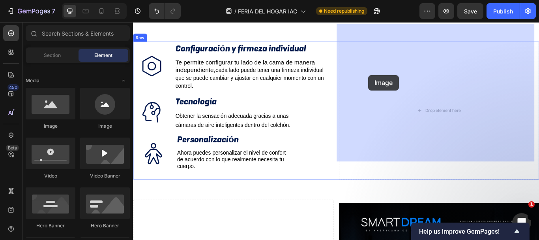
drag, startPoint x: 240, startPoint y: 137, endPoint x: 407, endPoint y: 84, distance: 175.4
drag, startPoint x: 182, startPoint y: 129, endPoint x: 415, endPoint y: 49, distance: 246.2
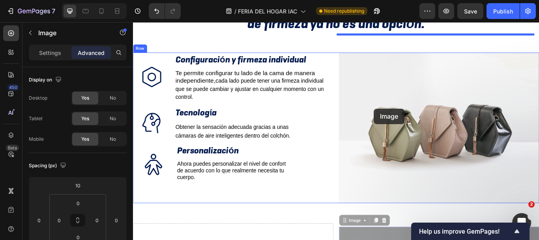
drag, startPoint x: 413, startPoint y: 218, endPoint x: 414, endPoint y: 123, distance: 94.7
type input "16"
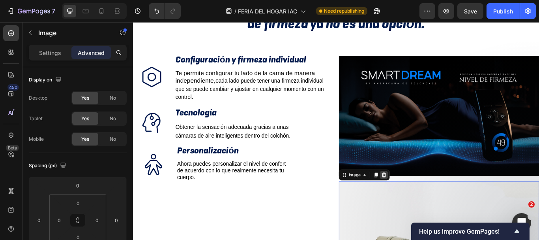
click at [423, 197] on icon at bounding box center [425, 200] width 5 height 6
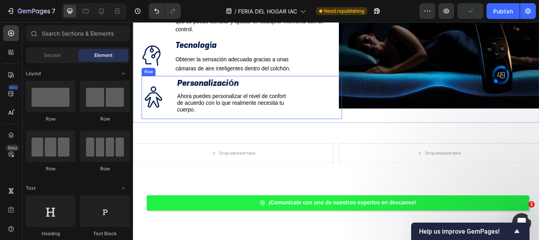
scroll to position [610, 0]
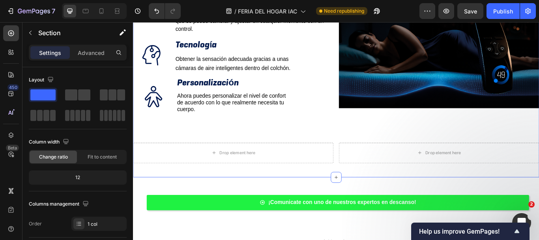
click at [319, 163] on div "Drop element here" at bounding box center [250, 175] width 234 height 24
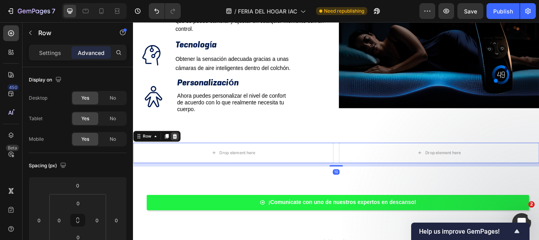
click at [178, 152] on icon at bounding box center [181, 155] width 6 height 6
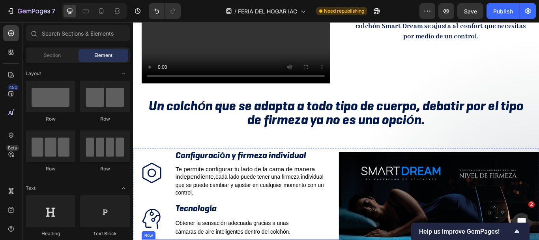
scroll to position [412, 0]
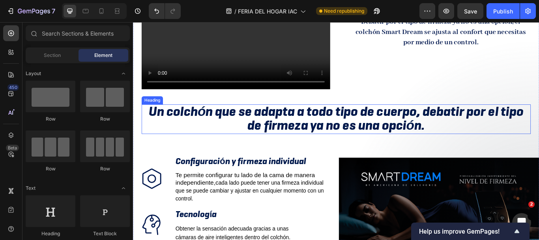
click at [343, 116] on strong "Un colchón que se adapta a todo tipo de cuerpo, debatir por el tipo de firmeza …" at bounding box center [370, 134] width 437 height 37
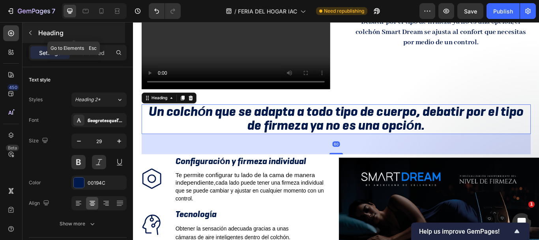
click at [31, 33] on icon "button" at bounding box center [30, 33] width 6 height 6
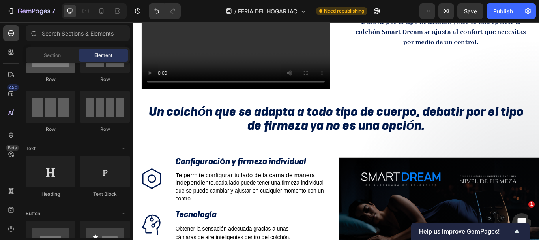
scroll to position [0, 0]
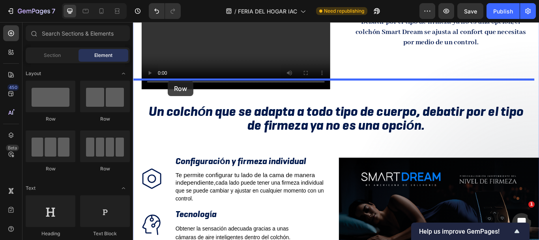
drag, startPoint x: 197, startPoint y: 121, endPoint x: 174, endPoint y: 90, distance: 38.4
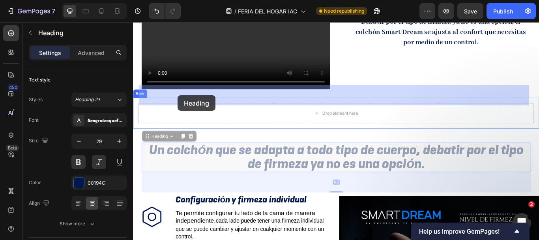
drag, startPoint x: 180, startPoint y: 148, endPoint x: 185, endPoint y: 107, distance: 40.9
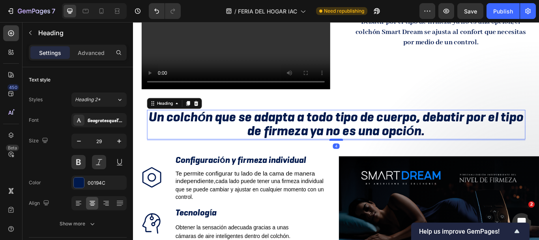
drag, startPoint x: 366, startPoint y: 159, endPoint x: 361, endPoint y: 137, distance: 22.6
click at [362, 158] on div at bounding box center [370, 159] width 16 height 2
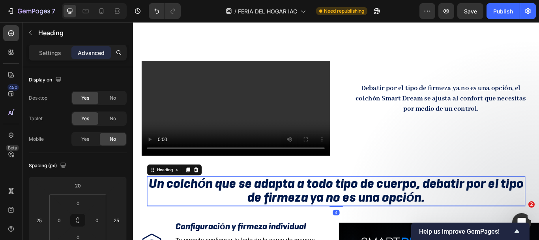
scroll to position [333, 0]
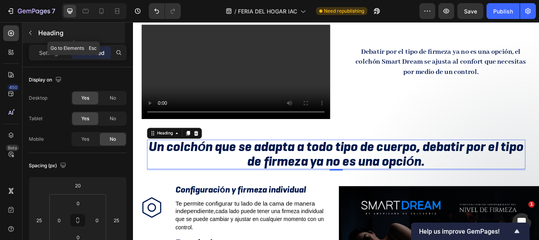
click at [27, 35] on button "button" at bounding box center [30, 32] width 13 height 13
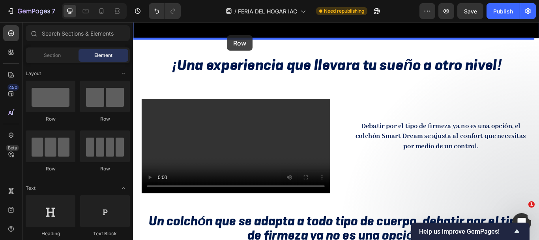
scroll to position [234, 0]
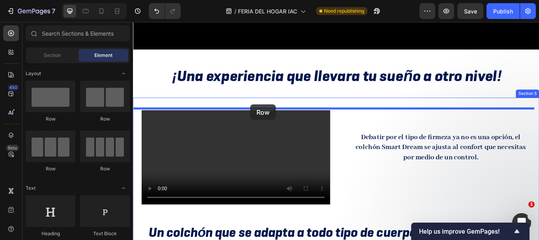
drag, startPoint x: 223, startPoint y: 121, endPoint x: 270, endPoint y: 118, distance: 46.7
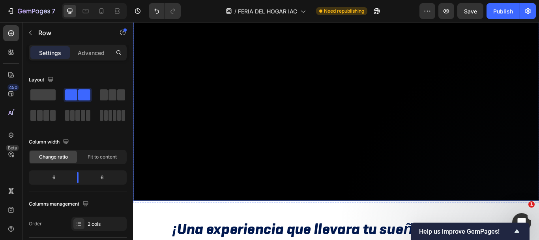
scroll to position [352, 0]
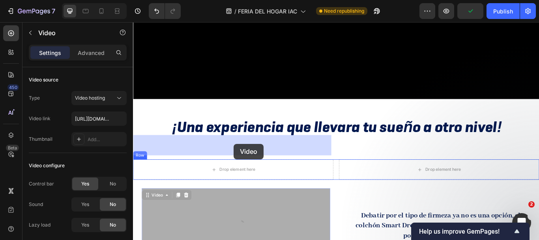
drag, startPoint x: 253, startPoint y: 200, endPoint x: 251, endPoint y: 168, distance: 32.1
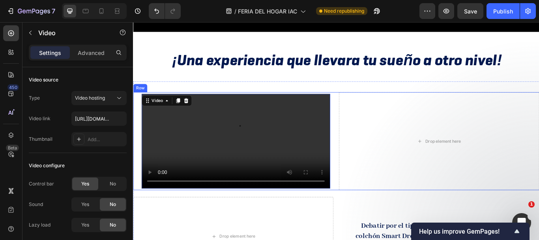
scroll to position [431, 0]
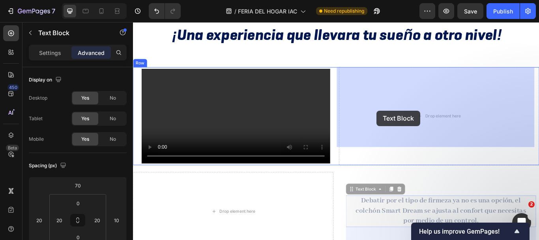
drag, startPoint x: 416, startPoint y: 208, endPoint x: 417, endPoint y: 125, distance: 83.3
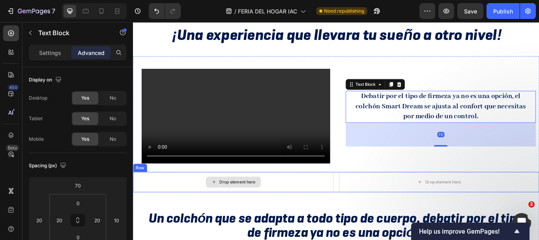
click at [358, 197] on div "Drop element here" at bounding box center [250, 209] width 234 height 24
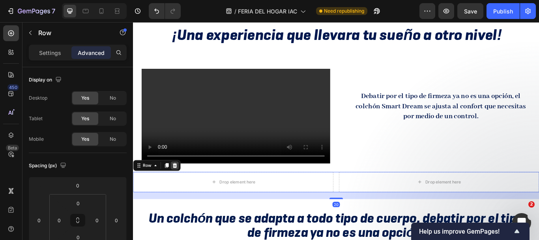
click at [184, 184] on div at bounding box center [181, 188] width 9 height 9
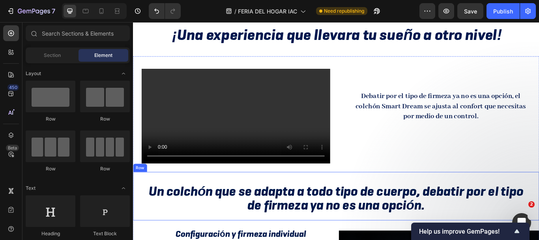
click at [218, 203] on div "Un colchón que se adapta a todo tipo de cuerpo, debatir por el tipo de firmeza …" at bounding box center [369, 225] width 461 height 44
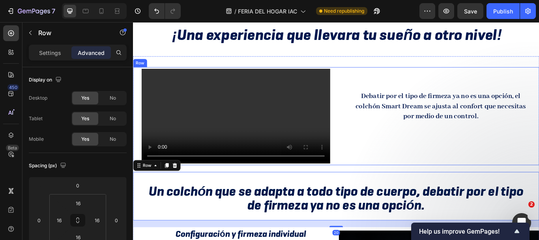
click at [137, 81] on div "Video" at bounding box center [250, 132] width 234 height 114
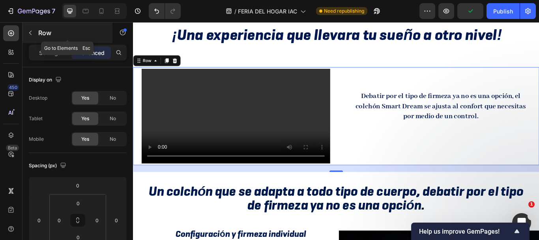
click at [32, 30] on icon "button" at bounding box center [30, 33] width 6 height 6
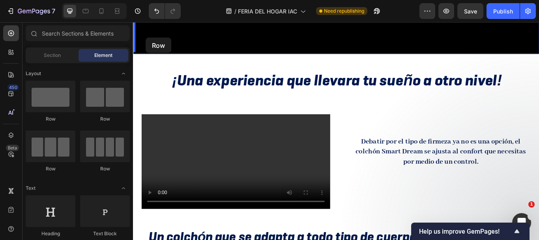
scroll to position [328, 0]
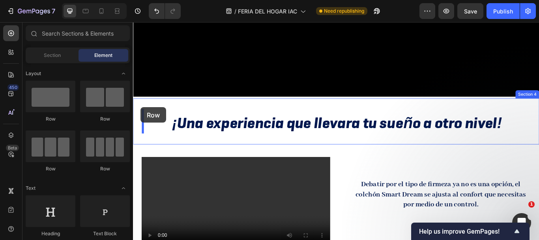
drag, startPoint x: 179, startPoint y: 120, endPoint x: 142, endPoint y: 121, distance: 37.5
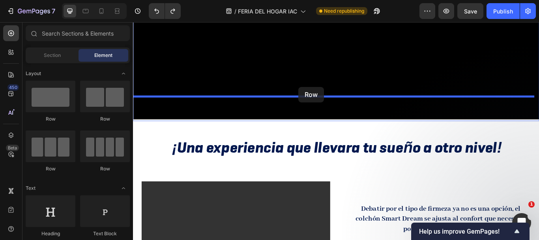
drag, startPoint x: 187, startPoint y: 130, endPoint x: 326, endPoint y: 98, distance: 142.7
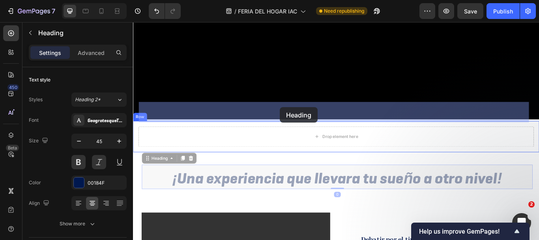
drag, startPoint x: 288, startPoint y: 173, endPoint x: 304, endPoint y: 132, distance: 43.8
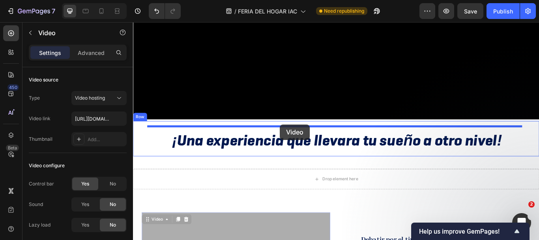
drag, startPoint x: 313, startPoint y: 243, endPoint x: 304, endPoint y: 141, distance: 101.8
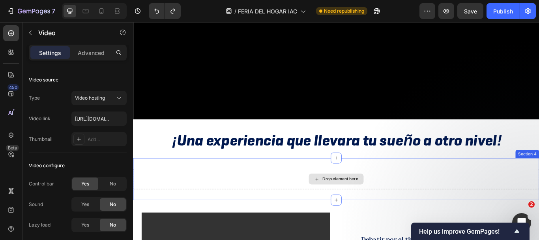
click at [345, 199] on div "Drop element here" at bounding box center [370, 205] width 64 height 13
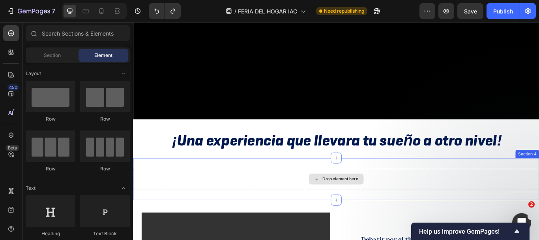
click at [491, 193] on div "Drop element here" at bounding box center [370, 205] width 474 height 24
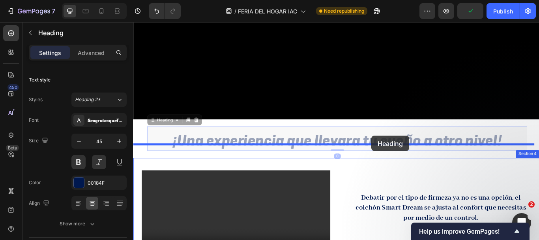
drag, startPoint x: 412, startPoint y: 128, endPoint x: 411, endPoint y: 154, distance: 26.9
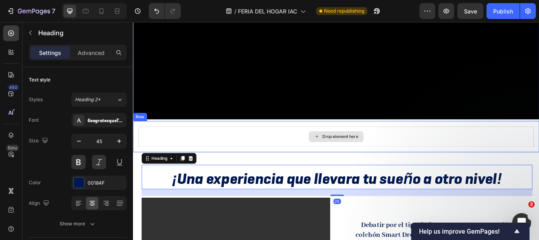
click at [296, 144] on div "Drop element here" at bounding box center [369, 156] width 461 height 24
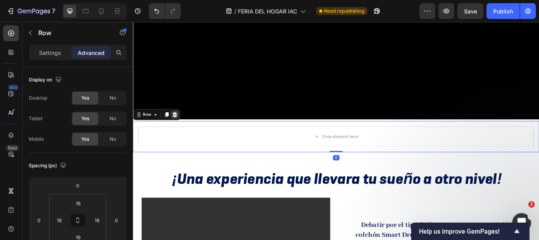
click at [182, 127] on icon at bounding box center [181, 130] width 6 height 6
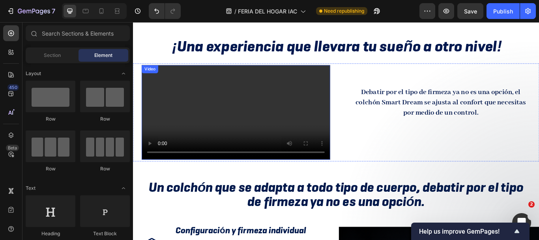
scroll to position [447, 0]
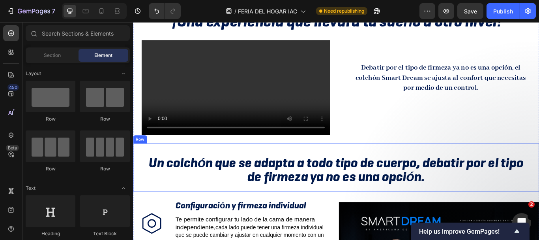
click at [343, 170] on div "Un colchón que se adapta a todo tipo de cuerpo, debatir por el tipo de firmeza …" at bounding box center [369, 192] width 461 height 44
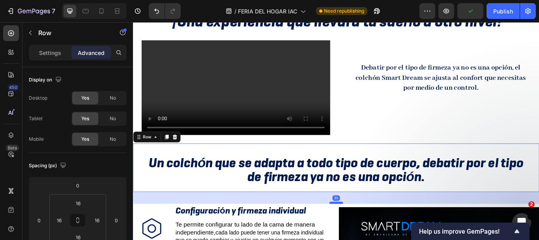
drag, startPoint x: 366, startPoint y: 205, endPoint x: 366, endPoint y: 211, distance: 5.9
click at [366, 231] on div at bounding box center [370, 232] width 16 height 2
type input "35"
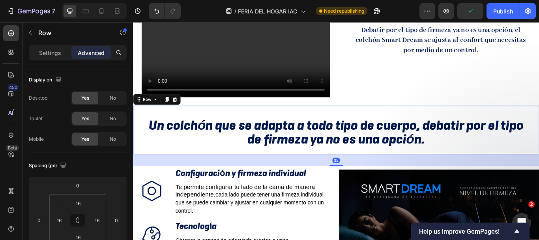
scroll to position [605, 0]
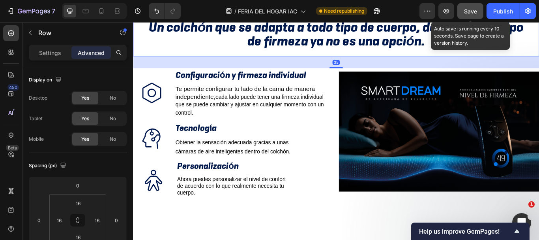
click at [473, 8] on span "Save" at bounding box center [470, 11] width 13 height 7
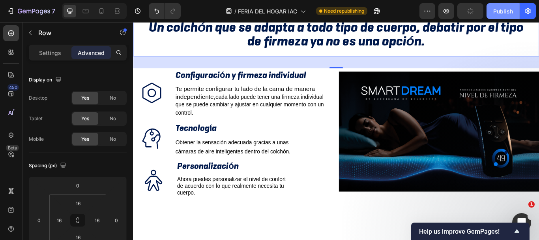
click at [493, 11] on button "Publish" at bounding box center [503, 11] width 33 height 16
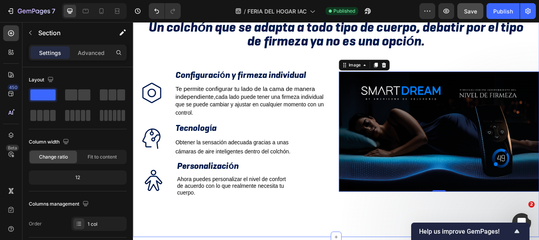
click at [350, 43] on div "¡Una experiencia que llevara tu sueño a otro nivel! Heading Video Debatir por e…" at bounding box center [370, 53] width 474 height 413
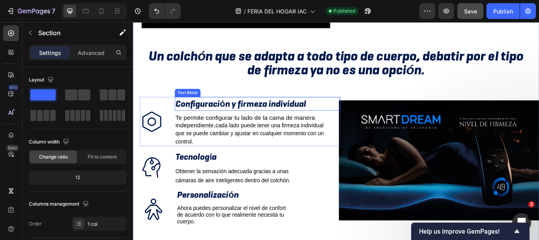
scroll to position [526, 0]
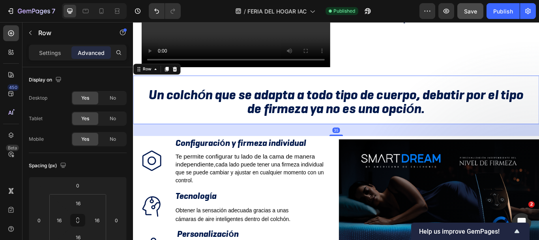
click at [195, 141] on div "35" at bounding box center [370, 148] width 474 height 14
click at [378, 141] on div "35" at bounding box center [370, 148] width 474 height 14
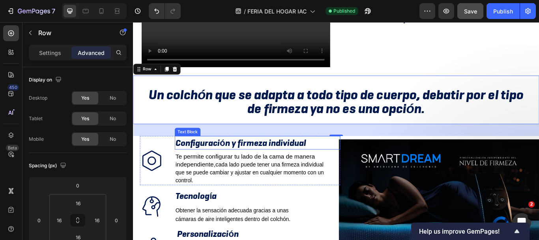
click at [367, 156] on p "Configuración y firmeza individual" at bounding box center [277, 163] width 191 height 14
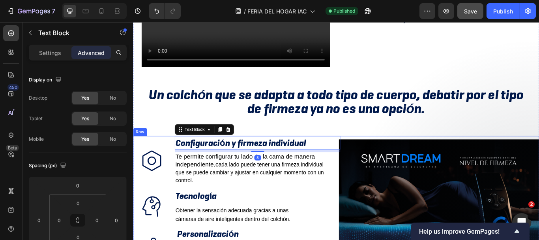
click at [377, 155] on div "Image" at bounding box center [490, 235] width 234 height 160
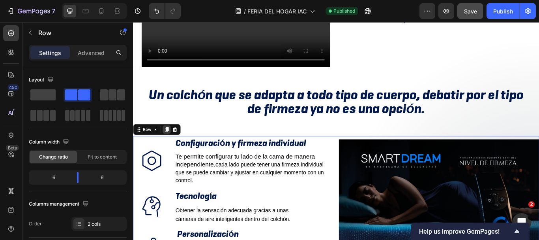
click at [173, 144] on icon at bounding box center [172, 147] width 4 height 6
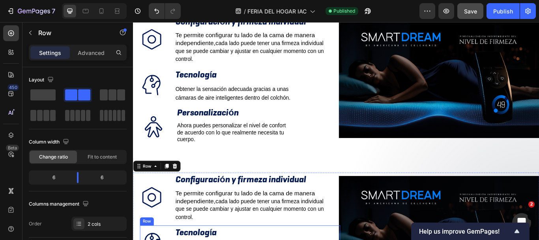
scroll to position [636, 0]
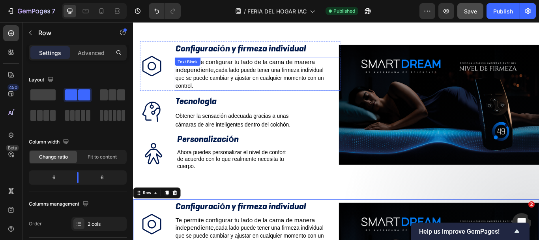
click at [261, 83] on p "que se puede cambiar y ajustar en cualquier momento con un control." at bounding box center [277, 92] width 191 height 19
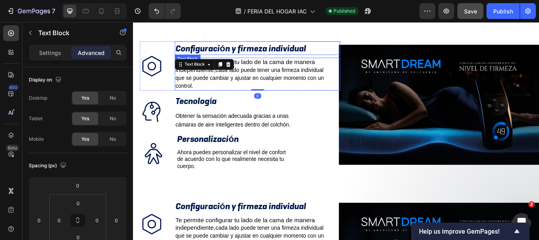
click at [258, 46] on strong "Configuración y firmeza individual" at bounding box center [258, 52] width 153 height 13
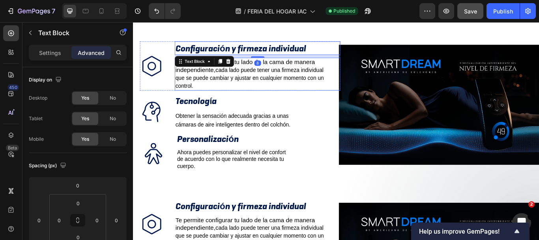
click at [254, 75] on span "ada lado puede tener una firmeza individual" at bounding box center [294, 78] width 122 height 7
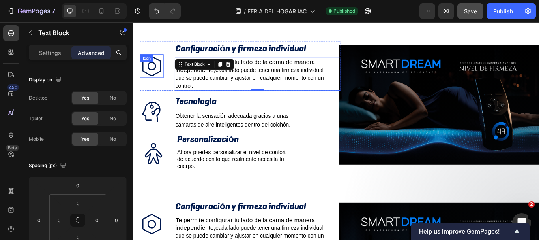
click at [161, 60] on icon at bounding box center [155, 74] width 28 height 28
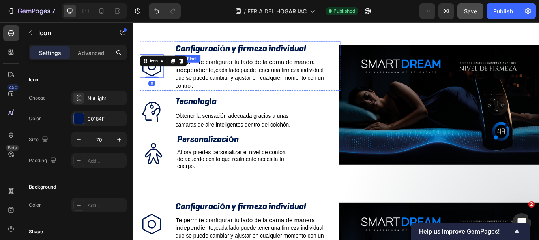
click at [207, 46] on strong "Configuración y firmeza individual" at bounding box center [258, 52] width 153 height 13
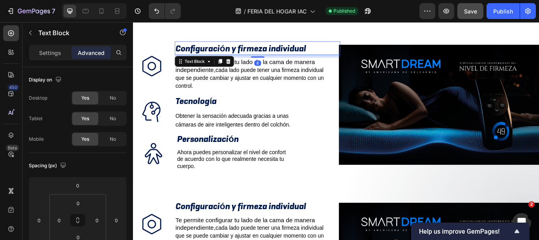
click at [210, 46] on strong "Configuración y firmeza individual" at bounding box center [258, 52] width 153 height 13
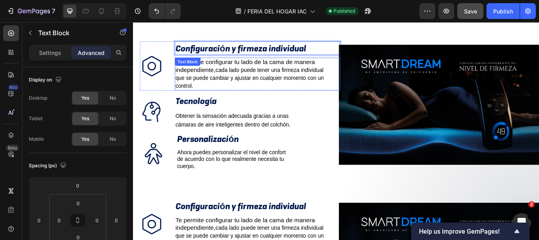
click at [235, 75] on span "ada lado puede tener una firmeza individual" at bounding box center [294, 78] width 122 height 7
click at [235, 46] on strong "Configuración y firmeza individual" at bounding box center [258, 52] width 153 height 13
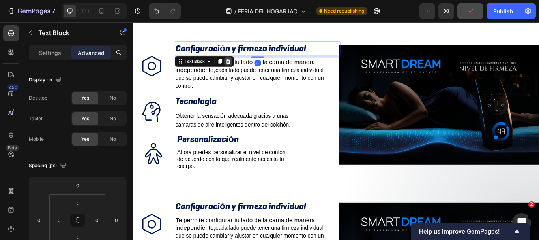
click at [242, 65] on icon at bounding box center [244, 68] width 5 height 6
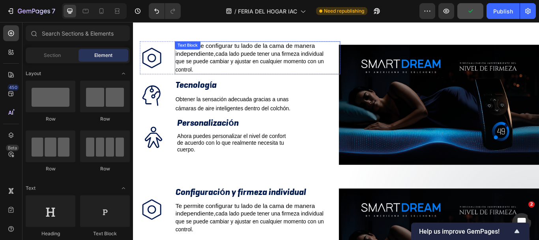
click at [239, 56] on span "ada lado puede tener una firmeza individual" at bounding box center [294, 59] width 122 height 7
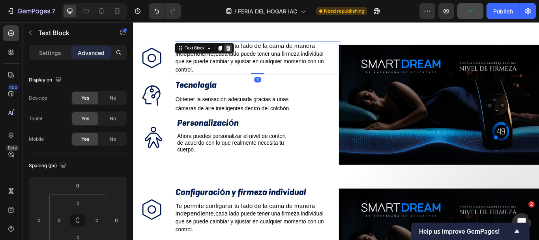
click at [247, 48] on div at bounding box center [243, 52] width 9 height 9
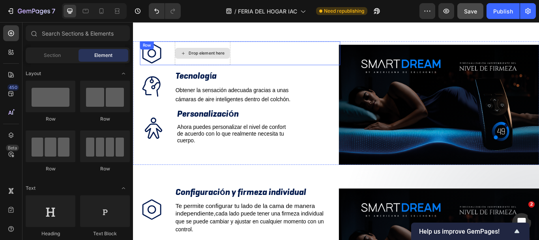
click at [223, 52] on div "Drop element here" at bounding box center [214, 58] width 64 height 13
click at [168, 45] on div "Icon" at bounding box center [155, 59] width 28 height 28
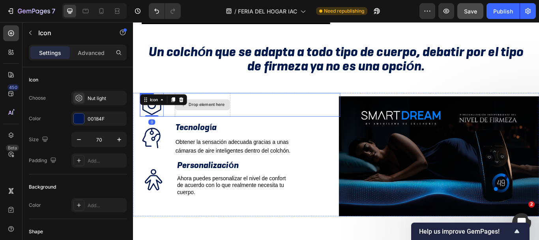
scroll to position [557, 0]
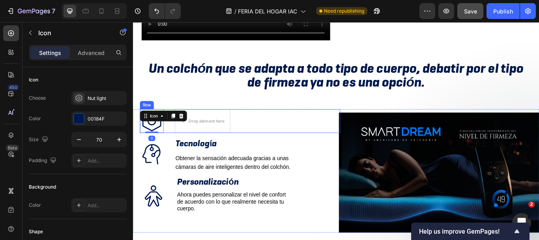
click at [269, 124] on div "Icon 0 Drop element here Row" at bounding box center [258, 138] width 234 height 28
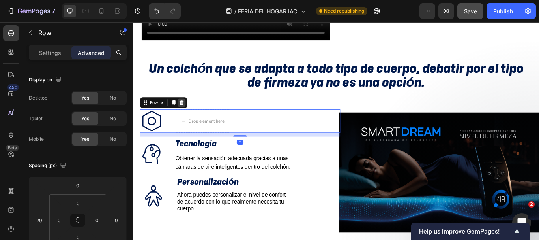
click at [190, 113] on icon at bounding box center [189, 116] width 6 height 6
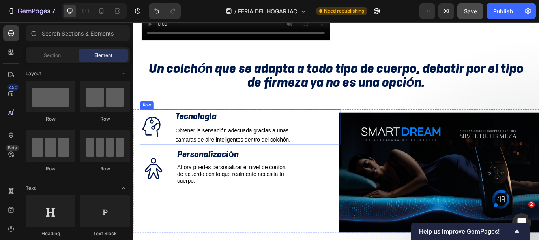
click at [169, 124] on div "Icon Tecnología Text Block Obtener la sensación adecuada gracias a unas cámaras…" at bounding box center [258, 144] width 234 height 41
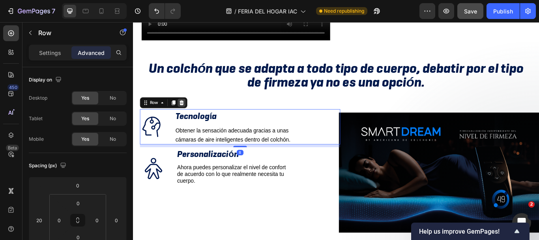
click at [188, 113] on icon at bounding box center [189, 116] width 5 height 6
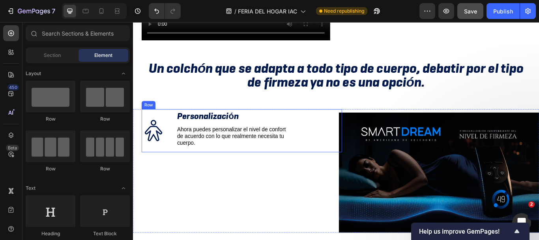
click at [172, 124] on div "Icon Personalización Text Block Ahora puedes personalizar el nivel de confort d…" at bounding box center [260, 149] width 234 height 50
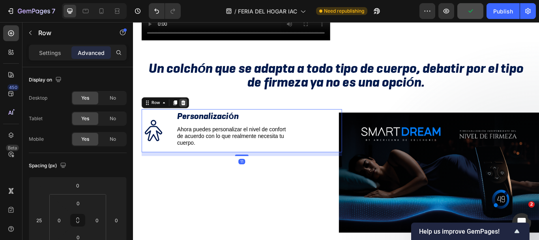
click at [193, 111] on div at bounding box center [191, 115] width 9 height 9
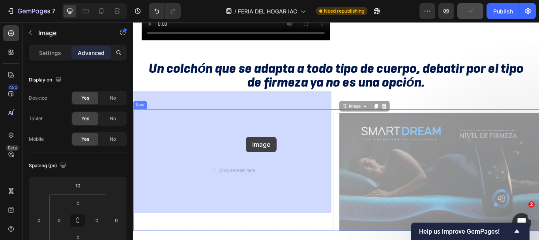
drag, startPoint x: 434, startPoint y: 131, endPoint x: 265, endPoint y: 156, distance: 171.1
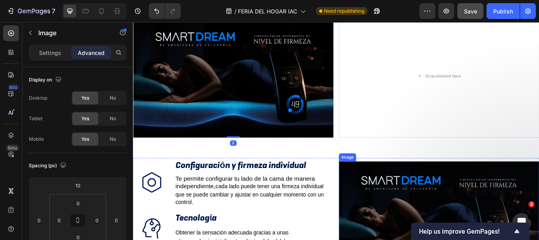
scroll to position [675, 0]
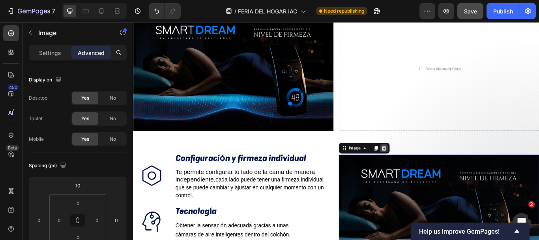
click at [423, 166] on icon at bounding box center [425, 169] width 5 height 6
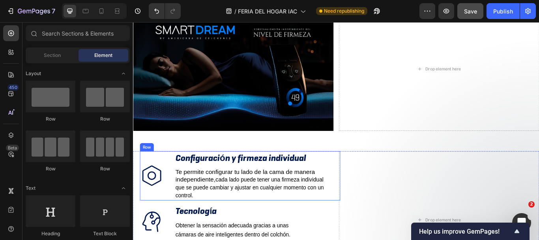
click at [158, 173] on div "Icon" at bounding box center [155, 201] width 28 height 57
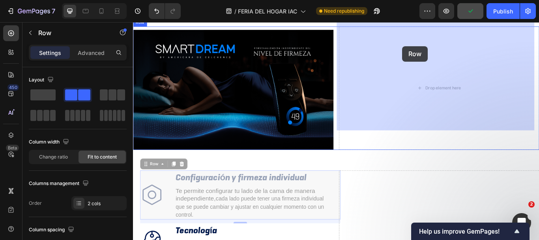
scroll to position [635, 0]
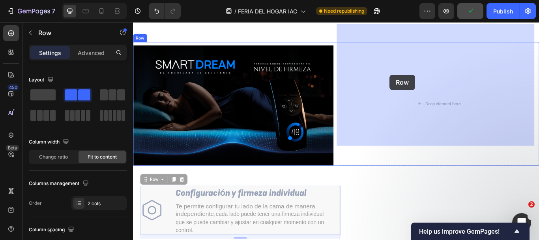
drag, startPoint x: 175, startPoint y: 159, endPoint x: 432, endPoint y: 83, distance: 267.9
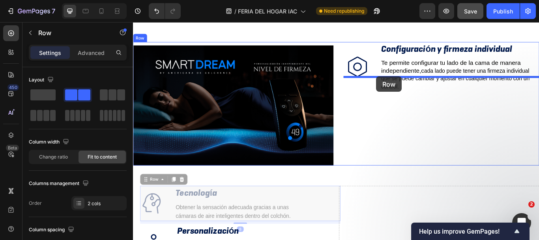
drag, startPoint x: 176, startPoint y: 190, endPoint x: 416, endPoint y: 85, distance: 262.0
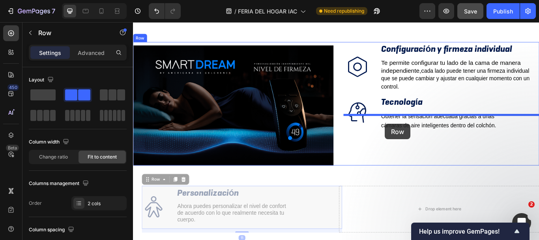
drag, startPoint x: 167, startPoint y: 193, endPoint x: 427, endPoint y: 141, distance: 264.9
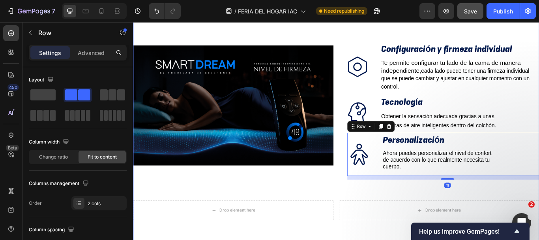
click at [384, 201] on div "¡Una experiencia que llevara tu sueño a otro nivel! Heading Video Debatir por e…" at bounding box center [370, 47] width 474 height 460
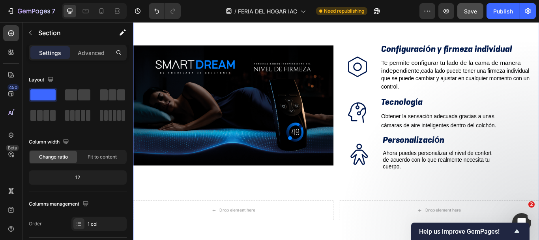
click at [265, 204] on div "¡Una experiencia que llevara tu sueño a otro nivel! Heading Video Debatir por e…" at bounding box center [370, 47] width 474 height 460
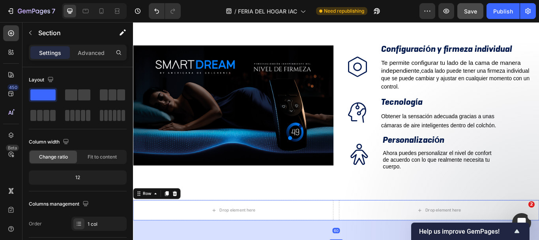
click at [368, 229] on div "Drop element here Drop element here Row 60" at bounding box center [370, 241] width 474 height 24
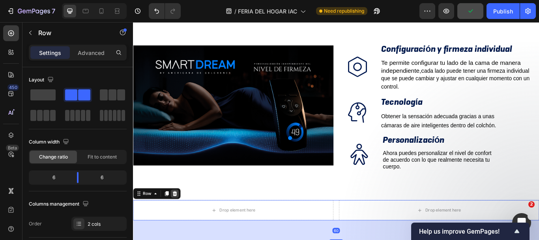
click at [184, 217] on div at bounding box center [181, 221] width 9 height 9
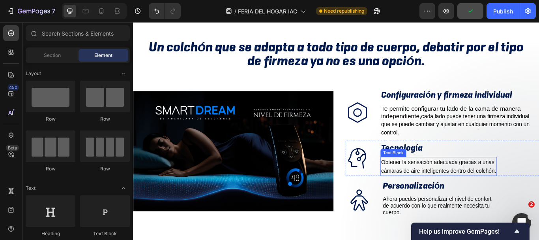
scroll to position [596, 0]
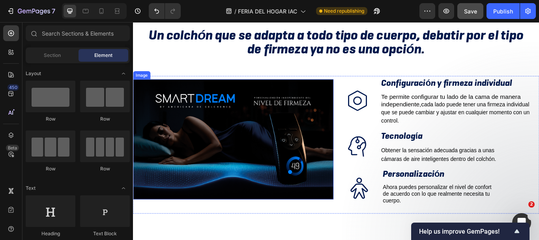
click at [346, 161] on img at bounding box center [250, 159] width 234 height 140
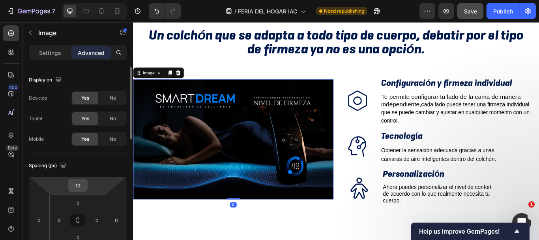
click at [84, 185] on input "10" at bounding box center [78, 185] width 16 height 12
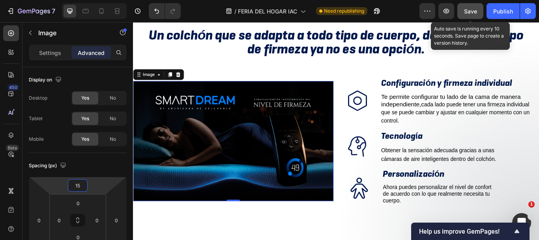
type input "15"
click at [474, 6] on button "Save" at bounding box center [471, 11] width 26 height 16
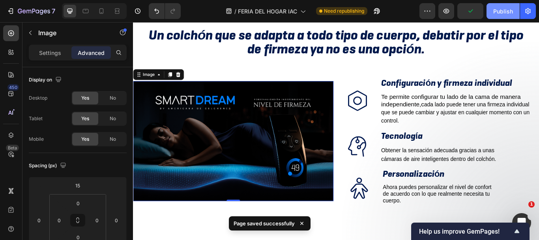
click at [505, 11] on div "Publish" at bounding box center [503, 11] width 20 height 8
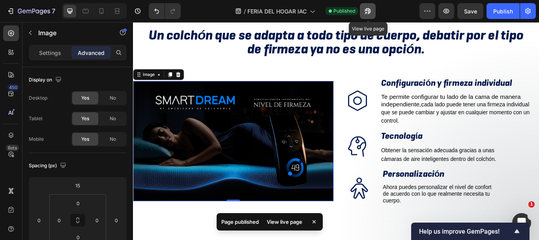
click at [367, 12] on icon "button" at bounding box center [368, 11] width 8 height 8
click at [104, 11] on icon at bounding box center [102, 11] width 8 height 8
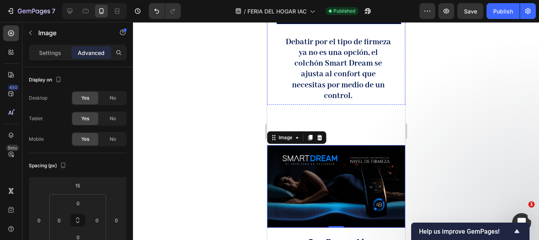
scroll to position [531, 0]
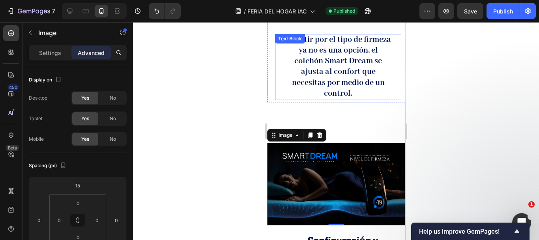
click at [332, 63] on p "Debatir por el tipo de firmeza ya no es una opción, el colchón Smart Dream se a…" at bounding box center [337, 67] width 109 height 64
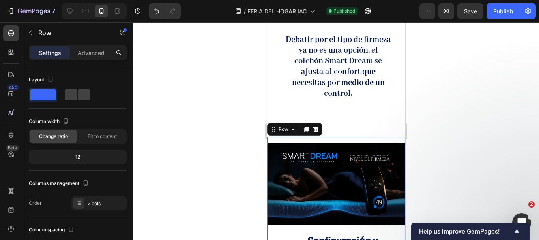
click at [324, 137] on div "Image" at bounding box center [336, 181] width 138 height 88
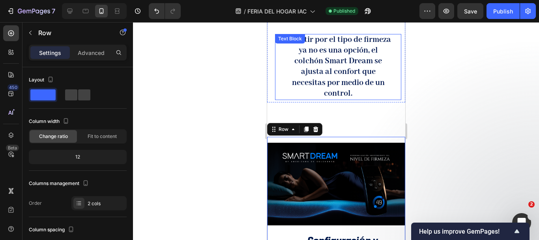
click at [326, 80] on strong "Debatir por el tipo de firmeza ya no es una opción, el colchón Smart Dream se a…" at bounding box center [337, 67] width 105 height 64
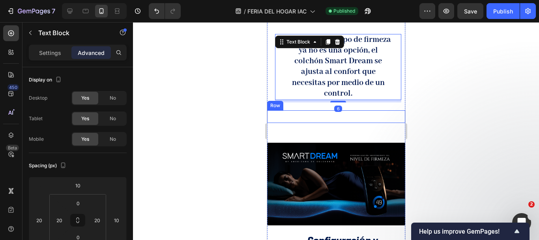
click at [316, 110] on div "Un colchón que se adapta a todo tipo de cuerpo, debatir por el tipo de firmeza …" at bounding box center [336, 116] width 138 height 13
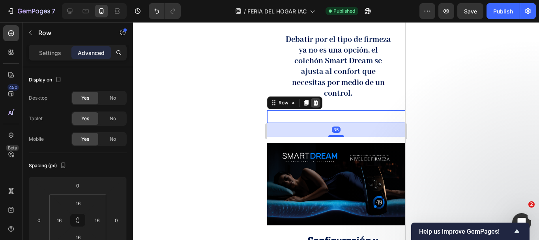
click at [313, 100] on icon at bounding box center [315, 103] width 5 height 6
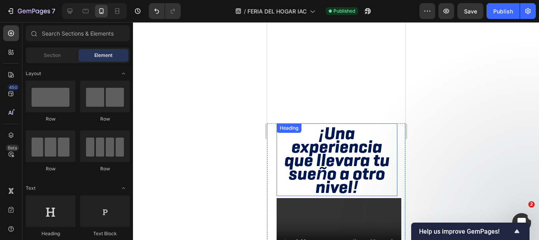
scroll to position [255, 0]
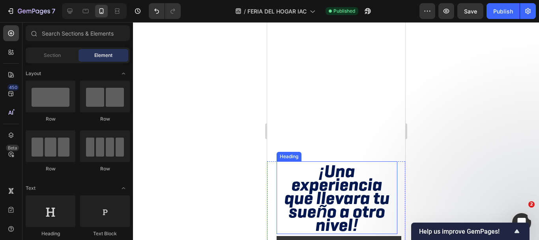
click at [325, 174] on span "¡Una experiencia que llevara tu sueño a otro nivel!" at bounding box center [336, 197] width 105 height 77
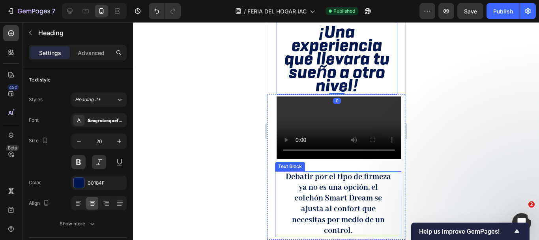
click at [326, 187] on strong "Debatir por el tipo de firmeza ya no es una opción, el colchón Smart Dream se a…" at bounding box center [337, 204] width 105 height 64
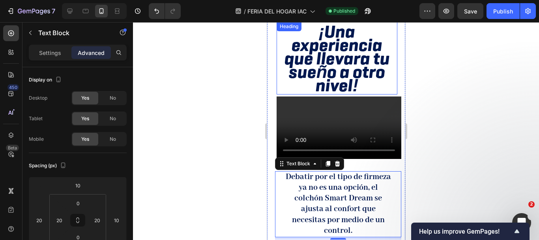
click at [338, 64] on span "¡Una experiencia que llevara tu sueño a otro nivel!" at bounding box center [336, 58] width 105 height 77
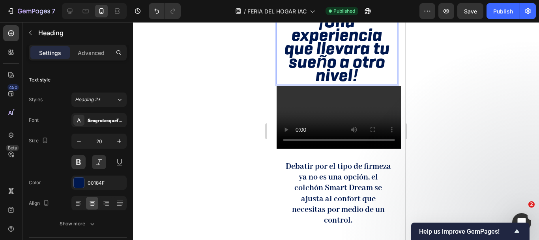
click at [338, 64] on span "¡Una experiencia que llevara tu sueño a otro nivel!" at bounding box center [336, 47] width 105 height 77
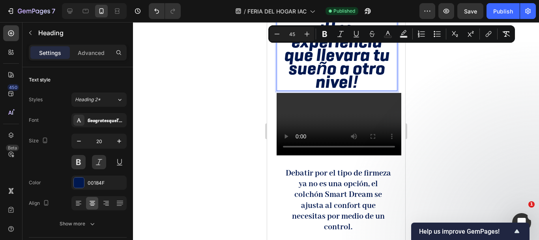
click at [291, 34] on input "45" at bounding box center [292, 33] width 16 height 9
type input "30"
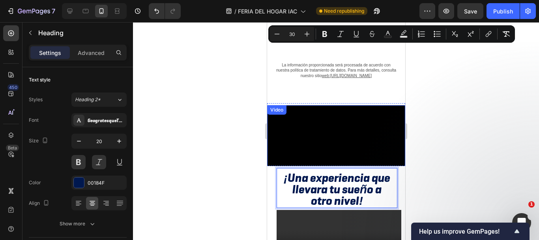
scroll to position [90, 0]
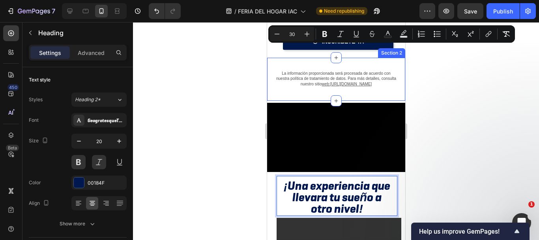
click at [336, 101] on div "La información proporcionada será procesada de acuerdo con nuestra política de …" at bounding box center [336, 79] width 138 height 43
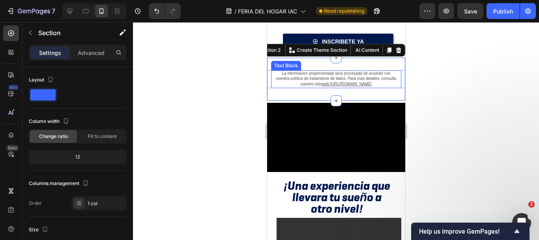
click at [326, 86] on u "web:[URL][DOMAIN_NAME]" at bounding box center [347, 84] width 50 height 4
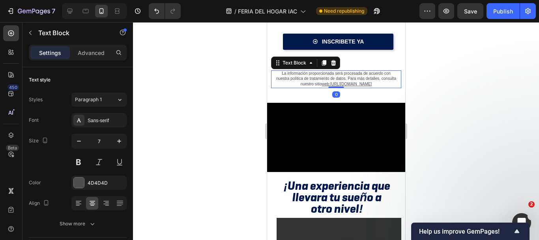
click at [326, 86] on u "web:[URL][DOMAIN_NAME]" at bounding box center [347, 84] width 50 height 4
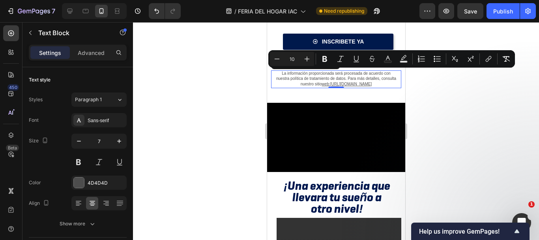
click at [294, 57] on input "10" at bounding box center [292, 58] width 16 height 9
type input "9"
click at [321, 101] on div "La información proporcionada será procesada de acuerdo con nuestra política de …" at bounding box center [336, 79] width 138 height 43
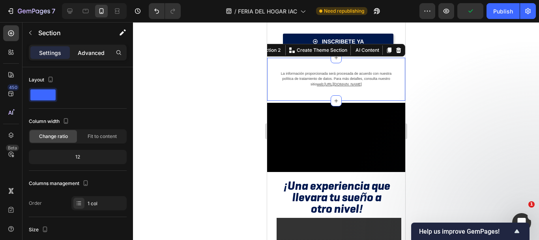
click at [101, 56] on p "Advanced" at bounding box center [91, 53] width 27 height 8
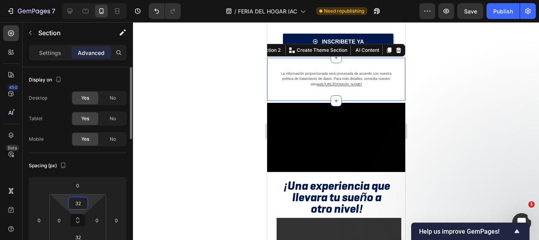
click at [79, 202] on input "32" at bounding box center [78, 203] width 16 height 12
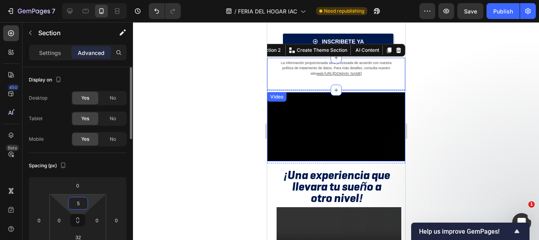
scroll to position [39, 0]
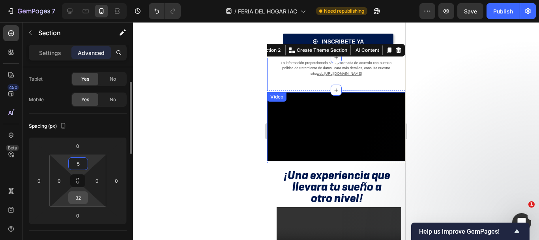
type input "5"
click at [77, 195] on input "32" at bounding box center [78, 197] width 16 height 12
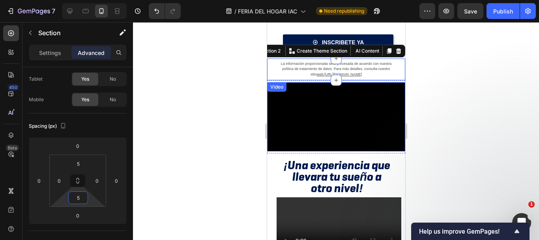
scroll to position [51, 0]
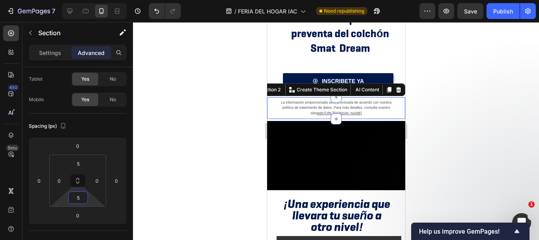
type input "5"
click at [447, 83] on div at bounding box center [336, 131] width 406 height 218
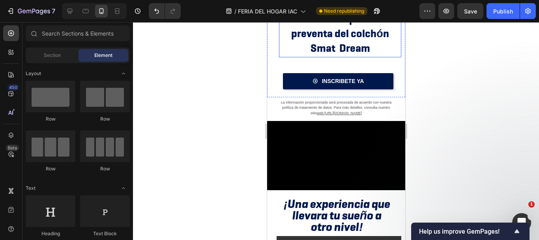
click at [351, 43] on span "Smat Dream" at bounding box center [340, 48] width 60 height 14
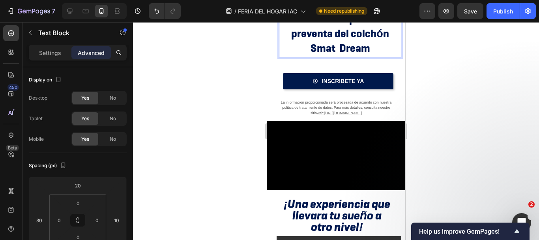
click at [345, 46] on span "Smat Dream" at bounding box center [340, 48] width 60 height 14
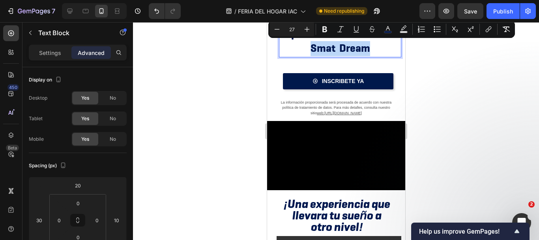
click at [345, 46] on span "Smat Dream" at bounding box center [340, 48] width 60 height 14
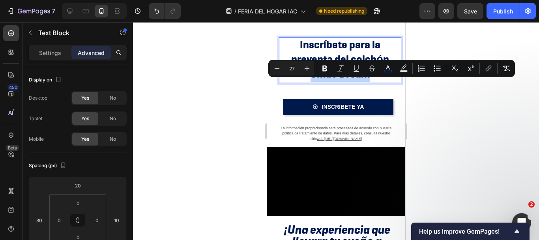
scroll to position [11, 0]
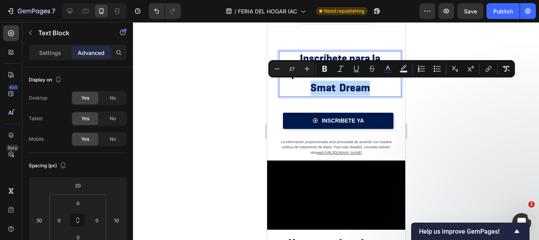
click at [367, 90] on p "Smat Dream" at bounding box center [339, 88] width 121 height 15
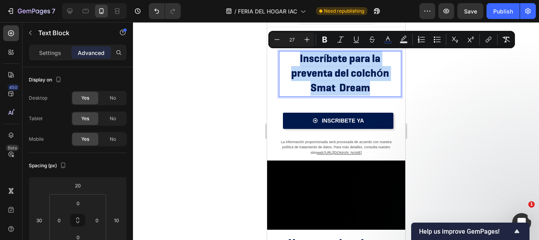
drag, startPoint x: 367, startPoint y: 90, endPoint x: 296, endPoint y: 62, distance: 75.9
click at [296, 62] on div "Inscríbete para la preventa del colchón Smat Dream" at bounding box center [340, 74] width 122 height 46
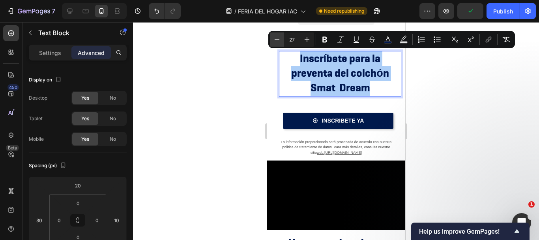
click at [275, 39] on icon "Editor contextual toolbar" at bounding box center [277, 39] width 5 height 0
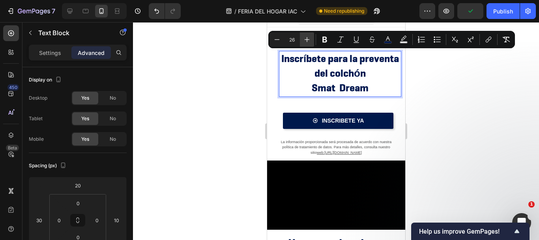
click at [307, 40] on icon "Editor contextual toolbar" at bounding box center [307, 39] width 5 height 5
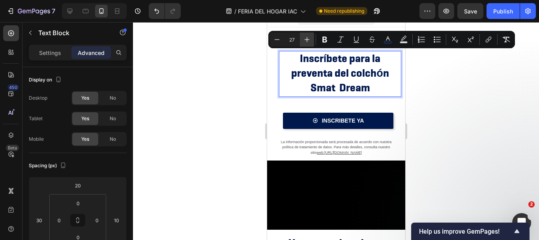
click at [307, 40] on icon "Editor contextual toolbar" at bounding box center [307, 39] width 5 height 5
type input "28"
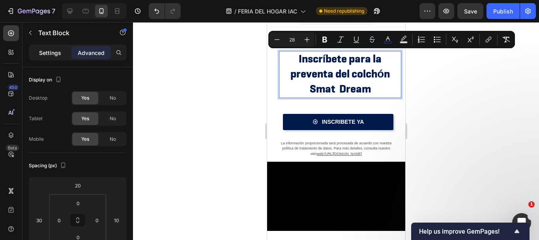
click at [51, 51] on p "Settings" at bounding box center [50, 53] width 22 height 8
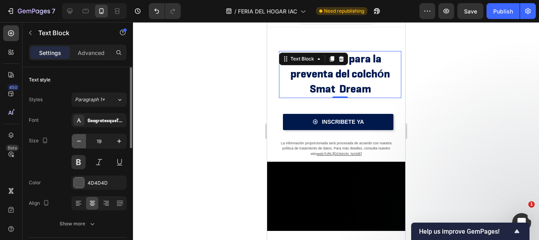
click at [80, 138] on icon "button" at bounding box center [79, 141] width 8 height 8
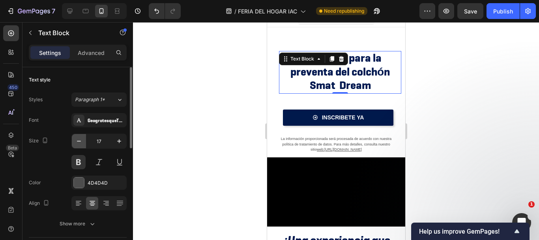
click at [80, 138] on icon "button" at bounding box center [79, 141] width 8 height 8
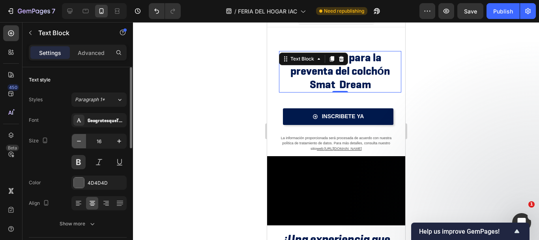
click at [80, 138] on icon "button" at bounding box center [79, 141] width 8 height 8
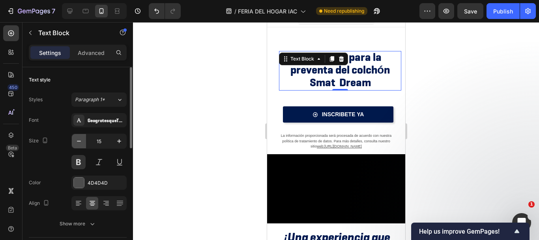
click at [80, 138] on icon "button" at bounding box center [79, 141] width 8 height 8
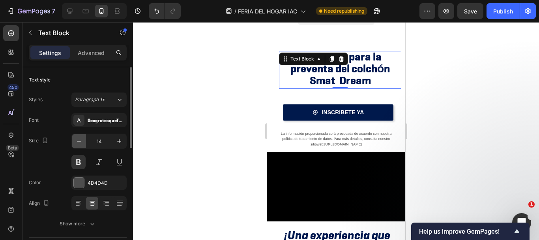
type input "13"
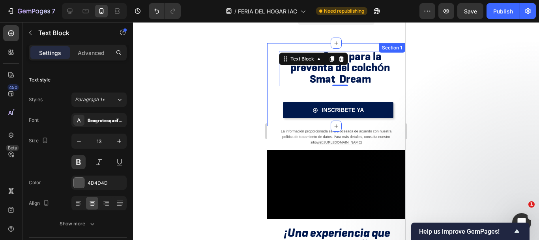
click at [325, 97] on div "INSCRIBETE YA Button" at bounding box center [336, 106] width 138 height 40
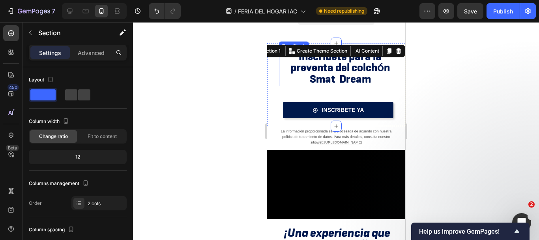
click at [311, 78] on span "Smat Dream" at bounding box center [339, 78] width 61 height 14
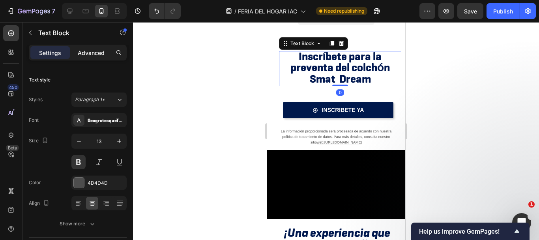
click at [80, 56] on p "Advanced" at bounding box center [91, 53] width 27 height 8
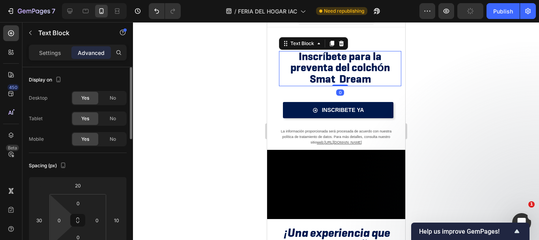
scroll to position [79, 0]
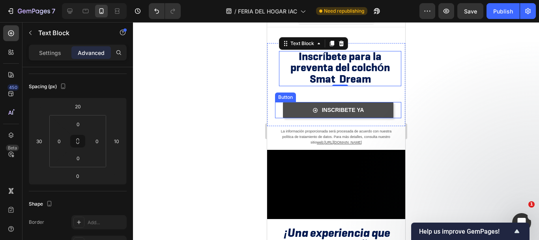
click at [290, 115] on link "INSCRIBETE YA" at bounding box center [338, 110] width 111 height 16
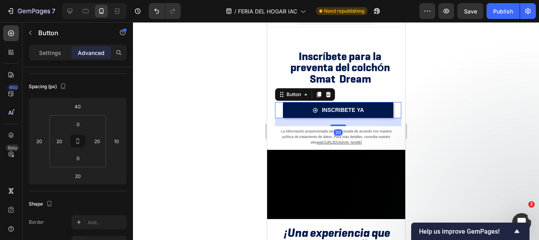
scroll to position [0, 0]
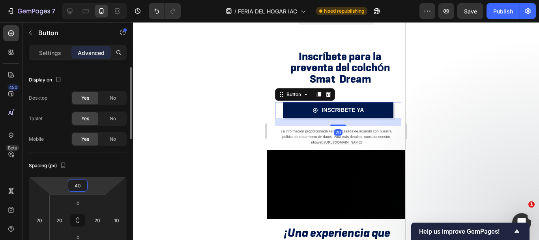
click at [79, 187] on input "40" at bounding box center [78, 185] width 16 height 12
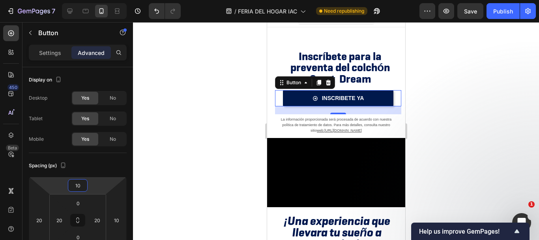
type input "10"
click at [489, 91] on div at bounding box center [336, 131] width 406 height 218
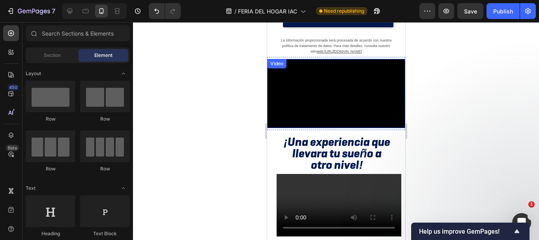
scroll to position [51, 0]
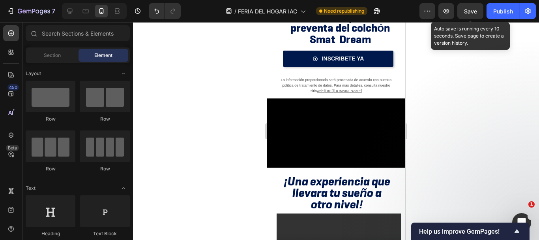
click at [465, 13] on span "Save" at bounding box center [470, 11] width 13 height 7
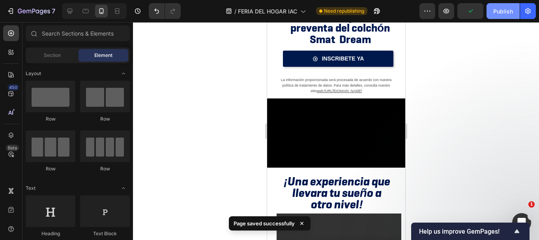
click at [503, 13] on div "Publish" at bounding box center [503, 11] width 20 height 8
click at [71, 8] on icon at bounding box center [70, 11] width 8 height 8
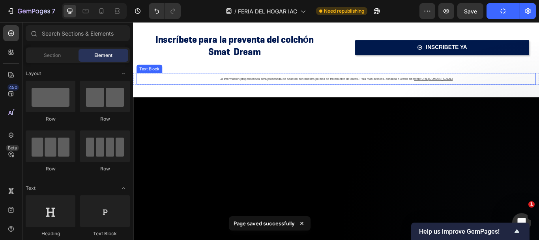
click at [322, 92] on p "La información proporcionada será procesada de acuerdo con nuestra política de …" at bounding box center [370, 88] width 456 height 12
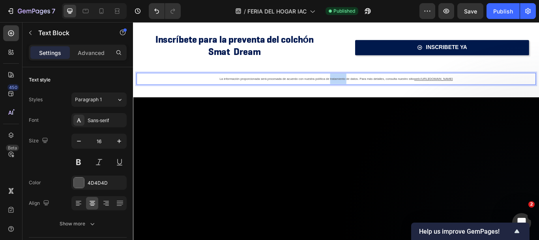
click at [322, 92] on p "La información proporcionada será procesada de acuerdo con nuestra política de …" at bounding box center [370, 88] width 456 height 12
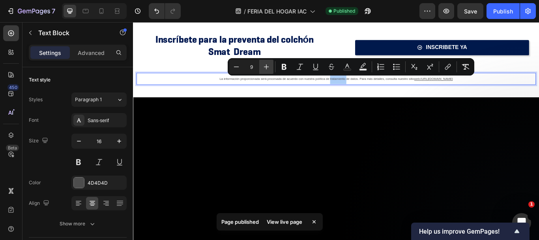
click at [271, 67] on button "Plus" at bounding box center [266, 67] width 14 height 14
type input "10"
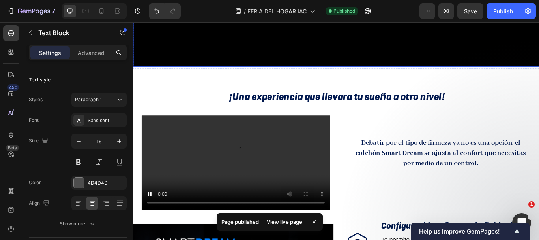
scroll to position [327, 0]
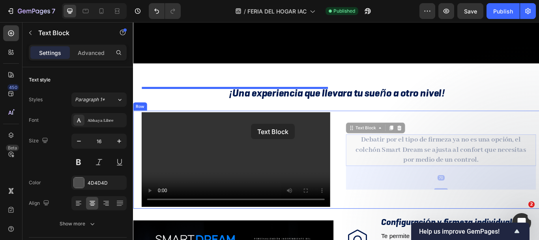
drag, startPoint x: 487, startPoint y: 146, endPoint x: 271, endPoint y: 141, distance: 216.4
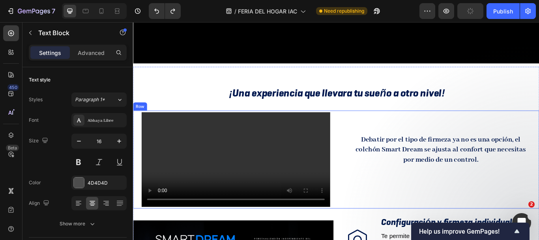
click at [369, 125] on div "Video Debatir por el tipo de firmeza ya no es una opción, el colchón Smart Drea…" at bounding box center [370, 182] width 474 height 114
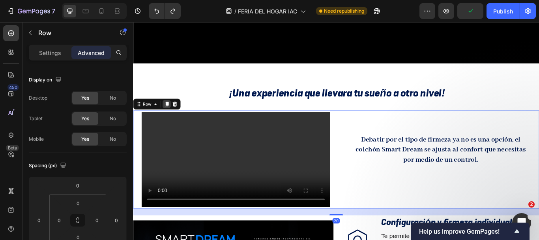
click at [170, 114] on icon at bounding box center [172, 117] width 6 height 6
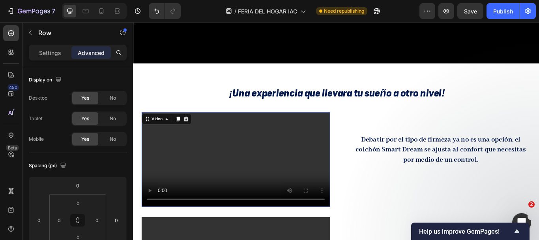
click at [328, 144] on video at bounding box center [253, 182] width 220 height 110
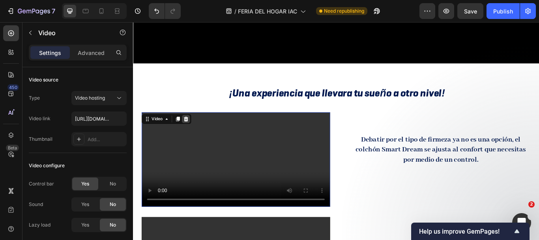
click at [197, 132] on icon at bounding box center [194, 135] width 6 height 6
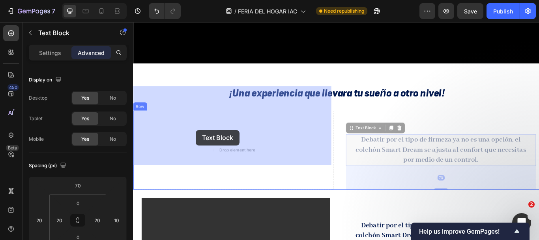
drag, startPoint x: 430, startPoint y: 140, endPoint x: 210, endPoint y: 134, distance: 220.4
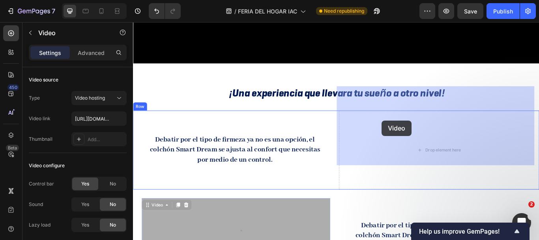
drag, startPoint x: 225, startPoint y: 238, endPoint x: 405, endPoint y: 147, distance: 202.1
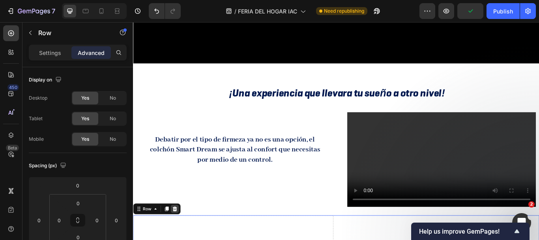
click at [182, 236] on icon at bounding box center [181, 239] width 5 height 6
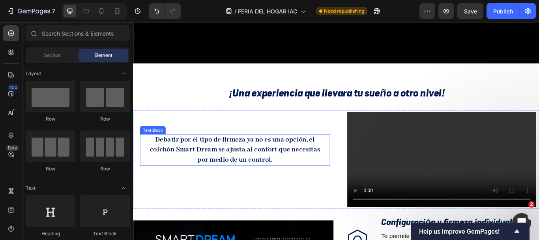
click at [330, 154] on strong "Debatir por el tipo de firmeza ya no es una opción, el colchón Smart Dream se a…" at bounding box center [251, 171] width 199 height 34
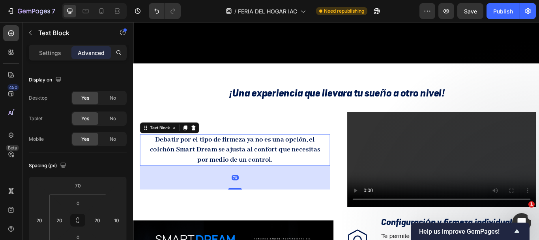
click at [195, 154] on strong "Debatir por el tipo de firmeza ya no es una opción, el colchón Smart Dream se a…" at bounding box center [251, 171] width 199 height 34
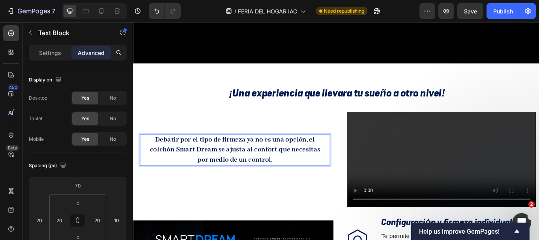
click at [197, 154] on strong "Debatir por el tipo de firmeza ya no es una opción, el colchón Smart Dream se a…" at bounding box center [251, 171] width 199 height 34
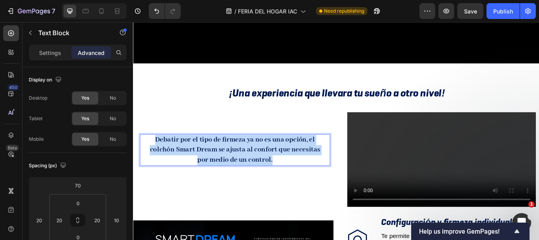
click at [197, 154] on strong "Debatir por el tipo de firmeza ya no es una opción, el colchón Smart Dream se a…" at bounding box center [251, 171] width 199 height 34
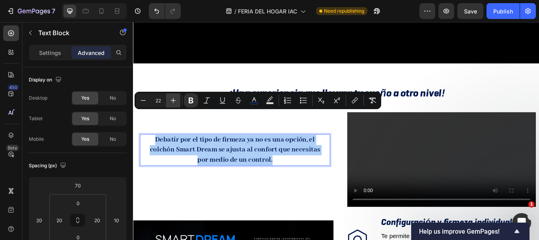
click at [169, 99] on button "Plus" at bounding box center [173, 100] width 14 height 14
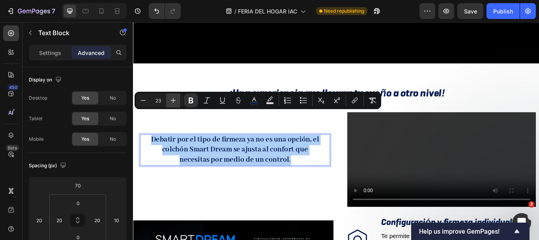
click at [169, 99] on button "Plus" at bounding box center [173, 100] width 14 height 14
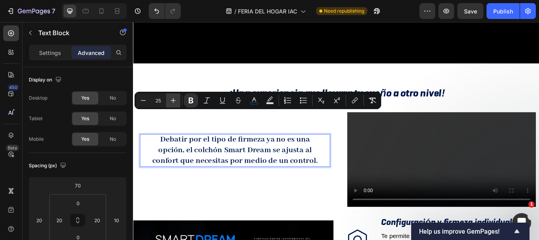
click at [169, 99] on button "Plus" at bounding box center [173, 100] width 14 height 14
type input "26"
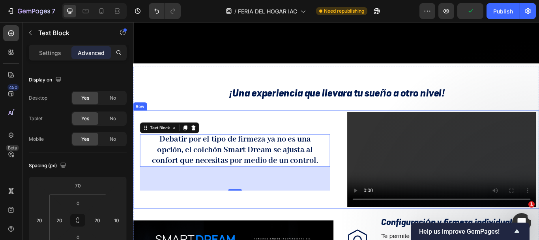
click at [408, 189] on div "Video" at bounding box center [490, 182] width 234 height 114
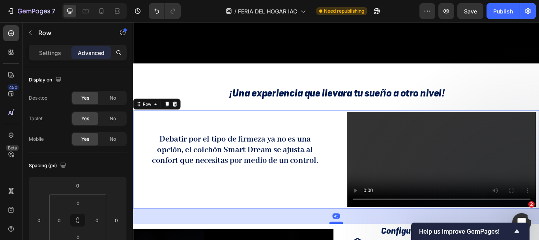
drag, startPoint x: 368, startPoint y: 196, endPoint x: 368, endPoint y: 206, distance: 9.9
type input "45"
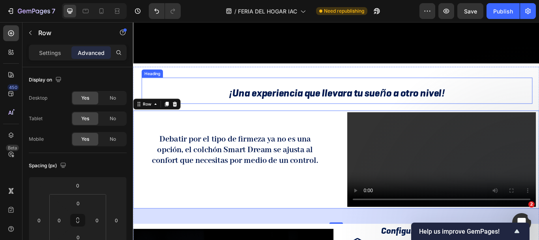
click at [525, 91] on h2 "¡Una experiencia que llevara tu sueño a otro nivel!" at bounding box center [371, 104] width 448 height 27
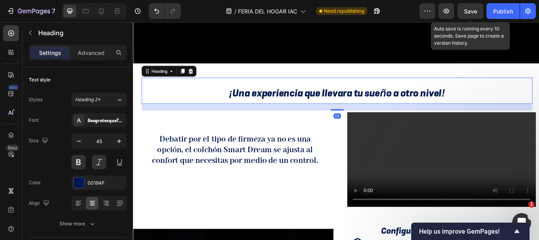
click at [475, 13] on span "Save" at bounding box center [470, 11] width 13 height 7
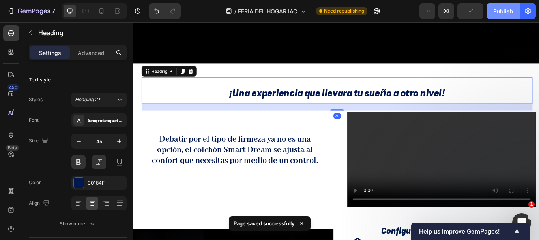
click at [495, 14] on div "Publish" at bounding box center [503, 11] width 20 height 8
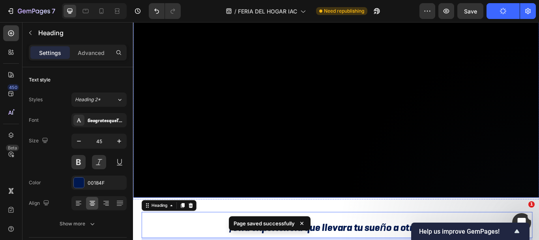
scroll to position [208, 0]
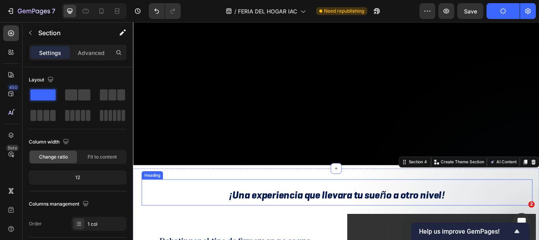
click at [321, 216] on span "¡Una experiencia que llevara tu sueño a otro nivel!" at bounding box center [371, 223] width 252 height 15
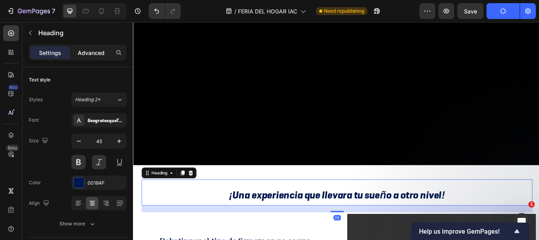
click at [98, 56] on p "Advanced" at bounding box center [91, 53] width 27 height 8
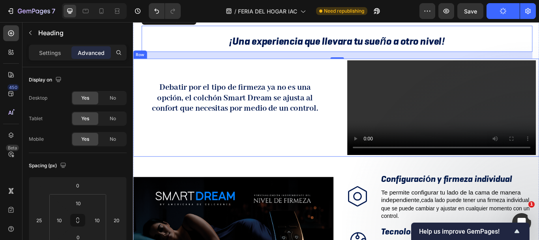
scroll to position [366, 0]
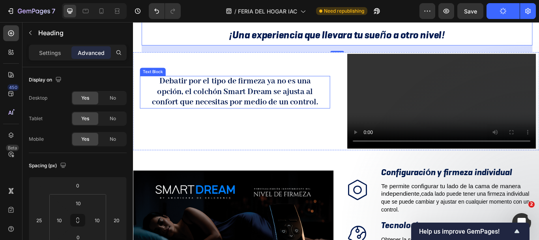
click at [233, 108] on strong "Debatir por el tipo de firmeza ya no es una opción, el colchón Smart Dream se a…" at bounding box center [252, 103] width 194 height 37
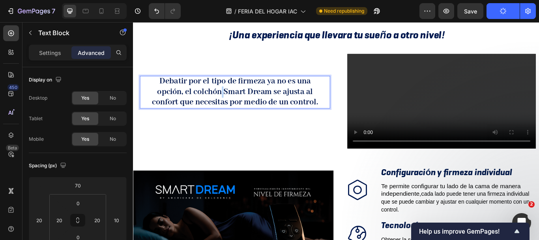
click at [233, 108] on strong "Debatir por el tipo de firmeza ya no es una opción, el colchón Smart Dream se a…" at bounding box center [252, 103] width 194 height 37
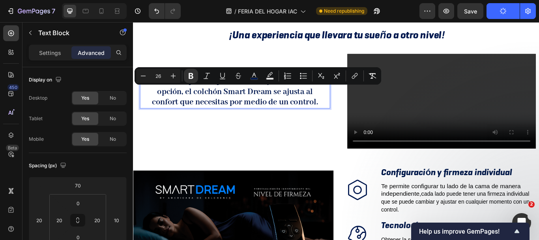
click at [233, 112] on strong "Debatir por el tipo de firmeza ya no es una opción, el colchón Smart Dream se a…" at bounding box center [252, 103] width 194 height 37
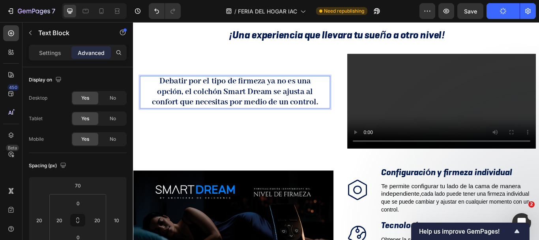
click at [213, 92] on strong "Debatir por el tipo de firmeza ya no es una opción, el colchón Smart Dream se a…" at bounding box center [252, 103] width 194 height 37
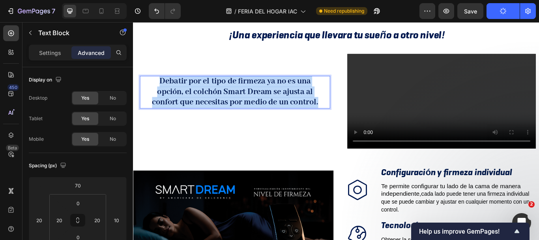
click at [213, 92] on strong "Debatir por el tipo de firmeza ya no es una opción, el colchón Smart Dream se a…" at bounding box center [252, 103] width 194 height 37
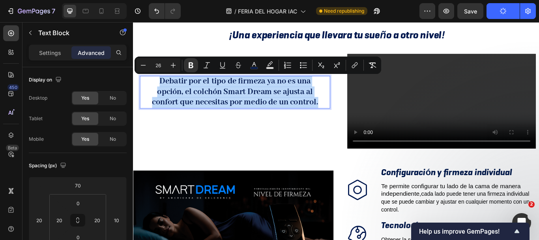
click at [212, 91] on strong "Debatir por el tipo de firmeza ya no es una opción, el colchón Smart Dream se a…" at bounding box center [252, 103] width 194 height 37
click at [210, 90] on strong "Debatir por el tipo de firmeza ya no es una opción, el colchón Smart Dream se a…" at bounding box center [252, 103] width 194 height 37
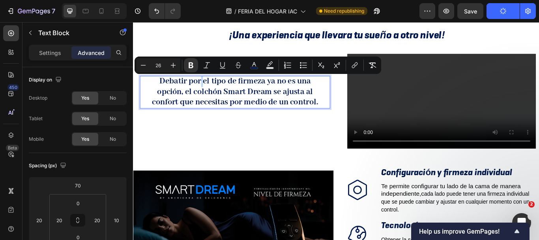
click at [210, 90] on strong "Debatir por el tipo de firmeza ya no es una opción, el colchón Smart Dream se a…" at bounding box center [252, 103] width 194 height 37
click at [212, 90] on strong "Debatir por el tipo de firmeza ya no es una opción, el colchón Smart Dream se a…" at bounding box center [252, 103] width 194 height 37
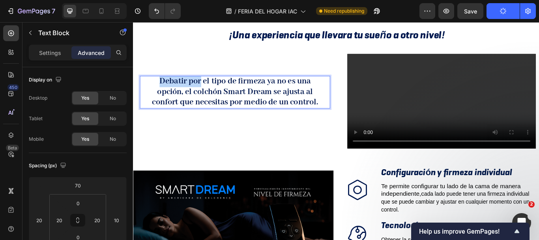
drag, startPoint x: 212, startPoint y: 90, endPoint x: 156, endPoint y: 90, distance: 55.7
click at [156, 89] on p "Debatir por el tipo de firmeza ya no es una opción, el colchón Smart Dream se a…" at bounding box center [252, 104] width 204 height 36
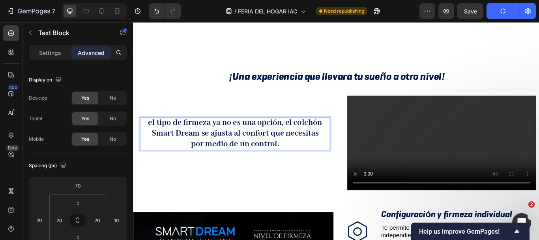
scroll to position [295, 0]
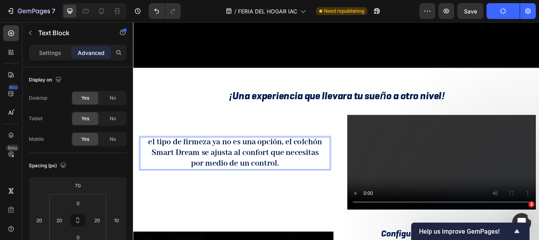
click at [171, 161] on strong "el tipo de firmeza ya no es una opción, el colchón Smart Dream se ajusta al con…" at bounding box center [251, 174] width 203 height 37
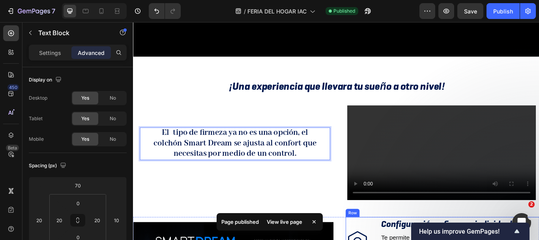
scroll to position [374, 0]
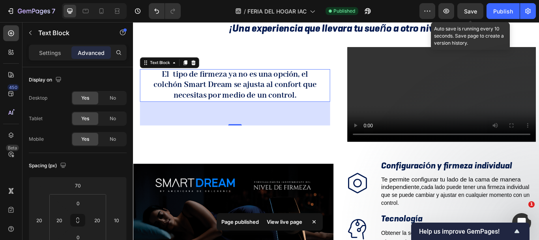
click at [473, 14] on span "Save" at bounding box center [470, 11] width 13 height 7
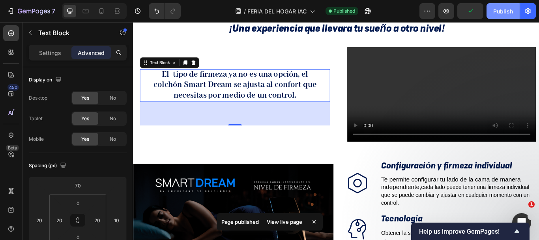
click at [507, 12] on div "Publish" at bounding box center [503, 11] width 20 height 8
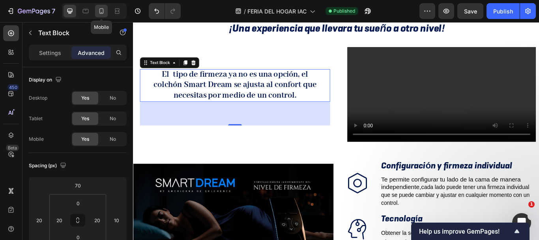
click at [98, 13] on icon at bounding box center [102, 11] width 8 height 8
type input "10"
type input "6"
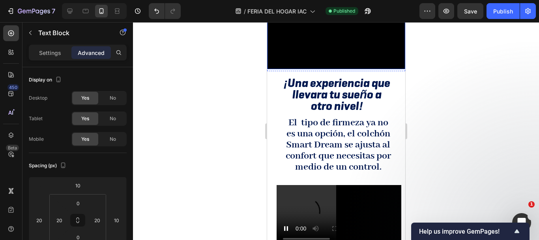
scroll to position [146, 0]
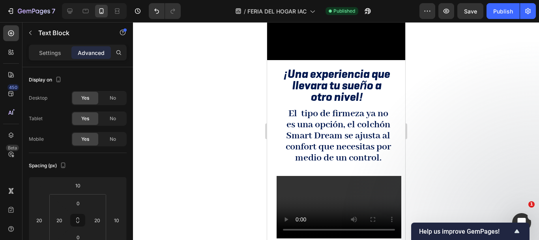
click at [341, 129] on strong "El tipo de firmeza ya no es una opción, el colchón Smart Dream se ajusta al con…" at bounding box center [337, 135] width 105 height 57
click at [328, 127] on strong "El tipo de firmeza ya no es una opción, el colchón Smart Dream se ajusta al con…" at bounding box center [337, 135] width 105 height 57
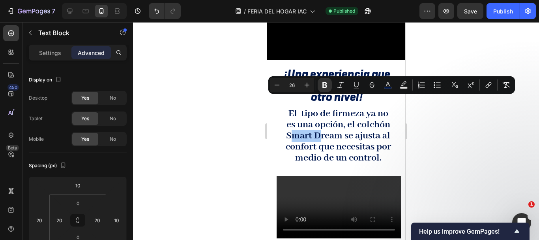
click at [287, 85] on input "26" at bounding box center [292, 84] width 16 height 9
drag, startPoint x: 287, startPoint y: 85, endPoint x: 296, endPoint y: 85, distance: 9.5
click at [296, 85] on input "26" at bounding box center [292, 84] width 16 height 9
type input "20"
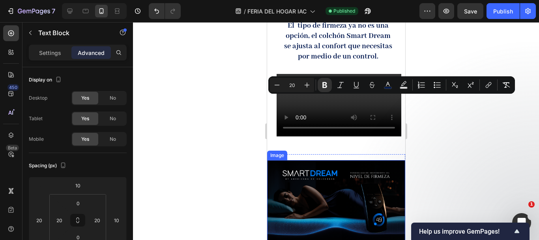
scroll to position [225, 0]
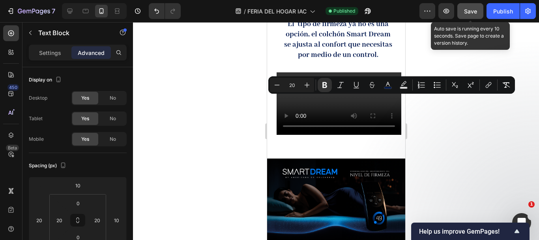
click at [464, 10] on button "Save" at bounding box center [471, 11] width 26 height 16
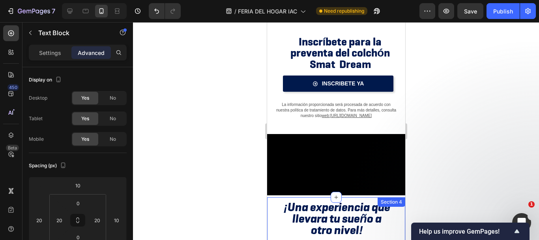
scroll to position [39, 0]
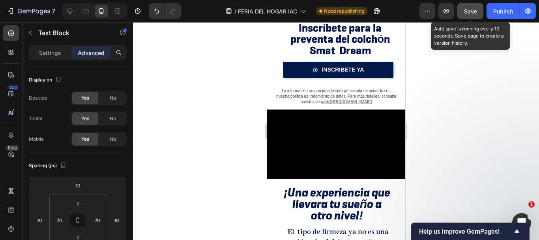
click at [463, 13] on button "Save" at bounding box center [471, 11] width 26 height 16
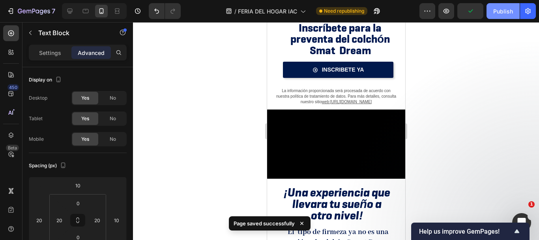
click at [495, 12] on div "Publish" at bounding box center [503, 11] width 20 height 8
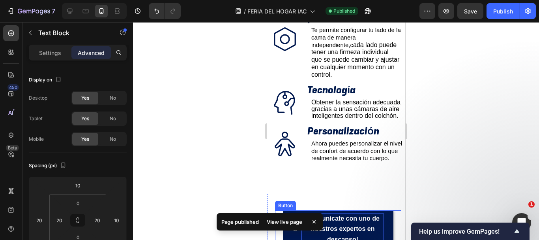
scroll to position [553, 0]
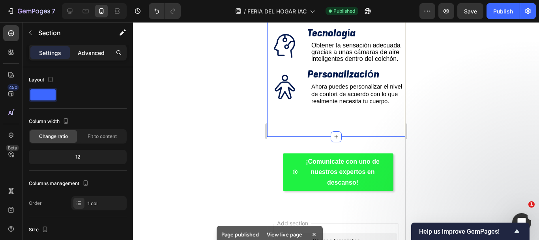
click at [90, 58] on div "Advanced" at bounding box center [90, 52] width 39 height 13
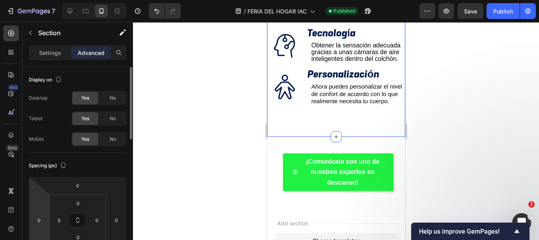
scroll to position [39, 0]
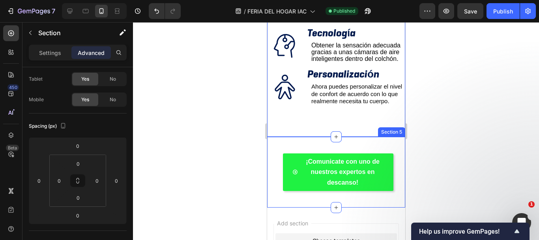
click at [297, 152] on div "¡Comunicate con uno de nuestros expertos en descanso! Button Section 5" at bounding box center [336, 172] width 138 height 71
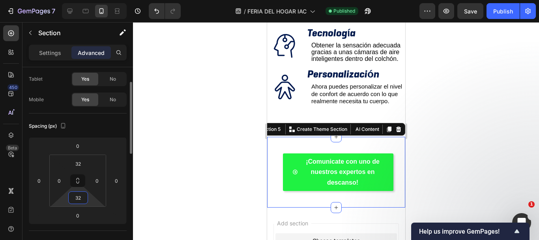
click at [84, 203] on input "32" at bounding box center [78, 197] width 16 height 12
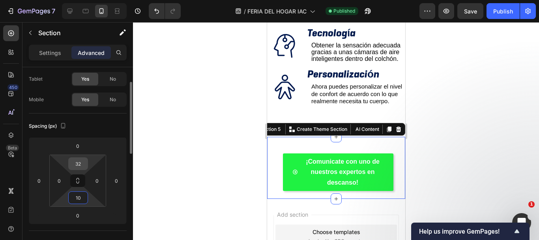
type input "10"
click at [77, 159] on input "32" at bounding box center [78, 164] width 16 height 12
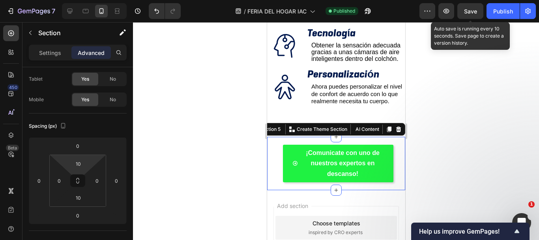
drag, startPoint x: 464, startPoint y: 10, endPoint x: 4, endPoint y: 60, distance: 462.9
click at [450, 11] on div "Preview Save Auto save is running every 10 seconds. Save page to create a versi…" at bounding box center [478, 11] width 116 height 16
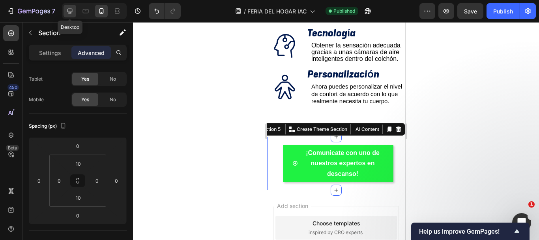
click at [73, 14] on icon at bounding box center [70, 11] width 8 height 8
type input "32"
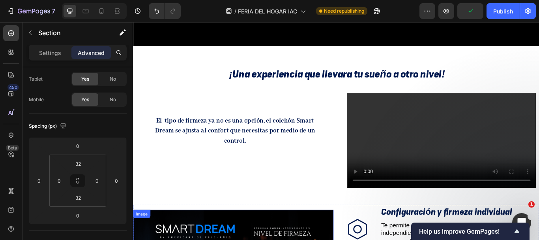
scroll to position [185, 0]
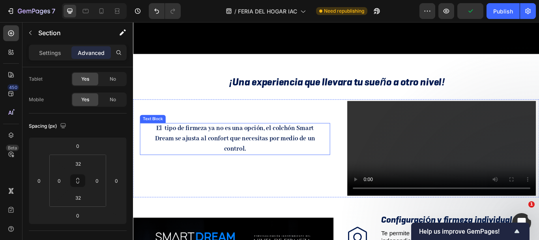
click at [310, 148] on strong "El tipo de firmeza ya no es una opción, el colchón Smart Dream se ajusta al con…" at bounding box center [252, 157] width 187 height 33
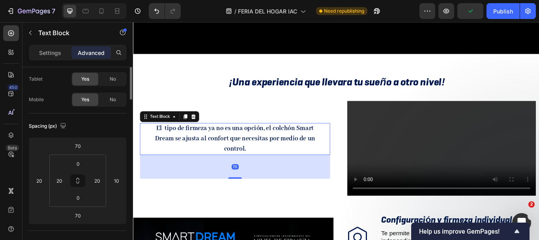
scroll to position [0, 0]
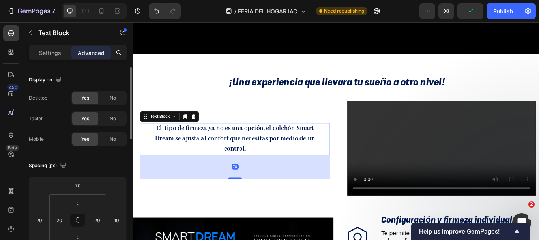
click at [310, 148] on strong "El tipo de firmeza ya no es una opción, el colchón Smart Dream se ajusta al con…" at bounding box center [252, 157] width 187 height 33
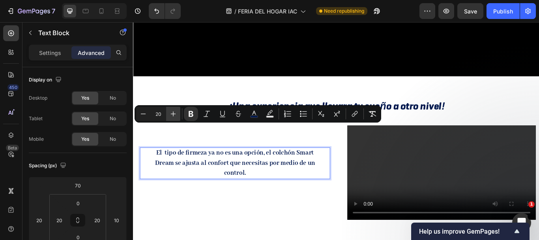
click at [169, 113] on icon "Editor contextual toolbar" at bounding box center [173, 114] width 8 height 8
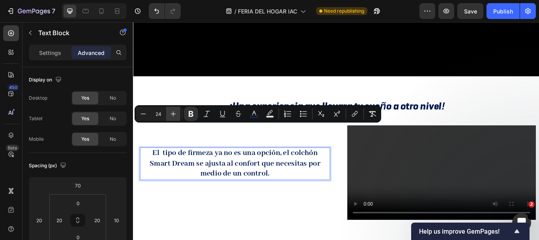
type input "25"
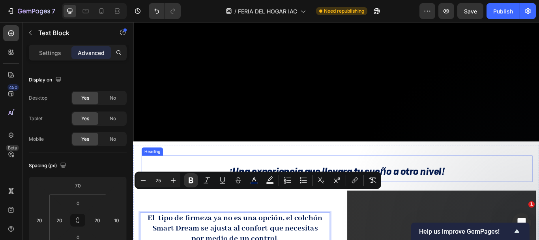
scroll to position [256, 0]
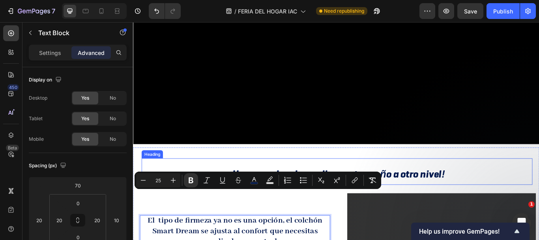
click at [316, 191] on span "¡Una experiencia que llevara tu sueño a otro nivel!" at bounding box center [371, 198] width 252 height 15
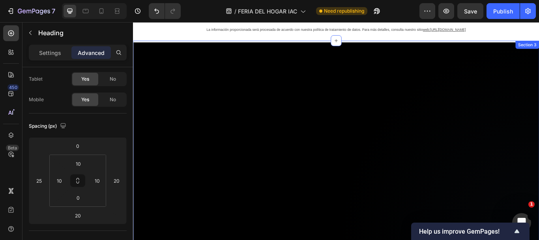
scroll to position [19, 0]
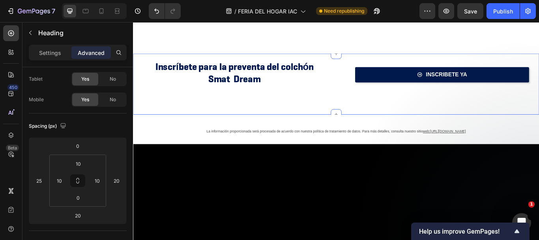
click at [309, 113] on div "Inscríbete para la preventa del colchón Smat Dream Text Block" at bounding box center [248, 94] width 231 height 71
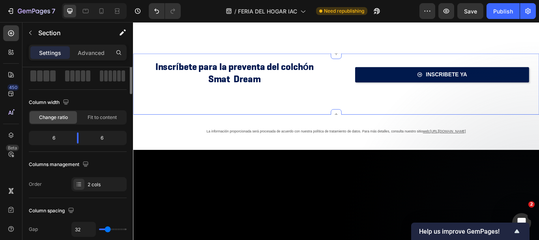
scroll to position [0, 0]
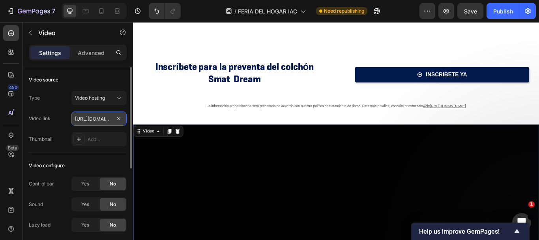
click at [103, 122] on input "https://cdn.shopify.com/videos/c/o/v/0c45a9721f134217825ec332500aac5b.mp4" at bounding box center [98, 118] width 55 height 14
paste input "https://cdn.shopify.com/videos/c/o/v/0f8757cbc58042bcaf7dd40e35209549.mp4"
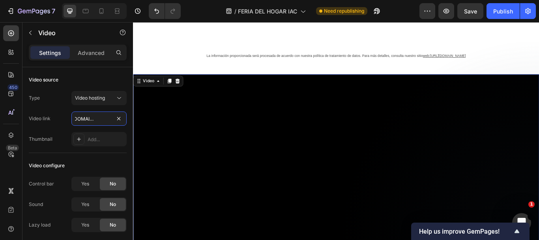
scroll to position [216, 0]
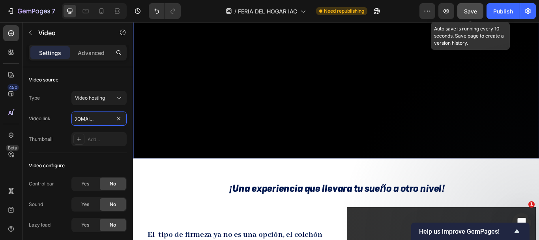
type input "https://cdn.shopify.com/videos/c/o/v/0f8757cbc58042bcaf7dd40e35209549.mp4"
click at [478, 12] on button "Save" at bounding box center [471, 11] width 26 height 16
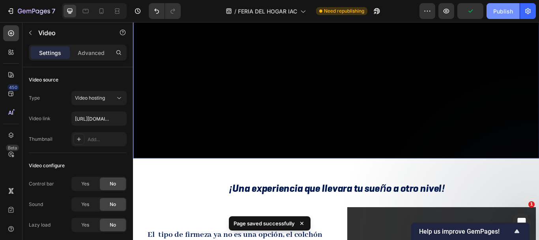
click at [495, 8] on div "Publish" at bounding box center [503, 11] width 20 height 8
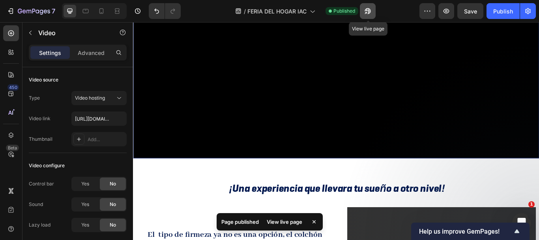
click at [366, 7] on icon "button" at bounding box center [368, 11] width 8 height 8
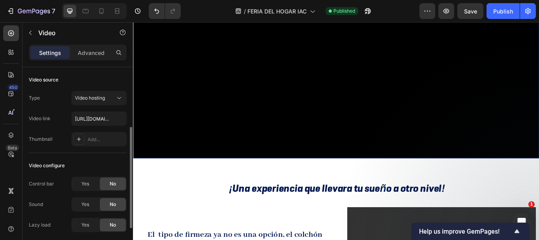
scroll to position [79, 0]
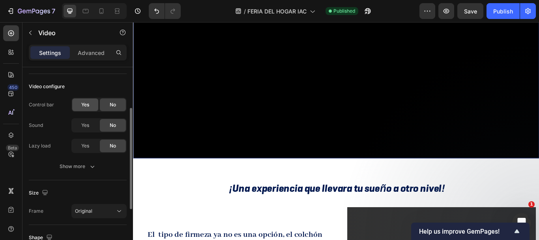
click at [89, 105] on span "Yes" at bounding box center [85, 104] width 8 height 7
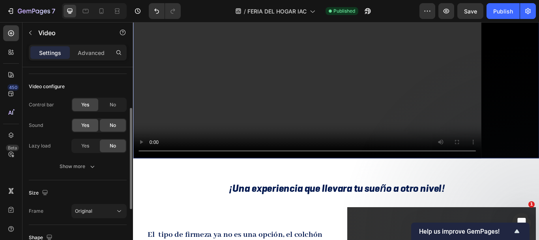
click at [93, 126] on div "Yes" at bounding box center [85, 125] width 26 height 13
click at [113, 127] on span "No" at bounding box center [113, 125] width 6 height 7
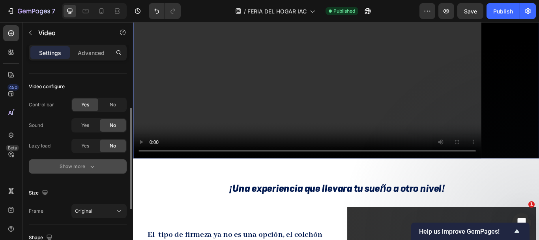
click at [91, 169] on icon "button" at bounding box center [92, 166] width 8 height 8
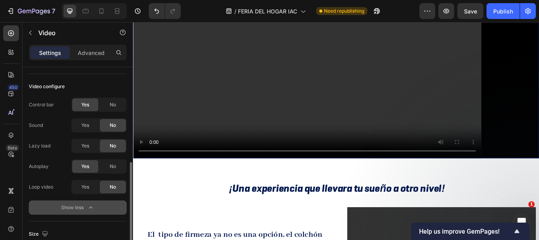
scroll to position [118, 0]
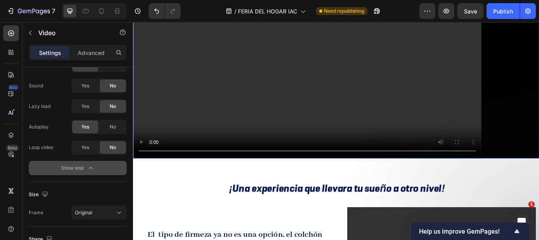
click at [71, 170] on div "Show less" at bounding box center [78, 168] width 34 height 8
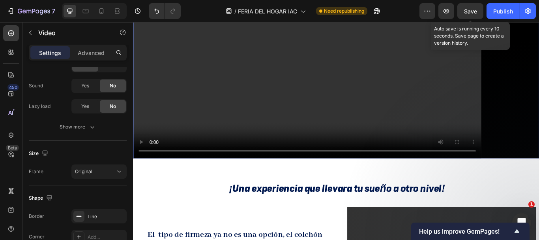
click at [471, 14] on span "Save" at bounding box center [470, 11] width 13 height 7
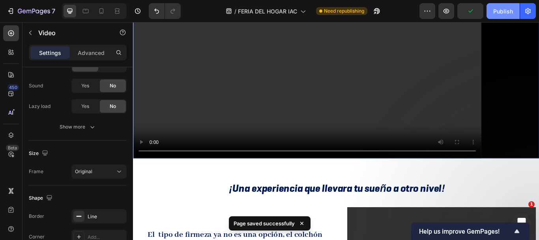
click at [500, 7] on div "Publish" at bounding box center [503, 11] width 20 height 8
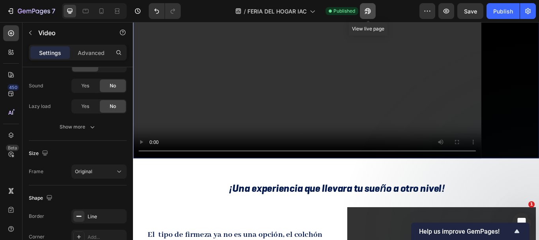
click at [373, 9] on button "button" at bounding box center [368, 11] width 16 height 16
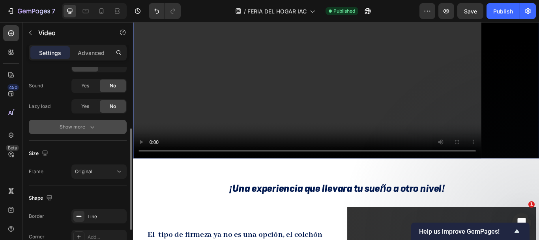
scroll to position [79, 0]
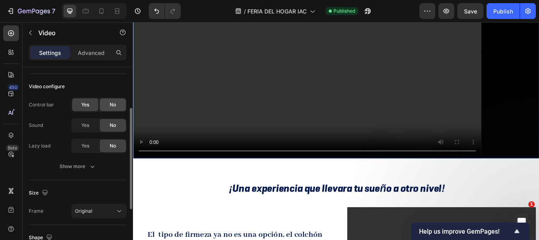
click at [113, 102] on span "No" at bounding box center [113, 104] width 6 height 7
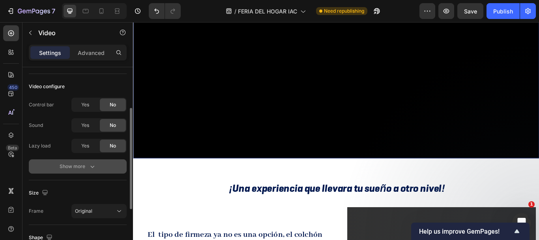
click at [88, 161] on button "Show more" at bounding box center [78, 166] width 98 height 14
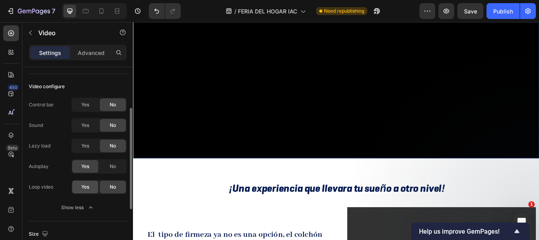
click at [89, 188] on span "Yes" at bounding box center [85, 186] width 8 height 7
click at [111, 187] on span "No" at bounding box center [113, 186] width 6 height 7
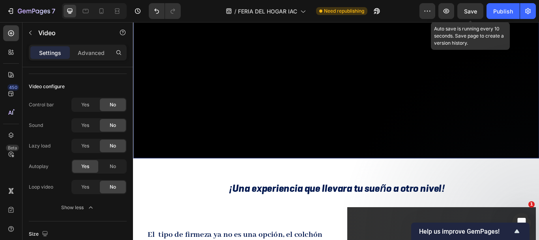
click at [477, 9] on span "Save" at bounding box center [470, 11] width 13 height 7
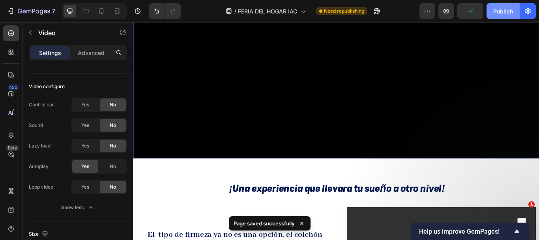
click at [498, 15] on div "Publish" at bounding box center [503, 11] width 20 height 8
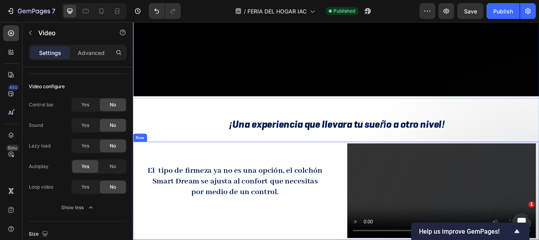
scroll to position [374, 0]
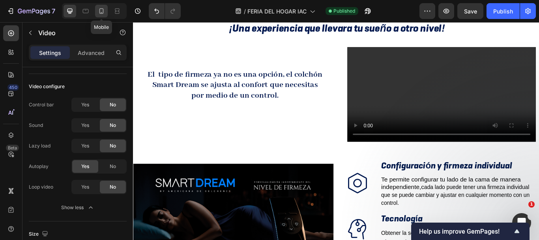
click at [101, 9] on icon at bounding box center [102, 11] width 8 height 8
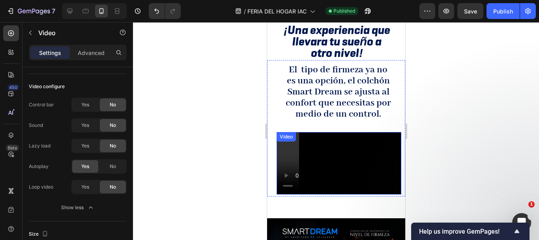
scroll to position [307, 0]
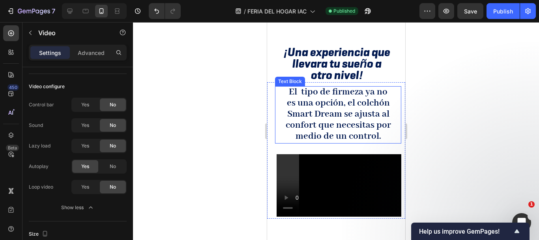
click at [315, 112] on strong "El tipo de firmeza ya no es una opción, el colchón Smart Dream se ajusta al con…" at bounding box center [337, 114] width 105 height 56
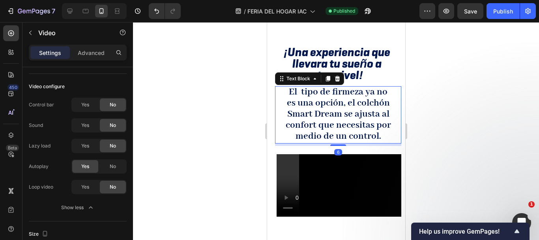
click at [315, 112] on strong "El tipo de firmeza ya no es una opción, el colchón Smart Dream se ajusta al con…" at bounding box center [337, 114] width 105 height 56
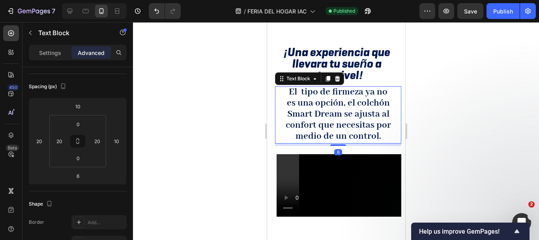
click at [315, 112] on strong "El tipo de firmeza ya no es una opción, el colchón Smart Dream se ajusta al con…" at bounding box center [337, 114] width 105 height 56
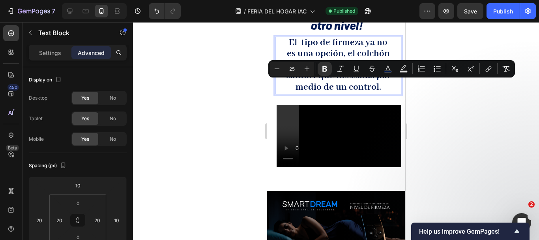
scroll to position [276, 0]
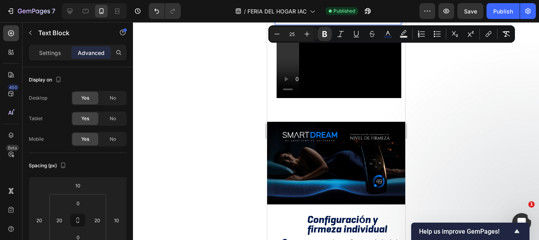
click at [428, 84] on div at bounding box center [336, 131] width 406 height 218
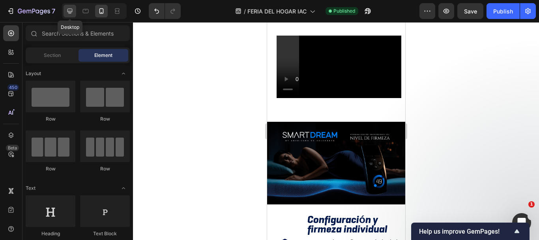
click at [68, 13] on icon at bounding box center [70, 11] width 8 height 8
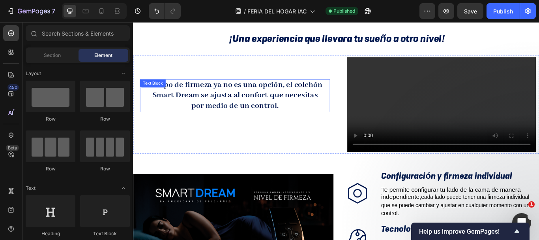
scroll to position [146, 0]
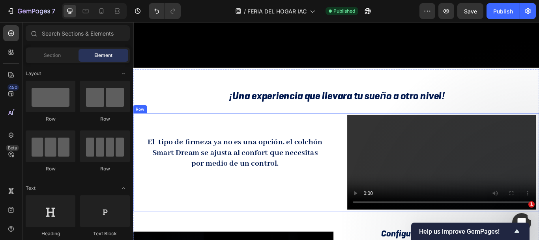
click at [350, 131] on div "El tipo de firmeza ya no es una opción, el colchón Smart Dream se ajusta al con…" at bounding box center [250, 185] width 234 height 114
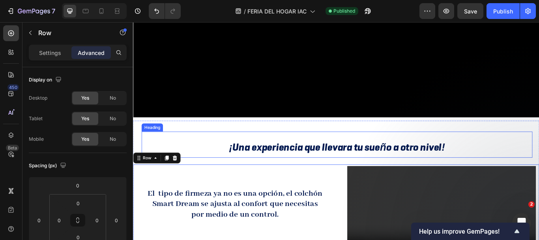
scroll to position [304, 0]
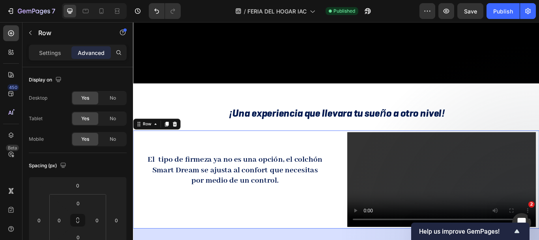
click at [338, 148] on div "El tipo de firmeza ya no es una opción, el colchón Smart Dream se ajusta al con…" at bounding box center [250, 205] width 234 height 114
click at [171, 138] on icon at bounding box center [172, 141] width 6 height 6
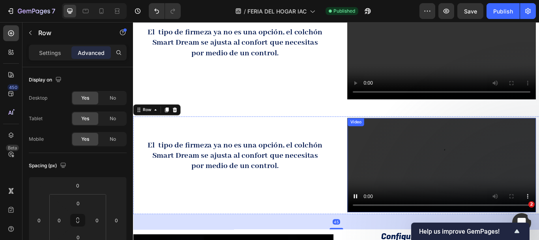
scroll to position [406, 0]
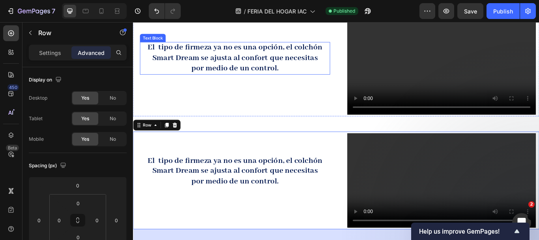
click at [294, 69] on p "El tipo de firmeza ya no es una opción, el colchón Smart Dream se ajusta al con…" at bounding box center [252, 64] width 204 height 36
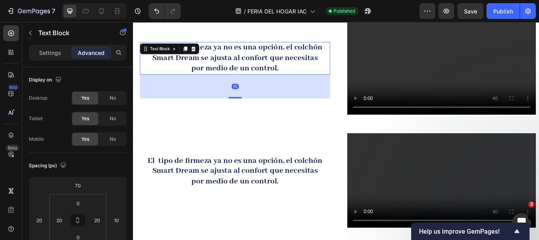
click at [208, 52] on div "Text Block" at bounding box center [175, 53] width 69 height 13
click at [204, 54] on icon at bounding box center [203, 54] width 5 height 6
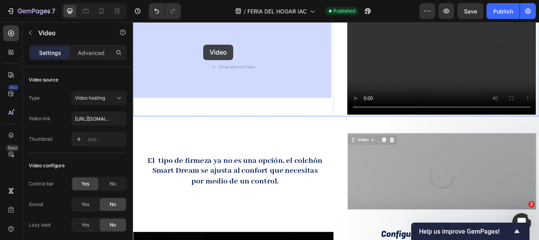
drag, startPoint x: 435, startPoint y: 161, endPoint x: 215, endPoint y: 48, distance: 247.0
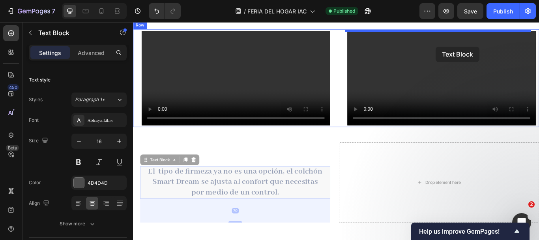
drag, startPoint x: 236, startPoint y: 167, endPoint x: 486, endPoint y: 51, distance: 275.5
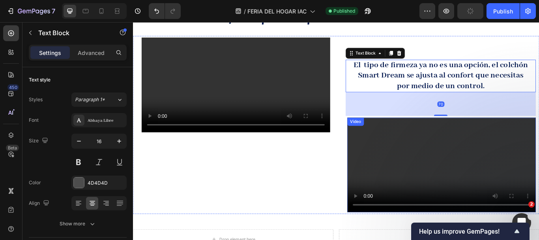
click at [436, 153] on video at bounding box center [493, 188] width 220 height 110
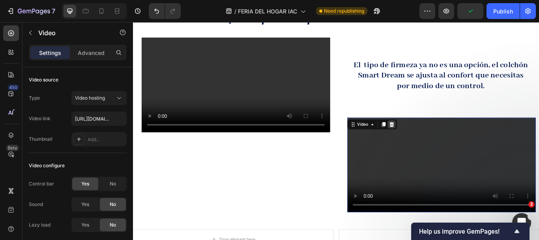
click at [436, 140] on div at bounding box center [434, 141] width 9 height 9
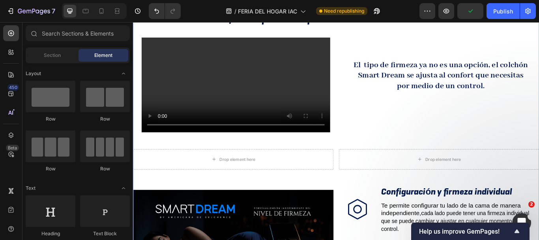
click at [295, 148] on div "¡Una experiencia que llevara tu sueño a otro nivel! Heading Video El tipo de fi…" at bounding box center [370, 198] width 474 height 396
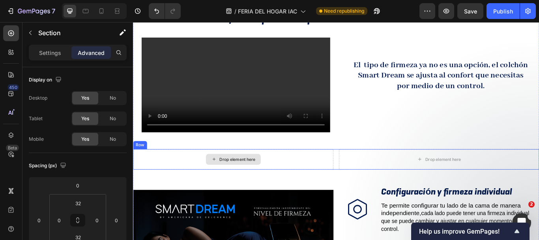
click at [297, 170] on div "Drop element here" at bounding box center [250, 182] width 234 height 24
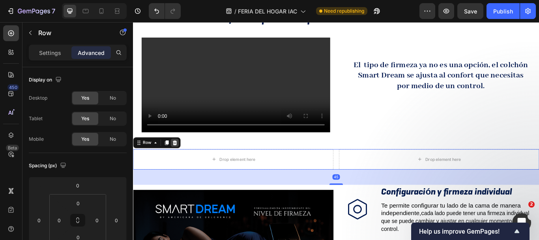
click at [186, 158] on div at bounding box center [181, 162] width 9 height 9
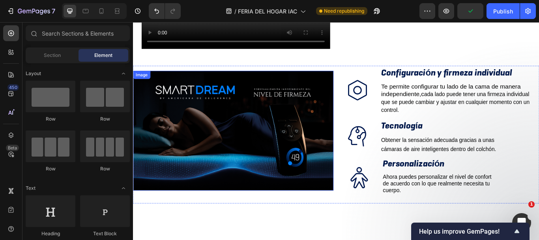
scroll to position [464, 0]
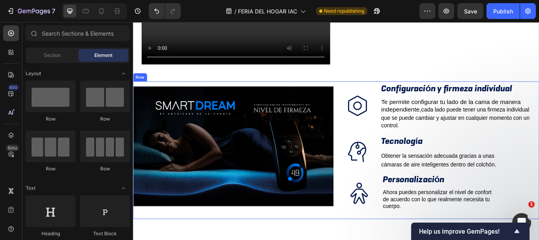
click at [359, 91] on div "Image" at bounding box center [250, 171] width 234 height 160
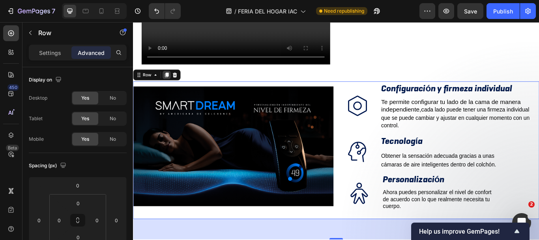
click at [175, 81] on icon at bounding box center [172, 84] width 6 height 6
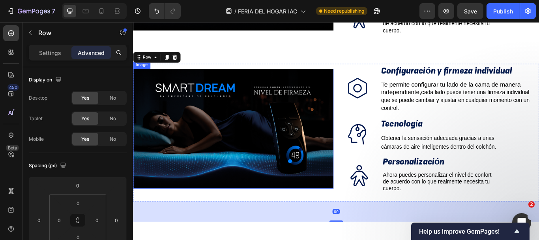
scroll to position [590, 0]
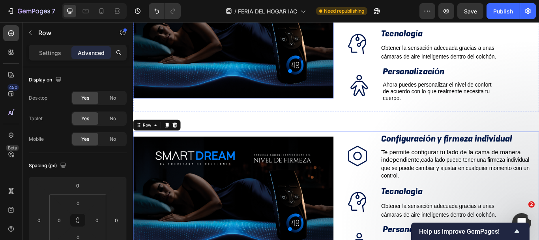
click at [308, 75] on img at bounding box center [250, 42] width 234 height 140
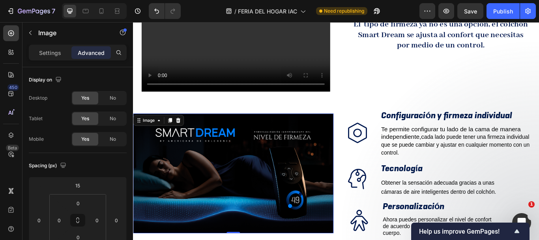
scroll to position [432, 0]
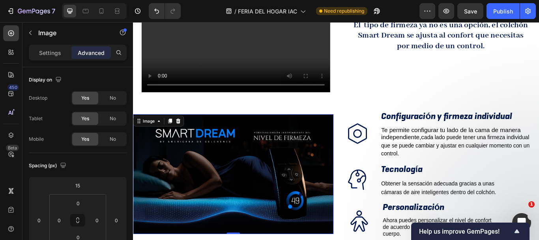
click at [307, 137] on img at bounding box center [250, 199] width 234 height 140
click at [184, 134] on icon at bounding box center [185, 137] width 6 height 6
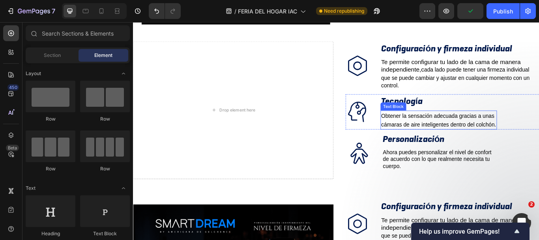
scroll to position [471, 0]
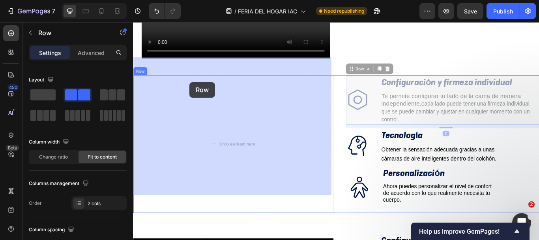
drag, startPoint x: 407, startPoint y: 71, endPoint x: 199, endPoint y: 92, distance: 209.5
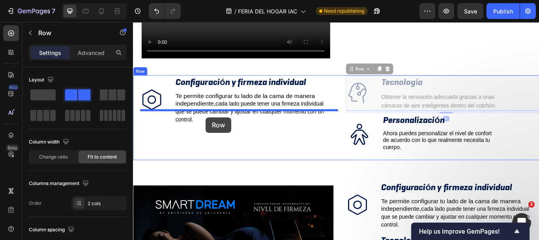
drag, startPoint x: 276, startPoint y: 137, endPoint x: 218, endPoint y: 133, distance: 58.1
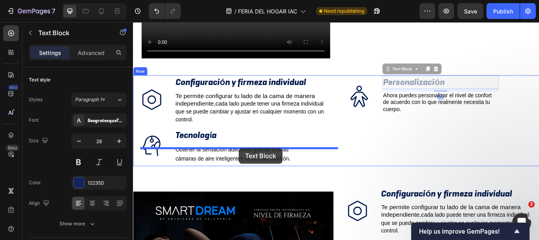
drag, startPoint x: 544, startPoint y: 66, endPoint x: 257, endPoint y: 169, distance: 305.1
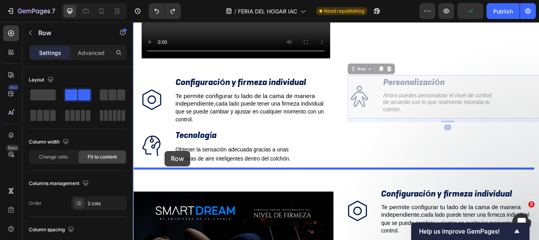
drag, startPoint x: 400, startPoint y: 72, endPoint x: 170, endPoint y: 172, distance: 251.2
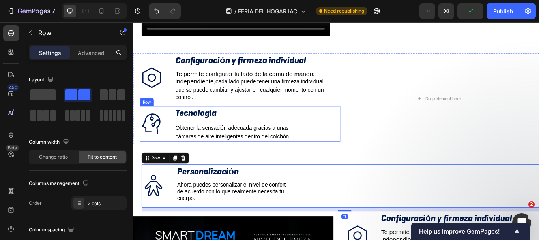
scroll to position [511, 0]
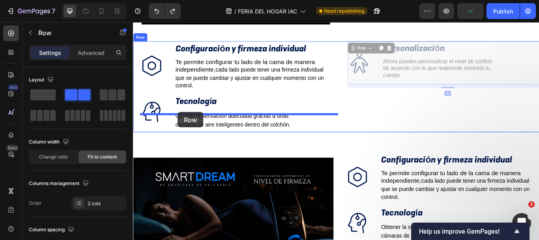
drag, startPoint x: 414, startPoint y: 53, endPoint x: 185, endPoint y: 127, distance: 240.2
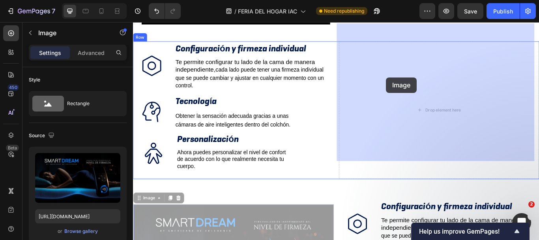
drag, startPoint x: 295, startPoint y: 243, endPoint x: 428, endPoint y: 86, distance: 205.3
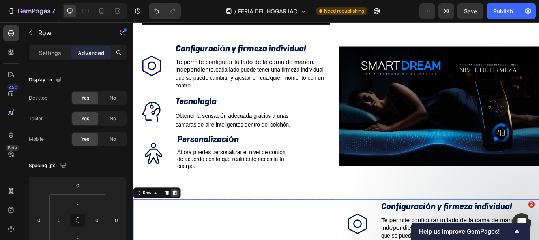
click at [183, 218] on icon at bounding box center [181, 221] width 5 height 6
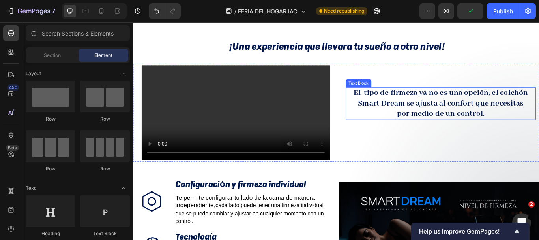
scroll to position [313, 0]
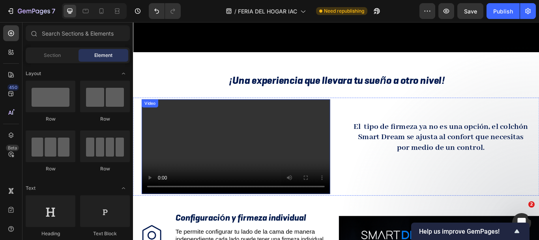
click at [240, 161] on video at bounding box center [253, 167] width 220 height 110
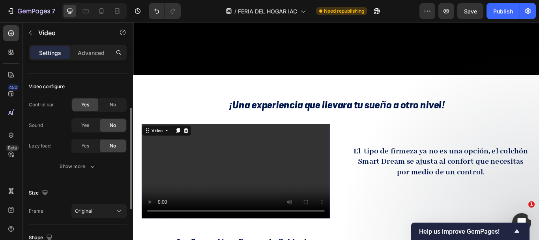
scroll to position [0, 0]
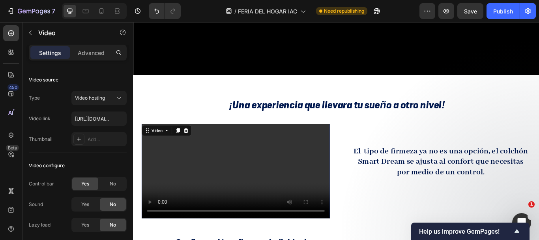
click at [191, 141] on video at bounding box center [253, 196] width 220 height 110
click at [100, 51] on p "Advanced" at bounding box center [91, 53] width 27 height 8
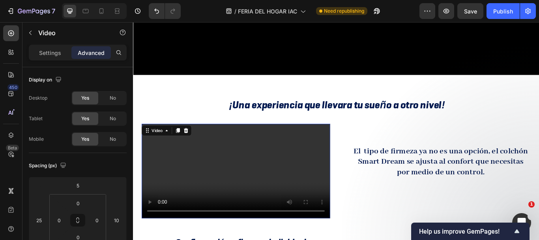
click at [248, 160] on video at bounding box center [253, 196] width 220 height 110
click at [47, 58] on div "Settings" at bounding box center [49, 52] width 39 height 13
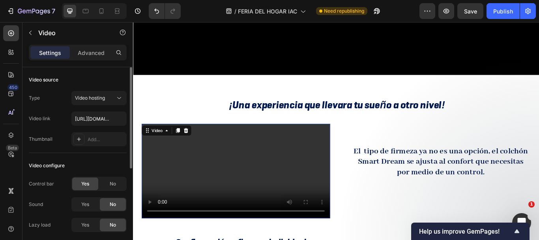
scroll to position [39, 0]
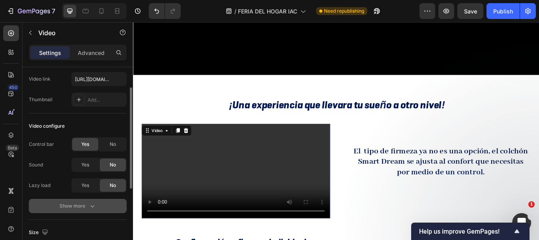
click at [90, 204] on icon "button" at bounding box center [92, 206] width 8 height 8
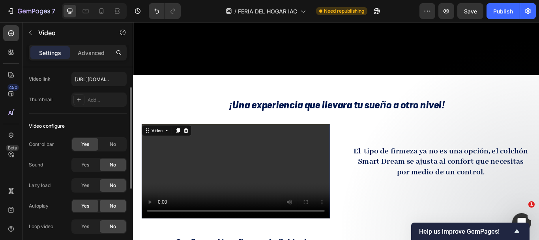
click at [115, 203] on span "No" at bounding box center [113, 205] width 6 height 7
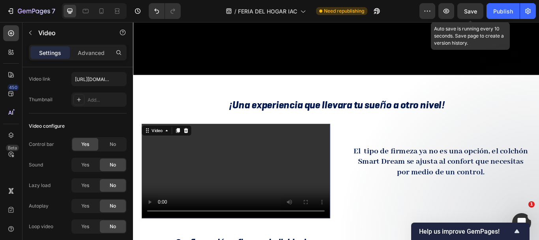
click at [465, 9] on span "Save" at bounding box center [470, 11] width 13 height 7
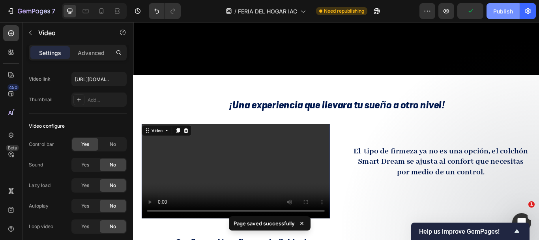
click at [489, 14] on button "Publish" at bounding box center [503, 11] width 33 height 16
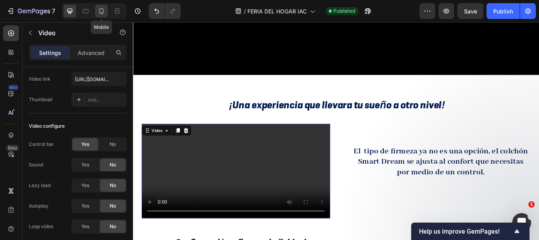
click at [102, 11] on icon at bounding box center [102, 11] width 8 height 8
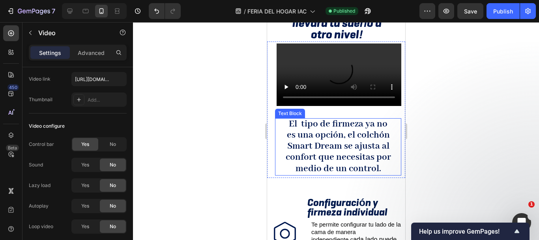
scroll to position [201, 0]
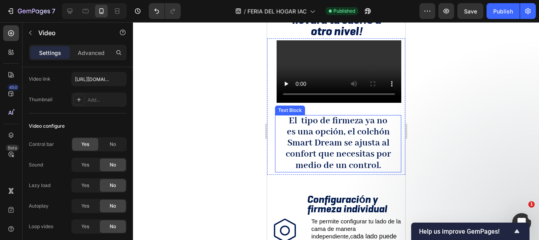
click at [337, 133] on strong "El tipo de firmeza ya no es una opción, el colchón Smart Dream se ajusta al con…" at bounding box center [337, 143] width 105 height 56
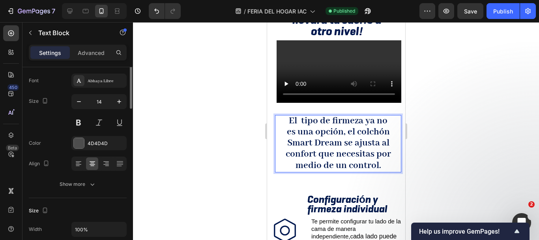
scroll to position [0, 0]
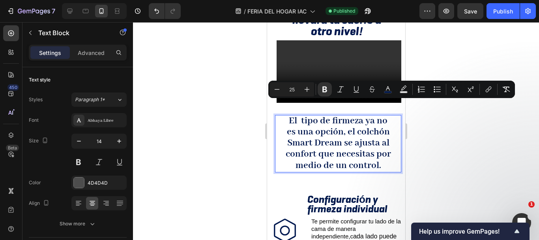
click at [296, 90] on input "25" at bounding box center [292, 88] width 16 height 9
type input "16"
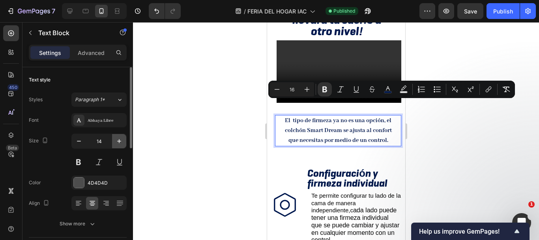
click at [120, 139] on icon "button" at bounding box center [119, 141] width 8 height 8
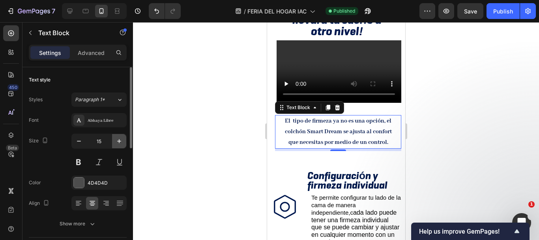
click at [120, 139] on icon "button" at bounding box center [119, 141] width 8 height 8
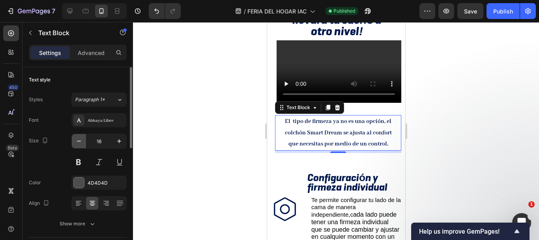
click at [82, 144] on icon "button" at bounding box center [79, 141] width 8 height 8
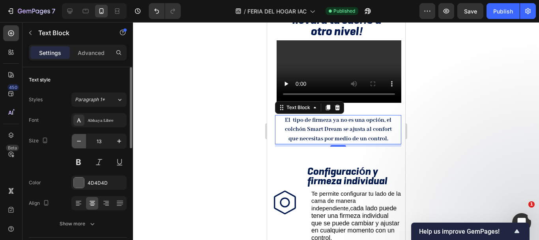
click at [82, 144] on icon "button" at bounding box center [79, 141] width 8 height 8
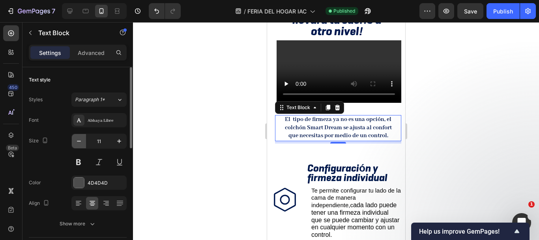
click at [82, 144] on icon "button" at bounding box center [79, 141] width 8 height 8
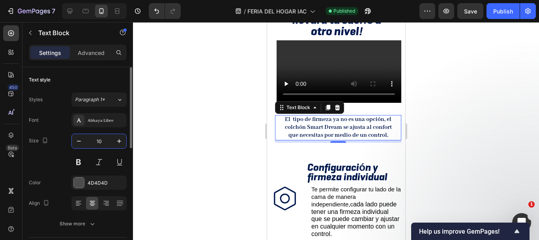
click at [101, 143] on input "10" at bounding box center [99, 141] width 26 height 14
click at [120, 139] on icon "button" at bounding box center [119, 141] width 8 height 8
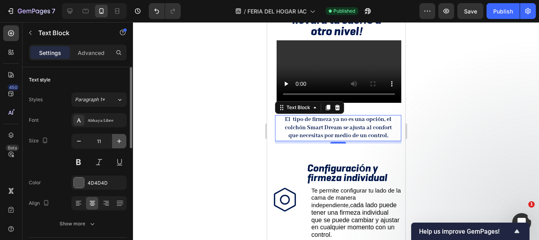
click at [120, 139] on icon "button" at bounding box center [119, 141] width 8 height 8
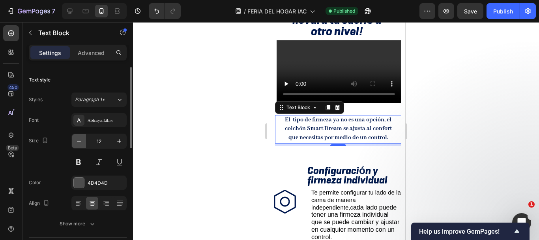
click at [80, 139] on icon "button" at bounding box center [79, 141] width 8 height 8
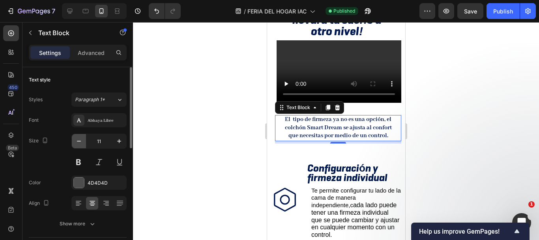
type input "10"
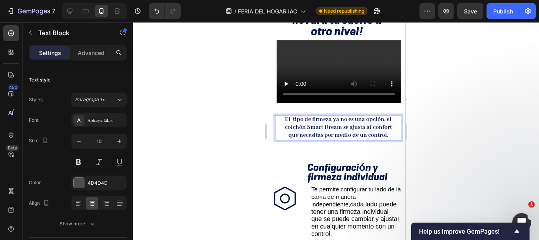
click at [346, 117] on strong "El tipo de firmeza ya no es una opción, el colchón Smart Dream se ajusta al con…" at bounding box center [338, 127] width 107 height 23
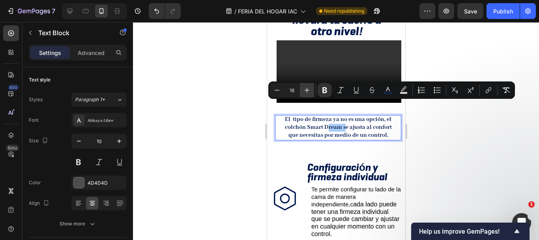
click at [311, 90] on button "Plus" at bounding box center [307, 90] width 14 height 14
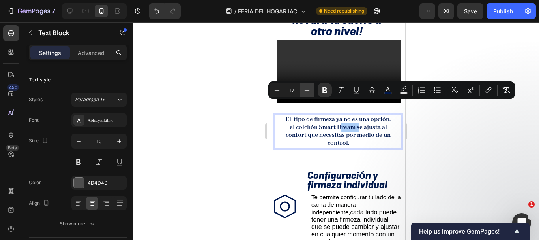
click at [311, 90] on button "Plus" at bounding box center [307, 90] width 14 height 14
type input "18"
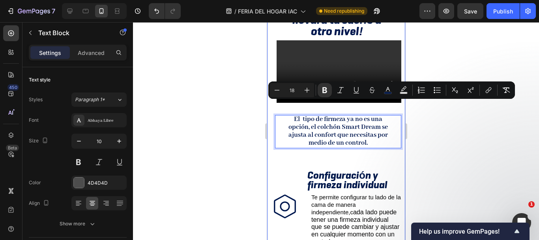
click at [316, 144] on div "¡Una experiencia que llevara tu sueño a otro nivel! Heading Video El tipo de fi…" at bounding box center [336, 222] width 138 height 449
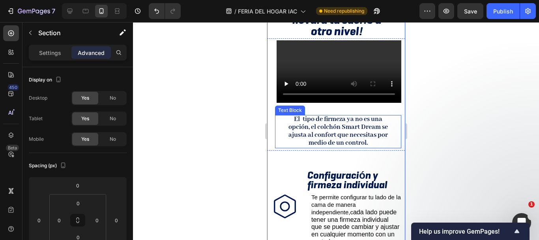
click at [312, 131] on strong "El tipo de firmeza ya no es una opción, el colchón Smart Dream se ajusta al con…" at bounding box center [337, 131] width 99 height 32
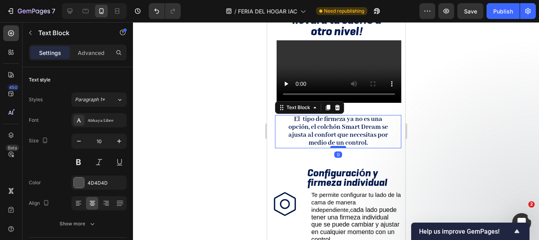
click at [333, 146] on div at bounding box center [338, 147] width 16 height 2
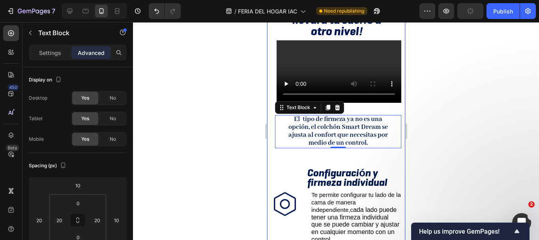
click at [328, 145] on div "¡Una experiencia que llevara tu sueño a otro nivel! Heading Video El tipo de fi…" at bounding box center [336, 221] width 138 height 447
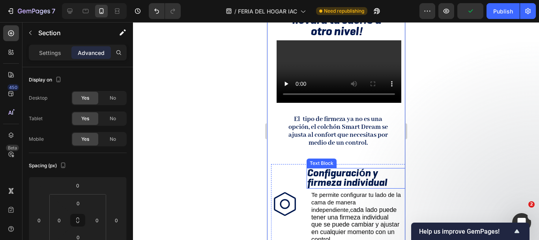
click at [331, 166] on strong "Configuración y firmeza individual" at bounding box center [347, 177] width 80 height 23
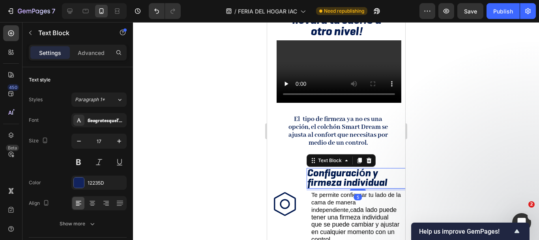
click at [329, 166] on strong "Configuración y firmeza individual" at bounding box center [347, 177] width 80 height 23
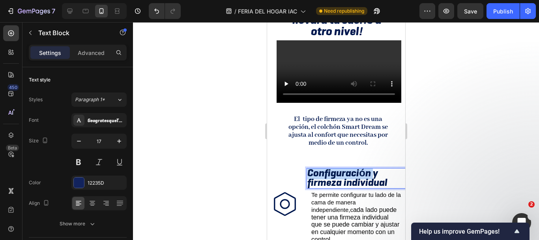
click at [329, 166] on strong "Configuración y firmeza individual" at bounding box center [347, 177] width 80 height 23
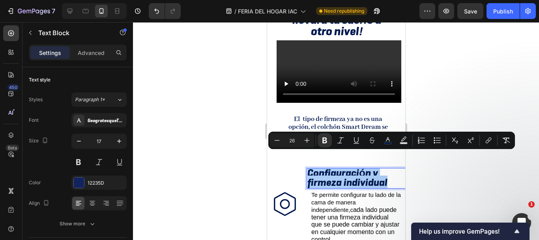
click at [298, 143] on input "26" at bounding box center [292, 139] width 16 height 9
type input "20"
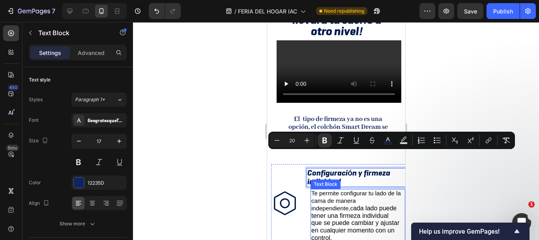
click at [332, 197] on span "Te permite configurar tu lado de la cama de manera independiente,c" at bounding box center [356, 200] width 90 height 22
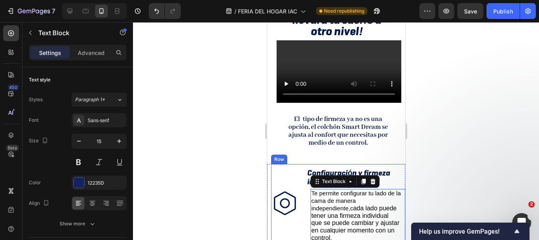
click at [302, 164] on div "Icon Configuración y firmeza individual Text Block Te permite configurar tu lad…" at bounding box center [340, 203] width 138 height 79
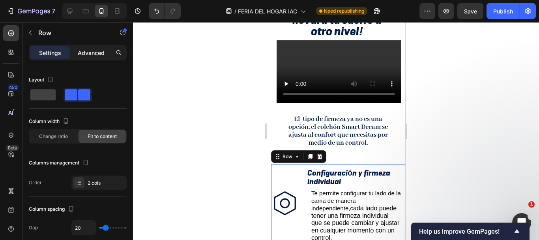
click at [92, 53] on p "Advanced" at bounding box center [91, 53] width 27 height 8
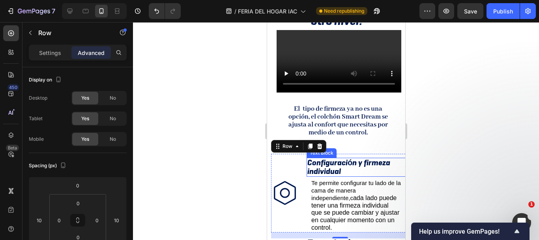
scroll to position [240, 0]
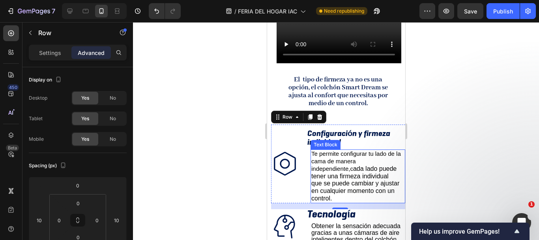
click at [335, 154] on span "Te permite configurar tu lado de la cama de manera independiente,c" at bounding box center [356, 161] width 90 height 22
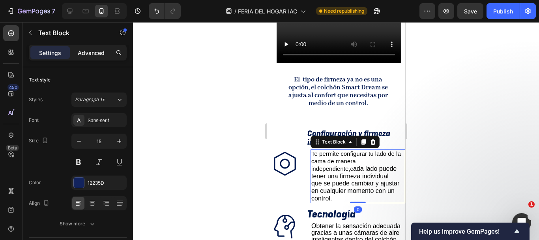
click at [90, 49] on p "Advanced" at bounding box center [91, 53] width 27 height 8
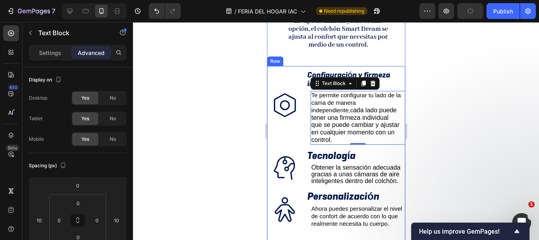
scroll to position [319, 0]
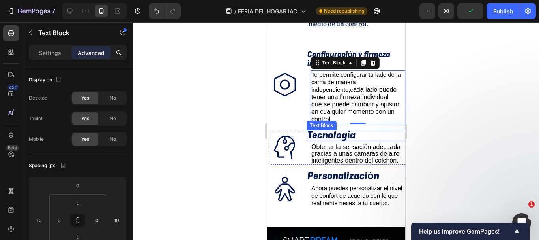
click at [334, 128] on strong "Tecnología" at bounding box center [331, 134] width 48 height 13
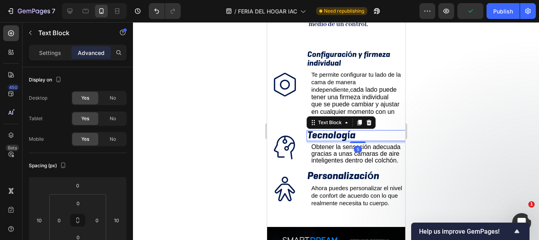
click at [334, 128] on strong "Tecnología" at bounding box center [331, 134] width 48 height 13
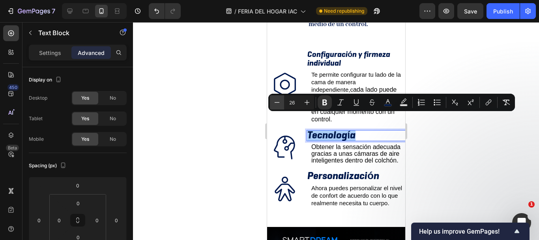
click at [281, 101] on button "Minus" at bounding box center [277, 102] width 14 height 14
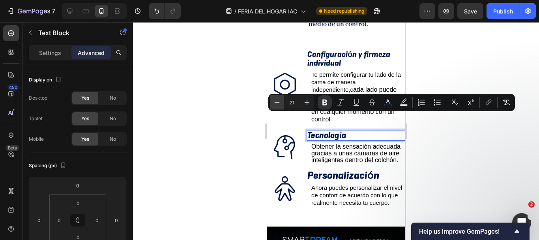
click at [281, 101] on button "Minus" at bounding box center [277, 102] width 14 height 14
type input "20"
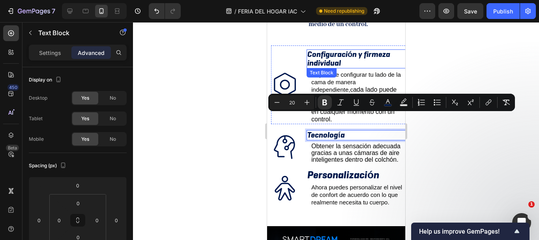
click at [352, 50] on p "Configuración y firmeza individual" at bounding box center [357, 59] width 101 height 18
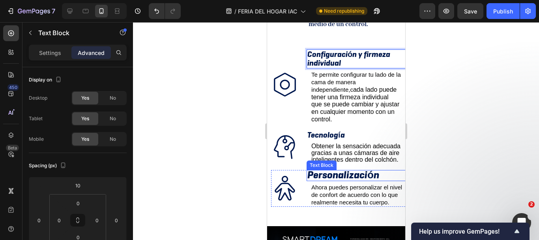
click at [345, 169] on strong "Personalización" at bounding box center [343, 174] width 72 height 13
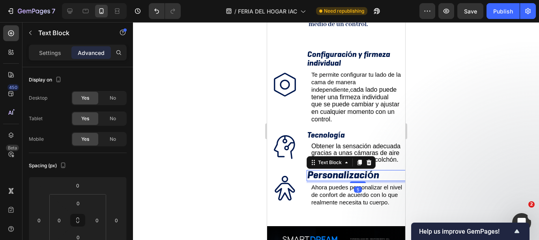
click at [345, 169] on strong "Personalización" at bounding box center [343, 174] width 72 height 13
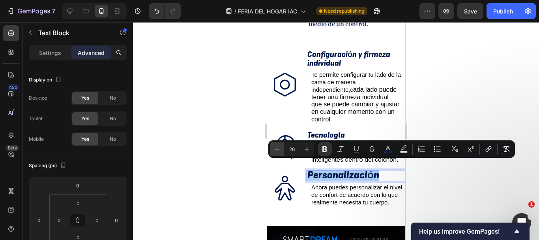
click at [279, 150] on icon "Editor contextual toolbar" at bounding box center [277, 149] width 8 height 8
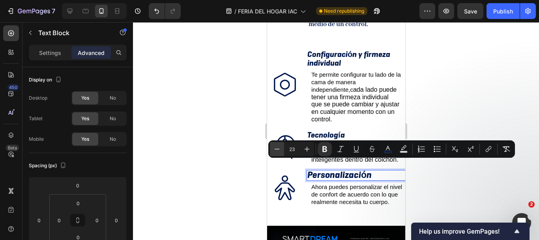
click at [279, 150] on icon "Editor contextual toolbar" at bounding box center [277, 149] width 8 height 8
type input "20"
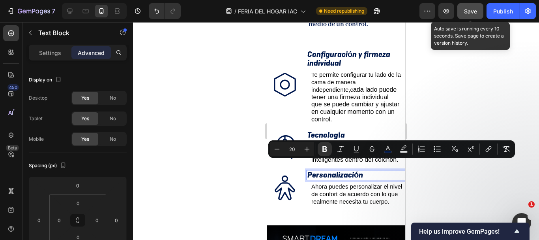
click at [480, 10] on button "Save" at bounding box center [471, 11] width 26 height 16
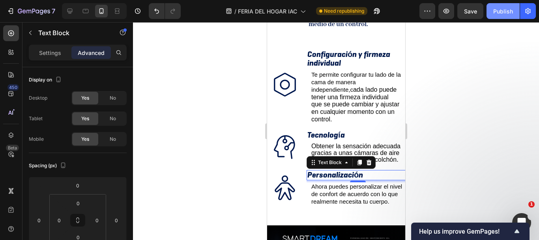
click at [499, 17] on button "Publish" at bounding box center [503, 11] width 33 height 16
click at [69, 8] on icon at bounding box center [70, 11] width 8 height 8
type input "8"
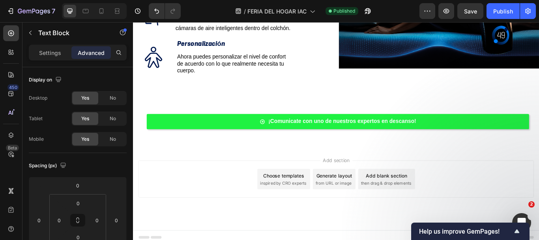
scroll to position [630, 0]
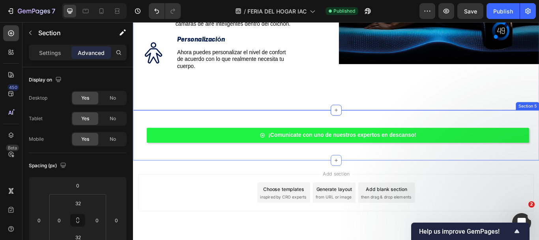
click at [259, 125] on div "¡Comunicate con uno de nuestros expertos en descanso! Button Section 5" at bounding box center [370, 154] width 474 height 59
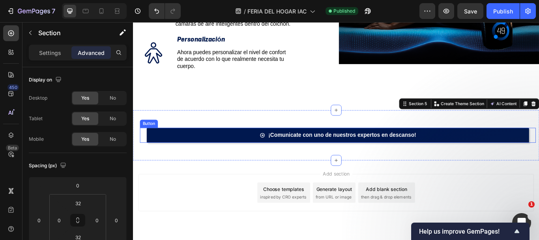
click at [165, 145] on link "¡Comunicate con uno de nuestros expertos en descanso!" at bounding box center [372, 154] width 446 height 18
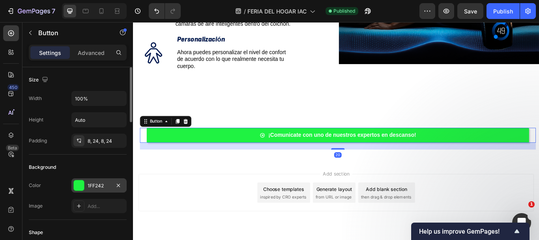
click at [74, 185] on div at bounding box center [79, 185] width 10 height 10
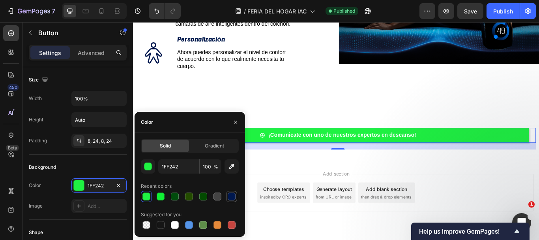
click at [233, 196] on div at bounding box center [232, 196] width 8 height 8
type input "00184F"
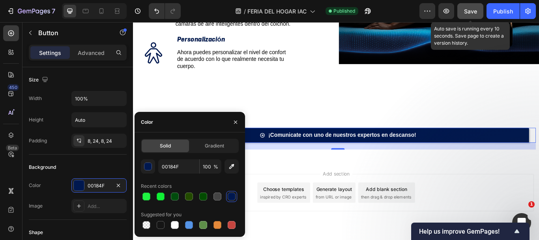
click at [478, 12] on button "Save" at bounding box center [471, 11] width 26 height 16
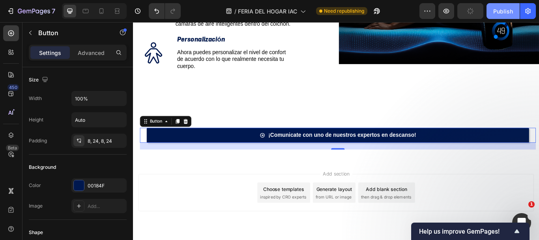
click at [495, 14] on div "Publish" at bounding box center [503, 11] width 20 height 8
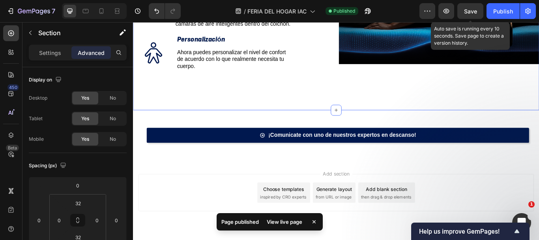
click at [470, 10] on span "Save" at bounding box center [470, 11] width 13 height 7
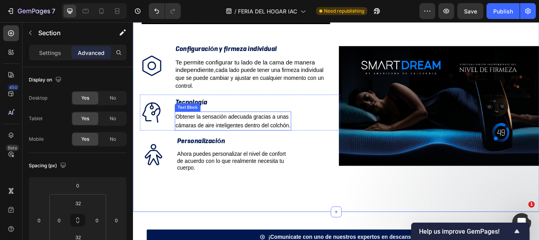
scroll to position [472, 0]
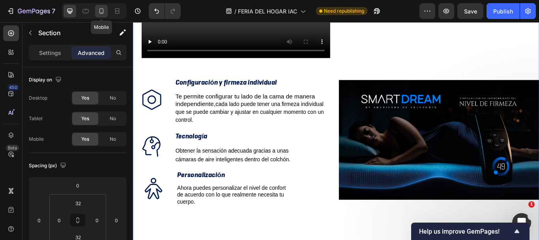
click at [101, 10] on icon at bounding box center [102, 11] width 8 height 8
type input "0"
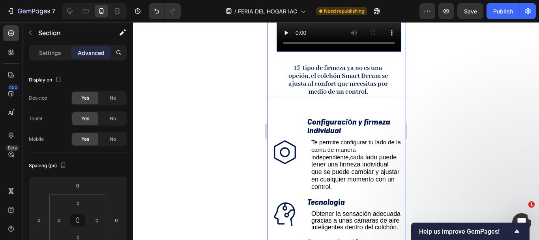
scroll to position [418, 0]
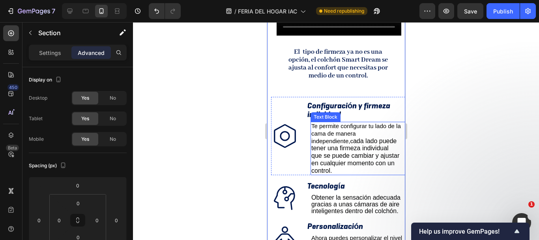
click at [365, 152] on span "que se puede cambiar y ajustar en cualquier momento con un control." at bounding box center [355, 163] width 88 height 22
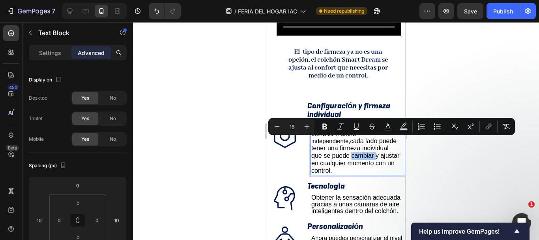
click at [351, 127] on button "Underline" at bounding box center [356, 126] width 14 height 14
click at [455, 86] on div at bounding box center [336, 131] width 406 height 218
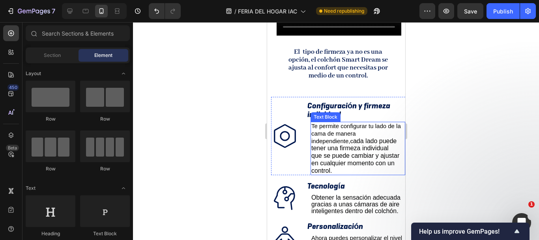
click at [350, 137] on span "ada lado puede tener una firmeza individual" at bounding box center [353, 144] width 85 height 14
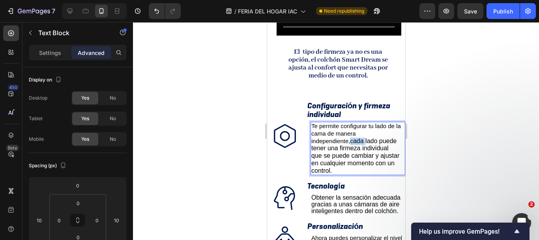
click at [350, 128] on span "Te permite configurar tu lado de la cama de manera independiente,c" at bounding box center [356, 133] width 90 height 22
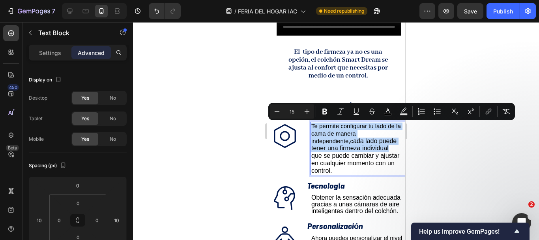
click at [350, 128] on span "Te permite configurar tu lado de la cama de manera independiente,c" at bounding box center [356, 133] width 90 height 22
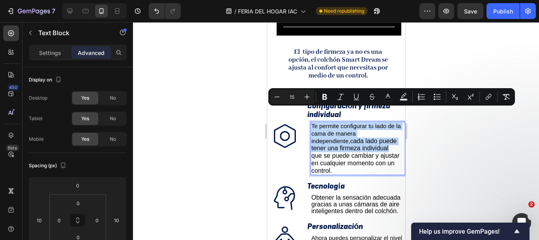
click at [350, 128] on span "Te permite configurar tu lado de la cama de manera independiente,c" at bounding box center [356, 133] width 90 height 22
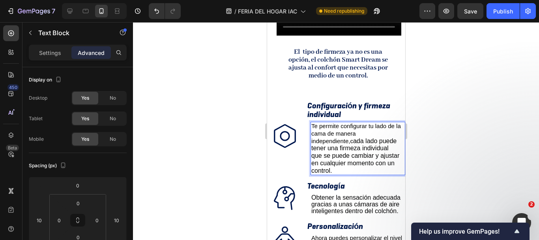
click at [350, 154] on span "que se puede cambiar y ajustar en cualquier momento con un control." at bounding box center [355, 163] width 88 height 22
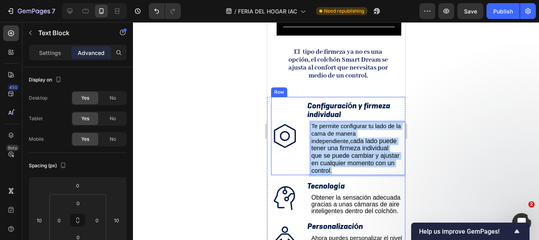
drag, startPoint x: 354, startPoint y: 157, endPoint x: 308, endPoint y: 109, distance: 67.3
click at [309, 109] on div "Configuración y firmeza individual Text Block Te permite configurar tu lado de …" at bounding box center [357, 136] width 103 height 79
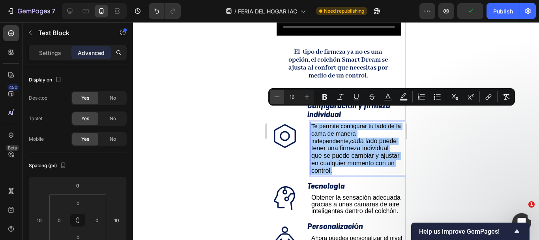
click at [277, 94] on icon "Editor contextual toolbar" at bounding box center [277, 97] width 8 height 8
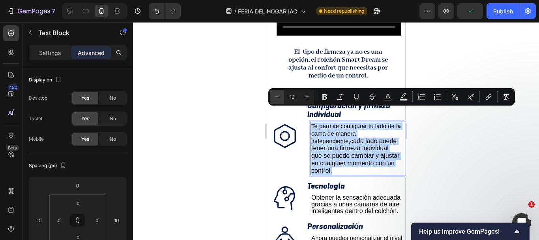
type input "15"
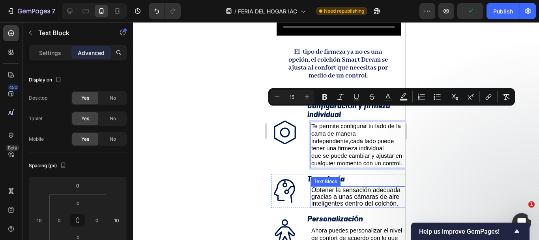
click at [339, 195] on span "Obtener la sensación adecuada gracias a unas cámaras de aire inteligentes dentr…" at bounding box center [355, 196] width 89 height 20
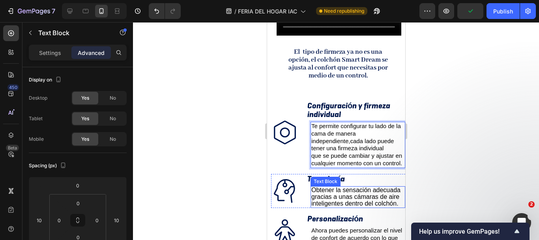
click at [339, 195] on span "Obtener la sensación adecuada gracias a unas cámaras de aire inteligentes dentr…" at bounding box center [355, 196] width 89 height 20
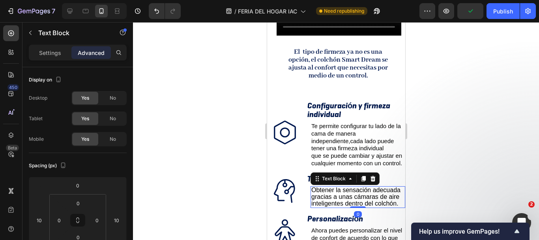
click at [339, 195] on span "Obtener la sensación adecuada gracias a unas cámaras de aire inteligentes dentr…" at bounding box center [355, 196] width 89 height 20
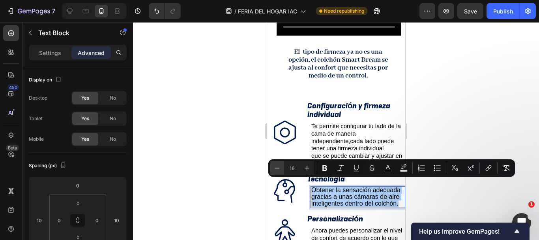
click at [281, 166] on icon "Editor contextual toolbar" at bounding box center [277, 168] width 8 height 8
type input "15"
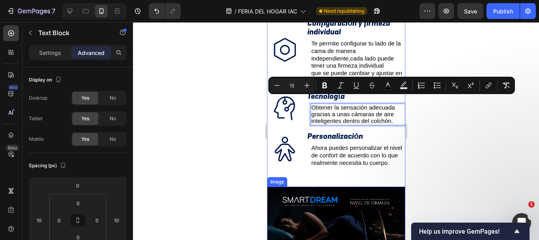
scroll to position [536, 0]
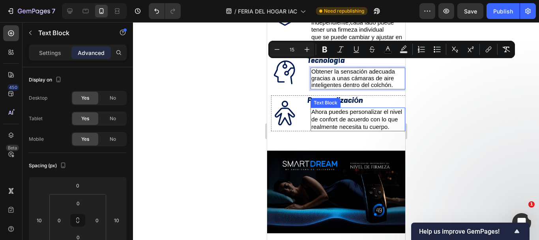
click at [336, 116] on span "Ahora puedes personalizar el nivel de confort de acuerdo con lo que realmente n…" at bounding box center [356, 119] width 91 height 22
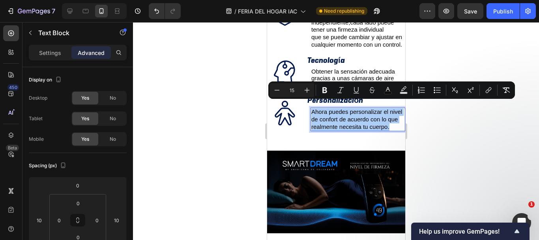
click at [450, 41] on div at bounding box center [336, 131] width 406 height 218
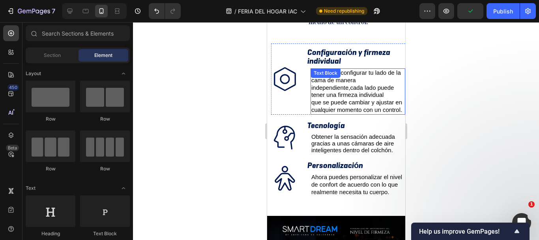
scroll to position [457, 0]
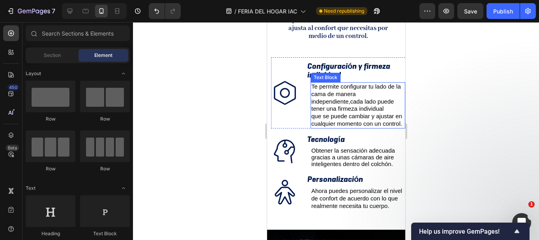
click at [351, 94] on span "Te permite configurar tu lado de la cama de manera independiente,cada lado pued…" at bounding box center [356, 97] width 90 height 29
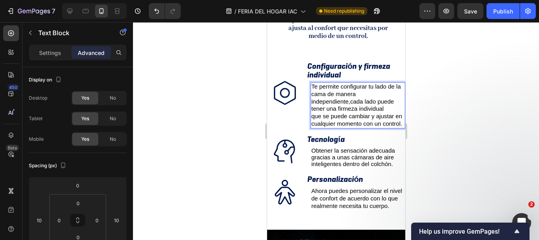
click at [351, 94] on span "Te permite configurar tu lado de la cama de manera independiente,cada lado pued…" at bounding box center [356, 97] width 90 height 29
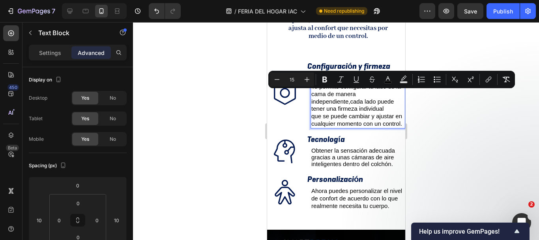
click at [351, 96] on span "Te permite configurar tu lado de la cama de manera independiente,cada lado pued…" at bounding box center [356, 97] width 90 height 29
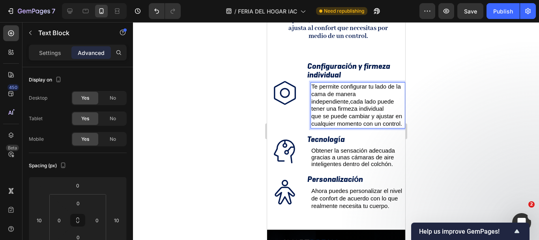
click at [376, 92] on span "Te permite configurar tu lado de la cama de manera independiente,cada lado pued…" at bounding box center [356, 97] width 90 height 29
click at [369, 98] on span "Te permite configurar tu lado de la cama de manera independiente,cada lado pued…" at bounding box center [356, 97] width 90 height 29
click at [351, 116] on p "que se puede cambiar y ajustar en cualquier momento con un control." at bounding box center [357, 120] width 93 height 15
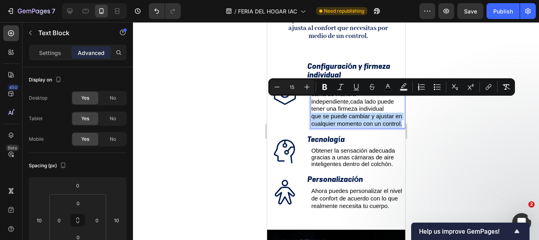
click at [350, 116] on p "que se puede cambiar y ajustar en cualquier momento con un control." at bounding box center [357, 120] width 93 height 15
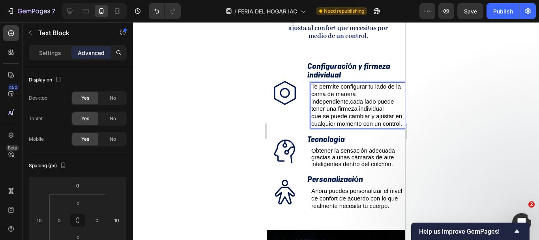
click at [349, 88] on span "Te permite configurar tu lado de la cama de manera independiente,cada lado pued…" at bounding box center [356, 97] width 90 height 29
click at [313, 113] on span "que se puede cambiar y ajustar en cualquier momento con un control." at bounding box center [356, 120] width 91 height 14
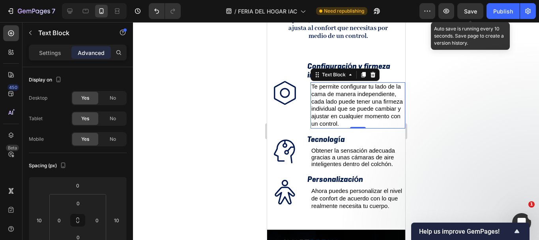
click at [471, 13] on span "Save" at bounding box center [470, 11] width 13 height 7
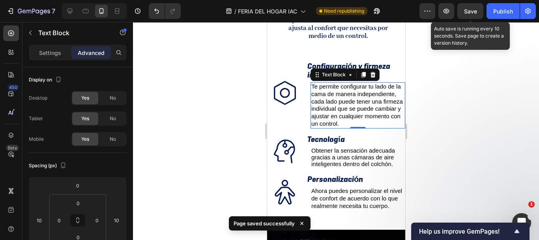
click at [474, 10] on span "Save" at bounding box center [470, 11] width 13 height 7
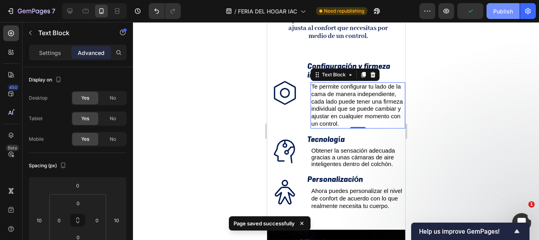
click at [504, 10] on div "Publish" at bounding box center [503, 11] width 20 height 8
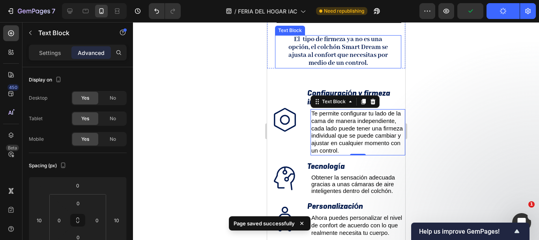
scroll to position [378, 0]
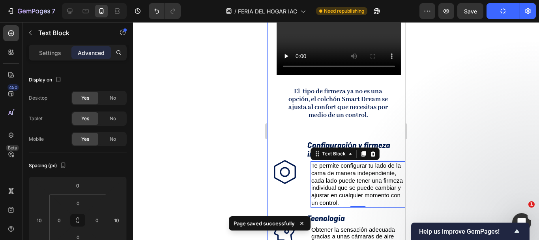
click at [319, 114] on div "¡Una experiencia que llevara tu sueño a otro nivel! Heading Video El tipo de fi…" at bounding box center [336, 189] width 138 height 436
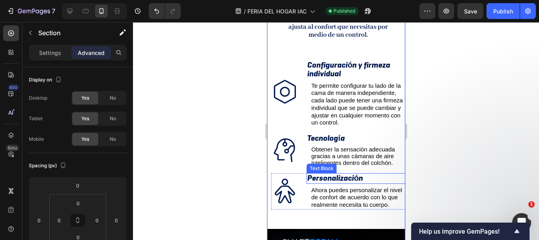
scroll to position [141, 0]
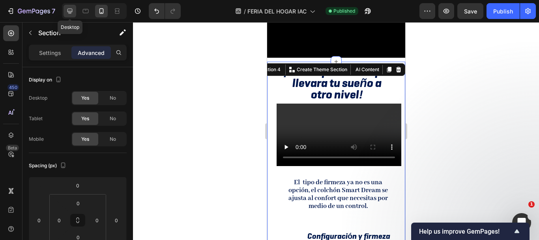
click at [67, 11] on icon at bounding box center [70, 11] width 8 height 8
type input "32"
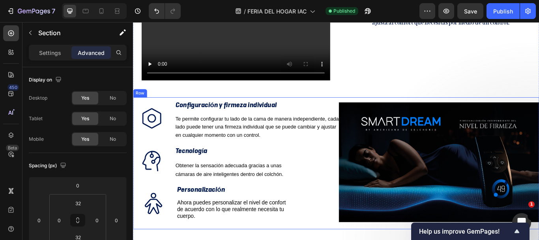
scroll to position [452, 0]
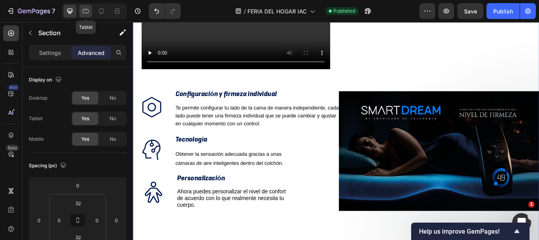
click at [85, 14] on icon at bounding box center [86, 11] width 8 height 8
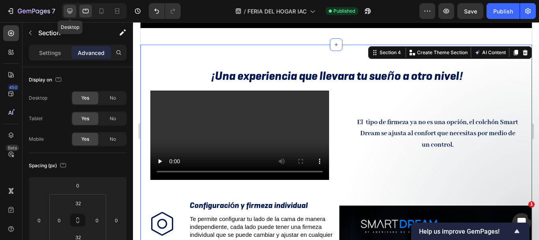
scroll to position [316, 0]
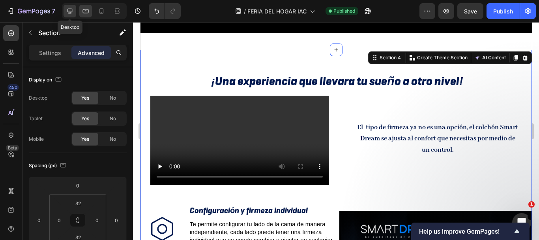
click at [72, 10] on icon at bounding box center [70, 11] width 8 height 8
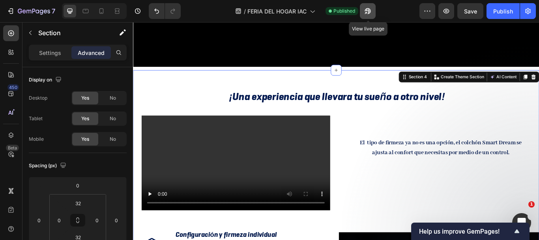
click at [366, 9] on icon "button" at bounding box center [368, 11] width 8 height 8
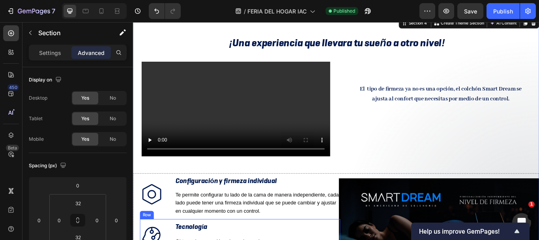
scroll to position [395, 0]
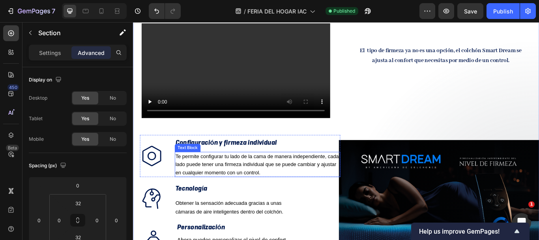
click at [311, 175] on span "Te permite configurar tu lado de la cama de manera independiente, cada lado pue…" at bounding box center [277, 187] width 191 height 25
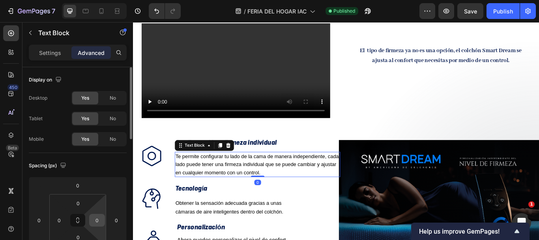
click at [98, 221] on input "0" at bounding box center [97, 220] width 12 height 12
type input "10"
click at [62, 219] on input "0" at bounding box center [59, 220] width 12 height 12
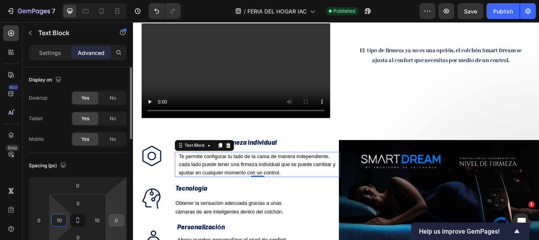
type input "10"
click at [115, 218] on input "0" at bounding box center [117, 220] width 12 height 12
type input "10"
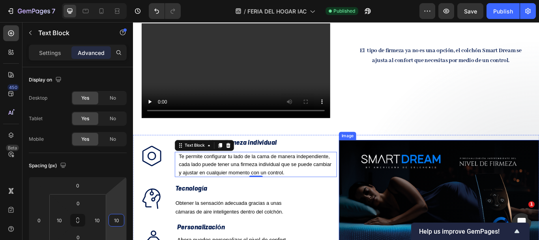
click at [388, 179] on img at bounding box center [490, 229] width 234 height 140
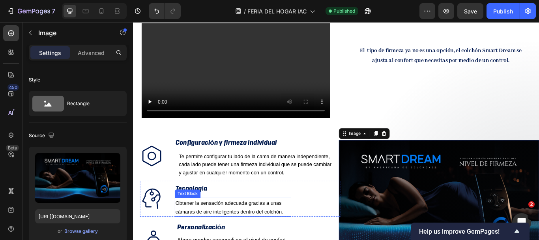
click at [293, 229] on span "Obtener la sensación adecuada gracias a unas cámaras de aire inteligentes dentr…" at bounding box center [245, 237] width 126 height 17
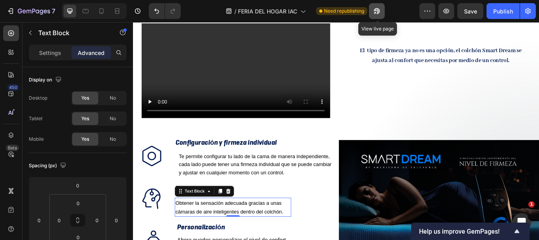
click at [375, 9] on icon "button" at bounding box center [377, 11] width 8 height 8
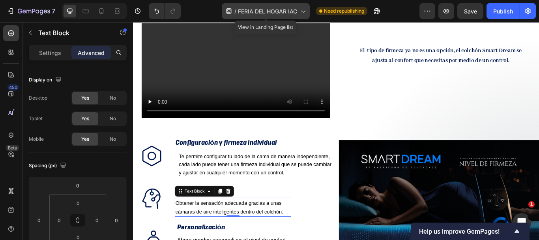
click at [300, 10] on icon at bounding box center [303, 11] width 8 height 8
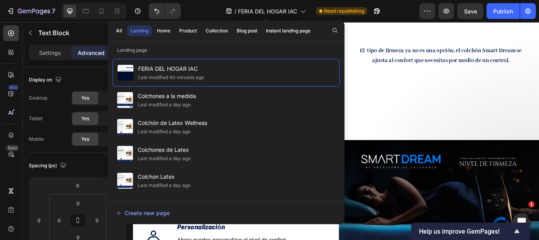
drag, startPoint x: 433, startPoint y: 32, endPoint x: 465, endPoint y: 28, distance: 32.3
click at [531, 41] on div "El tipo de firmeza ya no es una opción, el colchón Smart Dream se ajusta al con…" at bounding box center [490, 79] width 234 height 114
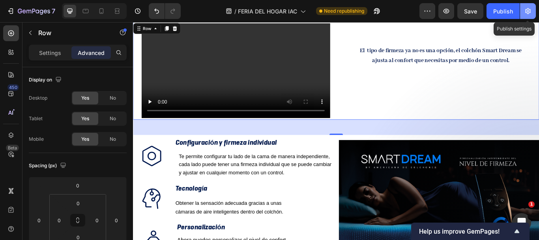
click at [526, 11] on icon "button" at bounding box center [528, 11] width 8 height 8
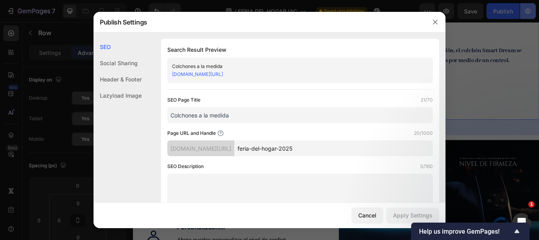
click at [527, 13] on div at bounding box center [269, 120] width 539 height 240
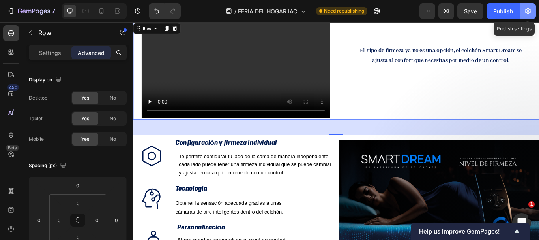
click at [527, 13] on icon "button" at bounding box center [528, 11] width 8 height 8
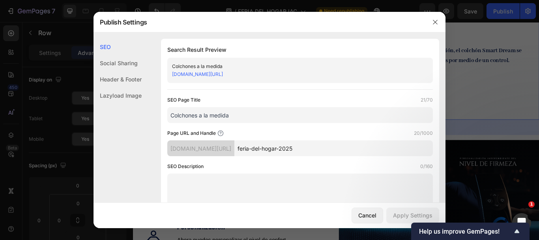
click at [358, 145] on input "feria-del-hogar-2025" at bounding box center [333, 148] width 199 height 16
drag, startPoint x: 358, startPoint y: 145, endPoint x: 247, endPoint y: 145, distance: 111.7
click at [247, 145] on div "americanacolchones.myshopify.com/pages/ feria-del-hogar-2025" at bounding box center [300, 148] width 266 height 16
type input "S"
type input "smart"
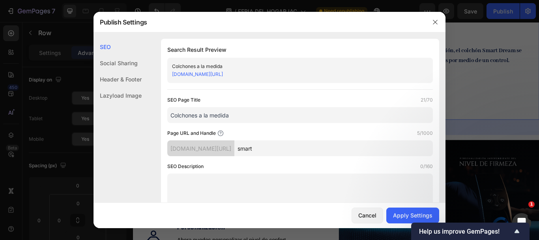
drag, startPoint x: 246, startPoint y: 110, endPoint x: 155, endPoint y: 109, distance: 90.8
type input "Smart Dream"
click at [325, 148] on input "smart" at bounding box center [333, 148] width 199 height 16
type input "smart-dream"
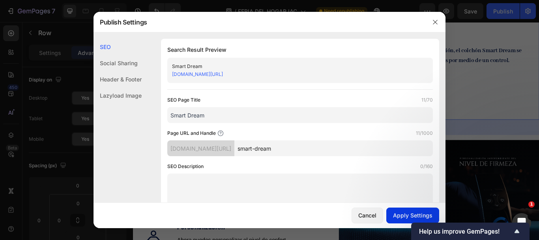
click at [411, 214] on div "Apply Settings" at bounding box center [412, 215] width 39 height 8
click at [433, 20] on icon "button" at bounding box center [435, 22] width 6 height 6
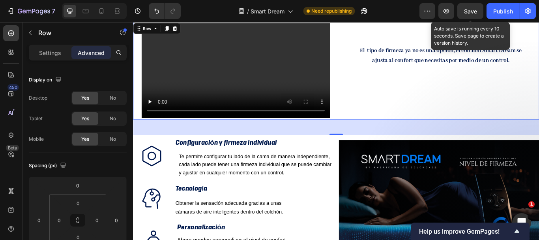
click at [464, 15] on div "Save" at bounding box center [470, 11] width 13 height 8
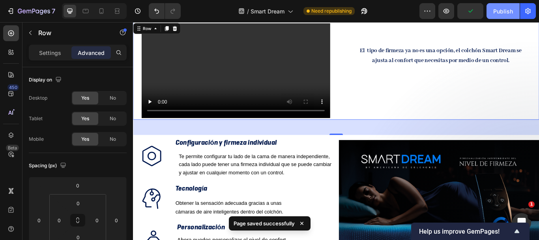
click at [499, 8] on div "Publish" at bounding box center [503, 11] width 20 height 8
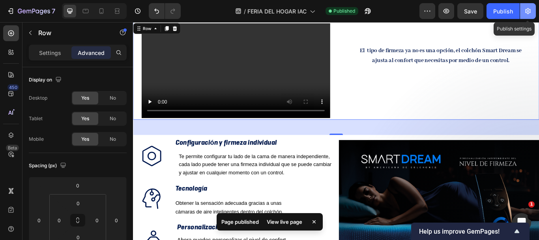
click at [525, 11] on icon "button" at bounding box center [528, 11] width 8 height 8
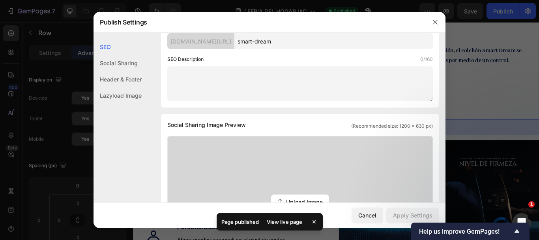
scroll to position [118, 0]
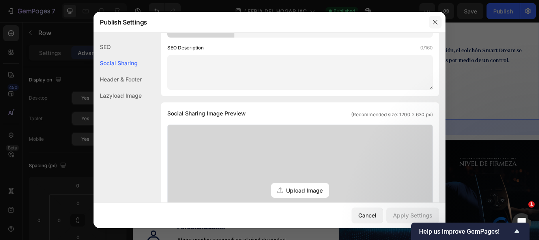
click at [433, 23] on icon "button" at bounding box center [435, 22] width 6 height 6
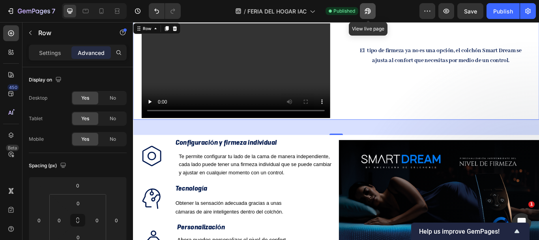
click at [368, 15] on icon "button" at bounding box center [368, 11] width 8 height 8
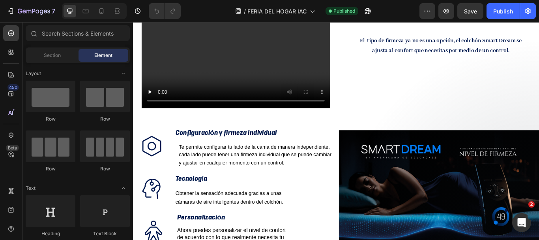
scroll to position [415, 0]
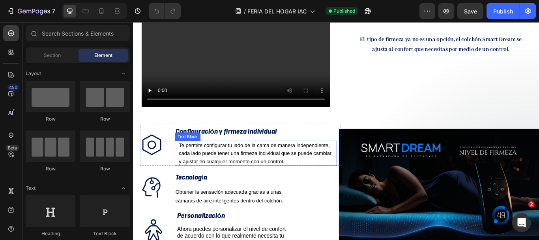
click at [339, 162] on span "Te permite configurar tu lado de la cama de manera independiente, cada lado pue…" at bounding box center [275, 174] width 178 height 25
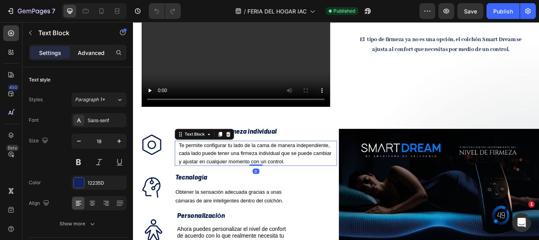
click at [97, 54] on p "Advanced" at bounding box center [91, 53] width 27 height 8
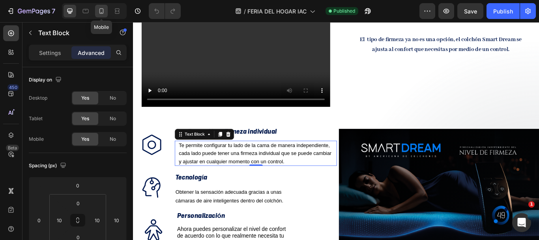
click at [104, 10] on icon at bounding box center [102, 11] width 8 height 8
type input "10"
type input "0"
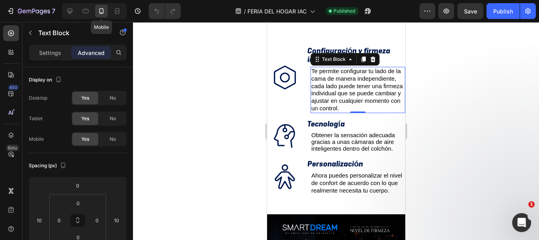
scroll to position [476, 0]
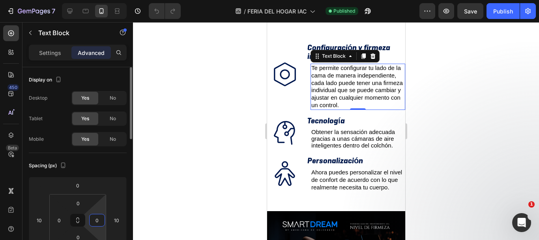
click at [98, 219] on input "0" at bounding box center [97, 220] width 12 height 12
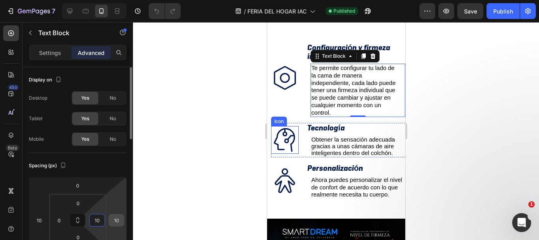
type input "10"
click at [116, 219] on input "10" at bounding box center [117, 220] width 12 height 12
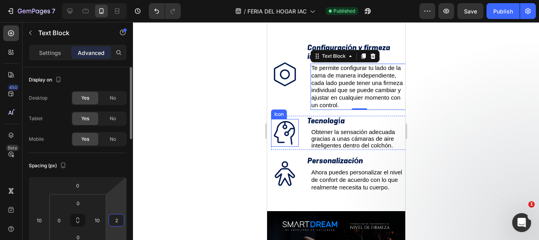
type input "20"
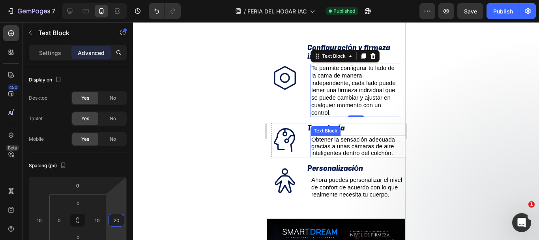
click at [332, 136] on span "Obtener la sensación adecuada gracias a unas cámaras de aire inteligentes dentr…" at bounding box center [353, 146] width 84 height 20
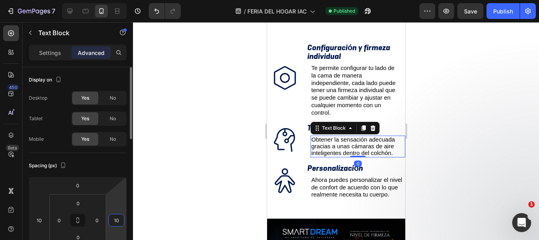
click at [119, 217] on input "10" at bounding box center [117, 220] width 12 height 12
type input "20"
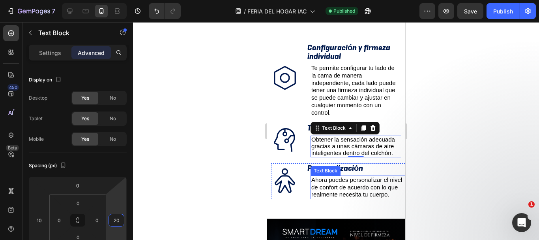
click at [323, 194] on span "Ahora puedes personalizar el nivel de confort de acuerdo con lo que realmente n…" at bounding box center [356, 187] width 91 height 22
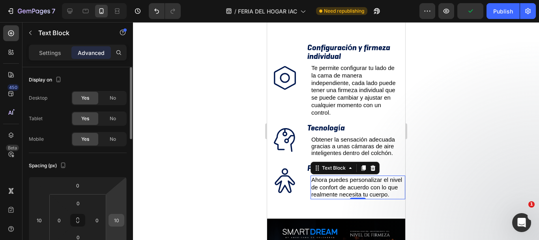
click at [121, 218] on input "10" at bounding box center [117, 220] width 12 height 12
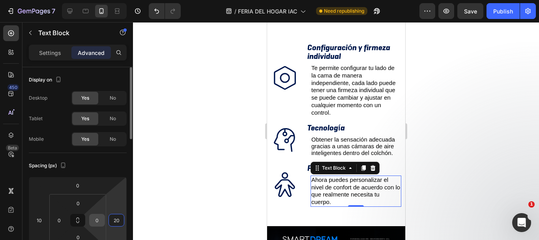
type input "20"
click at [96, 219] on input "0" at bounding box center [97, 220] width 12 height 12
type input "10"
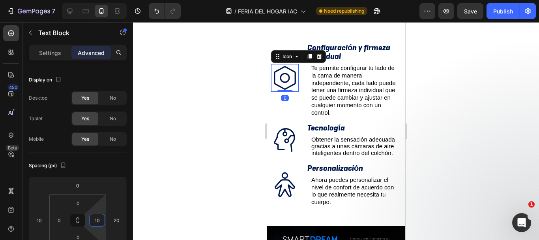
click at [296, 69] on icon at bounding box center [285, 78] width 28 height 28
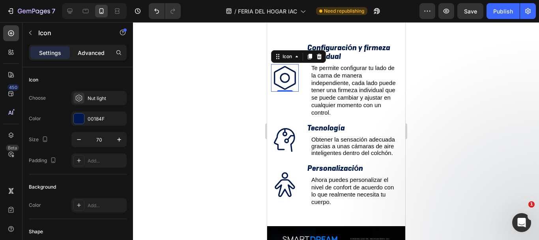
click at [94, 53] on p "Advanced" at bounding box center [91, 53] width 27 height 8
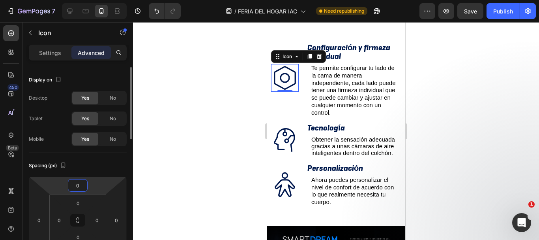
click at [81, 184] on input "0" at bounding box center [78, 185] width 16 height 12
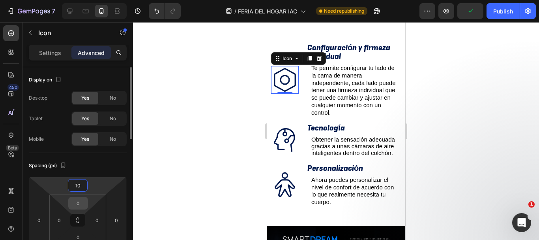
type input "10"
click at [81, 202] on input "0" at bounding box center [78, 203] width 16 height 12
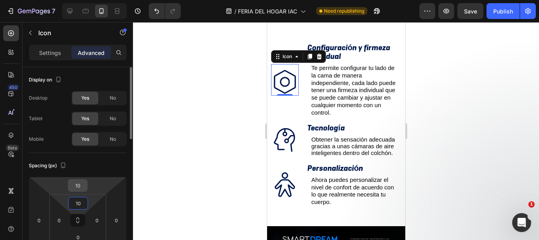
type input "10"
click at [80, 190] on input "10" at bounding box center [78, 185] width 16 height 12
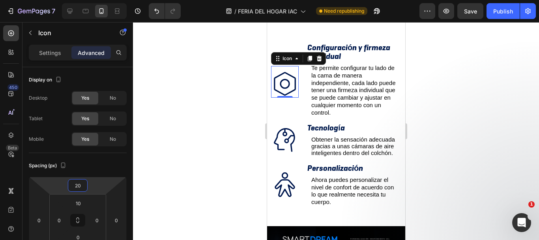
type input "20"
click at [481, 99] on div at bounding box center [336, 131] width 406 height 218
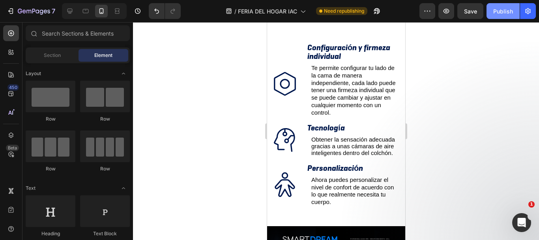
click at [494, 14] on div "Publish" at bounding box center [503, 11] width 20 height 8
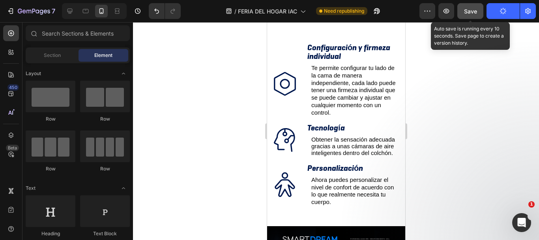
click at [475, 15] on div "Save" at bounding box center [470, 11] width 13 height 8
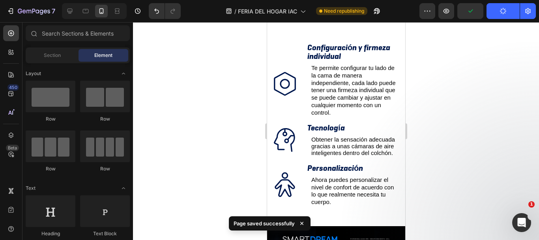
click at [500, 10] on icon "button" at bounding box center [503, 11] width 9 height 9
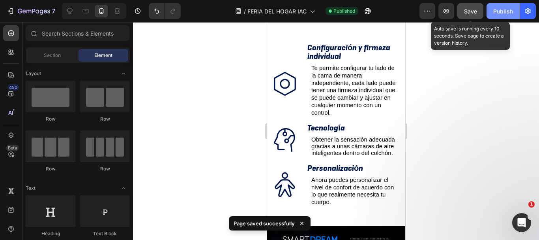
click at [482, 12] on button "Save" at bounding box center [471, 11] width 26 height 16
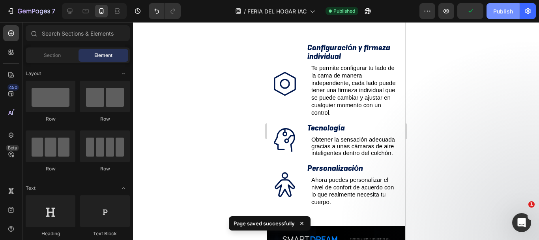
click at [497, 13] on div "Publish" at bounding box center [503, 11] width 20 height 8
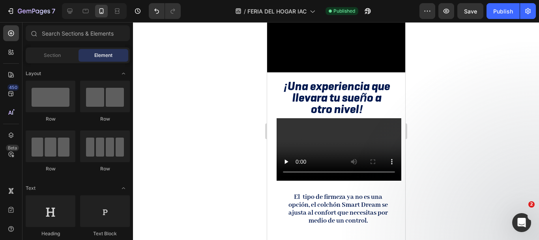
scroll to position [163, 0]
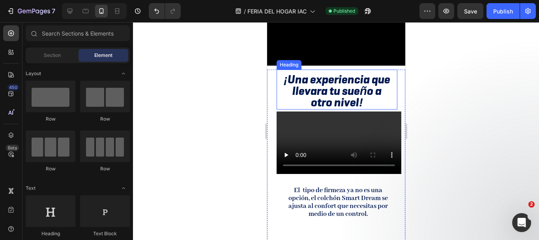
click at [355, 88] on span "¡Una experiencia que llevara tu sueño a otro nivel!" at bounding box center [336, 90] width 107 height 38
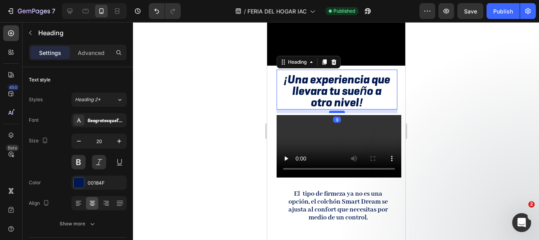
click at [338, 111] on div at bounding box center [337, 112] width 16 height 2
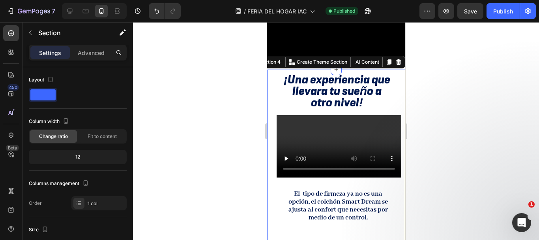
click at [452, 96] on div at bounding box center [336, 131] width 406 height 218
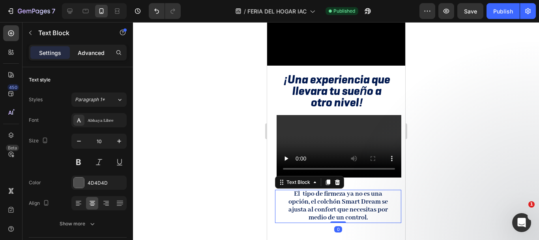
click at [94, 55] on p "Advanced" at bounding box center [91, 53] width 27 height 8
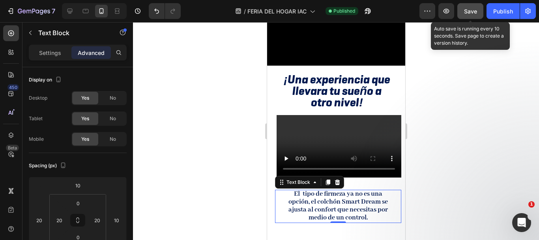
click at [474, 8] on span "Save" at bounding box center [470, 11] width 13 height 7
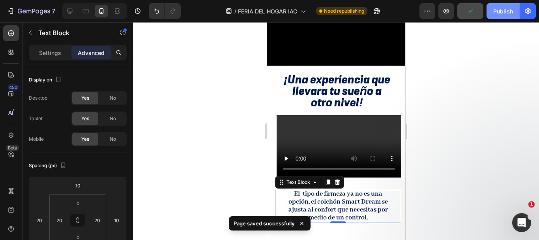
click at [497, 9] on div "Publish" at bounding box center [503, 11] width 20 height 8
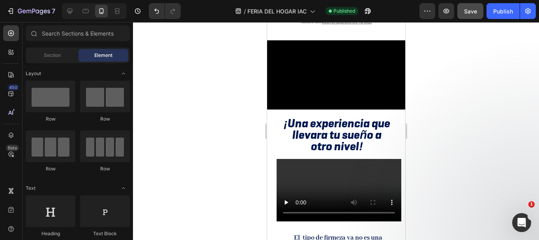
scroll to position [0, 0]
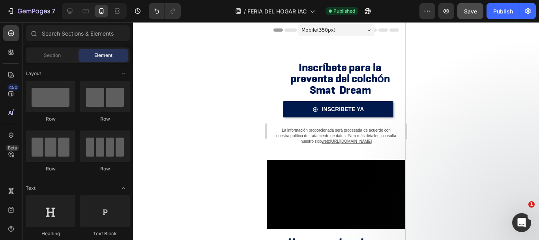
drag, startPoint x: 403, startPoint y: 77, endPoint x: 675, endPoint y: 48, distance: 273.5
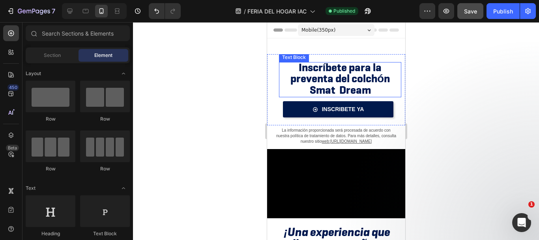
click at [323, 89] on span "Smat Dream" at bounding box center [339, 90] width 61 height 14
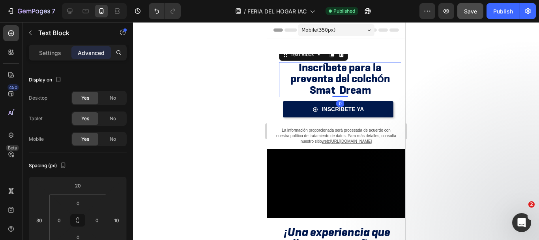
click at [323, 89] on span "Smat Dream" at bounding box center [339, 90] width 61 height 14
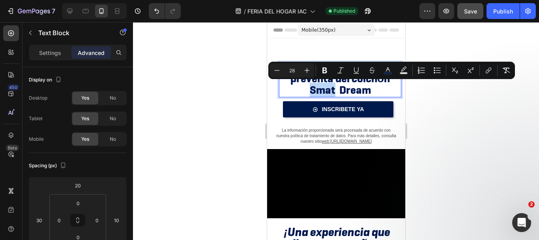
click at [330, 89] on span "Smat Dream" at bounding box center [339, 90] width 61 height 14
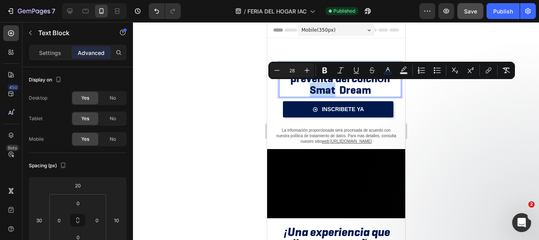
click at [330, 89] on span "Smat Dream" at bounding box center [339, 90] width 61 height 14
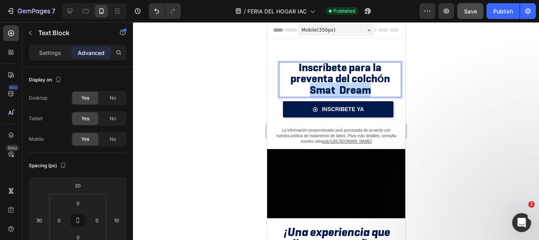
click at [330, 89] on span "Smat Dream" at bounding box center [339, 90] width 61 height 14
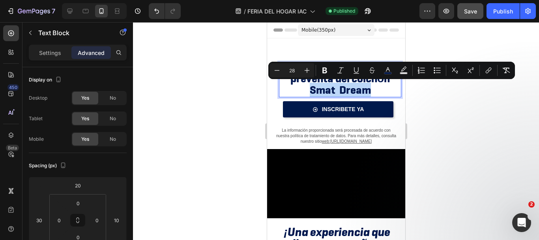
click at [328, 90] on span "Smat Dream" at bounding box center [339, 90] width 61 height 14
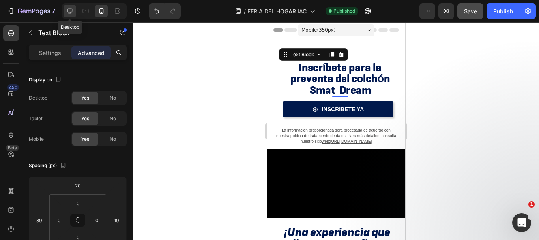
click at [68, 7] on div at bounding box center [70, 11] width 13 height 13
type input "25"
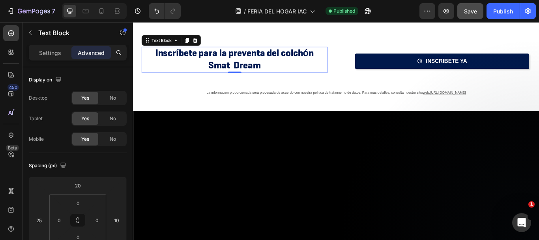
scroll to position [36, 0]
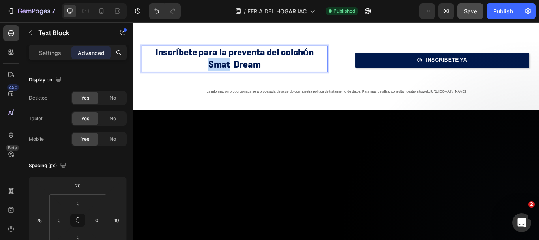
click at [241, 73] on span "Smat Dream" at bounding box center [251, 71] width 61 height 14
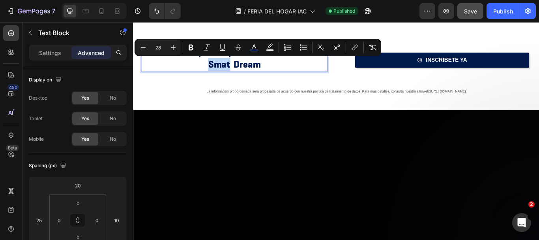
click at [241, 73] on span "Smat Dream" at bounding box center [251, 71] width 61 height 14
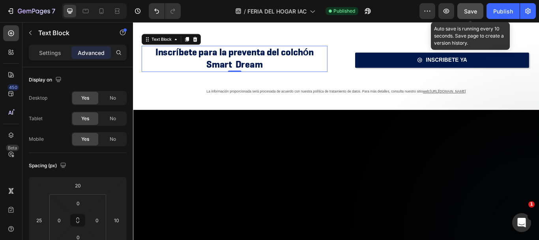
click at [471, 14] on span "Save" at bounding box center [470, 11] width 13 height 7
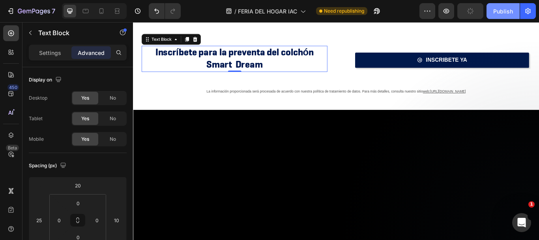
click at [495, 11] on div "Publish" at bounding box center [503, 11] width 20 height 8
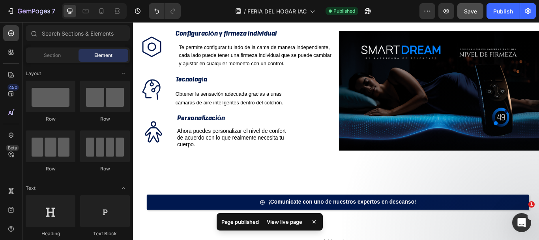
scroll to position [438, 0]
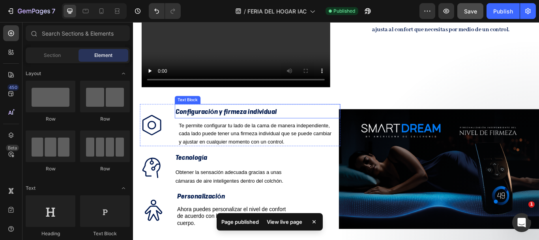
click at [283, 121] on strong "Configuración y firmeza individual" at bounding box center [241, 126] width 118 height 10
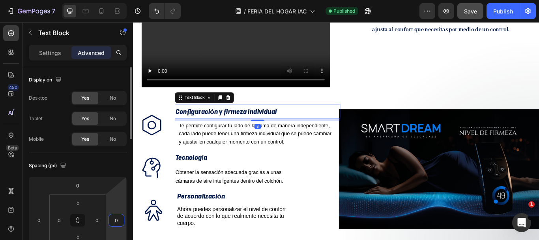
click at [116, 218] on input "0" at bounding box center [117, 220] width 12 height 12
type input "20"
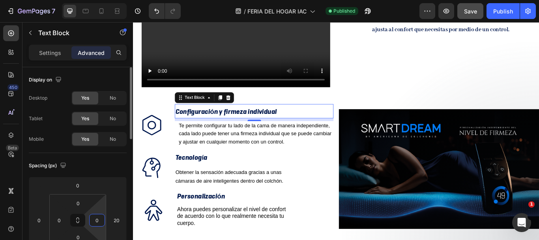
click at [96, 223] on input "0" at bounding box center [97, 220] width 12 height 12
type input "20"
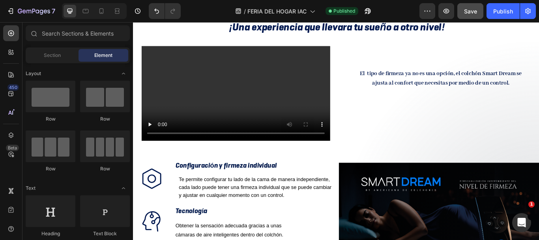
scroll to position [384, 0]
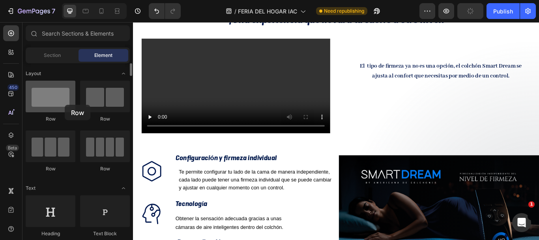
click at [65, 105] on div at bounding box center [51, 97] width 50 height 32
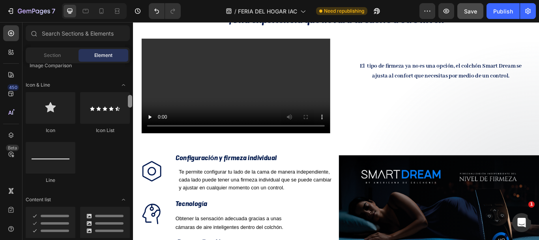
scroll to position [491, 0]
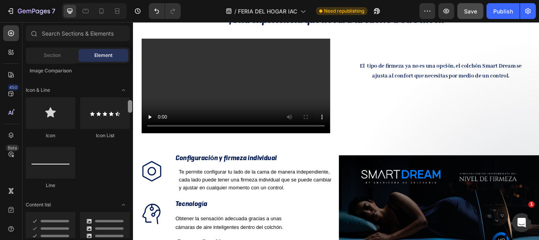
drag, startPoint x: 128, startPoint y: 73, endPoint x: 131, endPoint y: 110, distance: 36.8
click at [131, 110] on div at bounding box center [130, 106] width 4 height 13
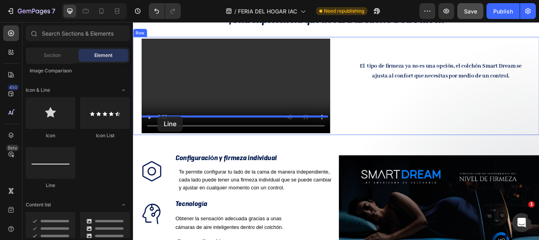
drag, startPoint x: 187, startPoint y: 194, endPoint x: 161, endPoint y: 131, distance: 67.7
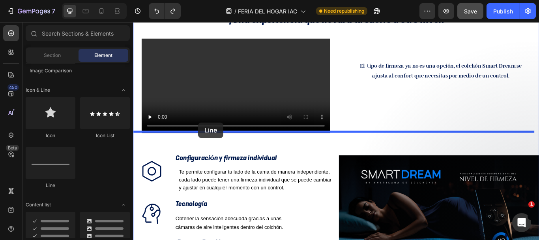
drag, startPoint x: 178, startPoint y: 185, endPoint x: 209, endPoint y: 139, distance: 55.2
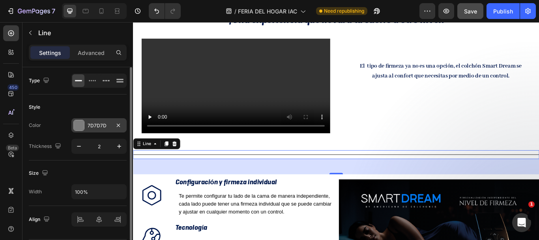
click at [81, 126] on div at bounding box center [79, 125] width 10 height 10
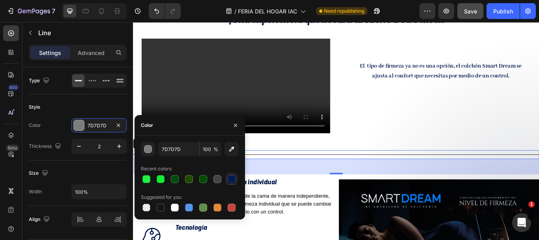
click at [233, 177] on div at bounding box center [232, 179] width 8 height 8
type input "00184F"
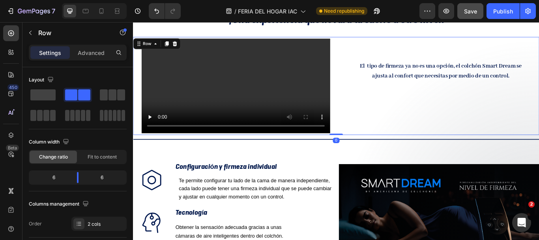
drag, startPoint x: 369, startPoint y: 148, endPoint x: 376, endPoint y: 130, distance: 19.0
click at [376, 130] on div "Video El tipo de firmeza ya no es una opción, el colchón Smart Dream se ajusta …" at bounding box center [370, 96] width 474 height 114
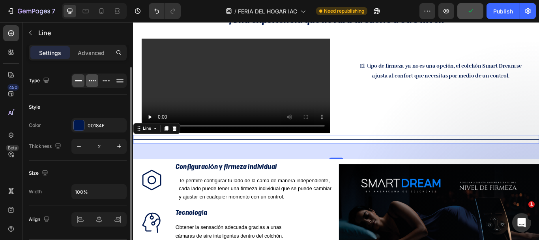
click at [95, 83] on icon at bounding box center [92, 81] width 8 height 8
click at [103, 81] on icon at bounding box center [104, 80] width 2 height 1
click at [116, 81] on icon at bounding box center [120, 81] width 8 height 8
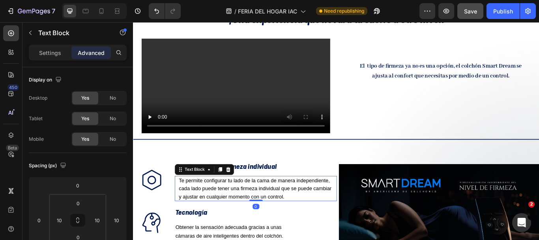
click at [345, 203] on span "Te permite configurar tu lado de la cama de manera independiente, cada lado pue…" at bounding box center [275, 215] width 178 height 25
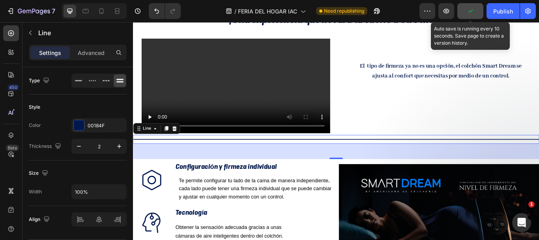
click at [470, 10] on icon "button" at bounding box center [471, 11] width 8 height 8
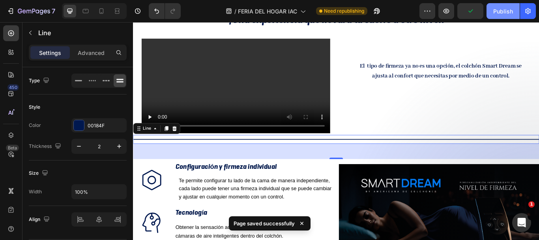
click at [493, 11] on div "Publish" at bounding box center [503, 11] width 20 height 8
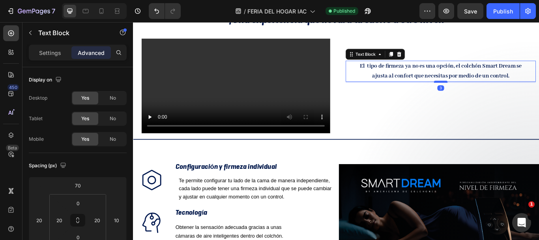
drag, startPoint x: 489, startPoint y: 117, endPoint x: 491, endPoint y: 91, distance: 26.6
click at [491, 91] on div at bounding box center [492, 91] width 16 height 2
type input "3"
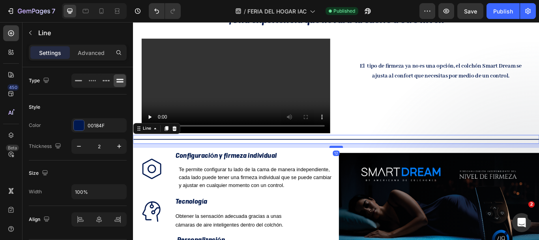
drag, startPoint x: 365, startPoint y: 159, endPoint x: 370, endPoint y: 146, distance: 13.9
click at [370, 166] on div at bounding box center [370, 167] width 16 height 2
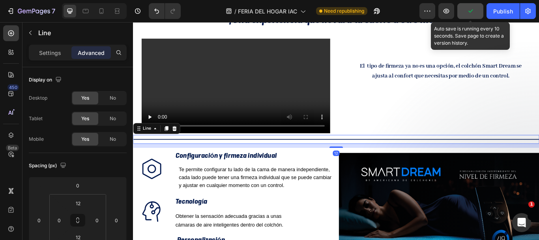
click at [472, 10] on icon "button" at bounding box center [471, 11] width 8 height 8
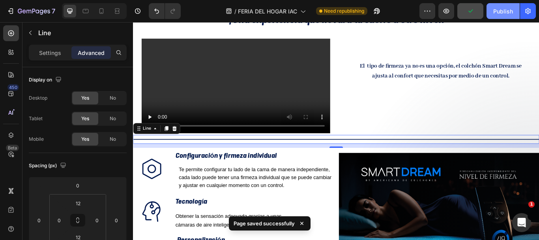
click at [501, 10] on div "Publish" at bounding box center [503, 11] width 20 height 8
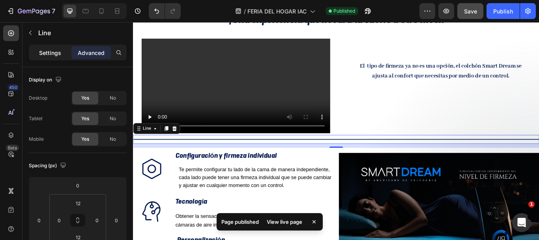
click at [53, 54] on p "Settings" at bounding box center [50, 53] width 22 height 8
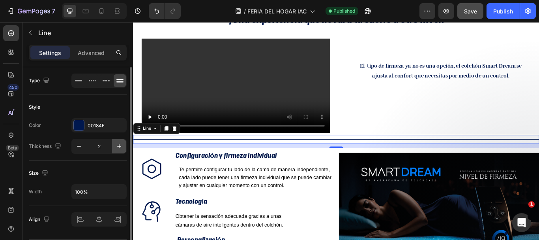
click at [116, 144] on icon "button" at bounding box center [119, 146] width 8 height 8
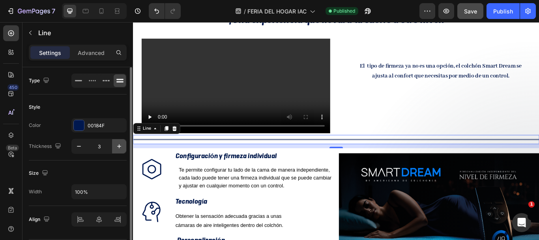
click at [116, 144] on icon "button" at bounding box center [119, 146] width 8 height 8
type input "5"
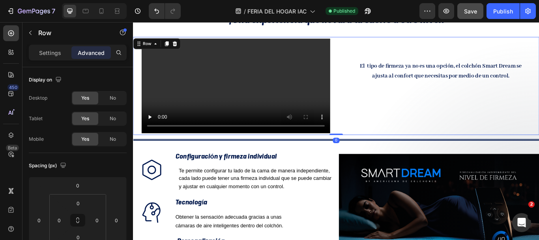
click at [400, 99] on div "El tipo de firmeza ya no es una opción, el colchón Smart Dream se ajusta al con…" at bounding box center [490, 96] width 234 height 114
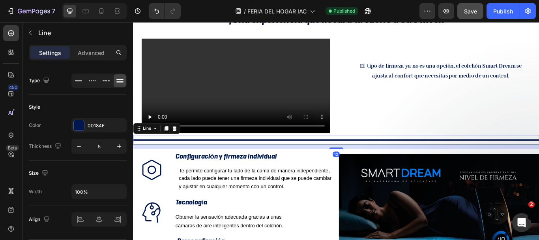
click at [155, 158] on div at bounding box center [370, 159] width 474 height 2
click at [99, 126] on div "00184F" at bounding box center [99, 125] width 23 height 7
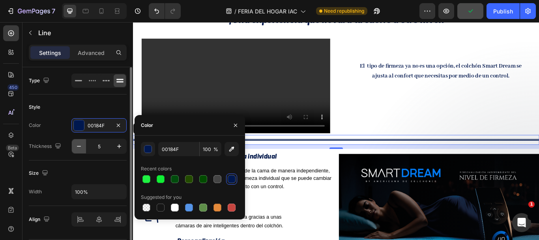
click at [80, 149] on icon "button" at bounding box center [79, 146] width 8 height 8
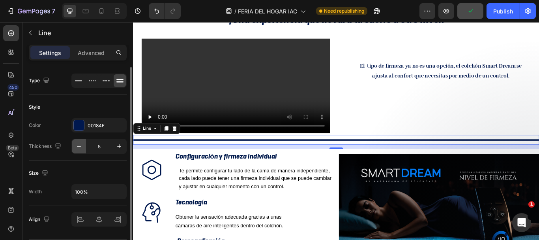
type input "4"
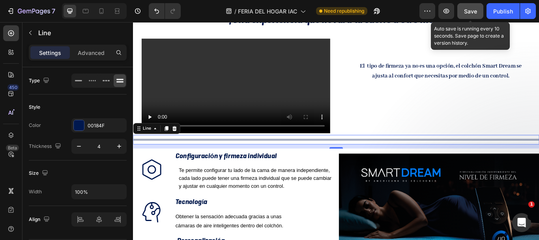
click at [472, 15] on div "Save" at bounding box center [470, 11] width 13 height 8
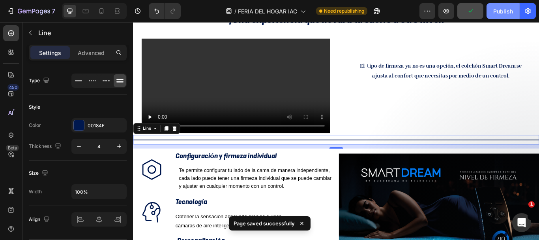
click at [504, 13] on div "Publish" at bounding box center [503, 11] width 20 height 8
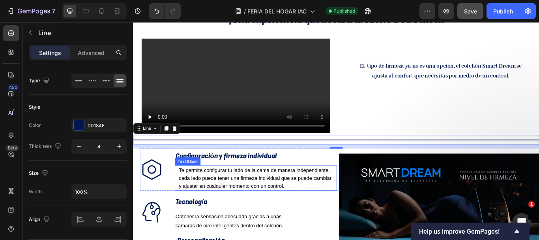
click at [363, 193] on div "Te permite configurar tu lado de la cama de manera independiente, cada lado pue…" at bounding box center [276, 204] width 181 height 30
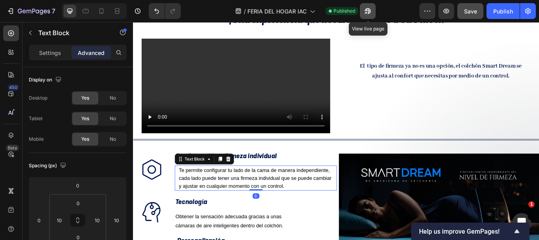
click at [369, 10] on icon "button" at bounding box center [368, 11] width 6 height 6
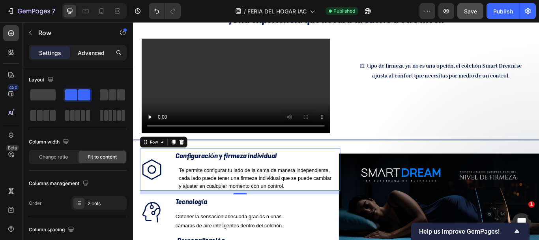
click at [85, 53] on p "Advanced" at bounding box center [91, 53] width 27 height 8
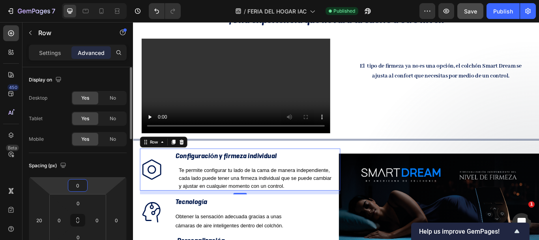
click at [78, 188] on input "0" at bounding box center [78, 185] width 16 height 12
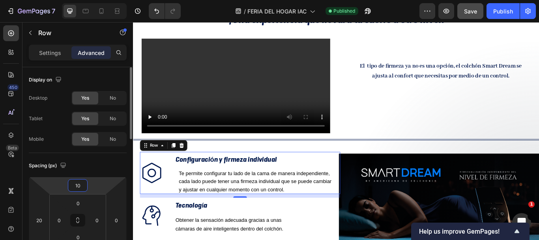
type input "1"
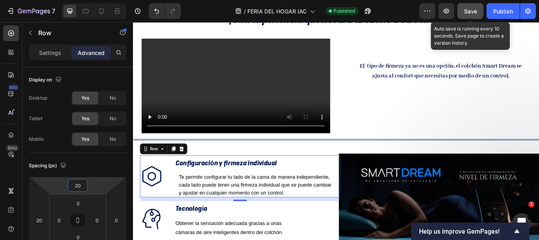
type input "20"
click at [475, 11] on span "Save" at bounding box center [470, 11] width 13 height 7
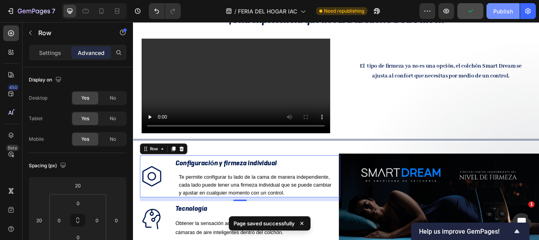
click at [498, 11] on div "Publish" at bounding box center [503, 11] width 20 height 8
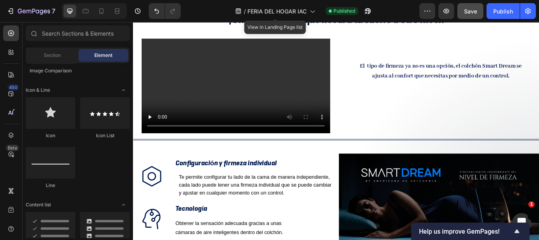
scroll to position [609, 0]
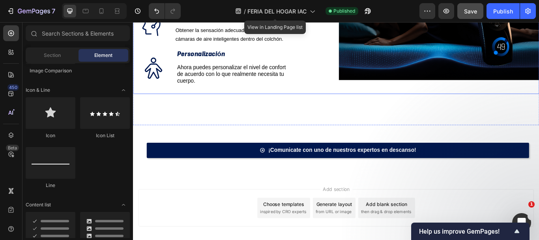
click at [261, 83] on div "Icon Configuración y firmeza individual Text Block Te permite configurar tu lad…" at bounding box center [250, 25] width 234 height 162
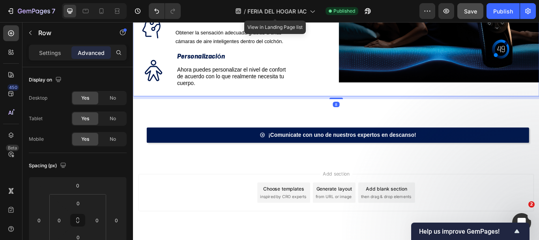
scroll to position [603, 0]
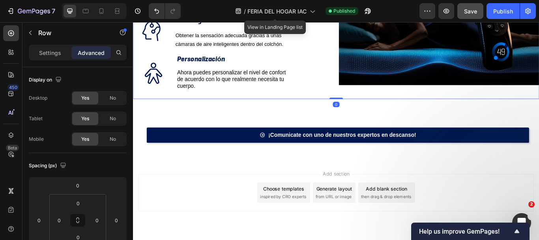
drag, startPoint x: 370, startPoint y: 107, endPoint x: 377, endPoint y: 81, distance: 27.1
click at [377, 81] on div "Icon Configuración y firmeza individual Text Block Te permite configurar tu lad…" at bounding box center [370, 31] width 474 height 162
type input "0"
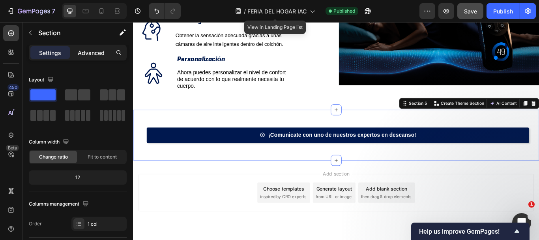
click at [93, 51] on p "Advanced" at bounding box center [91, 53] width 27 height 8
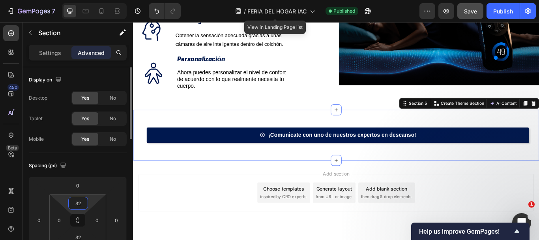
click at [80, 206] on input "32" at bounding box center [78, 203] width 16 height 12
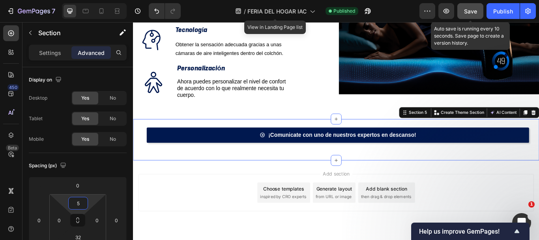
type input "5"
click at [470, 11] on span "Save" at bounding box center [470, 11] width 13 height 7
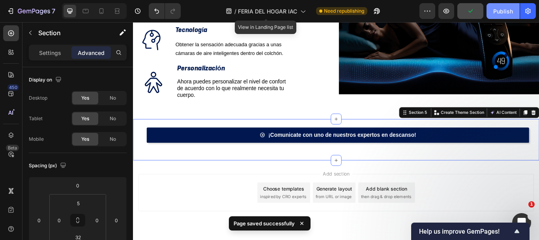
click at [497, 12] on div "Publish" at bounding box center [503, 11] width 20 height 8
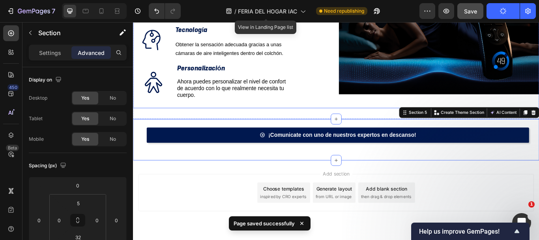
click at [373, 94] on div "Image" at bounding box center [490, 42] width 234 height 162
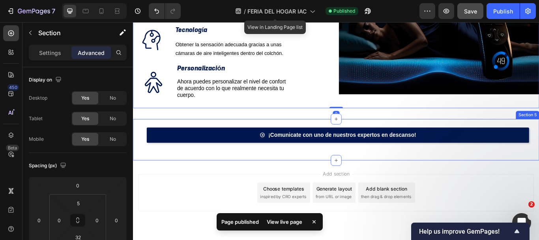
click at [359, 135] on div "¡Comunicate con uno de nuestros expertos en descanso! Button Section 5" at bounding box center [370, 159] width 474 height 48
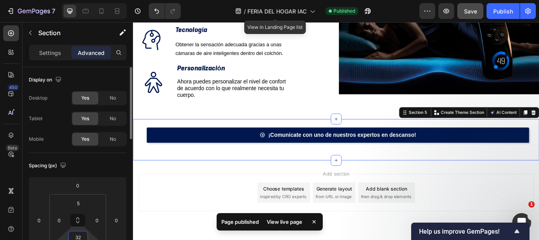
click at [80, 235] on input "32" at bounding box center [78, 237] width 16 height 12
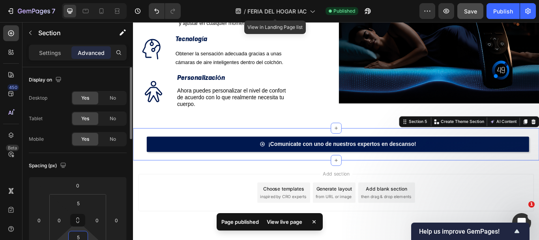
scroll to position [0, 0]
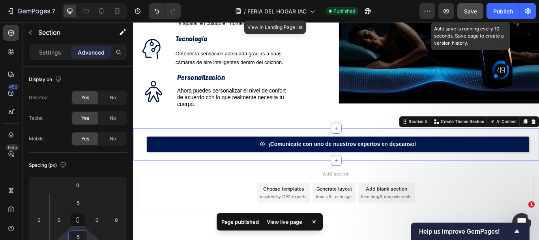
type input "5"
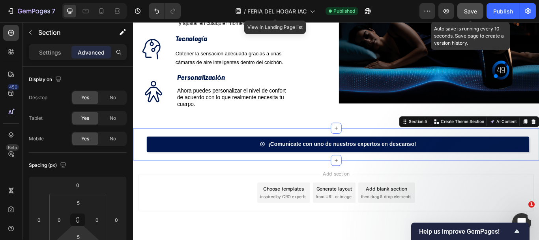
click at [472, 10] on span "Save" at bounding box center [470, 11] width 13 height 7
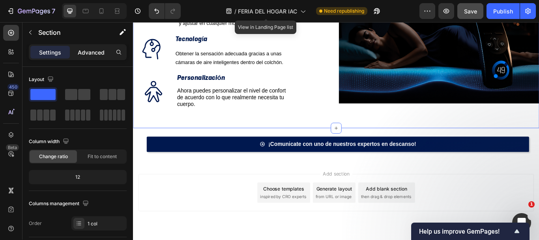
click at [90, 50] on p "Advanced" at bounding box center [91, 52] width 27 height 8
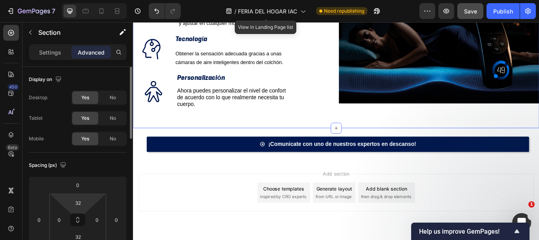
type input "2"
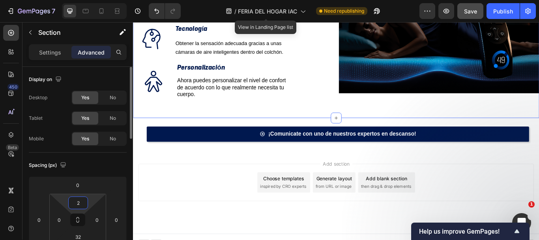
scroll to position [570, 0]
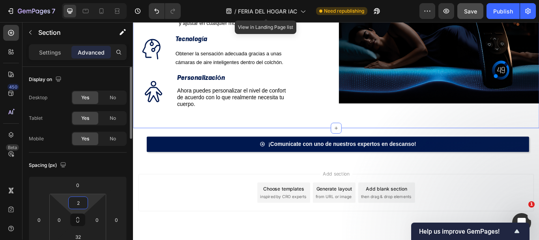
click at [81, 0] on html "7 Version history / FERIA DEL HOGAR IAC View in Landing Page list Need republis…" at bounding box center [269, 0] width 539 height 0
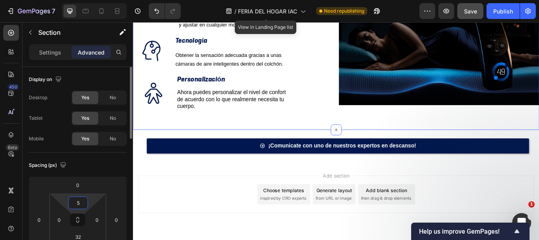
scroll to position [571, 0]
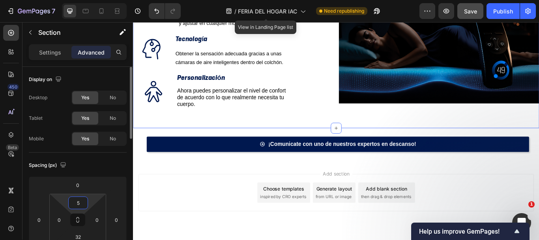
type input "5"
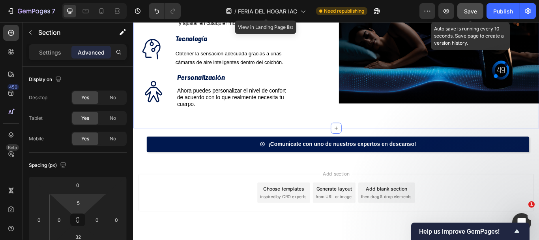
click at [474, 13] on span "Save" at bounding box center [470, 11] width 13 height 7
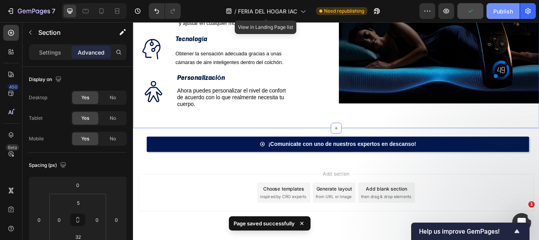
click at [506, 13] on div "Publish" at bounding box center [503, 11] width 20 height 8
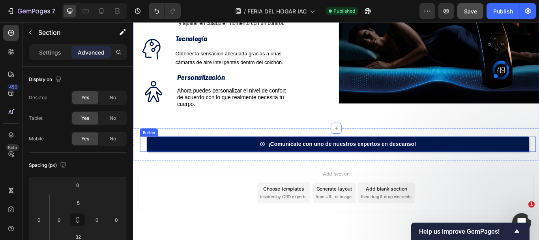
click at [168, 156] on link "¡Comunicate con uno de nuestros expertos en descanso!" at bounding box center [372, 165] width 446 height 18
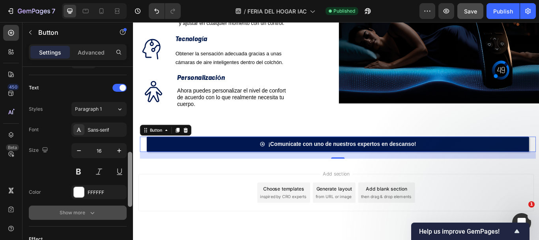
scroll to position [326, 0]
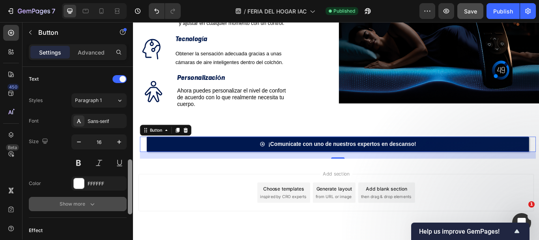
drag, startPoint x: 130, startPoint y: 112, endPoint x: 119, endPoint y: 204, distance: 93.0
click at [119, 204] on div "Size Width 100% Height Auto Padding 8, 24, 8, 24 Background Color 00184F Image …" at bounding box center [78, 164] width 111 height 195
click at [119, 204] on button "Show more" at bounding box center [78, 204] width 98 height 14
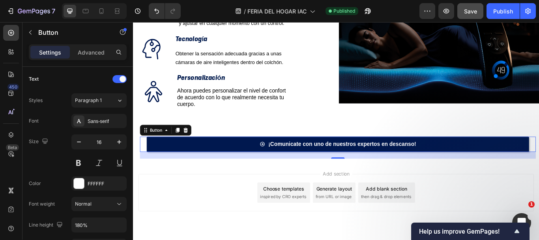
click at [195, 156] on link "¡Comunicate con uno de nuestros expertos en descanso!" at bounding box center [372, 165] width 446 height 18
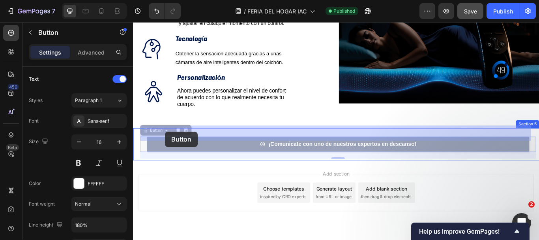
drag, startPoint x: 195, startPoint y: 147, endPoint x: 173, endPoint y: 148, distance: 21.8
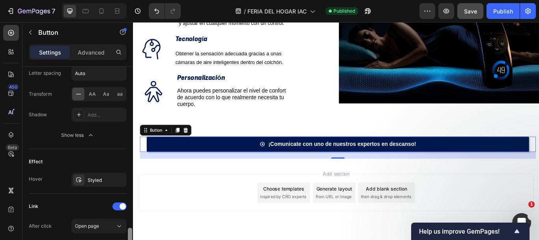
scroll to position [537, 0]
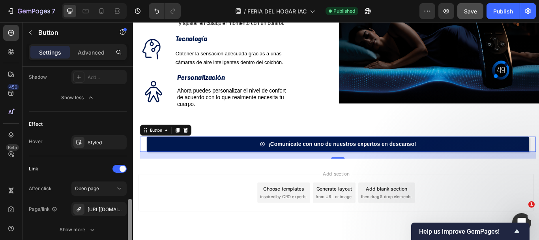
drag, startPoint x: 129, startPoint y: 166, endPoint x: 129, endPoint y: 225, distance: 59.6
click at [129, 225] on div at bounding box center [130, 223] width 4 height 48
click at [107, 210] on div "[URL][DOMAIN_NAME]" at bounding box center [99, 209] width 23 height 7
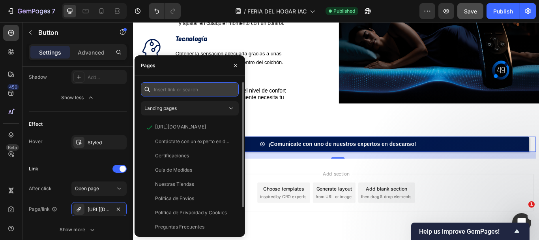
click at [197, 85] on input "text" at bounding box center [190, 89] width 98 height 14
paste input "[URL][DOMAIN_NAME][PHONE_NUMBER]."
type input "[URL][DOMAIN_NAME][PHONE_NUMBER]."
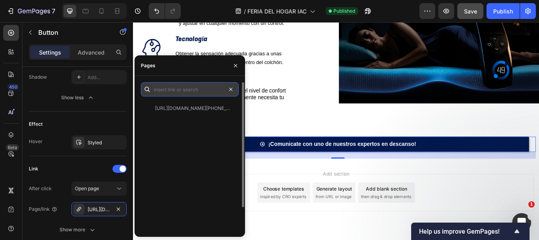
scroll to position [0, 0]
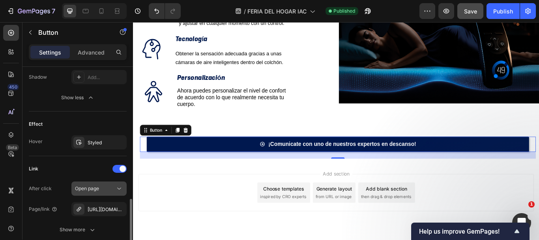
click at [105, 191] on div "Open page" at bounding box center [95, 188] width 40 height 7
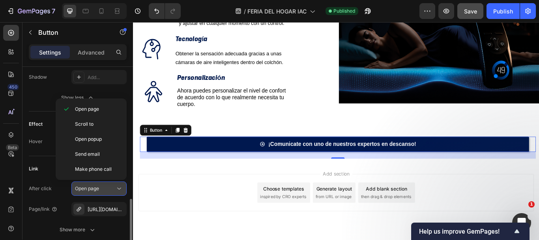
click at [105, 190] on div "Open page" at bounding box center [95, 188] width 40 height 7
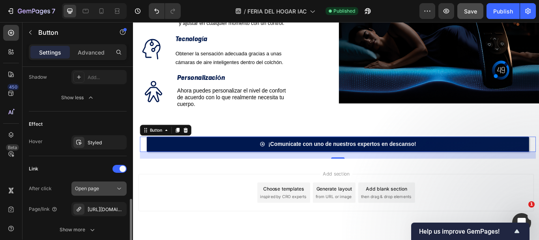
click at [105, 190] on div "Open page" at bounding box center [95, 188] width 40 height 7
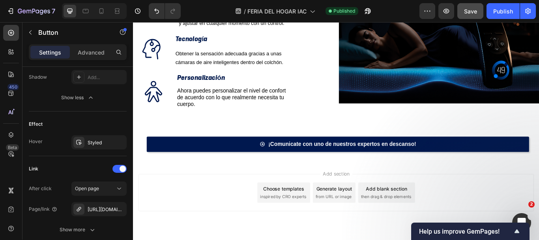
click at [158, 207] on div "Add section Choose templates inspired by CRO experts Generate layout from URL o…" at bounding box center [369, 220] width 461 height 43
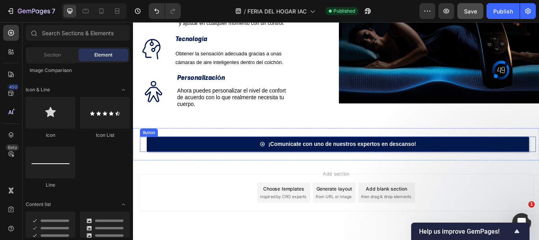
click at [205, 156] on link "¡Comunicate con uno de nuestros expertos en descanso!" at bounding box center [372, 165] width 446 height 18
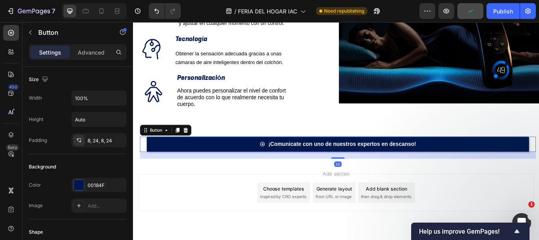
scroll to position [195, 0]
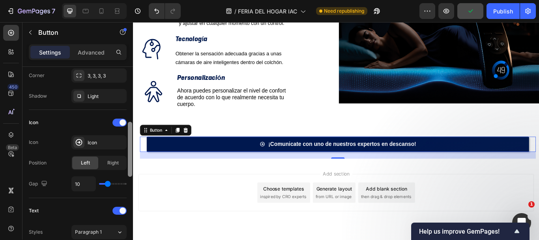
drag, startPoint x: 128, startPoint y: 114, endPoint x: 129, endPoint y: 128, distance: 13.5
click at [129, 128] on div at bounding box center [130, 164] width 6 height 195
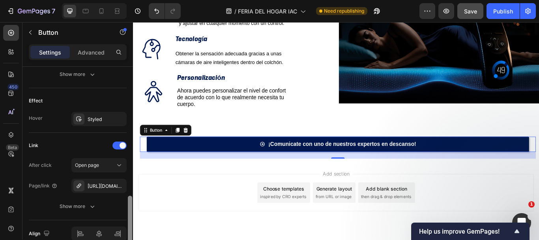
scroll to position [495, 0]
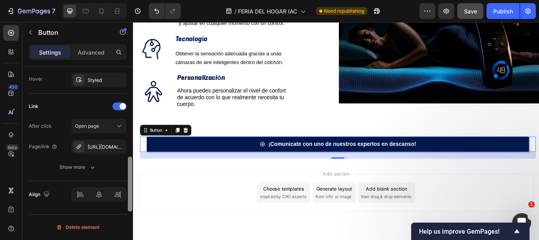
drag, startPoint x: 131, startPoint y: 135, endPoint x: 129, endPoint y: 233, distance: 98.3
click at [129, 211] on div at bounding box center [130, 183] width 4 height 55
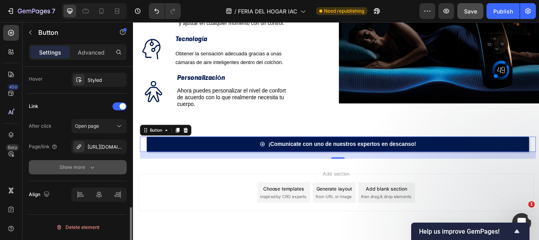
click at [94, 172] on button "Show more" at bounding box center [78, 167] width 98 height 14
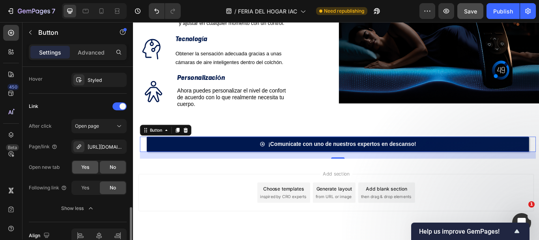
click at [88, 167] on span "Yes" at bounding box center [85, 166] width 8 height 7
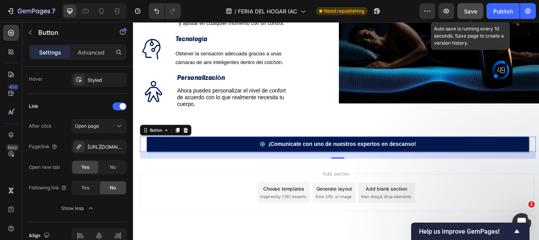
click at [471, 10] on span "Save" at bounding box center [470, 11] width 13 height 7
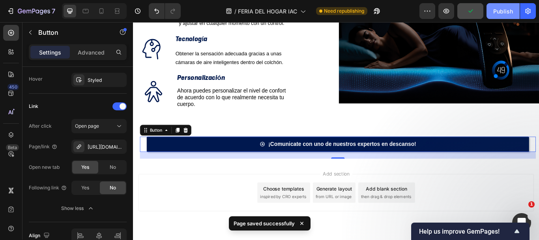
click at [512, 9] on div "Publish" at bounding box center [503, 11] width 20 height 8
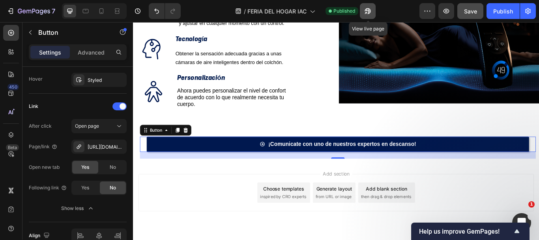
click at [370, 10] on icon "button" at bounding box center [368, 11] width 6 height 6
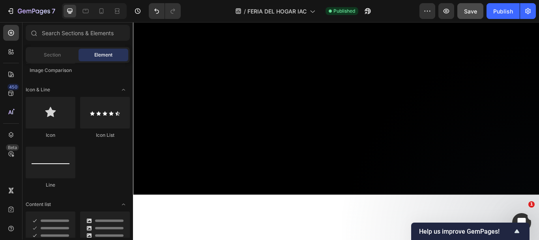
scroll to position [0, 0]
